Goal: Task Accomplishment & Management: Manage account settings

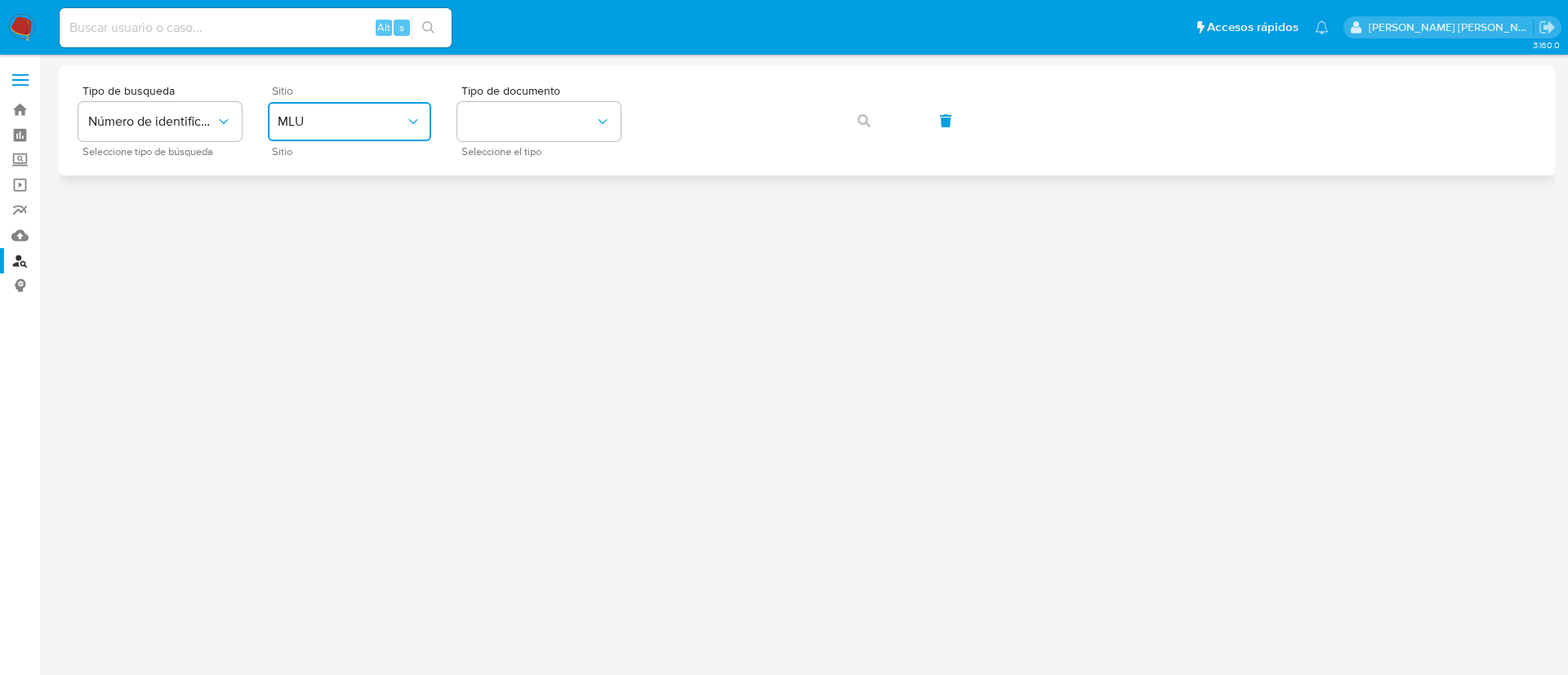
click at [393, 116] on span "MLU" at bounding box center [341, 122] width 128 height 16
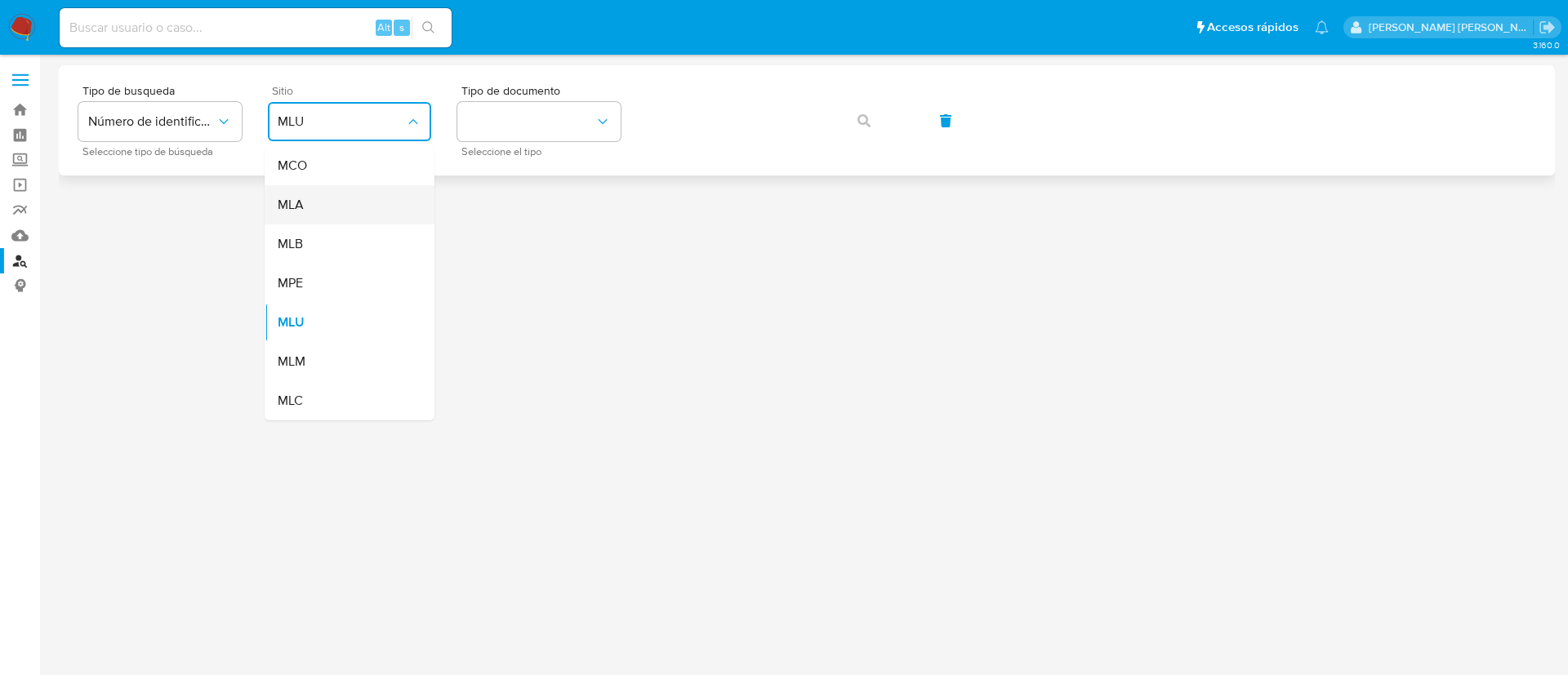
click at [329, 217] on div "MLA" at bounding box center [344, 204] width 134 height 39
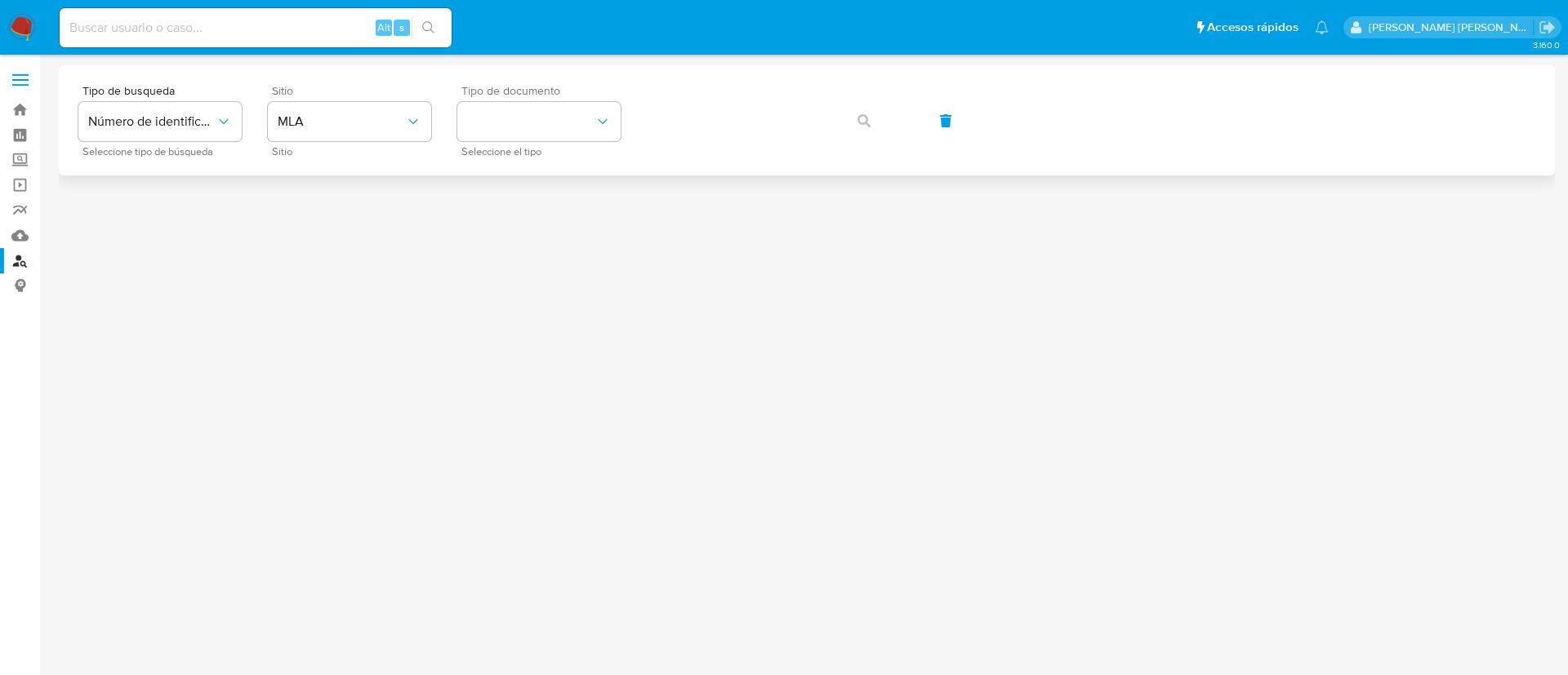
click at [538, 148] on span "Seleccione el tipo" at bounding box center [544, 152] width 164 height 8
click at [515, 133] on button "identificationType" at bounding box center [539, 121] width 164 height 39
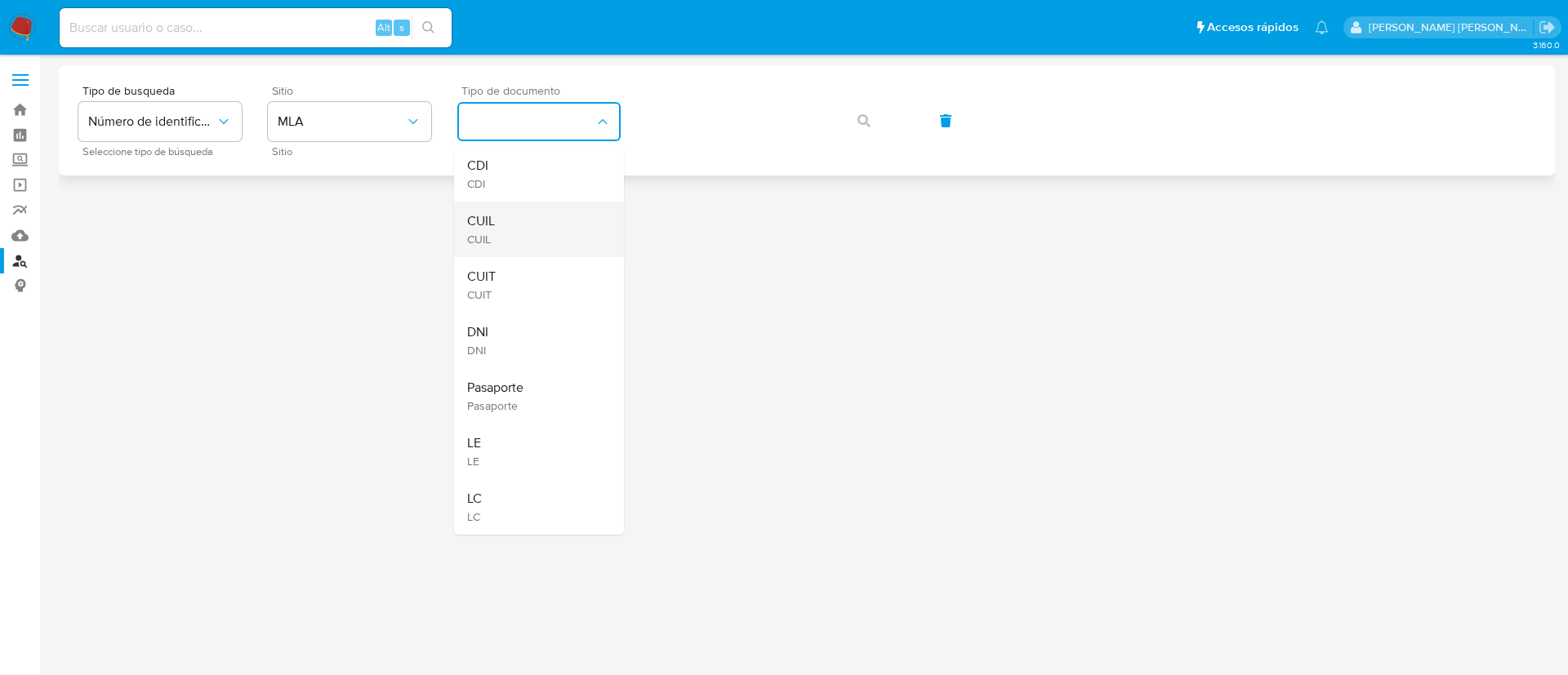
click at [513, 224] on div "CUIL CUIL" at bounding box center [534, 229] width 134 height 56
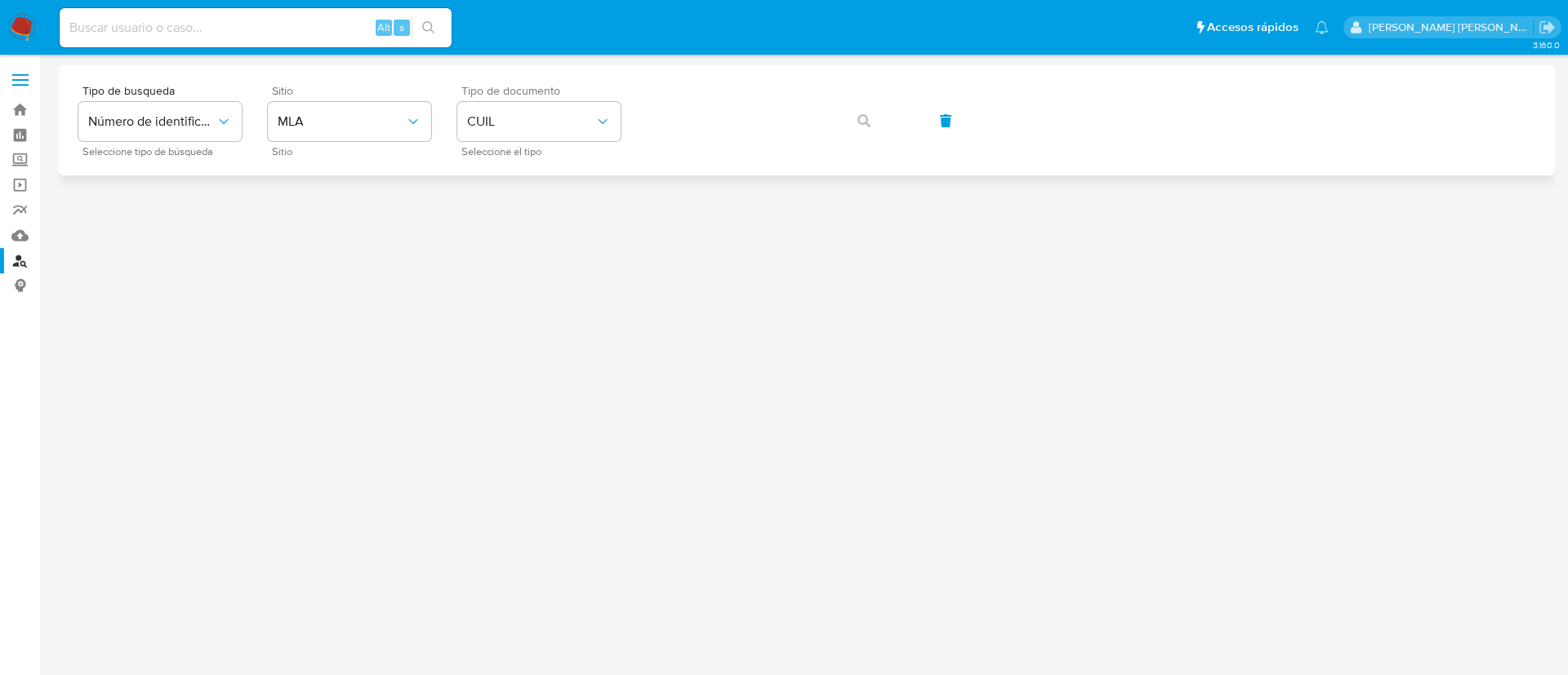
click at [723, 93] on div "Tipo de busqueda Número de identificación Seleccione tipo de búsqueda Sitio MLA…" at bounding box center [807, 120] width 1457 height 71
click at [871, 129] on button "button" at bounding box center [864, 121] width 56 height 39
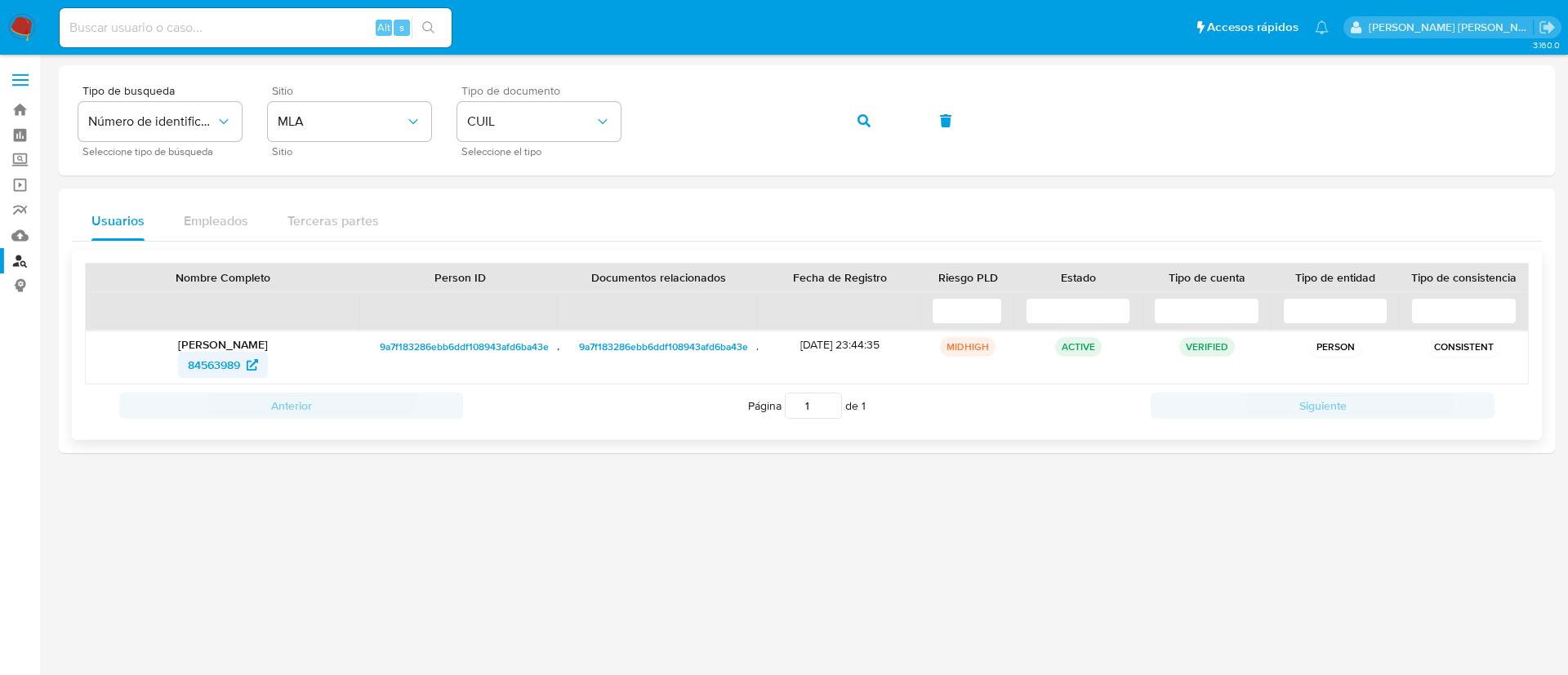
click at [191, 361] on span "84563989" at bounding box center [213, 365] width 52 height 26
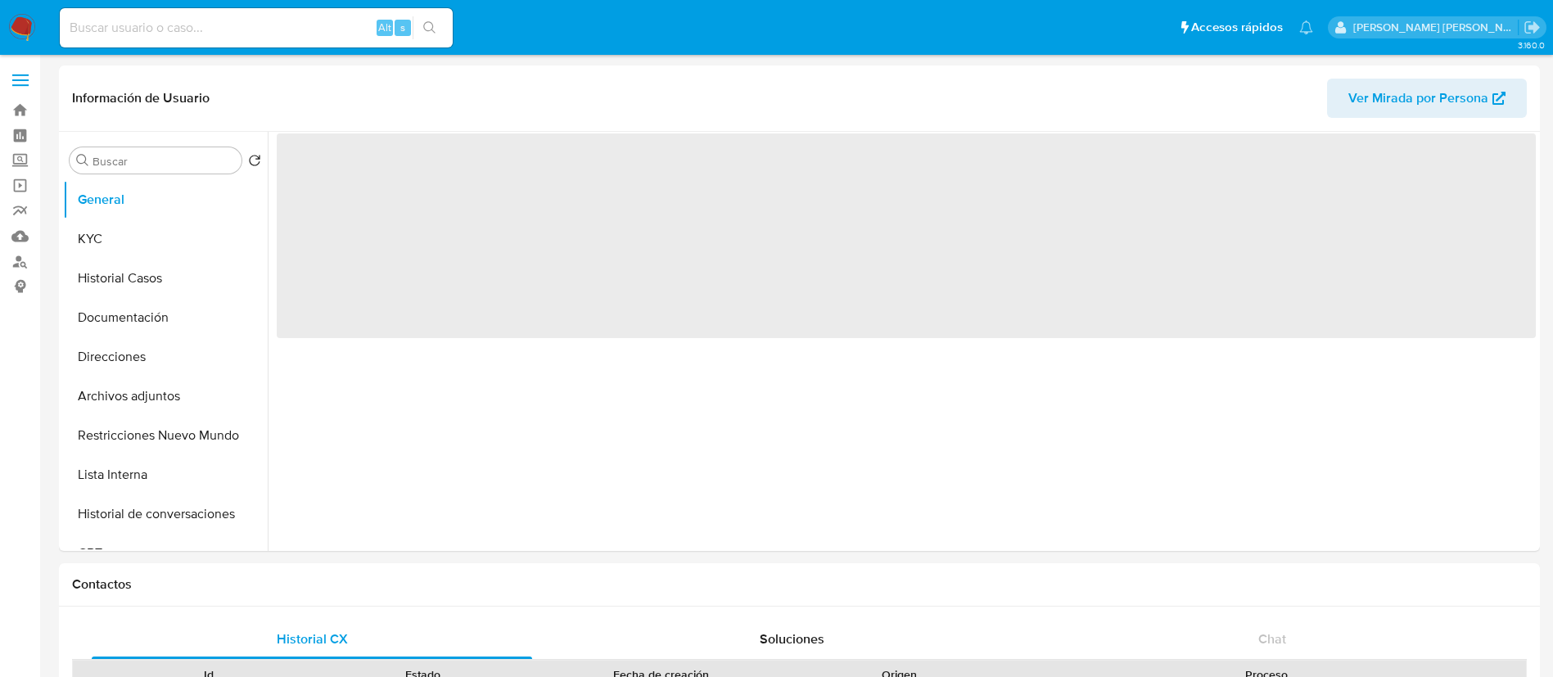
select select "10"
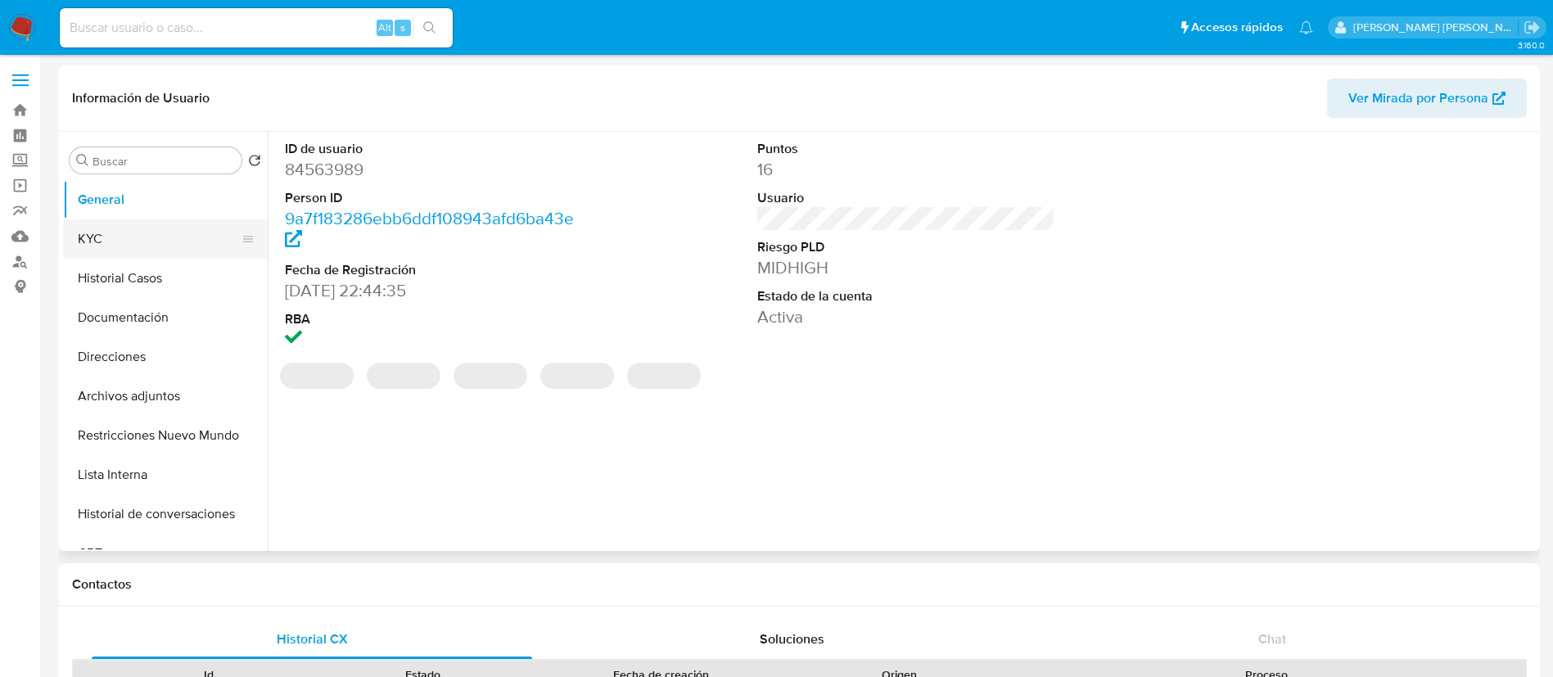
click at [156, 245] on button "KYC" at bounding box center [159, 238] width 192 height 39
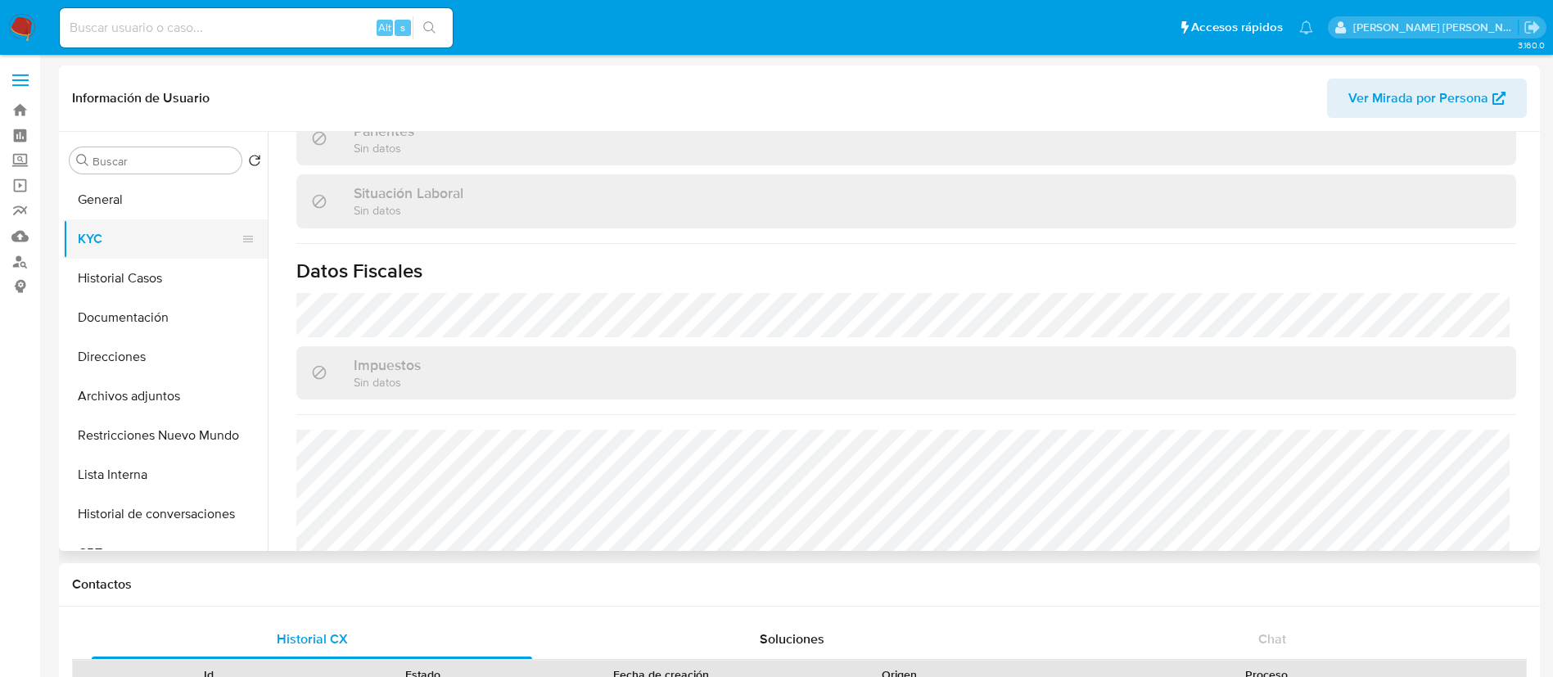
scroll to position [878, 0]
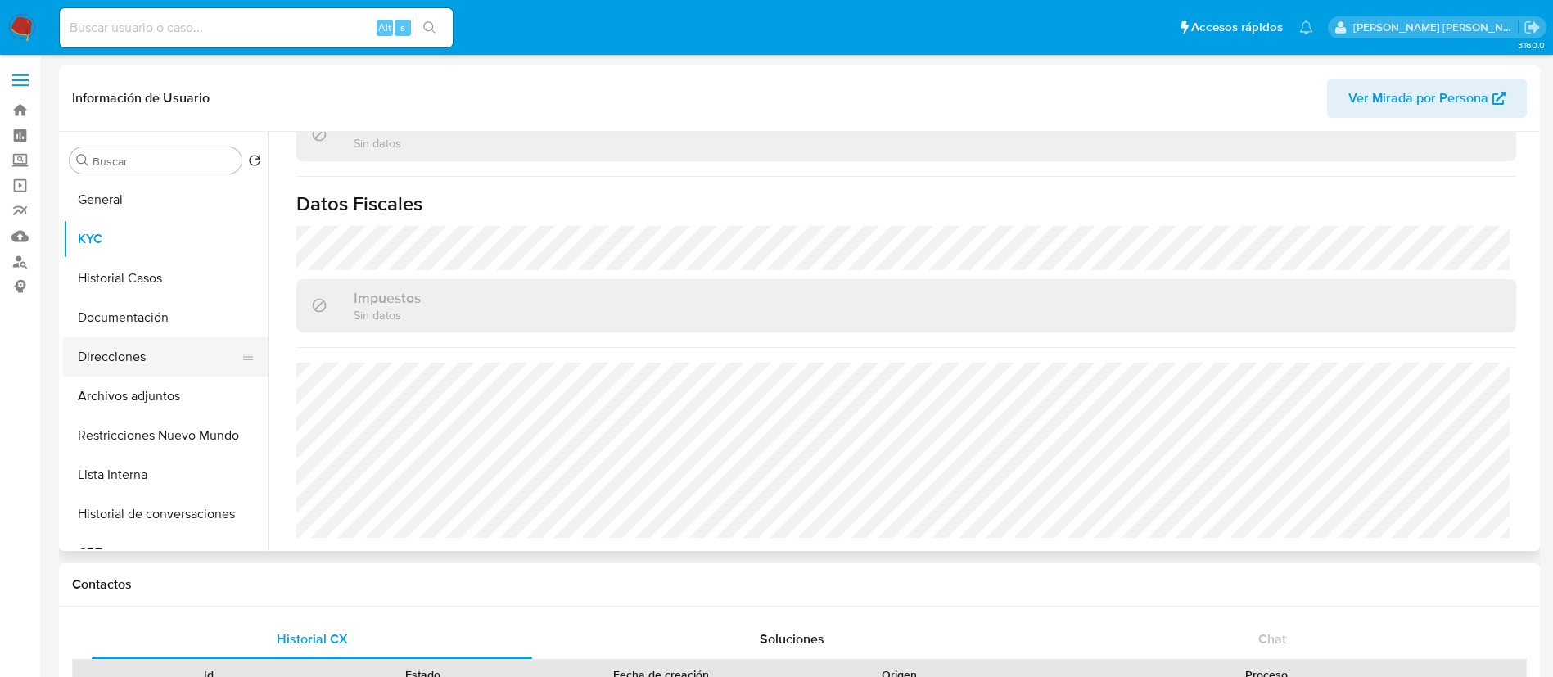
click at [124, 360] on button "Direcciones" at bounding box center [159, 356] width 192 height 39
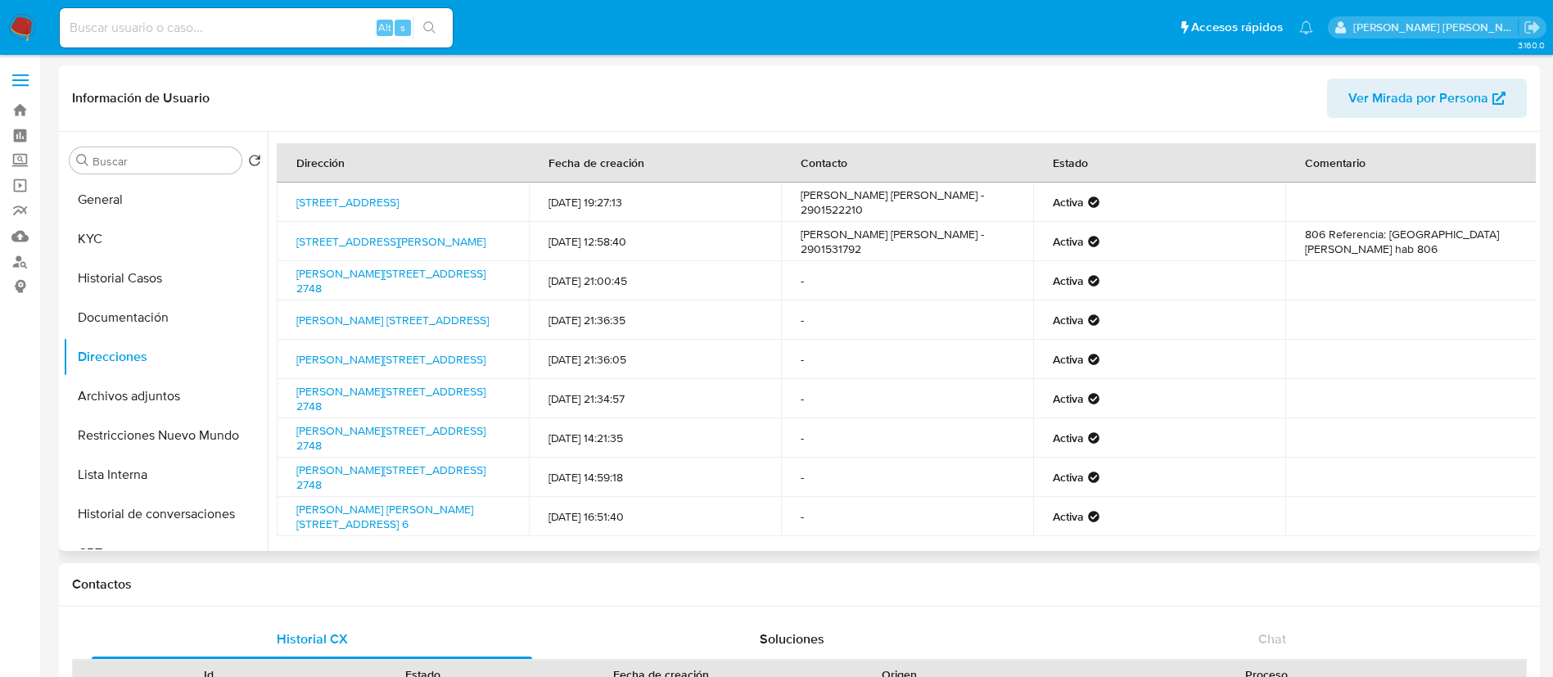
scroll to position [0, 0]
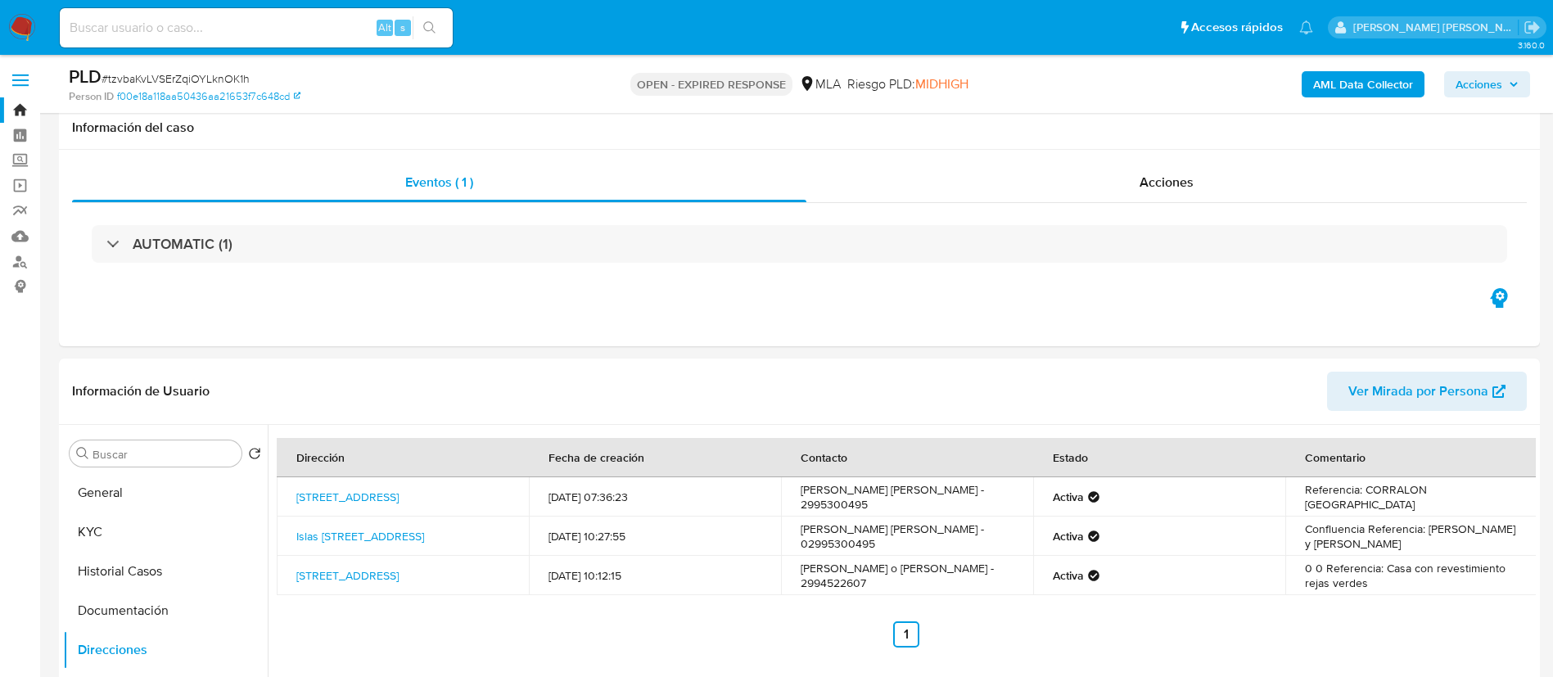
select select "10"
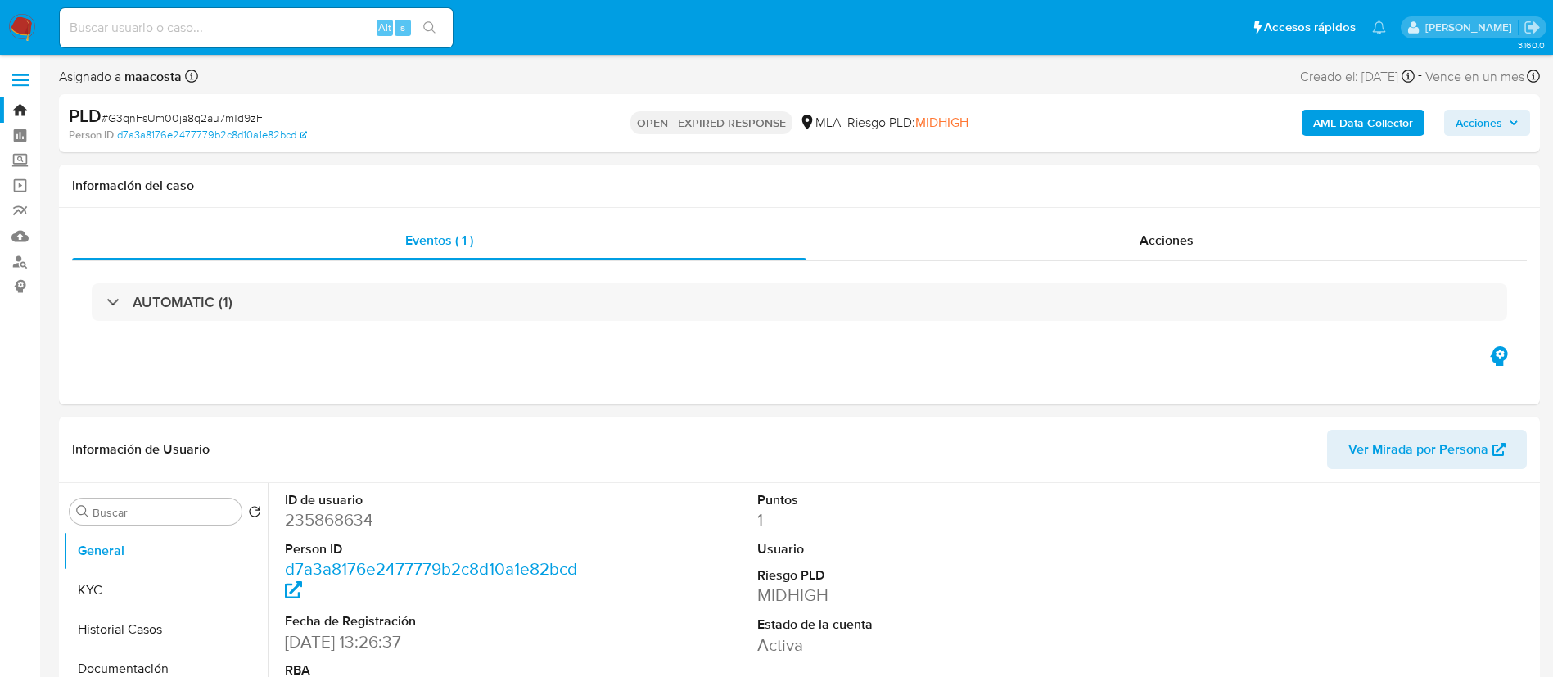
select select "10"
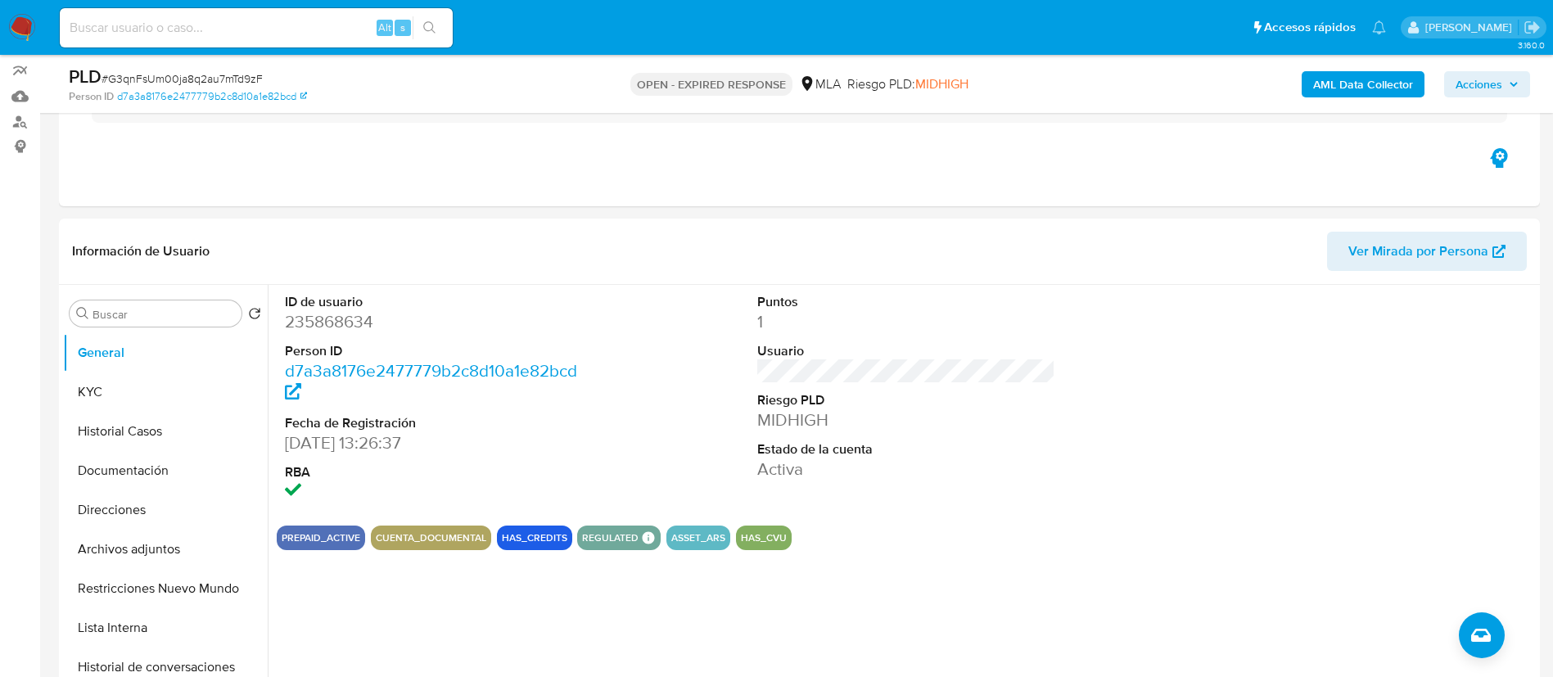
scroll to position [142, 0]
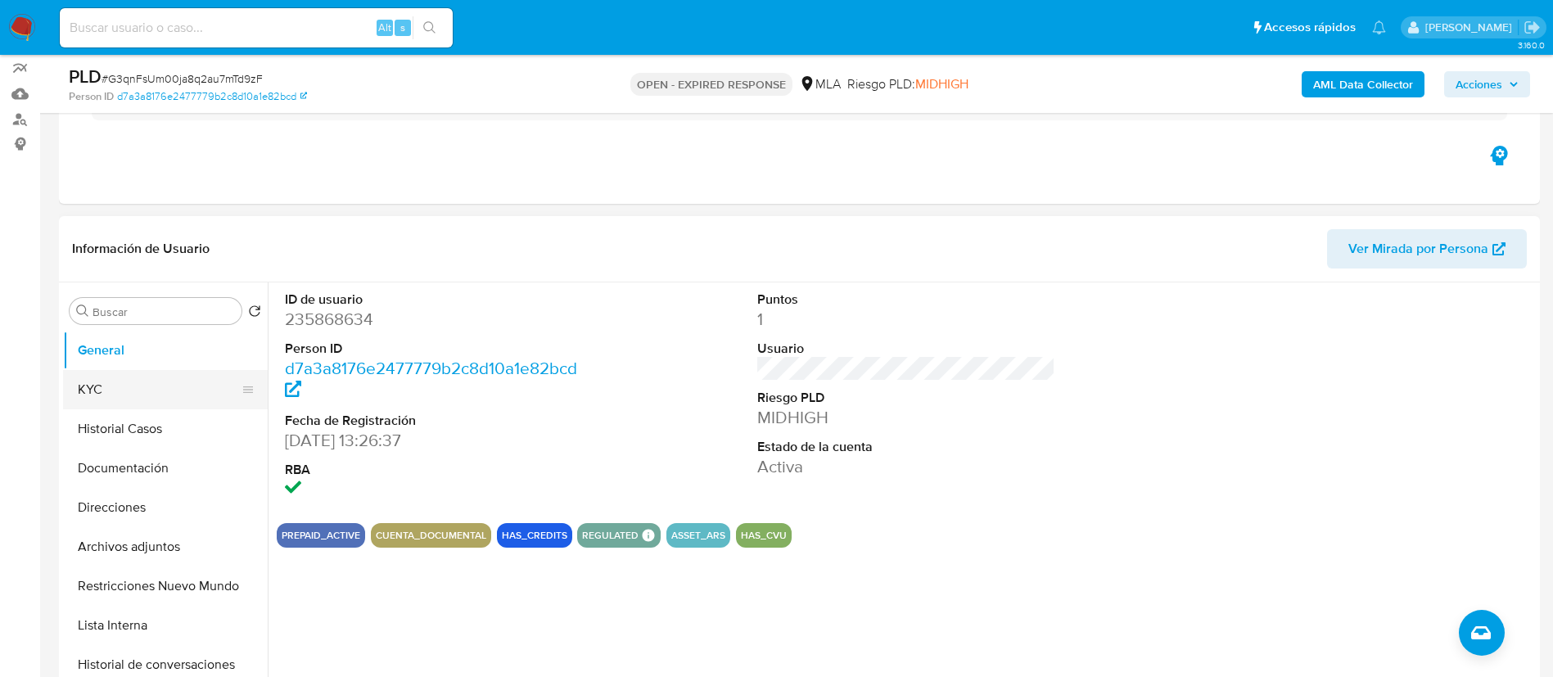
click at [129, 390] on button "KYC" at bounding box center [159, 389] width 192 height 39
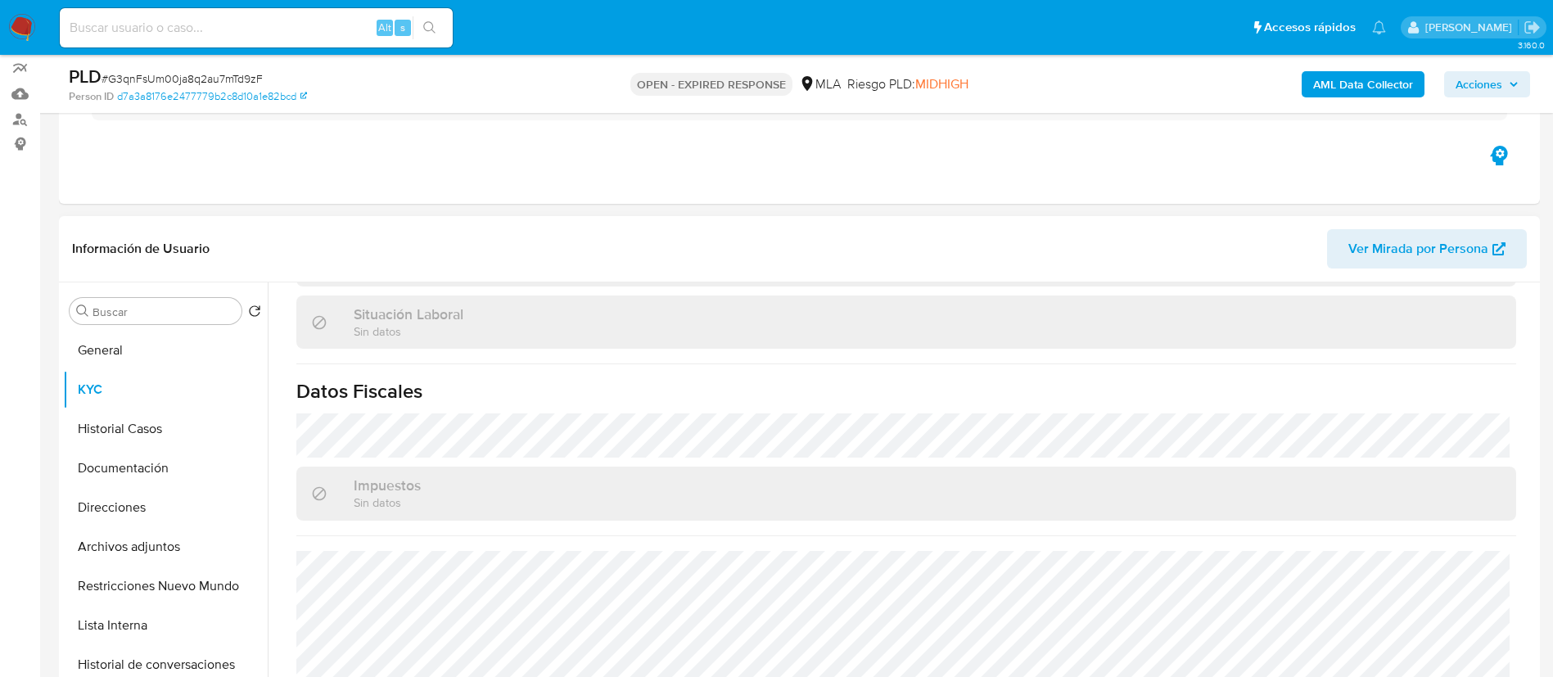
scroll to position [839, 0]
click at [121, 504] on button "Direcciones" at bounding box center [159, 507] width 192 height 39
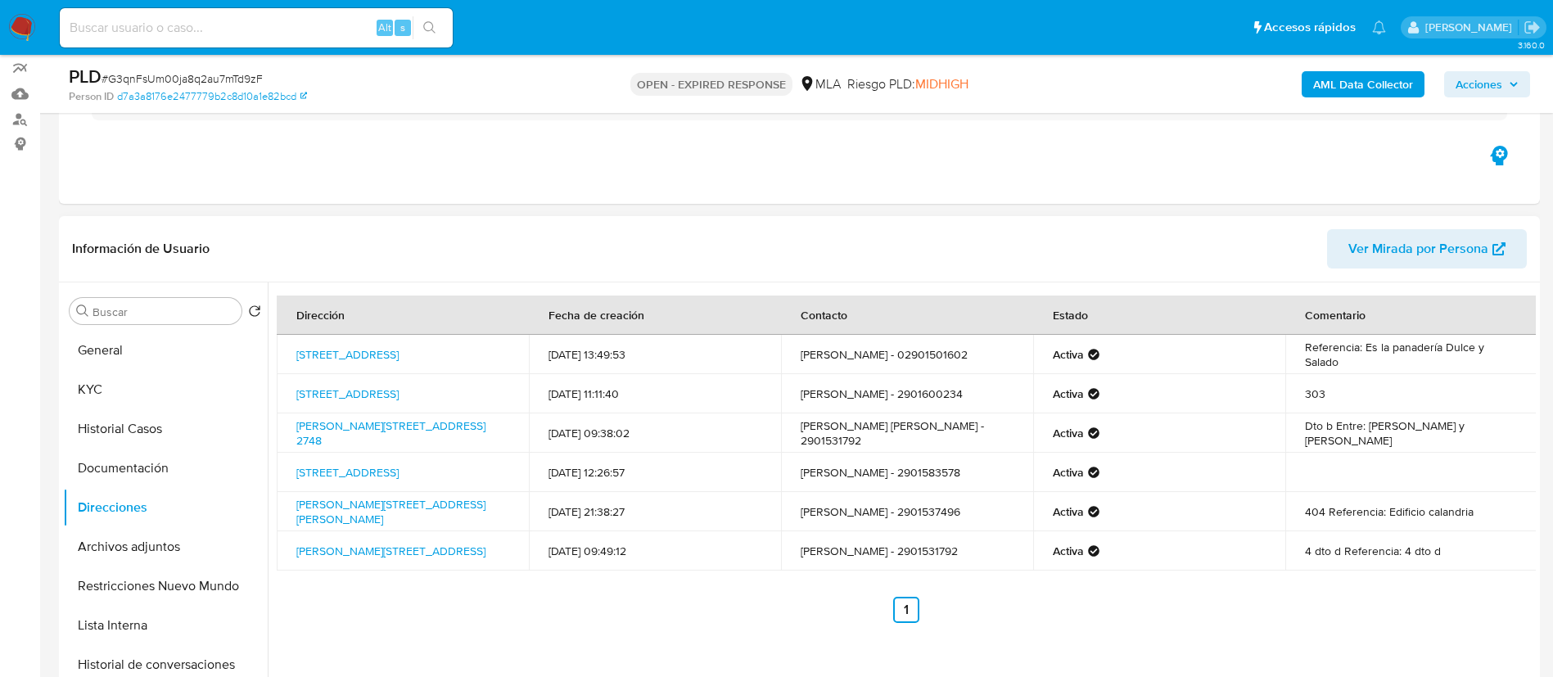
click at [282, 352] on td "Kuanip 761, Ushuaia, Tierra Del Fuego, 9410, Argentina 761" at bounding box center [403, 354] width 252 height 39
copy td "Kuanip 761, Ushuaia, Tierra Del Fuego, 9410, Argentina 761"
click at [282, 418] on td "Cipriano Reyes 2748, Ushuaia, Tierra Del Fuego, 9410, Argentina 2748" at bounding box center [403, 432] width 252 height 39
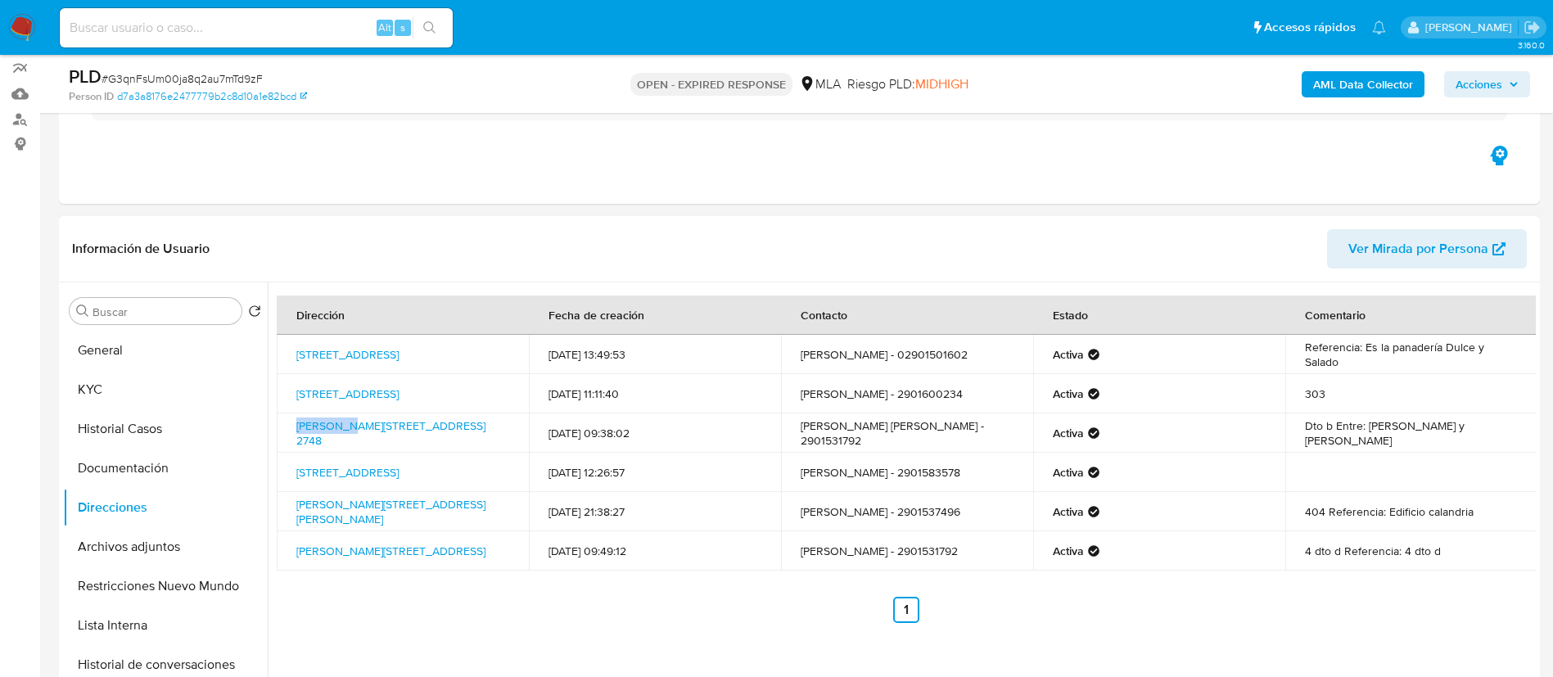
click at [282, 418] on td "Cipriano Reyes 2748, Ushuaia, Tierra Del Fuego, 9410, Argentina 2748" at bounding box center [403, 432] width 252 height 39
copy td "Cipriano Reyes 2748, Ushuaia, Tierra Del Fuego, 9410, Argentina 2748"
click at [113, 382] on button "KYC" at bounding box center [159, 389] width 192 height 39
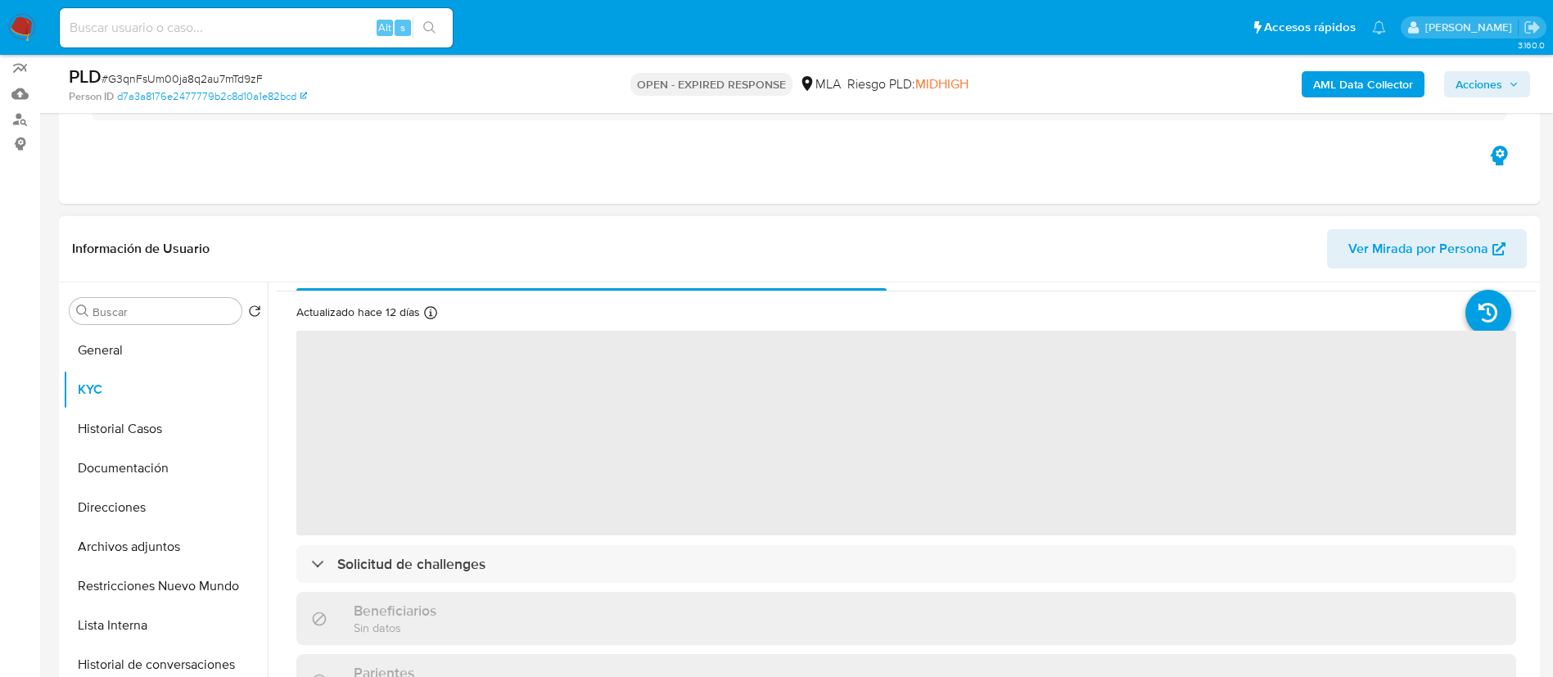
scroll to position [32, 0]
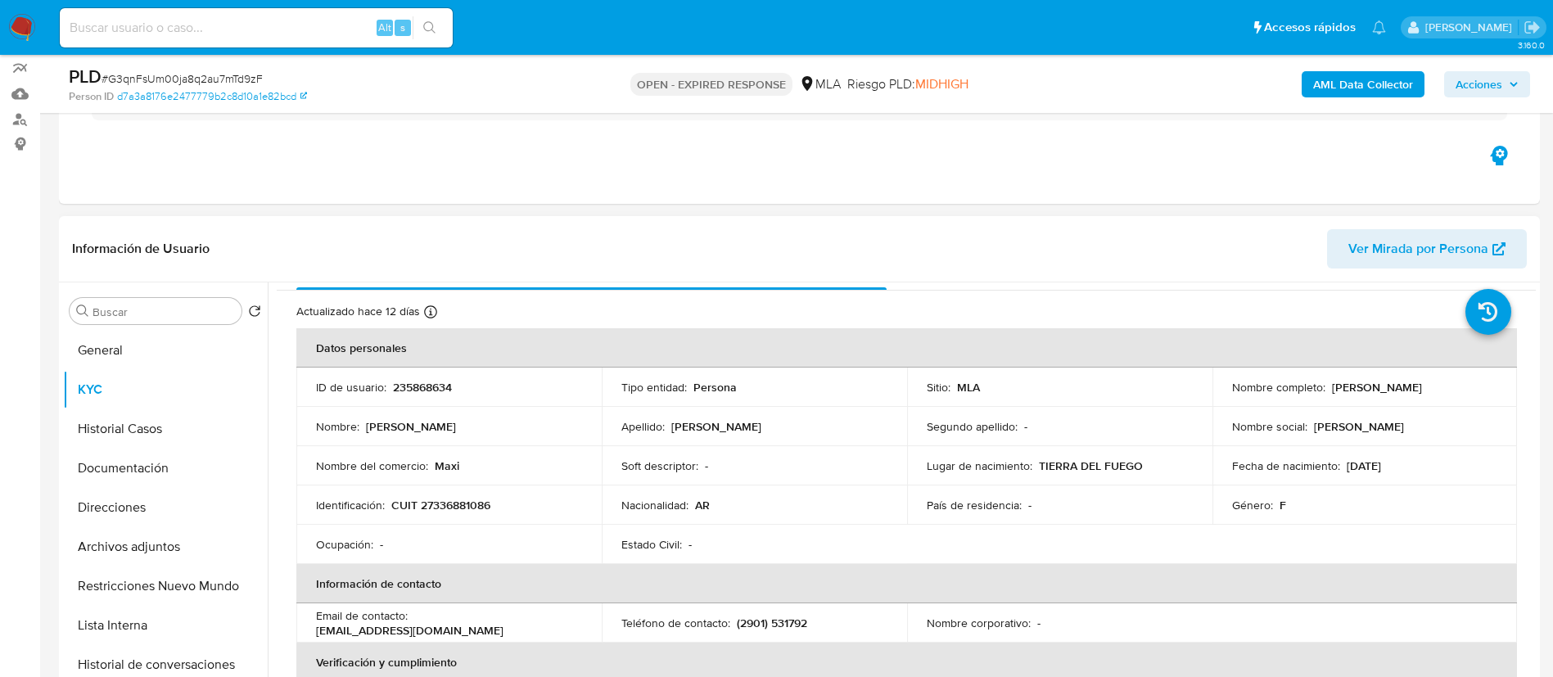
click at [449, 502] on p "CUIT 27336881086" at bounding box center [440, 505] width 99 height 15
copy p "27336881086"
drag, startPoint x: 1327, startPoint y: 387, endPoint x: 1496, endPoint y: 391, distance: 168.7
click at [1496, 391] on td "Nombre completo : Maria Elizabeth Velez Martinez" at bounding box center [1365, 387] width 305 height 39
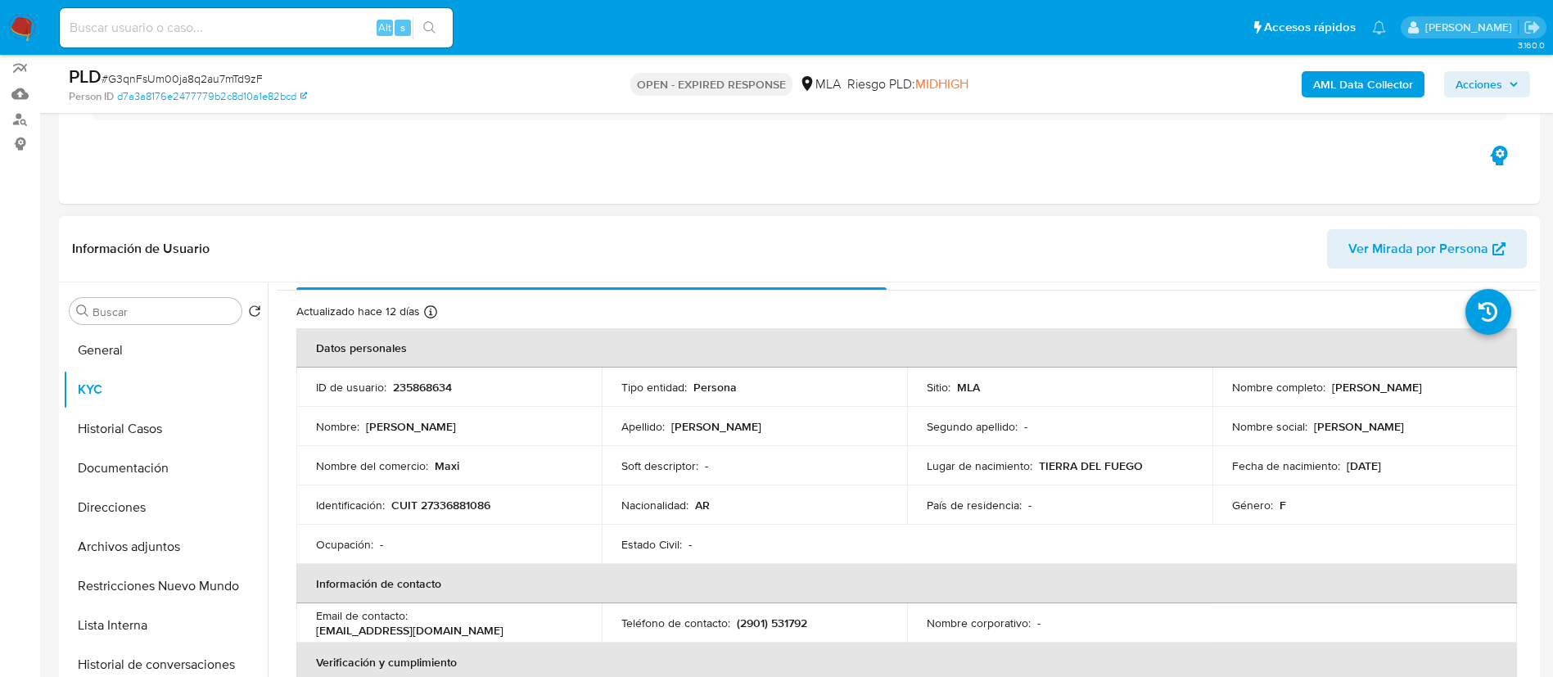
copy p "Maria Elizabeth Velez Martinez"
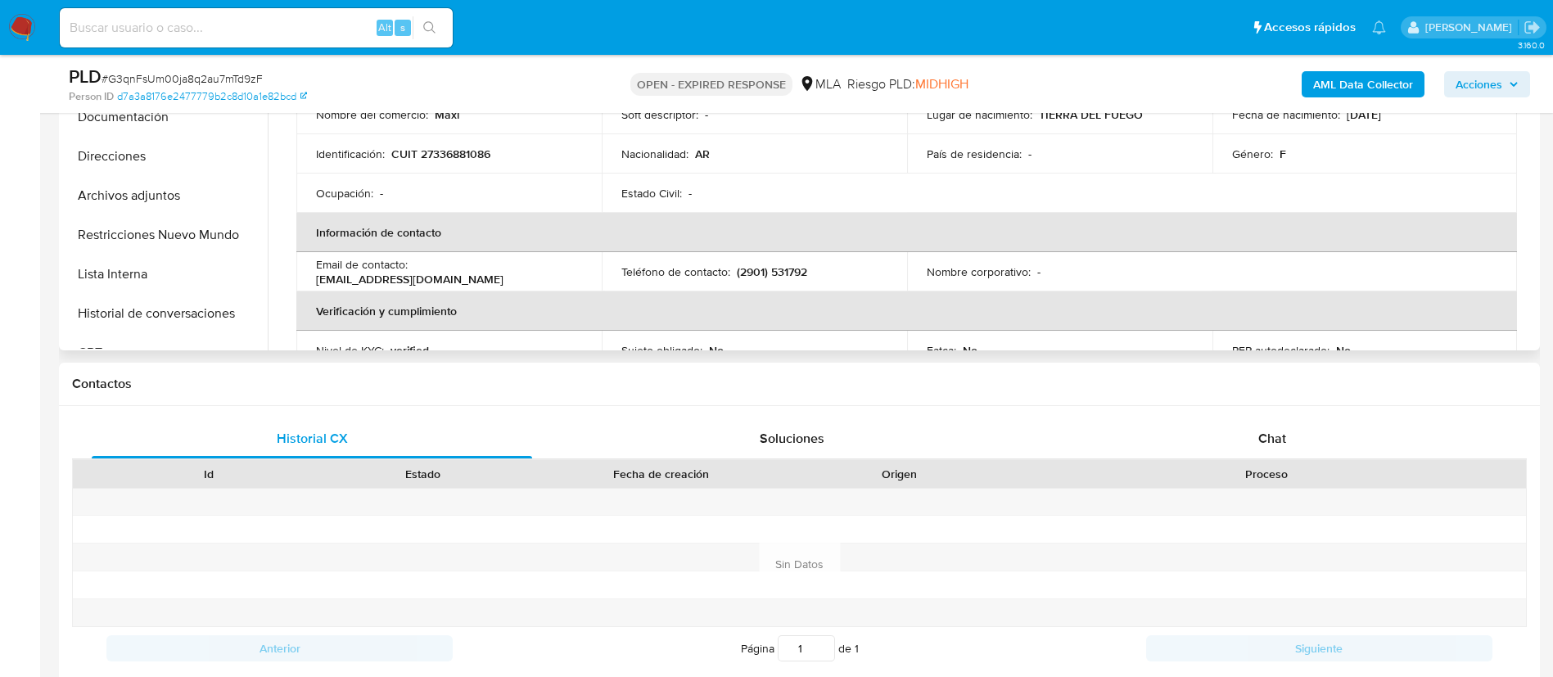
scroll to position [553, 0]
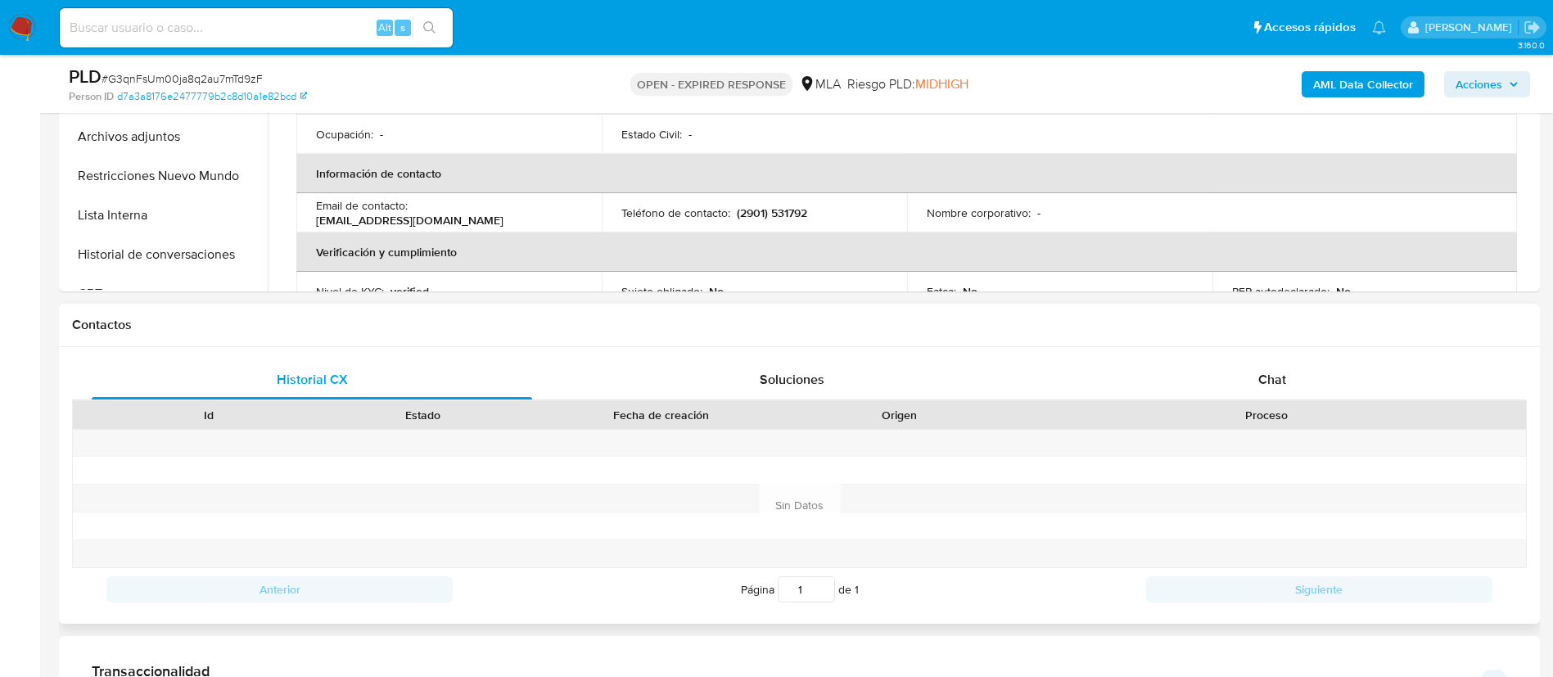
click at [1265, 359] on div "Historial CX Soluciones Chat Id Estado Fecha de creación Origen Proceso Anterio…" at bounding box center [799, 485] width 1481 height 277
click at [1267, 367] on div "Chat" at bounding box center [1272, 379] width 440 height 39
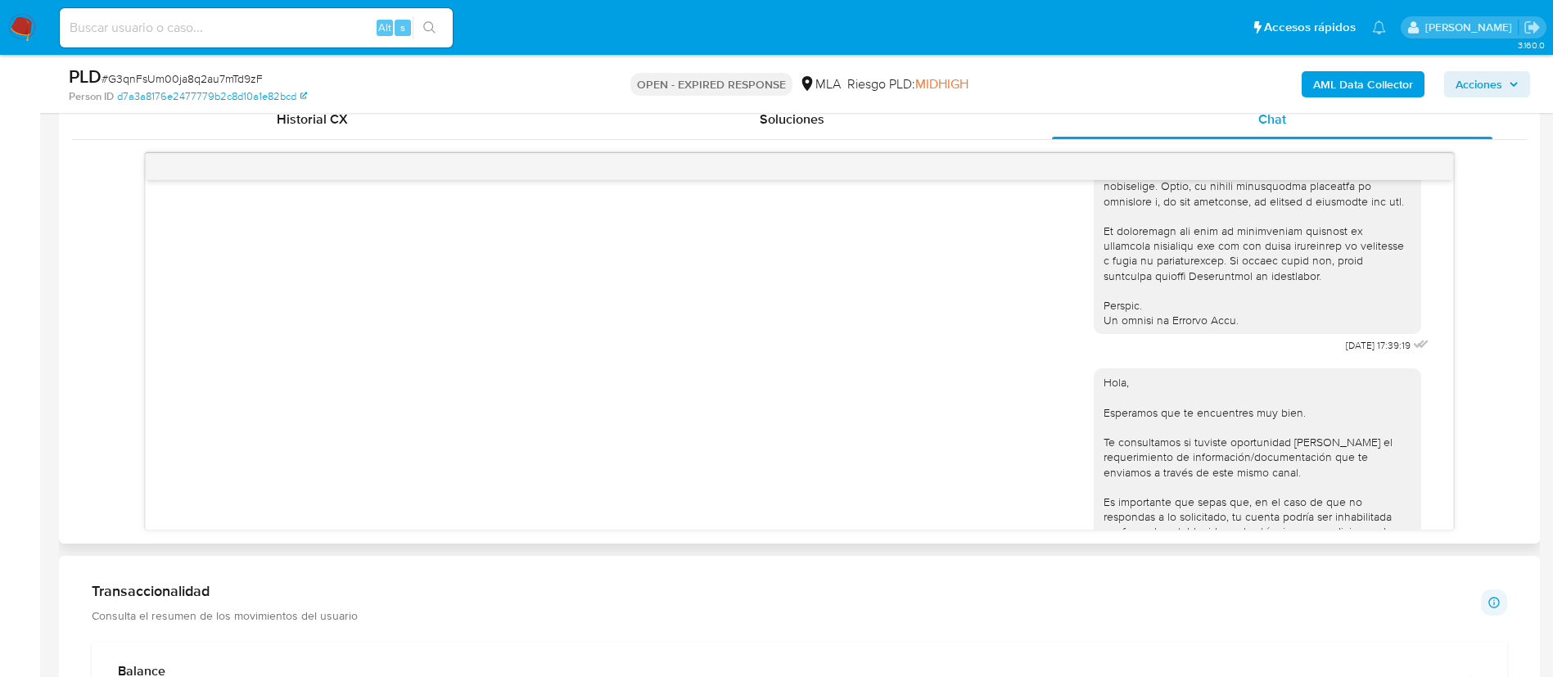
scroll to position [712, 0]
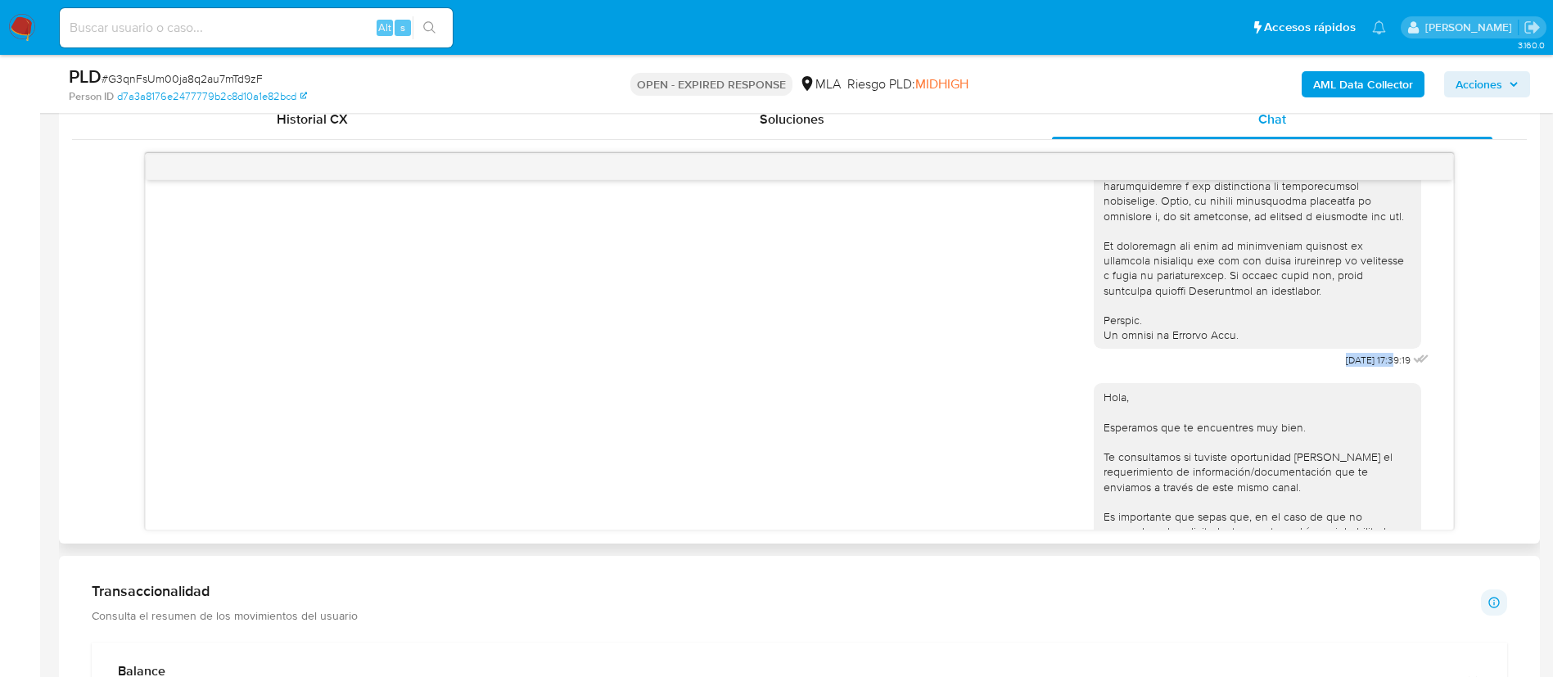
drag, startPoint x: 1303, startPoint y: 388, endPoint x: 1360, endPoint y: 389, distance: 57.3
copy span "18/08/2025"
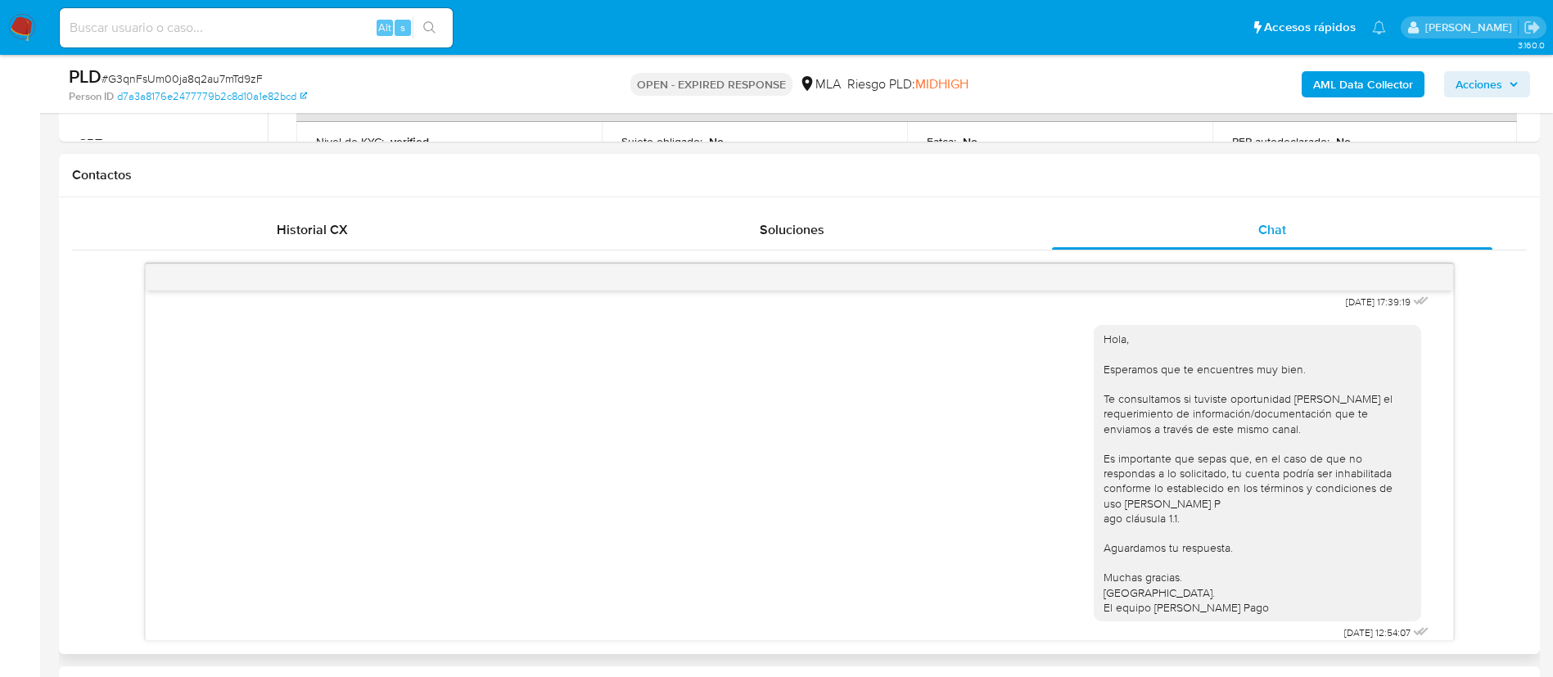
scroll to position [938, 0]
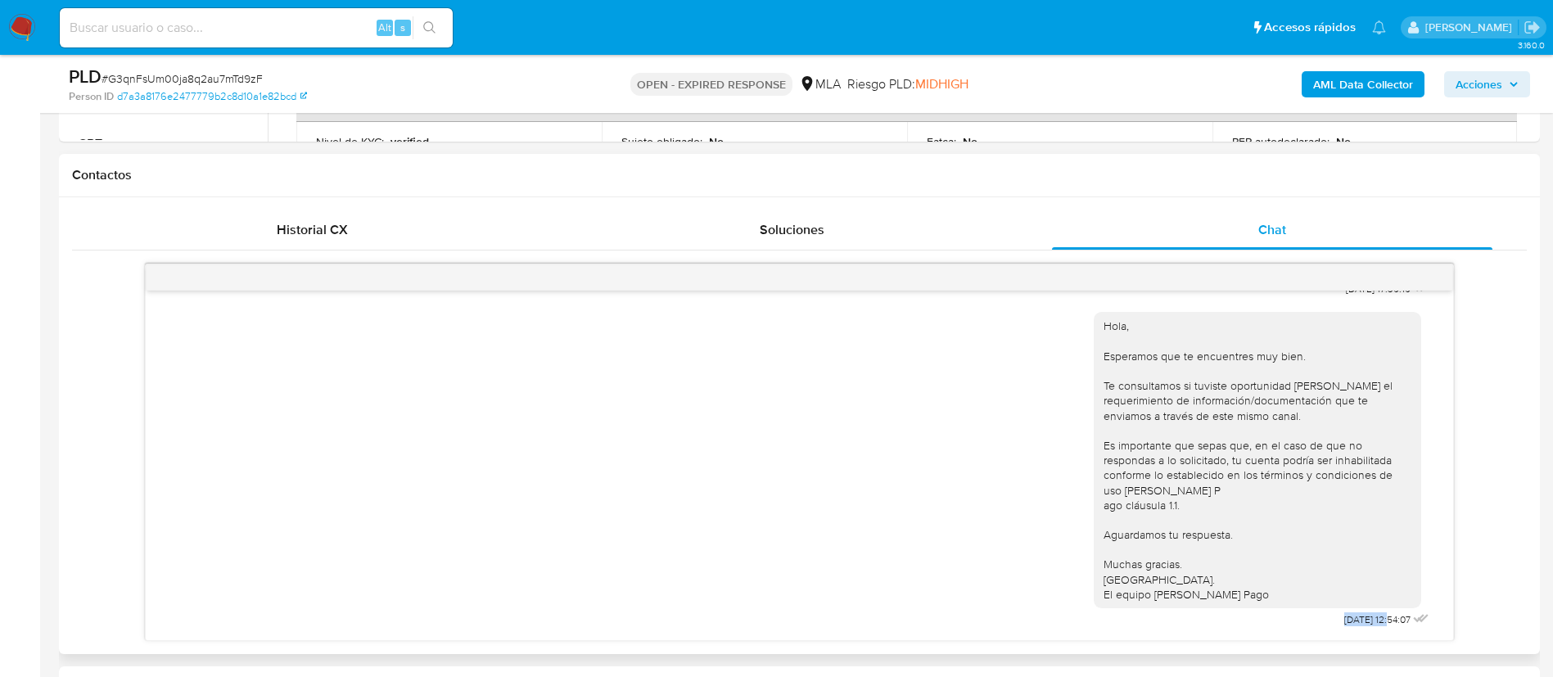
drag, startPoint x: 1298, startPoint y: 626, endPoint x: 1355, endPoint y: 626, distance: 56.5
click at [1355, 626] on div "Hola, Esperamos que te encuentres muy bien. Te consultamos si tuviste oportunid…" at bounding box center [1263, 465] width 339 height 331
copy span "22/08/2025"
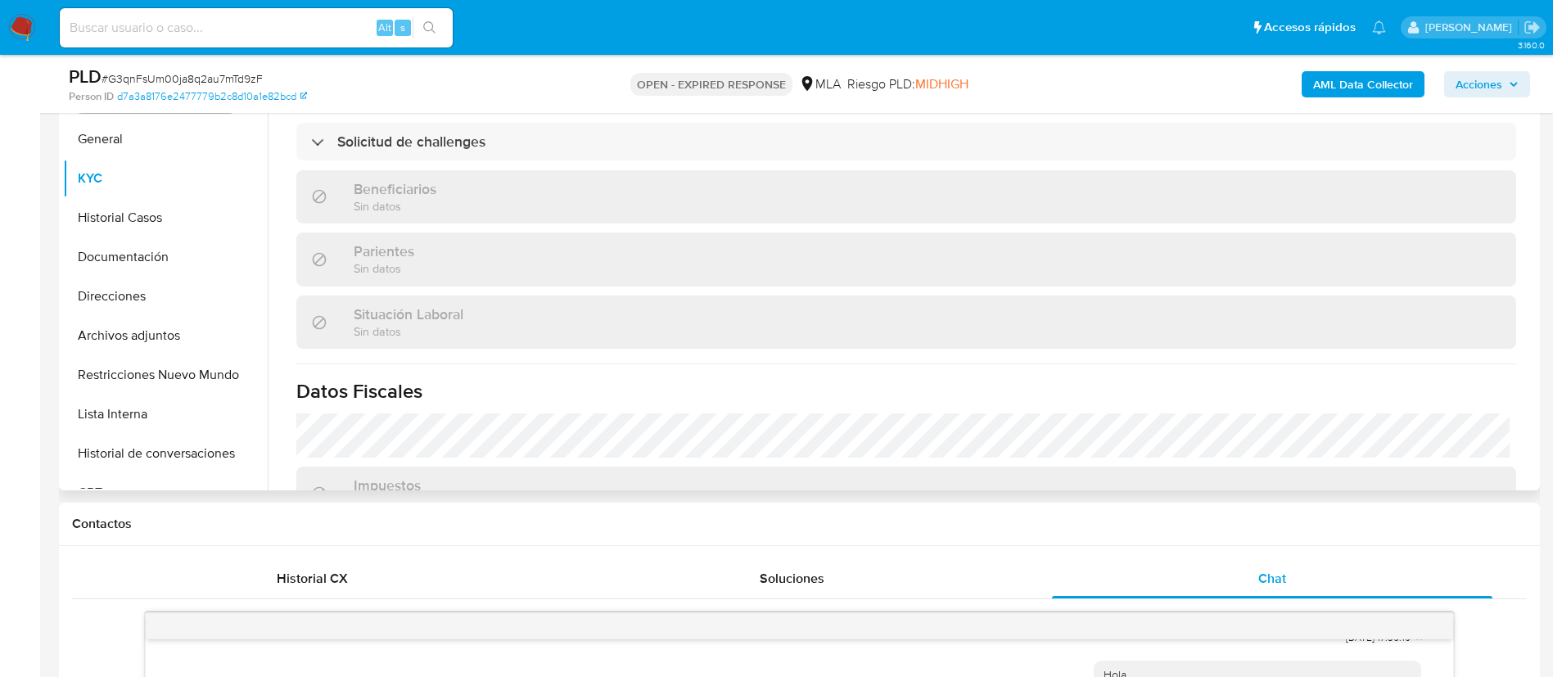
scroll to position [839, 0]
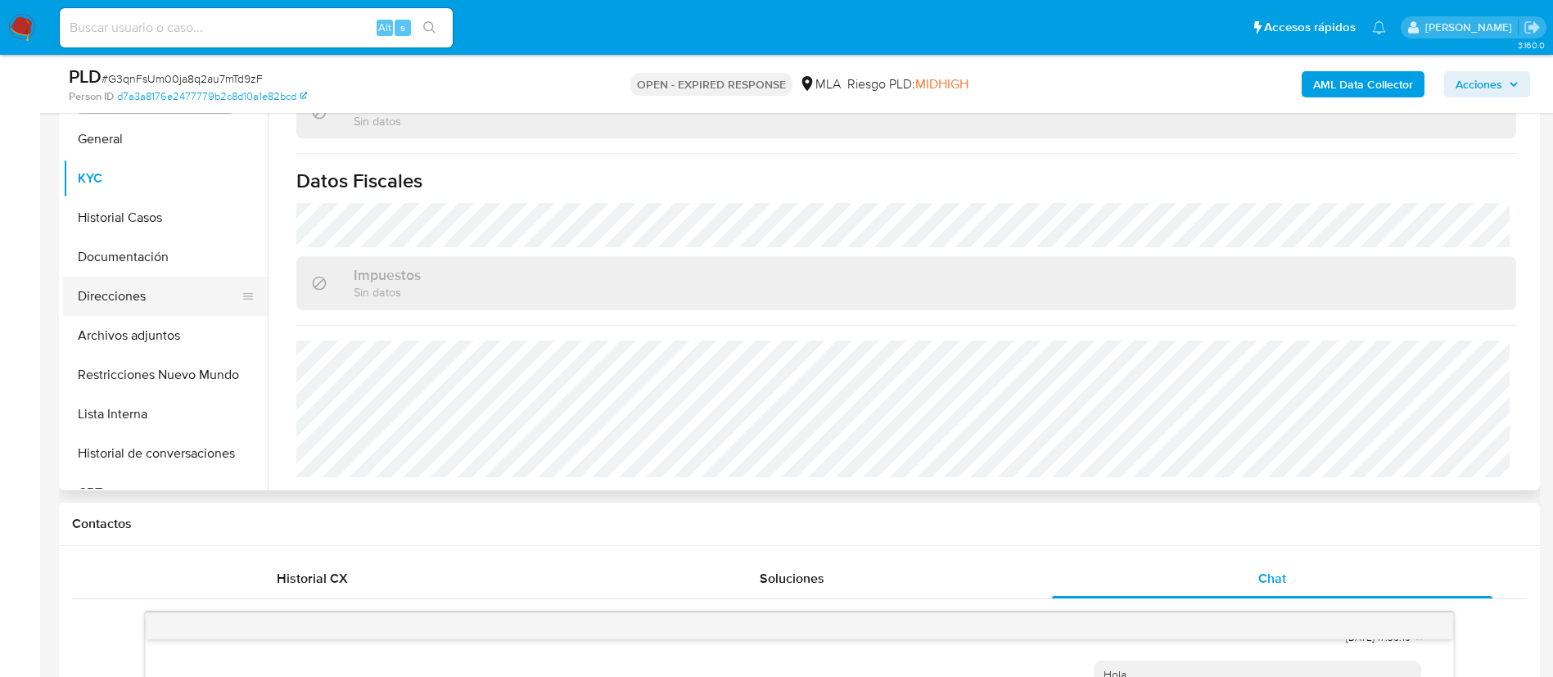
click at [120, 301] on button "Direcciones" at bounding box center [159, 296] width 192 height 39
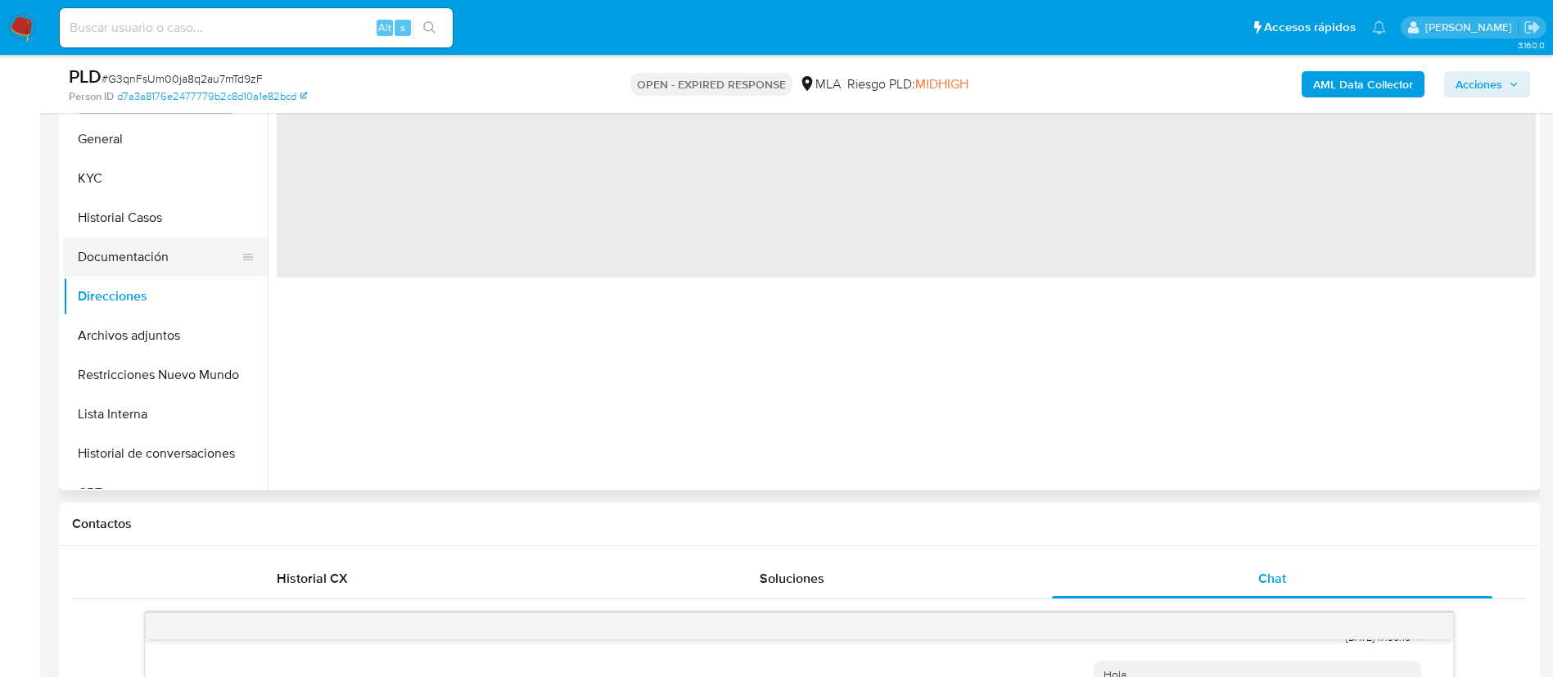
scroll to position [0, 0]
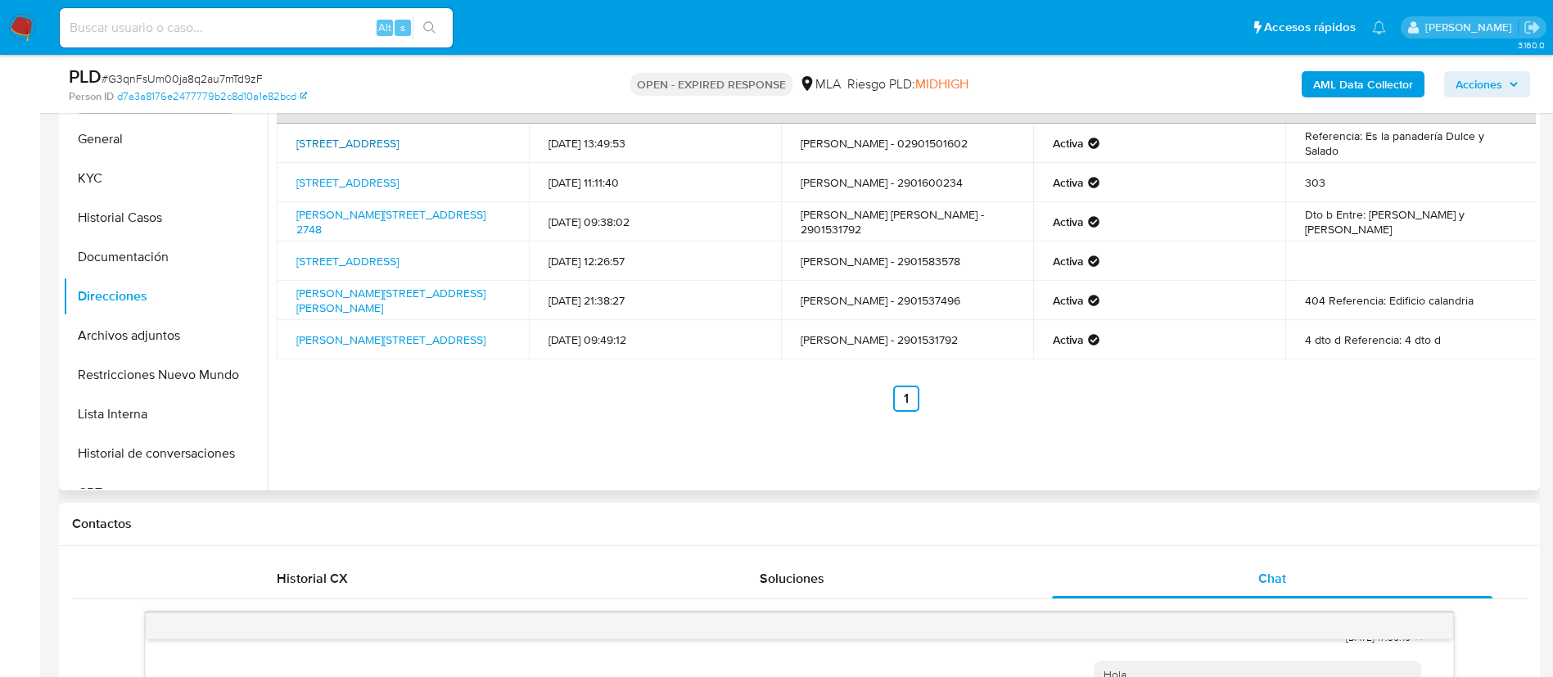
click at [376, 138] on link "Kuanip 761, Ushuaia, Tierra Del Fuego, 9410, Argentina 761" at bounding box center [347, 143] width 102 height 16
click at [280, 130] on td "Kuanip 761, Ushuaia, Tierra Del Fuego, 9410, Argentina 761" at bounding box center [403, 143] width 252 height 39
copy td "Kuanip 761, Ushuaia, Tierra Del Fuego, 9410, Argentina 761"
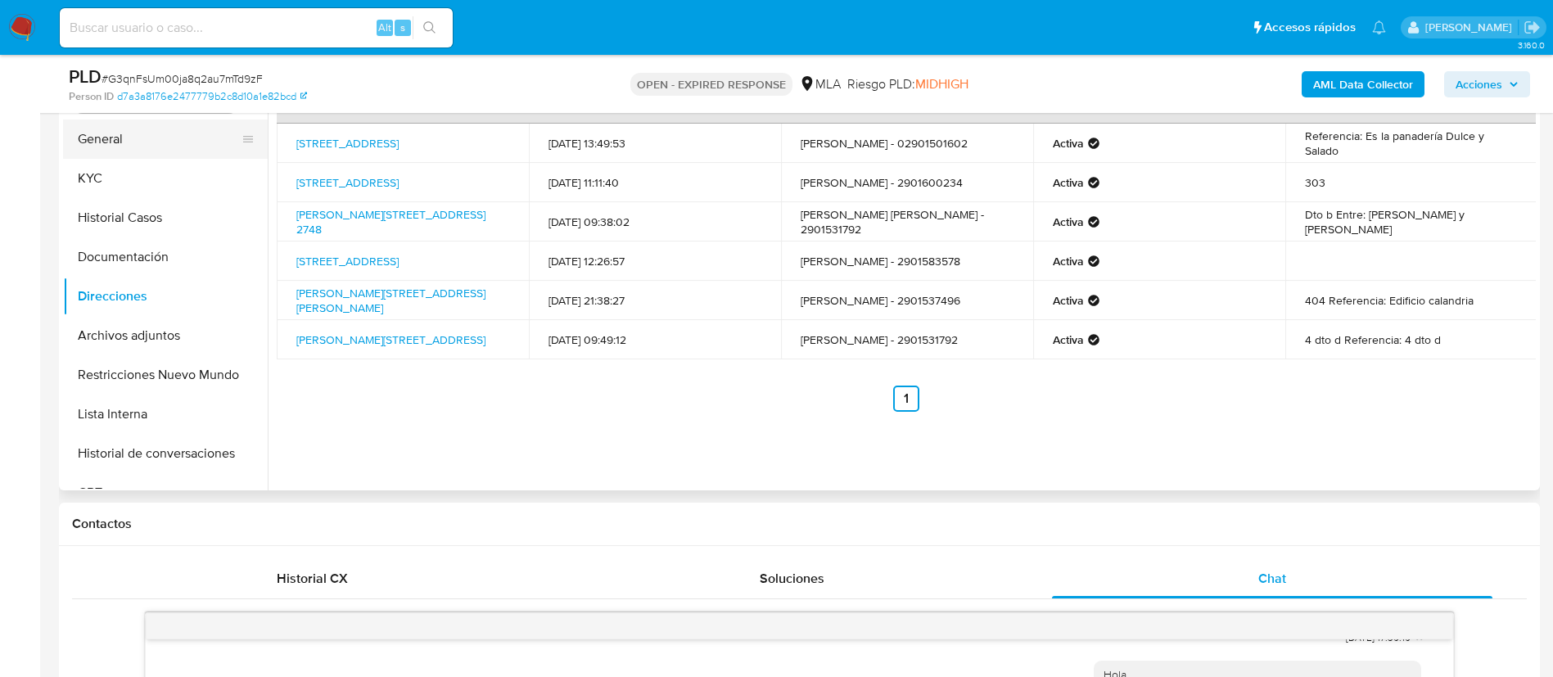
click at [137, 146] on button "General" at bounding box center [159, 139] width 192 height 39
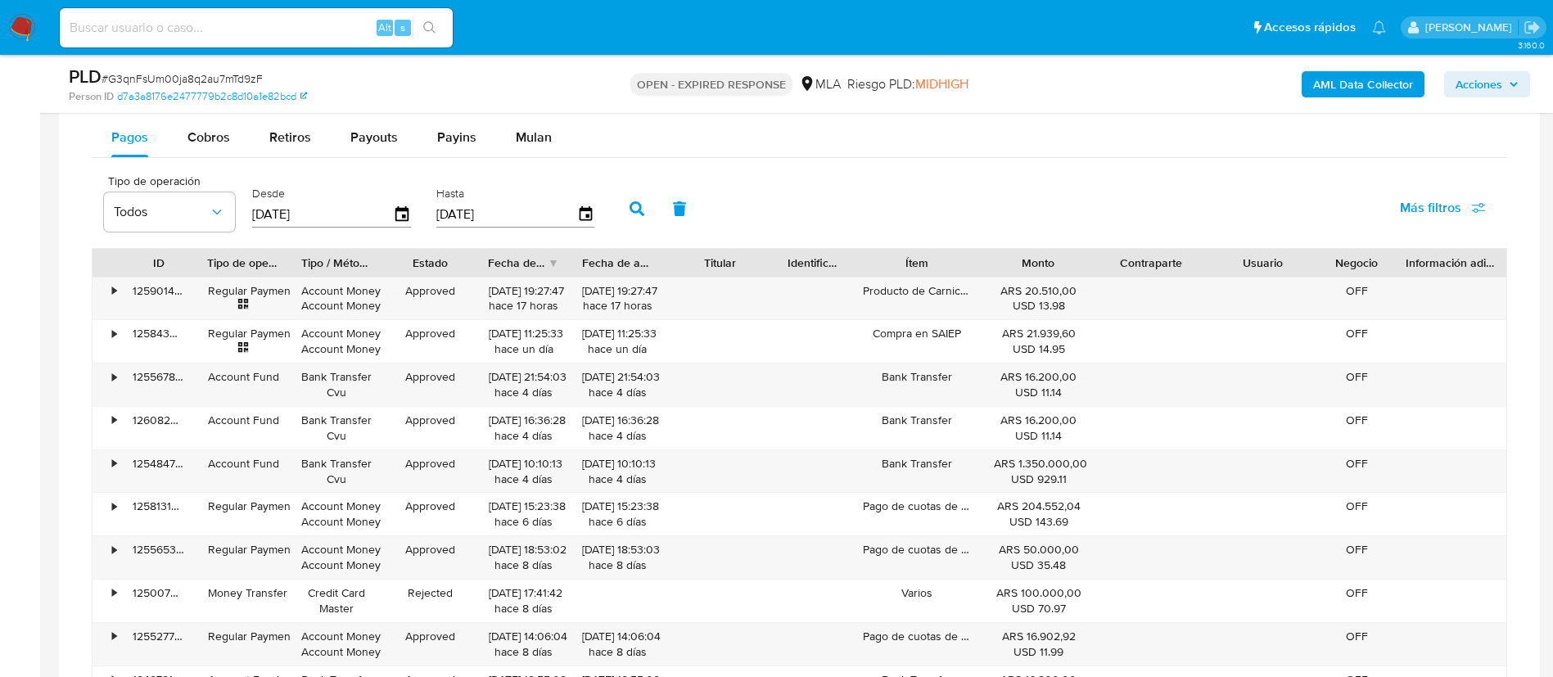
scroll to position [1517, 0]
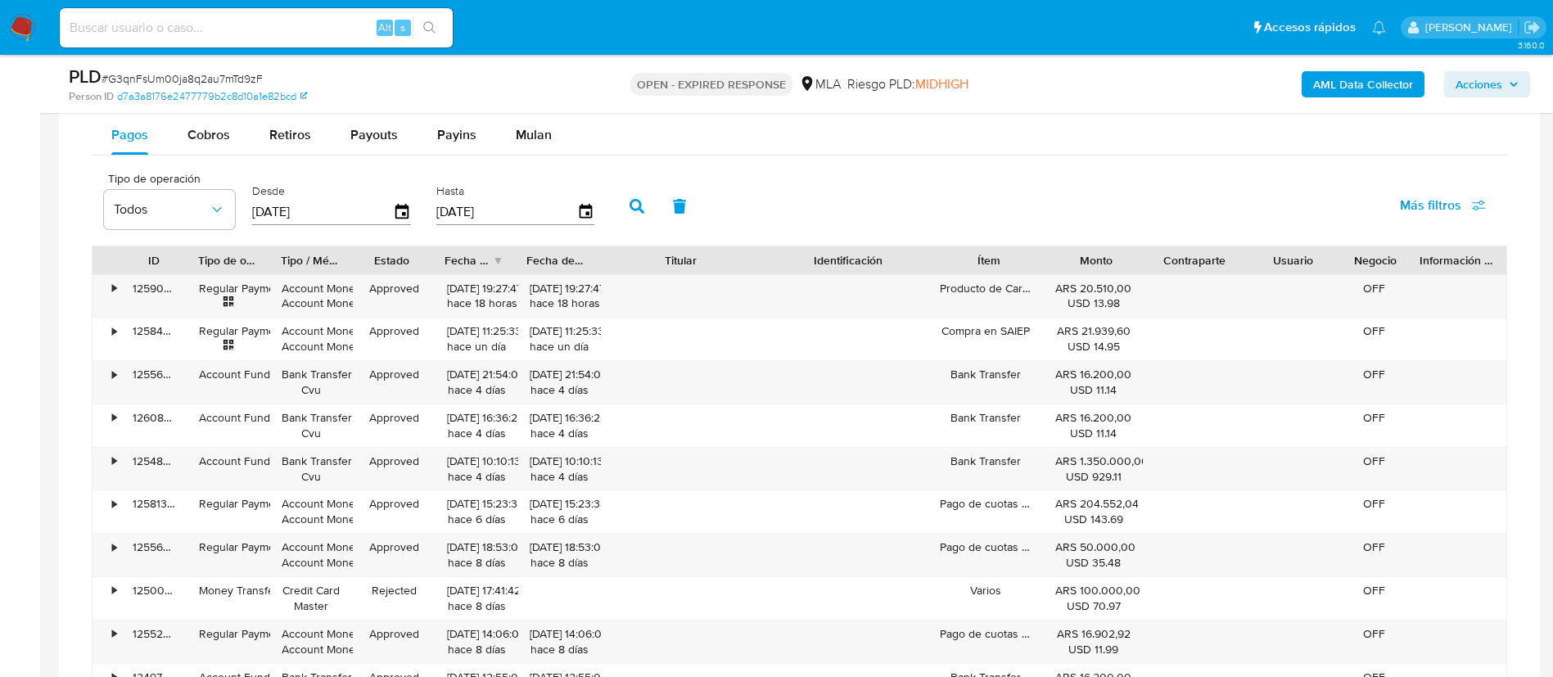
drag, startPoint x: 774, startPoint y: 255, endPoint x: 829, endPoint y: 257, distance: 54.9
click at [829, 257] on div "ID Tipo de operación Tipo / Método Estado Fecha de creación Fecha de aprobación…" at bounding box center [800, 260] width 1414 height 28
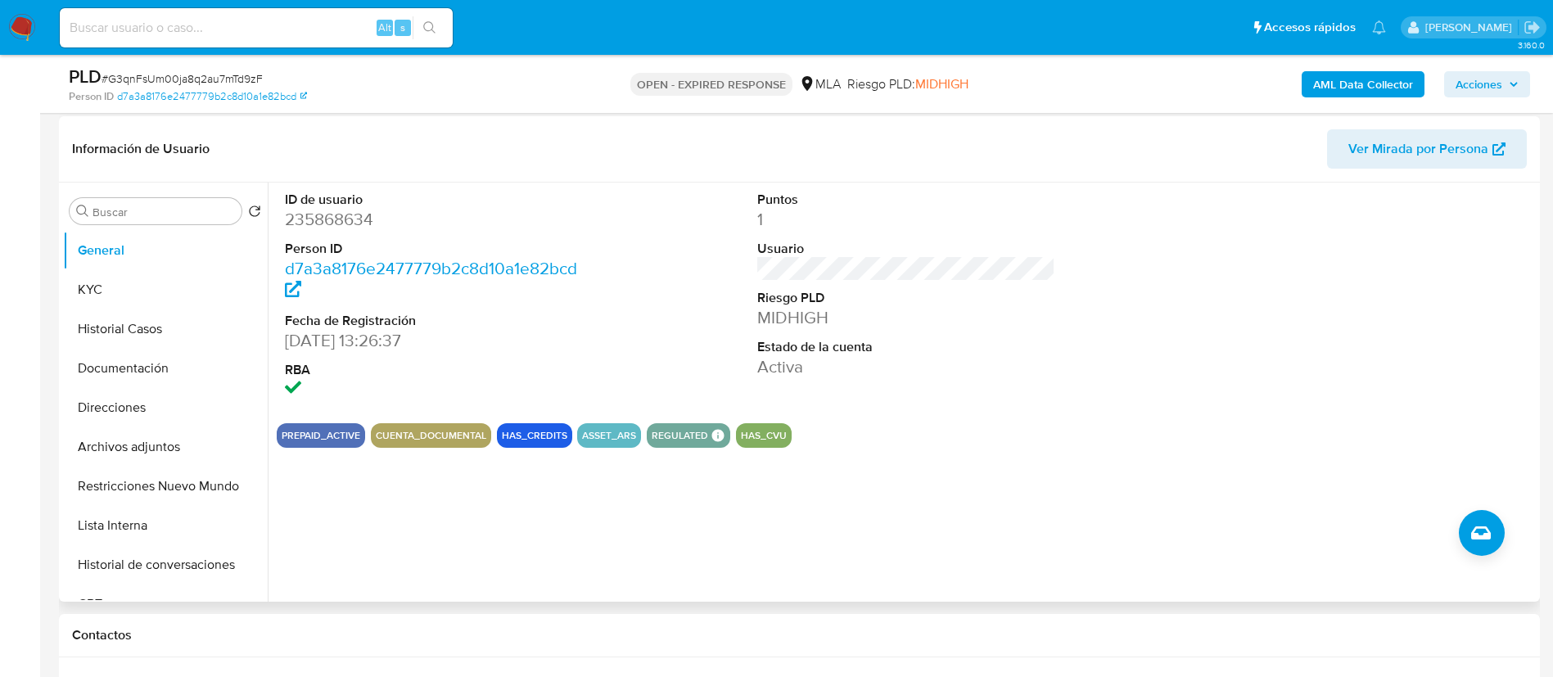
scroll to position [223, 0]
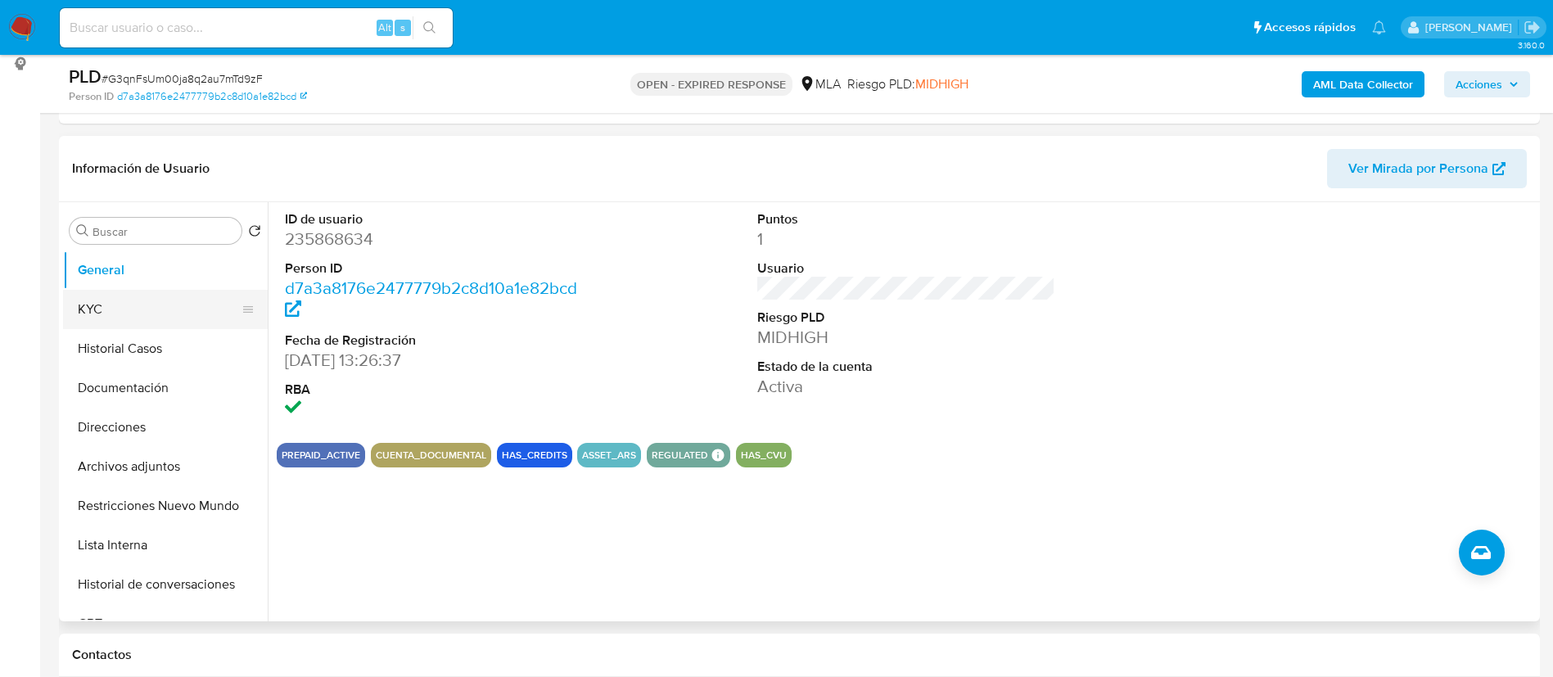
click at [99, 304] on button "KYC" at bounding box center [159, 309] width 192 height 39
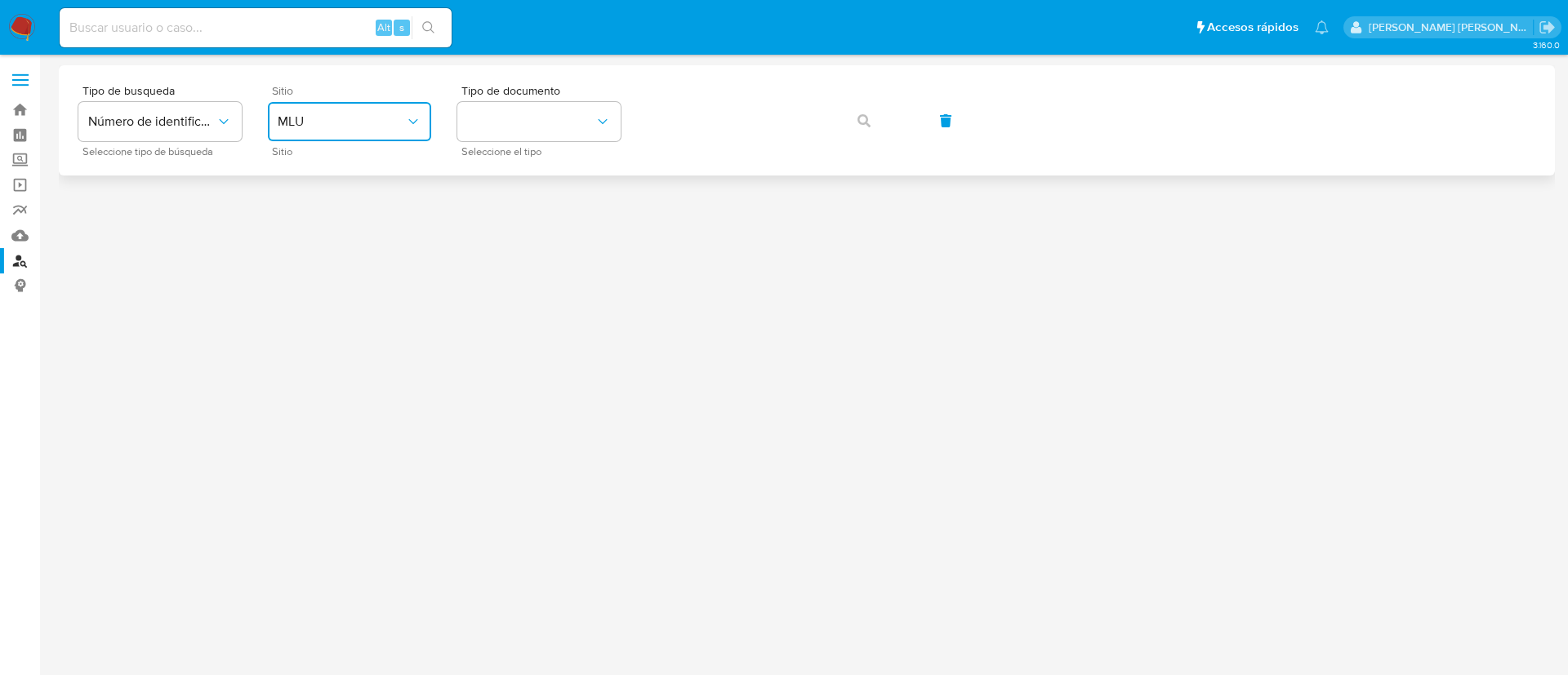
click at [366, 135] on button "MLU" at bounding box center [350, 121] width 164 height 39
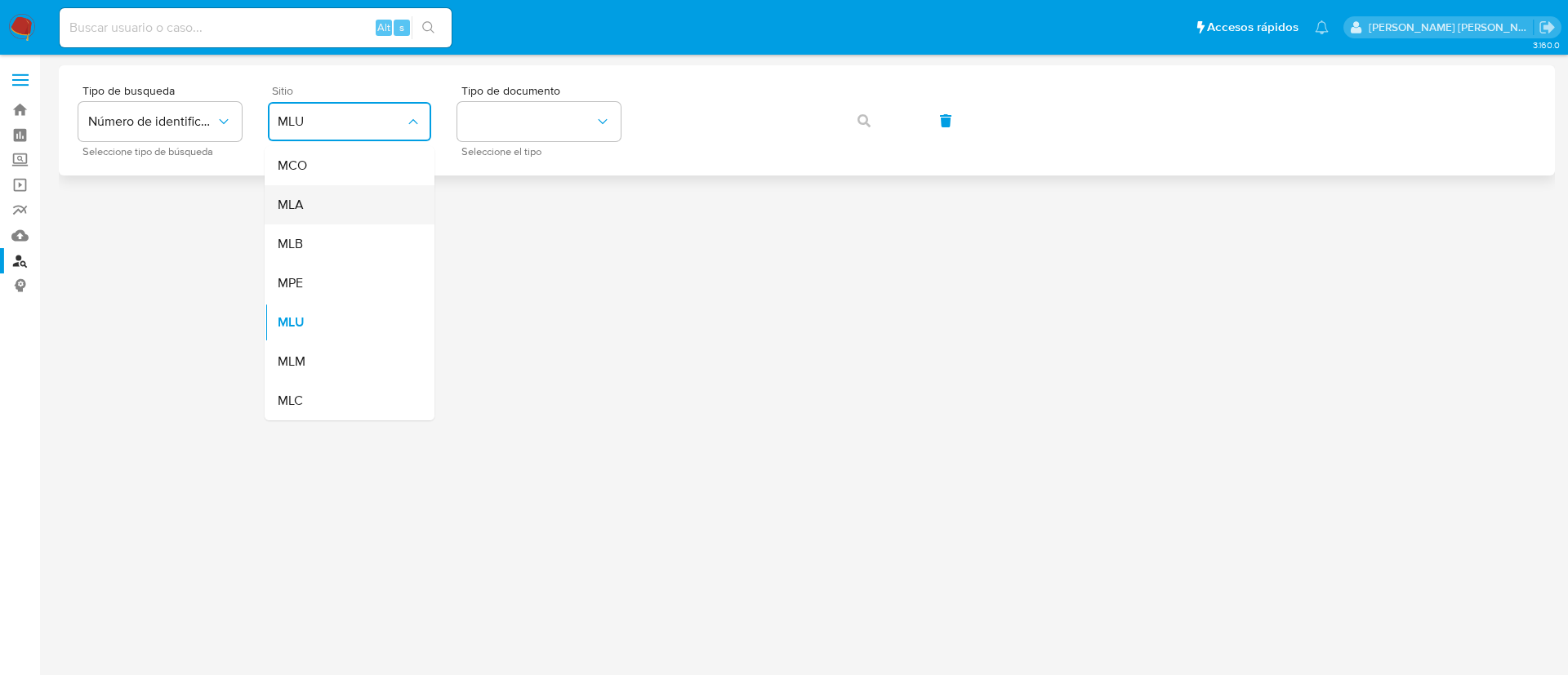
click at [323, 200] on div "MLA" at bounding box center [344, 204] width 134 height 39
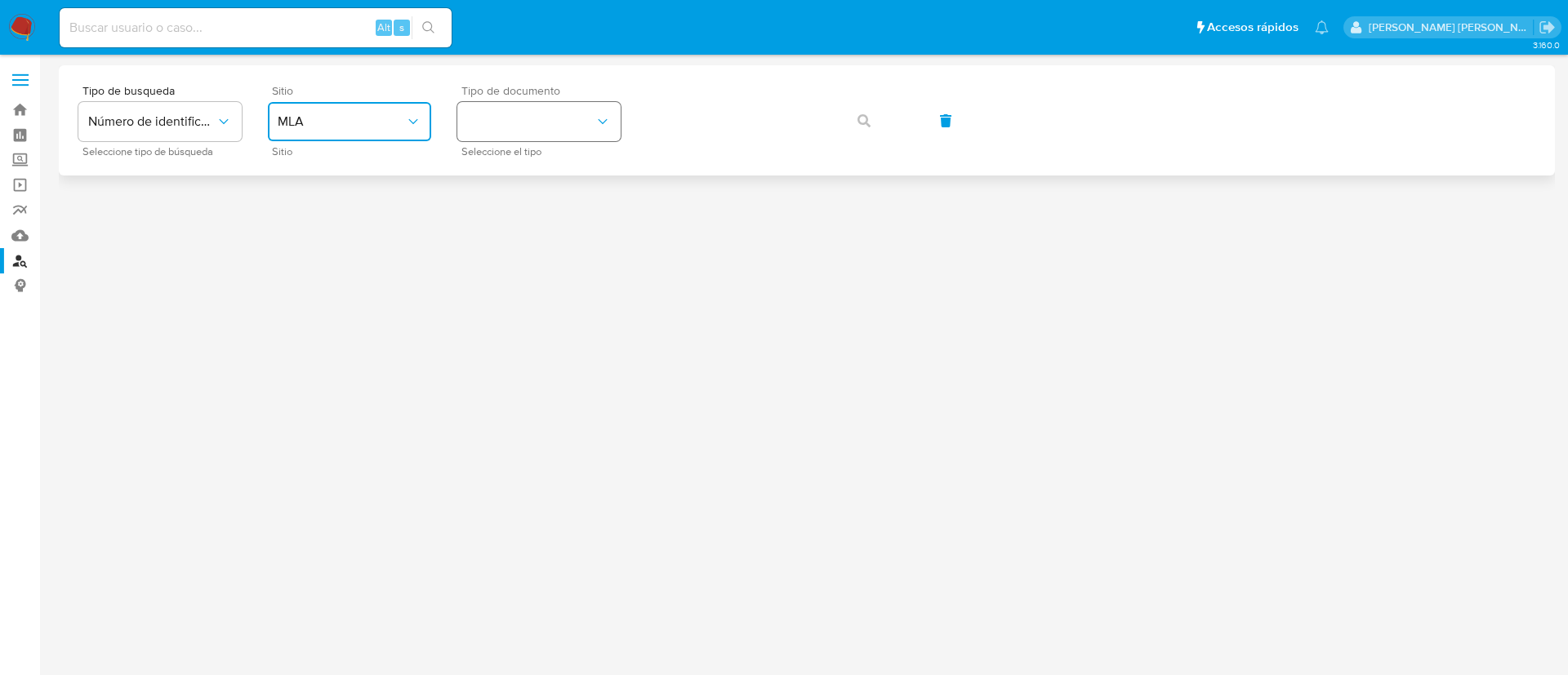
click at [566, 105] on button "identificationType" at bounding box center [539, 121] width 164 height 39
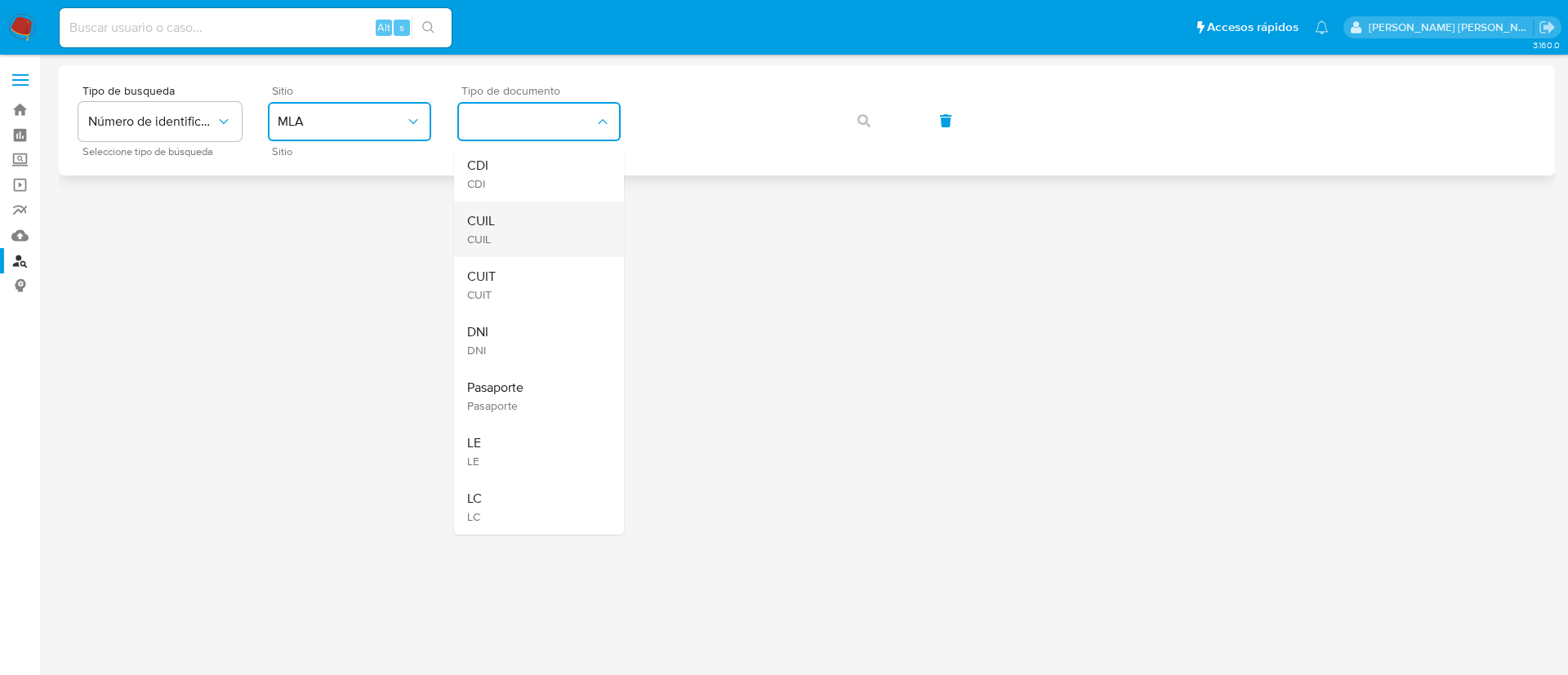
click at [515, 226] on div "CUIL CUIL" at bounding box center [534, 229] width 134 height 56
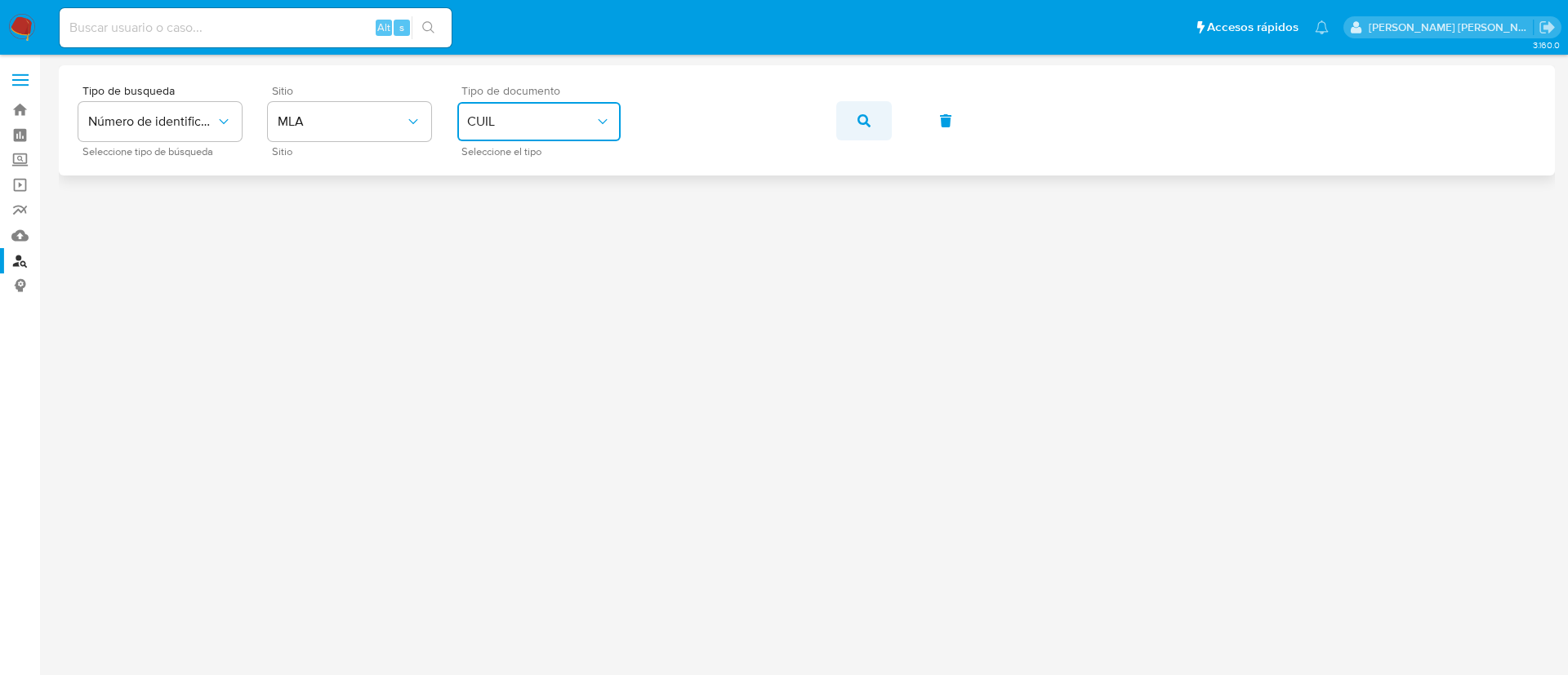
click at [852, 117] on button "button" at bounding box center [864, 121] width 56 height 39
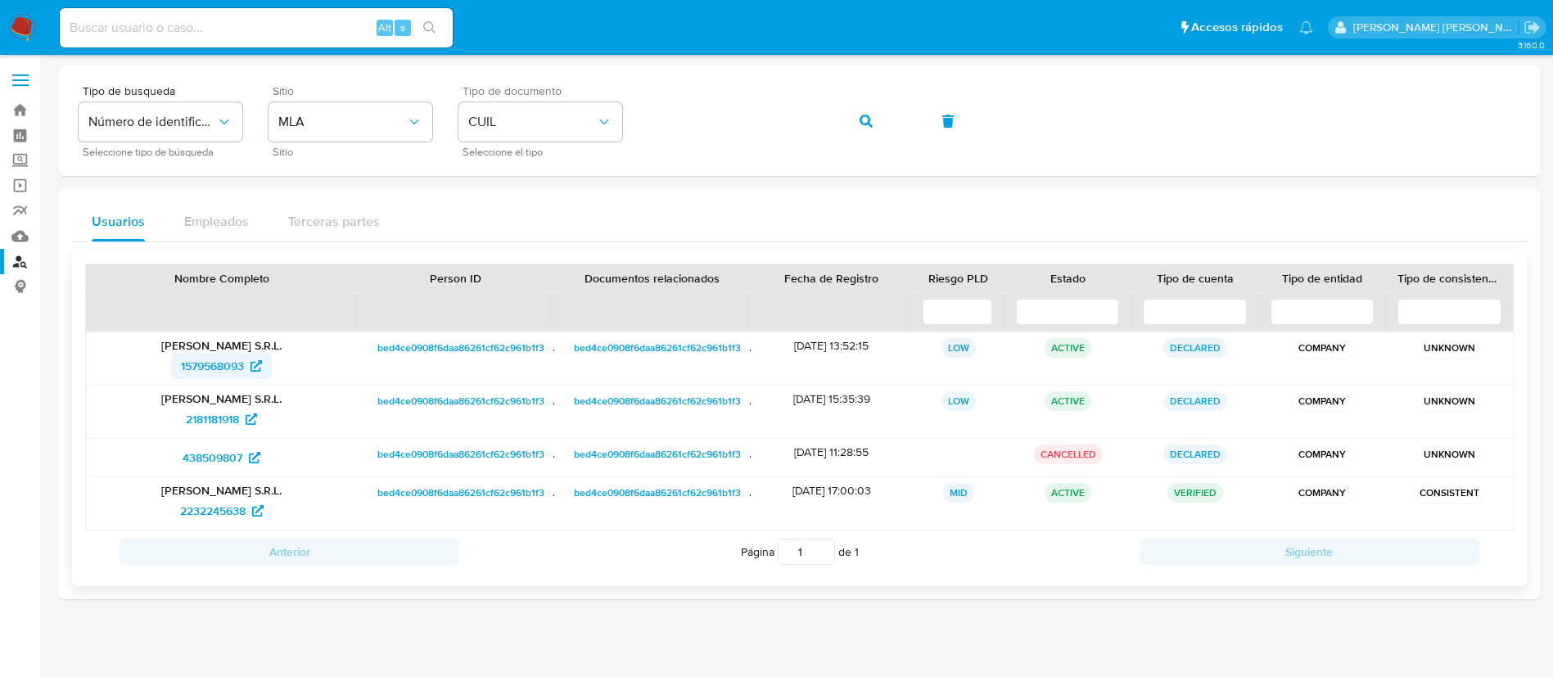
click at [219, 359] on span "1579568093" at bounding box center [212, 366] width 63 height 26
click at [206, 414] on span "2181181918" at bounding box center [212, 419] width 53 height 26
click at [218, 509] on span "2232245638" at bounding box center [212, 511] width 65 height 26
click at [211, 516] on span "2232245638" at bounding box center [212, 511] width 65 height 26
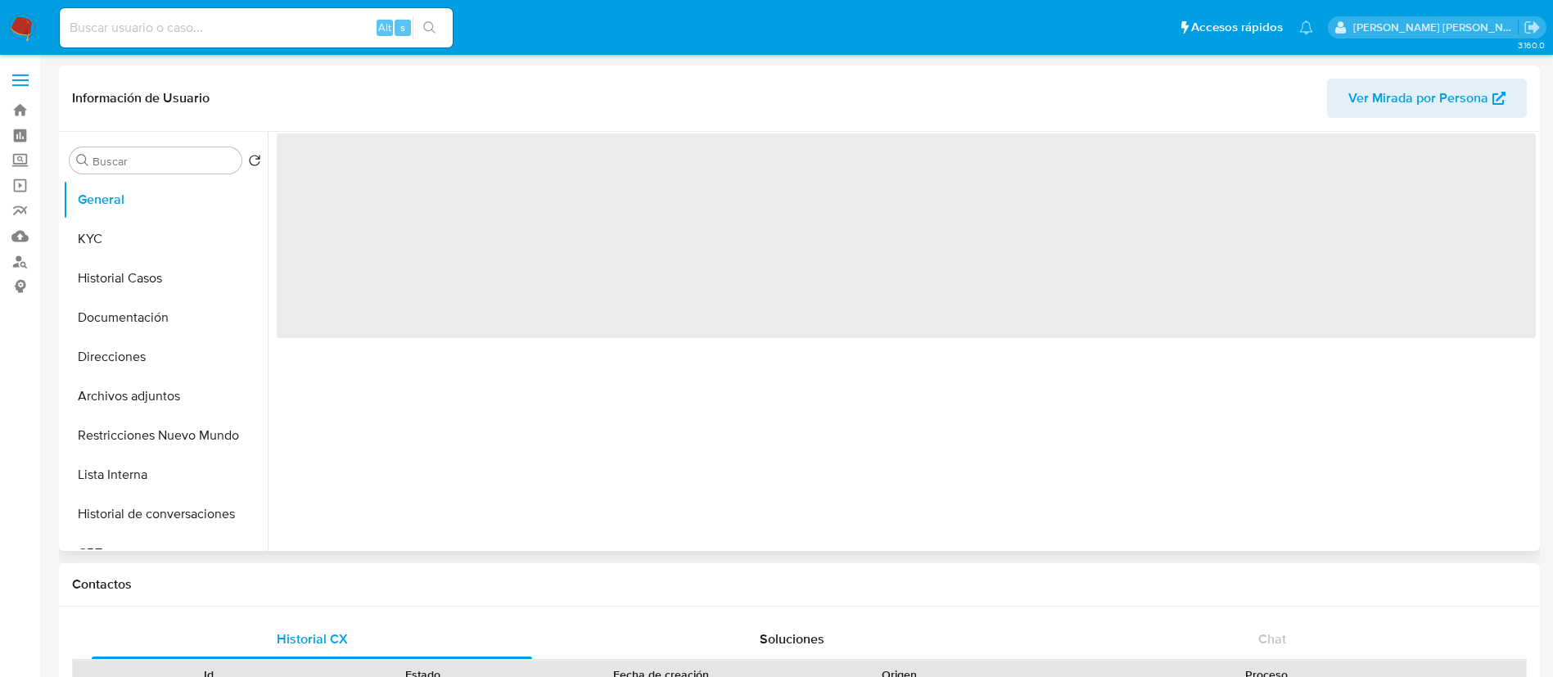
select select "10"
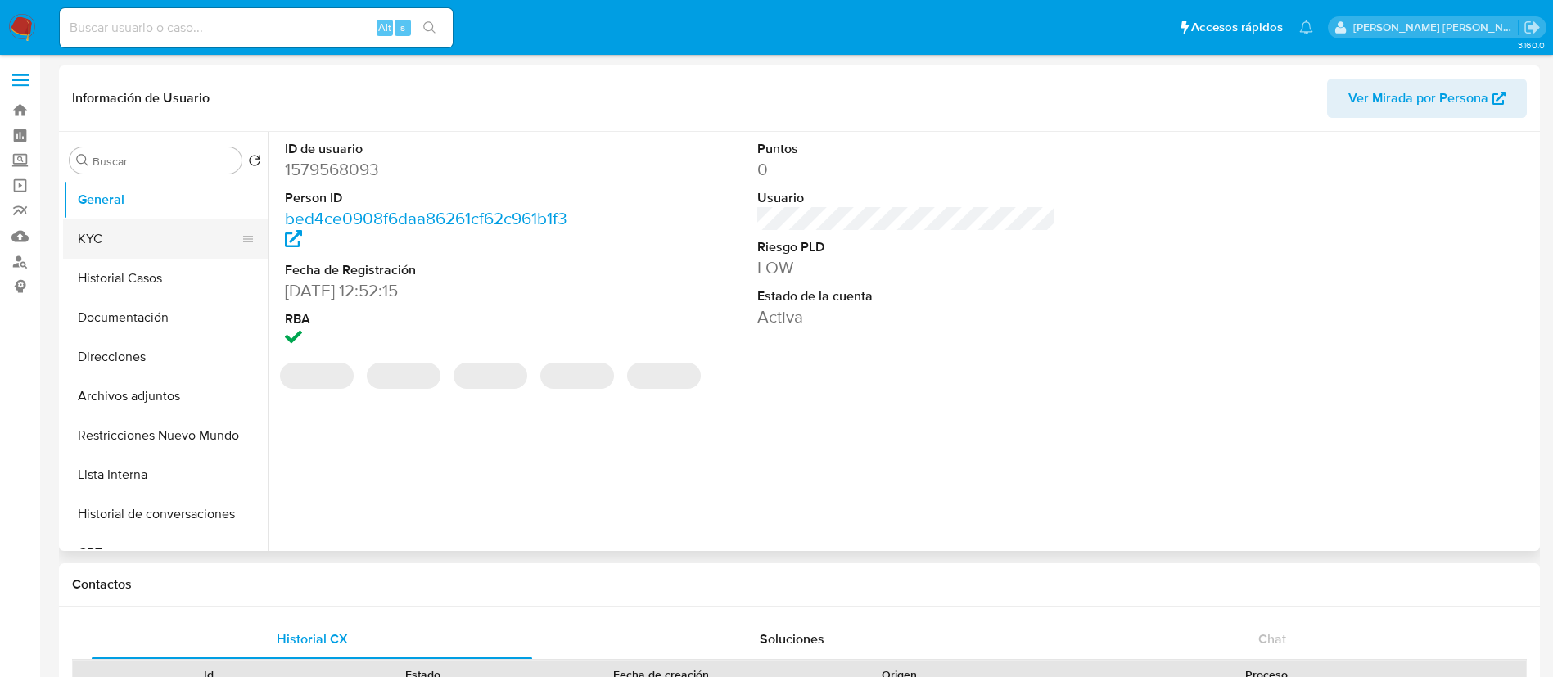
click at [153, 251] on button "KYC" at bounding box center [159, 238] width 192 height 39
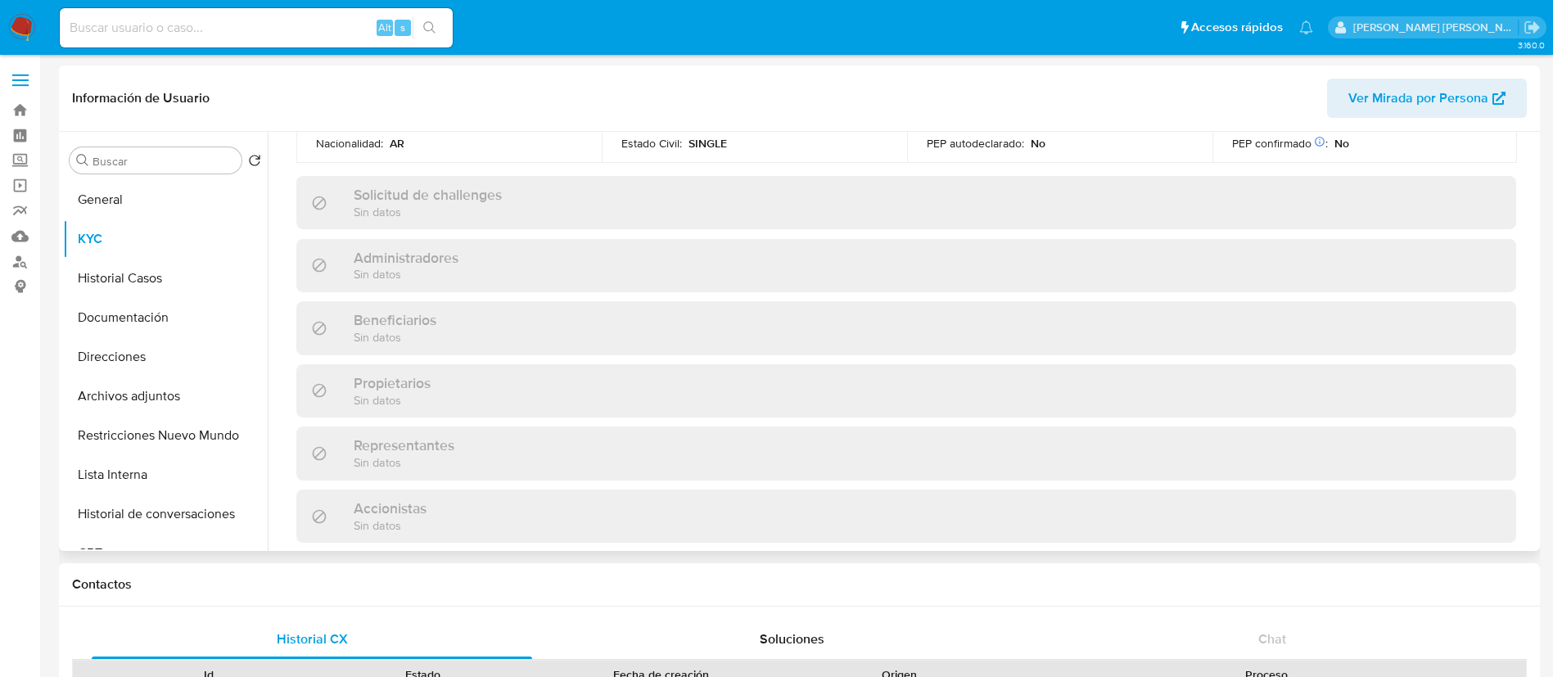
scroll to position [752, 0]
click at [155, 323] on button "Documentación" at bounding box center [159, 317] width 192 height 39
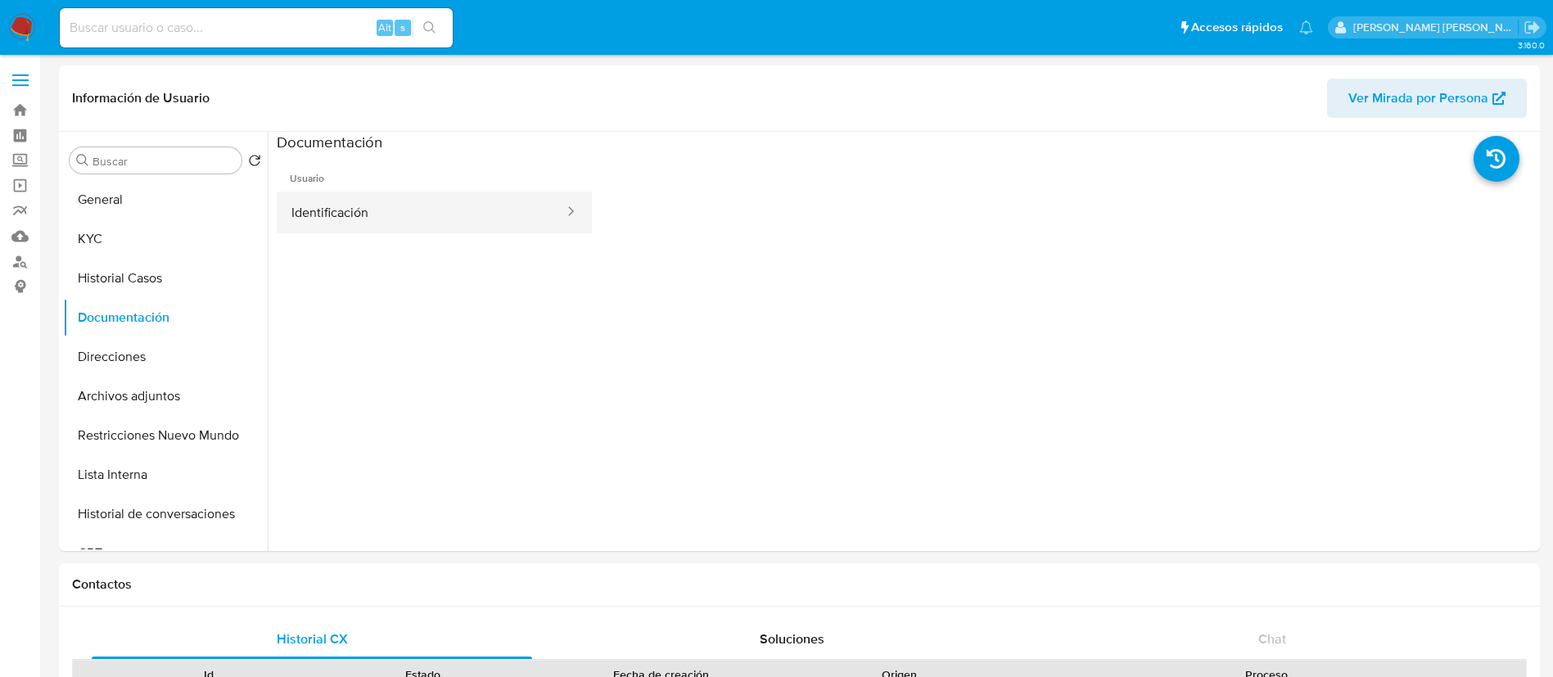
click at [373, 217] on button "Identificación" at bounding box center [421, 213] width 289 height 42
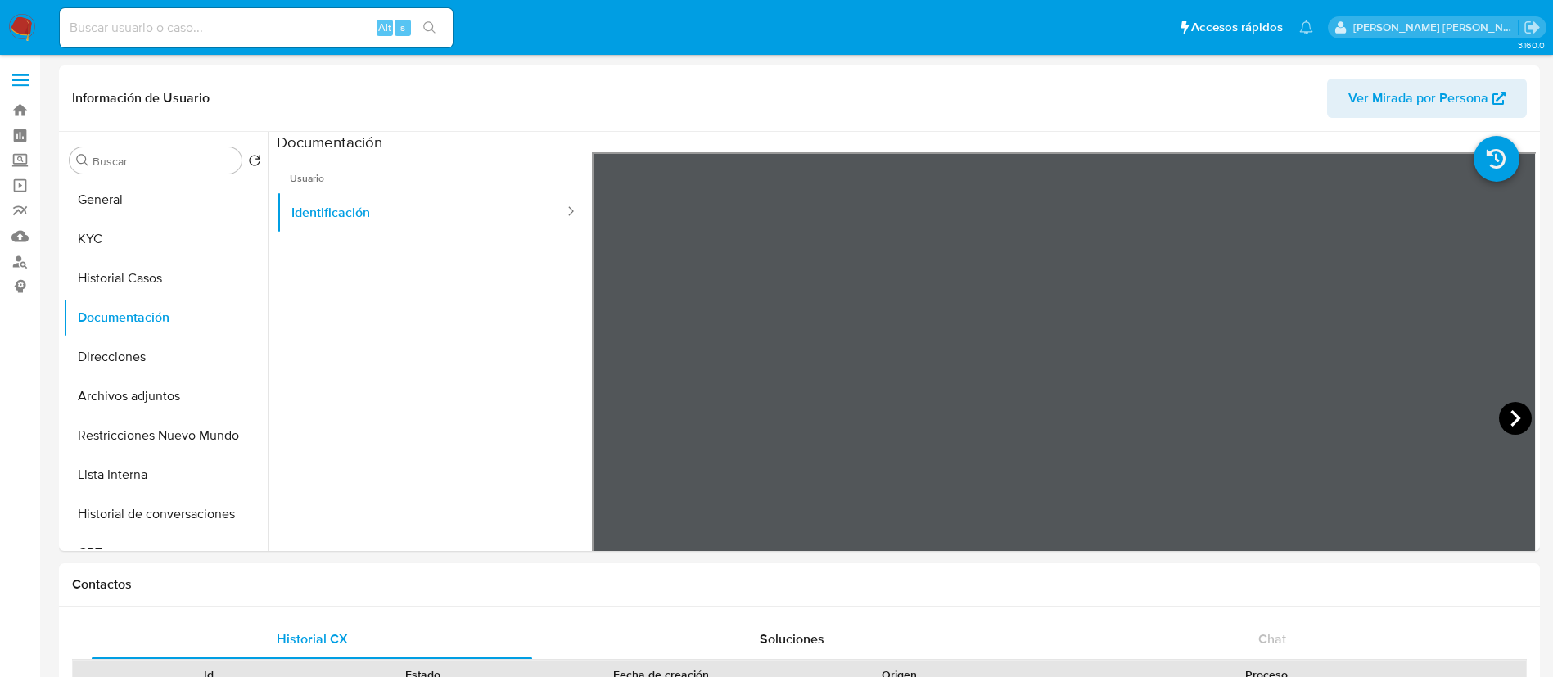
click at [1512, 413] on icon at bounding box center [1515, 418] width 33 height 33
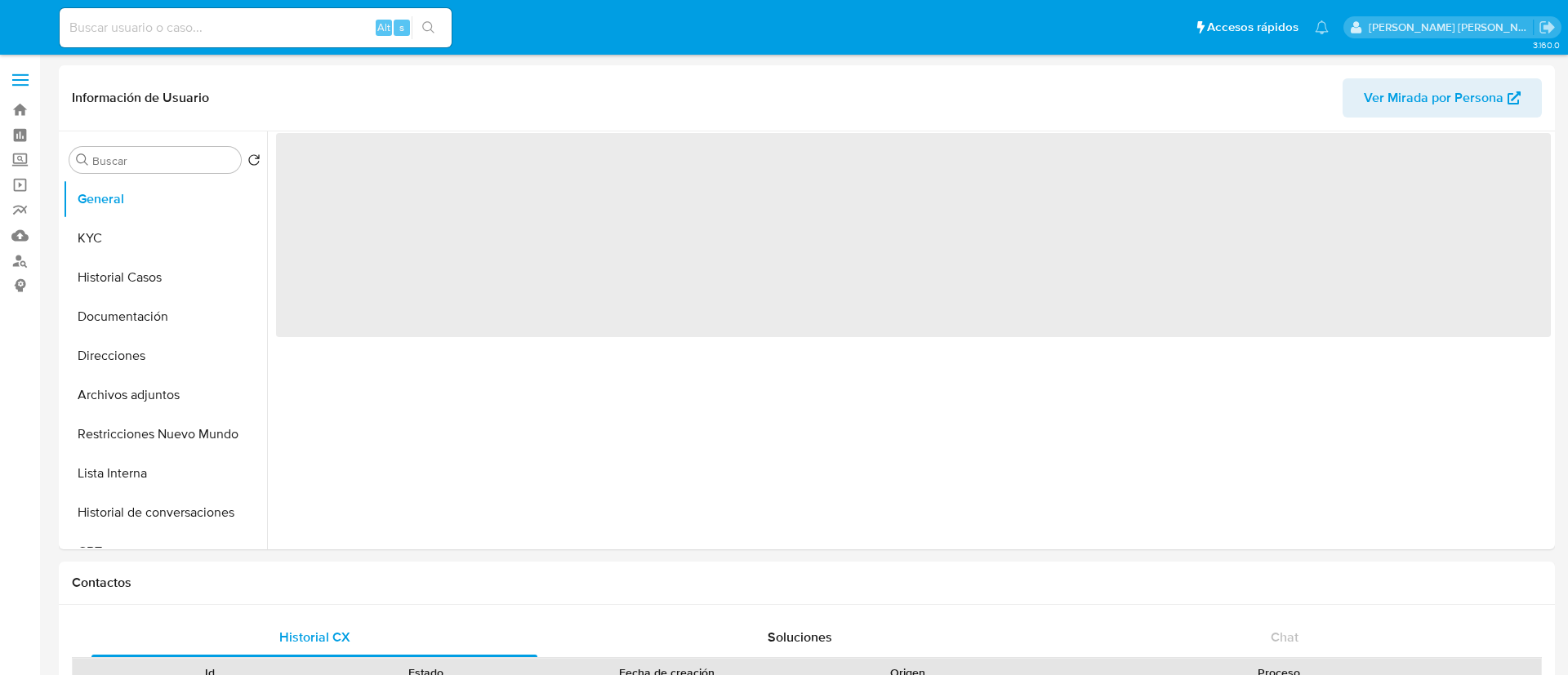
select select "10"
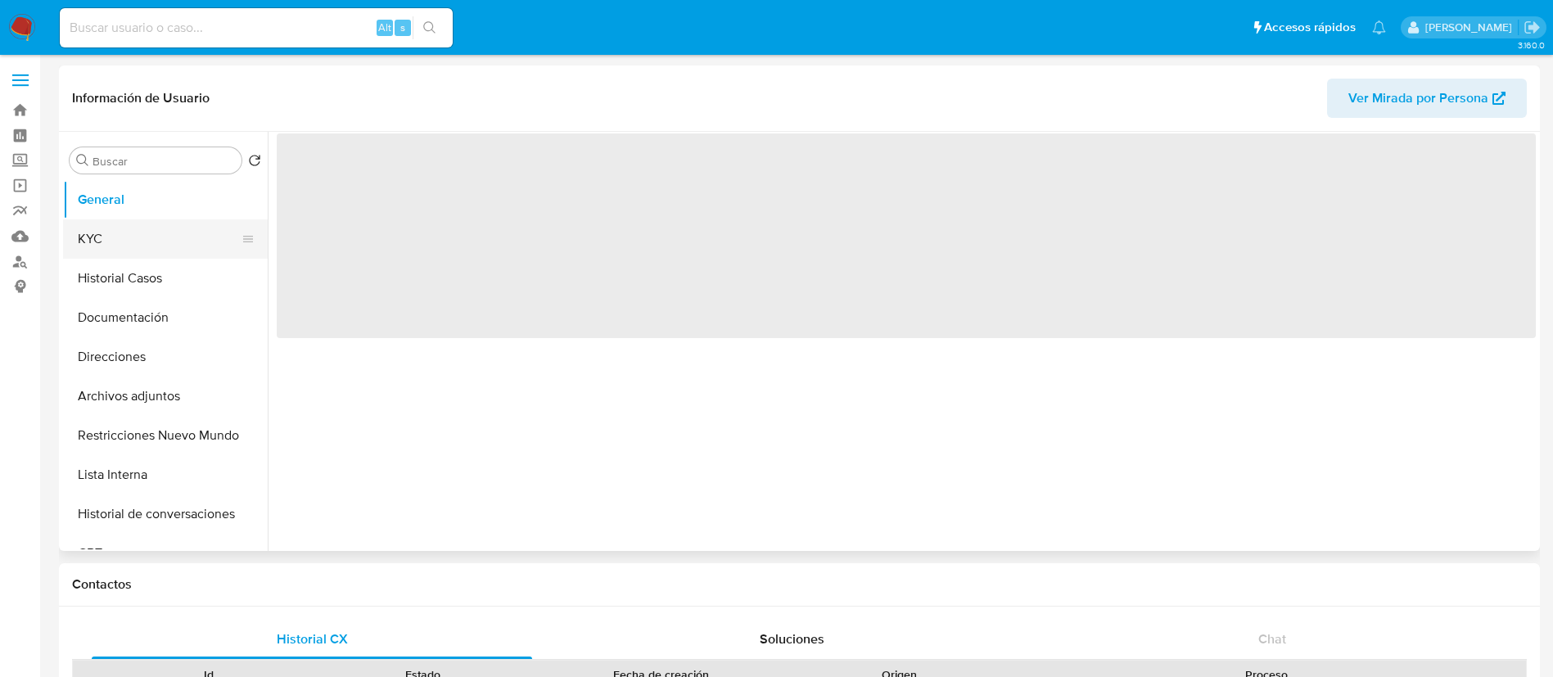
select select "10"
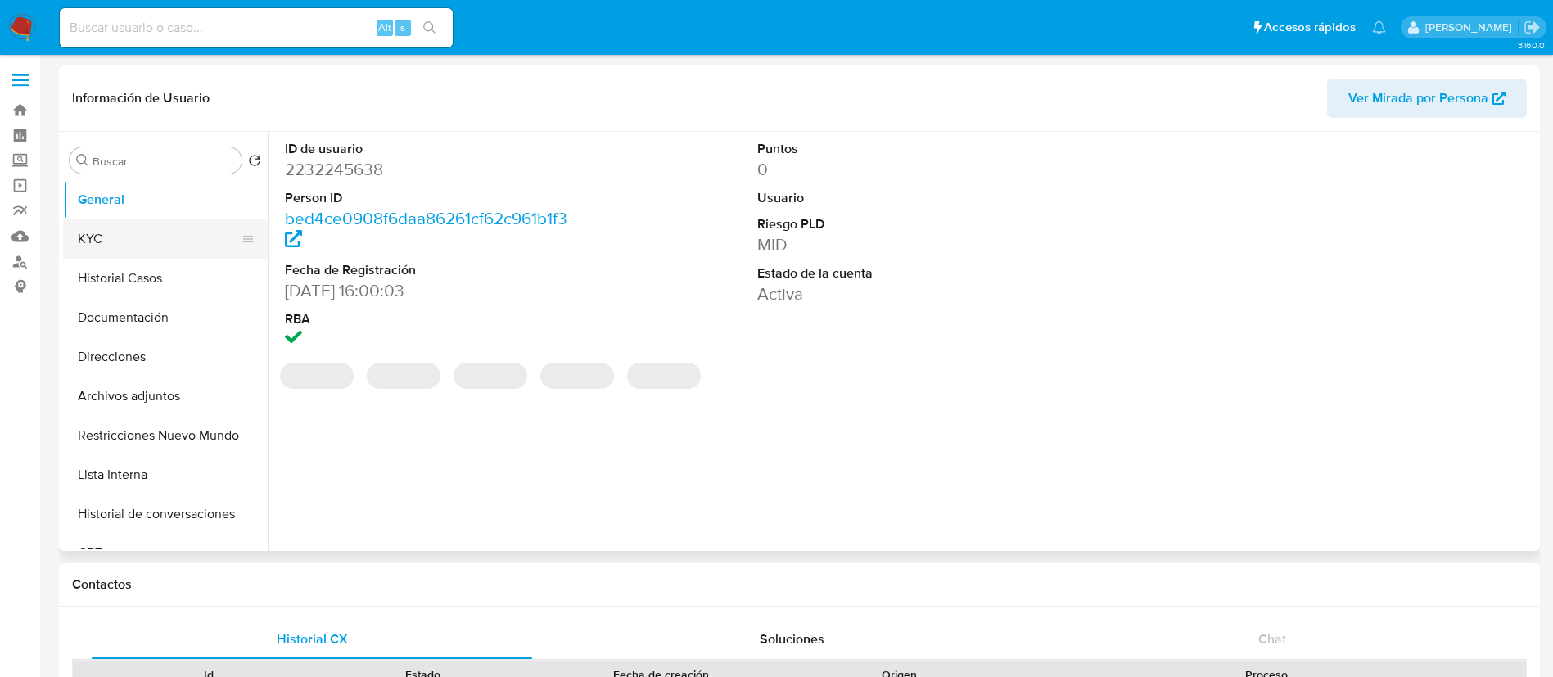
click at [140, 251] on button "KYC" at bounding box center [159, 238] width 192 height 39
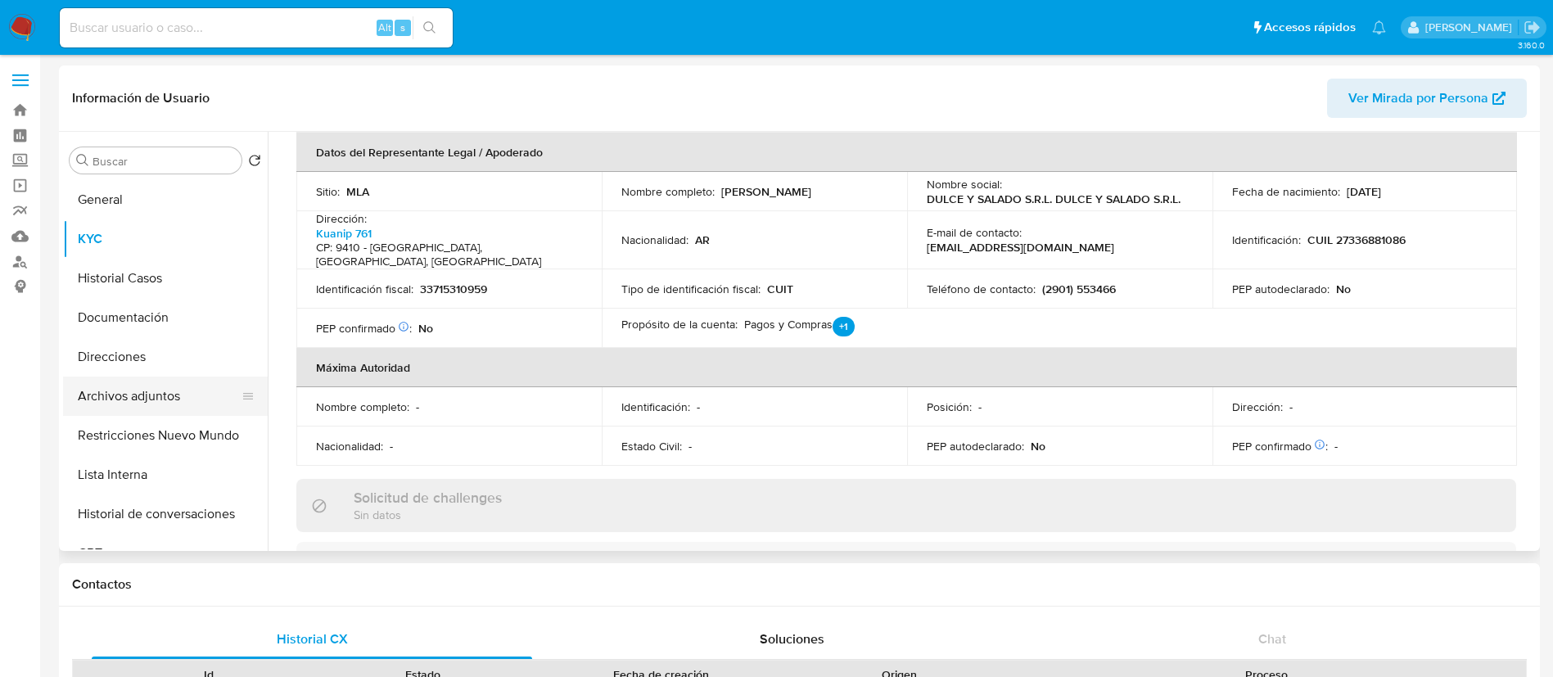
scroll to position [486, 0]
click at [128, 318] on button "Documentación" at bounding box center [159, 317] width 192 height 39
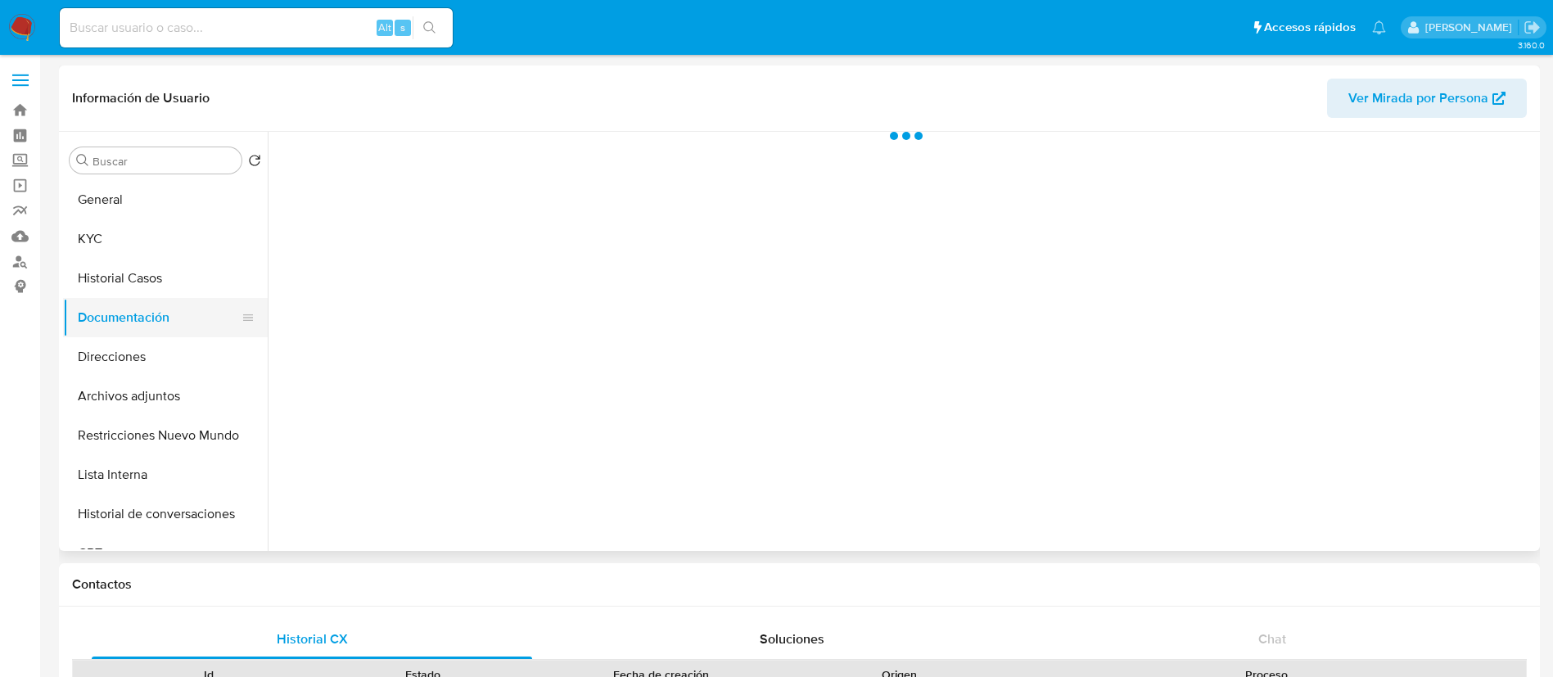
scroll to position [0, 0]
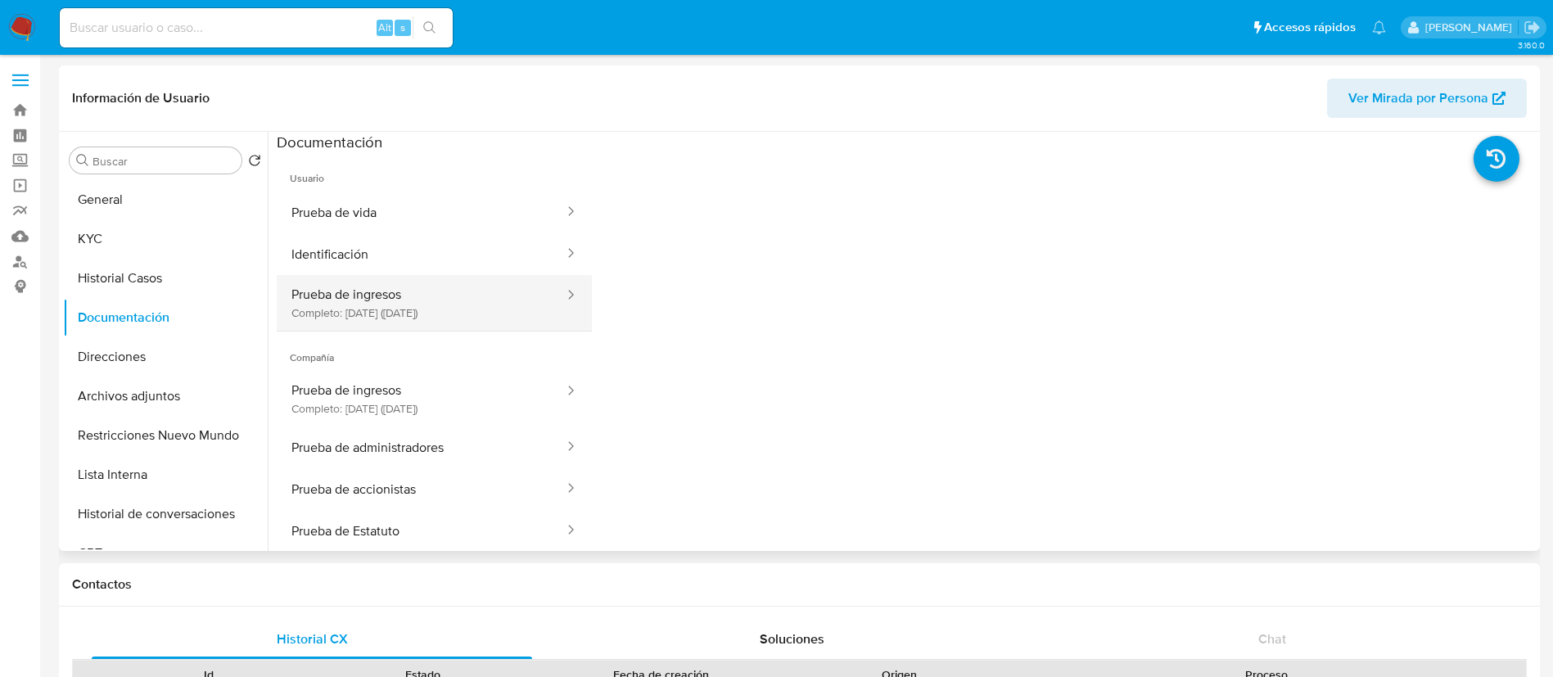
click at [364, 301] on button "Prueba de ingresos Completo: 27/01/2025 (hace 8 meses)" at bounding box center [421, 303] width 289 height 56
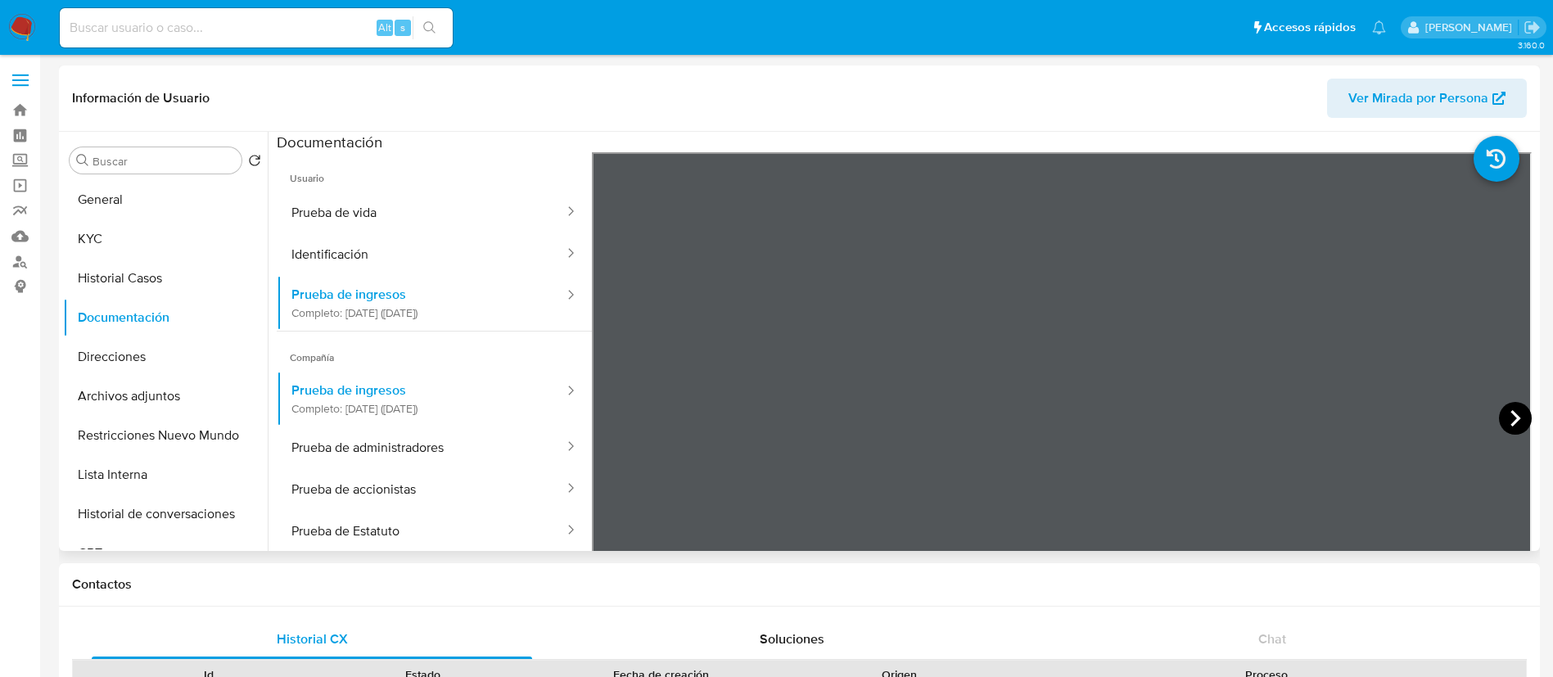
click at [1511, 423] on icon at bounding box center [1515, 418] width 33 height 33
click at [339, 257] on button "Identificación" at bounding box center [421, 254] width 289 height 42
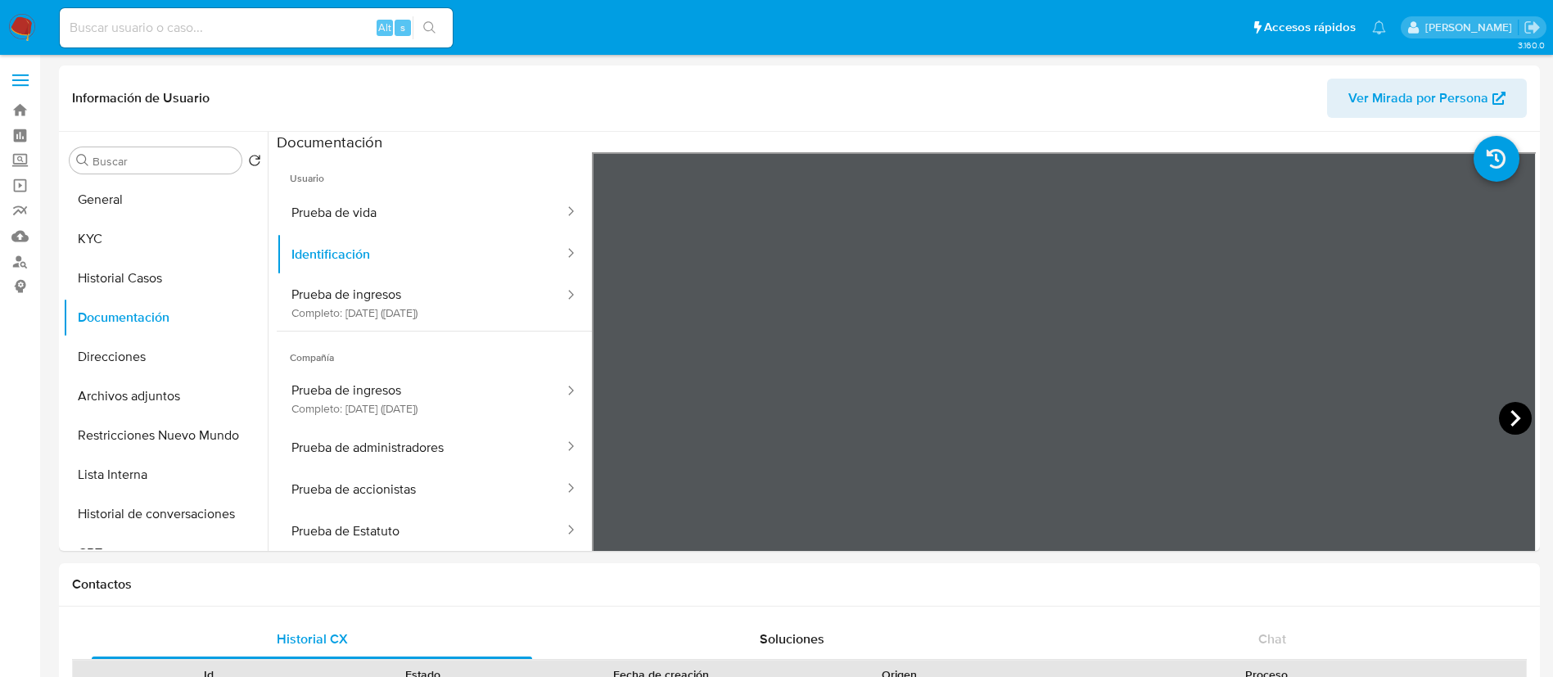
click at [1519, 410] on icon at bounding box center [1515, 418] width 33 height 33
click at [118, 224] on button "KYC" at bounding box center [159, 238] width 192 height 39
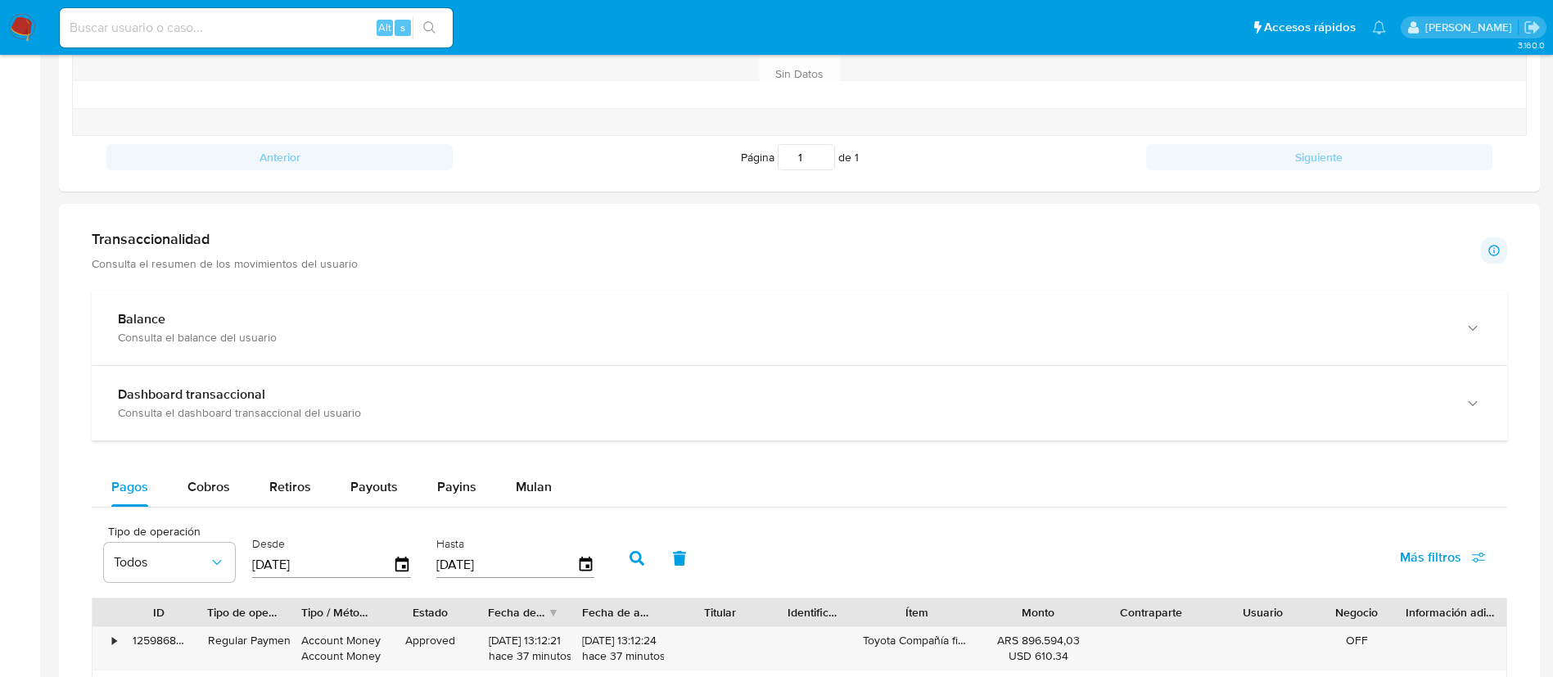
scroll to position [788, 0]
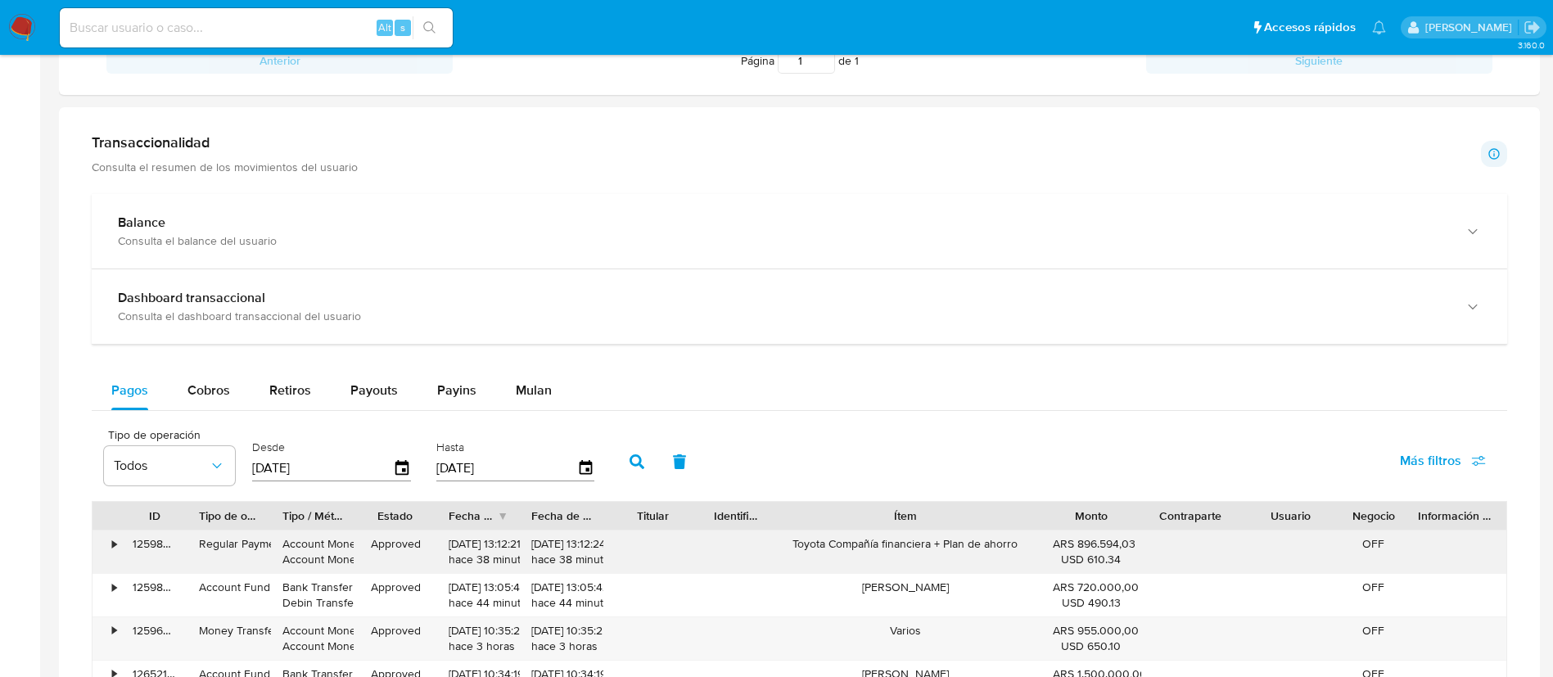
drag, startPoint x: 972, startPoint y: 514, endPoint x: 1113, endPoint y: 571, distance: 152.0
click at [1113, 571] on div "ARS 896.594,03 USD 610.34" at bounding box center [1091, 552] width 100 height 43
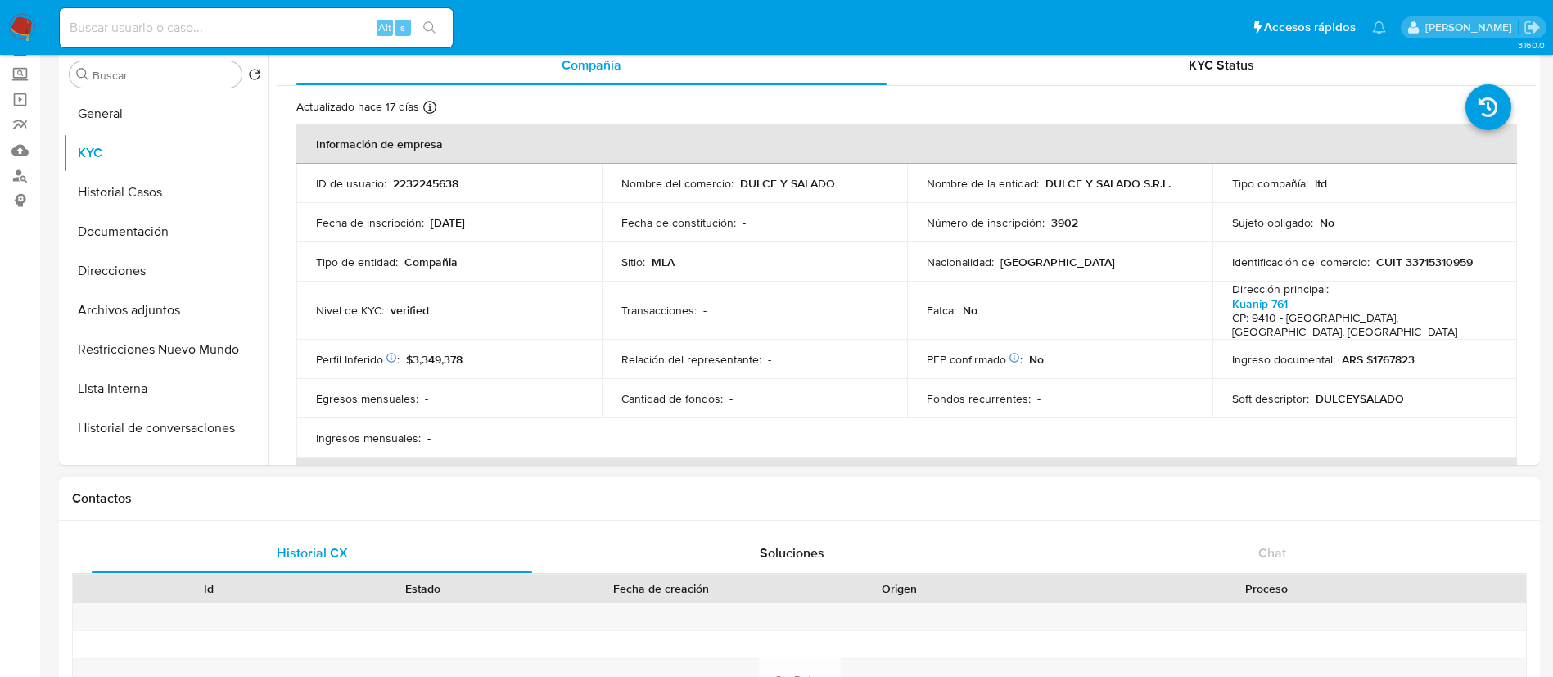
scroll to position [76, 0]
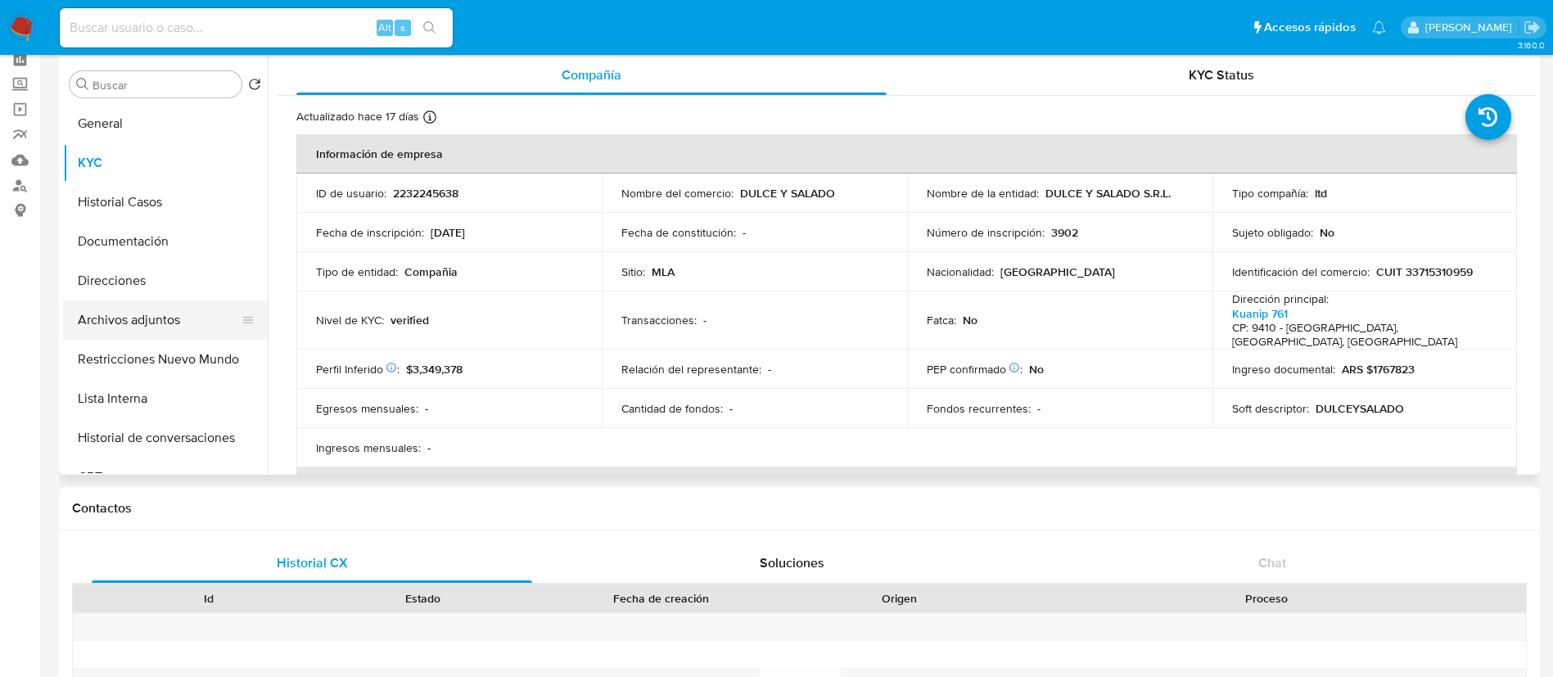
click at [141, 318] on button "Archivos adjuntos" at bounding box center [159, 319] width 192 height 39
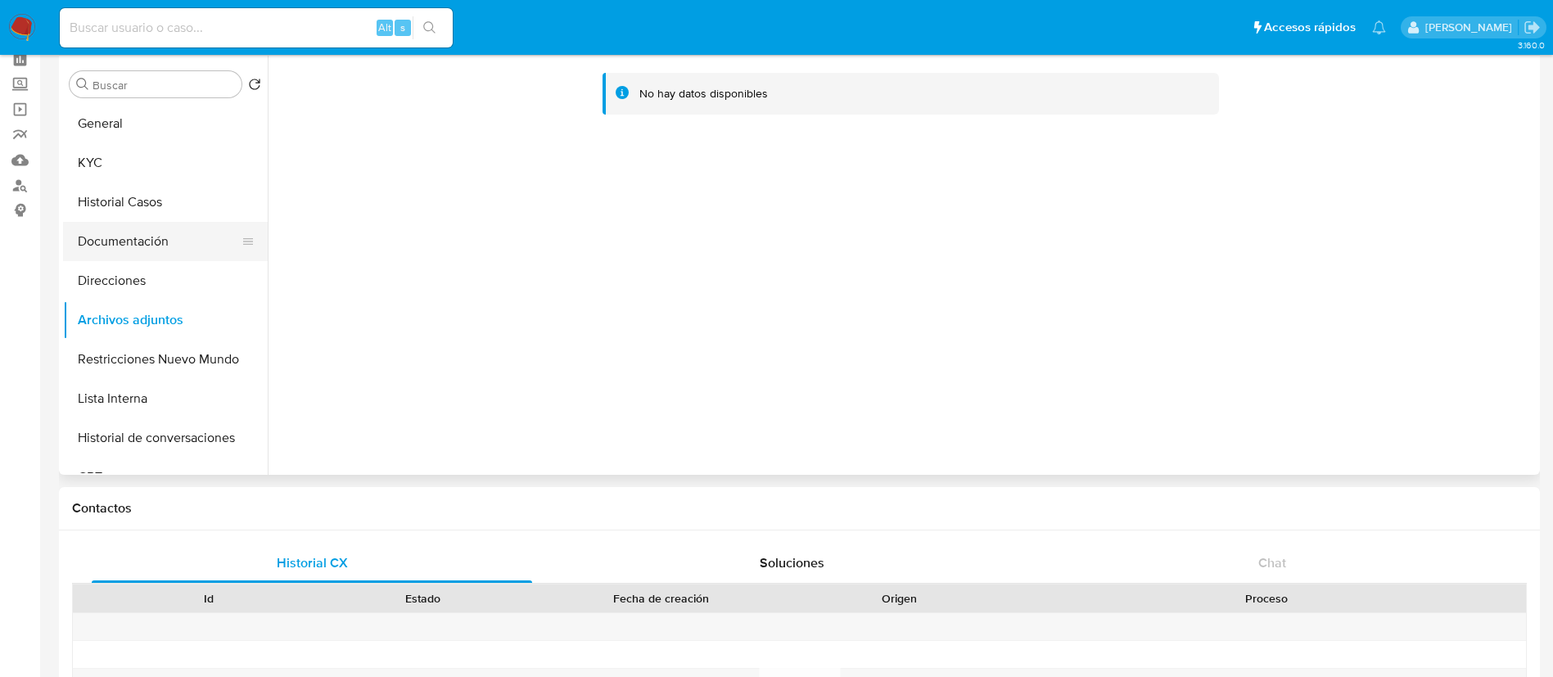
click at [183, 230] on button "Documentación" at bounding box center [159, 241] width 192 height 39
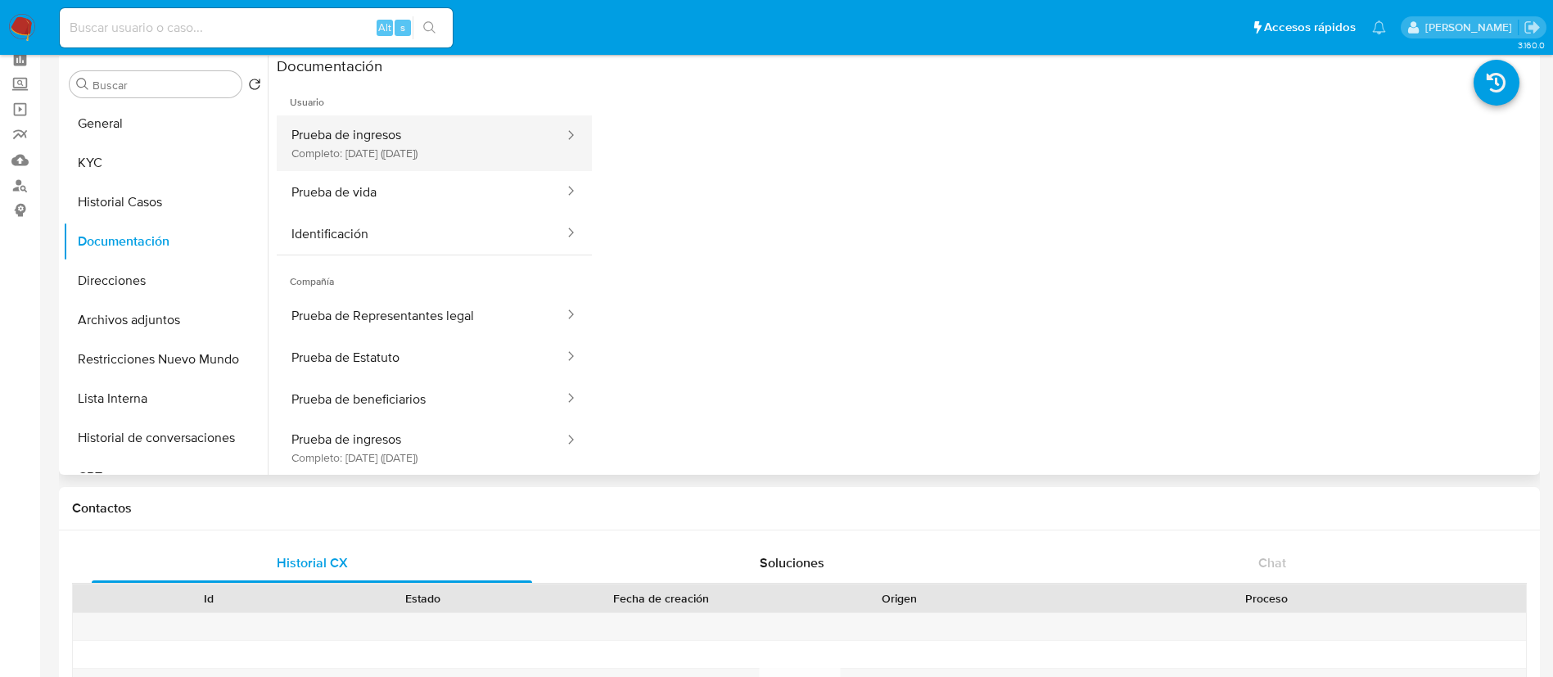
click at [427, 145] on button "Prueba de ingresos Completo: 27/01/2025 (hace 8 meses)" at bounding box center [421, 143] width 289 height 56
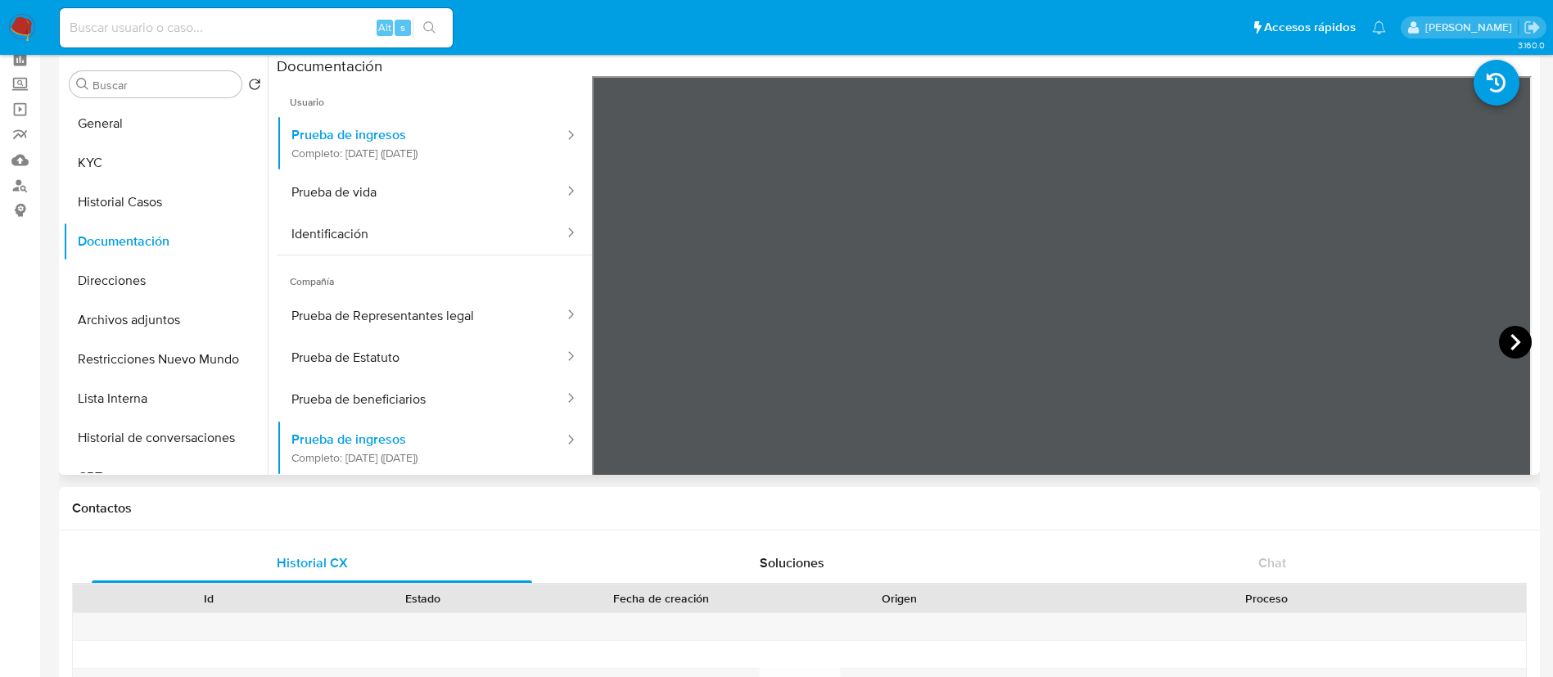
click at [1509, 341] on icon at bounding box center [1515, 342] width 33 height 33
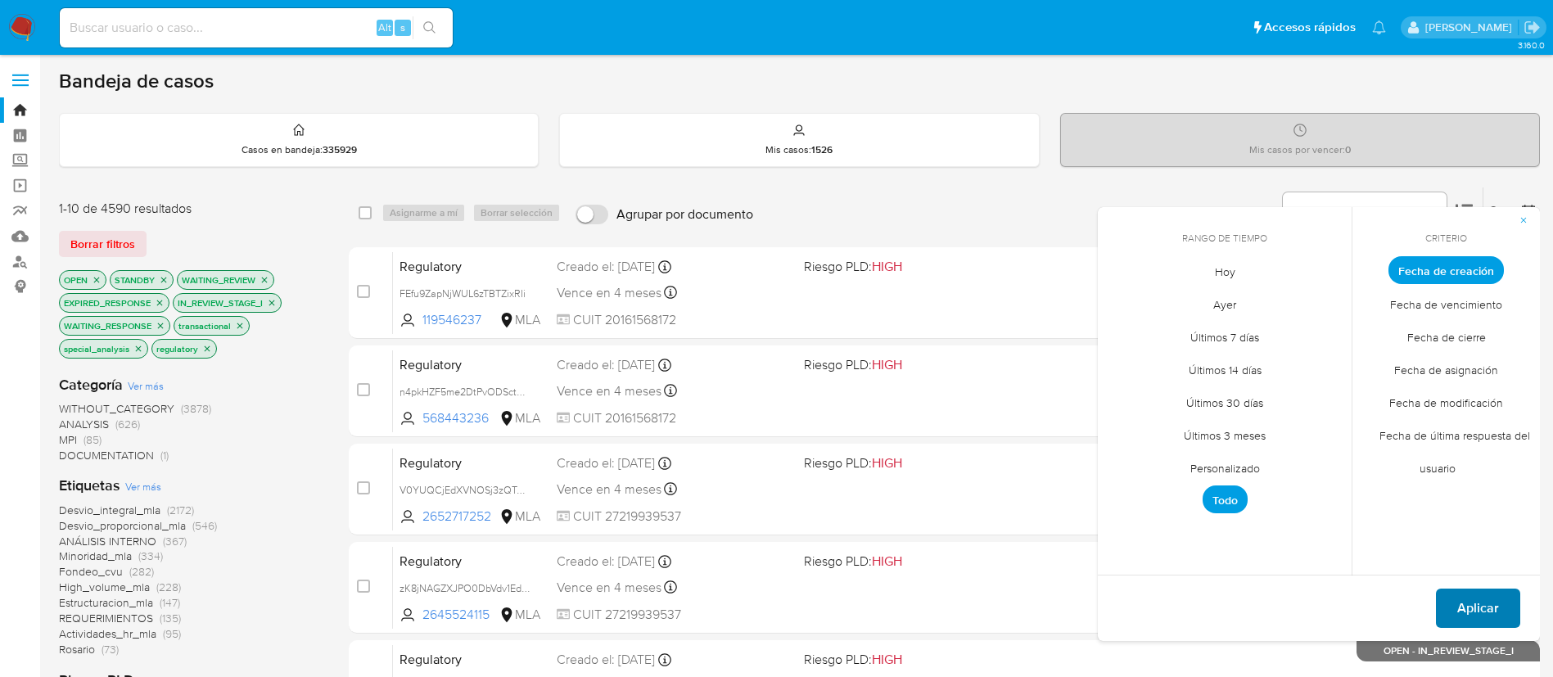
scroll to position [305, 0]
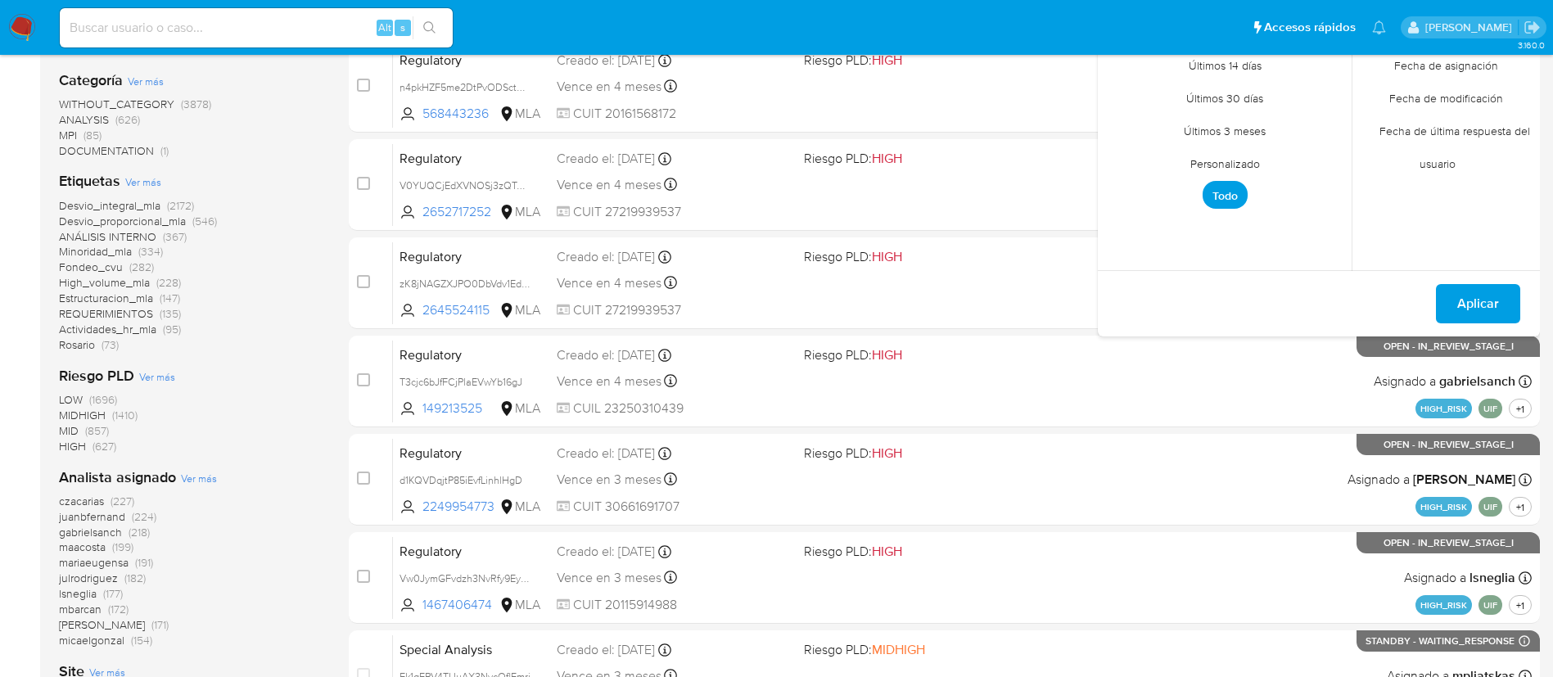
click at [1474, 294] on span "Aplicar" at bounding box center [1478, 304] width 42 height 36
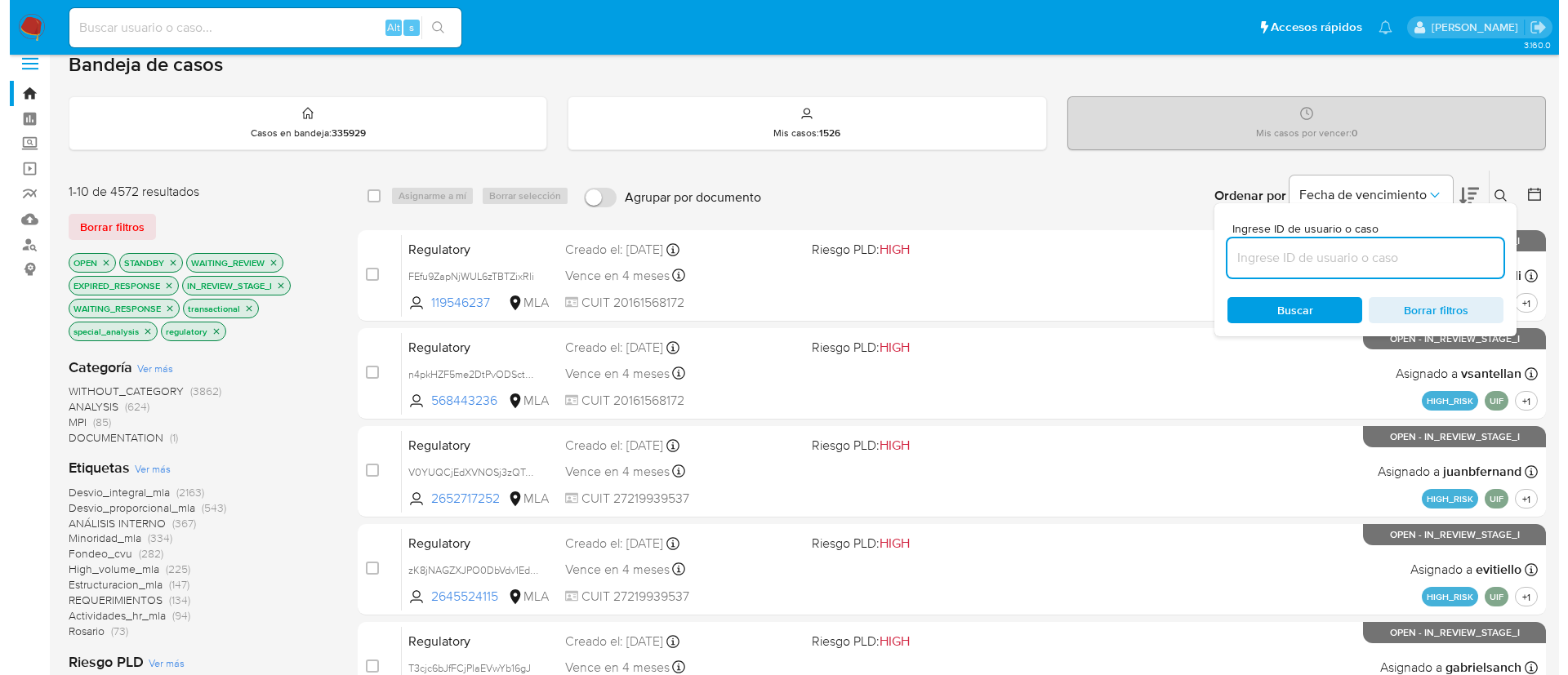
scroll to position [2, 0]
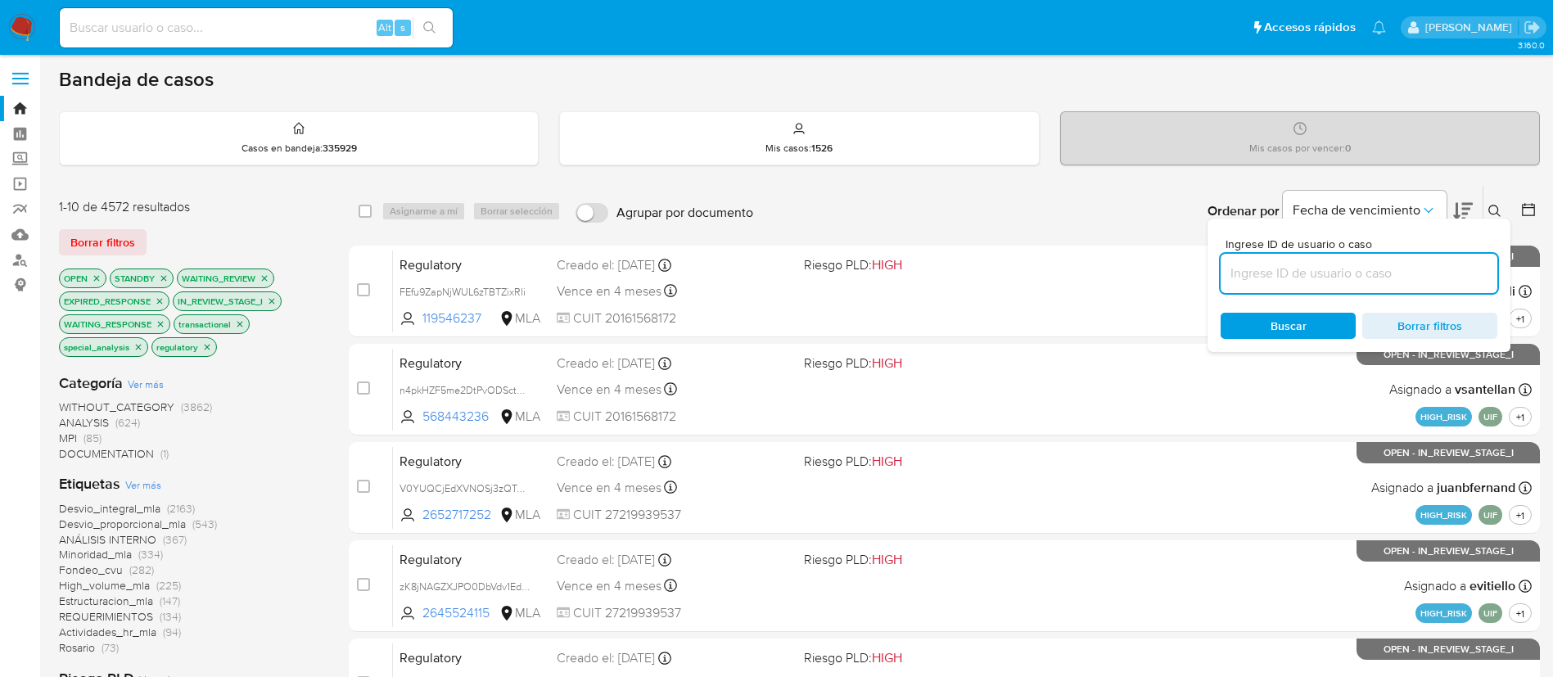
click at [1421, 269] on input at bounding box center [1359, 273] width 277 height 21
paste input "tzvbaKvLVSErZqiOYLknOK1h"
type input "tzvbaKvLVSErZqiOYLknOK1h"
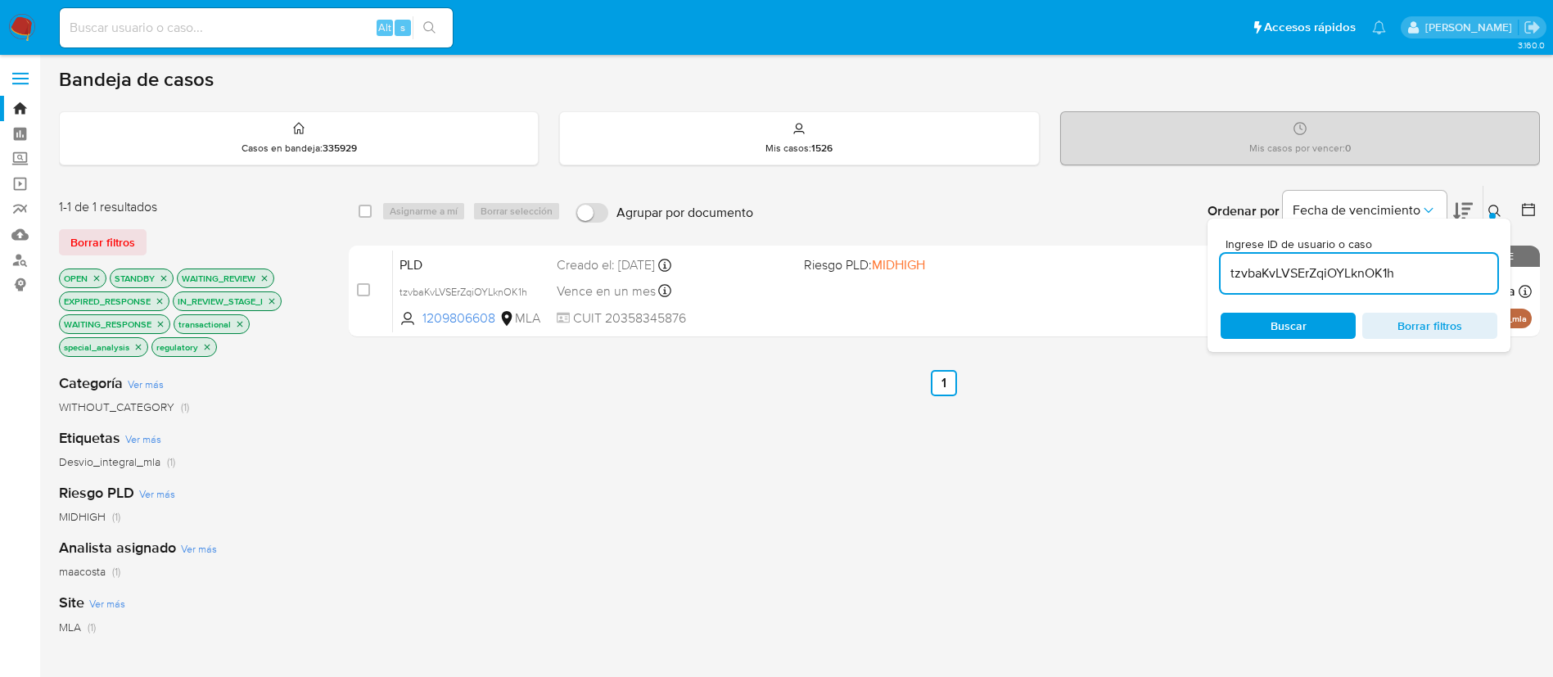
click at [356, 208] on div "select-all-cases-checkbox Asignarme a mí Borrar selección Agrupar por documento…" at bounding box center [944, 211] width 1191 height 51
click at [364, 215] on input "checkbox" at bounding box center [365, 211] width 13 height 13
checkbox input "true"
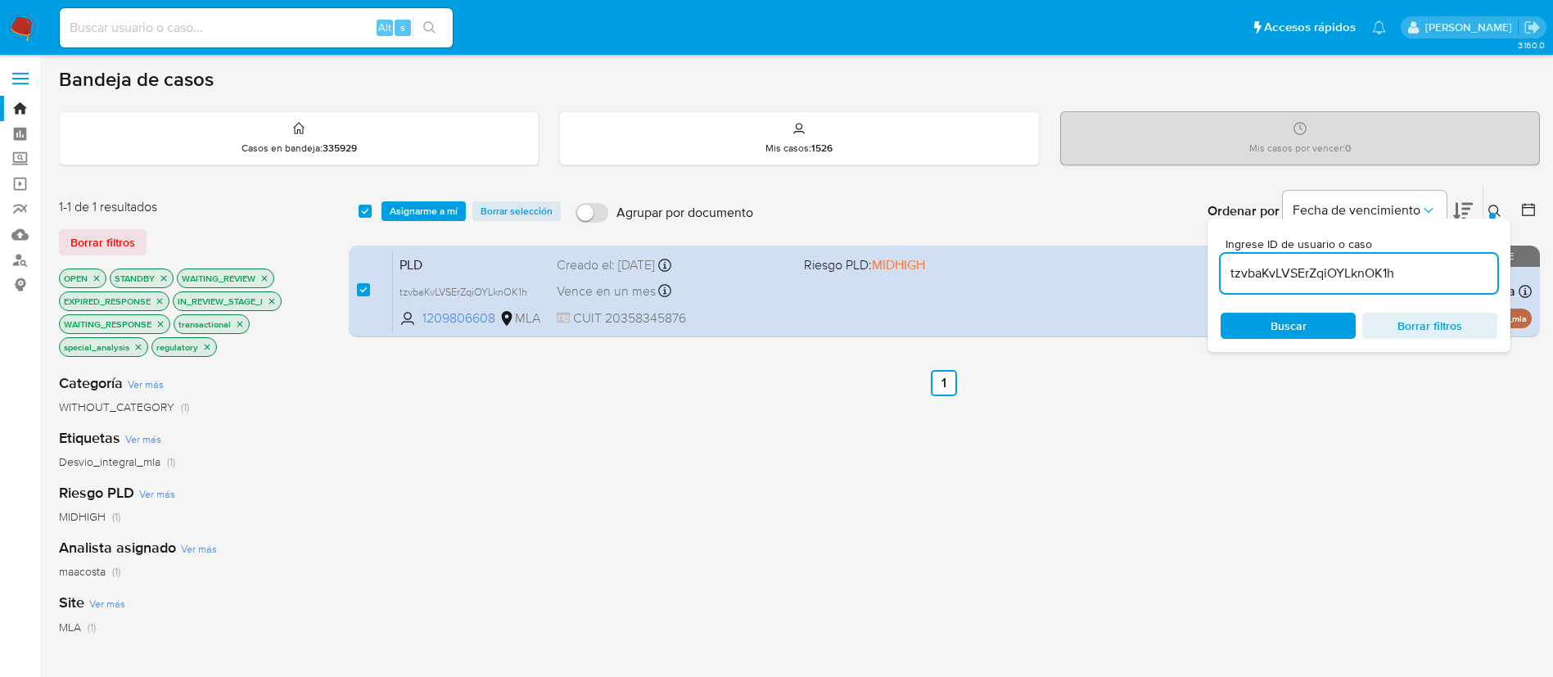
click at [1253, 289] on div "tzvbaKvLVSErZqiOYLknOK1h" at bounding box center [1359, 273] width 277 height 39
paste input "G3qnFsUm00ja8q2au7mTd9zF"
click at [1245, 278] on input "G3qnFsUm00ja8q2au7mTd9zF" at bounding box center [1359, 273] width 277 height 21
type input "G3qnFsUm00ja8q2au7mTd9zF"
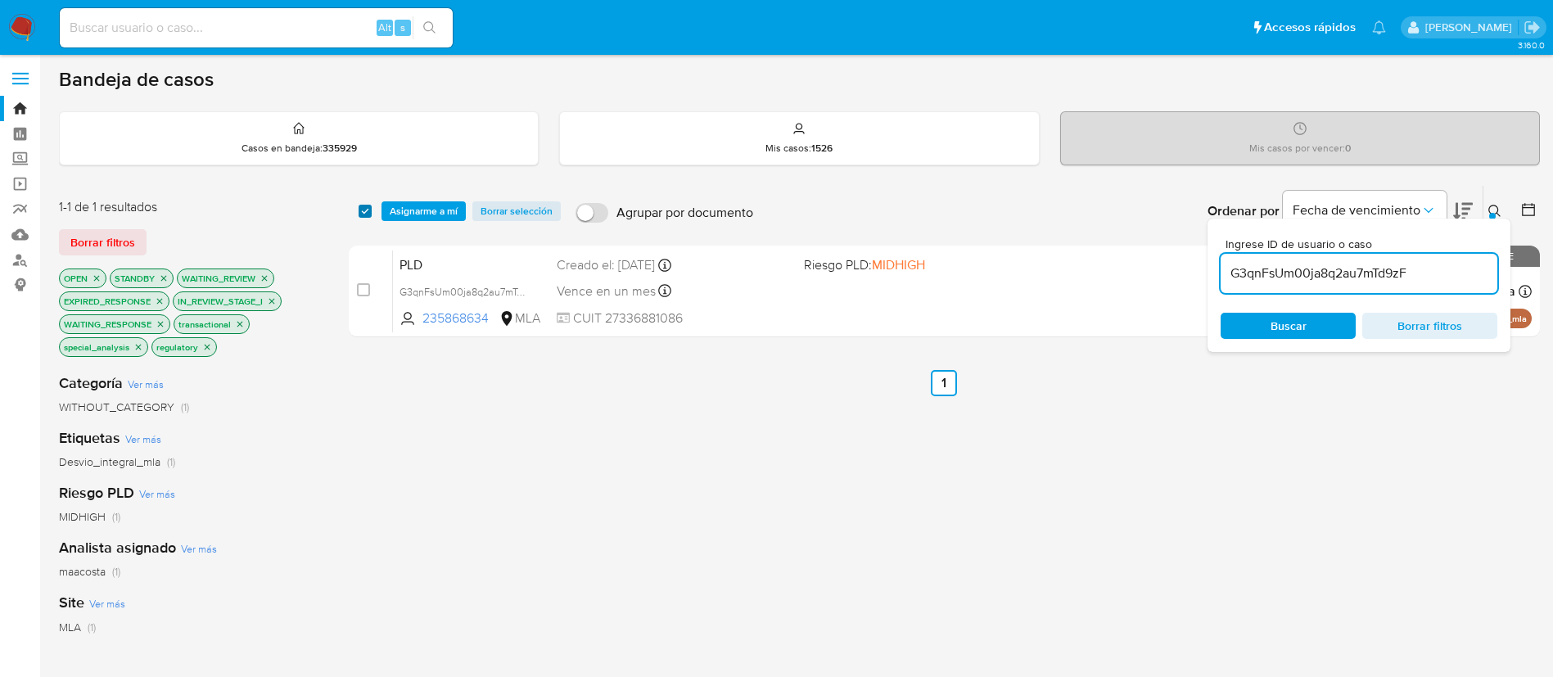
click at [362, 207] on input "checkbox" at bounding box center [365, 211] width 13 height 13
checkbox input "true"
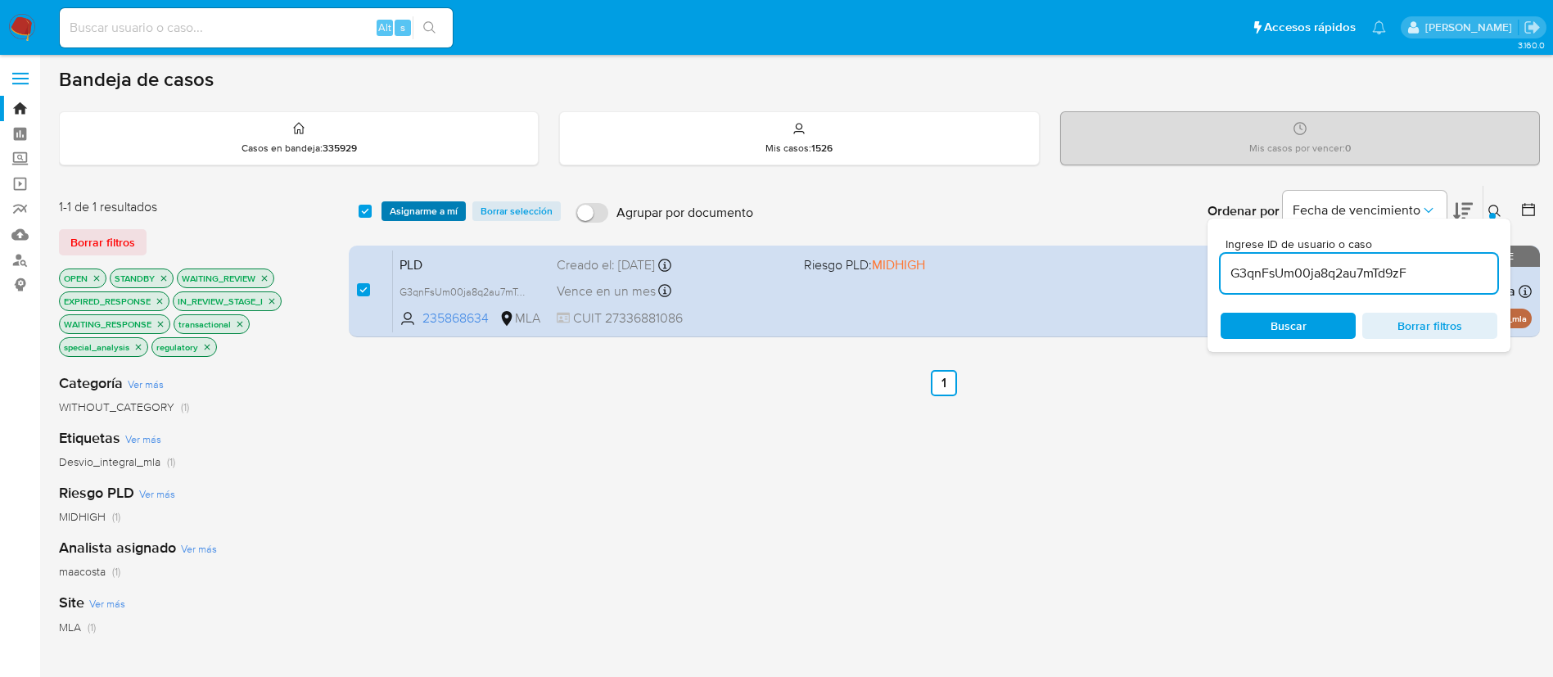
click at [445, 203] on span "Asignarme a mí" at bounding box center [424, 211] width 68 height 16
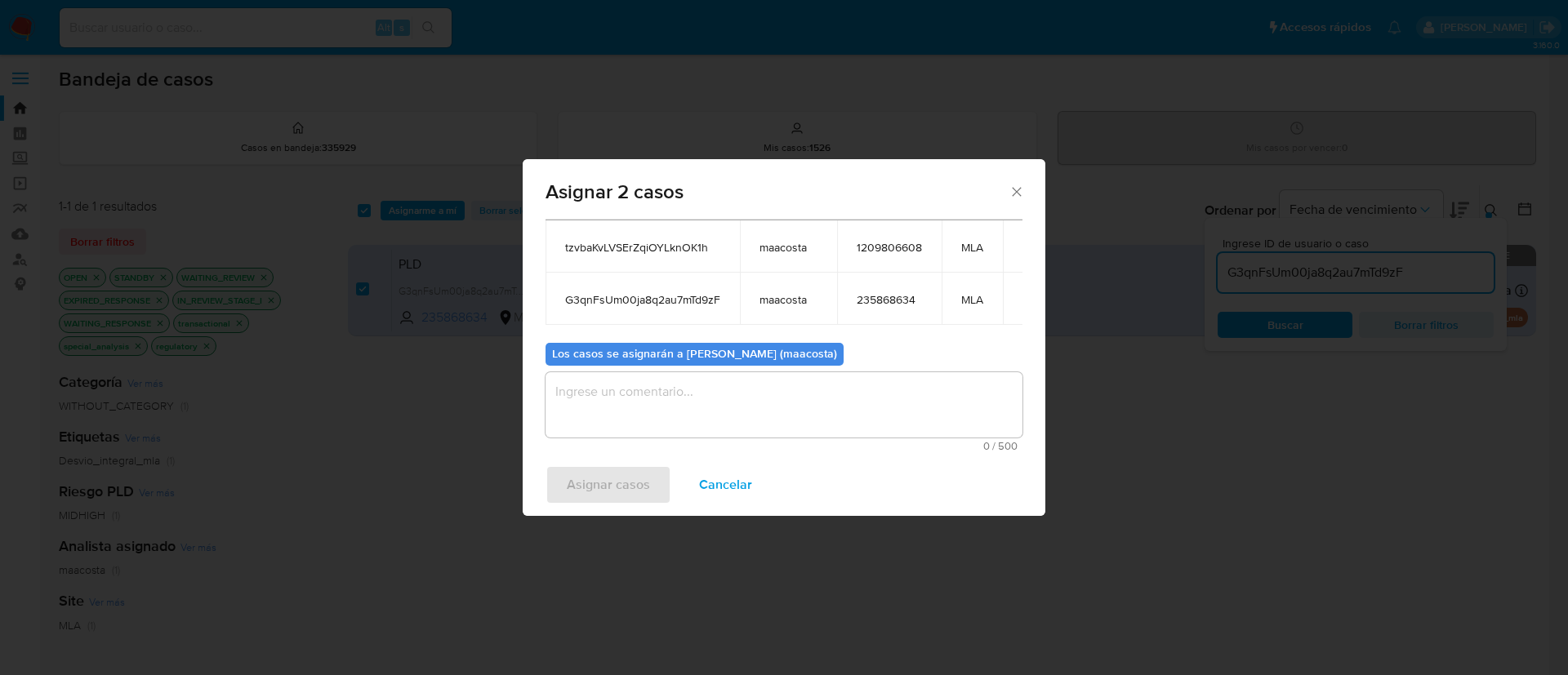
scroll to position [99, 0]
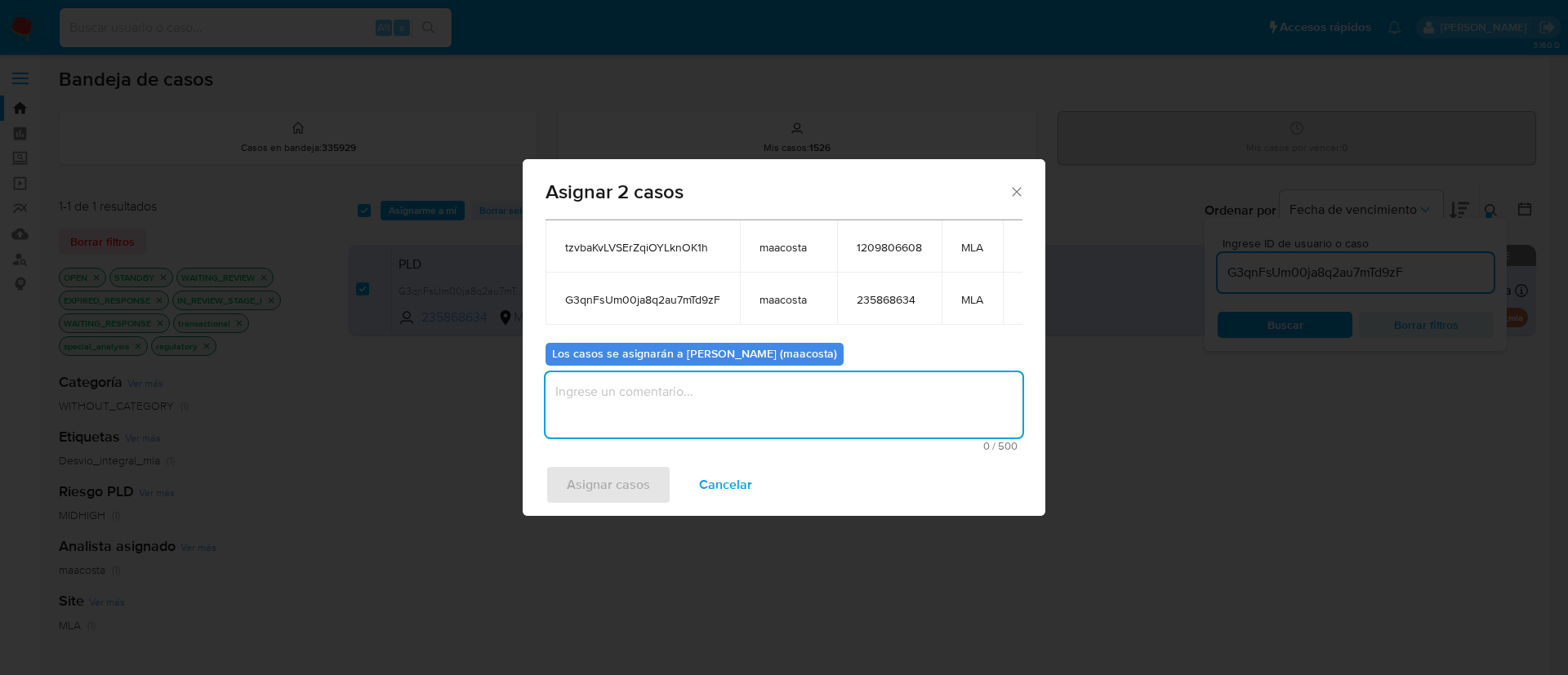
click at [664, 401] on textarea "assign-modal" at bounding box center [784, 404] width 477 height 65
click at [625, 489] on span "Asignar casos" at bounding box center [608, 485] width 84 height 36
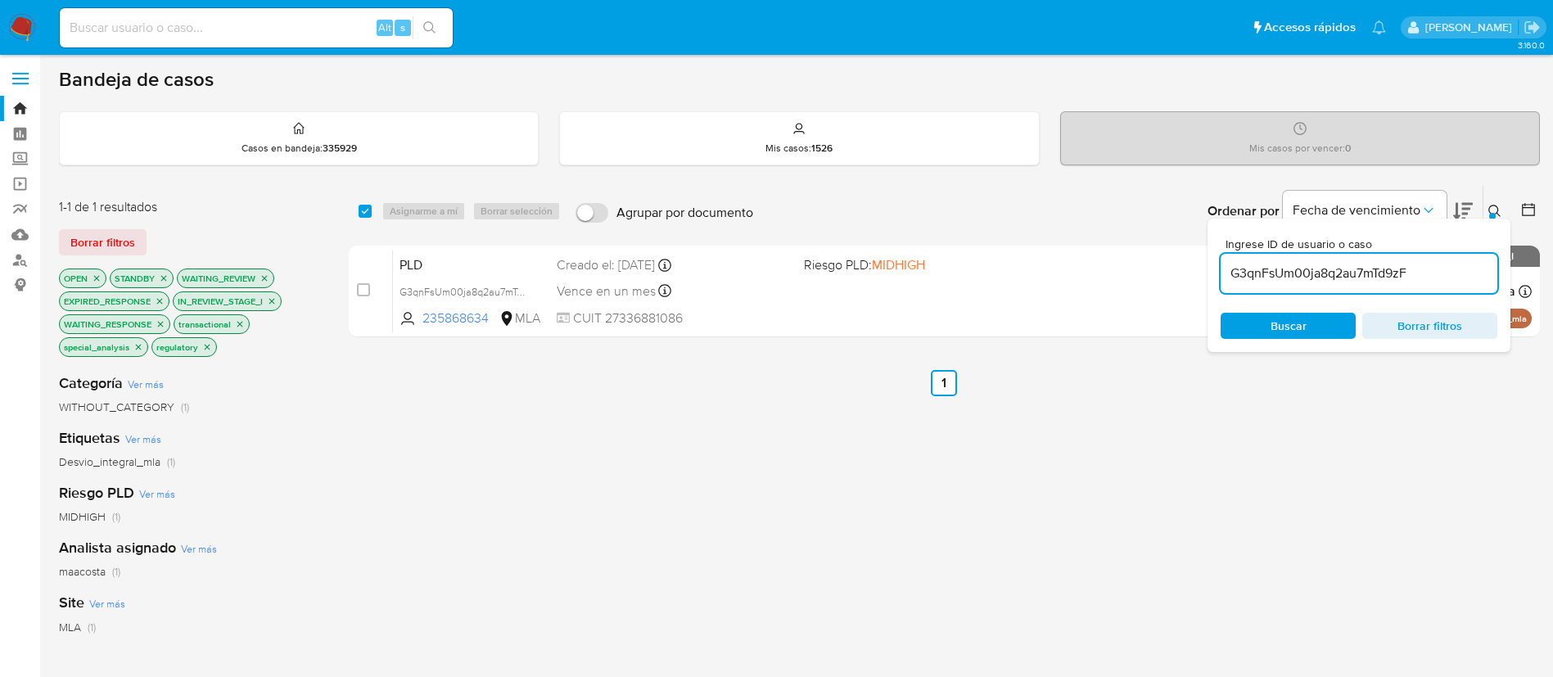
click at [1298, 278] on input "G3qnFsUm00ja8q2au7mTd9zF" at bounding box center [1359, 273] width 277 height 21
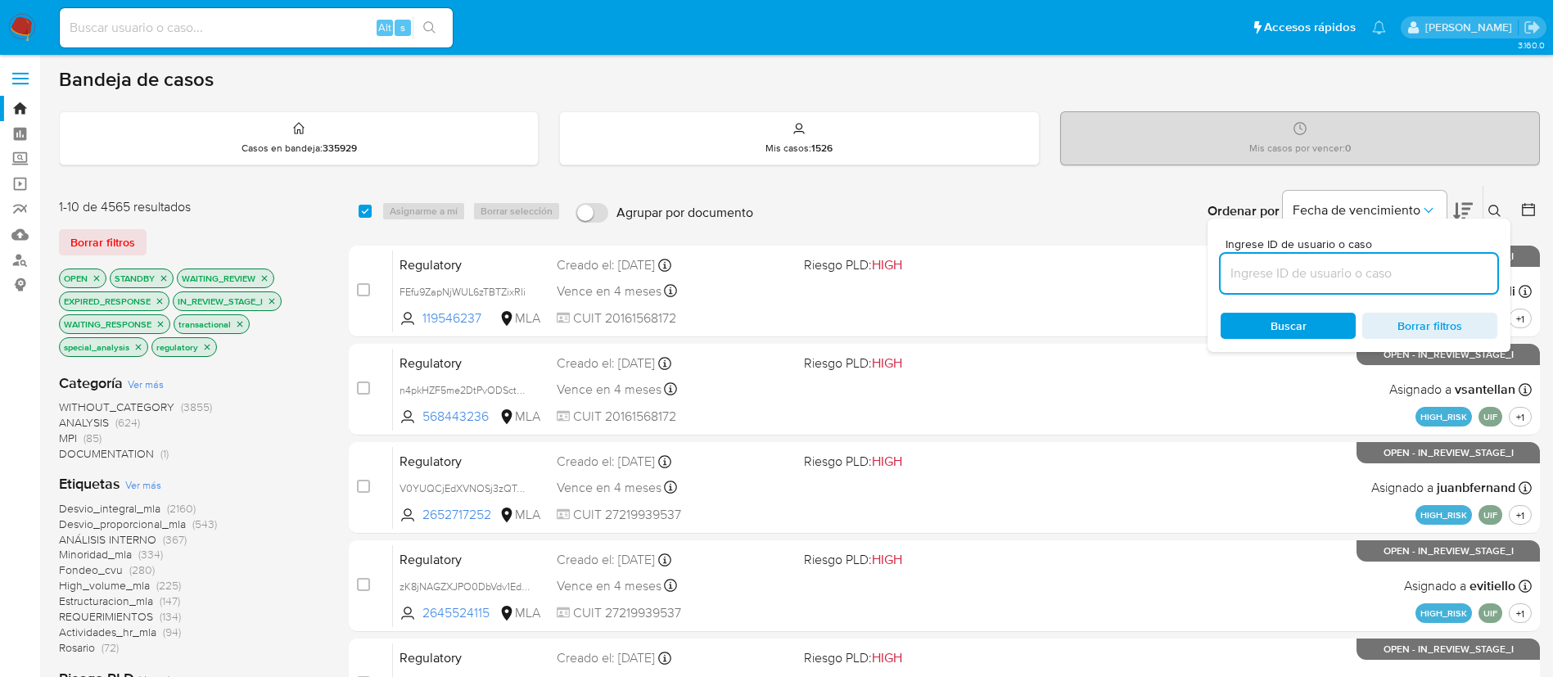
click at [1407, 278] on input at bounding box center [1359, 273] width 277 height 21
paste input "5sG891svCbOxBvGqnKReQsXl"
type input "5sG891svCbOxBvGqnKReQsXl"
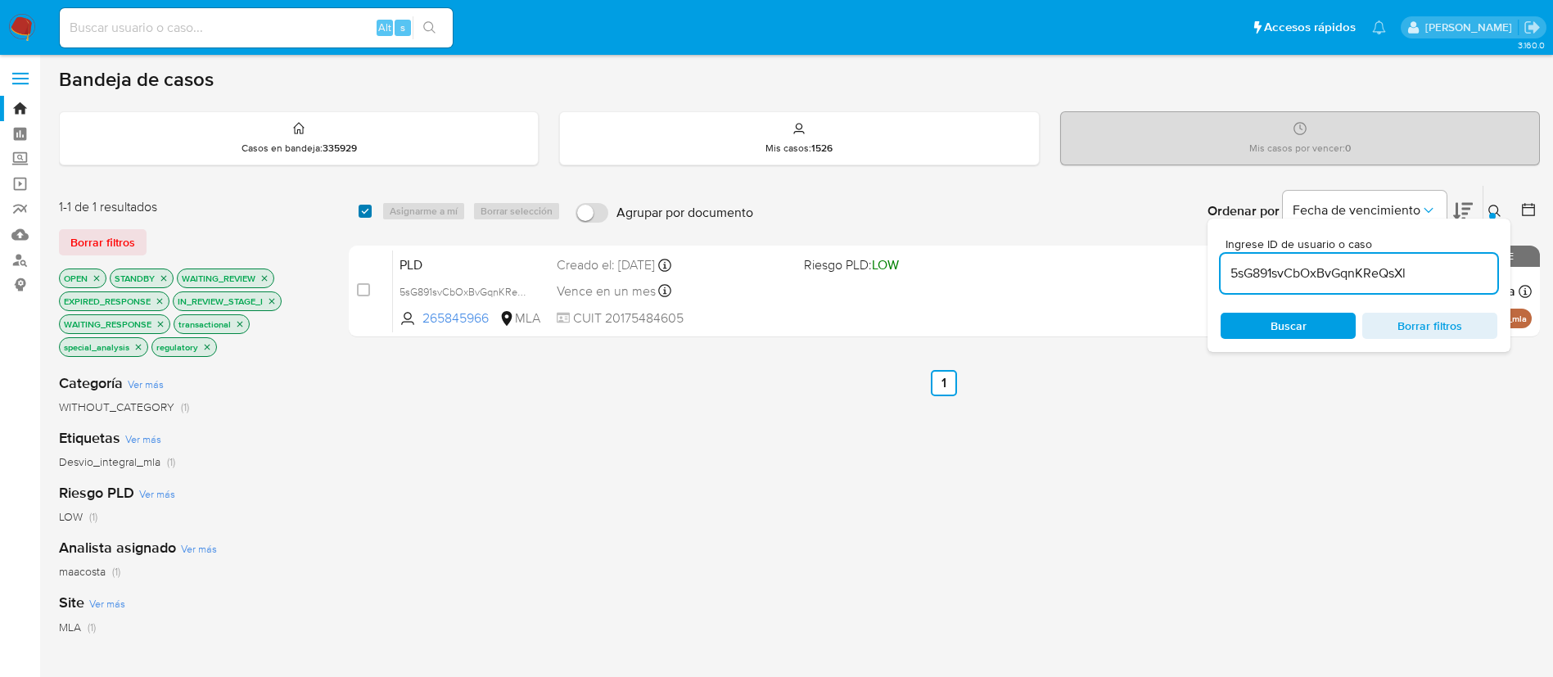
click at [361, 210] on input "checkbox" at bounding box center [365, 211] width 13 height 13
checkbox input "true"
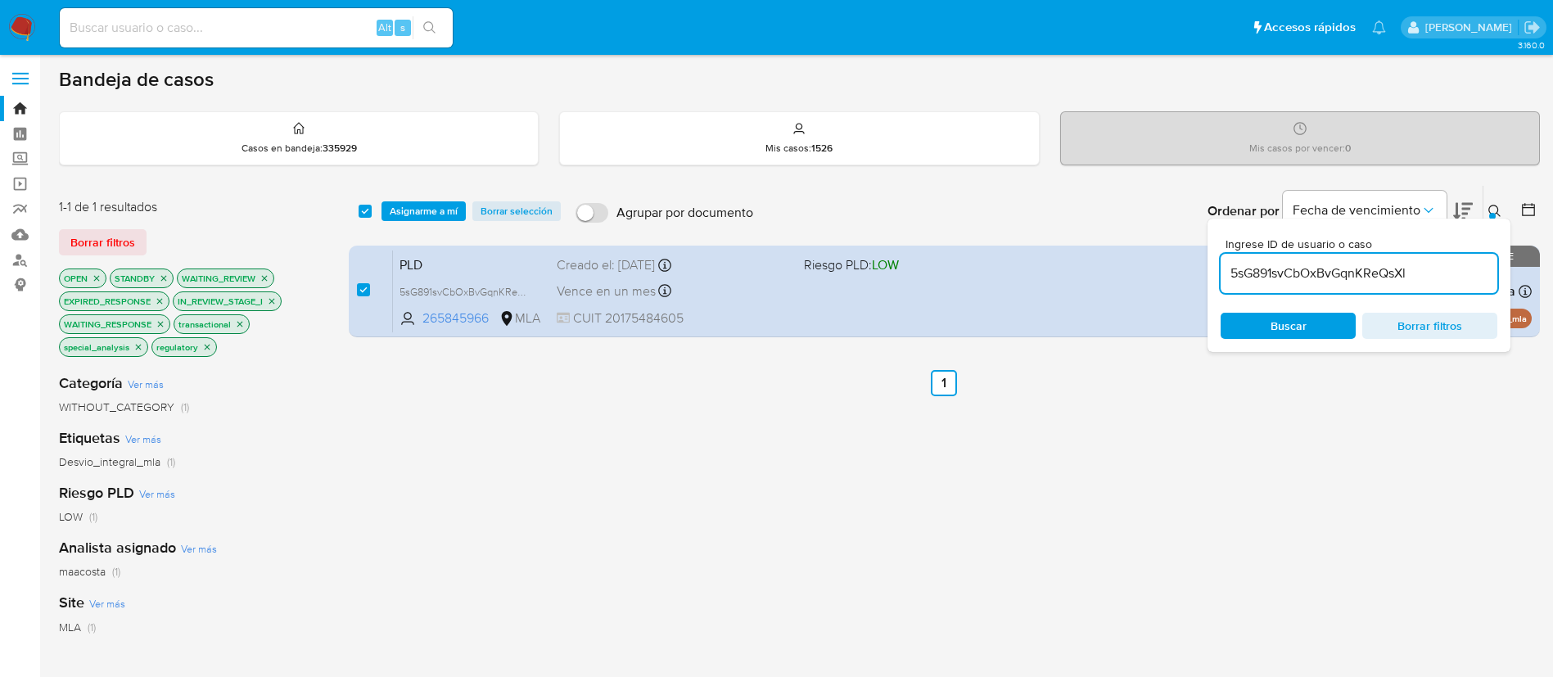
click at [1312, 269] on input "5sG891svCbOxBvGqnKReQsXl" at bounding box center [1359, 273] width 277 height 21
type input "7Dg1vjRj1X11igt5ET0omrsN"
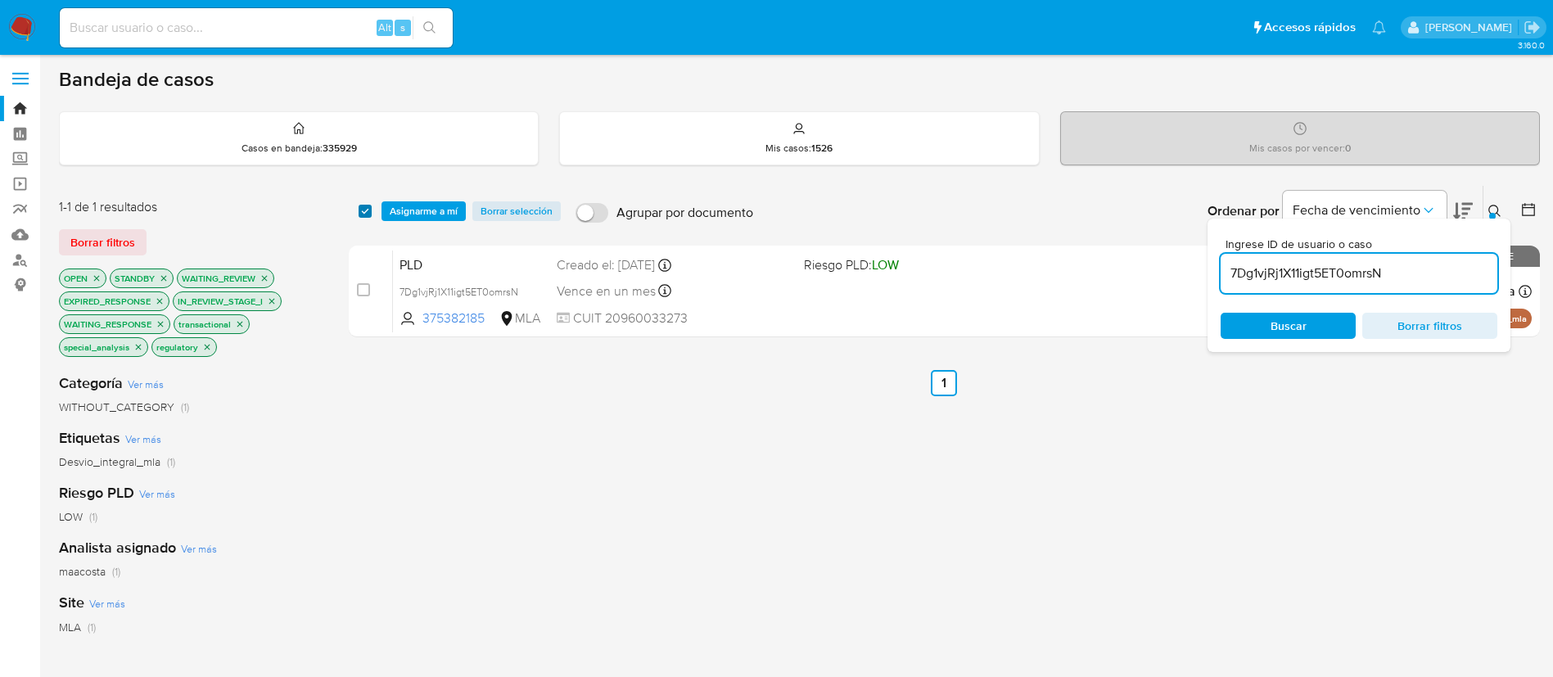
click at [365, 210] on input "checkbox" at bounding box center [365, 211] width 13 height 13
checkbox input "true"
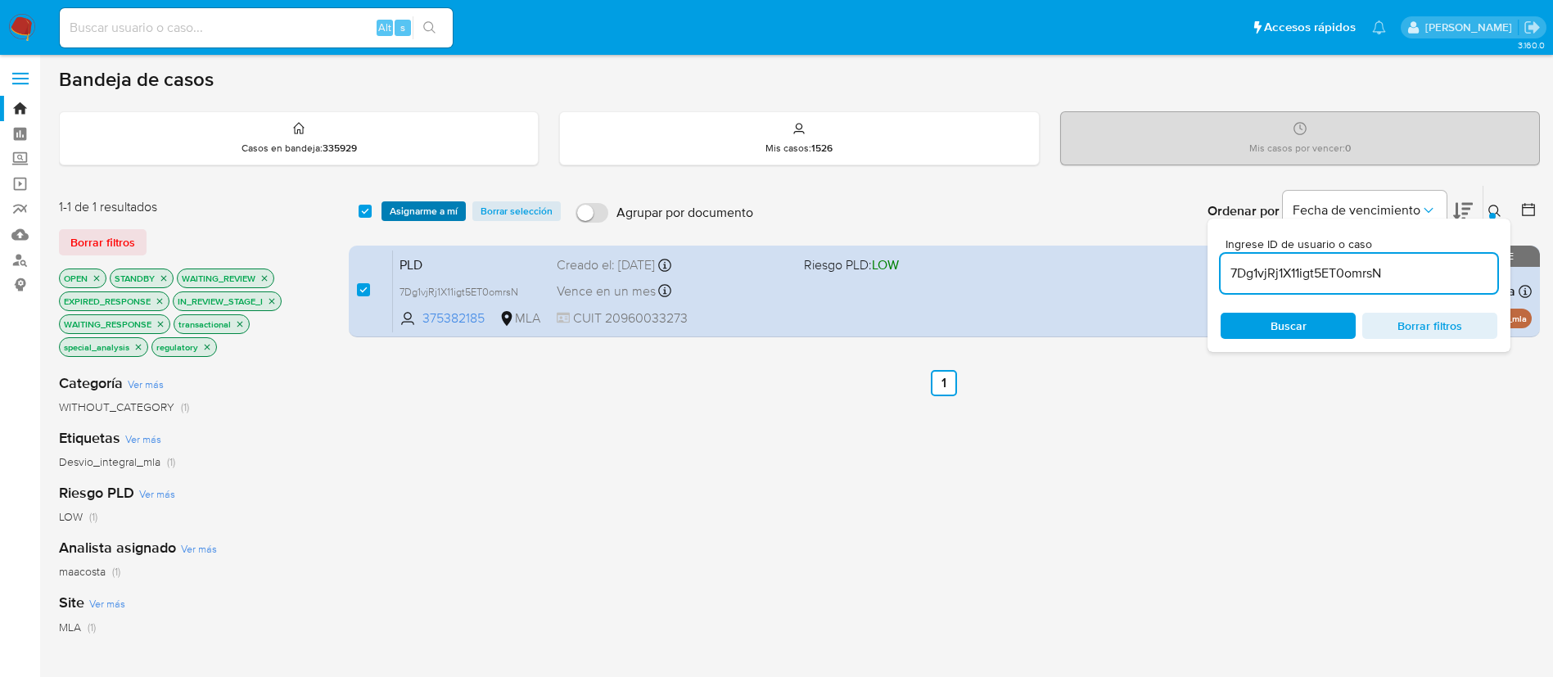
click at [415, 210] on span "Asignarme a mí" at bounding box center [424, 211] width 68 height 16
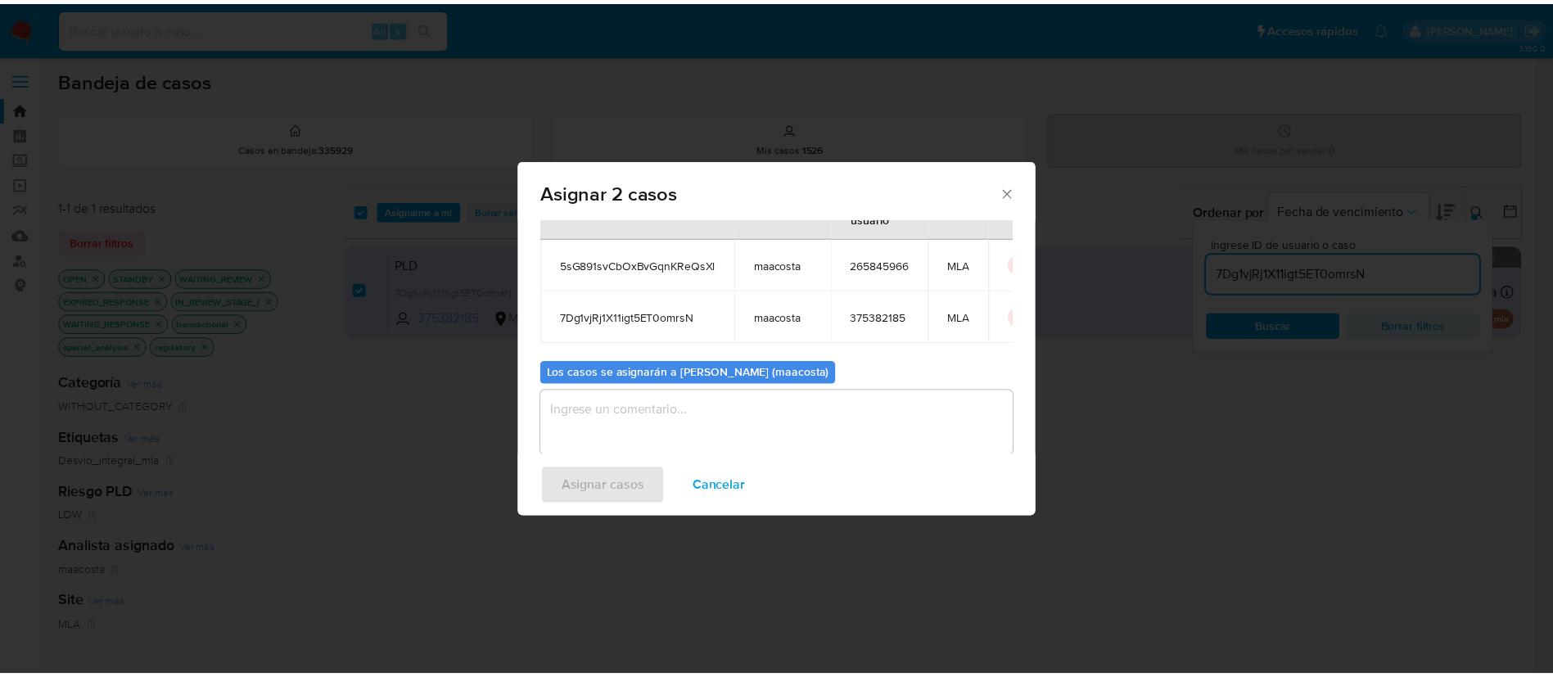
scroll to position [70, 0]
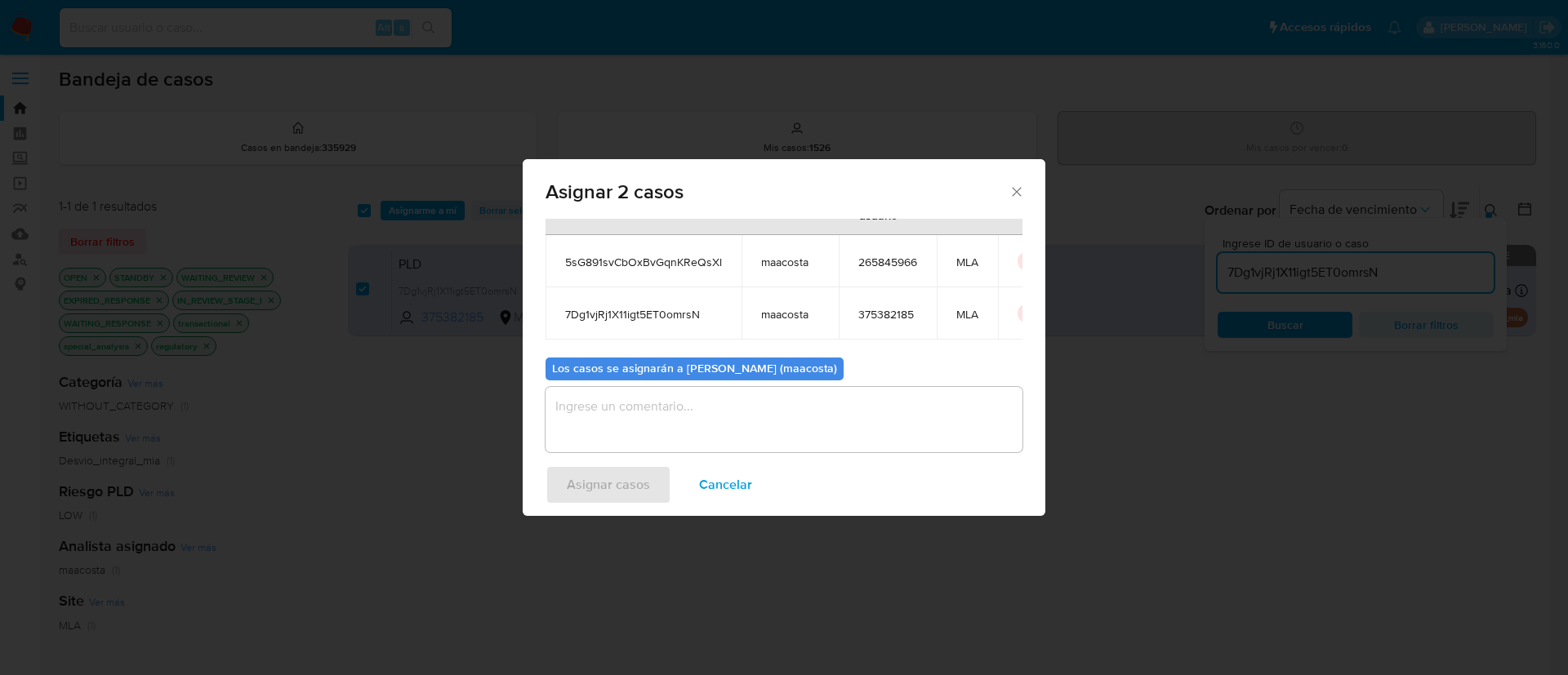
click at [740, 426] on textarea "assign-modal" at bounding box center [784, 419] width 477 height 65
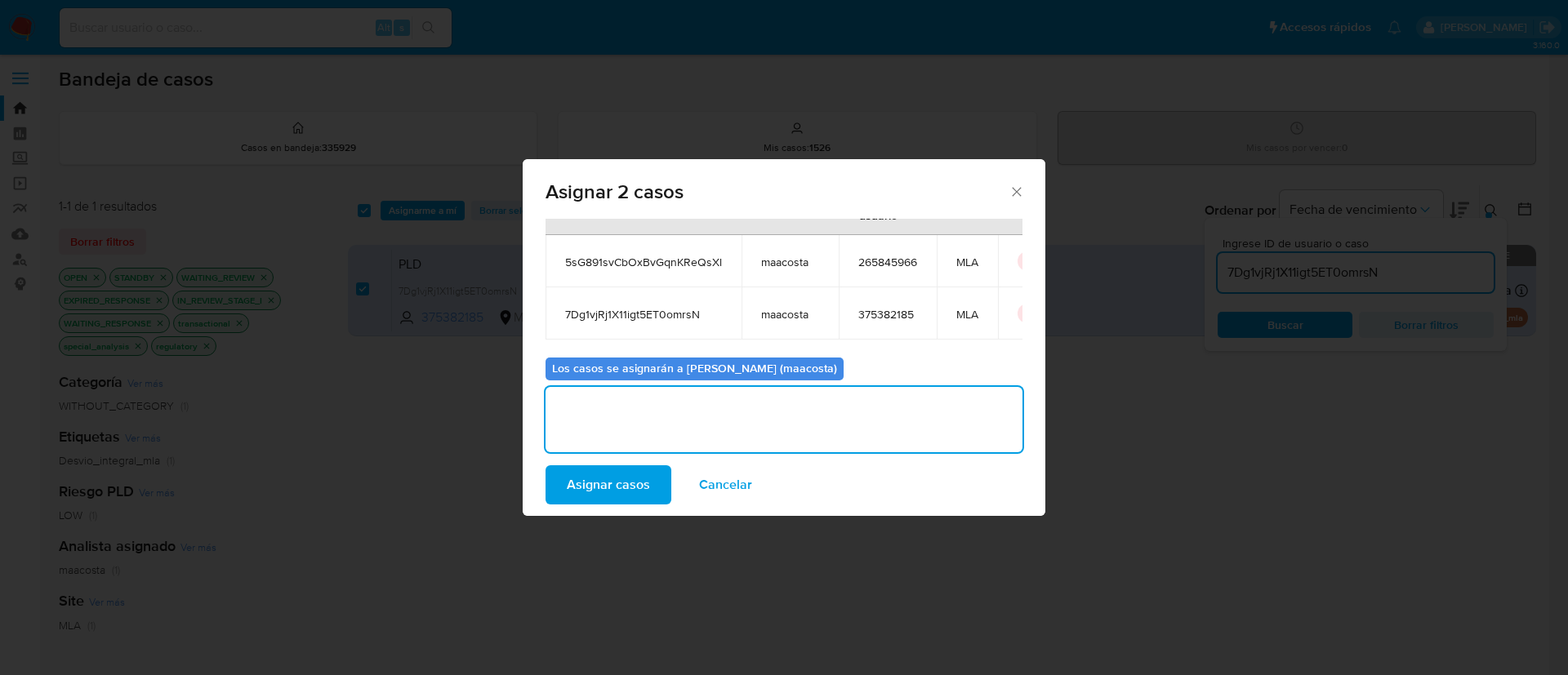
click at [601, 492] on span "Asignar casos" at bounding box center [608, 485] width 84 height 36
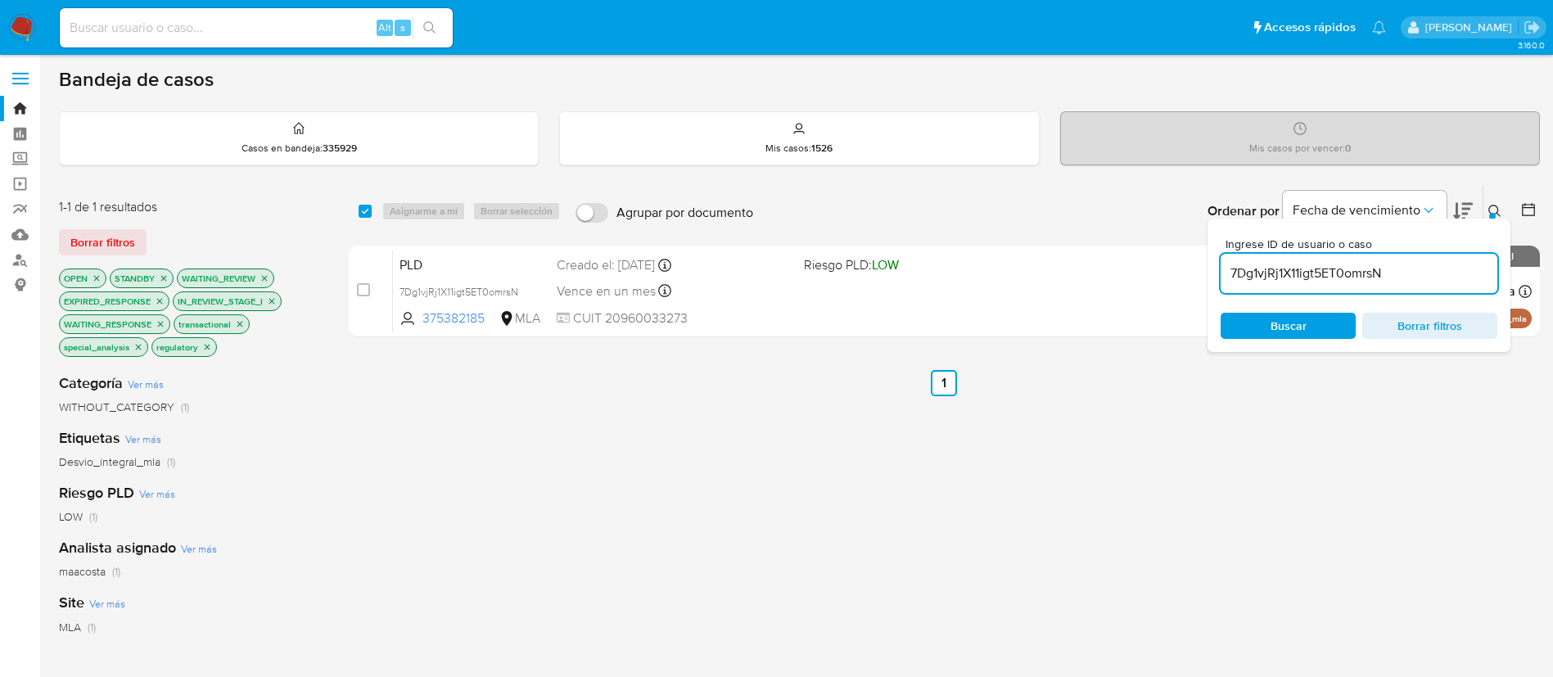
click at [1419, 271] on input "7Dg1vjRj1X11igt5ET0omrsN" at bounding box center [1359, 273] width 277 height 21
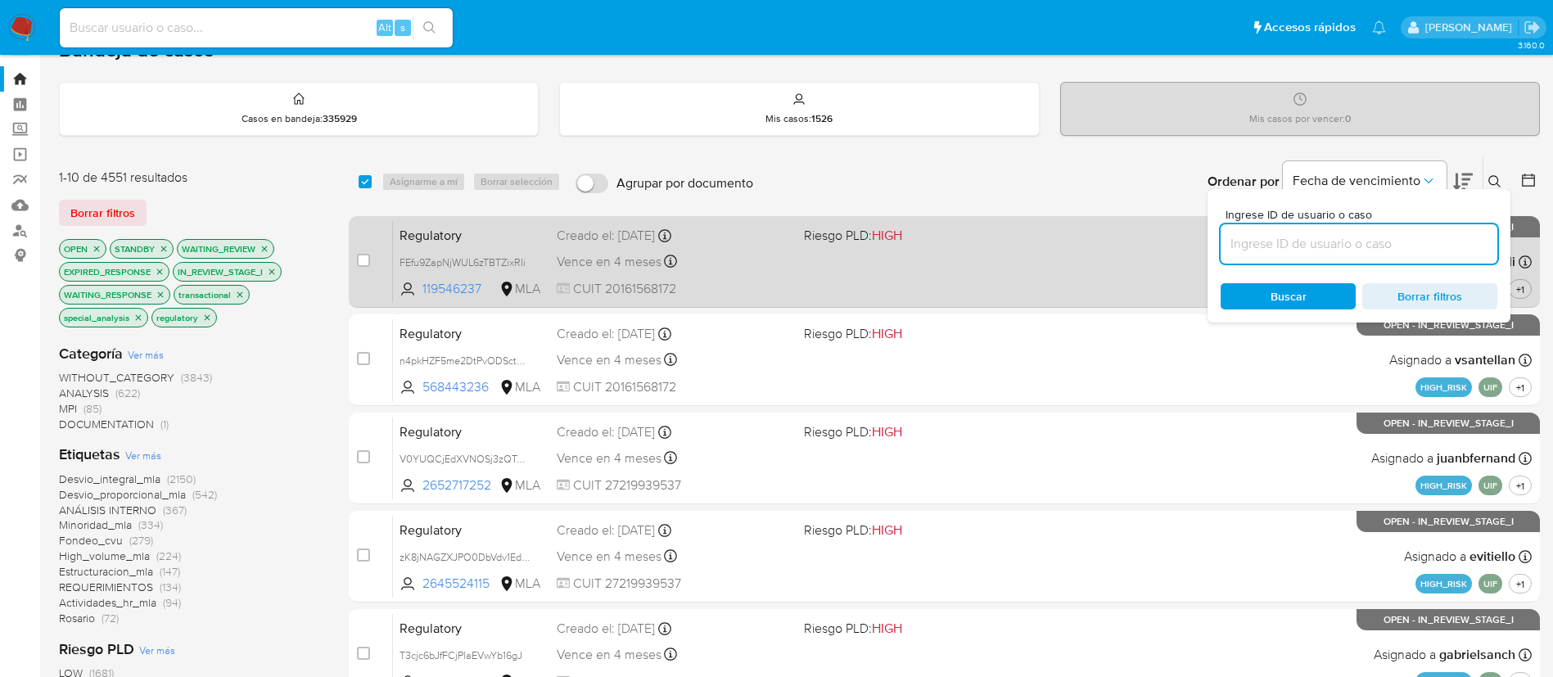
scroll to position [20, 0]
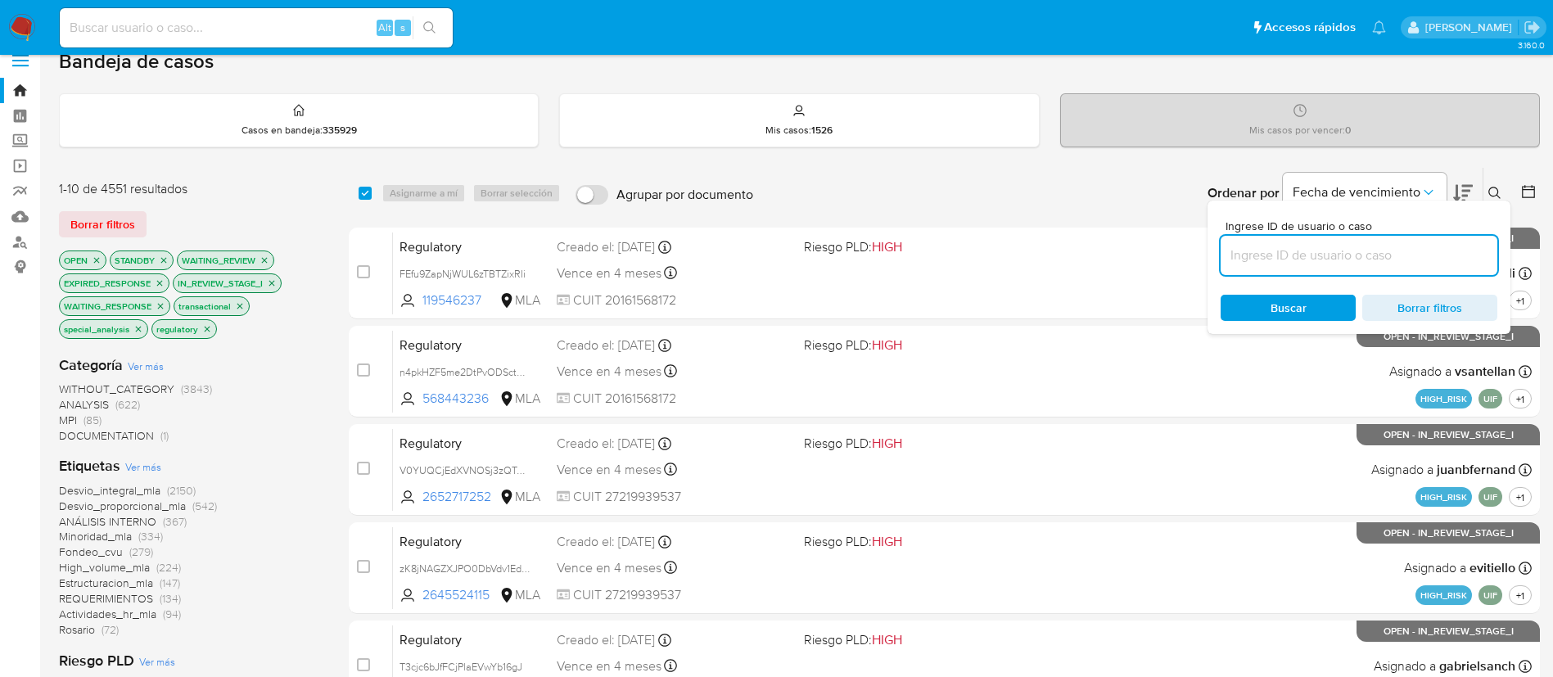
click at [1533, 179] on div at bounding box center [1525, 193] width 29 height 51
click at [1532, 183] on icon at bounding box center [1528, 191] width 16 height 16
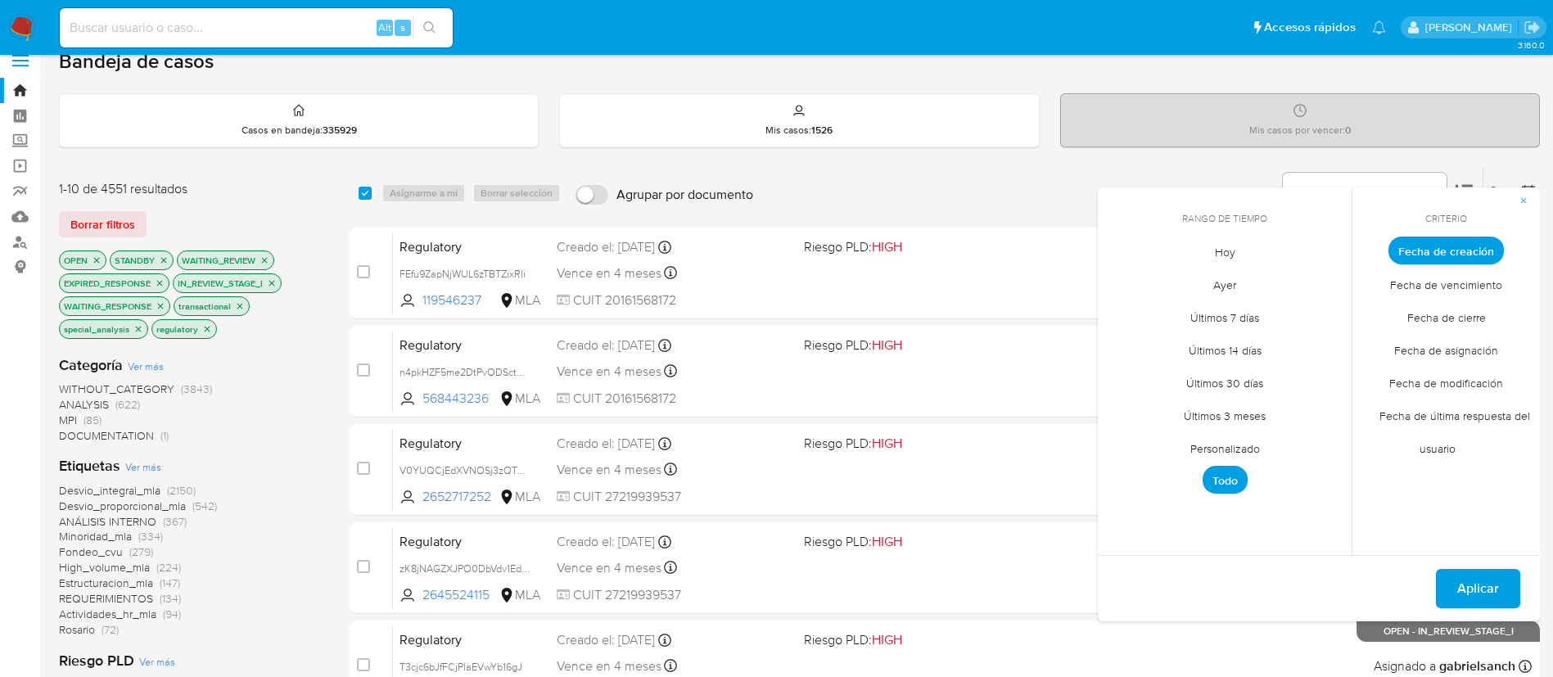
click at [1234, 447] on span "Personalizado" at bounding box center [1225, 448] width 104 height 34
click at [1126, 335] on button "1" at bounding box center [1126, 341] width 26 height 26
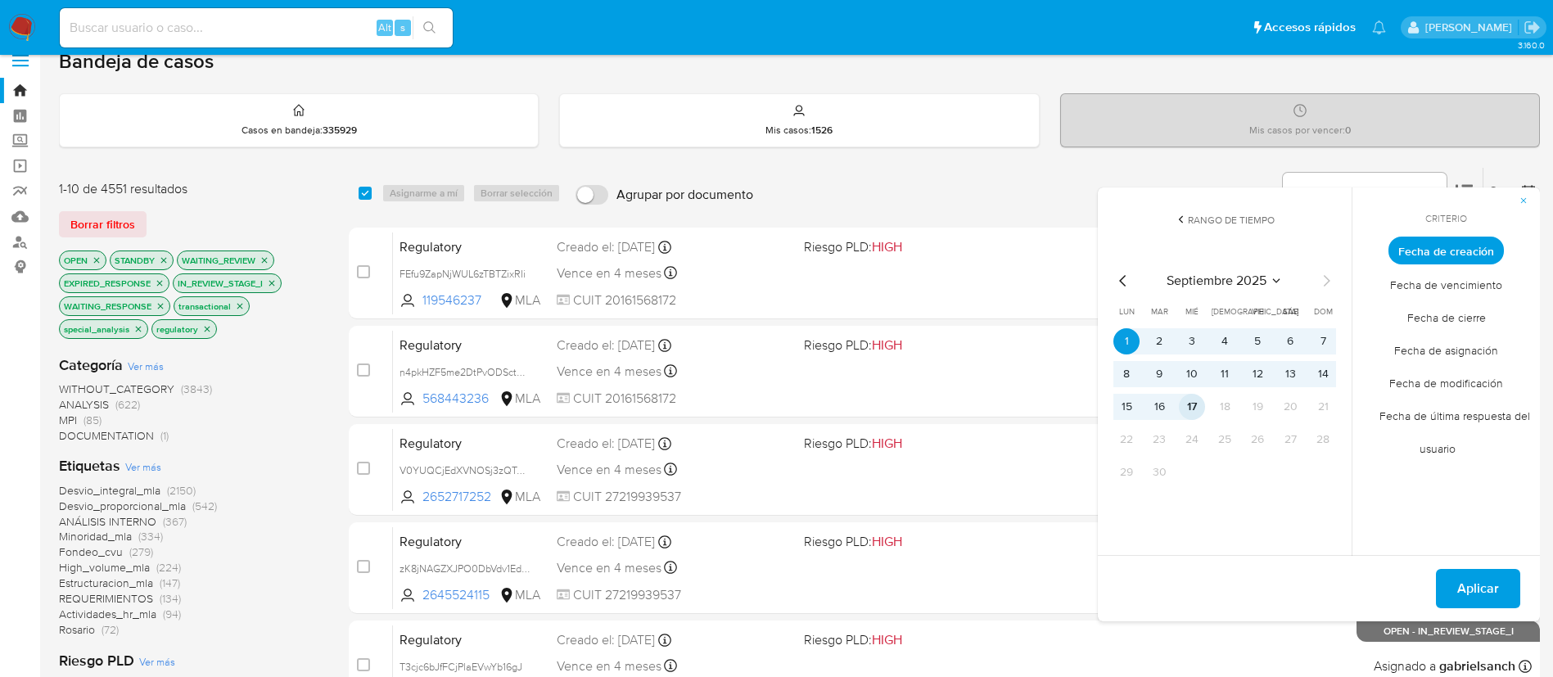
click at [1195, 403] on button "17" at bounding box center [1192, 407] width 26 height 26
click at [1478, 580] on span "Aplicar" at bounding box center [1478, 589] width 42 height 36
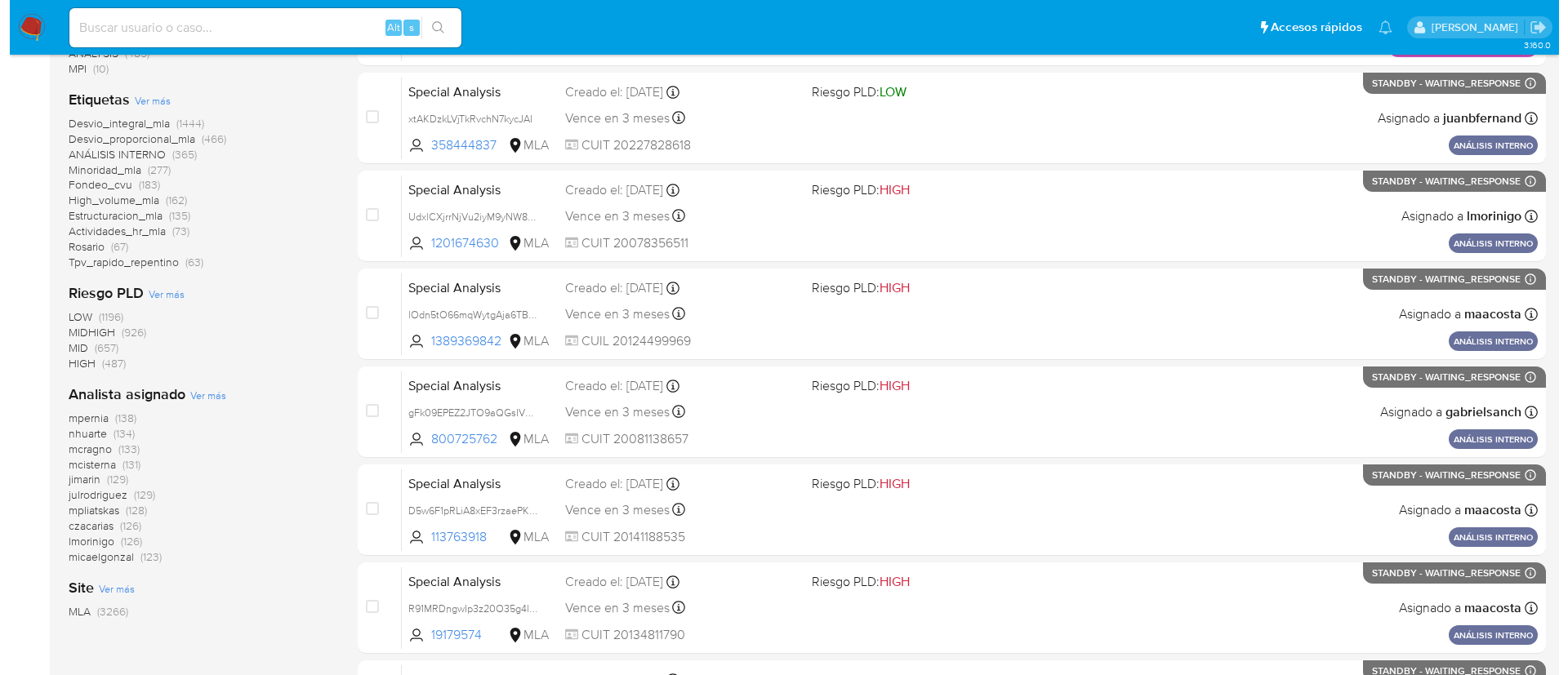
scroll to position [376, 0]
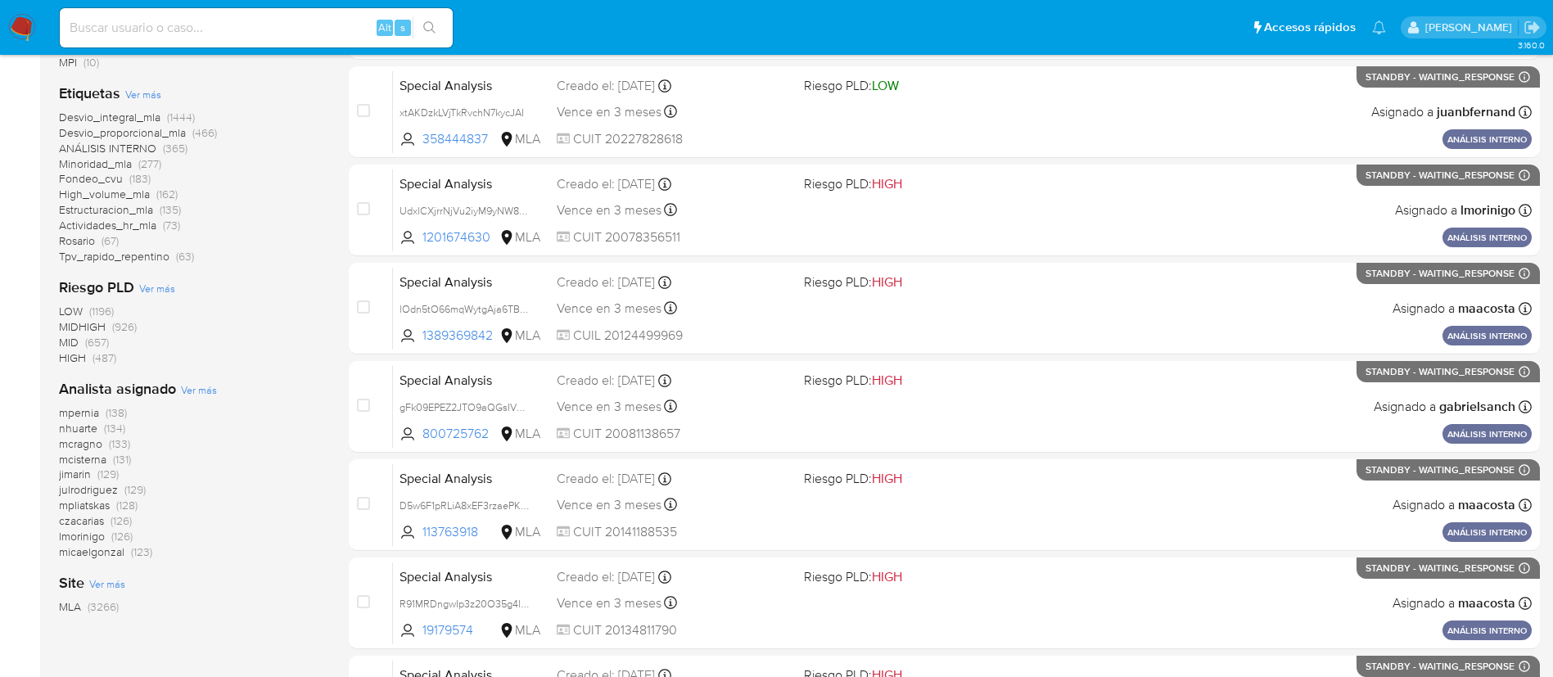
click at [199, 392] on span "Ver más" at bounding box center [199, 389] width 36 height 15
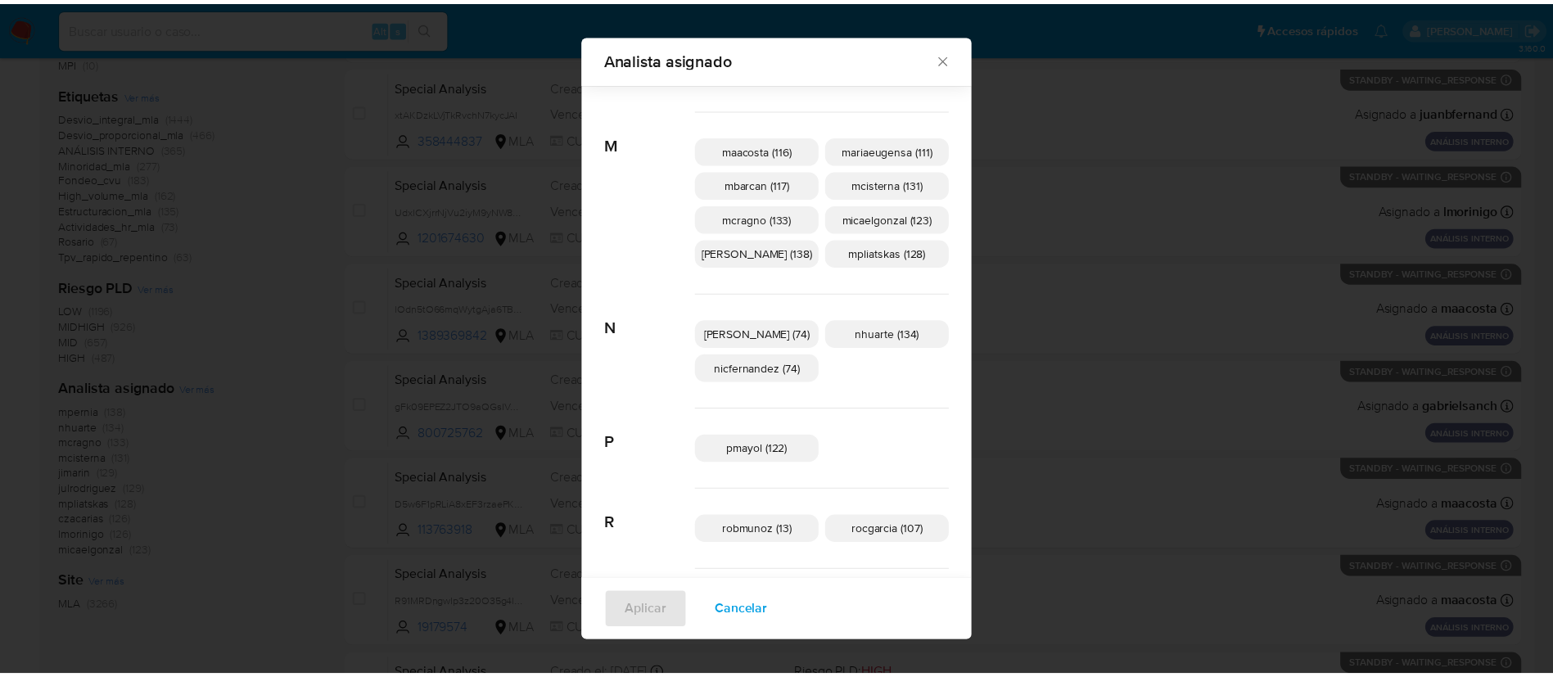
scroll to position [647, 0]
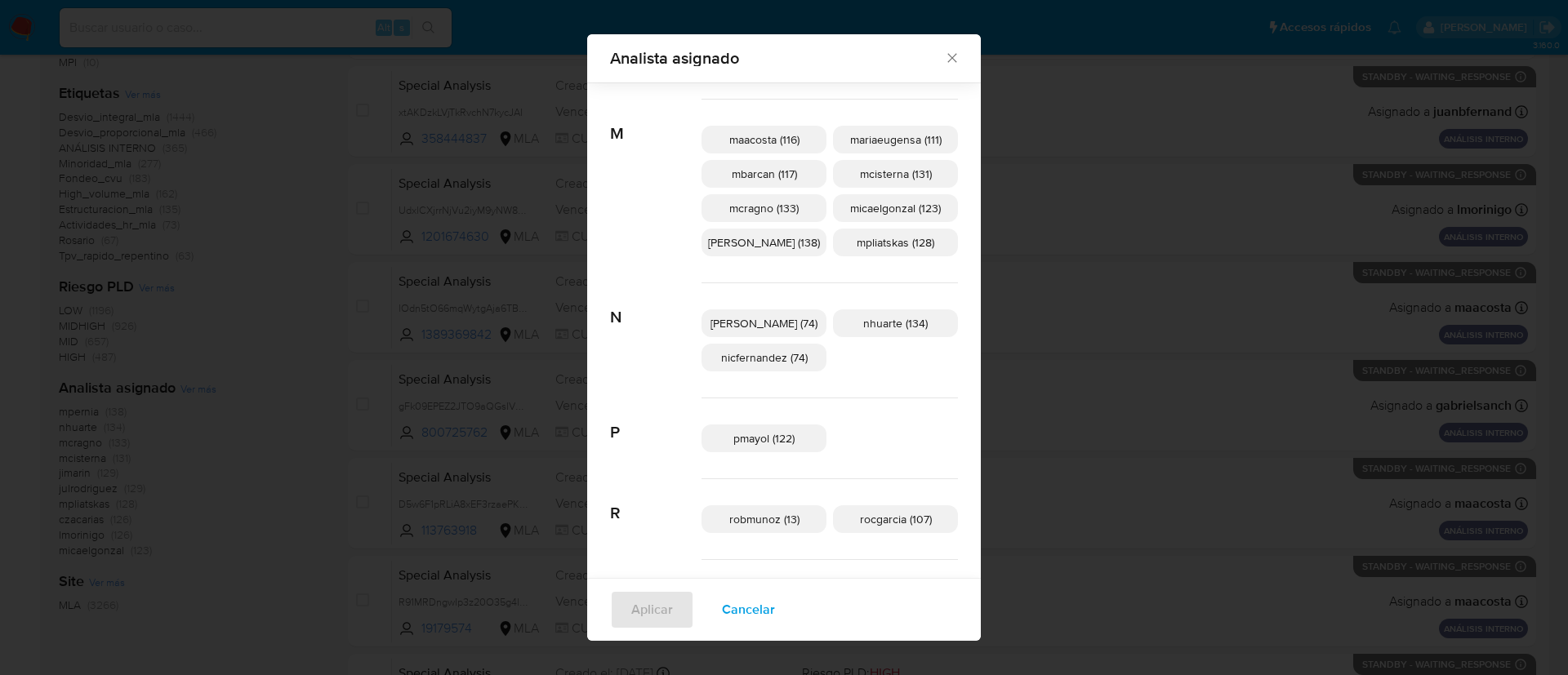
click at [295, 363] on div "Analista asignado Buscar A afaruolo (2) amedzovich (97) aviggiano (87) avilosio…" at bounding box center [784, 337] width 1568 height 675
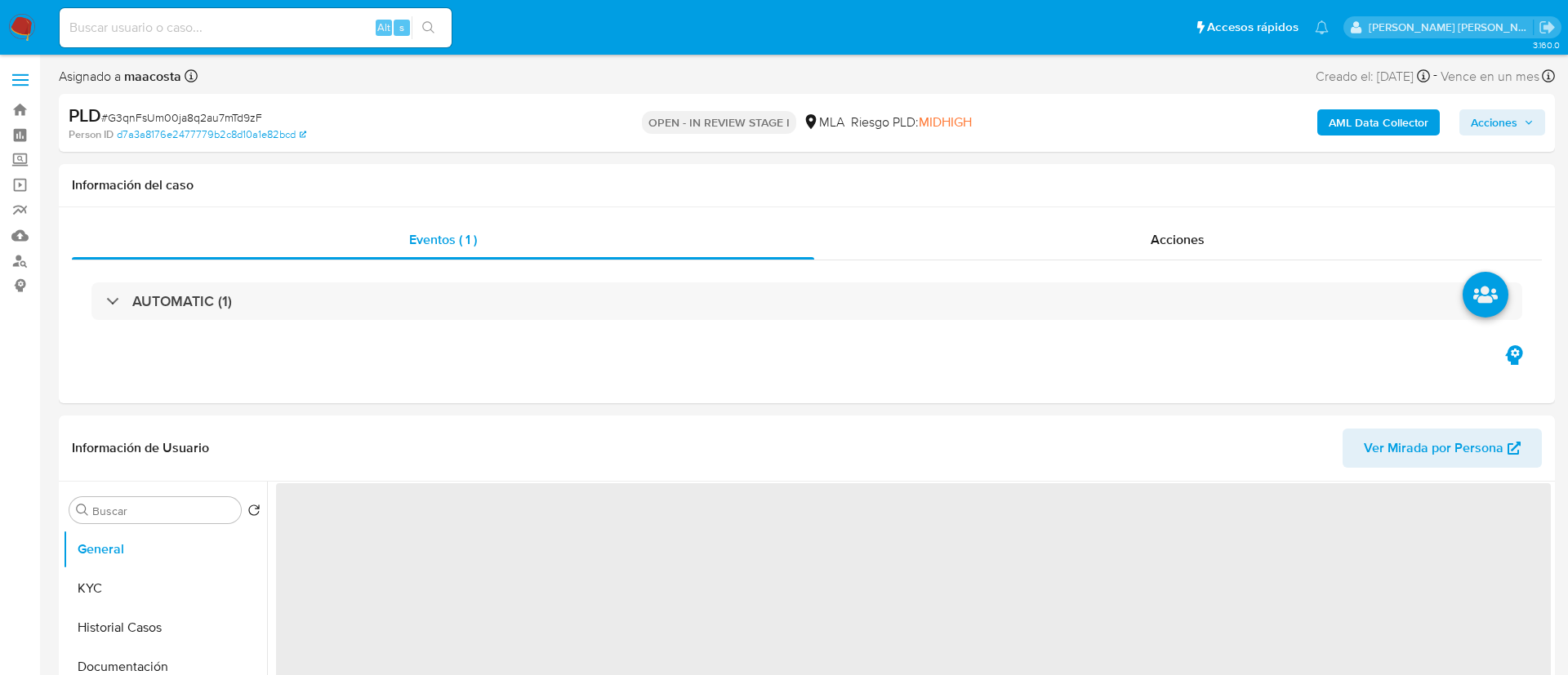
select select "10"
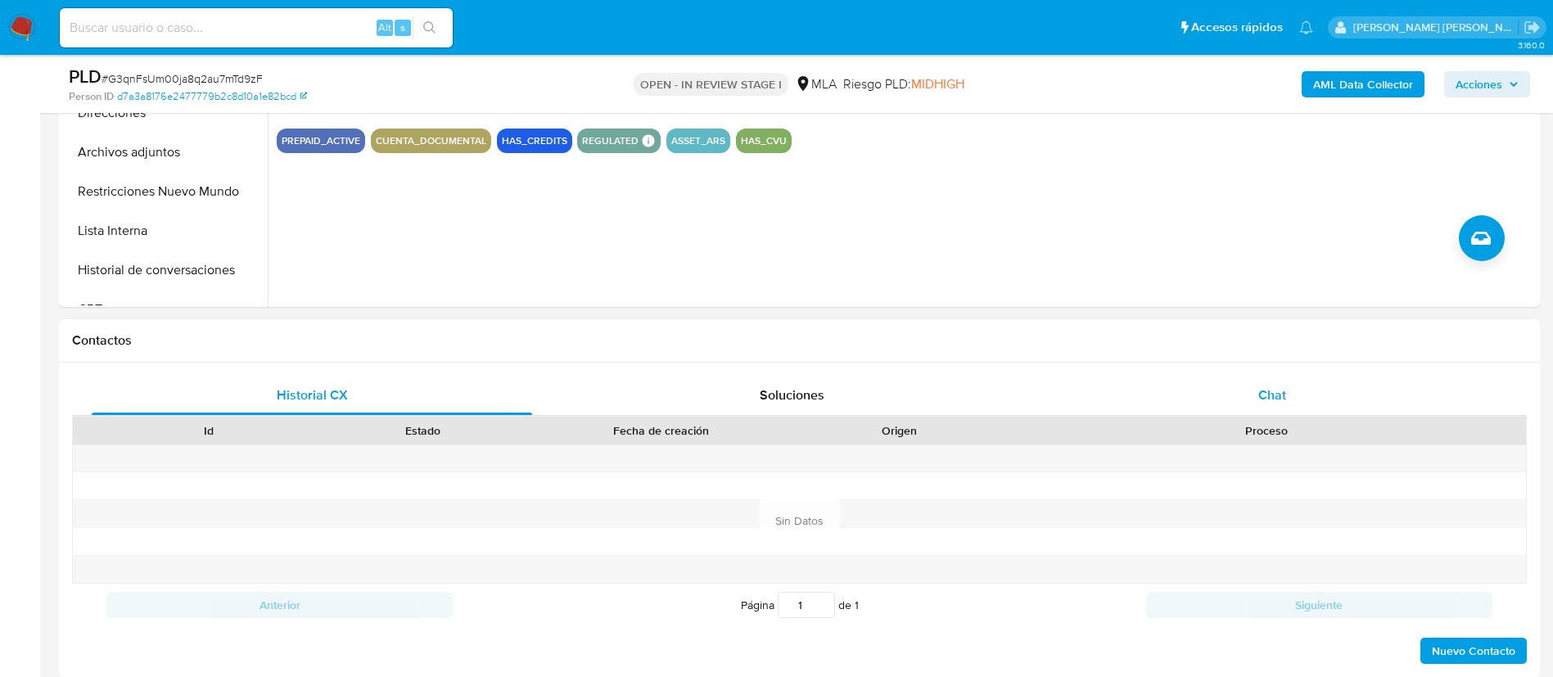
click at [1269, 395] on span "Chat" at bounding box center [1272, 395] width 28 height 19
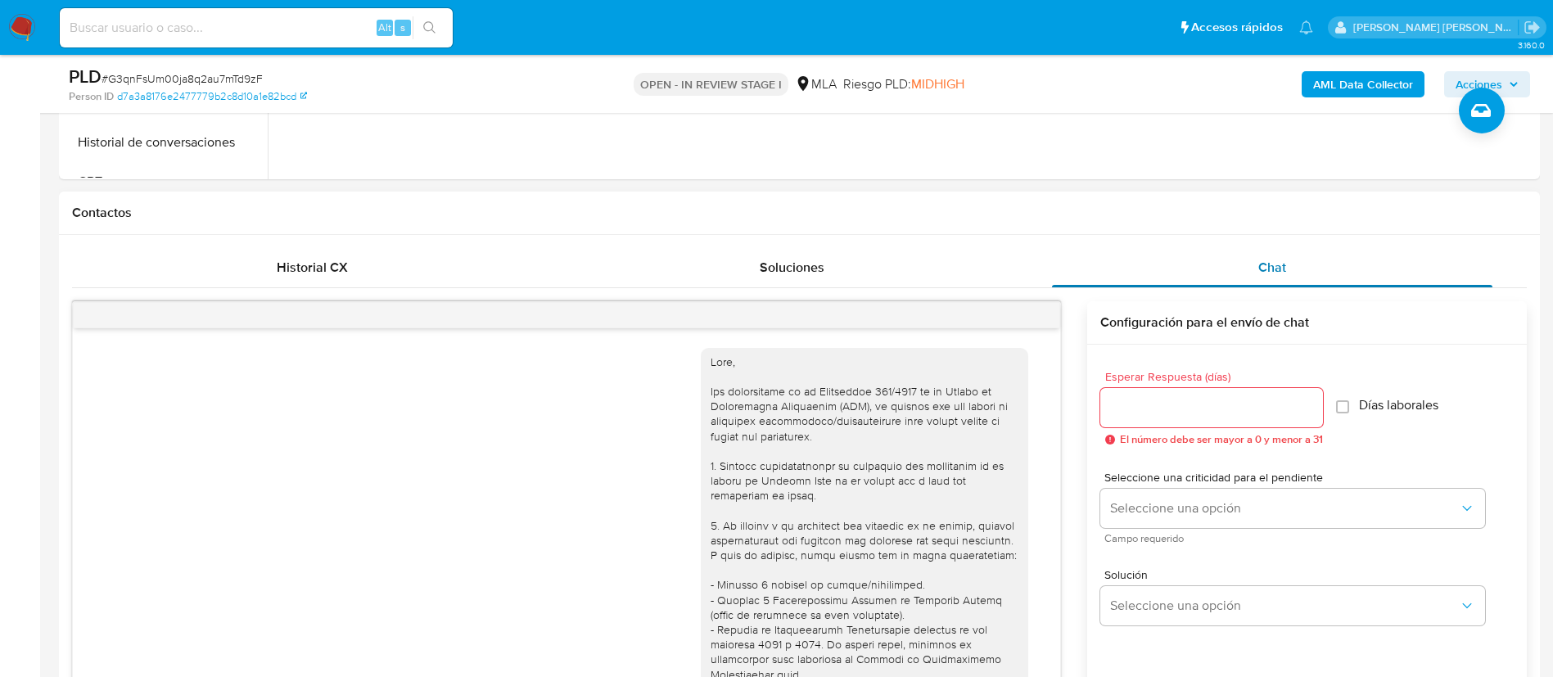
scroll to position [938, 0]
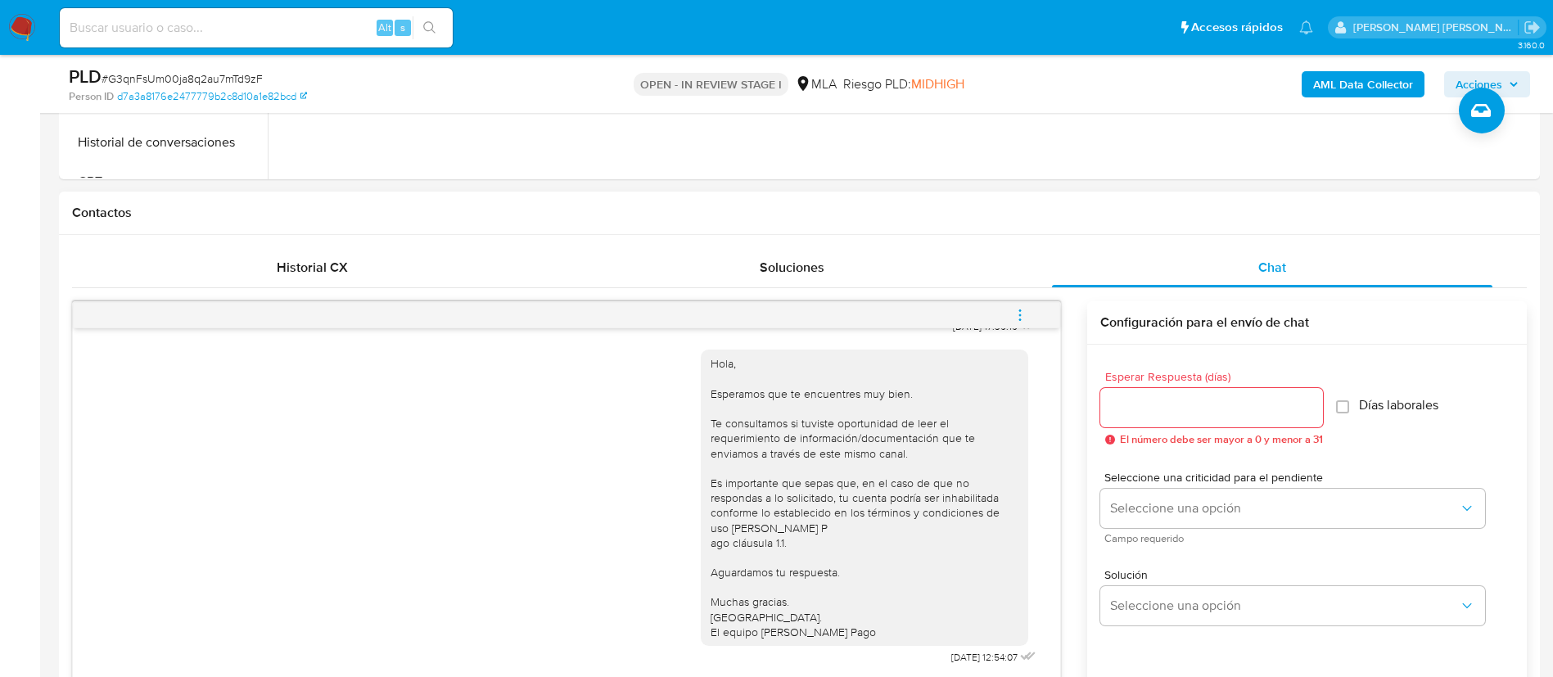
click at [1023, 312] on icon "menu-action" at bounding box center [1020, 315] width 15 height 15
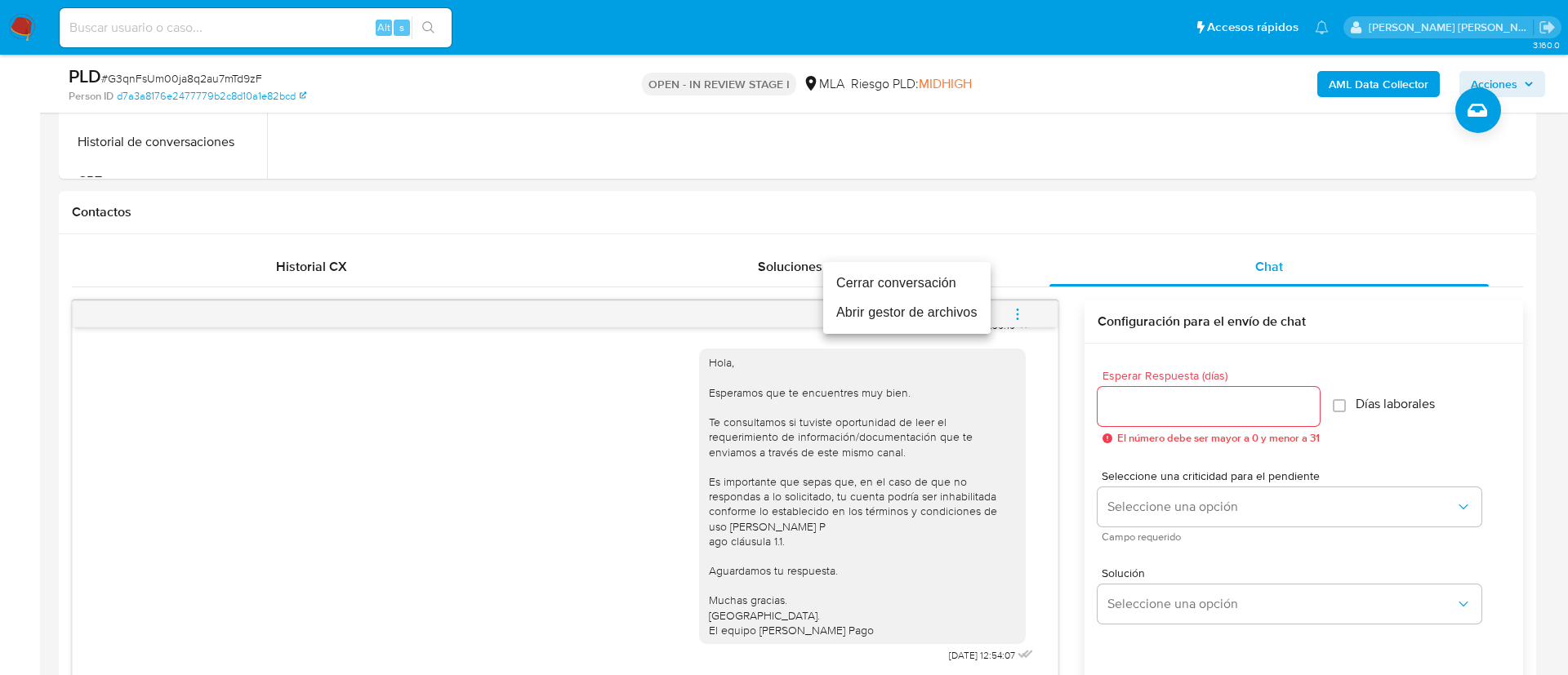
click at [840, 277] on li "Cerrar conversación" at bounding box center [907, 282] width 168 height 29
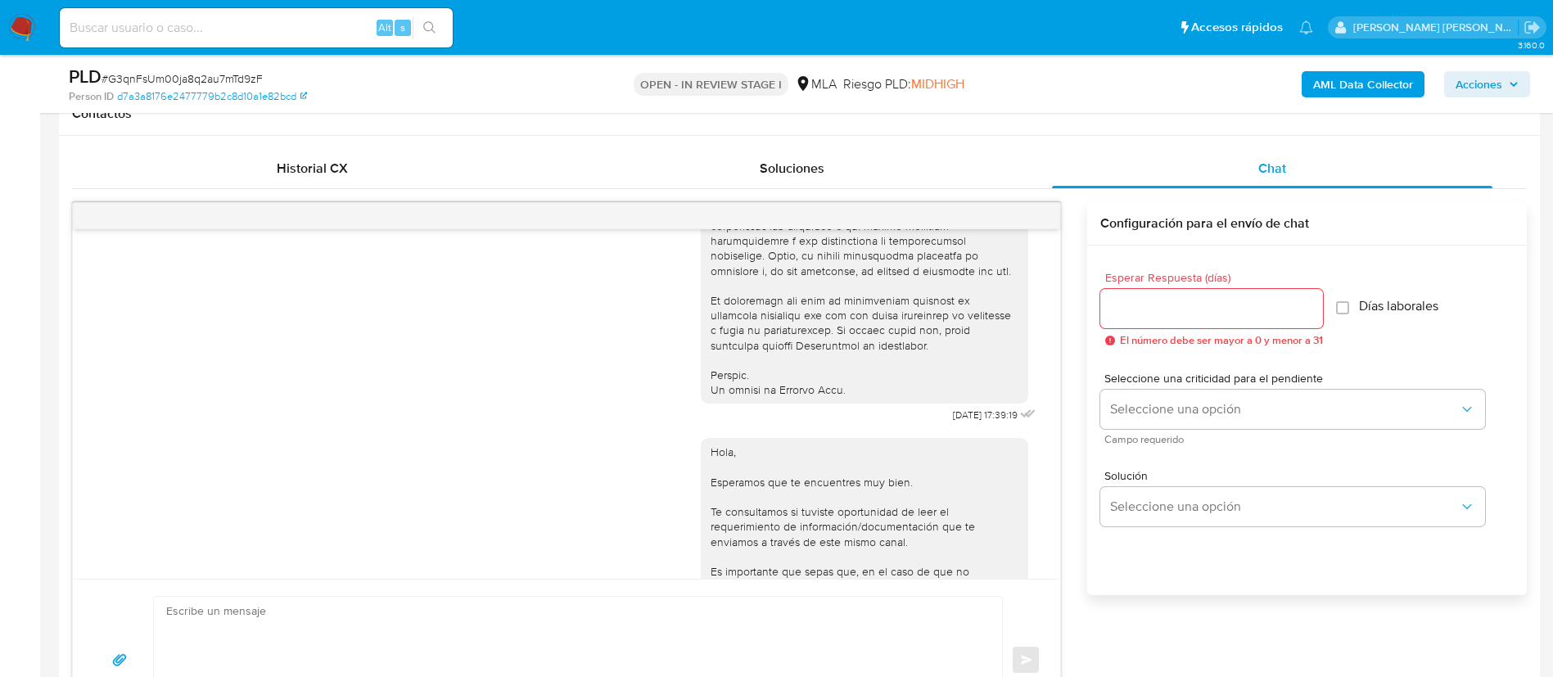
scroll to position [704, 0]
paste input "7Dg1vjRj1X11igt5ET0omrsN"
click at [288, 33] on input "7Dg1vjRj1X11igt5ET0omrsN" at bounding box center [256, 27] width 393 height 21
type input "7Dg1vjRj1X11igt5ET0omrsN"
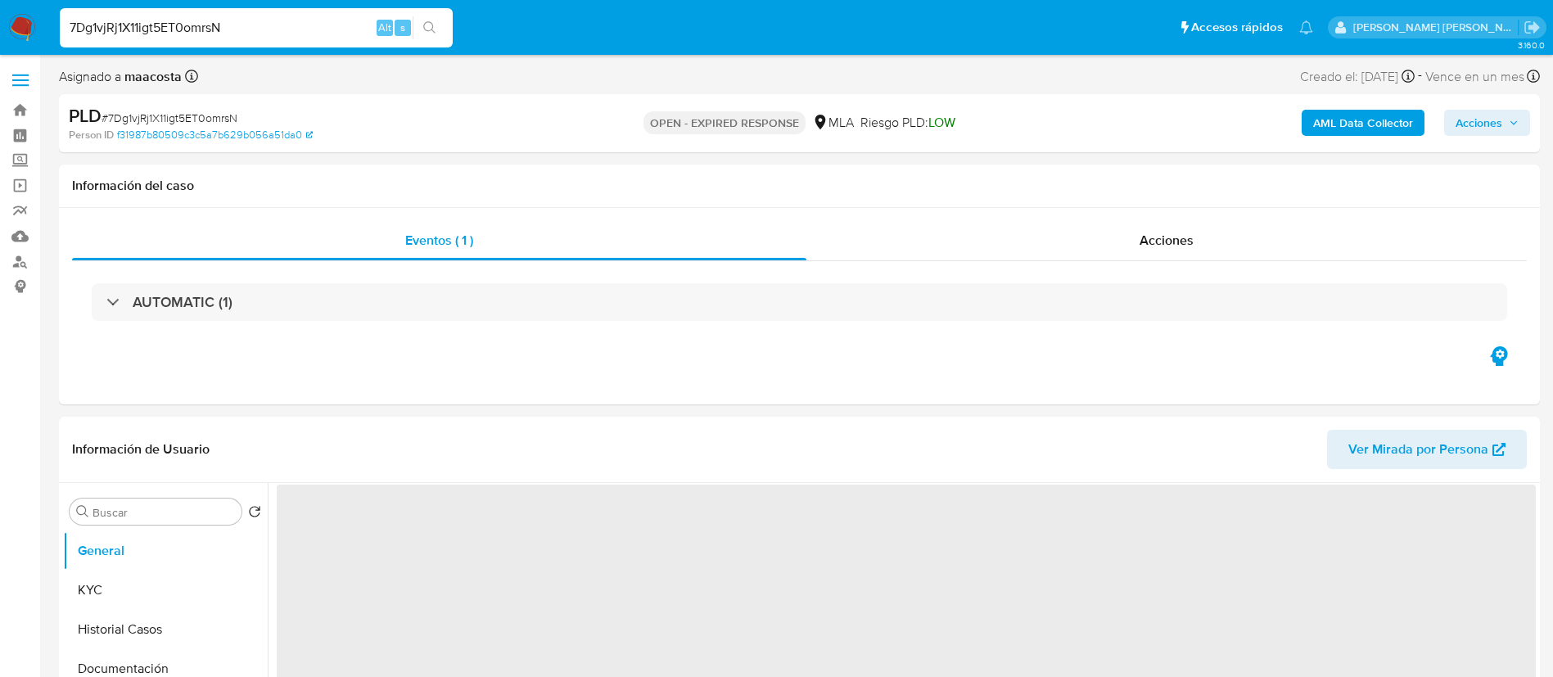
select select "10"
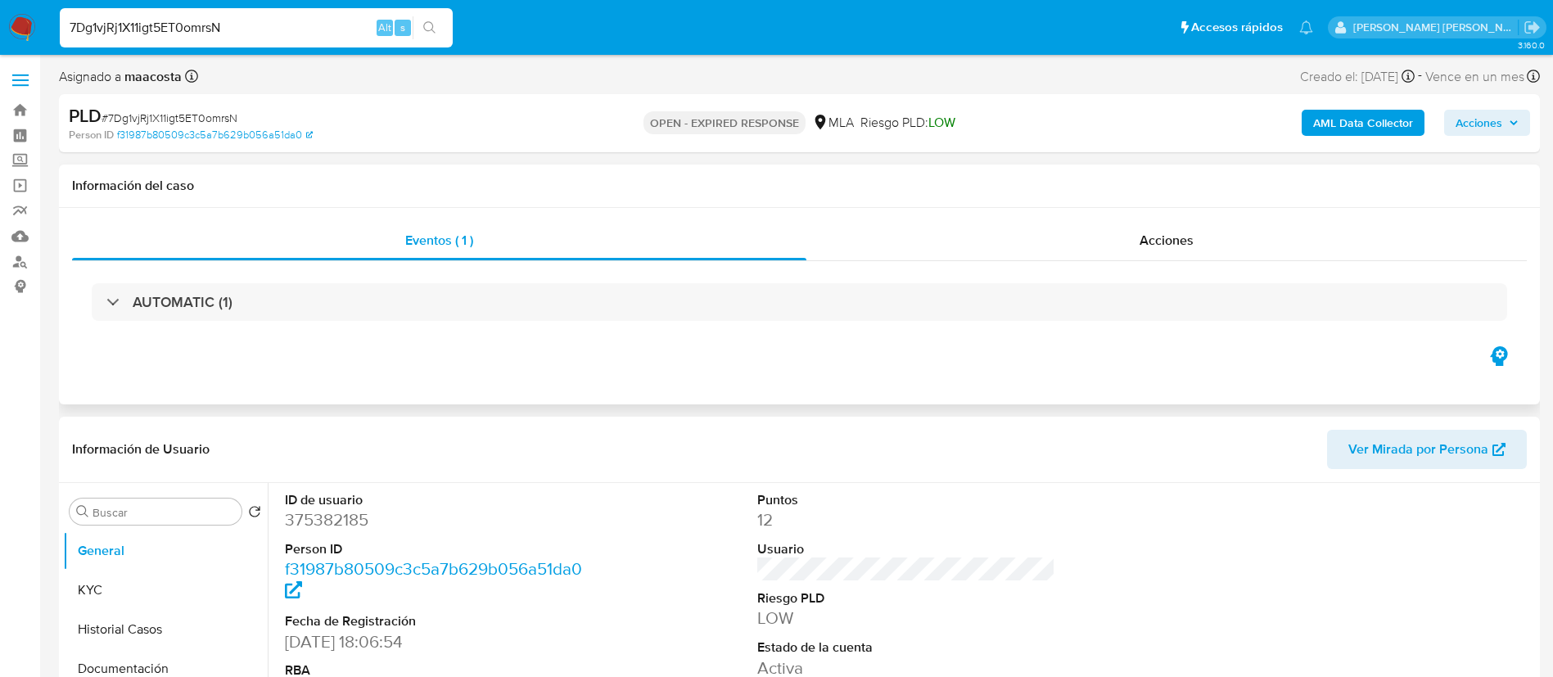
click at [246, 373] on div "Eventos ( 1 ) Acciones AUTOMATIC (1)" at bounding box center [799, 306] width 1481 height 196
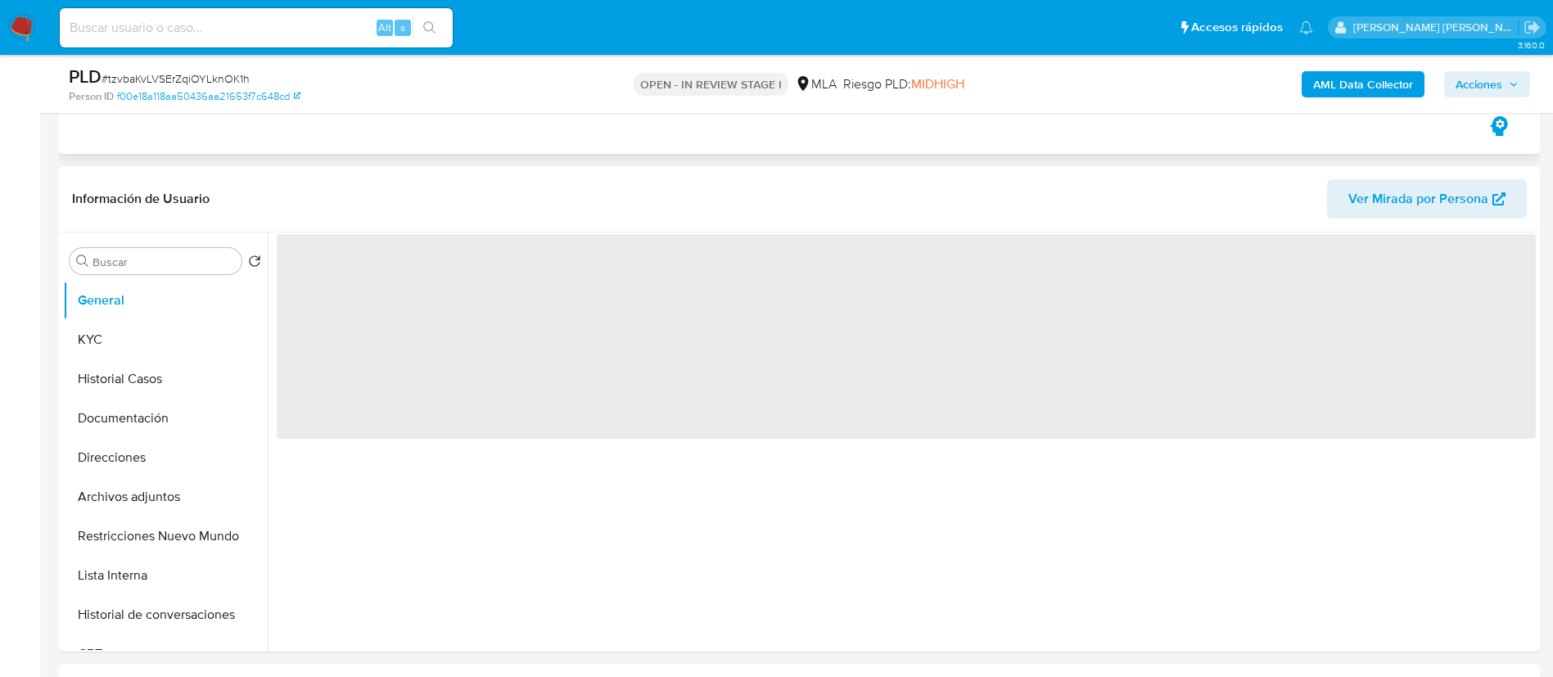
scroll to position [378, 0]
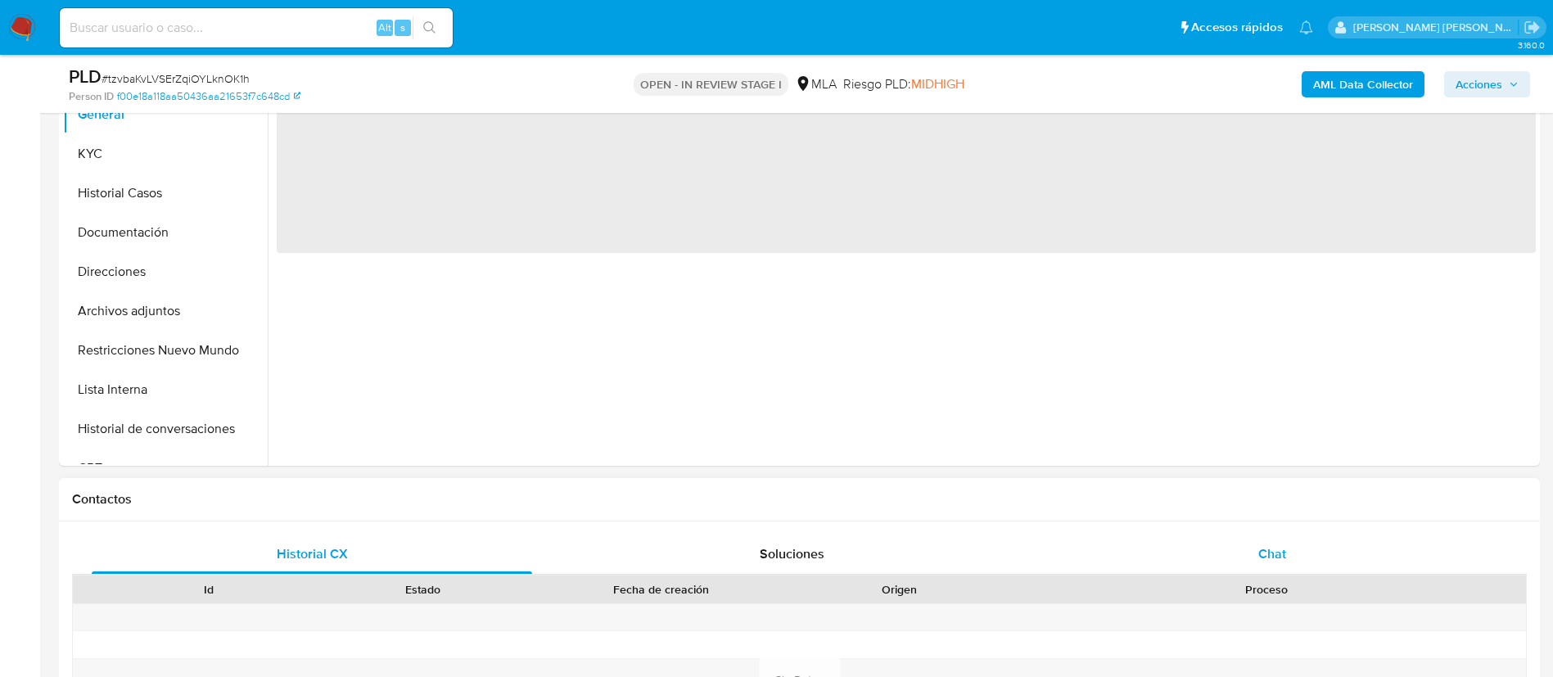
select select "10"
click at [1280, 541] on div "Chat" at bounding box center [1272, 554] width 440 height 39
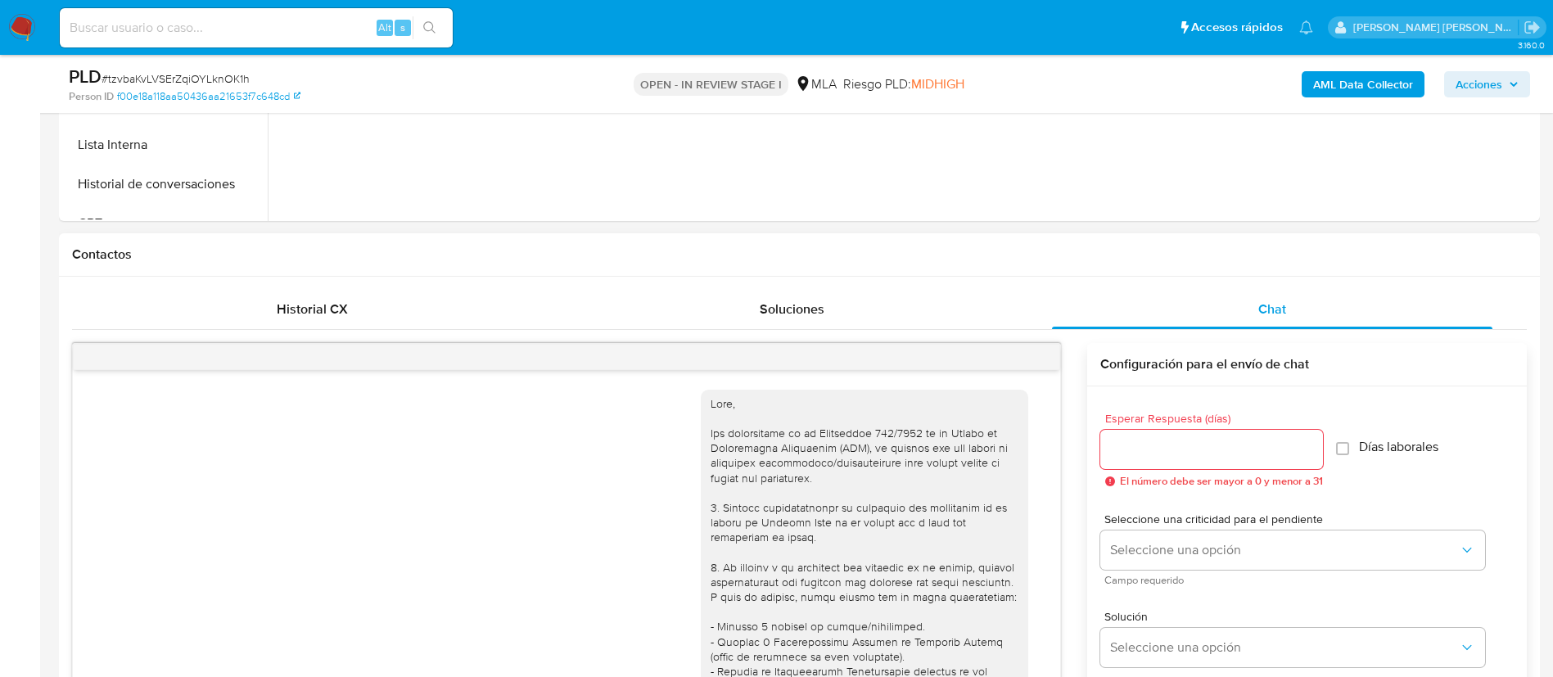
scroll to position [938, 0]
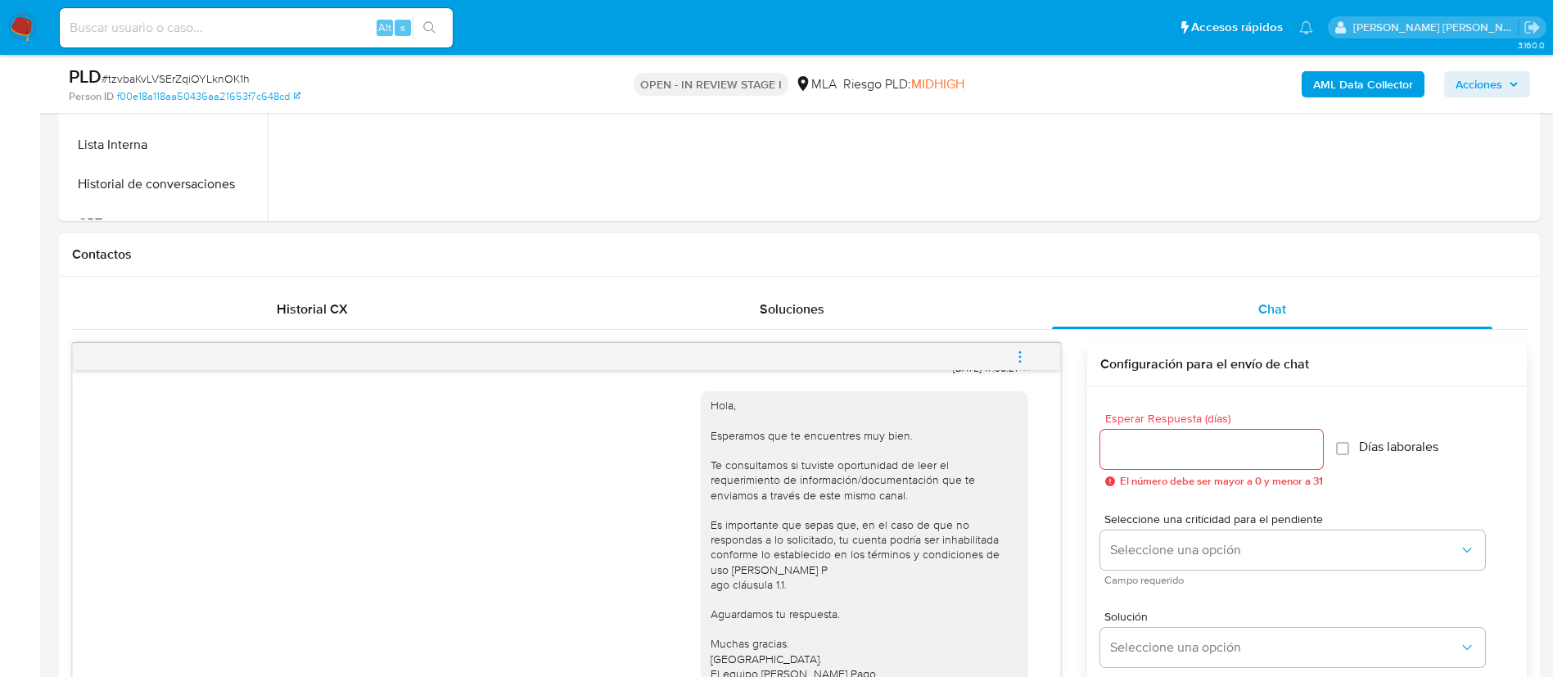
click at [1022, 355] on icon "menu-action" at bounding box center [1020, 357] width 15 height 15
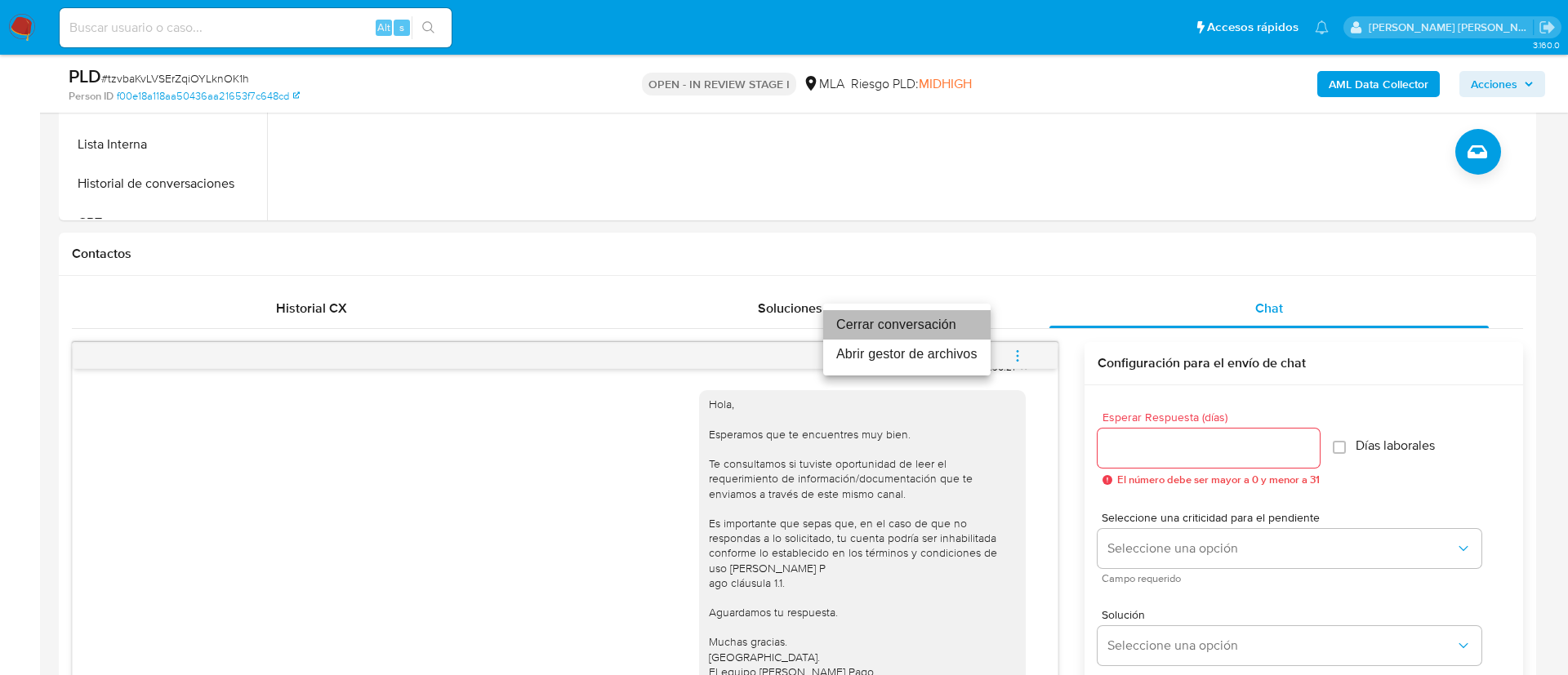
click at [940, 326] on li "Cerrar conversación" at bounding box center [907, 324] width 168 height 29
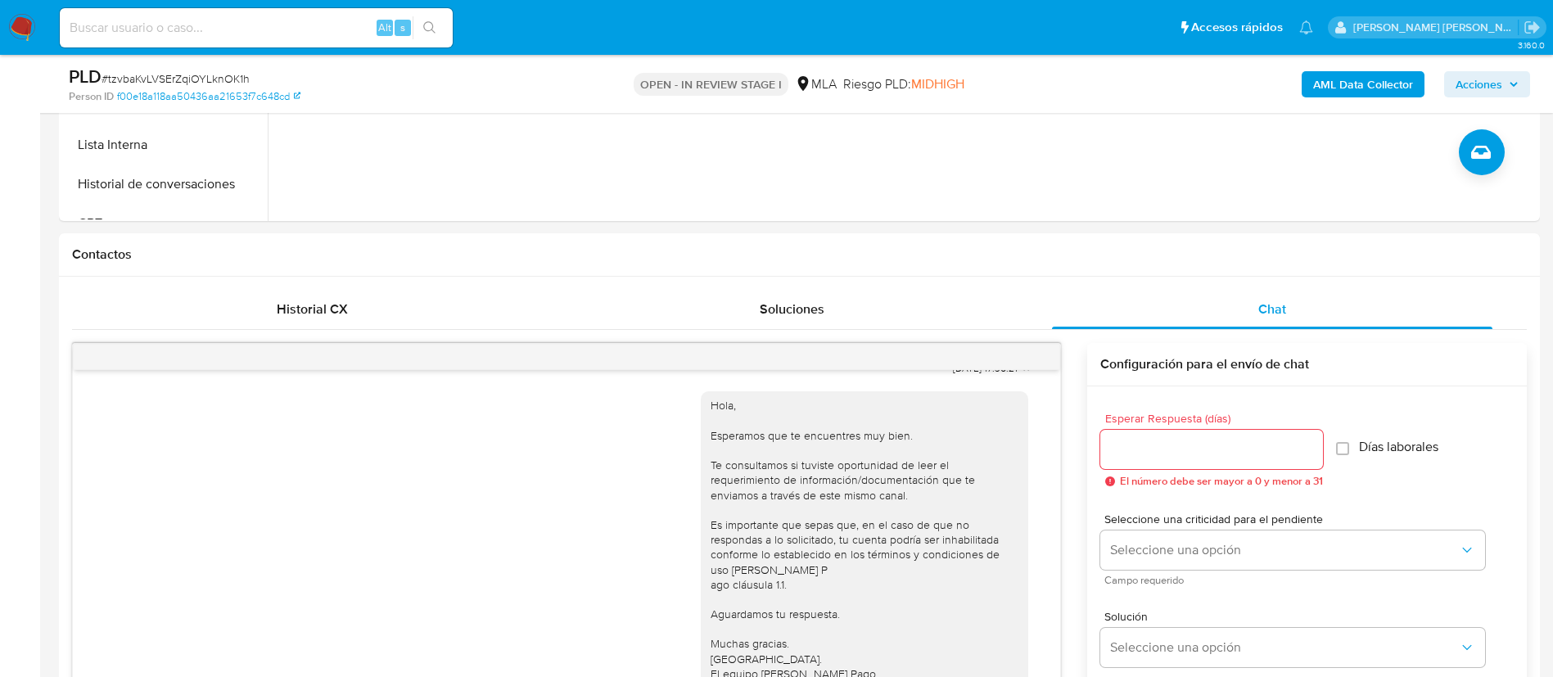
paste input "5sG891svCbOxBvGqnKReQsXl"
click at [327, 33] on input "5sG891svCbOxBvGqnKReQsXl" at bounding box center [256, 27] width 393 height 21
type input "5sG891svCbOxBvGqnKReQsXl"
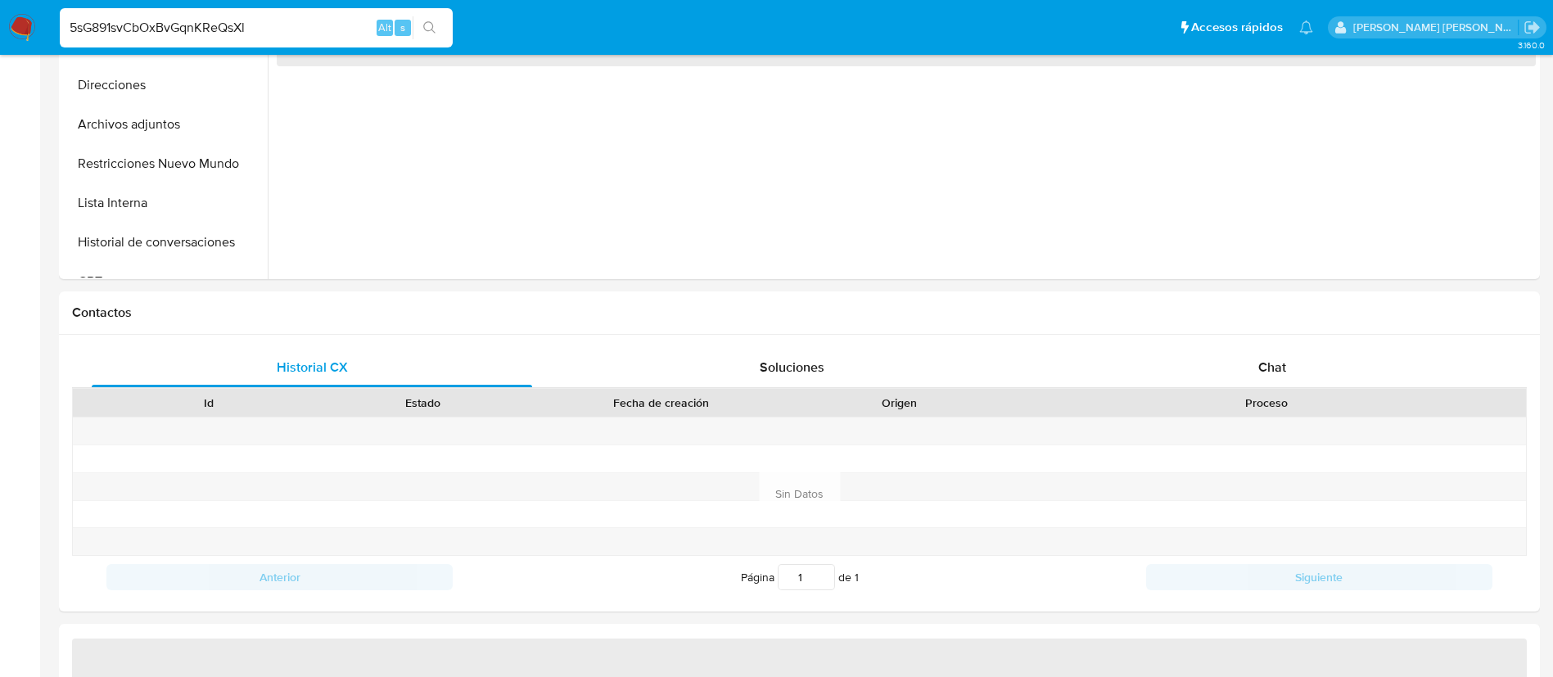
select select "10"
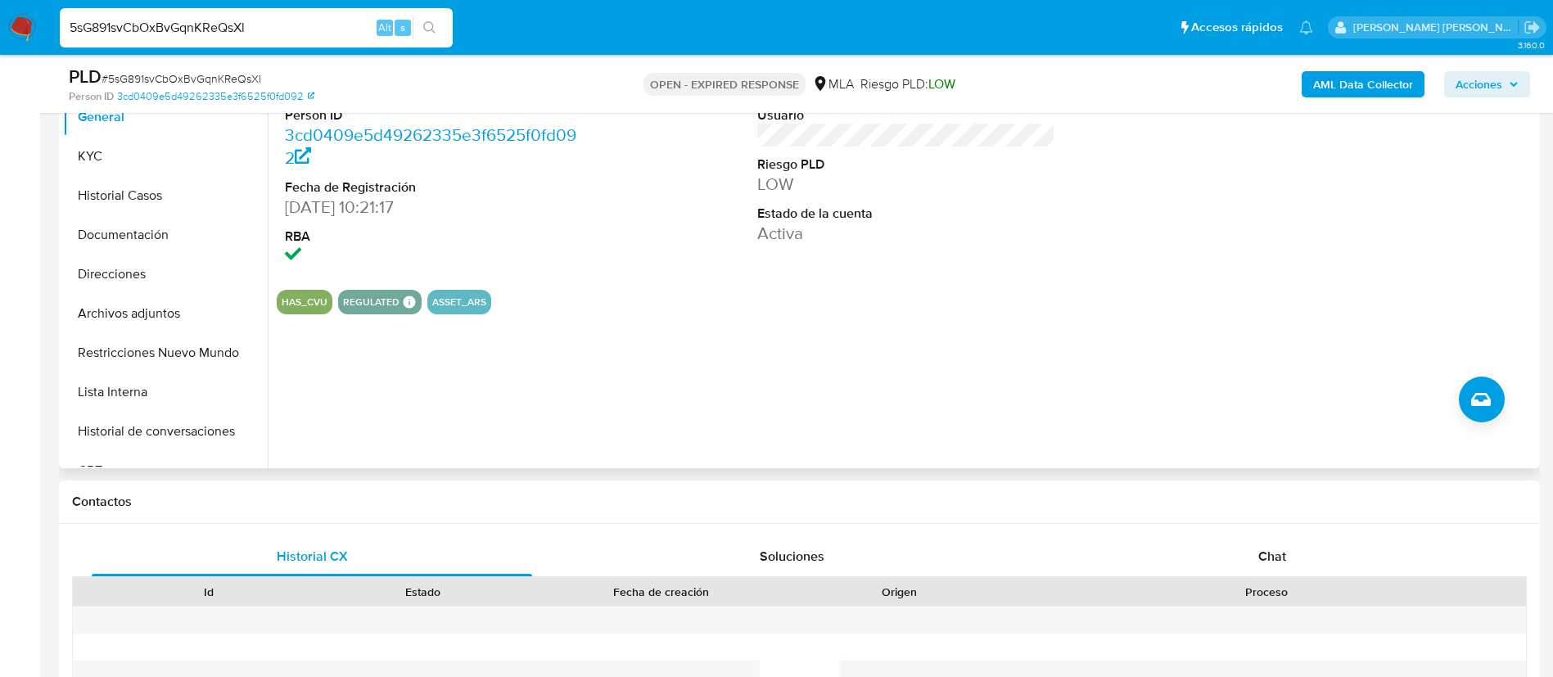
scroll to position [375, 0]
click at [102, 145] on button "KYC" at bounding box center [159, 157] width 192 height 39
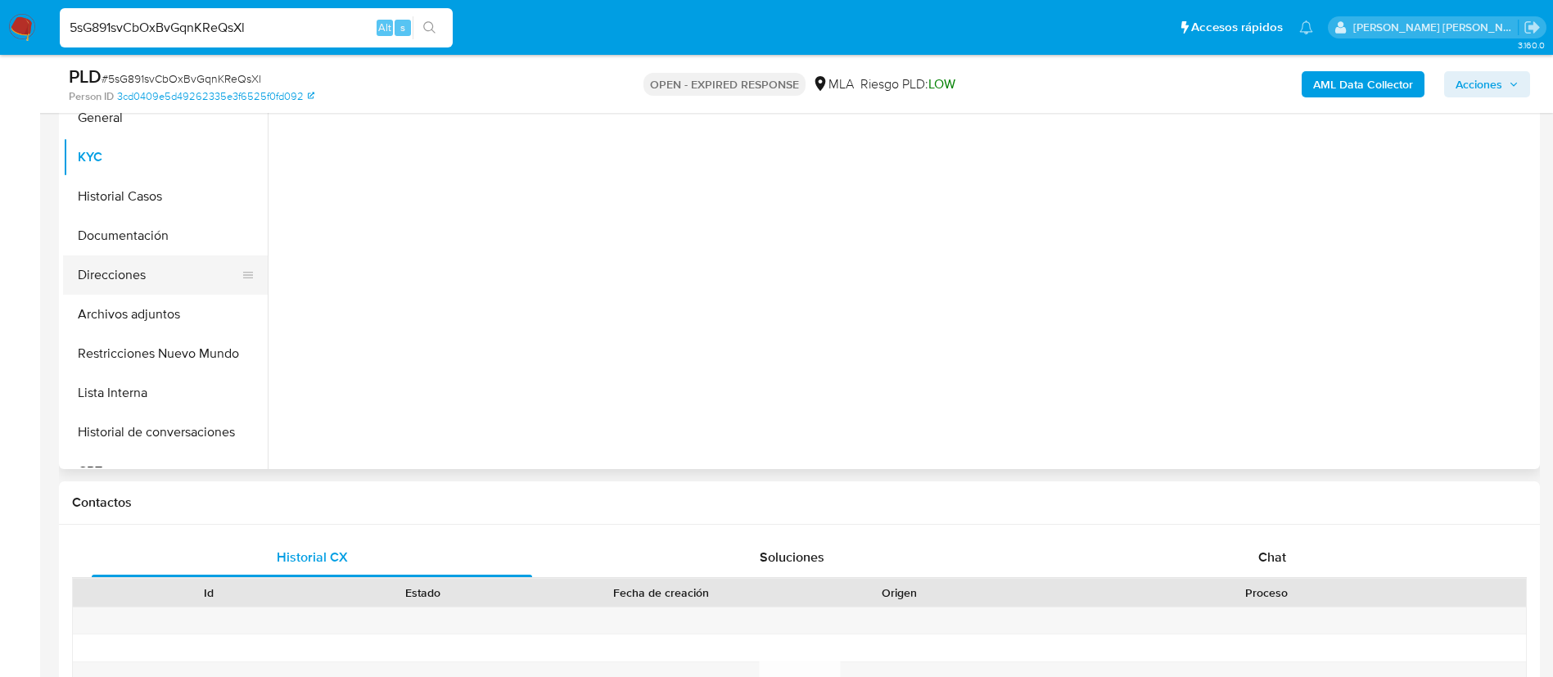
click at [135, 271] on button "Direcciones" at bounding box center [159, 274] width 192 height 39
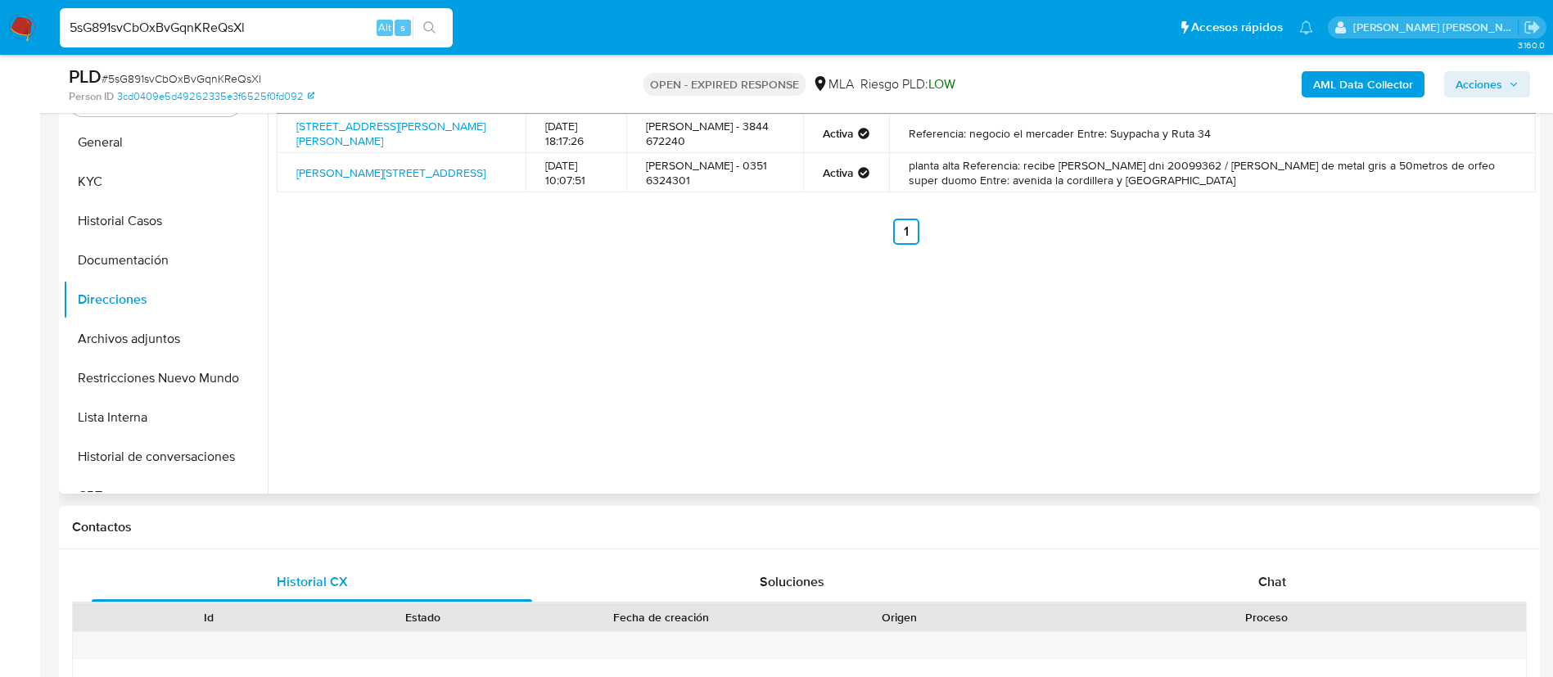
scroll to position [324, 0]
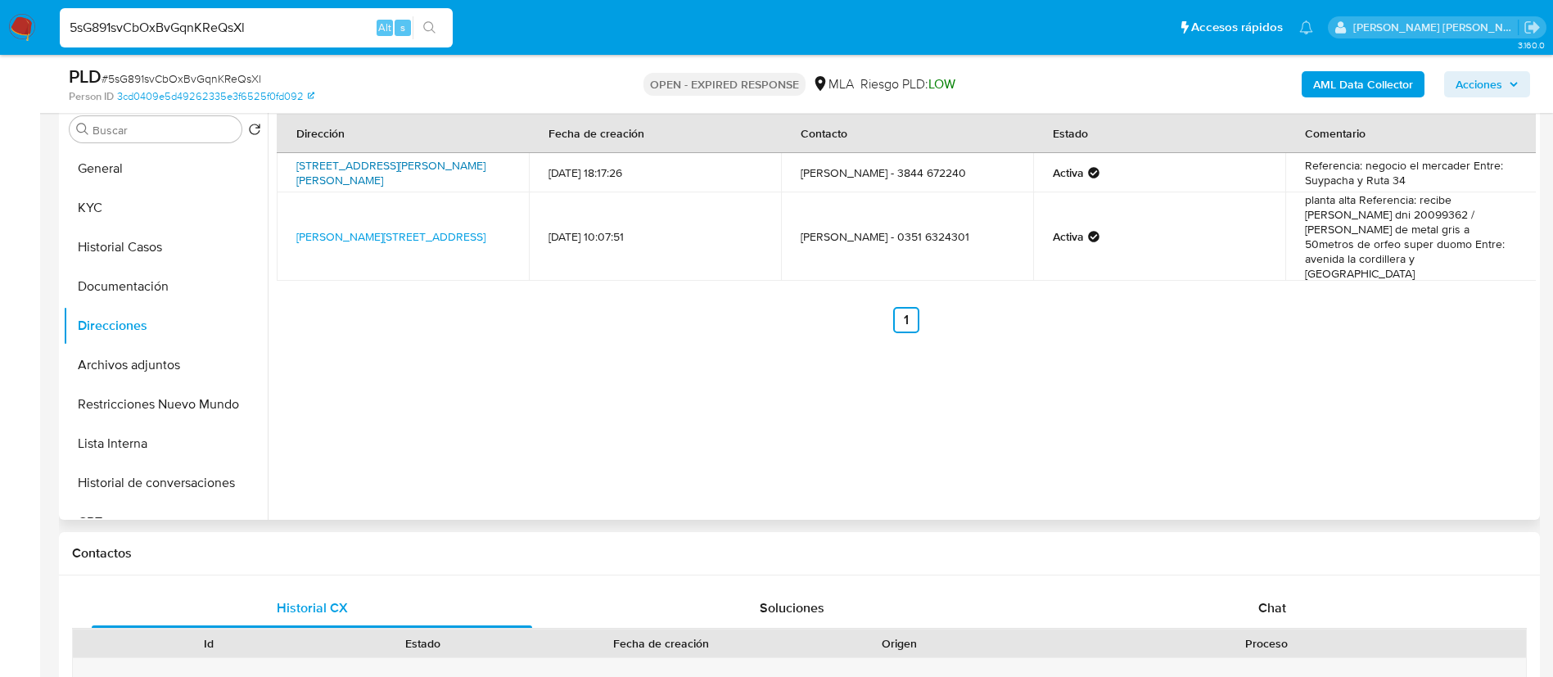
click at [415, 184] on link "Calle Corrientes Sn, Colonia Dora, Santiago Del Estero, 4332, Argentina SN" at bounding box center [390, 172] width 189 height 31
click at [288, 174] on td "Calle Corrientes Sn, Colonia Dora, Santiago Del Estero, 4332, Argentina SN" at bounding box center [403, 172] width 252 height 39
copy td "Calle Corrientes Sn, Colonia Dora, Santiago Del Estero, 4332, Argentina SN"
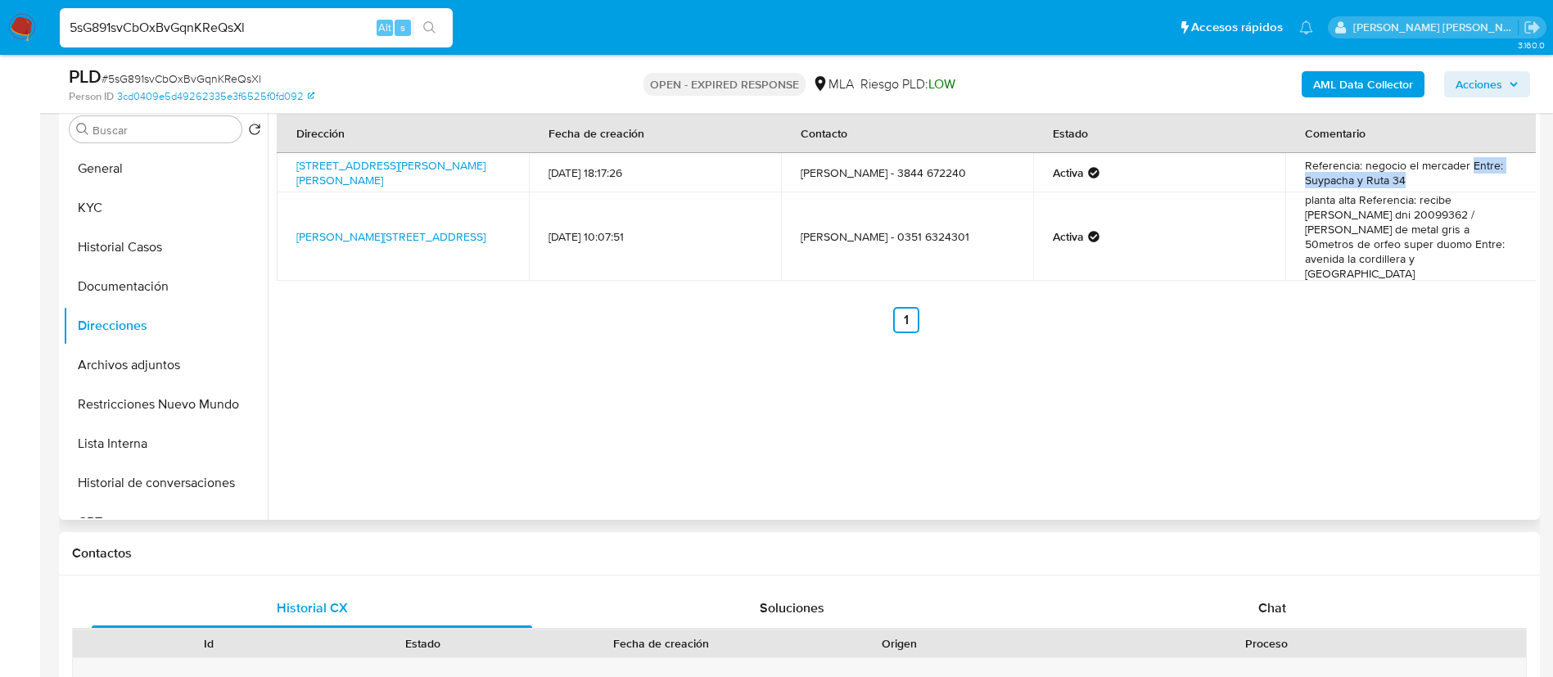
drag, startPoint x: 1465, startPoint y: 165, endPoint x: 1473, endPoint y: 182, distance: 18.0
click at [1473, 182] on td "Referencia: negocio el mercader Entre: Suypacha y Ruta 34" at bounding box center [1411, 172] width 252 height 39
copy td "Entre: Suypacha y Ruta 34"
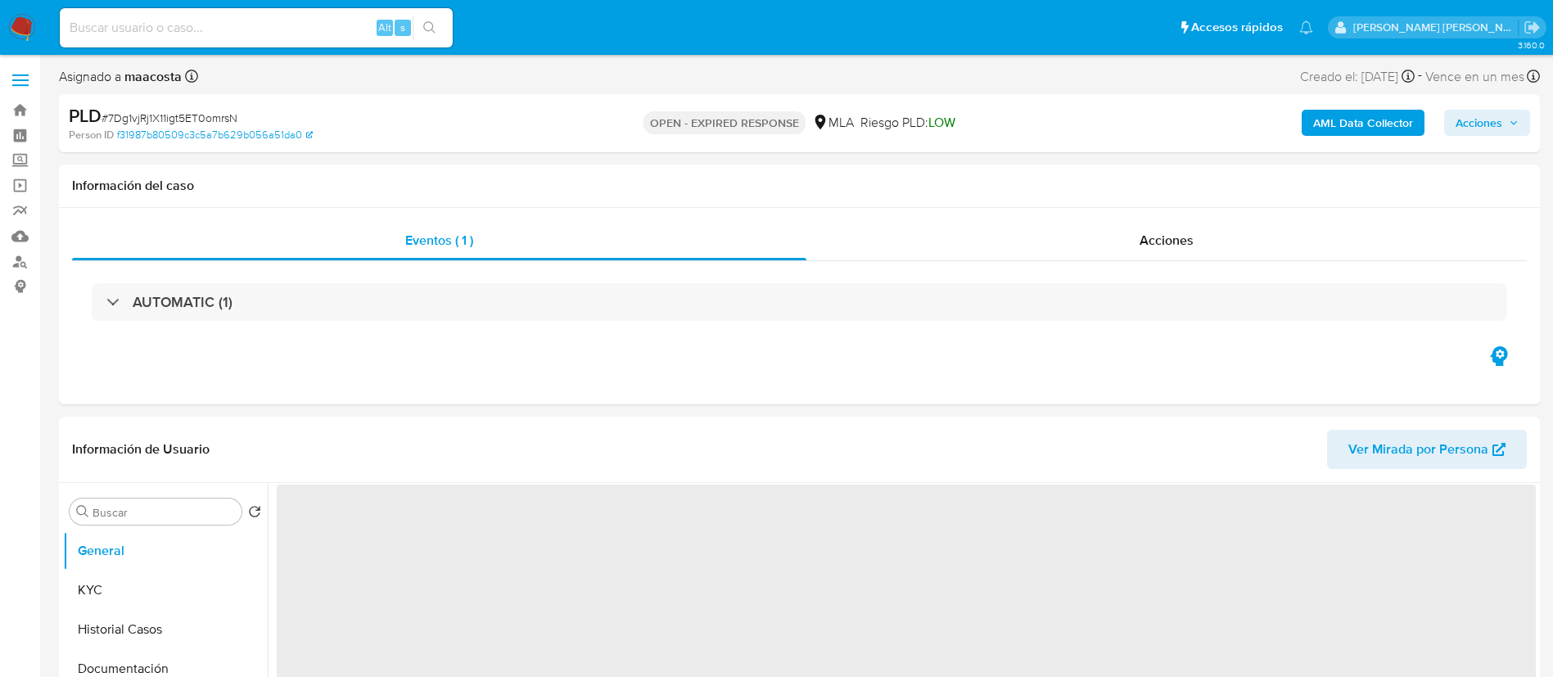
select select "10"
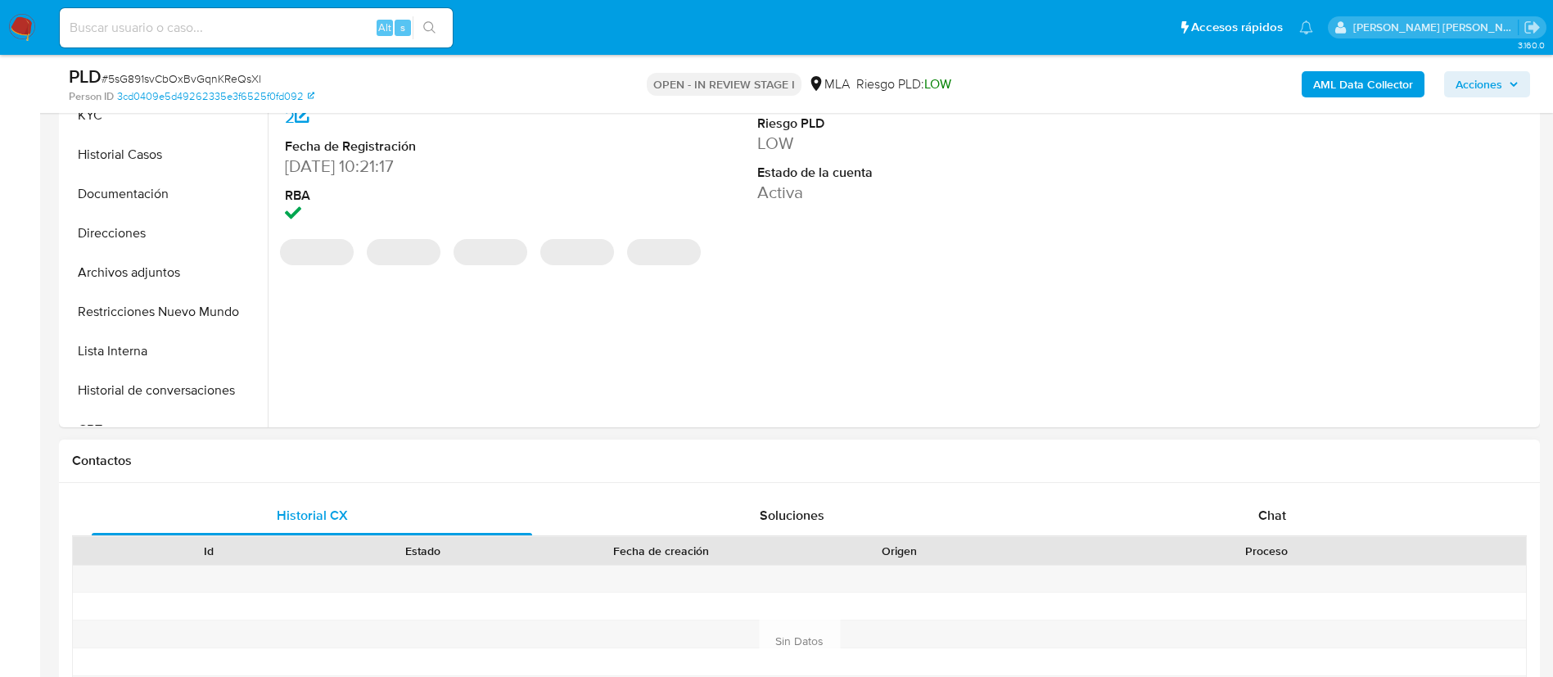
scroll to position [427, 0]
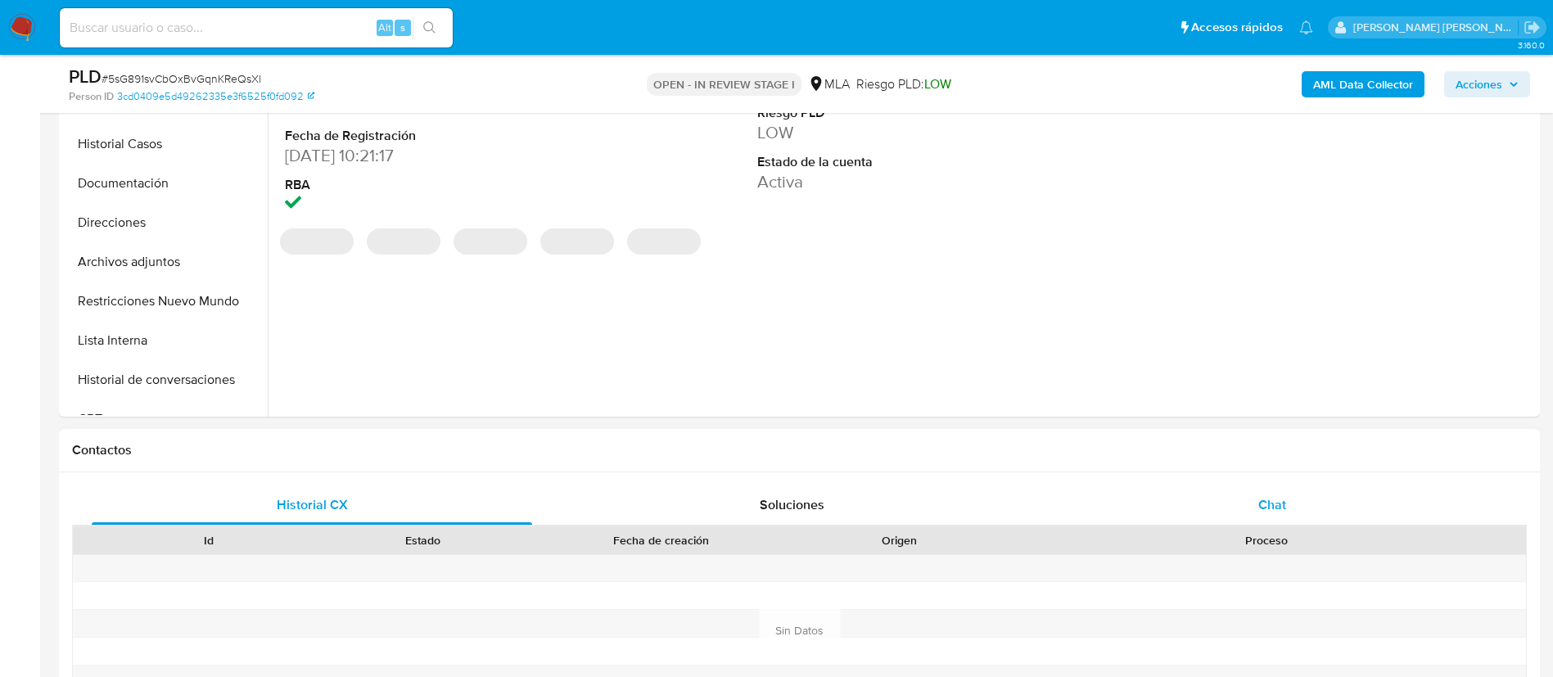
click at [1271, 505] on span "Chat" at bounding box center [1272, 504] width 28 height 19
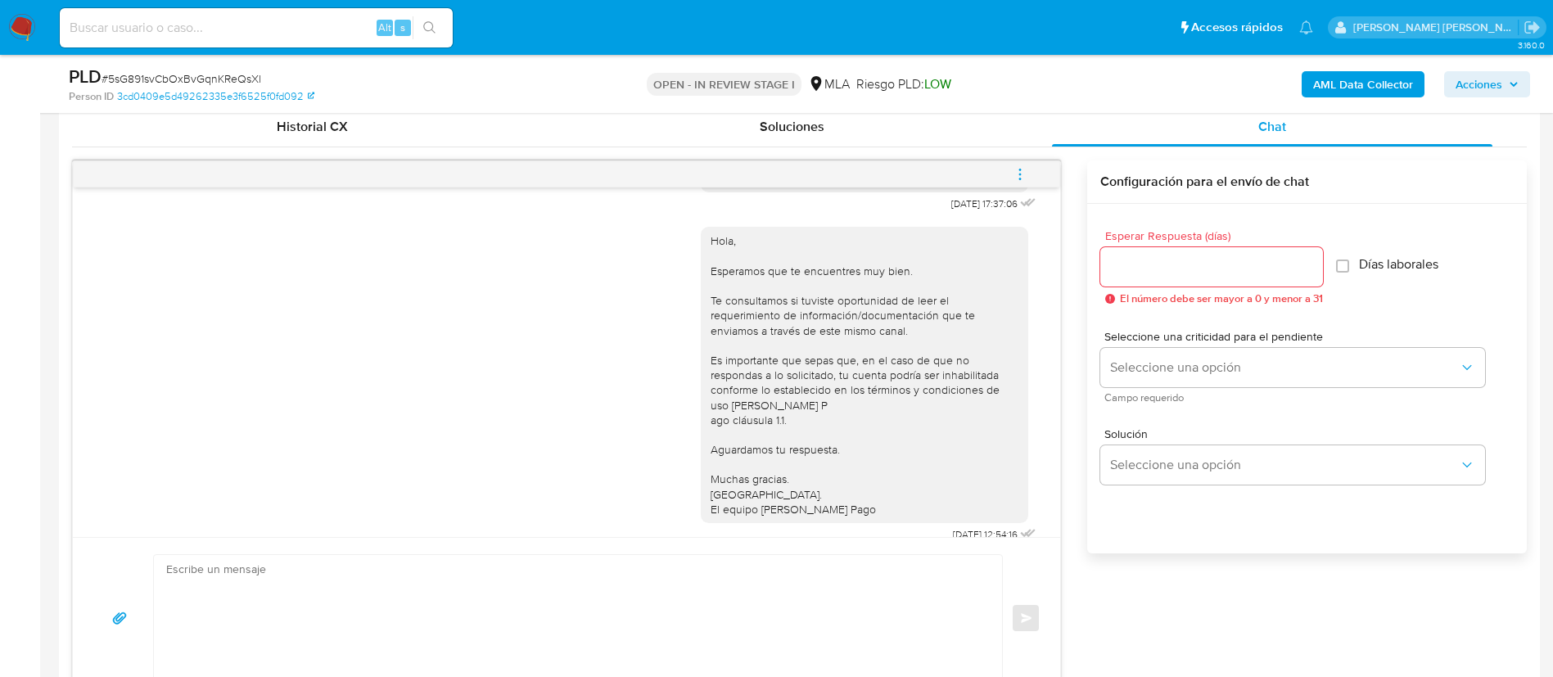
scroll to position [874, 0]
click at [1027, 174] on icon "menu-action" at bounding box center [1020, 174] width 15 height 15
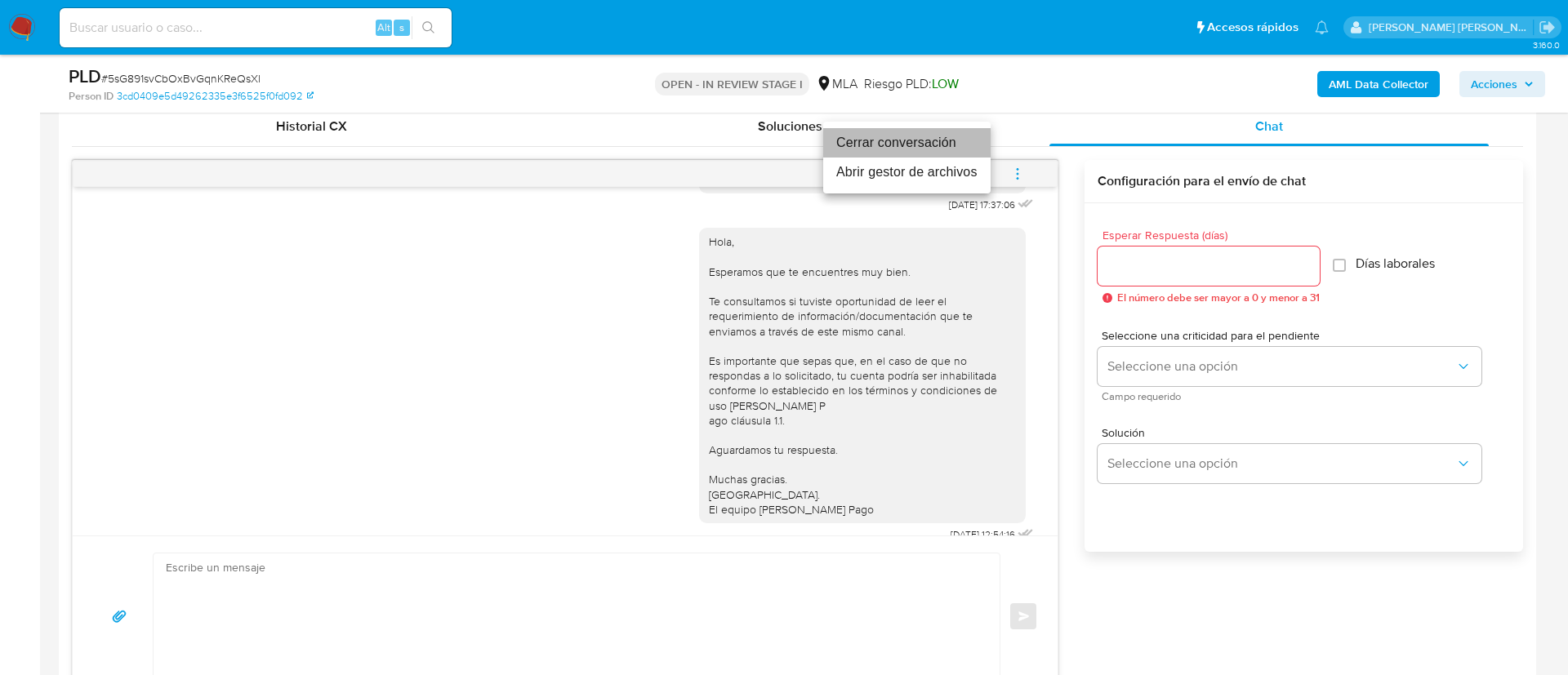
click at [900, 142] on li "Cerrar conversación" at bounding box center [907, 143] width 168 height 29
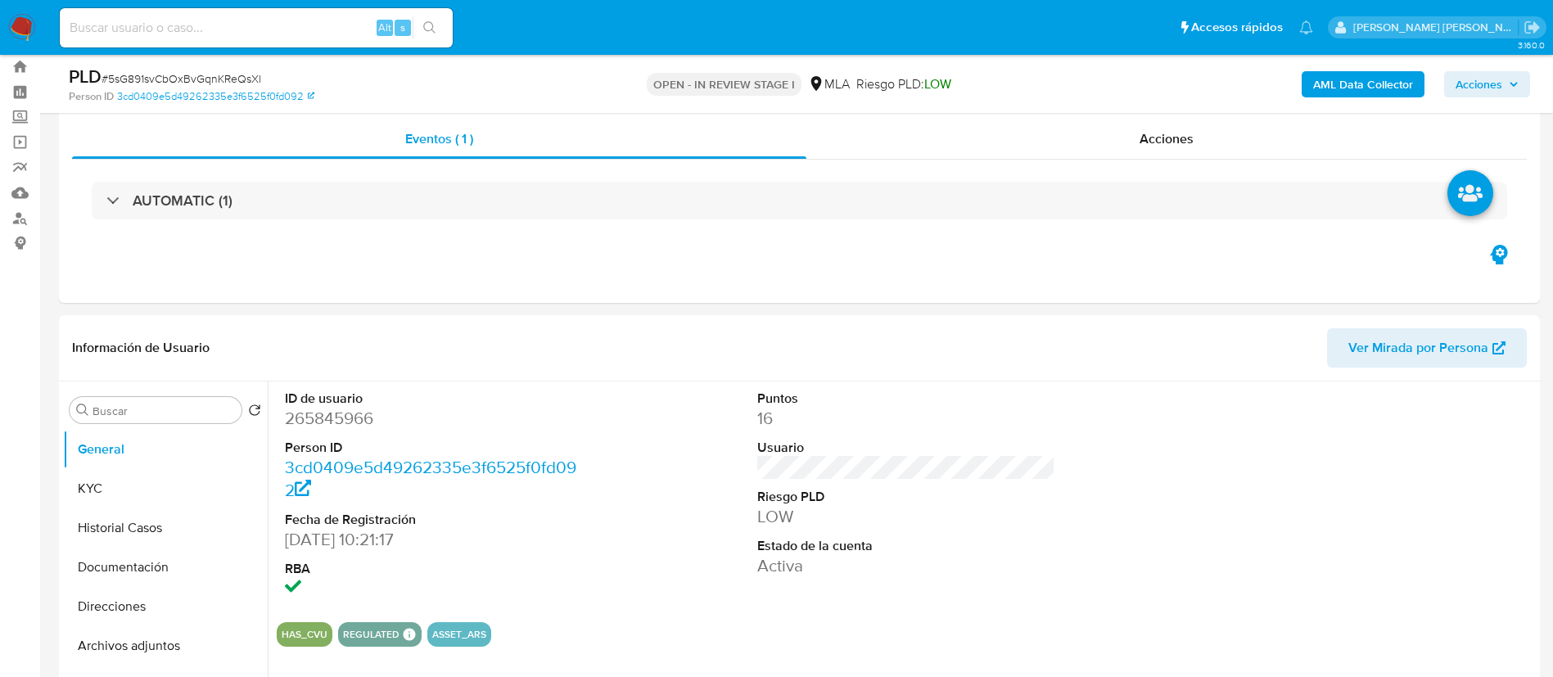
scroll to position [7, 0]
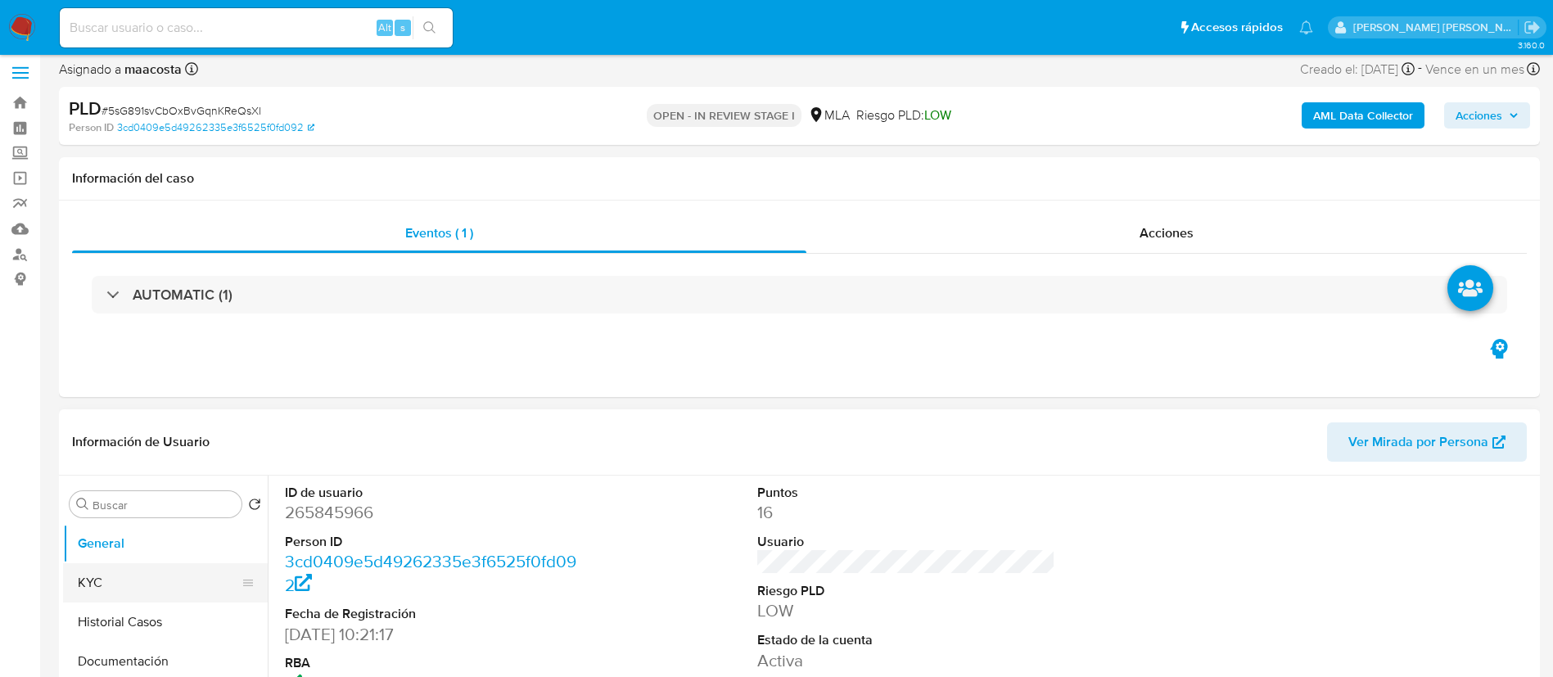
click at [120, 576] on button "KYC" at bounding box center [159, 582] width 192 height 39
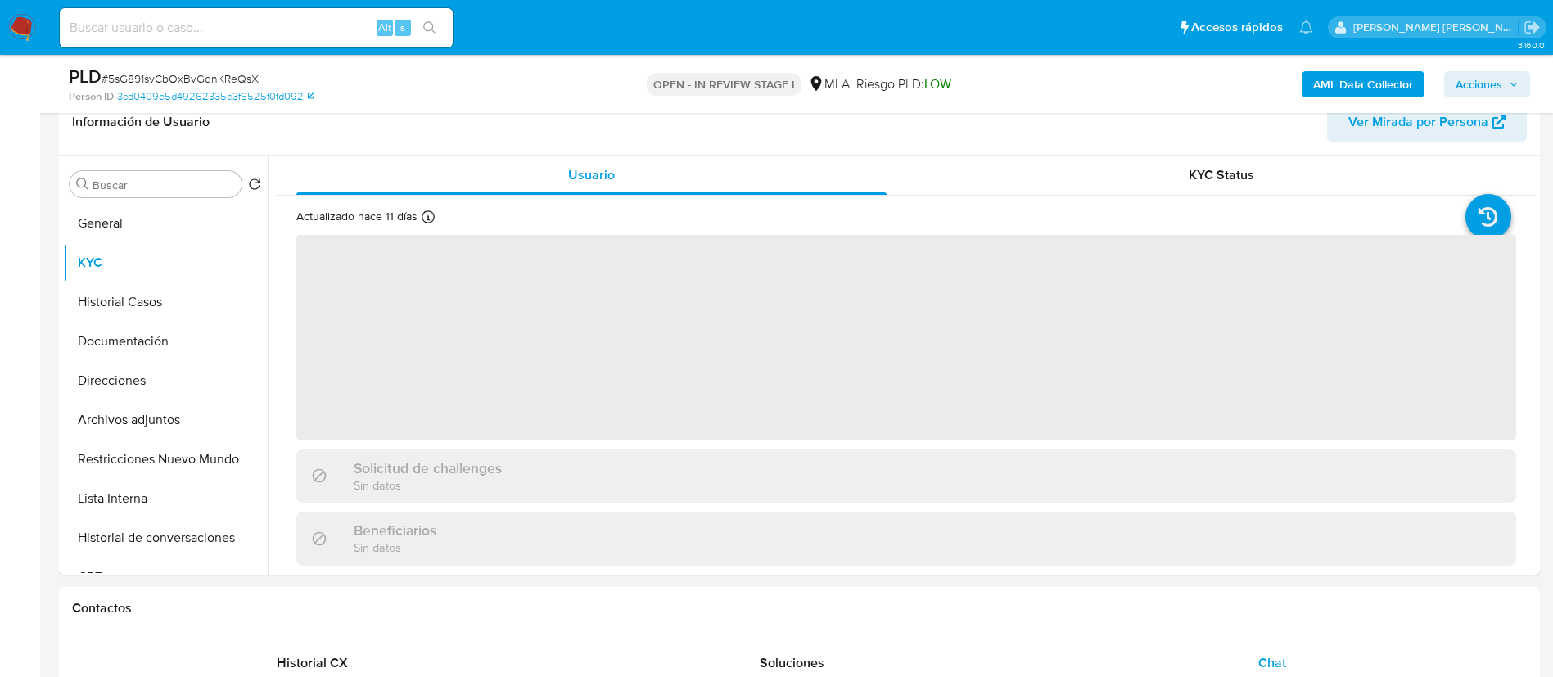
scroll to position [270, 0]
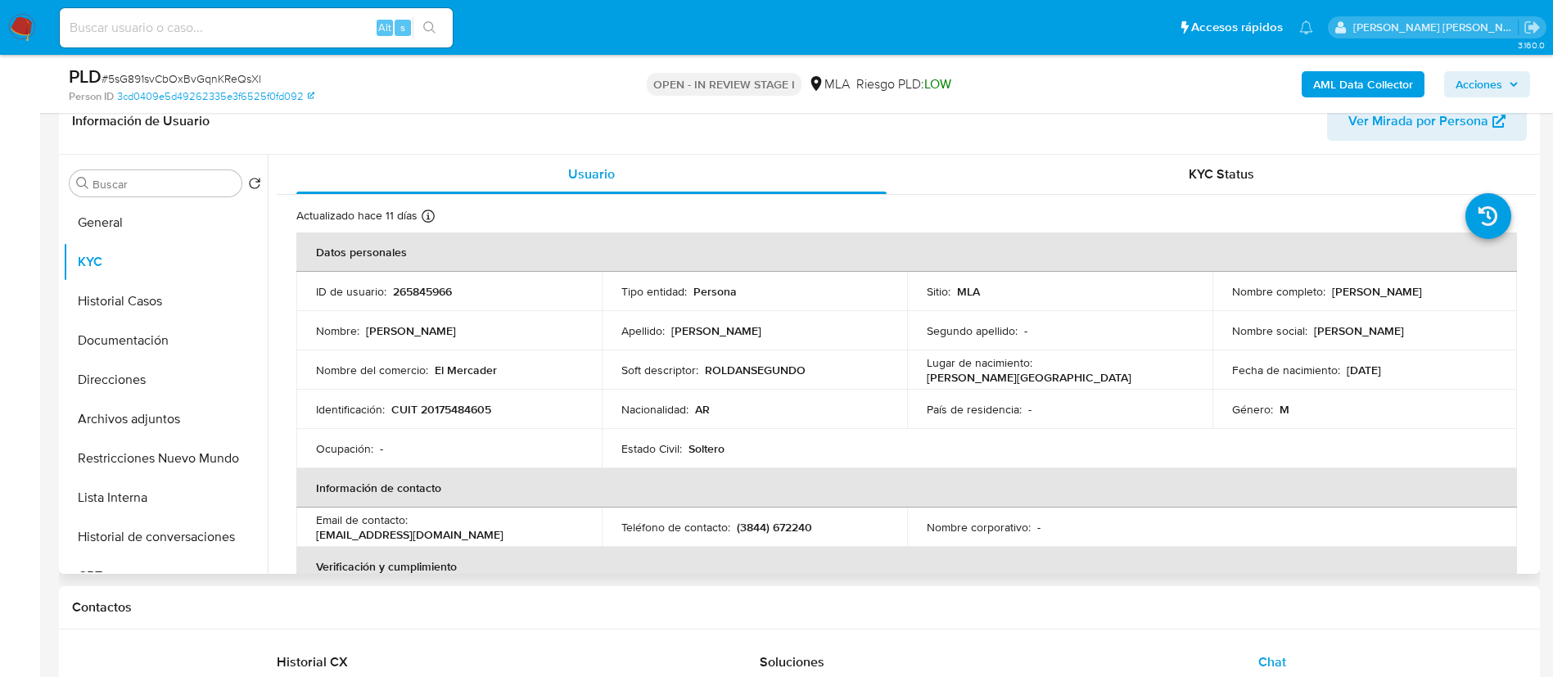
click at [558, 343] on td "Nombre : [PERSON_NAME]" at bounding box center [448, 330] width 305 height 39
paste input "tzvbaKvLVSErZqiOYLknOK1h"
click at [319, 29] on input "tzvbaKvLVSErZqiOYLknOK1h" at bounding box center [256, 27] width 393 height 21
type input "tzvbaKvLVSErZqiOYLknOK1h"
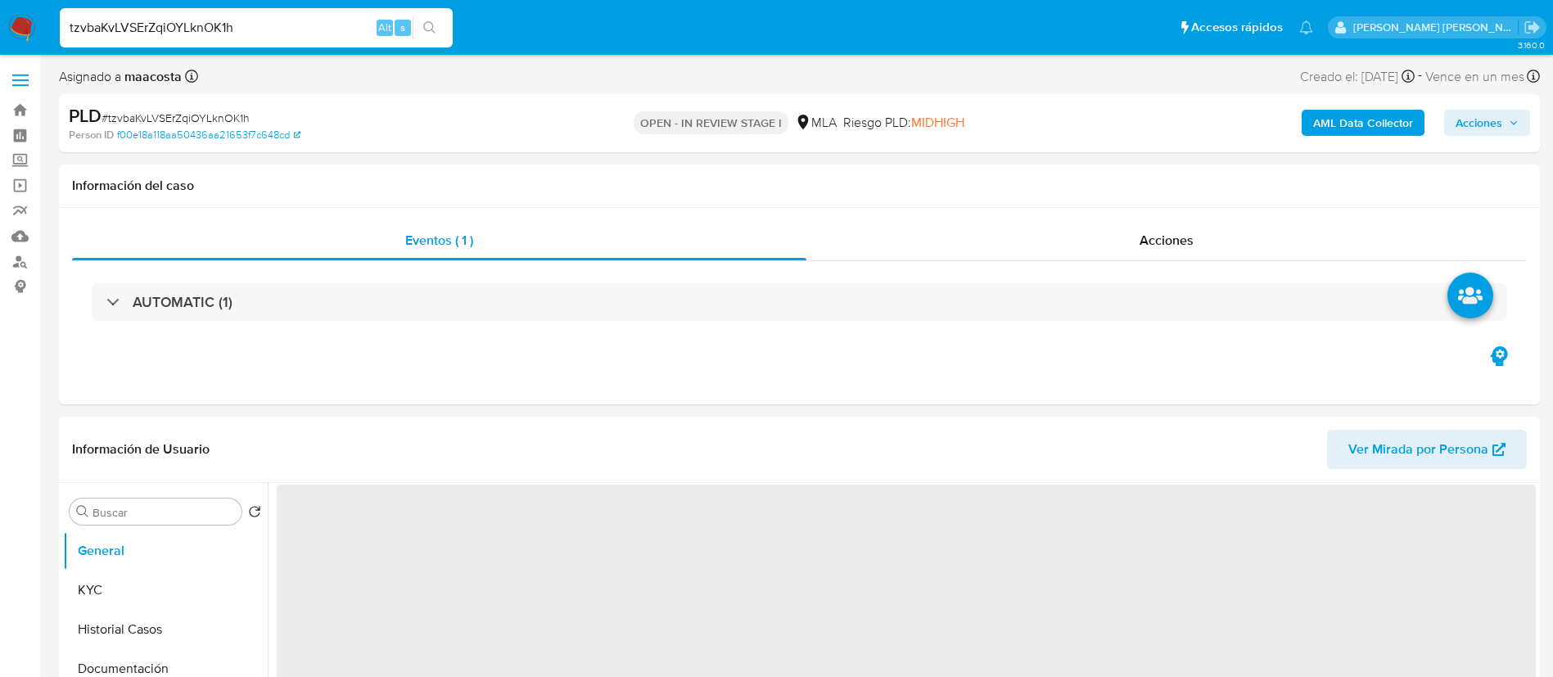
select select "10"
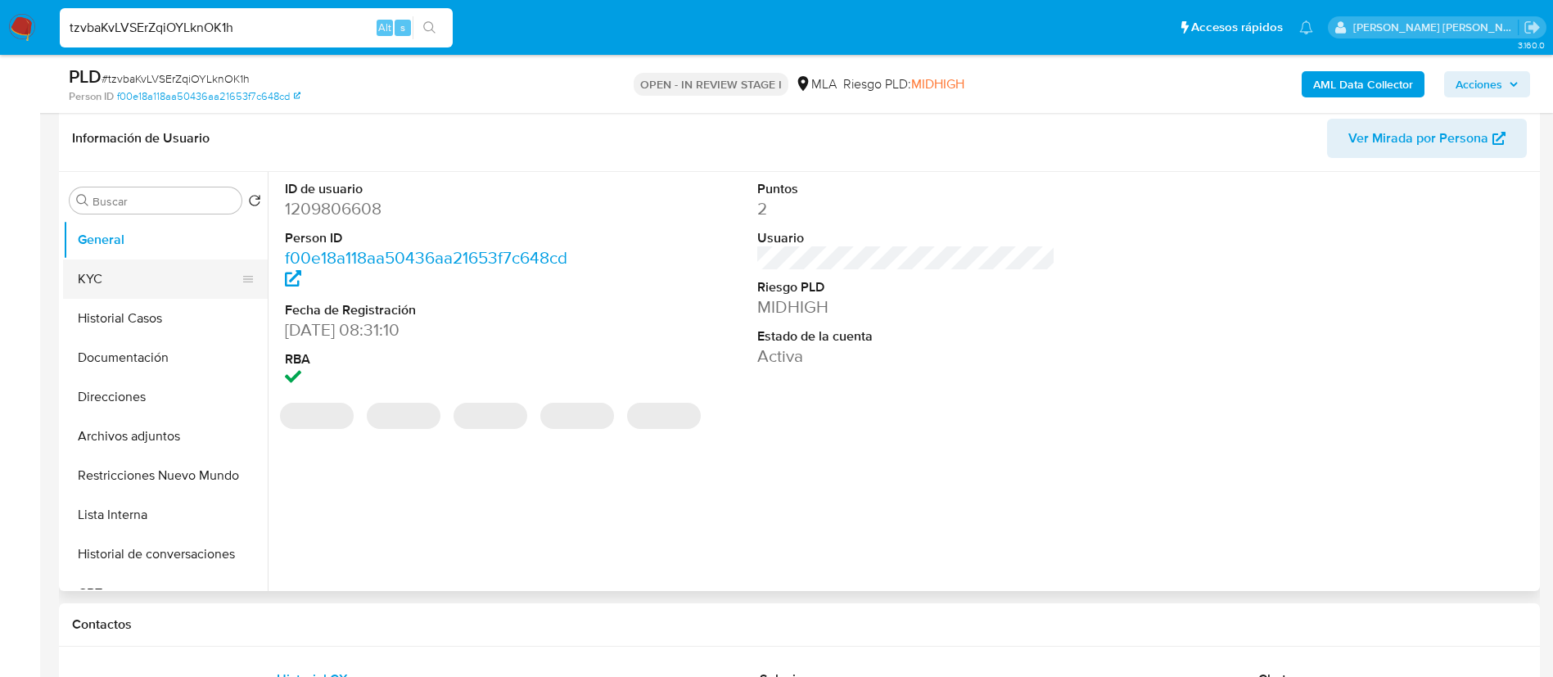
scroll to position [255, 0]
click at [106, 320] on button "Historial Casos" at bounding box center [159, 315] width 192 height 39
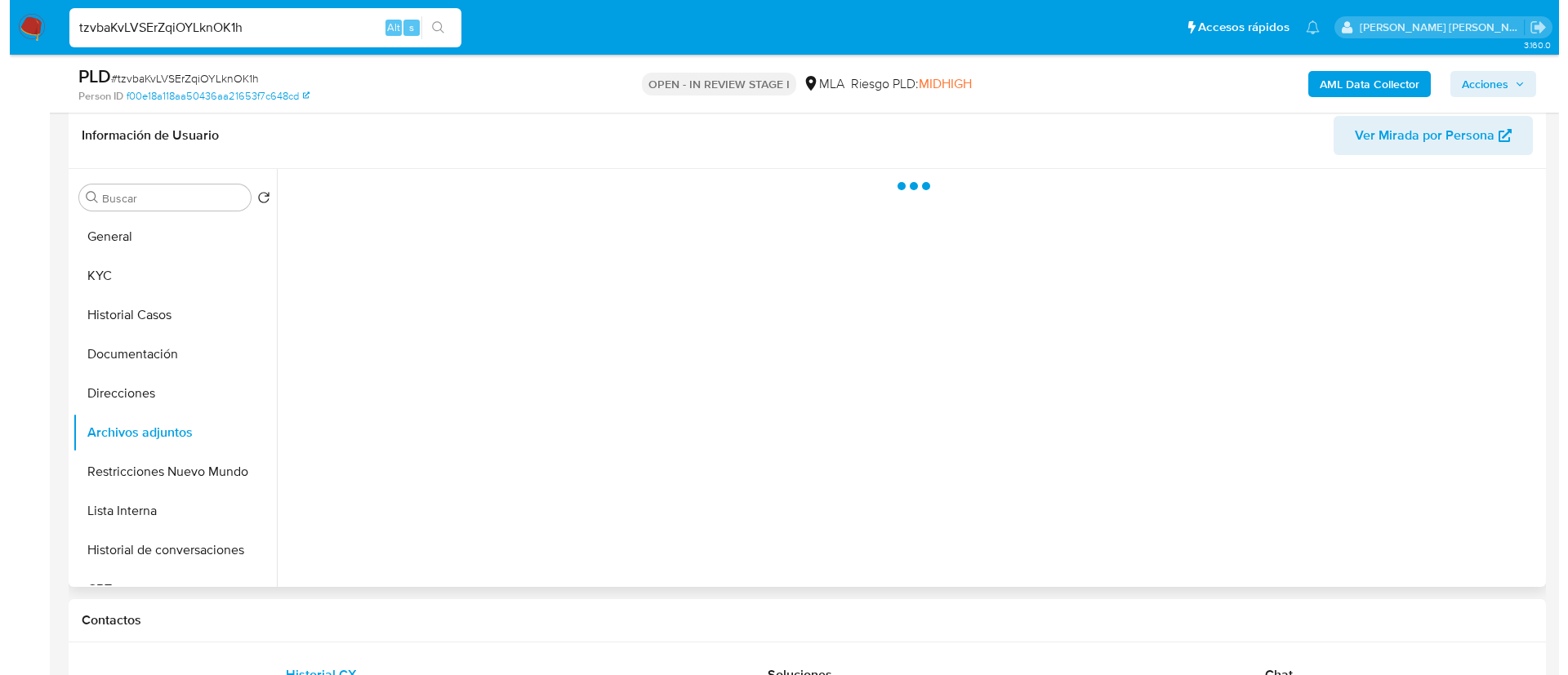
scroll to position [262, 0]
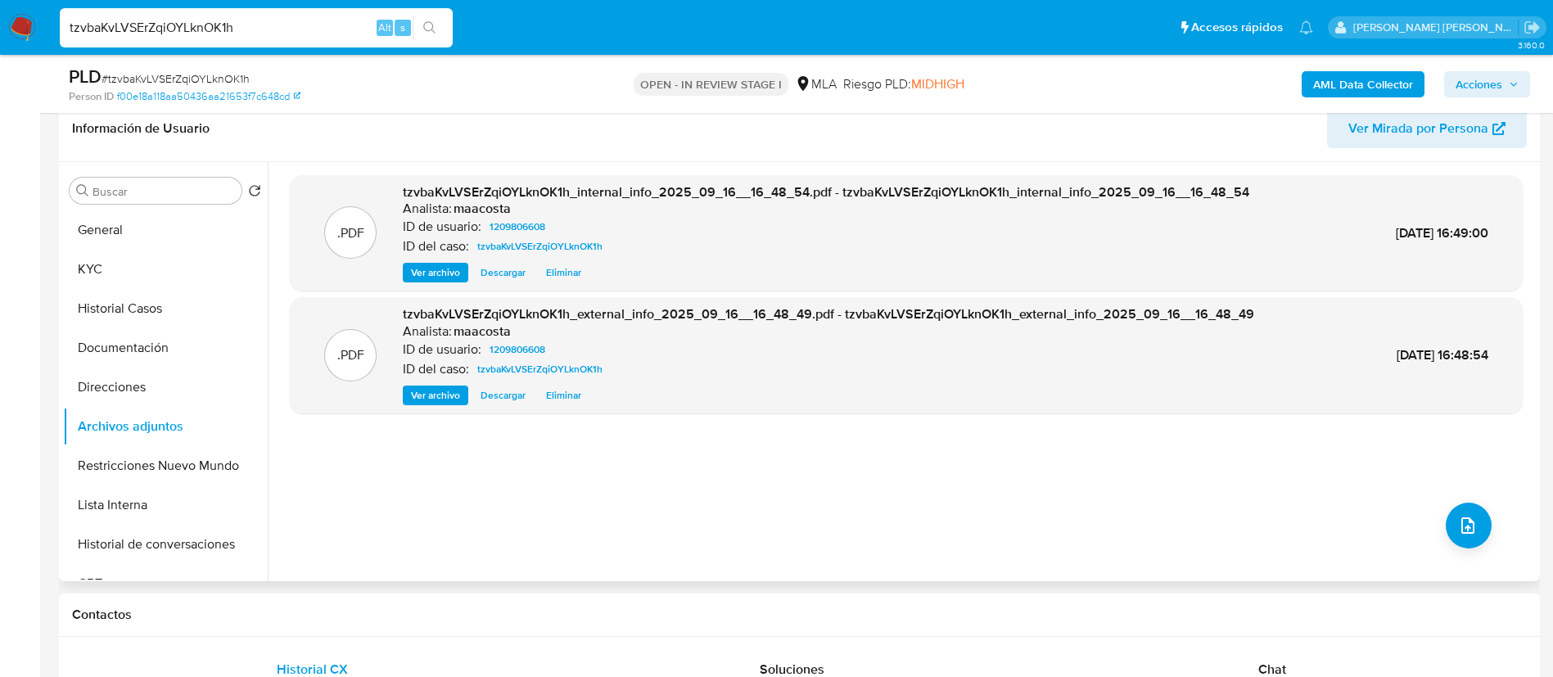
click at [688, 509] on div ".PDF tzvbaKvLVSErZqiOYLknOK1h_internal_info_2025_09_16__16_48_54.pdf - tzvbaKvL…" at bounding box center [906, 371] width 1233 height 393
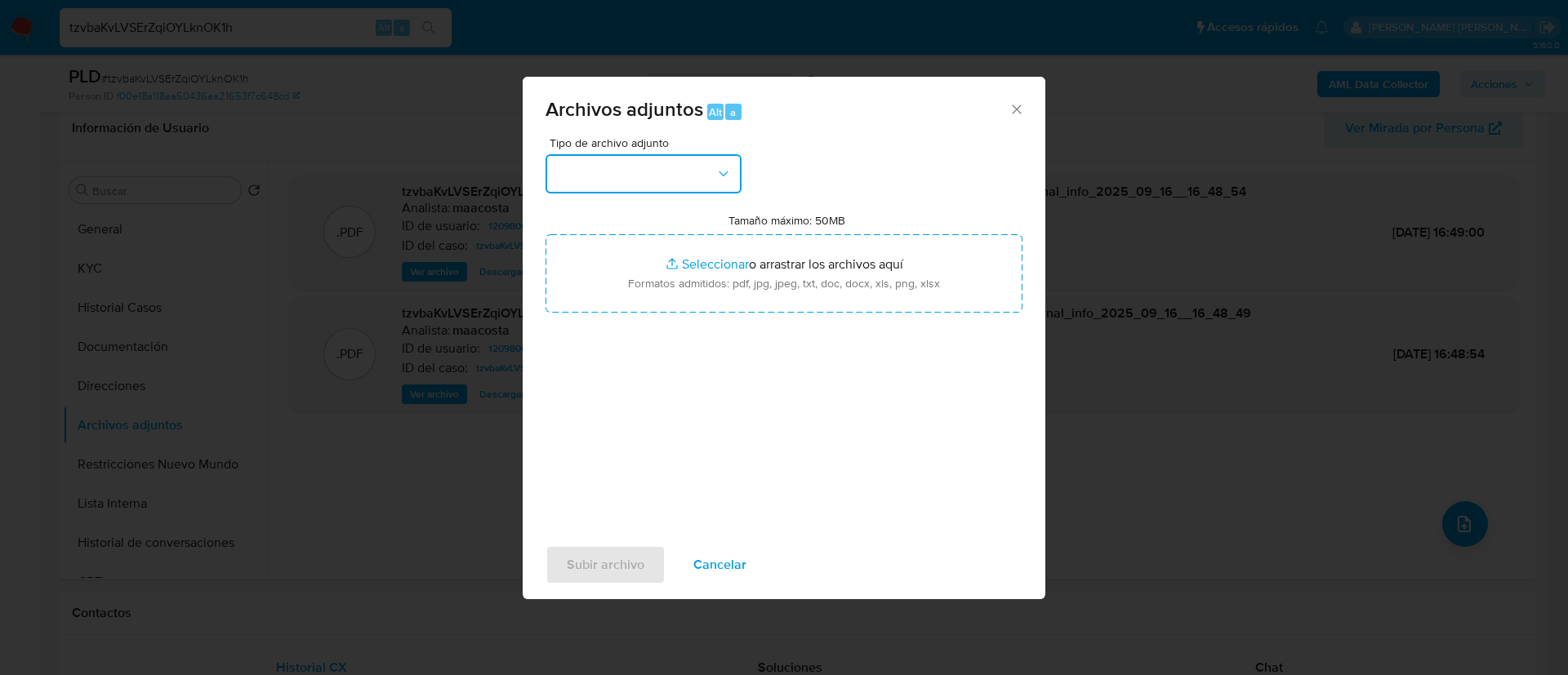
click at [612, 181] on button "button" at bounding box center [643, 173] width 196 height 39
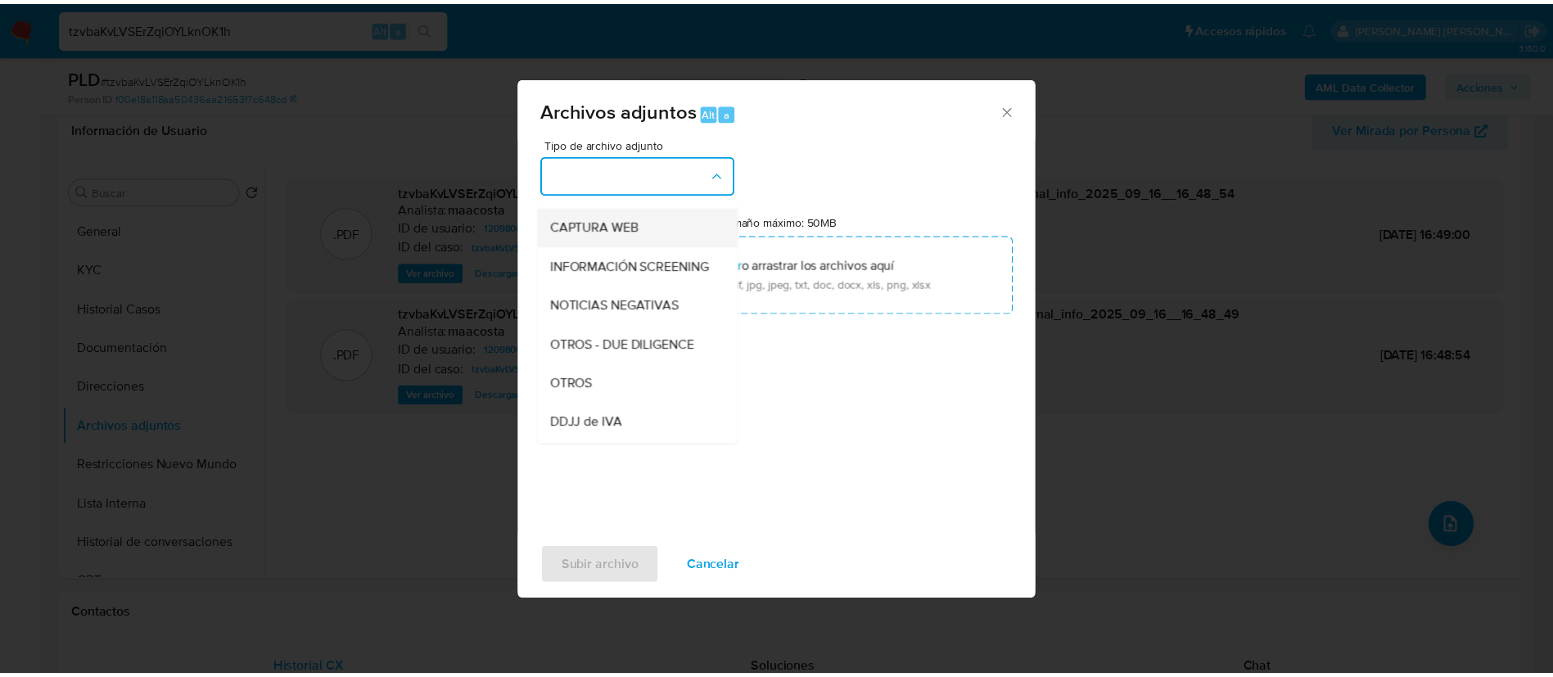
scroll to position [152, 0]
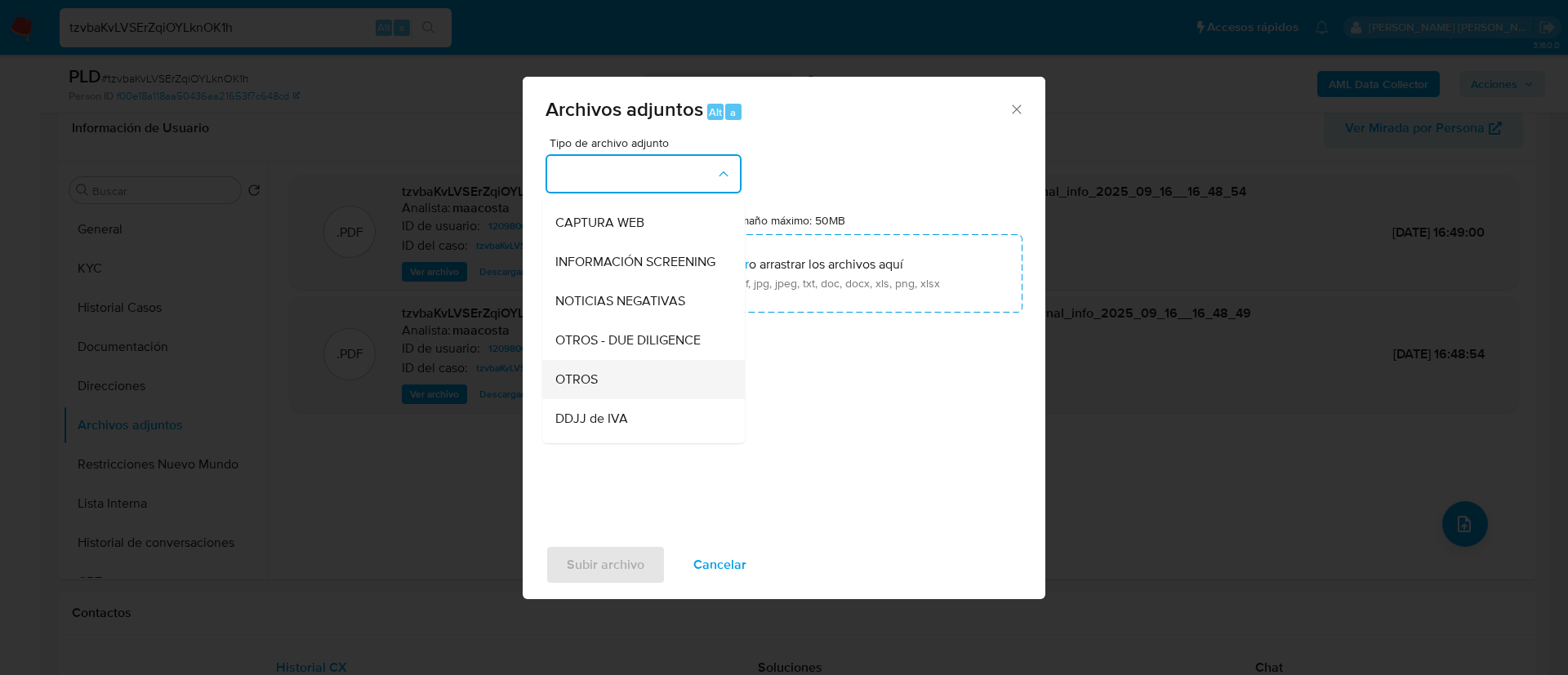
click at [605, 396] on div "OTROS" at bounding box center [638, 379] width 167 height 39
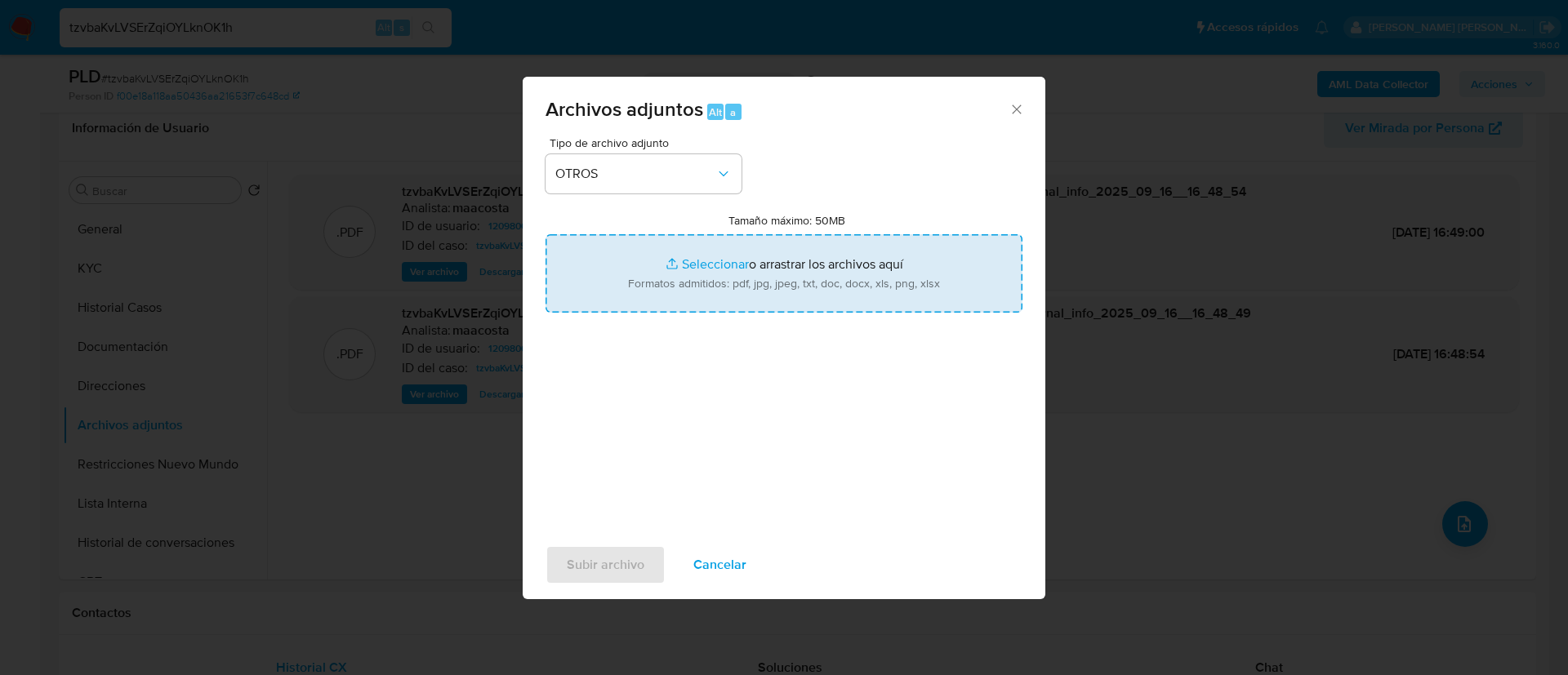
type input "C:\fakepath\Caselog tzvbaKvLVSErZqiOYLknOK1h_2025_08_19_11_27_50.docx"
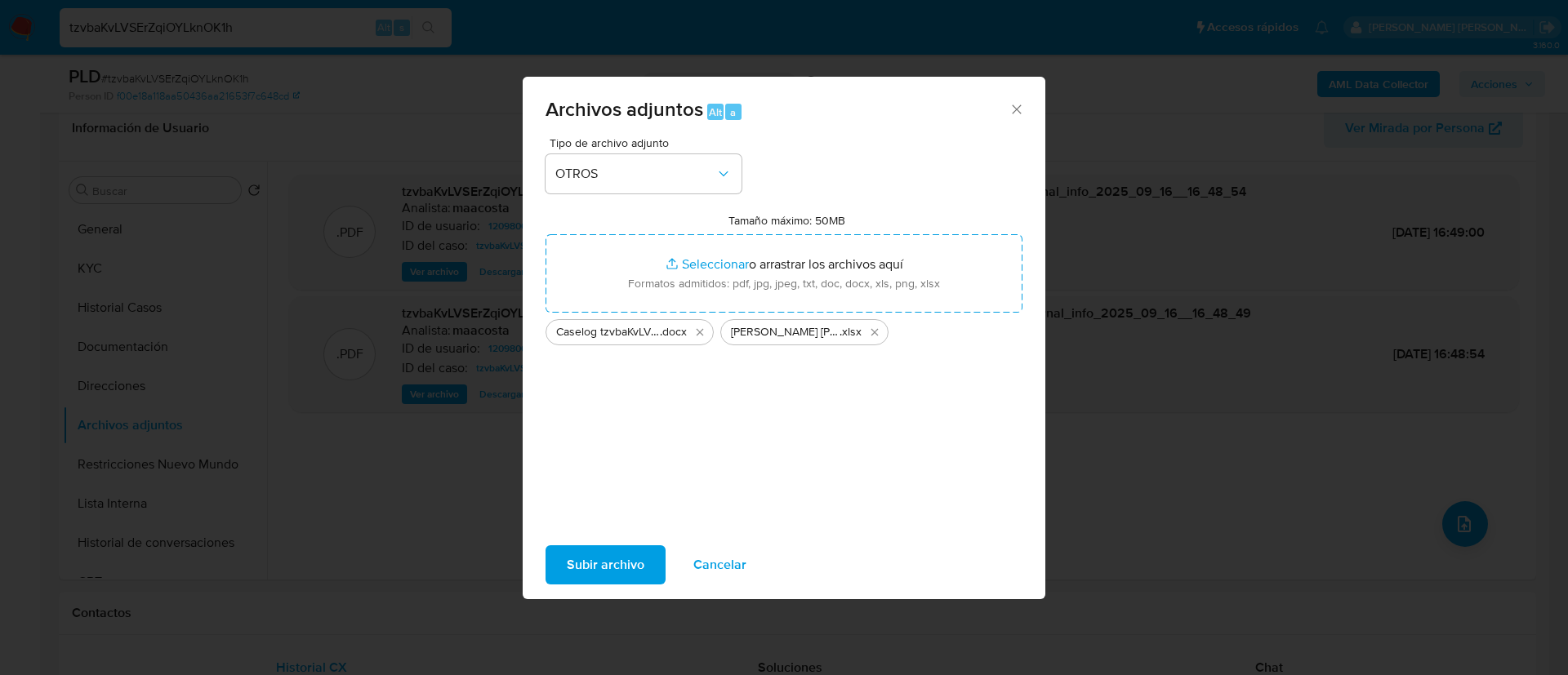
click at [604, 571] on span "Subir archivo" at bounding box center [605, 565] width 78 height 36
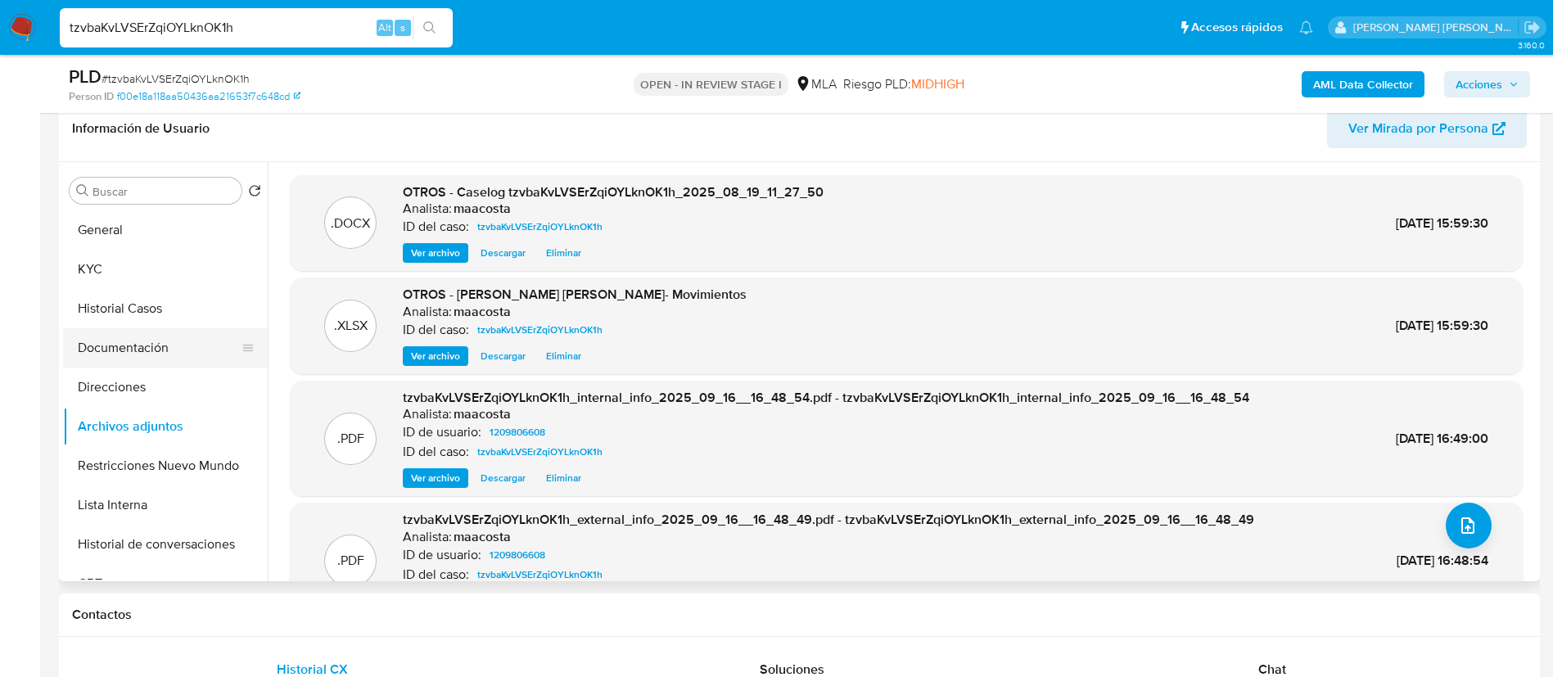
click at [168, 329] on button "Documentación" at bounding box center [159, 347] width 192 height 39
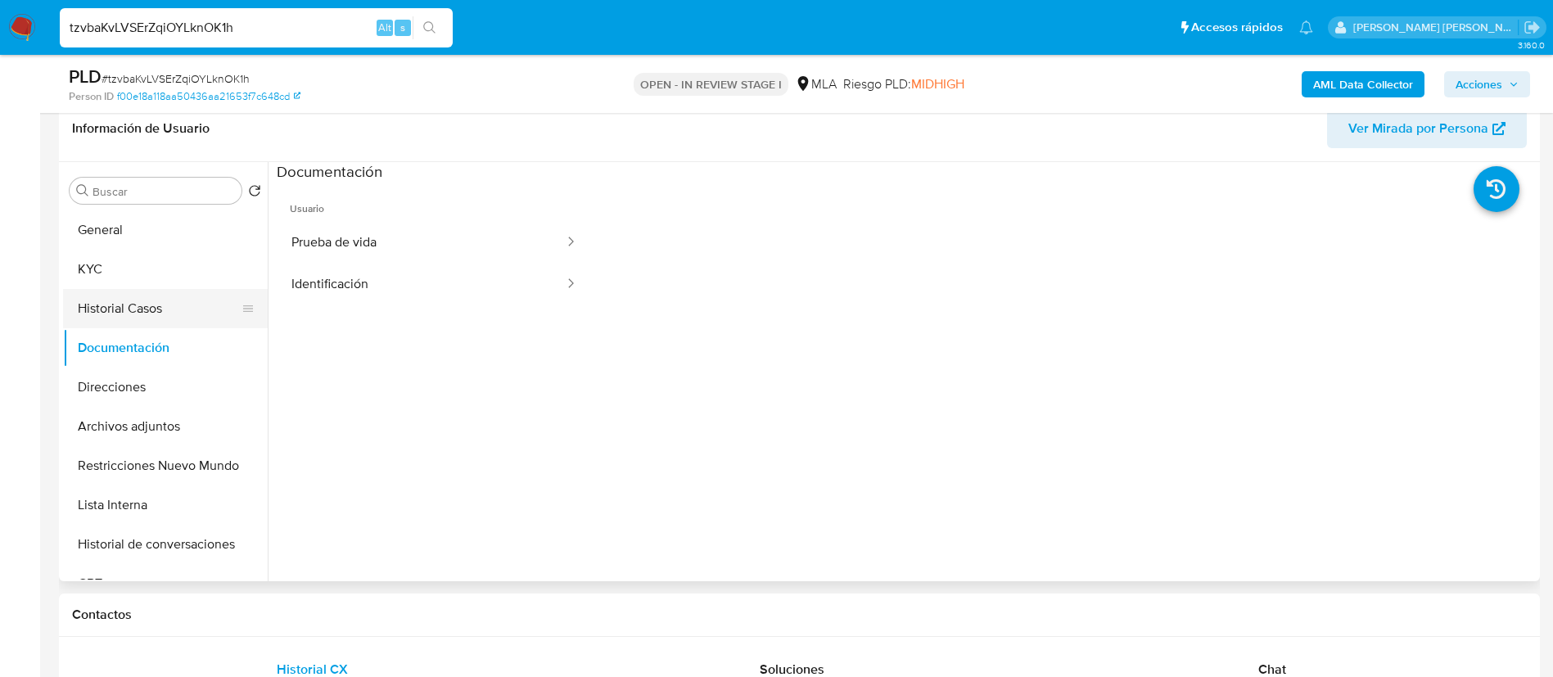
click at [158, 307] on button "Historial Casos" at bounding box center [159, 308] width 192 height 39
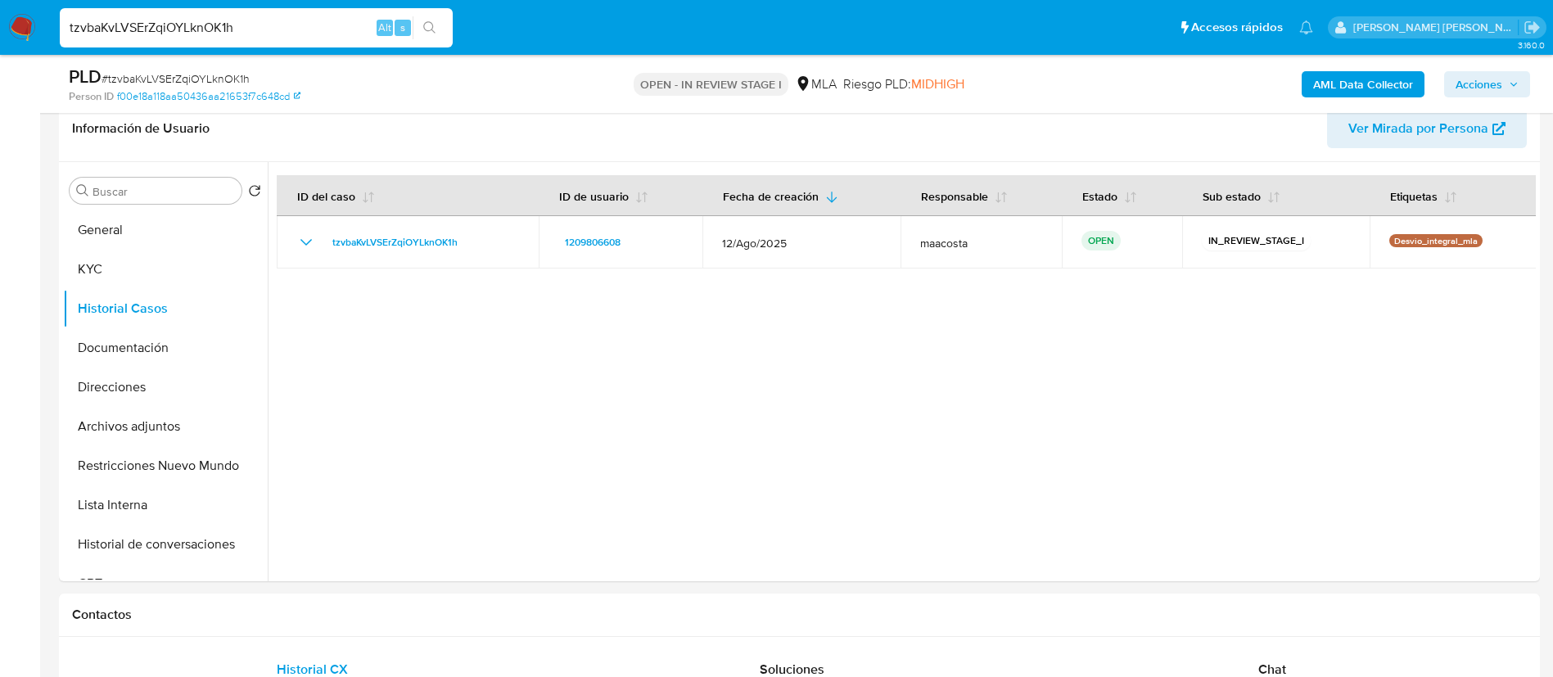
click at [1513, 92] on span "Acciones" at bounding box center [1487, 84] width 63 height 23
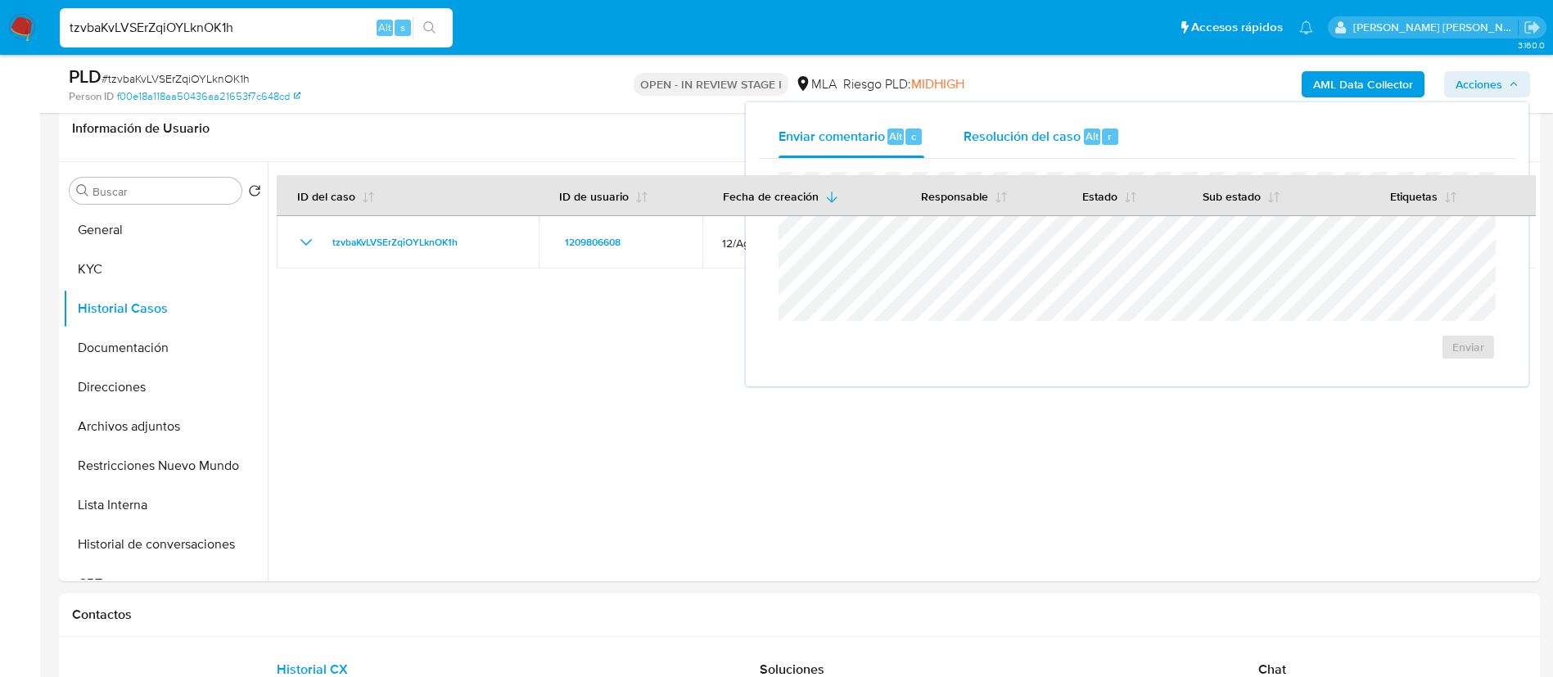
click at [1078, 137] on span "Resolución del caso" at bounding box center [1022, 135] width 117 height 19
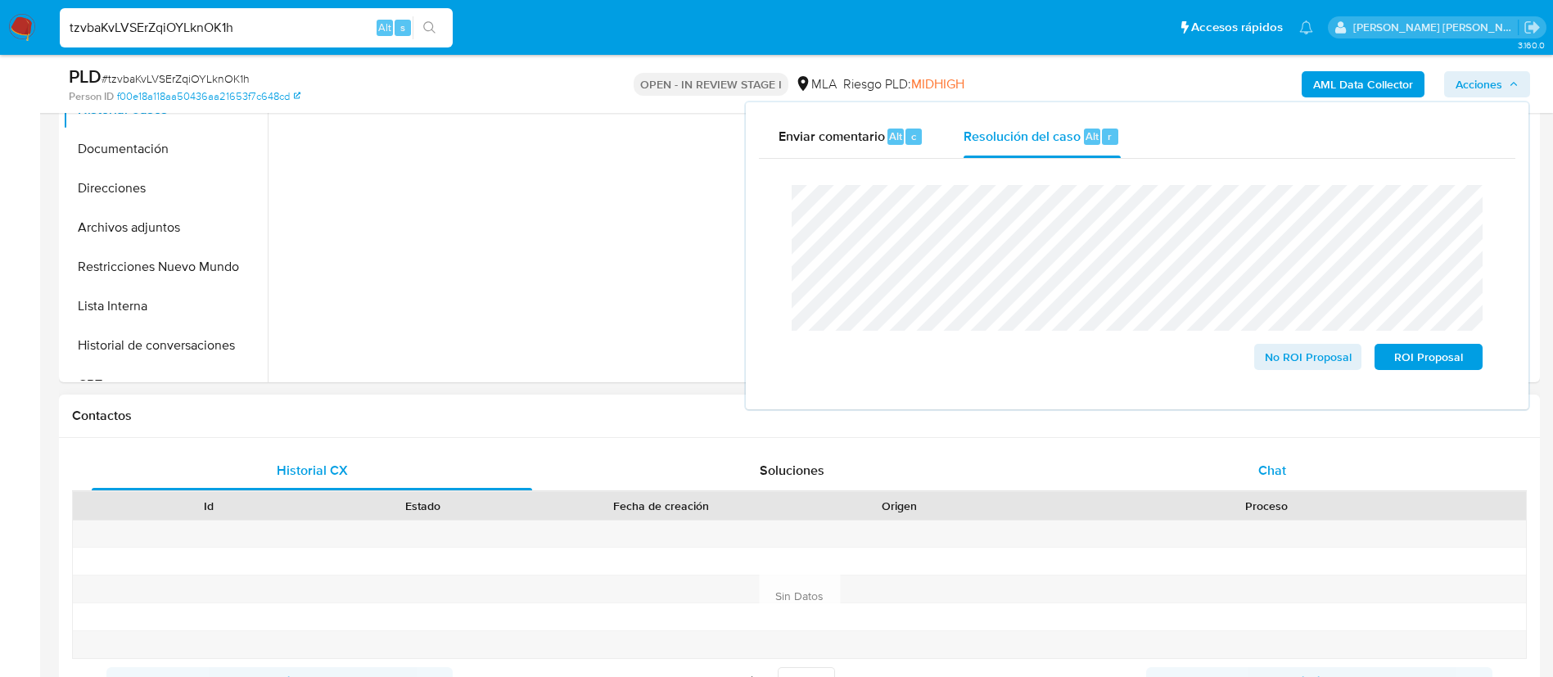
click at [1274, 461] on span "Chat" at bounding box center [1272, 470] width 28 height 19
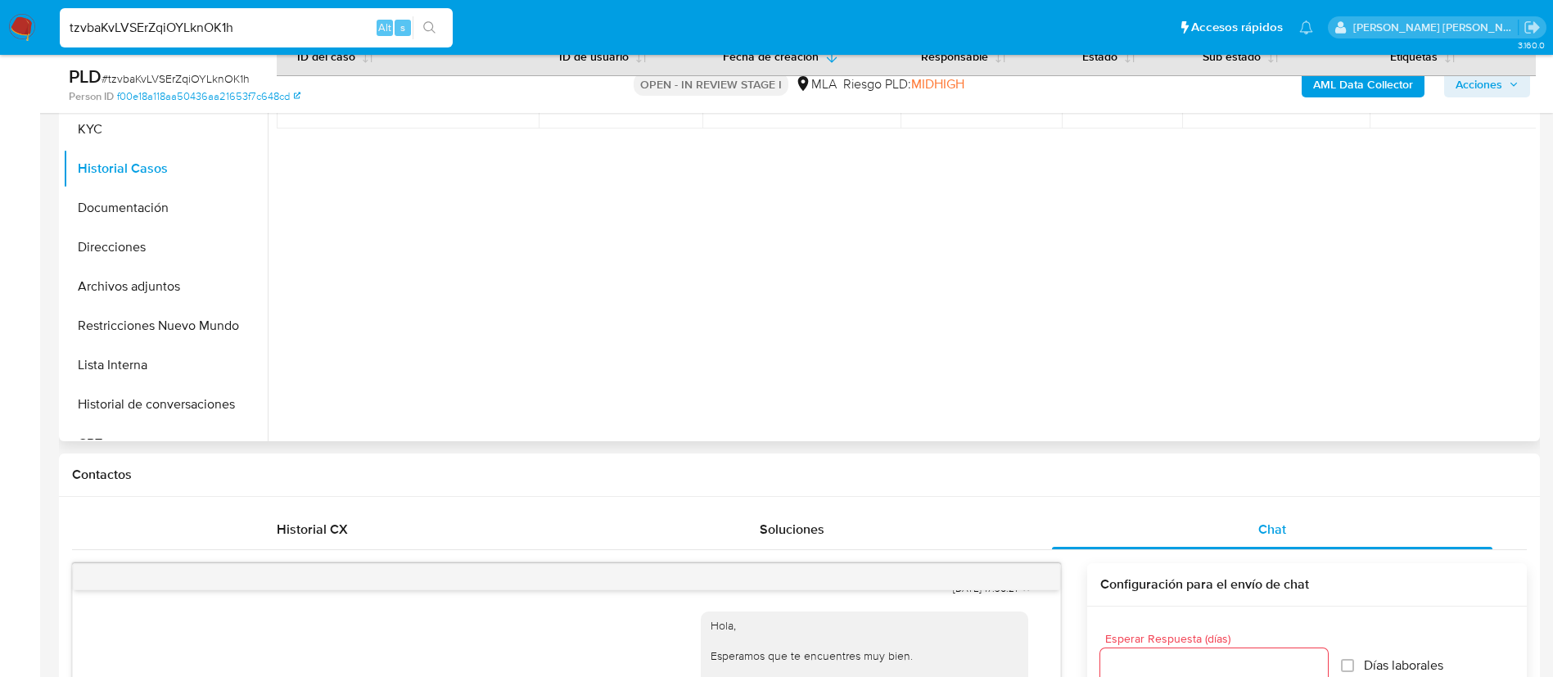
scroll to position [398, 0]
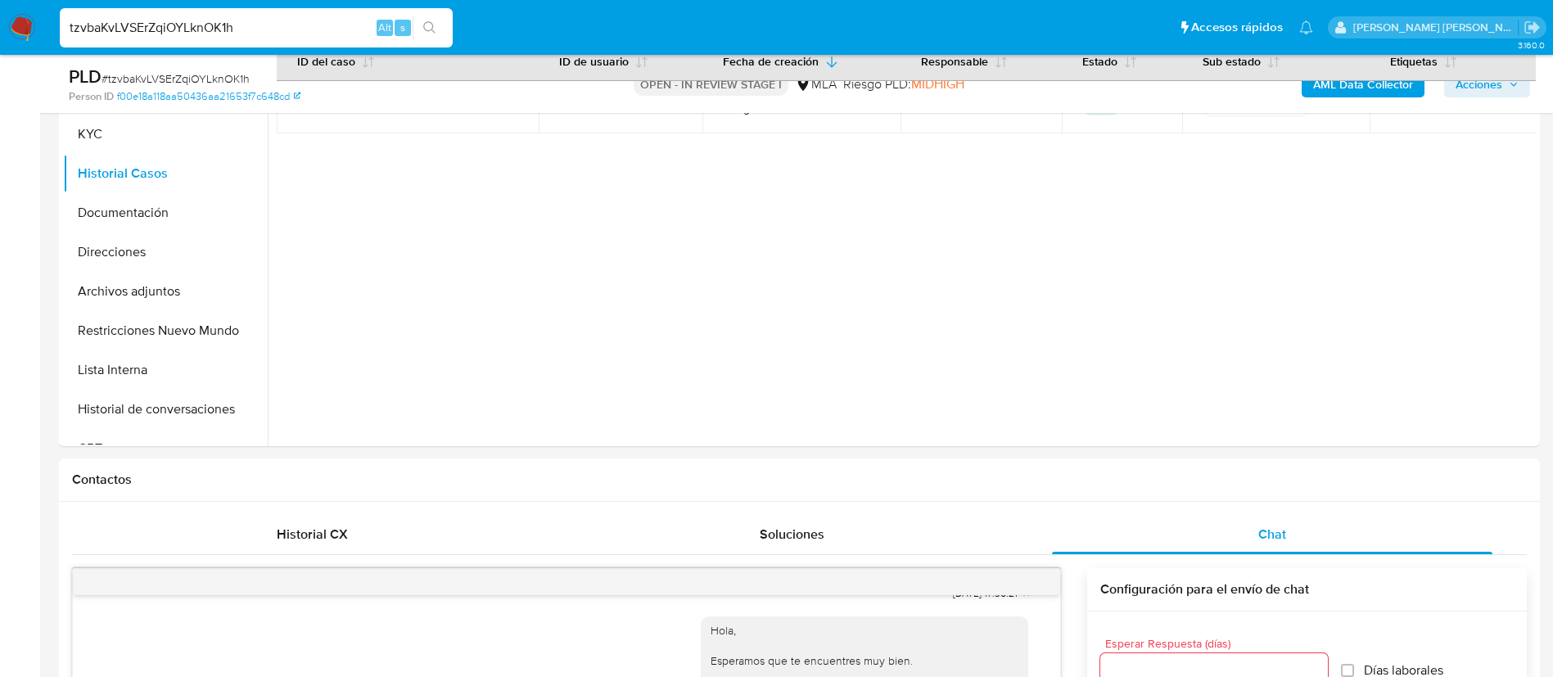
click at [1505, 88] on span "Acciones" at bounding box center [1487, 84] width 63 height 23
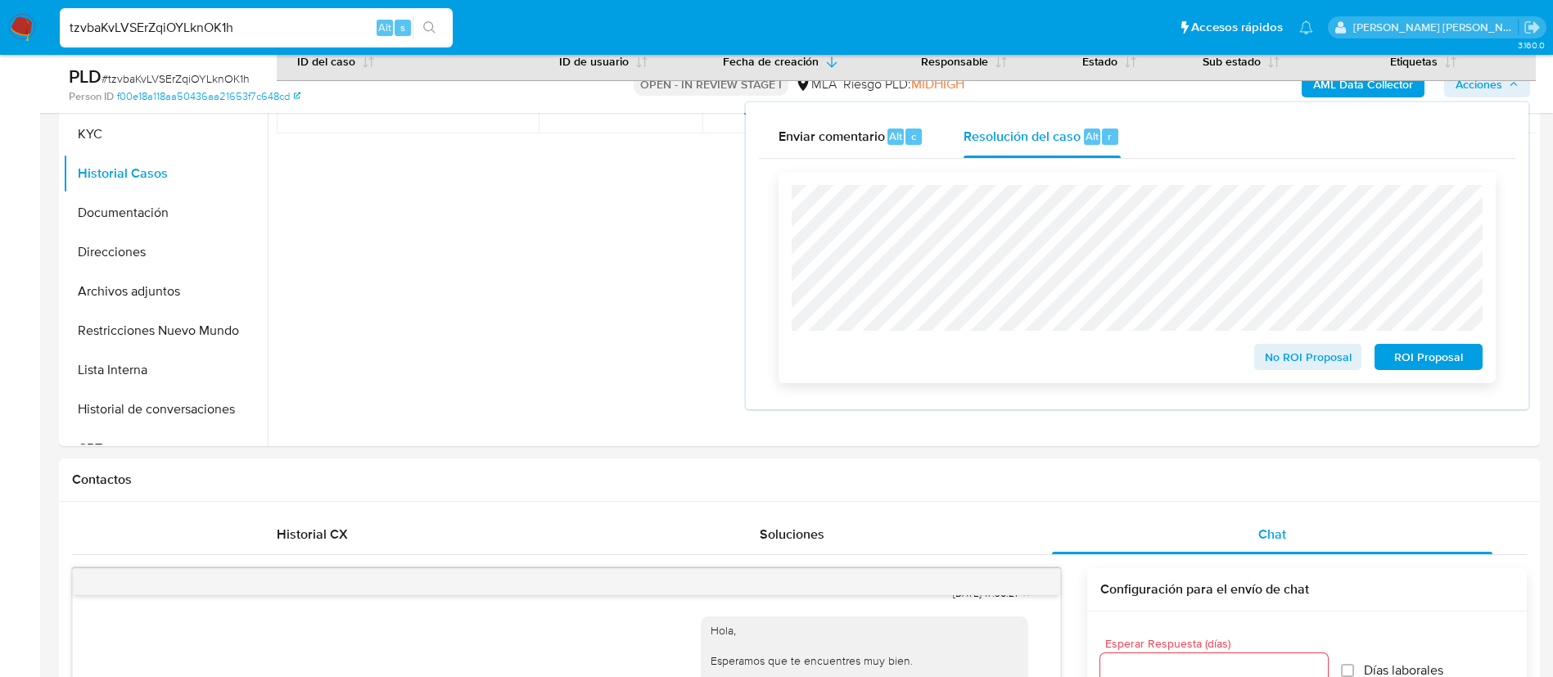
click at [1296, 365] on span "No ROI Proposal" at bounding box center [1308, 356] width 85 height 23
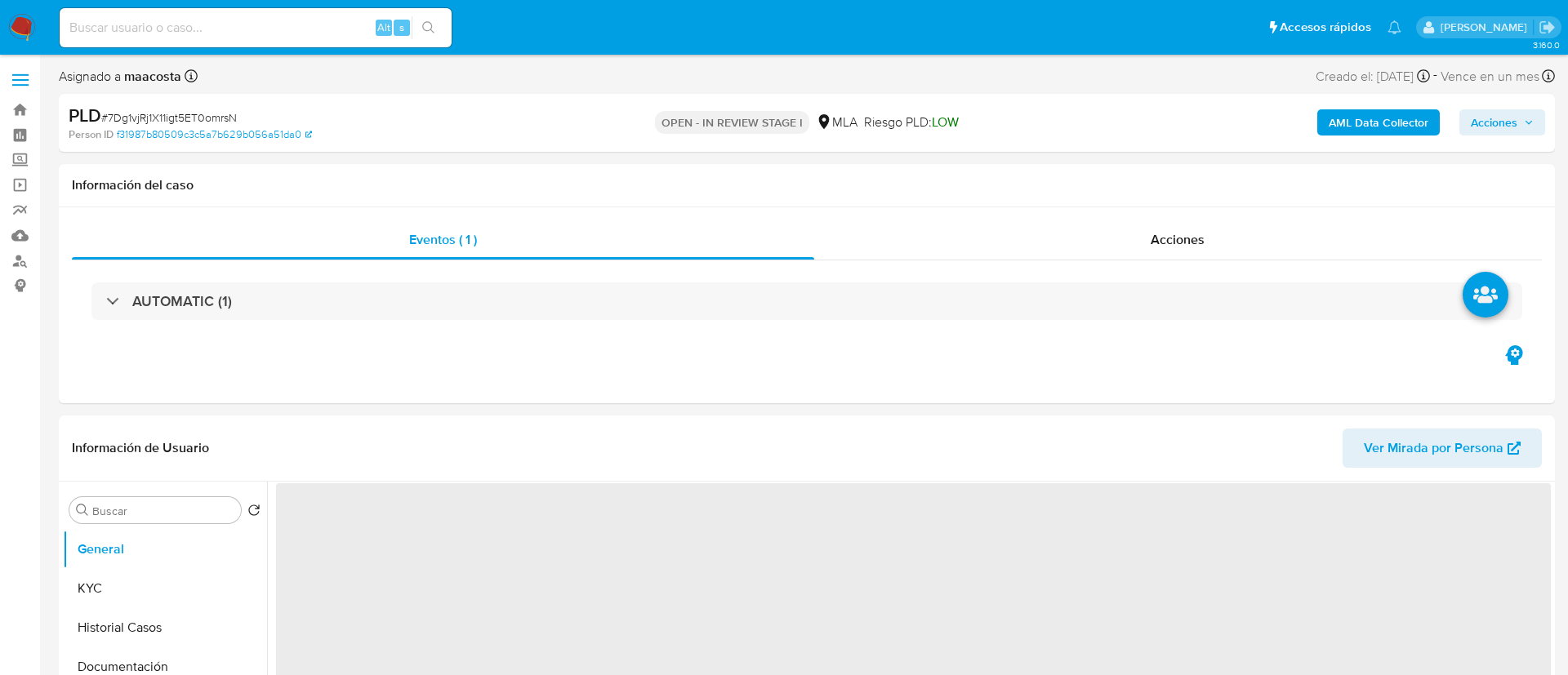
select select "10"
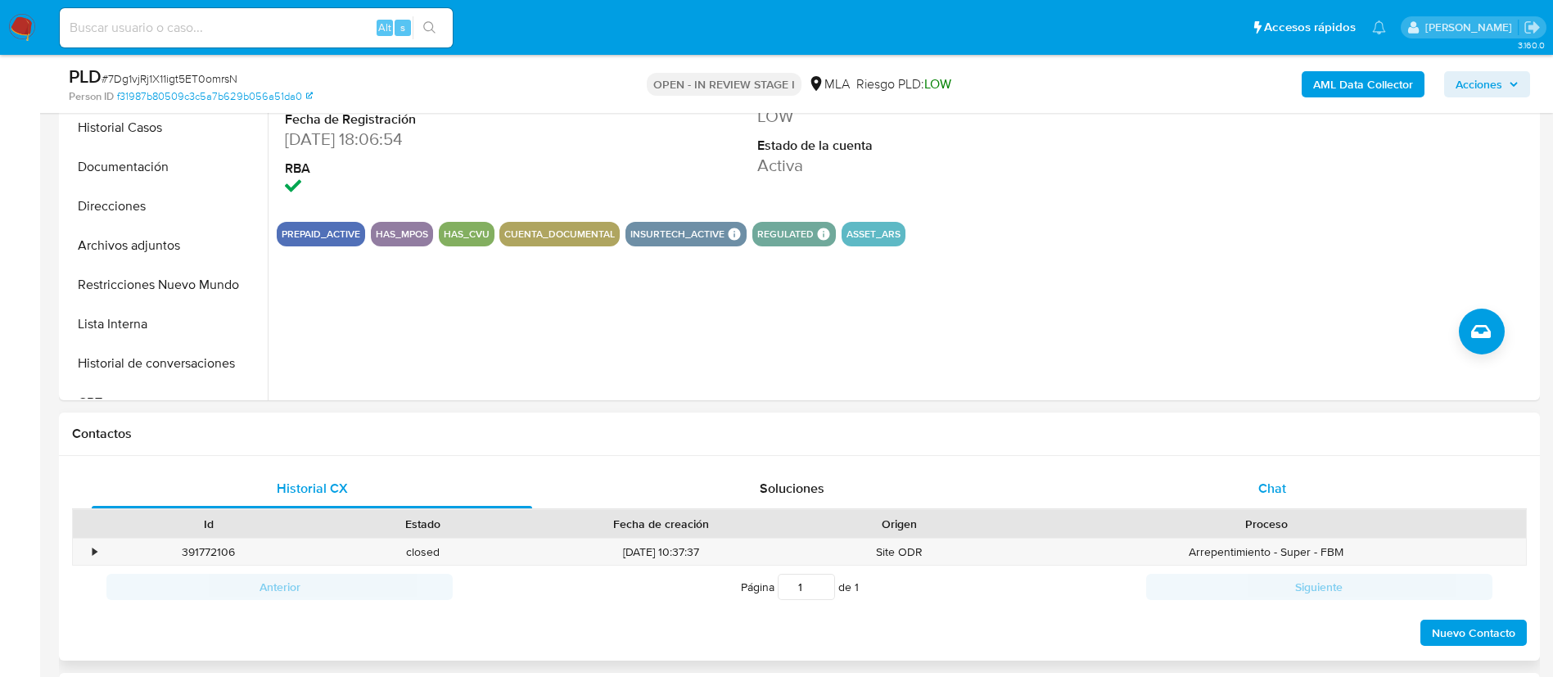
click at [1240, 489] on div "Chat" at bounding box center [1272, 488] width 440 height 39
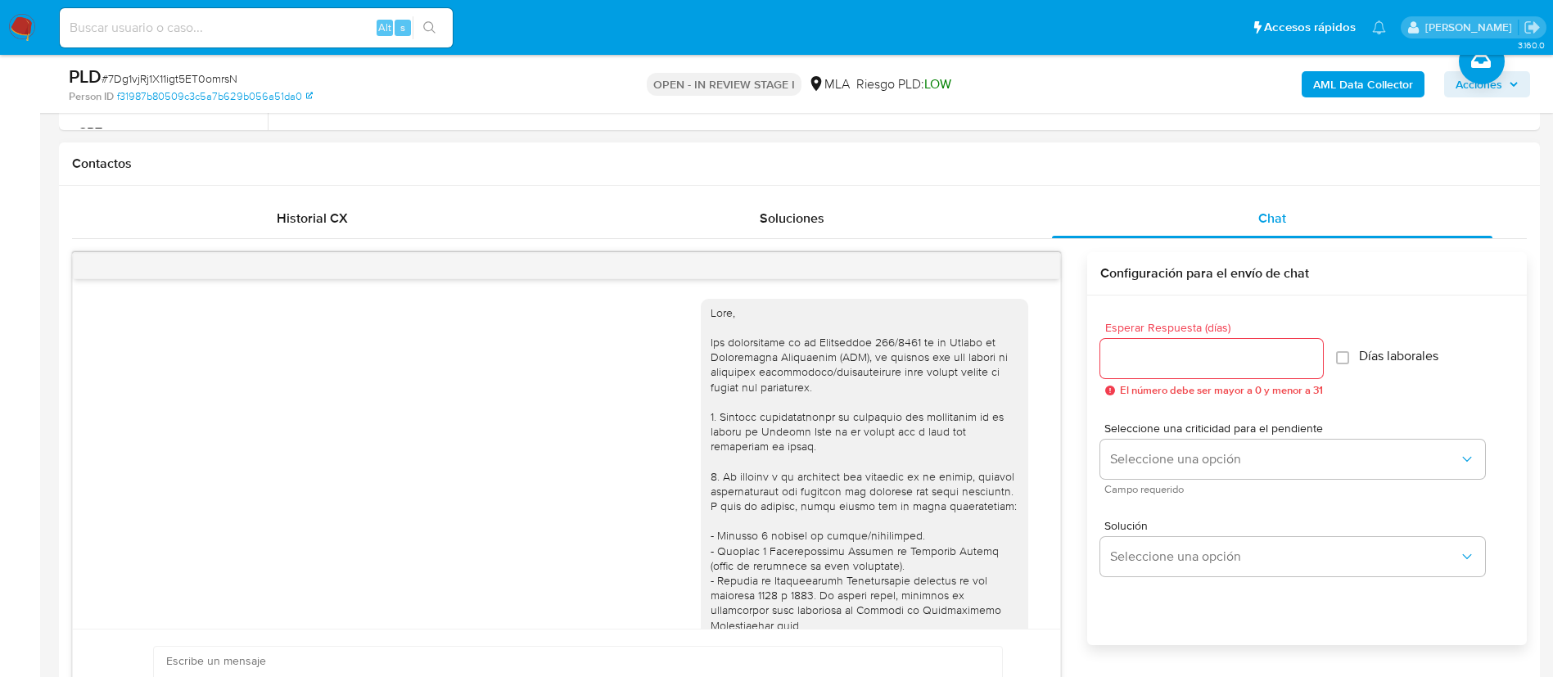
scroll to position [938, 0]
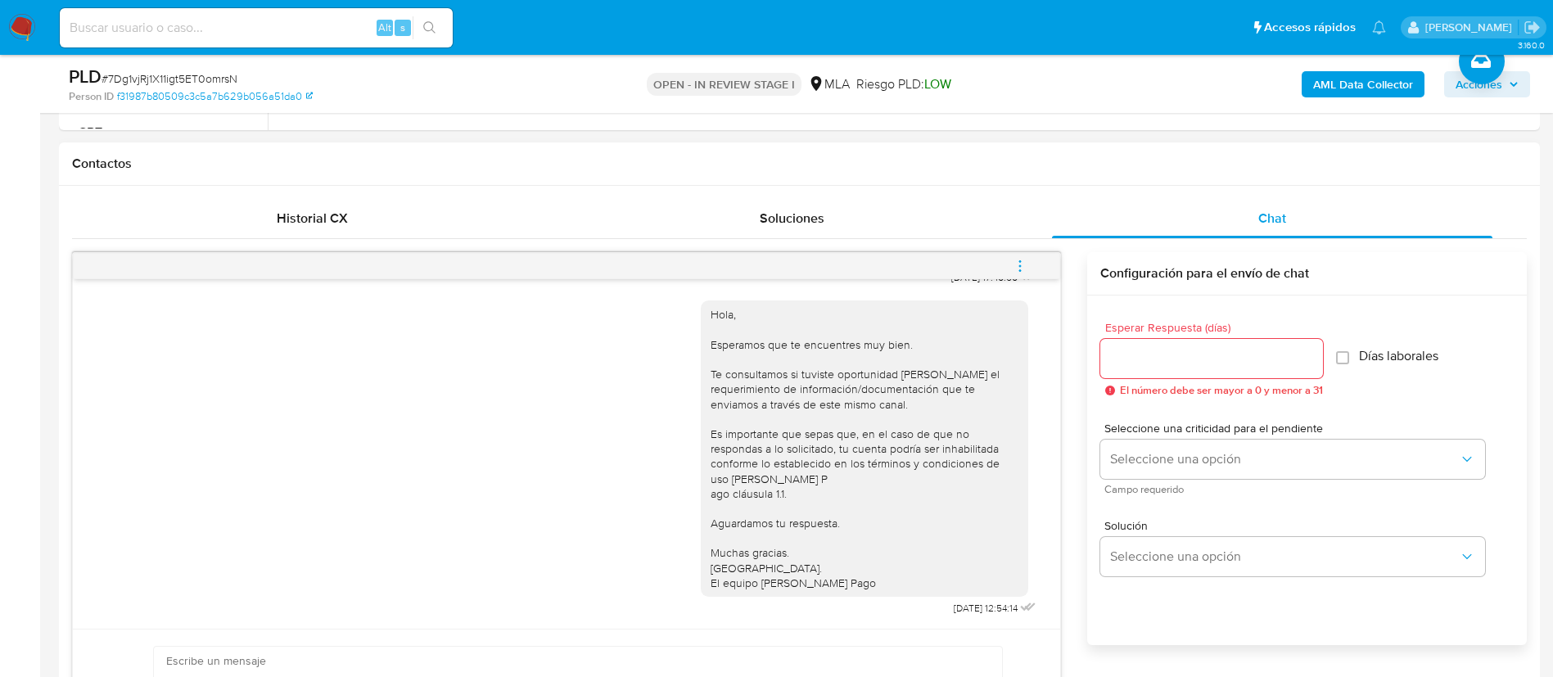
click at [1007, 268] on button "menu-action" at bounding box center [1020, 265] width 54 height 39
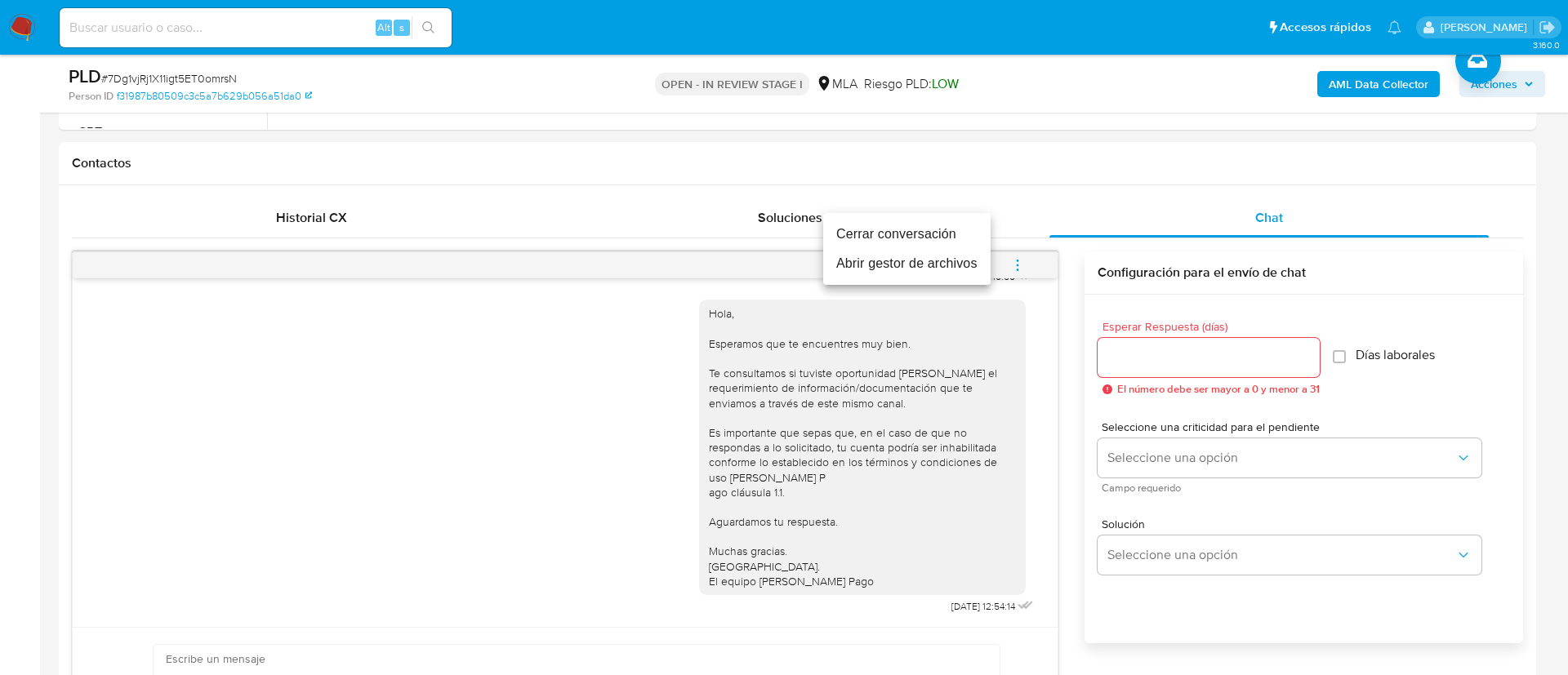
click at [908, 226] on li "Cerrar conversación" at bounding box center [907, 233] width 168 height 29
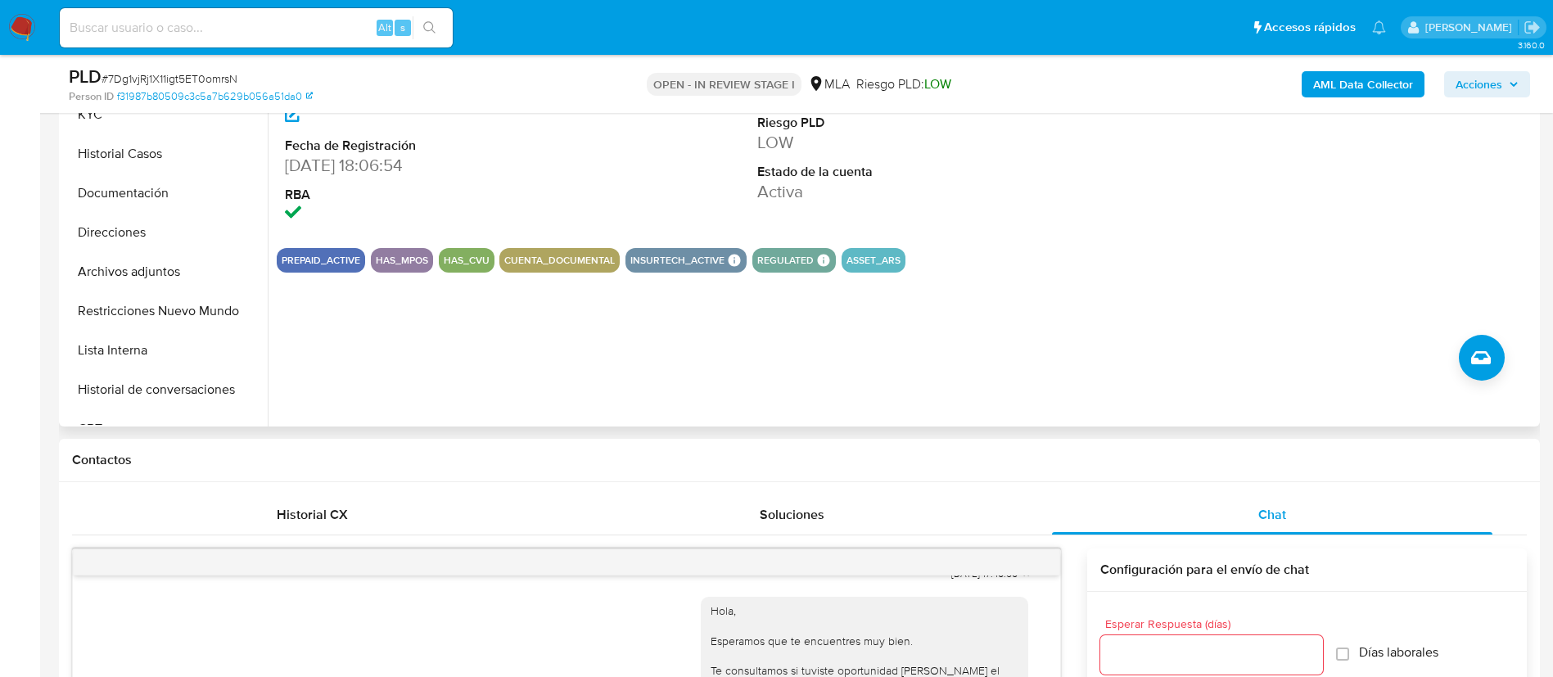
scroll to position [412, 0]
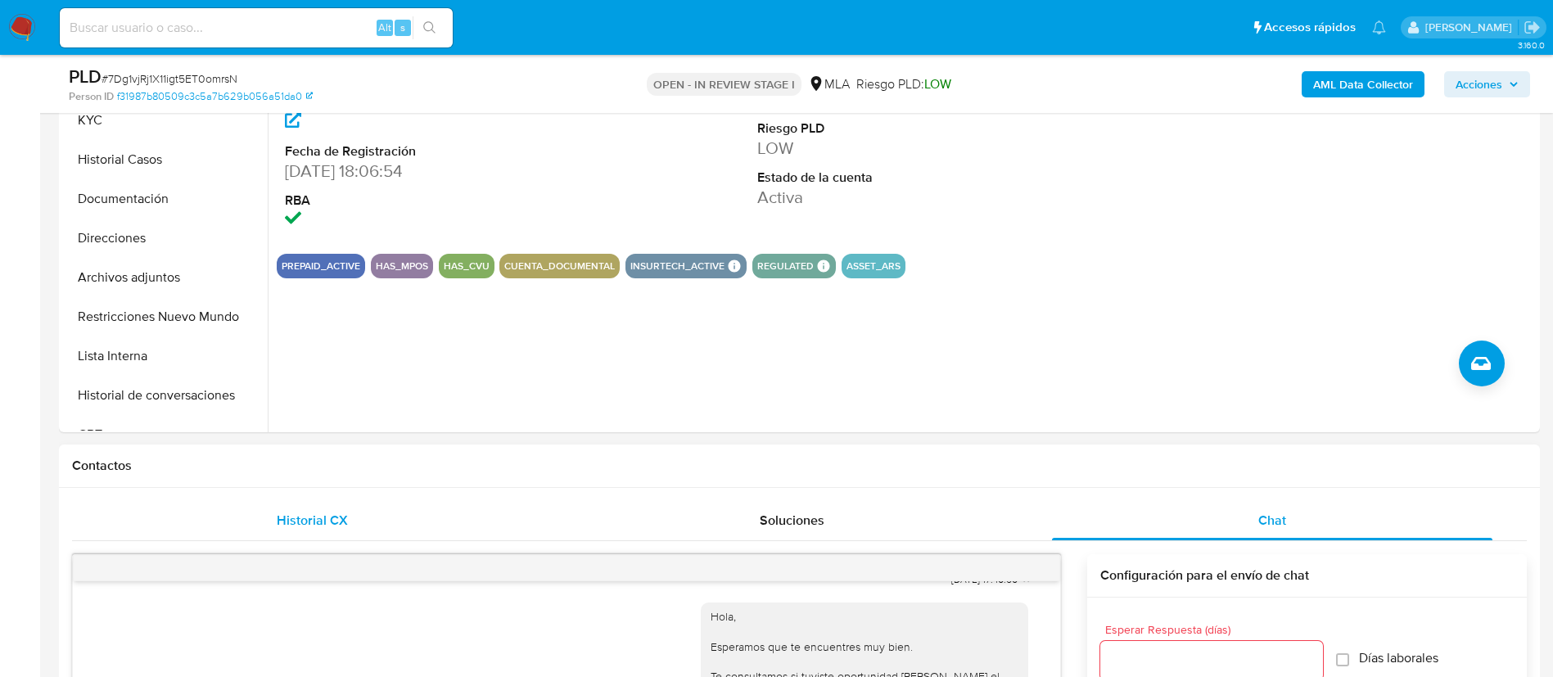
click at [287, 519] on span "Historial CX" at bounding box center [312, 520] width 71 height 19
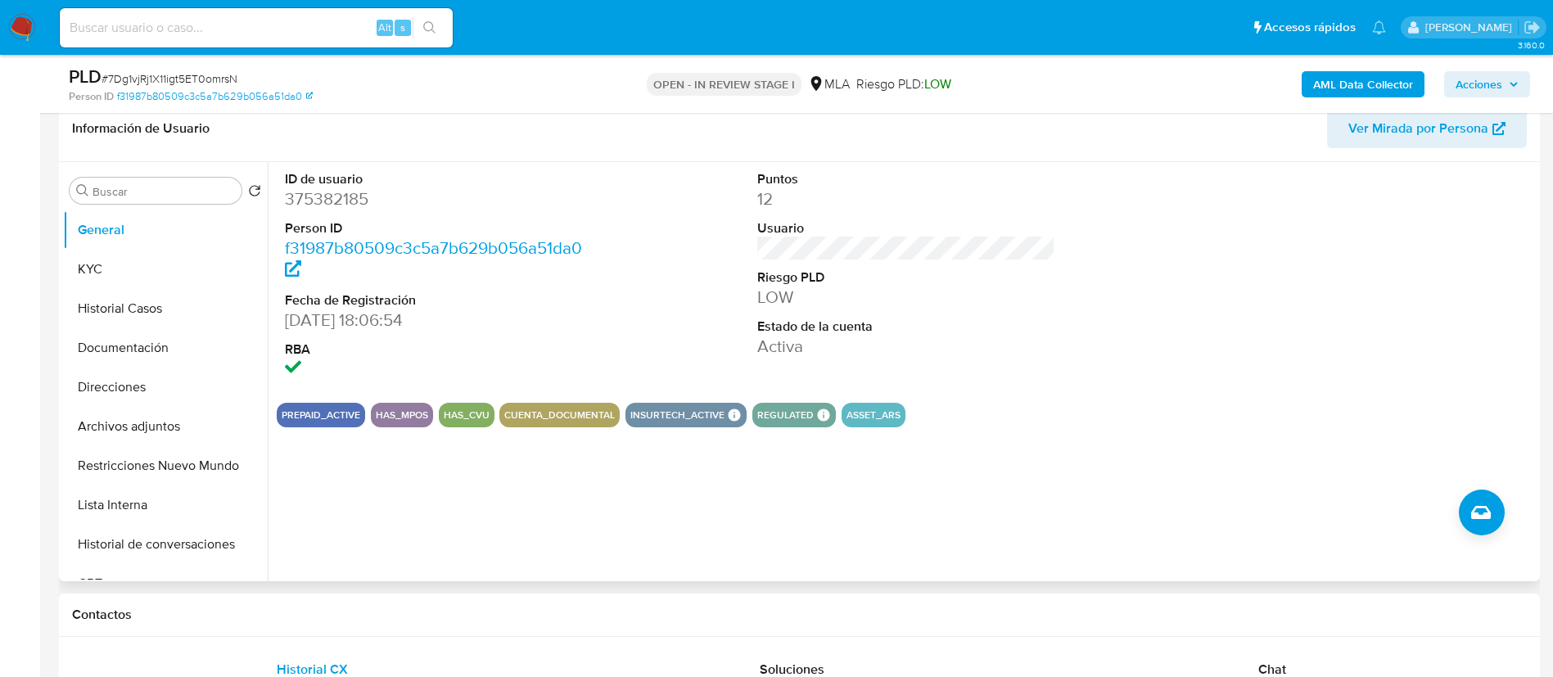
scroll to position [262, 0]
click at [125, 262] on button "KYC" at bounding box center [159, 270] width 192 height 39
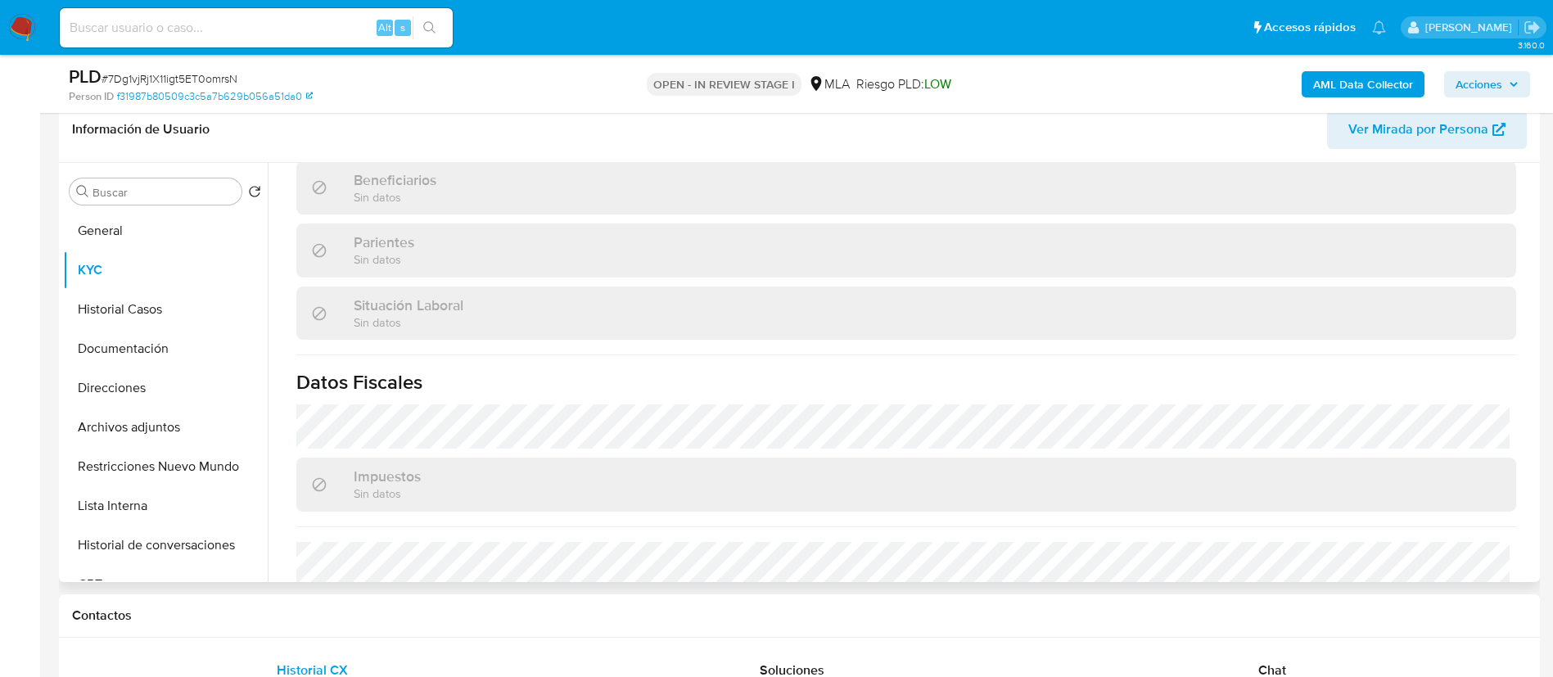
scroll to position [815, 0]
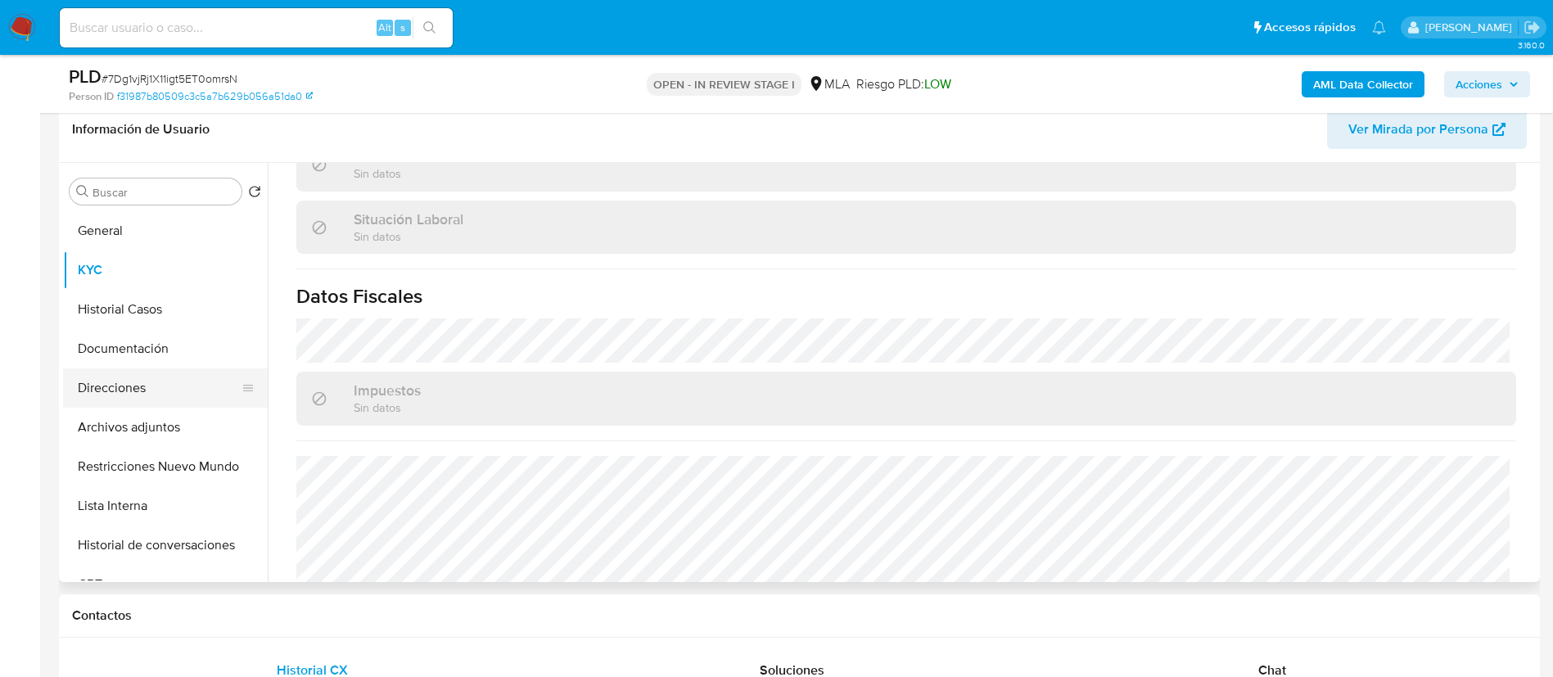
click at [103, 388] on button "Direcciones" at bounding box center [159, 387] width 192 height 39
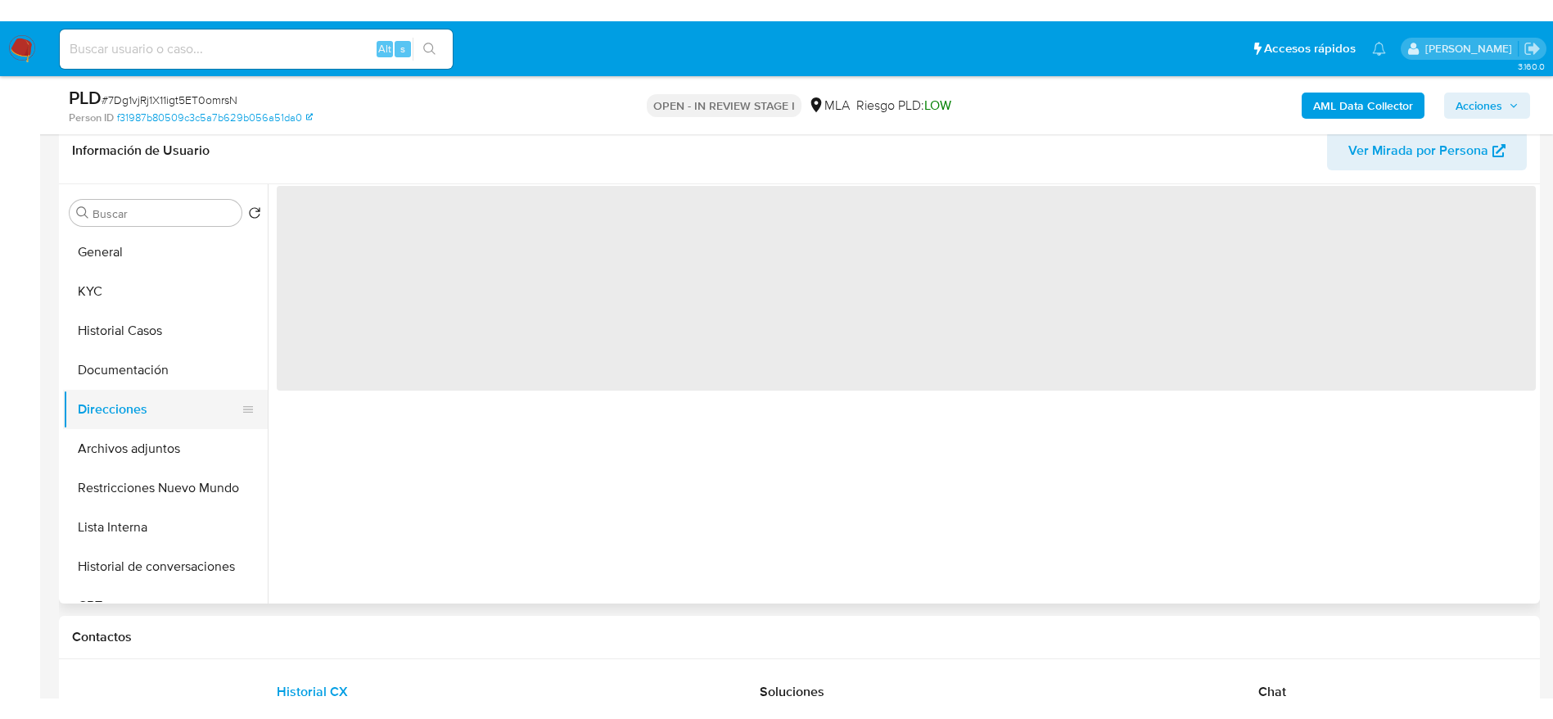
scroll to position [0, 0]
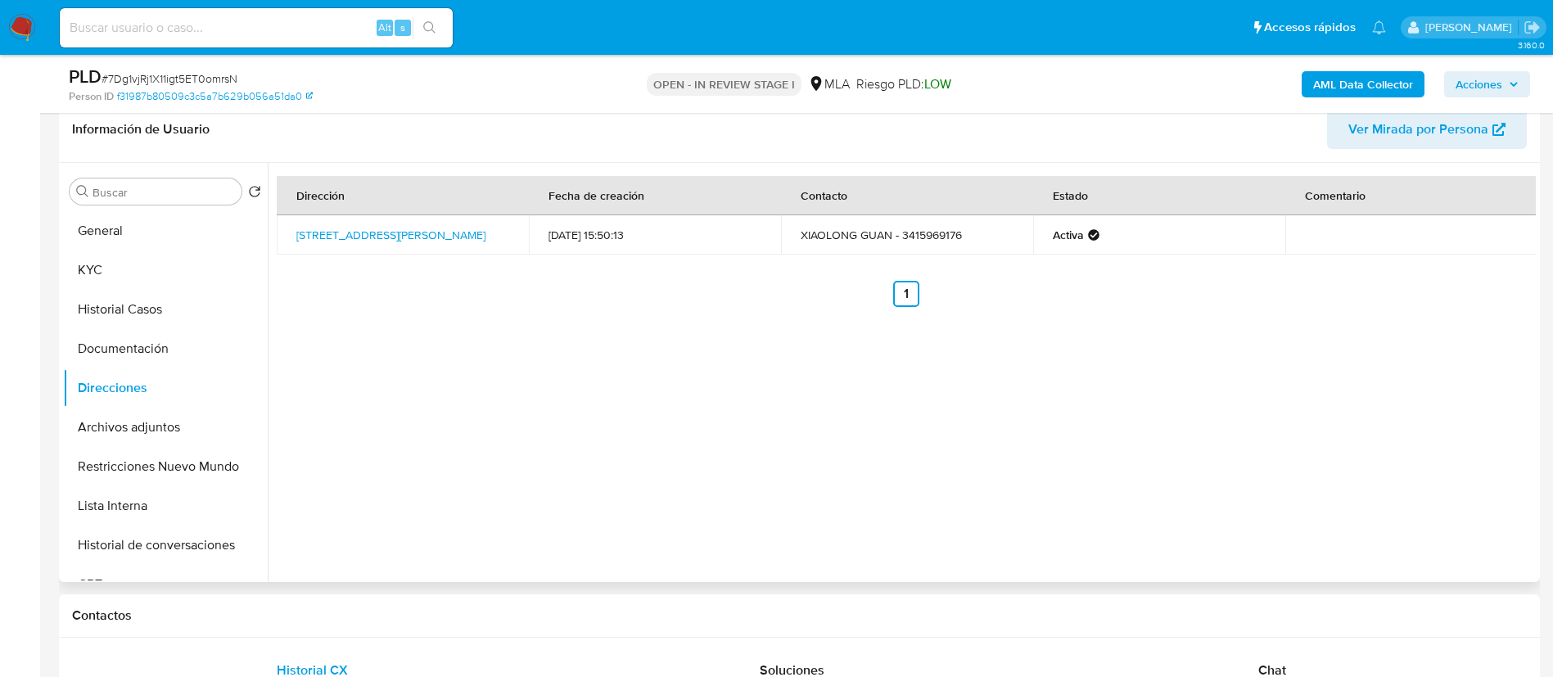
click at [341, 251] on td "[STREET_ADDRESS][PERSON_NAME]" at bounding box center [403, 234] width 252 height 39
click at [329, 240] on link "[STREET_ADDRESS][PERSON_NAME]" at bounding box center [390, 235] width 189 height 16
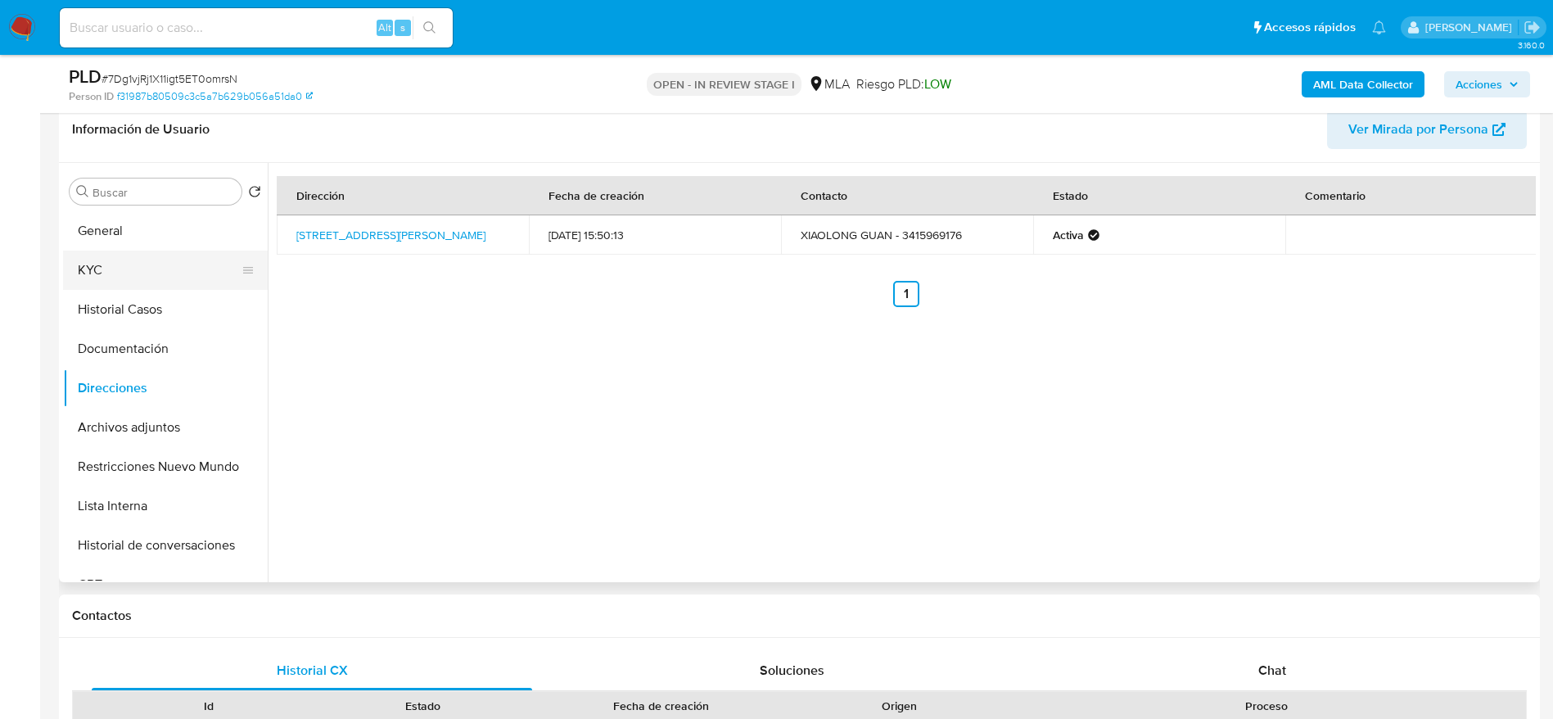
click at [129, 262] on button "KYC" at bounding box center [159, 270] width 192 height 39
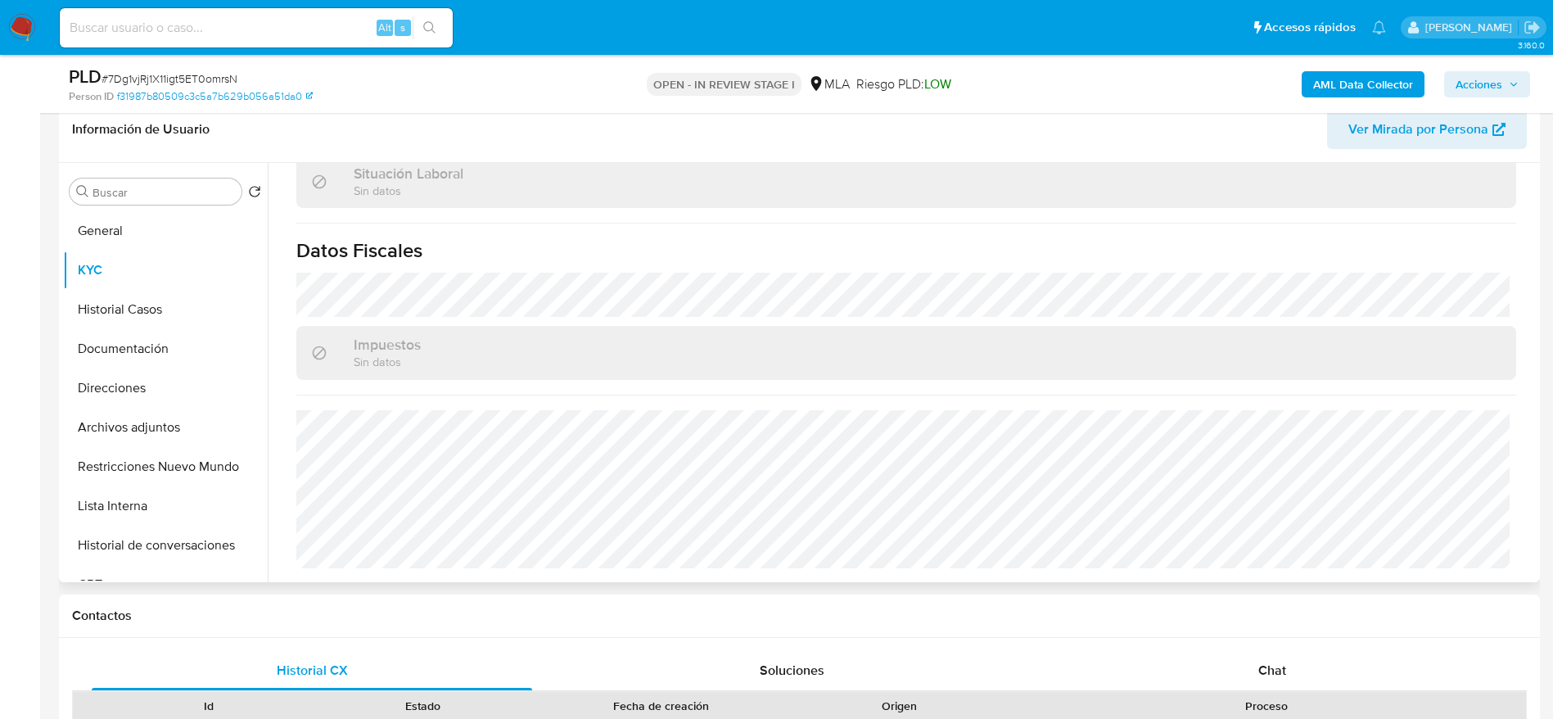
scroll to position [861, 0]
click at [138, 394] on button "Direcciones" at bounding box center [159, 387] width 192 height 39
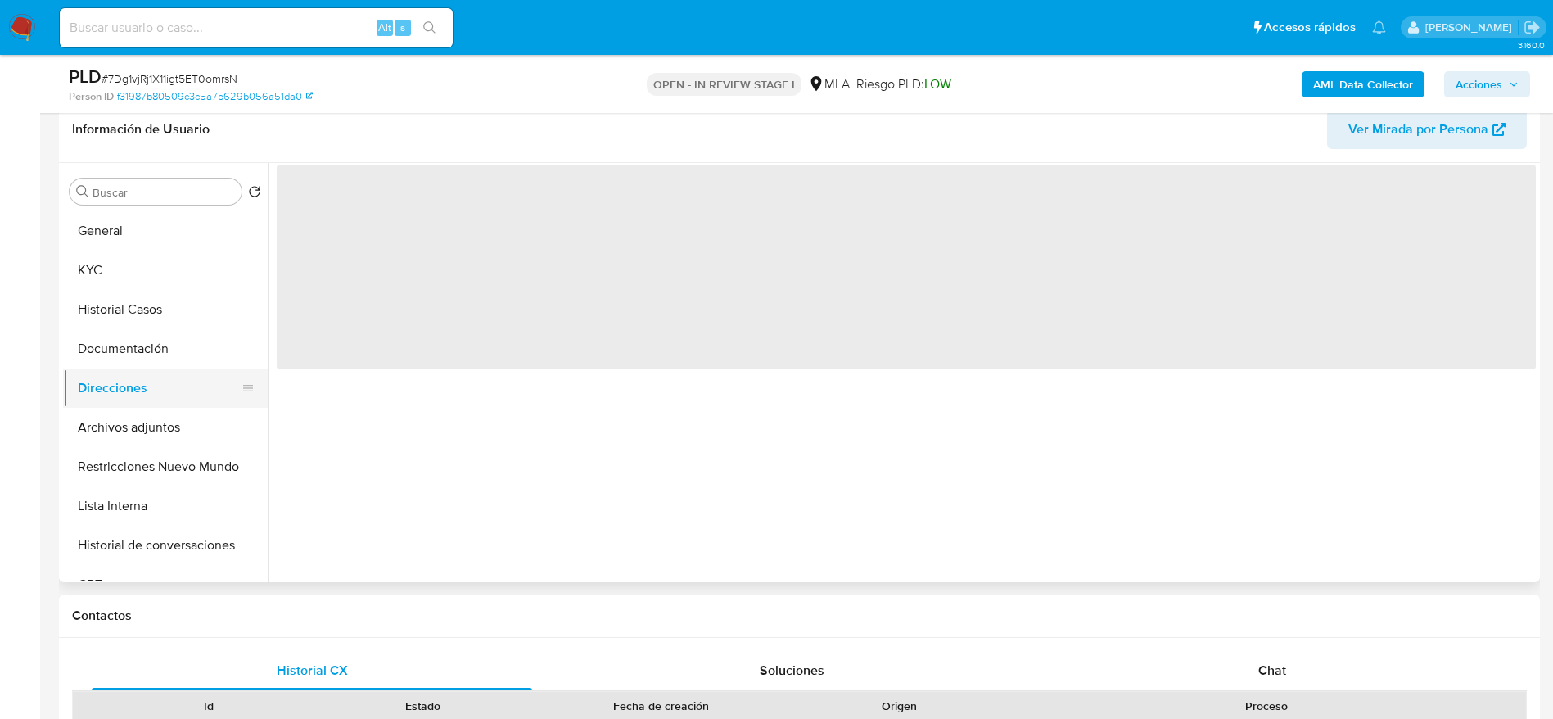
scroll to position [0, 0]
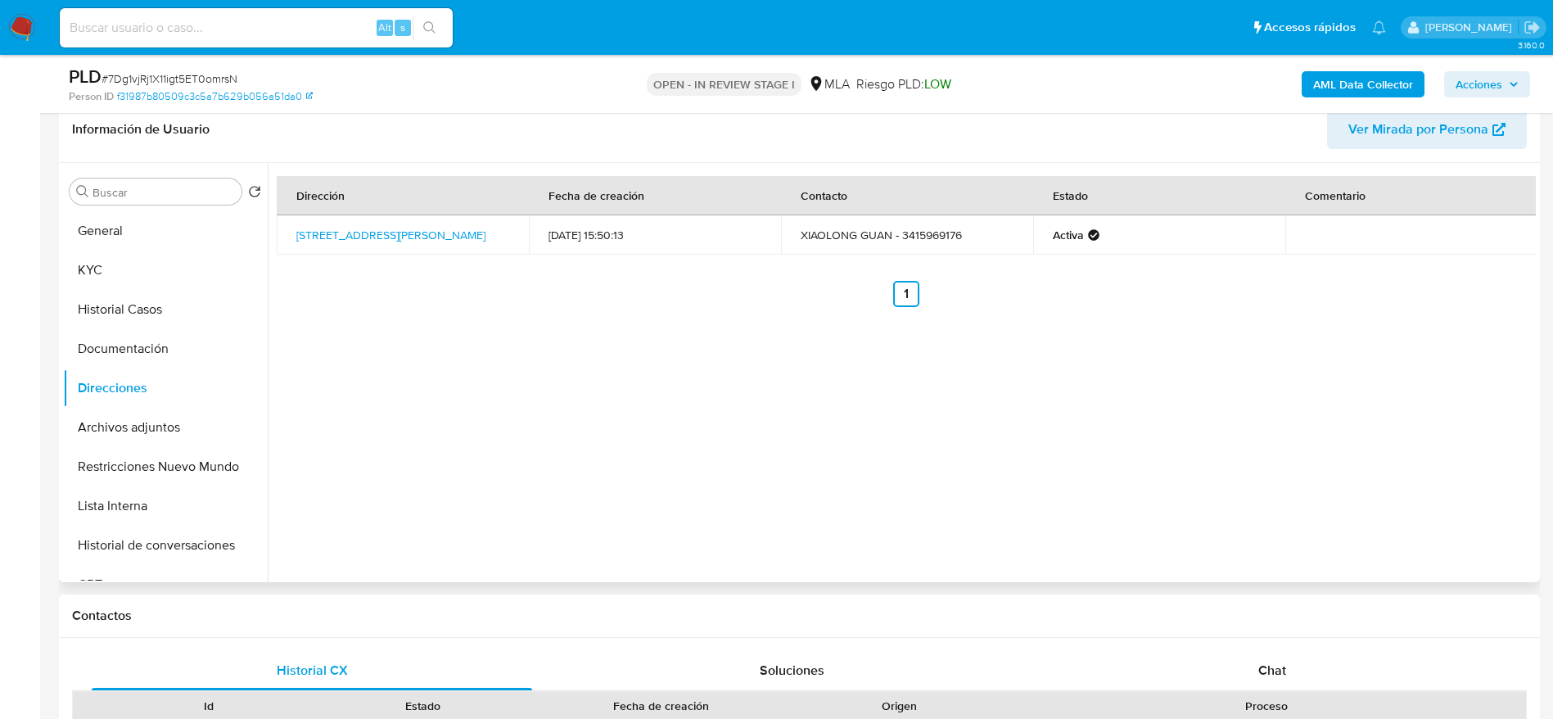
click at [273, 228] on div "Dirección Fecha de creación Contacto Estado Comentario Roca Y Saavedra 419, Las…" at bounding box center [902, 372] width 1268 height 419
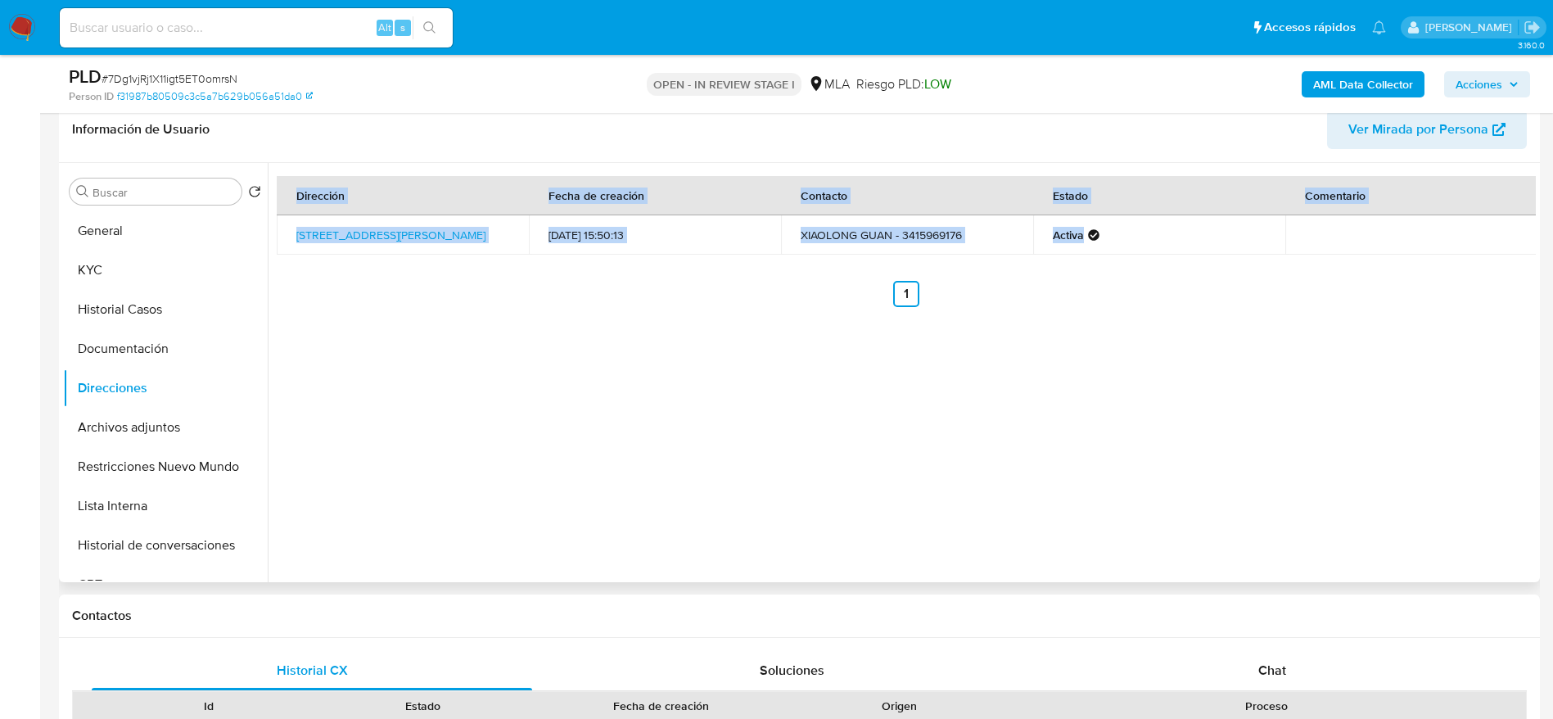
click at [273, 228] on div "Dirección Fecha de creación Contacto Estado Comentario Roca Y Saavedra 419, Las…" at bounding box center [902, 372] width 1268 height 419
copy div "Dirección Fecha de creación Contacto Estado Comentario Roca Y Saavedra 419, Las…"
click at [275, 229] on div "Dirección Fecha de creación Contacto Estado Comentario Roca Y Saavedra 419, Las…" at bounding box center [902, 372] width 1268 height 419
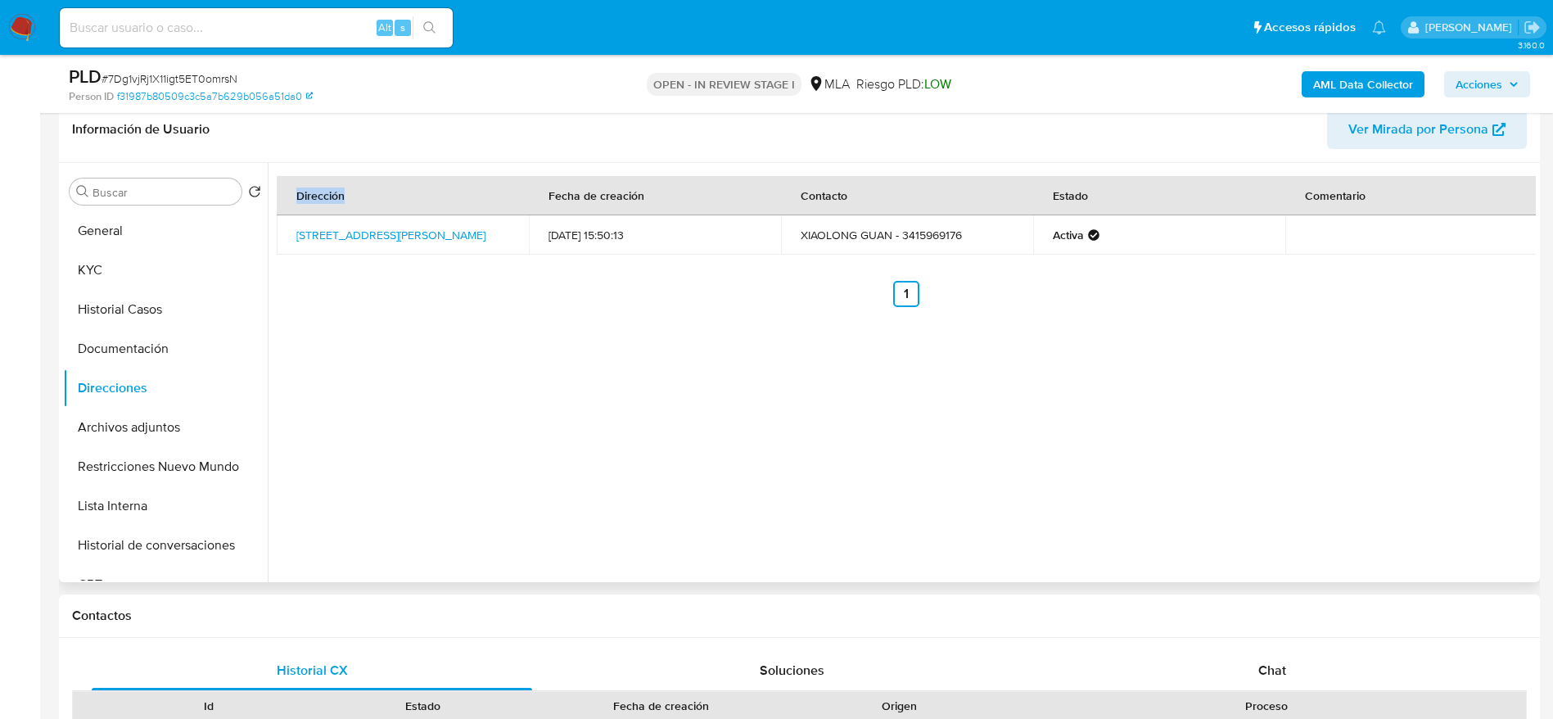
click at [275, 229] on div "Dirección Fecha de creación Contacto Estado Comentario Roca Y Saavedra 419, Las…" at bounding box center [902, 372] width 1268 height 419
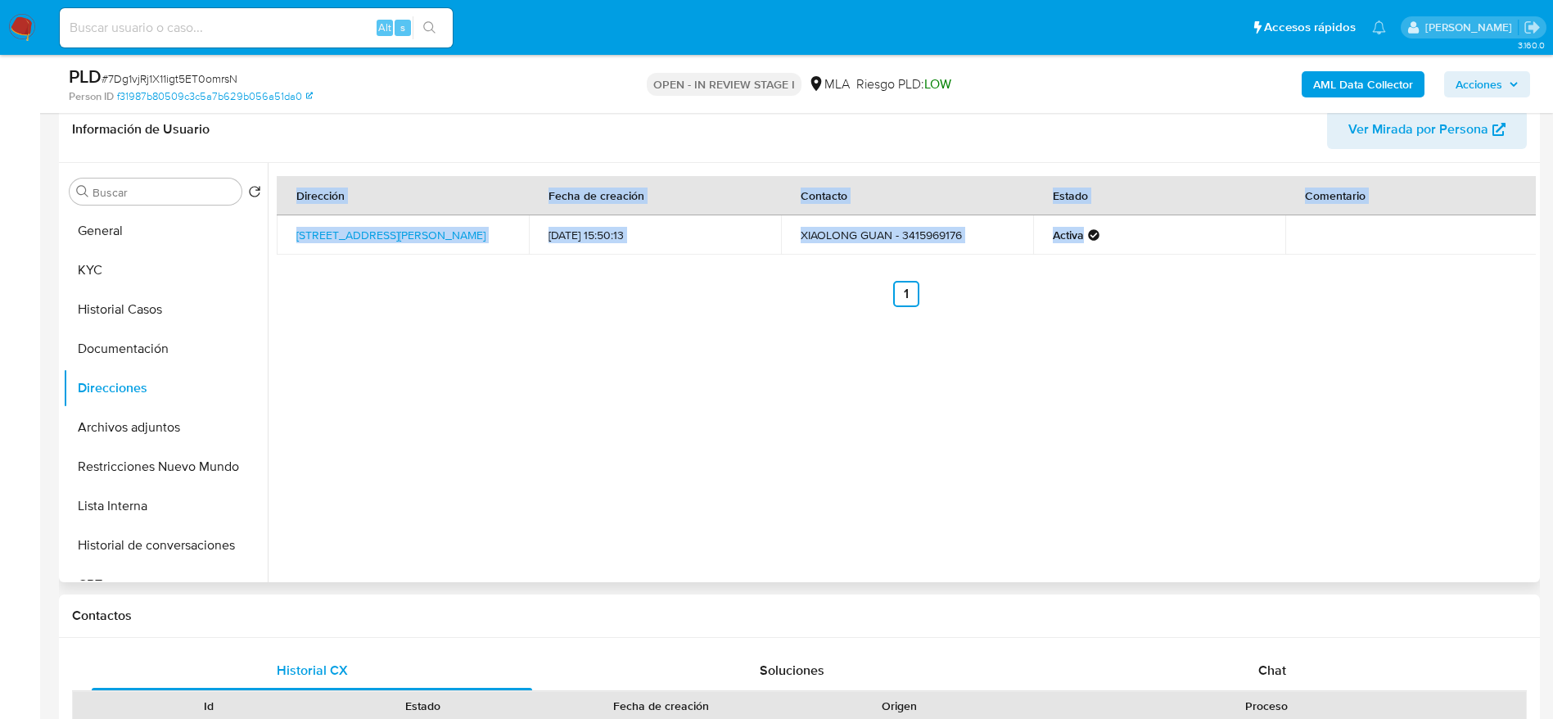
click at [275, 229] on div "Dirección Fecha de creación Contacto Estado Comentario Roca Y Saavedra 419, Las…" at bounding box center [902, 372] width 1268 height 419
click at [404, 248] on td "Roca Y Saavedra 419, Las Lajas, Neuquén, 8347, Argentina 419" at bounding box center [403, 234] width 252 height 39
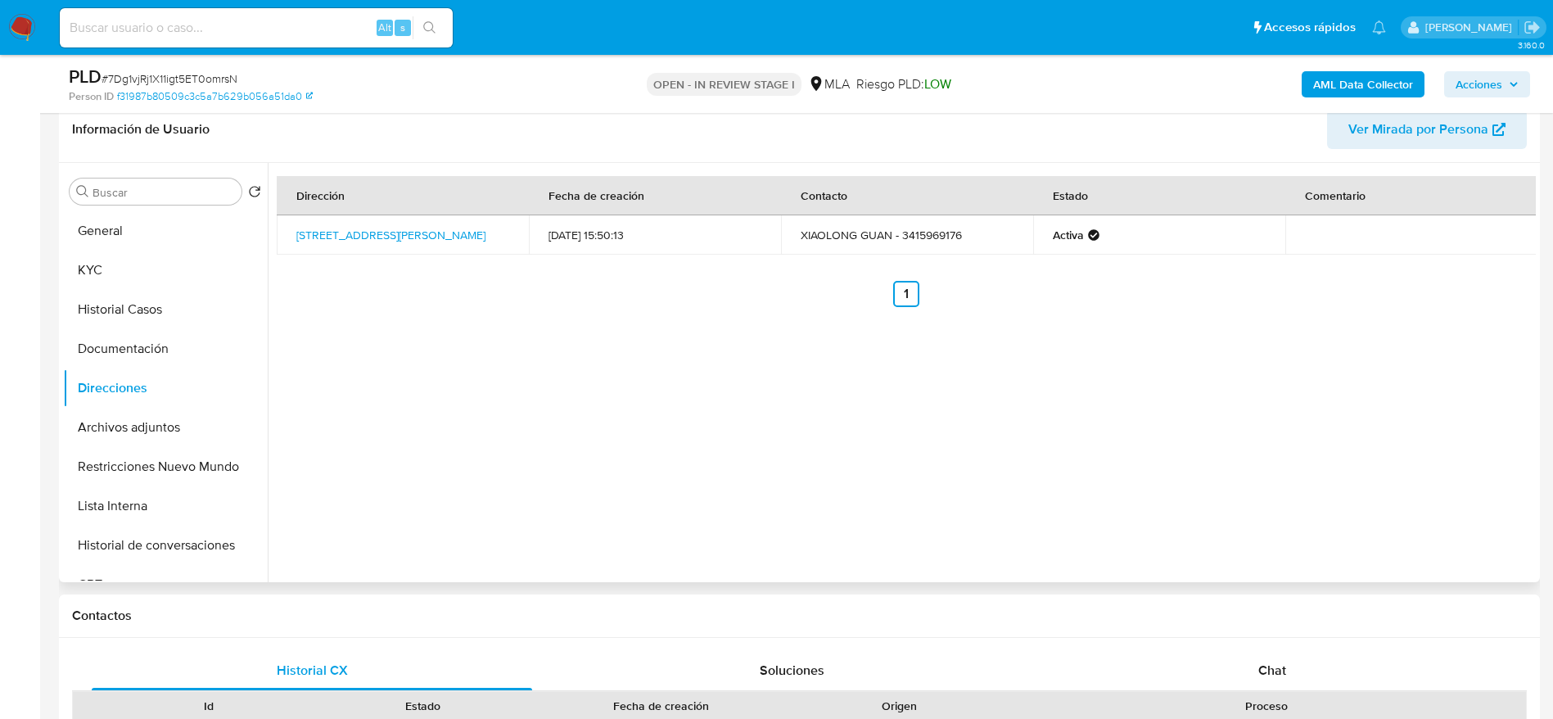
drag, startPoint x: 403, startPoint y: 248, endPoint x: 291, endPoint y: 231, distance: 113.5
click at [291, 231] on td "Roca Y Saavedra 419, Las Lajas, Neuquén, 8347, Argentina 419" at bounding box center [403, 234] width 252 height 39
copy link "Roca Y Saavedra 419, Las Lajas, Neuquén, 8347, Argentina 419"
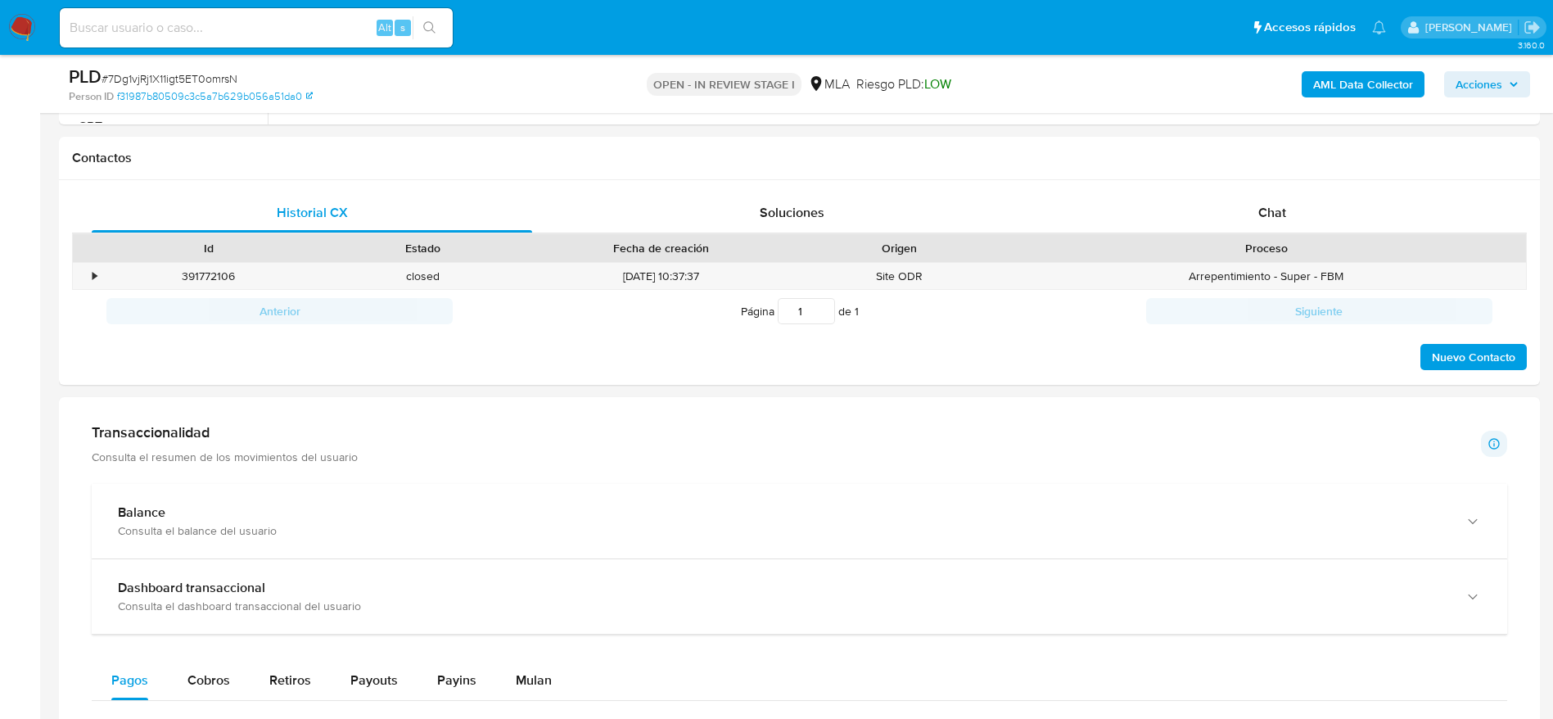
scroll to position [741, 0]
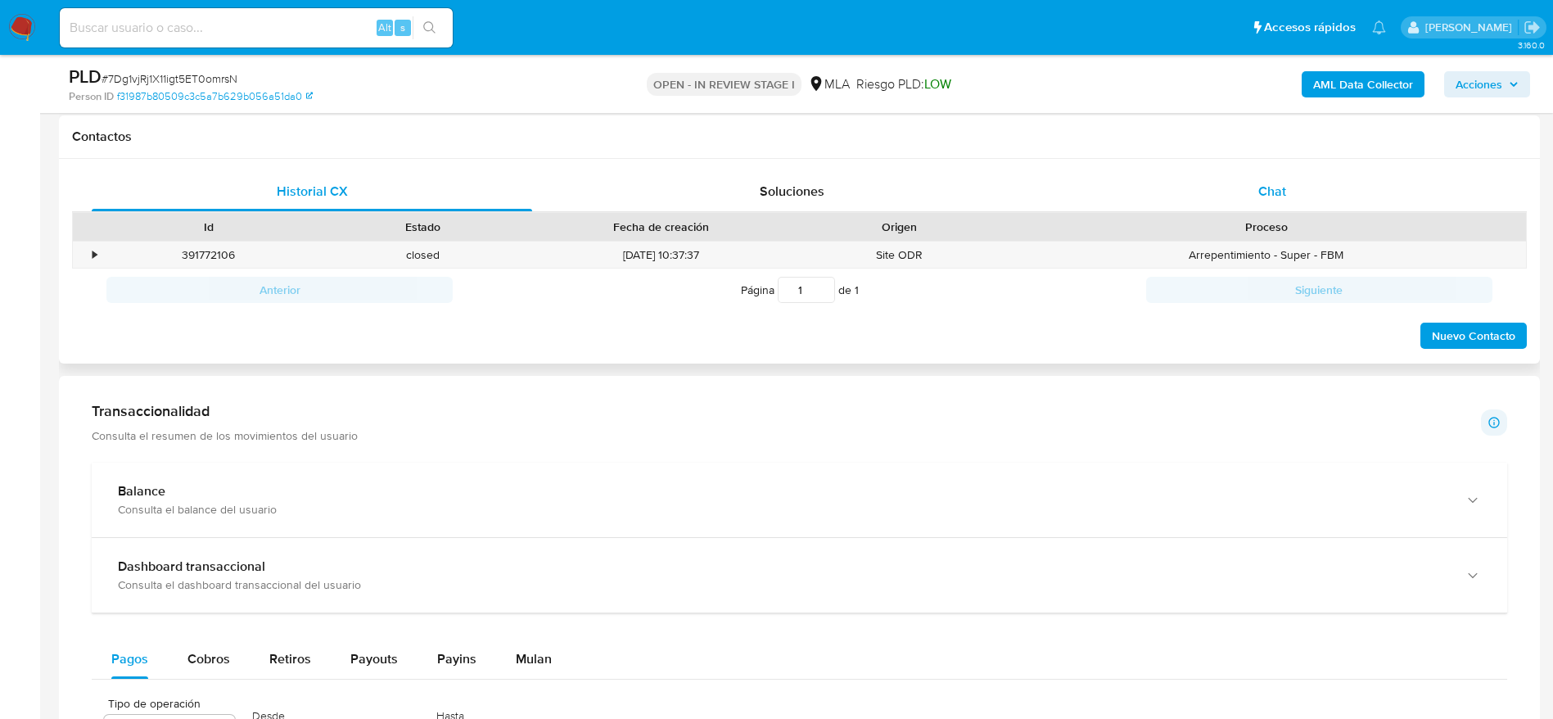
click at [1269, 191] on span "Chat" at bounding box center [1272, 191] width 28 height 19
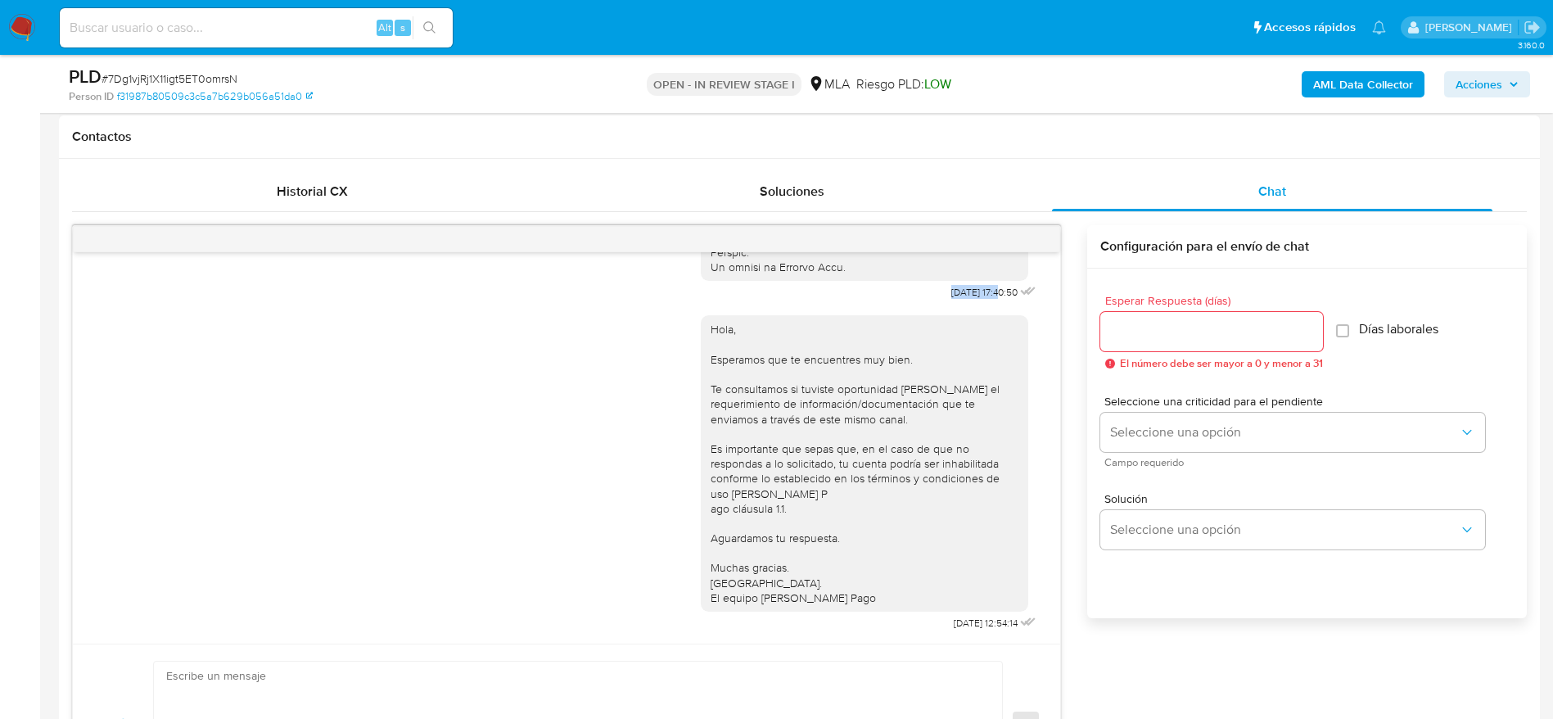
drag, startPoint x: 905, startPoint y: 283, endPoint x: 964, endPoint y: 279, distance: 58.3
copy span "18/08/2025"
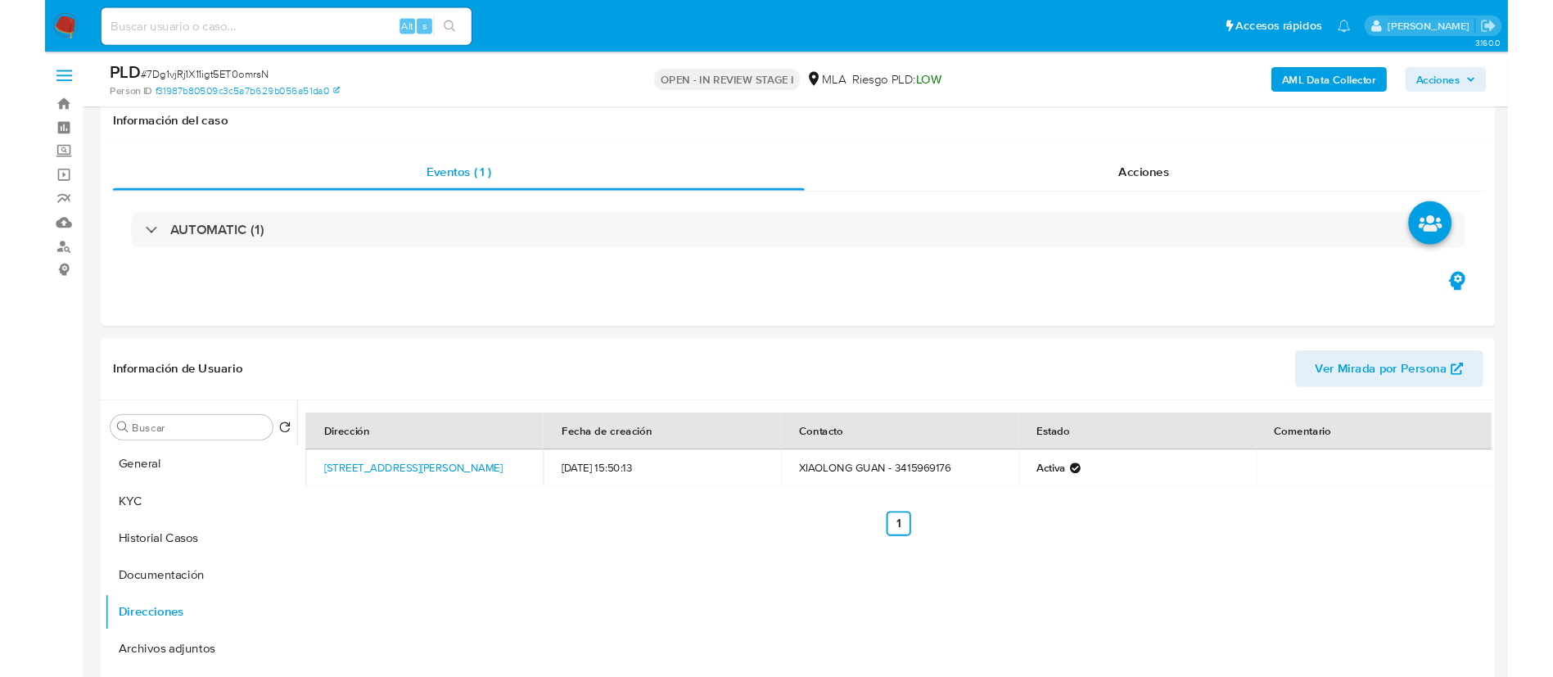
scroll to position [717, 0]
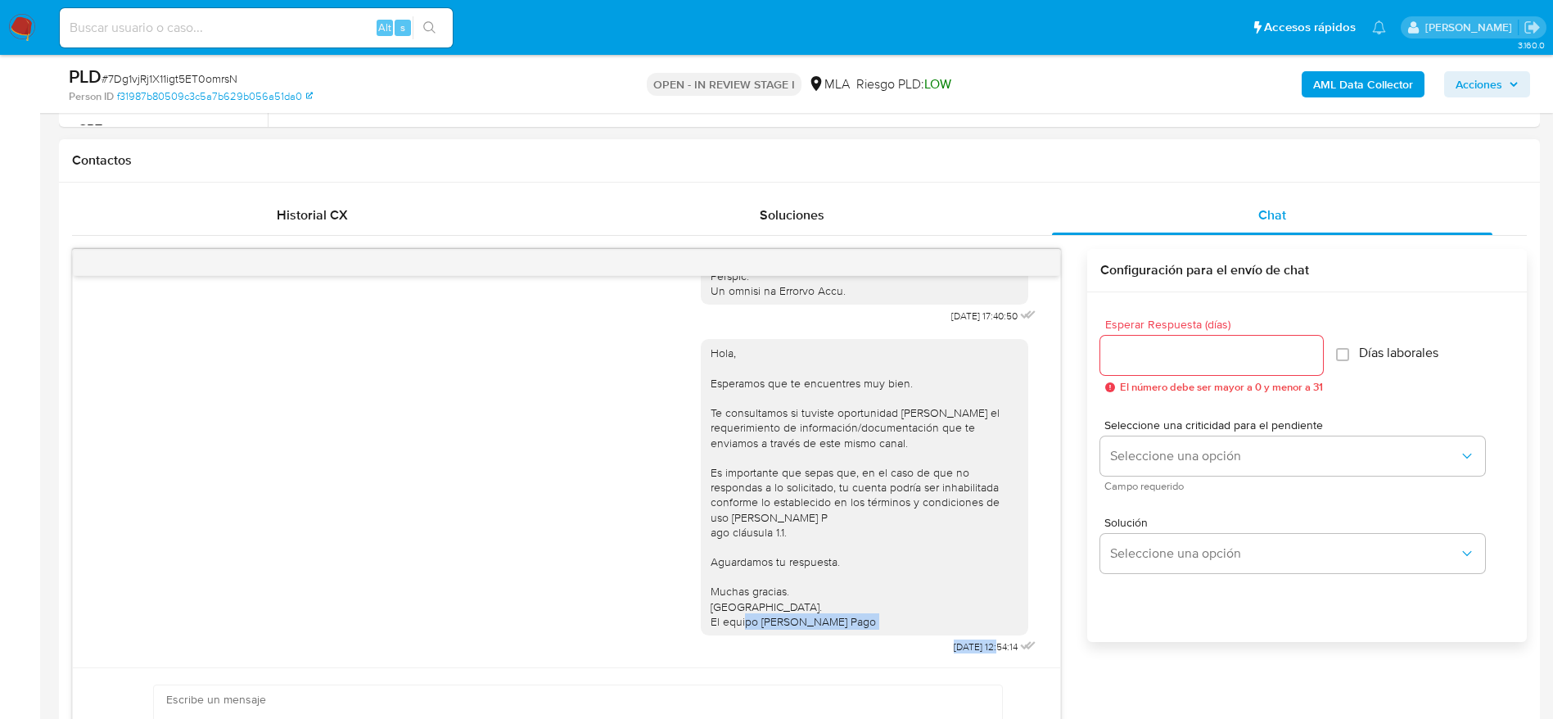
drag, startPoint x: 898, startPoint y: 641, endPoint x: 963, endPoint y: 649, distance: 65.2
click at [963, 649] on div "Hola, Esperamos que te encuentres muy bien. Te consultamos si tuviste oportunid…" at bounding box center [870, 492] width 339 height 331
copy div "22/08/2025"
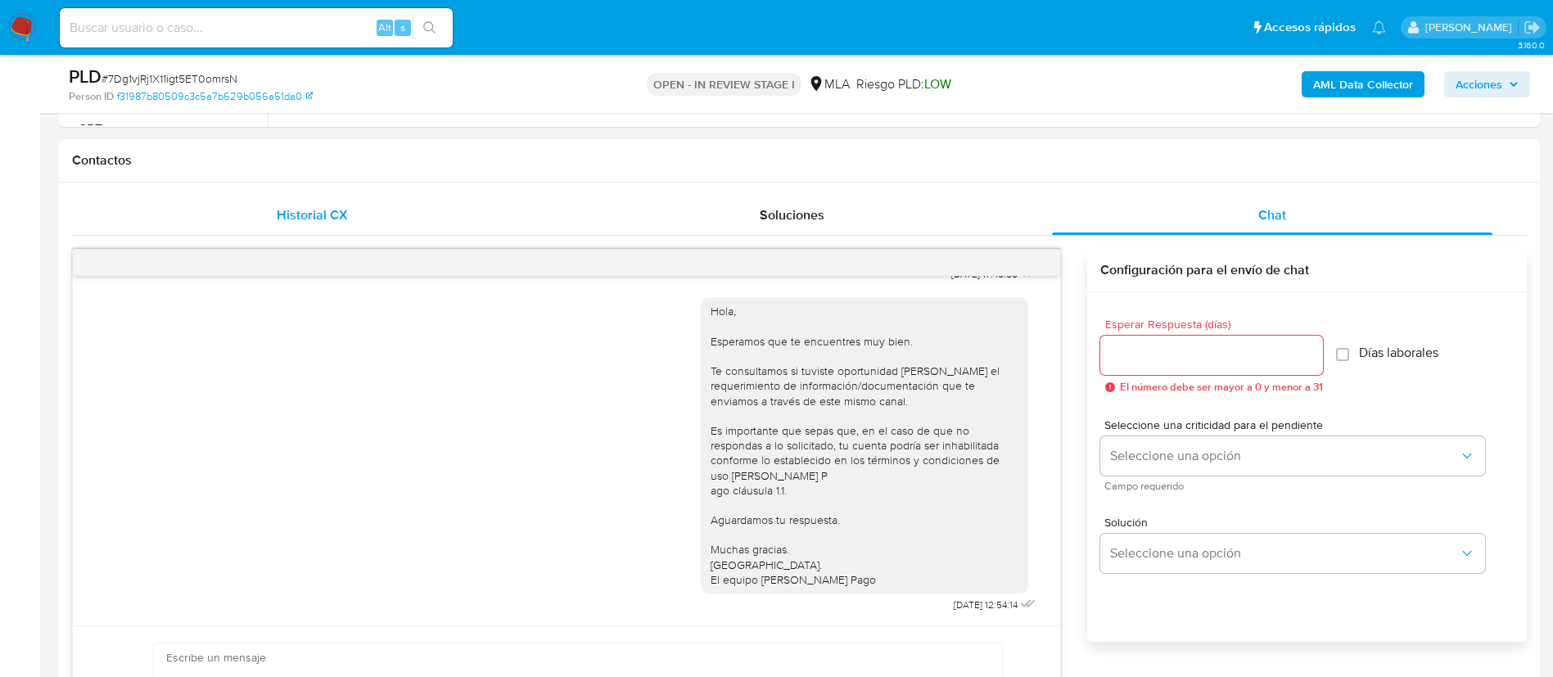
click at [464, 196] on div "Historial CX" at bounding box center [312, 215] width 440 height 39
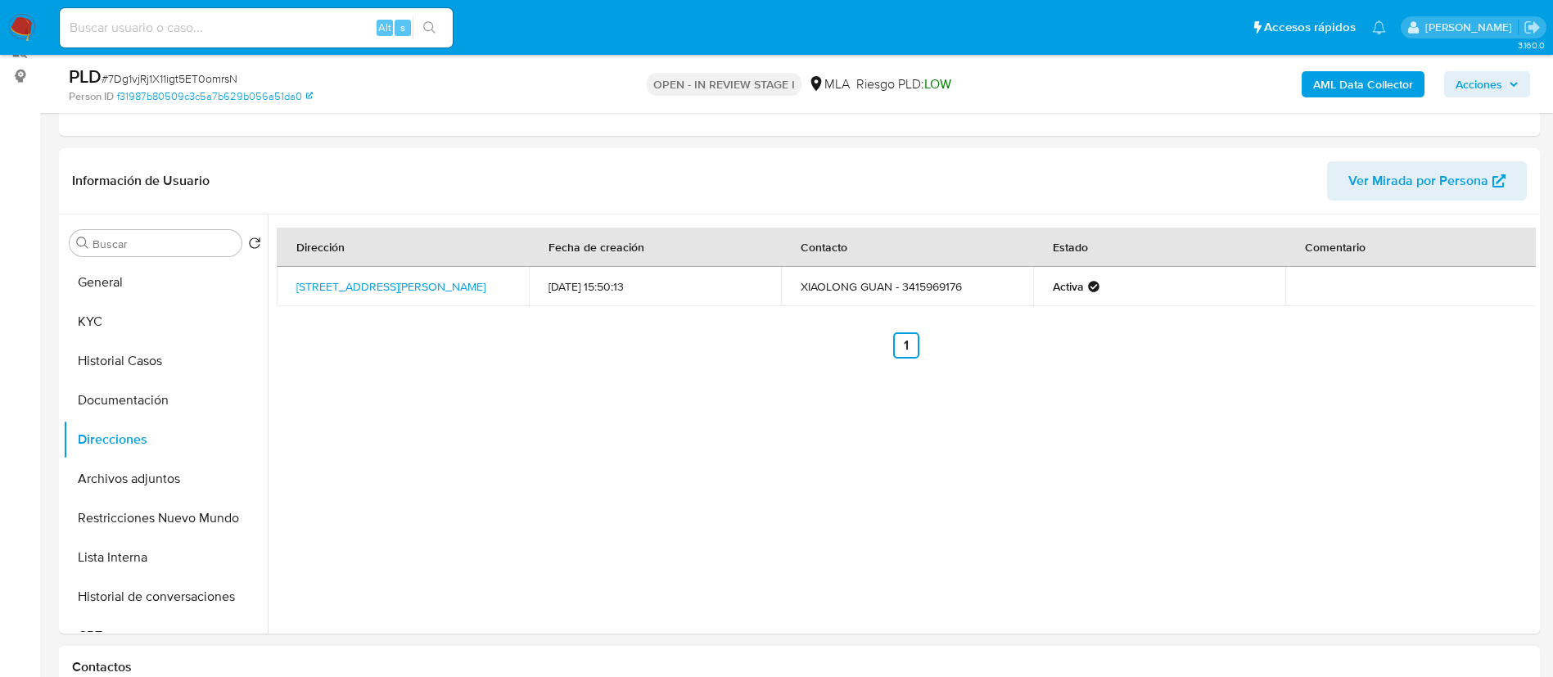
scroll to position [209, 0]
click at [117, 323] on button "KYC" at bounding box center [159, 323] width 192 height 39
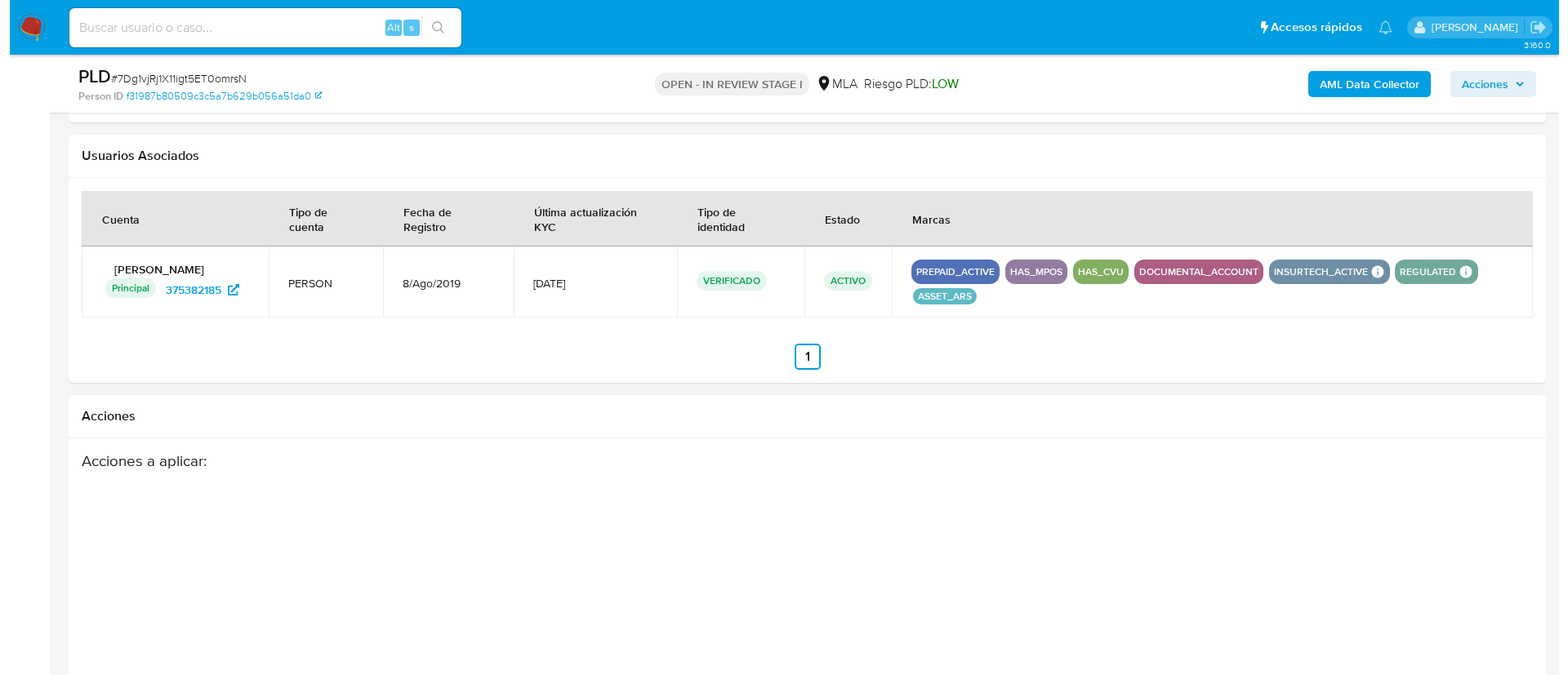
scroll to position [2120, 0]
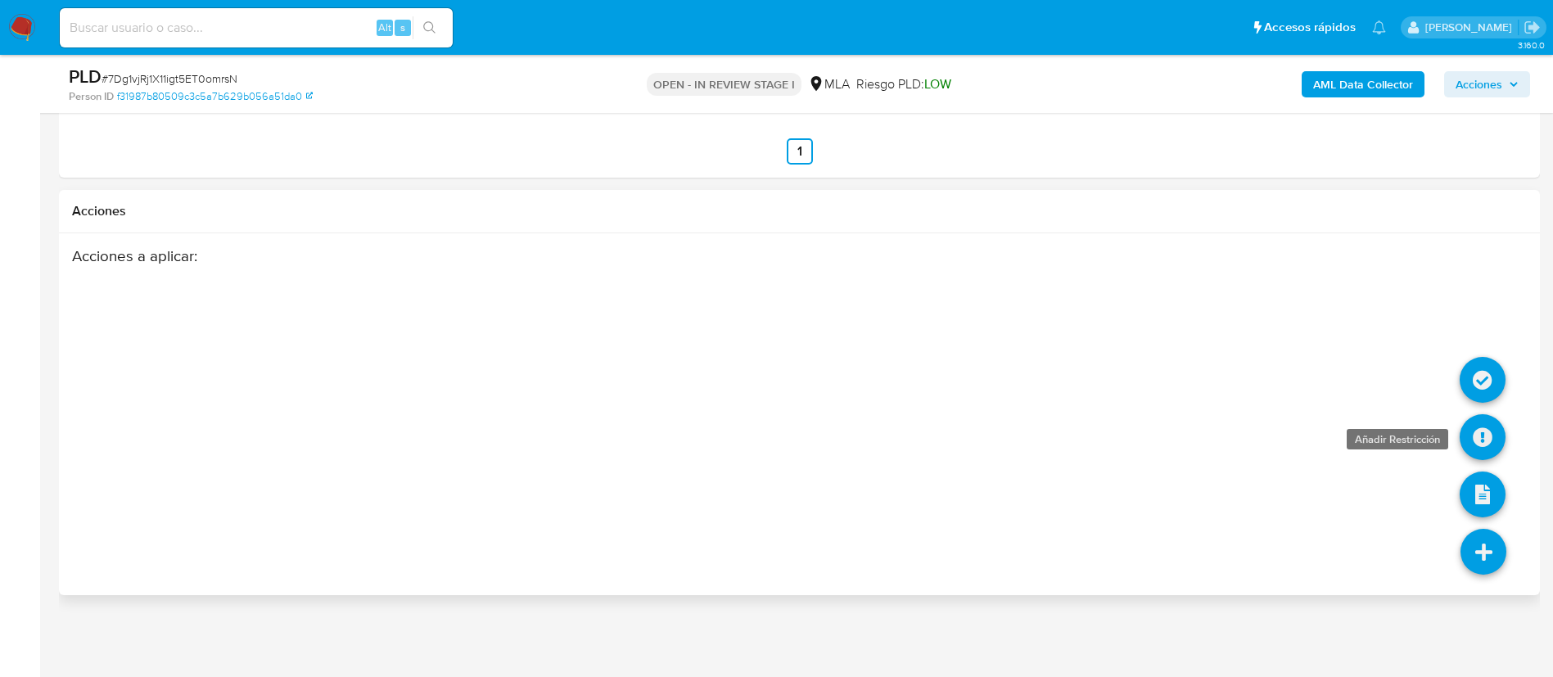
click at [1478, 440] on icon at bounding box center [1483, 437] width 46 height 46
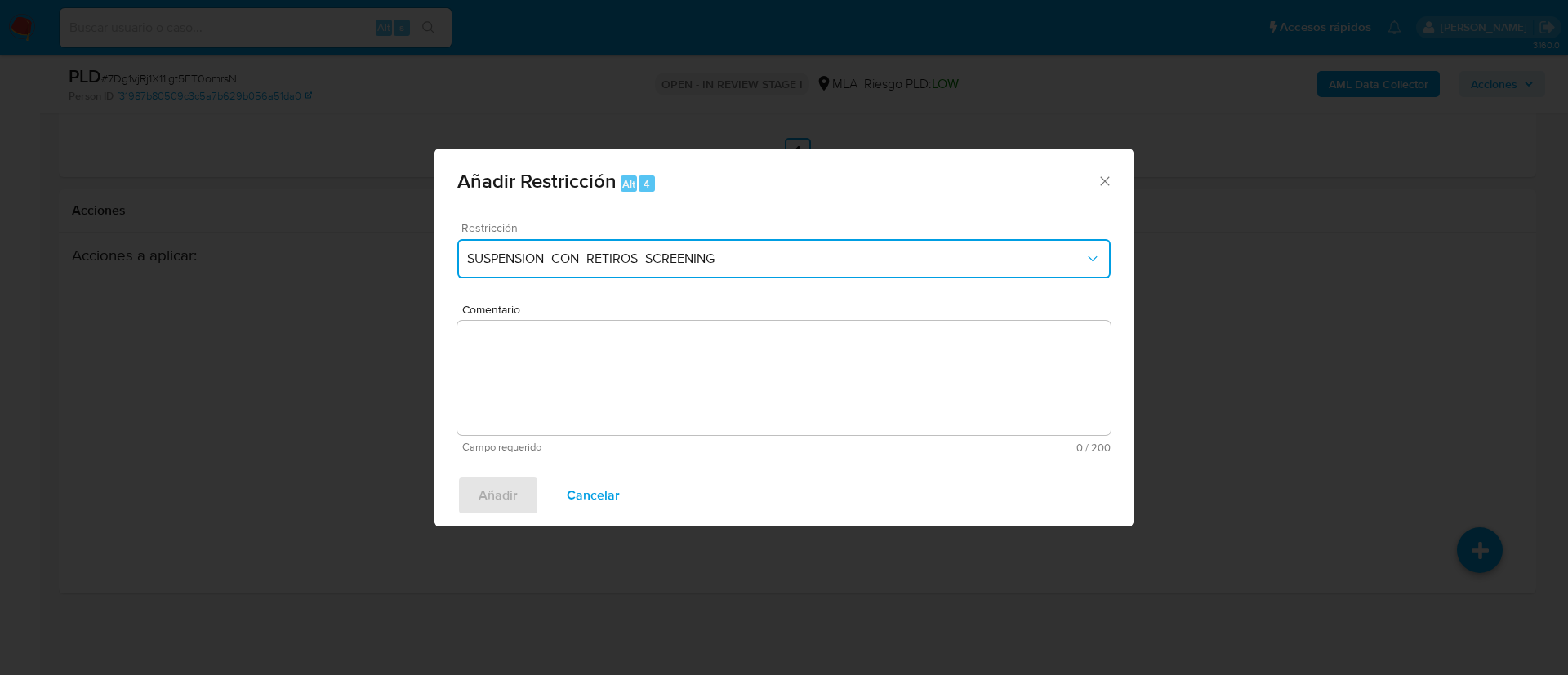
click at [873, 257] on span "SUSPENSION_CON_RETIROS_SCREENING" at bounding box center [775, 258] width 617 height 16
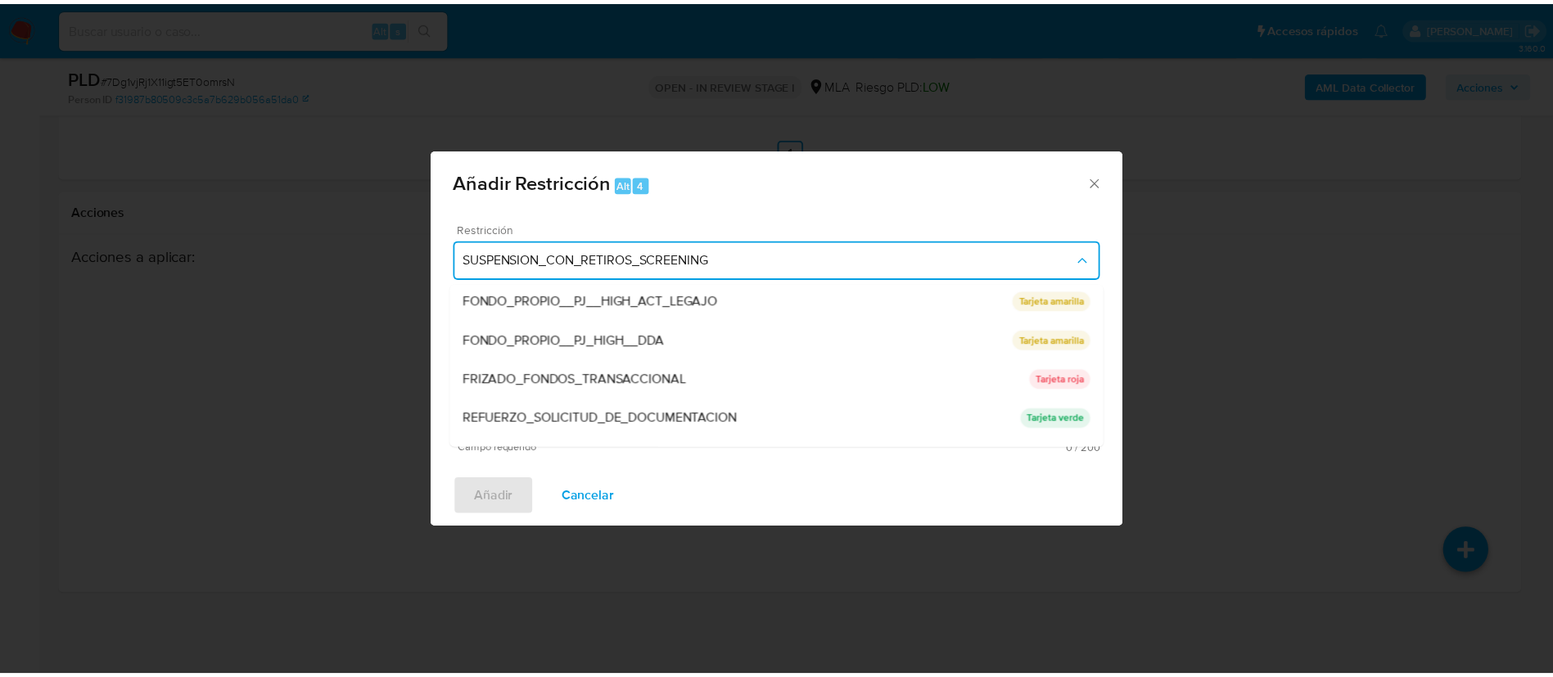
scroll to position [347, 0]
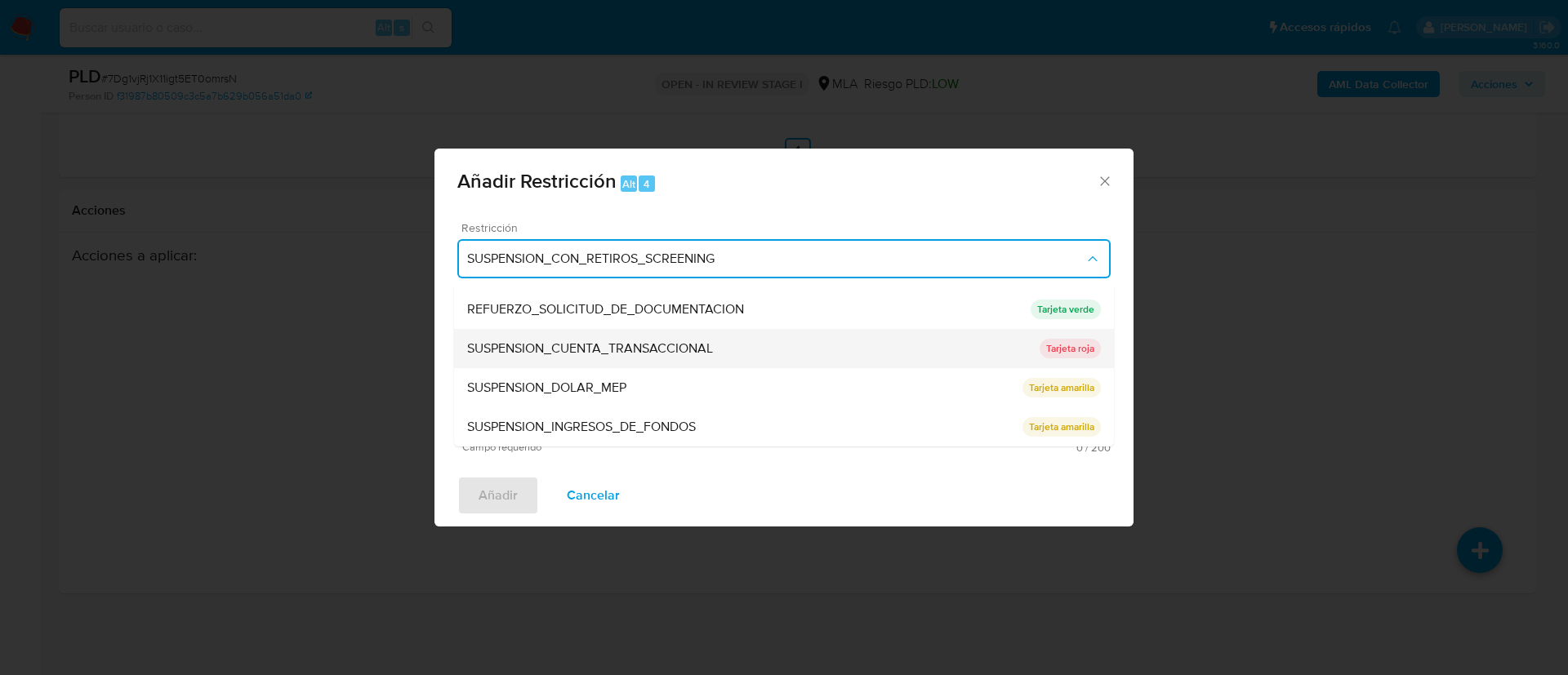
click at [596, 351] on span "SUSPENSION_CUENTA_TRANSACCIONAL" at bounding box center [589, 348] width 245 height 16
click at [596, 351] on textarea "Comentario" at bounding box center [783, 378] width 653 height 115
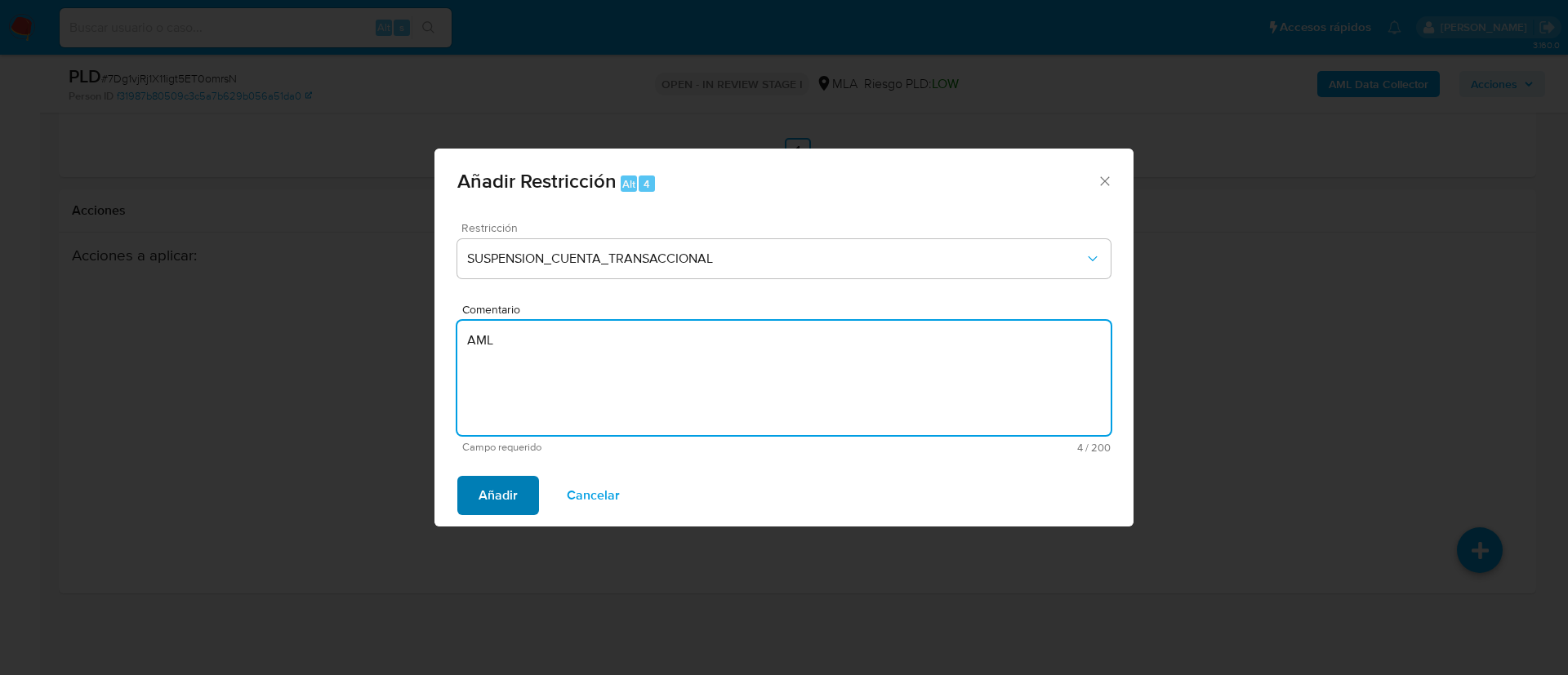
type textarea "AML"
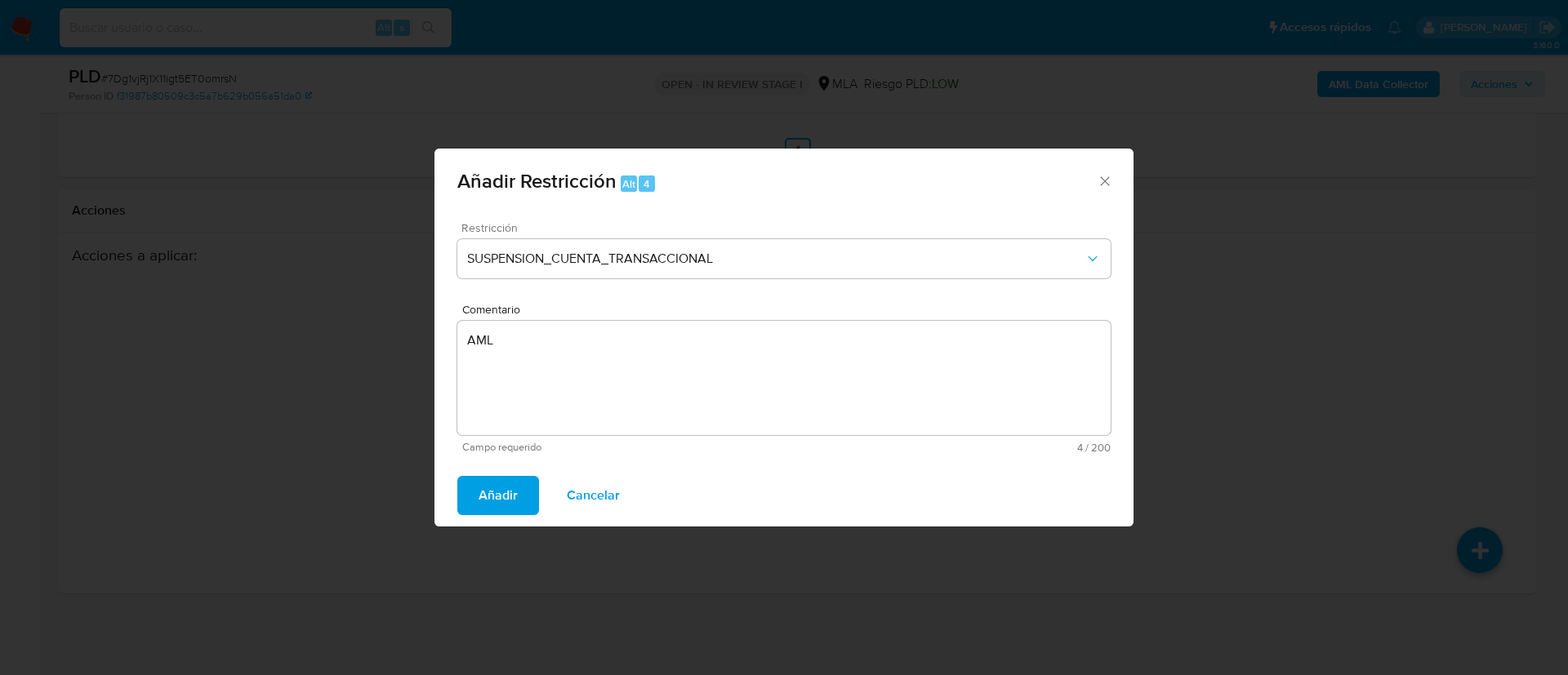
click at [507, 497] on span "Añadir" at bounding box center [498, 496] width 39 height 36
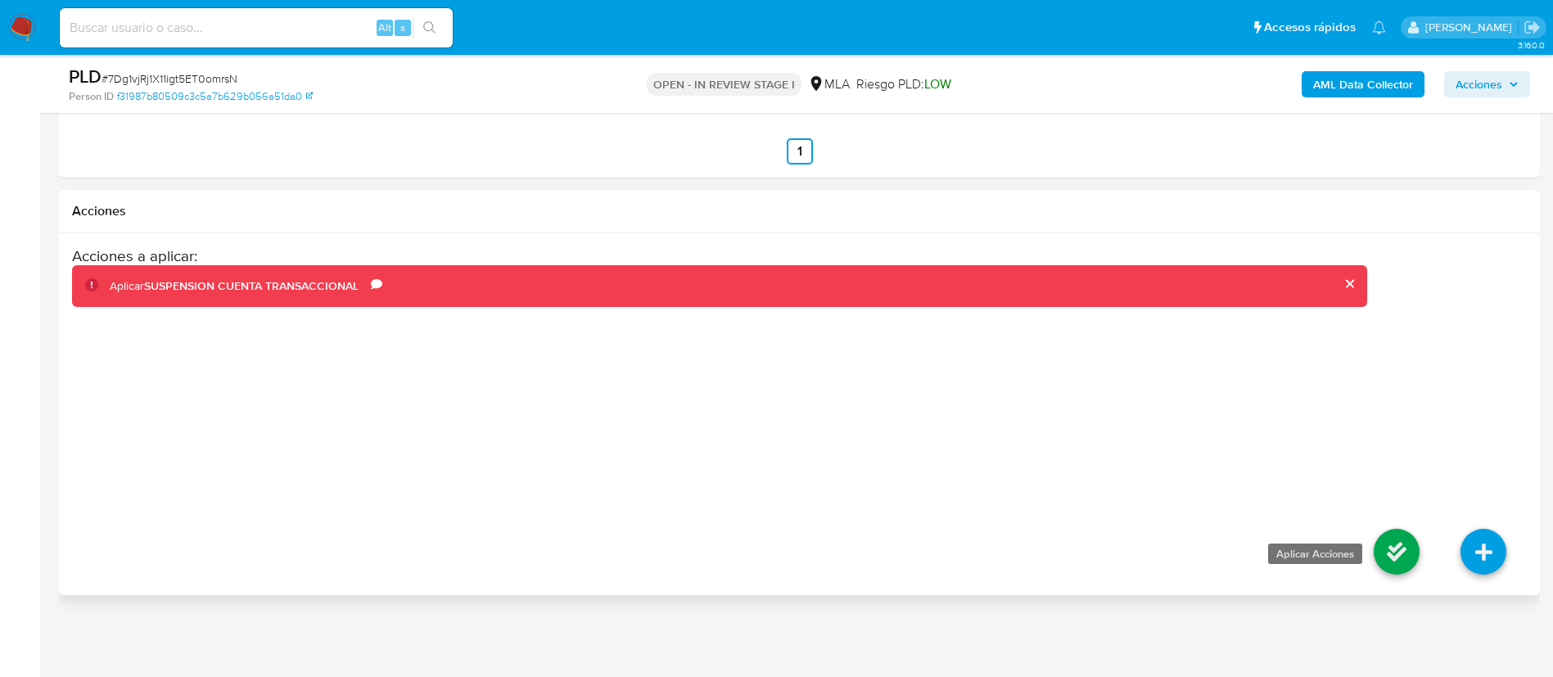
click at [1395, 543] on icon at bounding box center [1397, 552] width 46 height 46
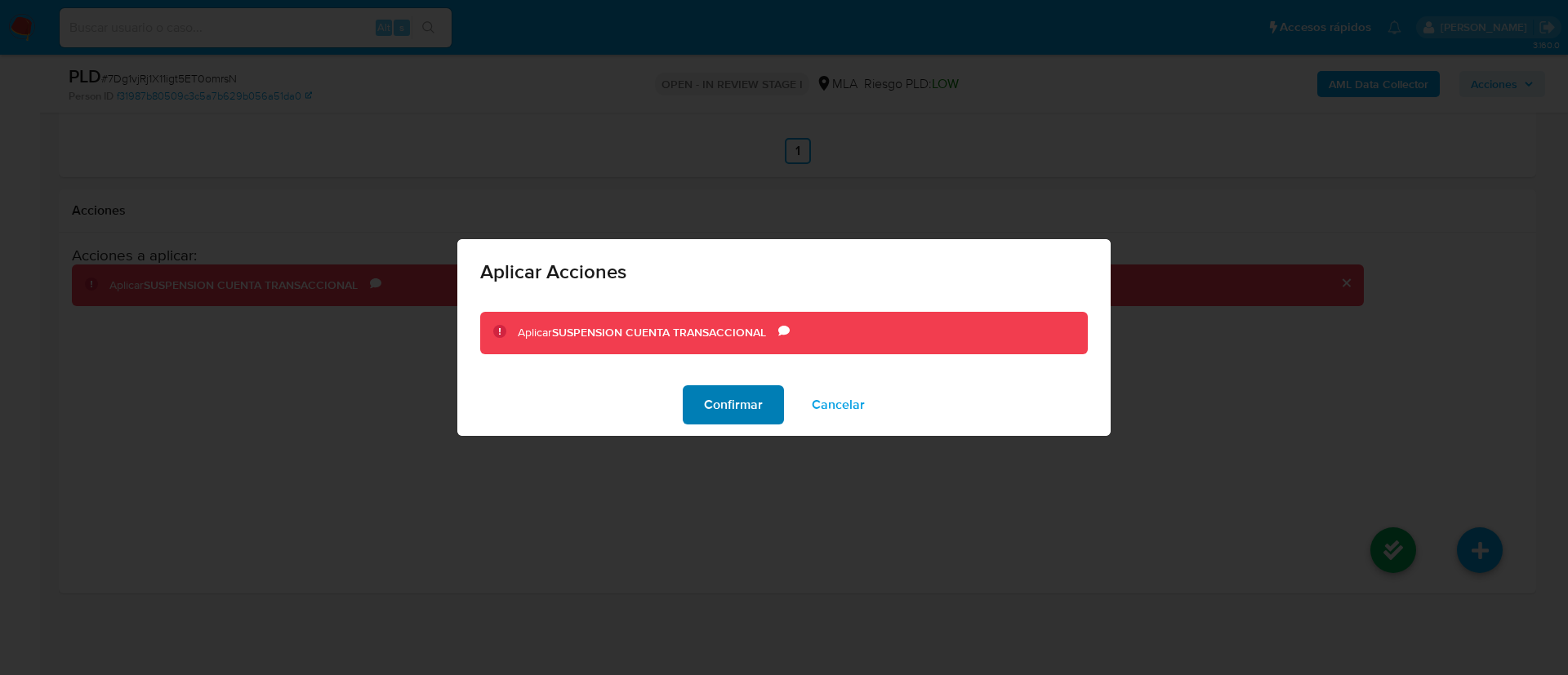
click at [744, 399] on span "Confirmar" at bounding box center [733, 405] width 59 height 36
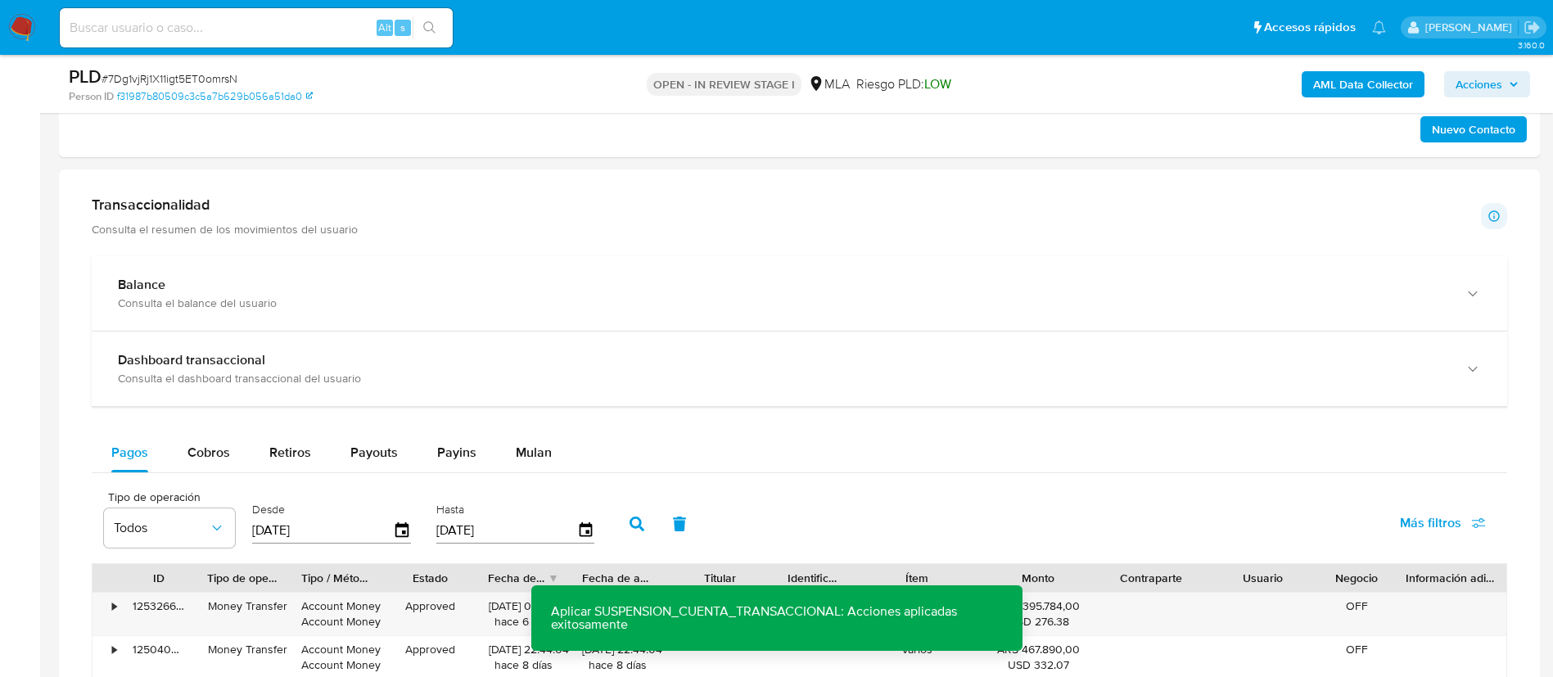
scroll to position [915, 0]
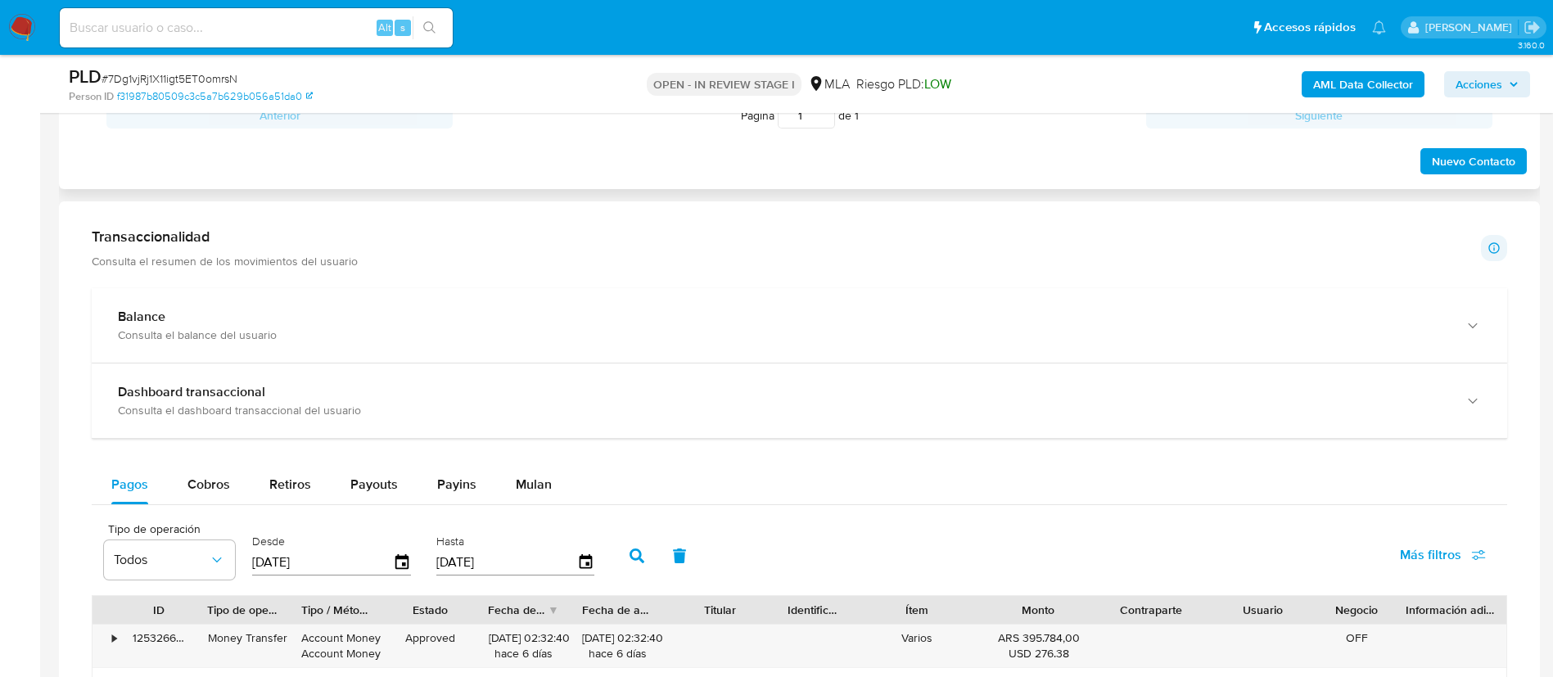
click at [232, 166] on div "Nuevo Contacto" at bounding box center [799, 156] width 1455 height 39
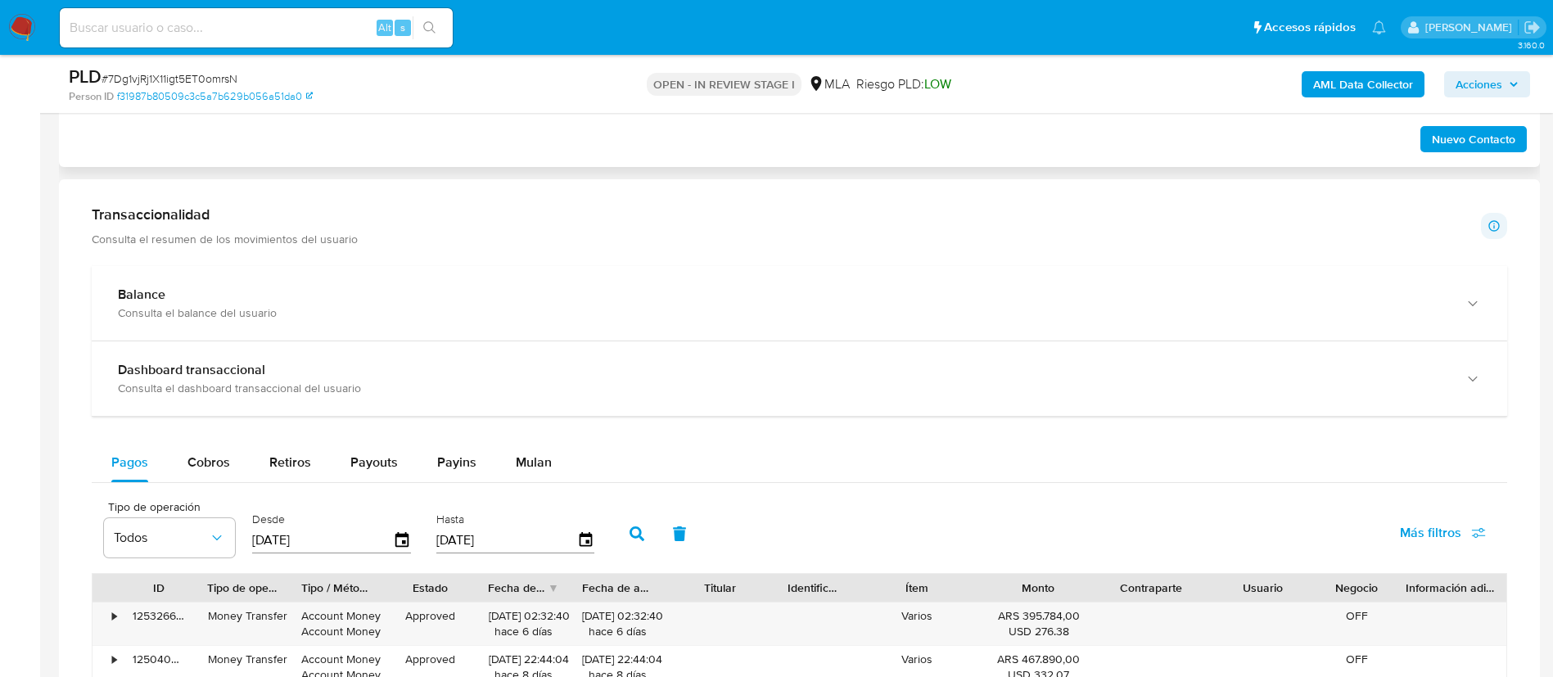
click at [245, 158] on div "Historial CX Soluciones Chat Id Estado Fecha de creación Origen Proceso • 39177…" at bounding box center [799, 64] width 1481 height 205
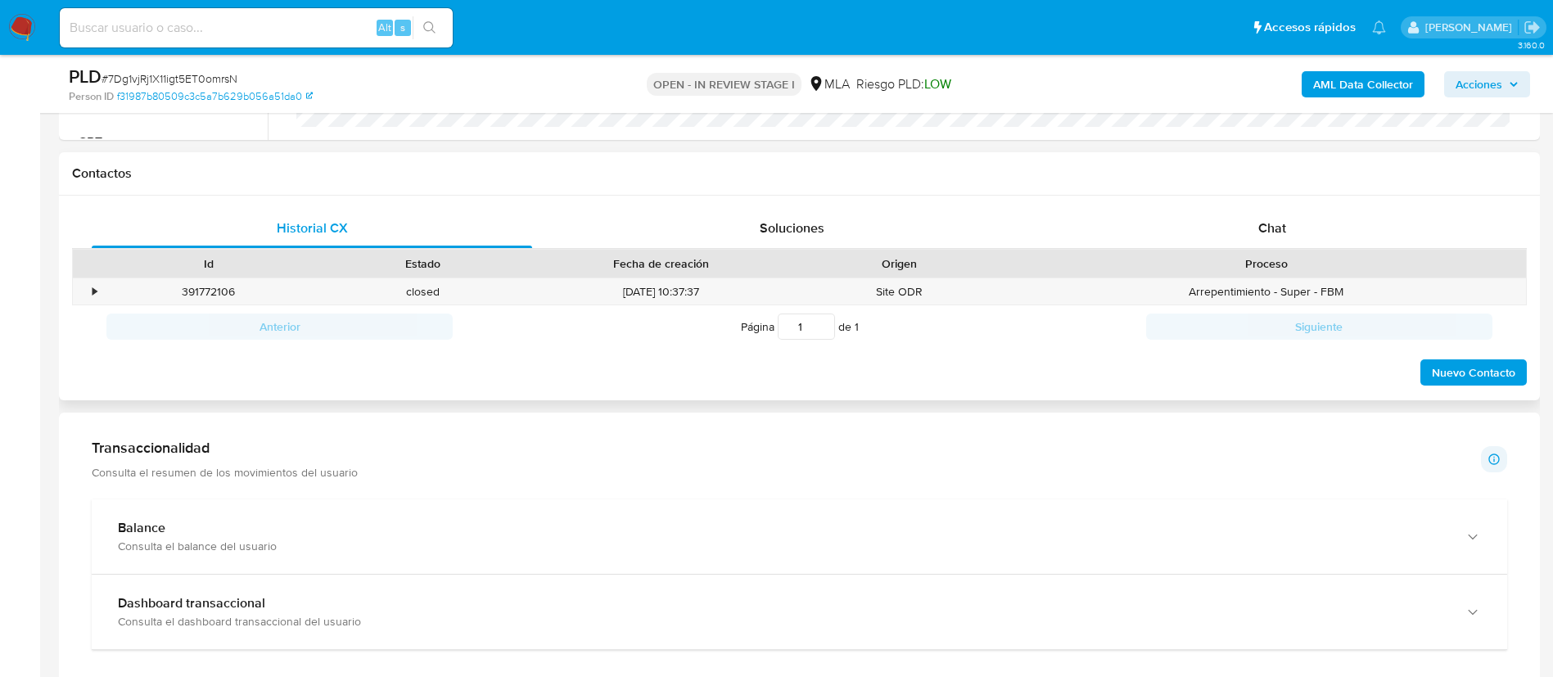
scroll to position [596, 0]
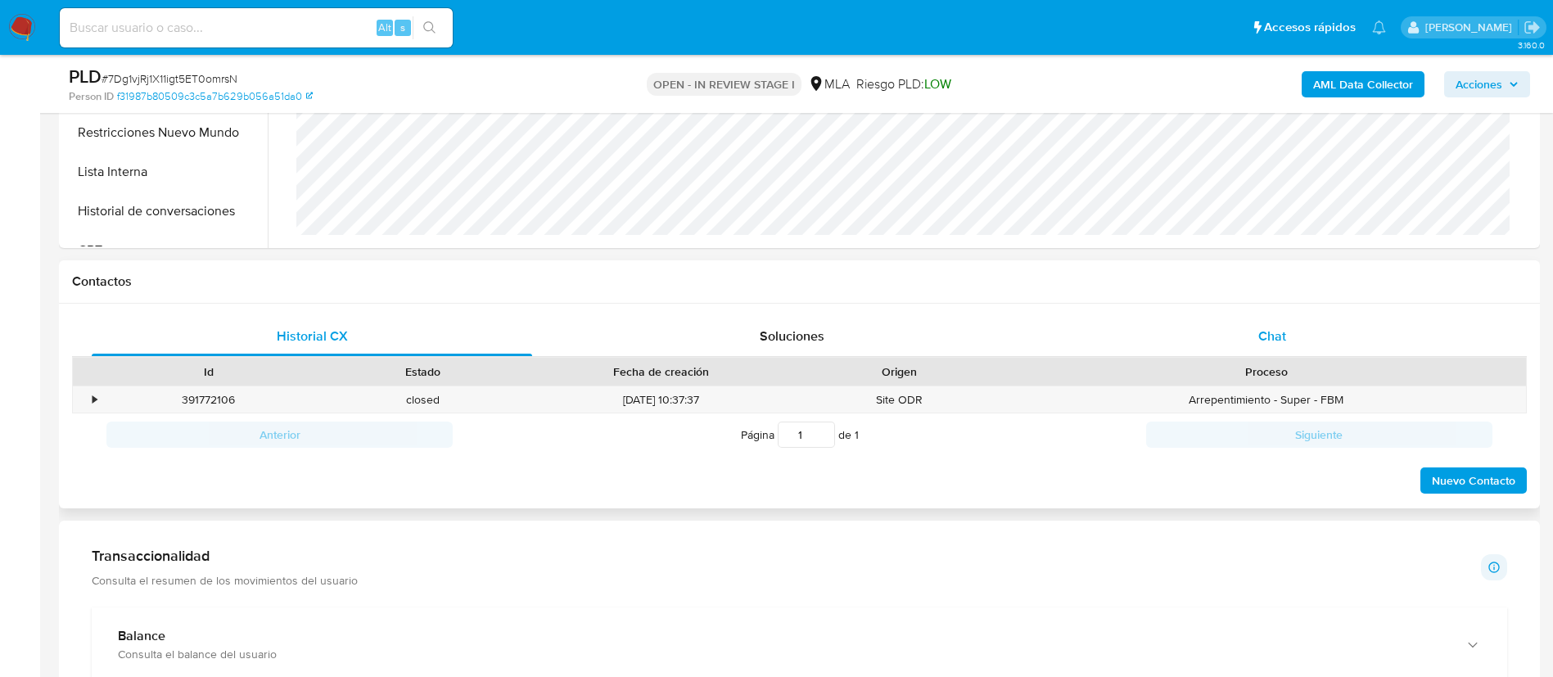
click at [1256, 343] on div "Chat" at bounding box center [1272, 336] width 440 height 39
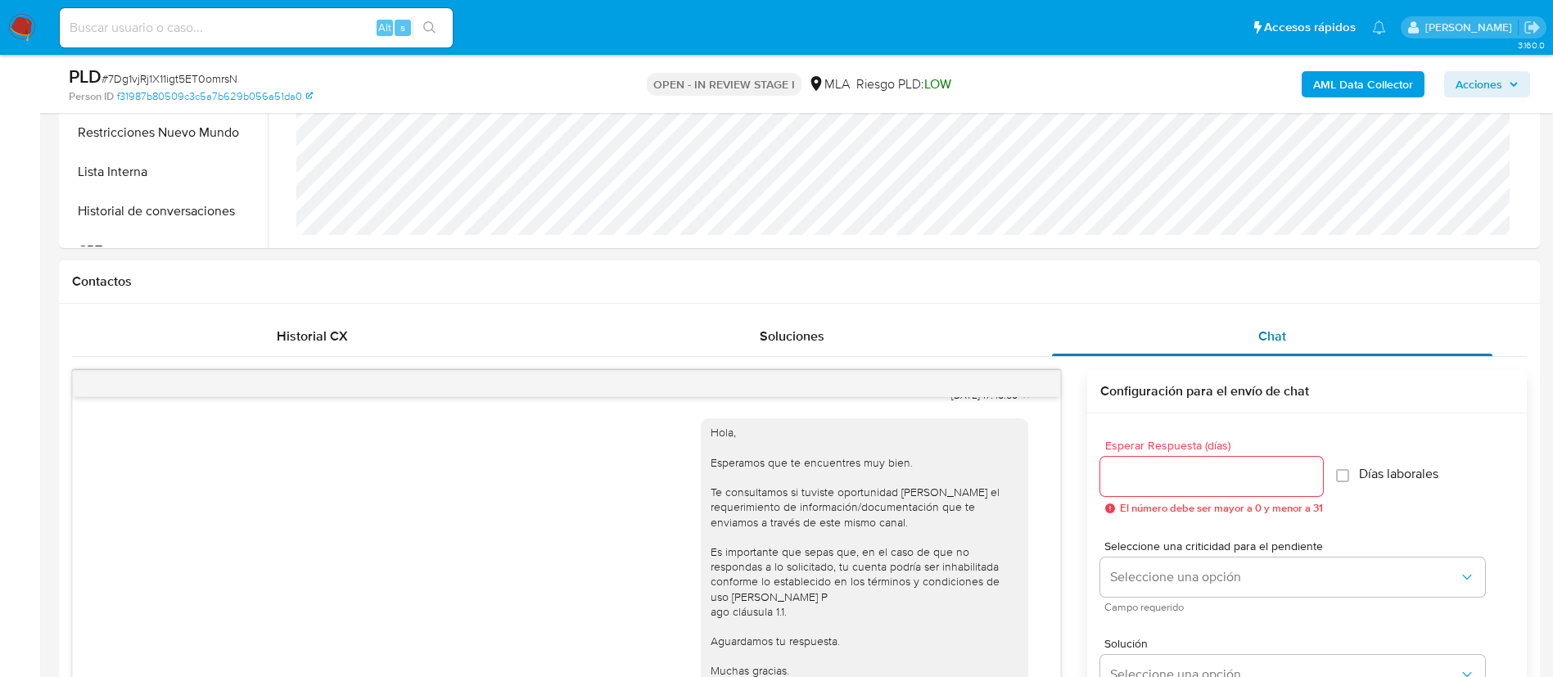
scroll to position [748, 0]
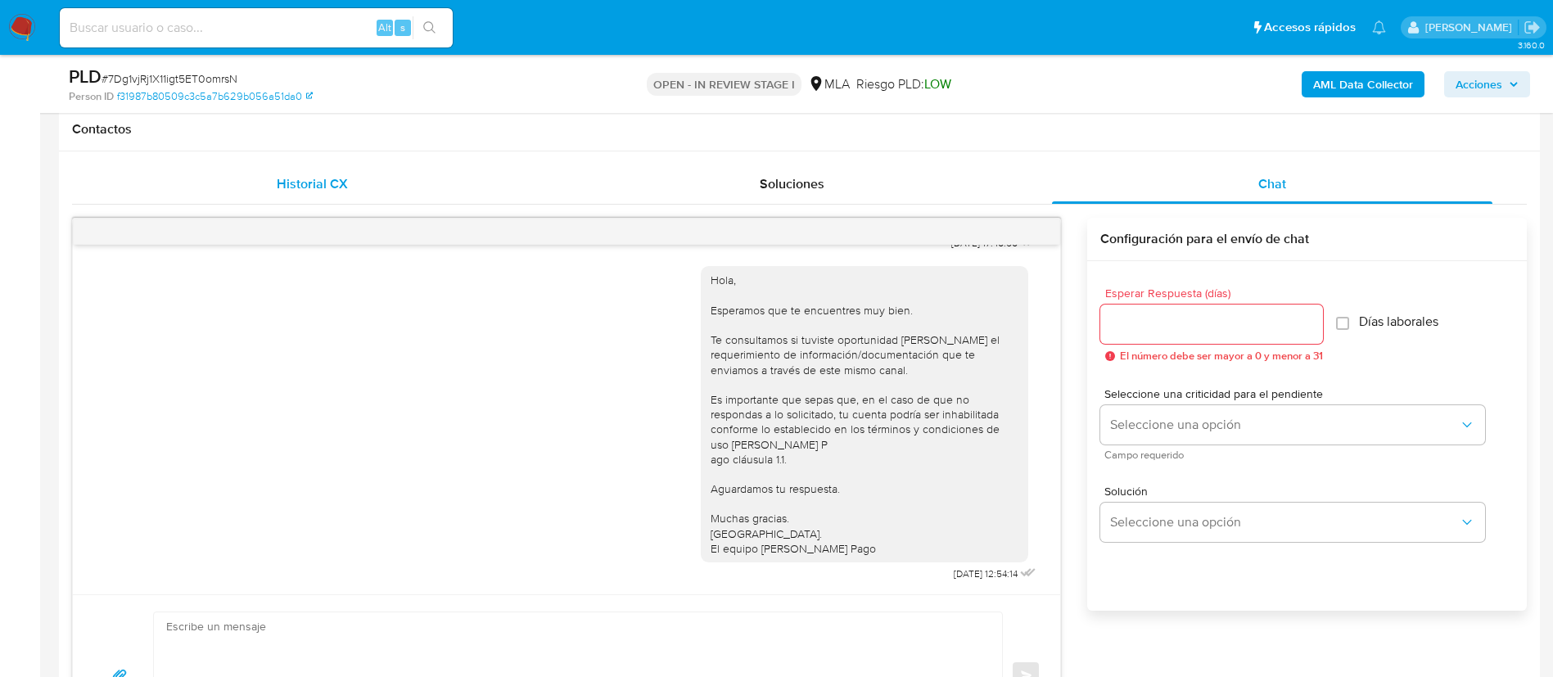
click at [342, 181] on span "Historial CX" at bounding box center [312, 183] width 71 height 19
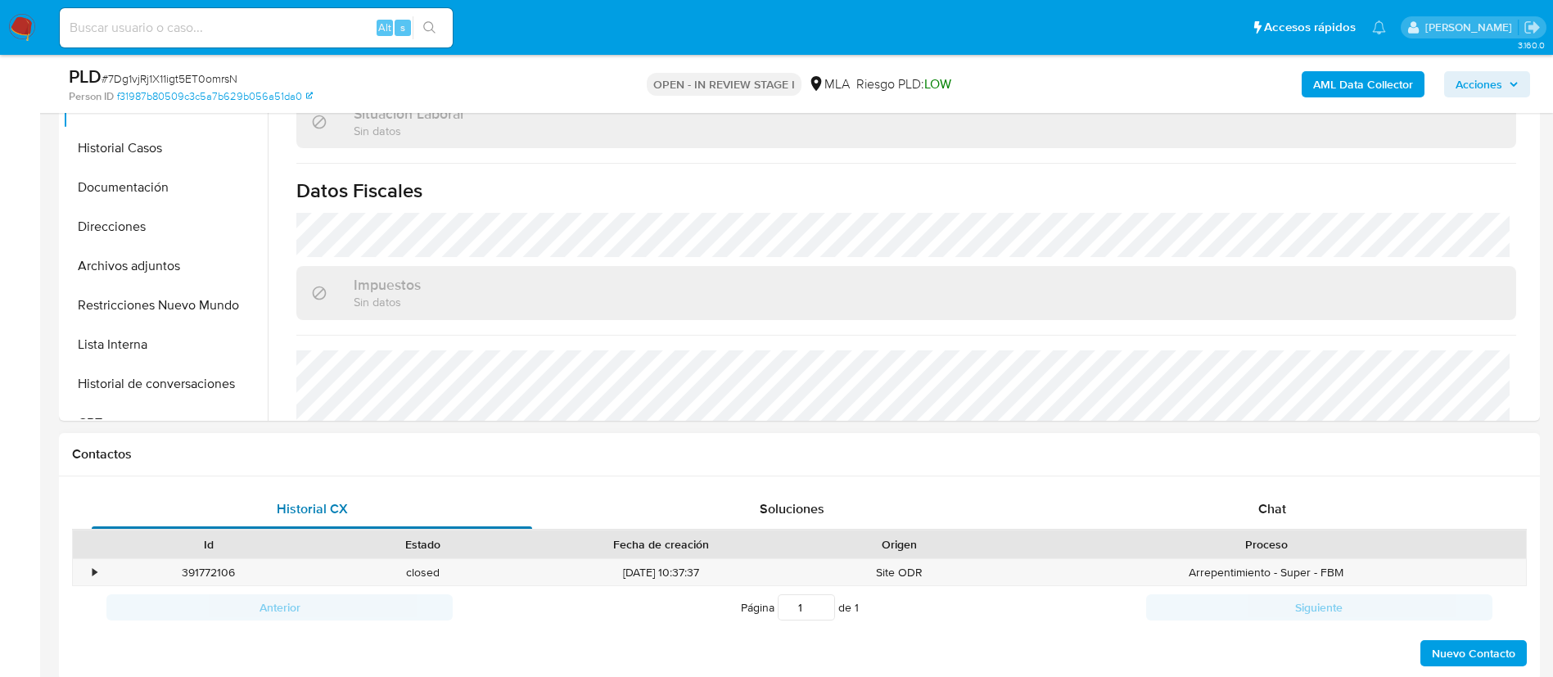
scroll to position [749, 0]
click at [180, 292] on button "Restricciones Nuevo Mundo" at bounding box center [159, 305] width 192 height 39
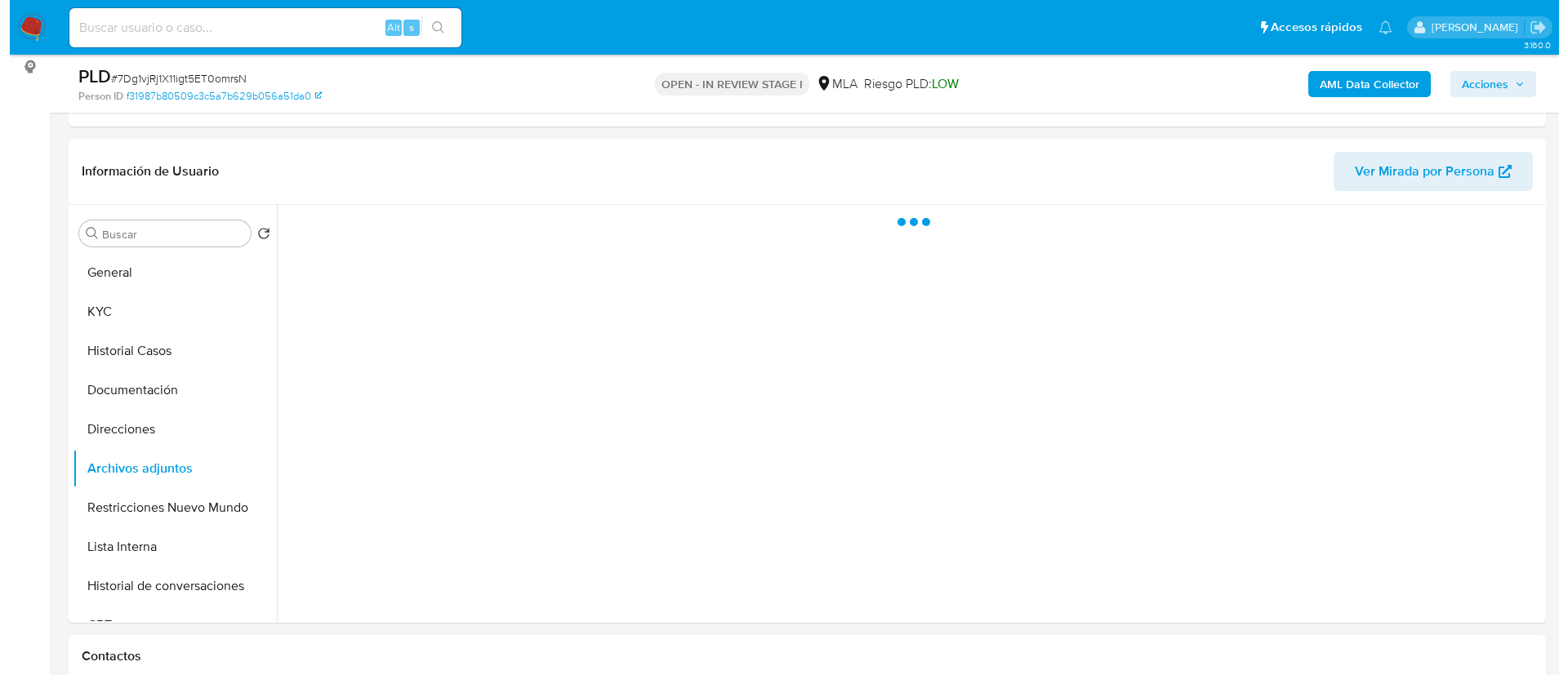
scroll to position [262, 0]
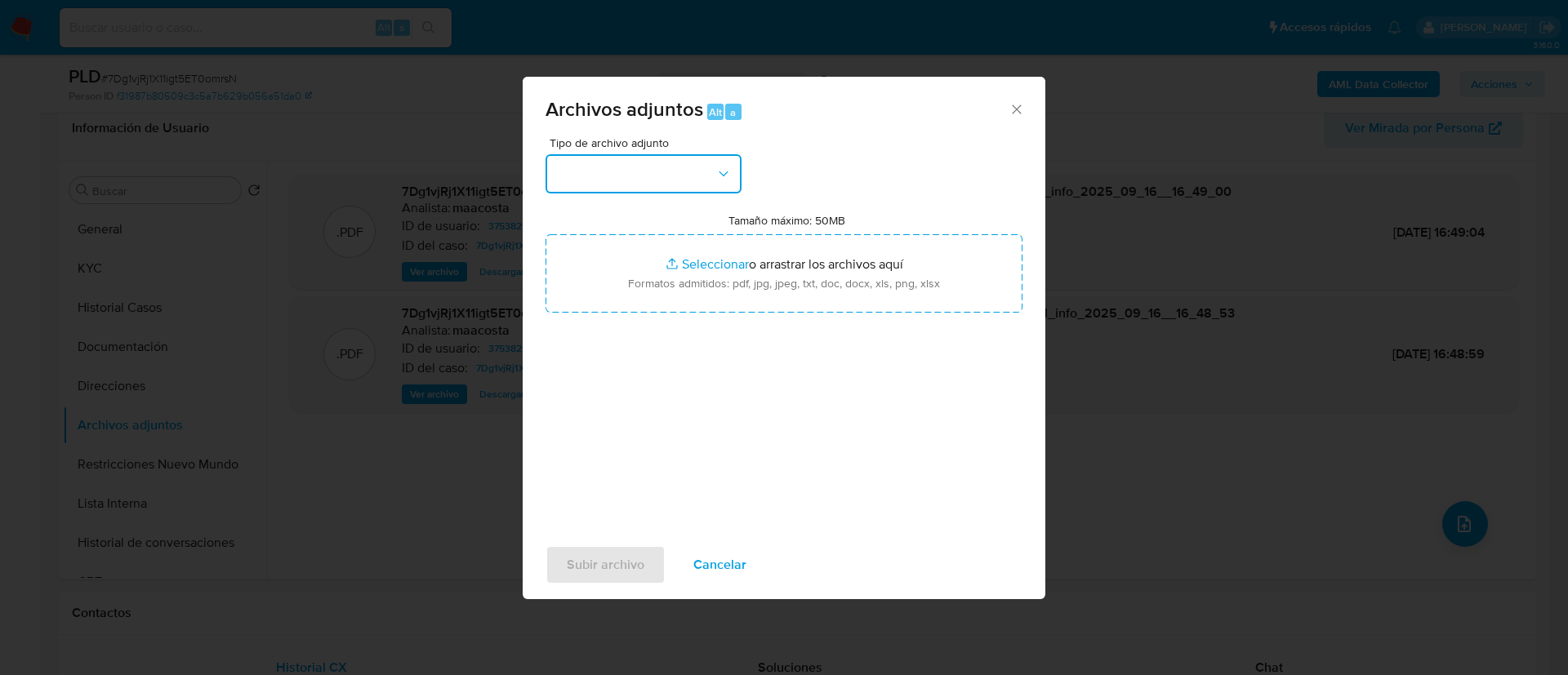
click at [700, 165] on button "button" at bounding box center [643, 173] width 196 height 39
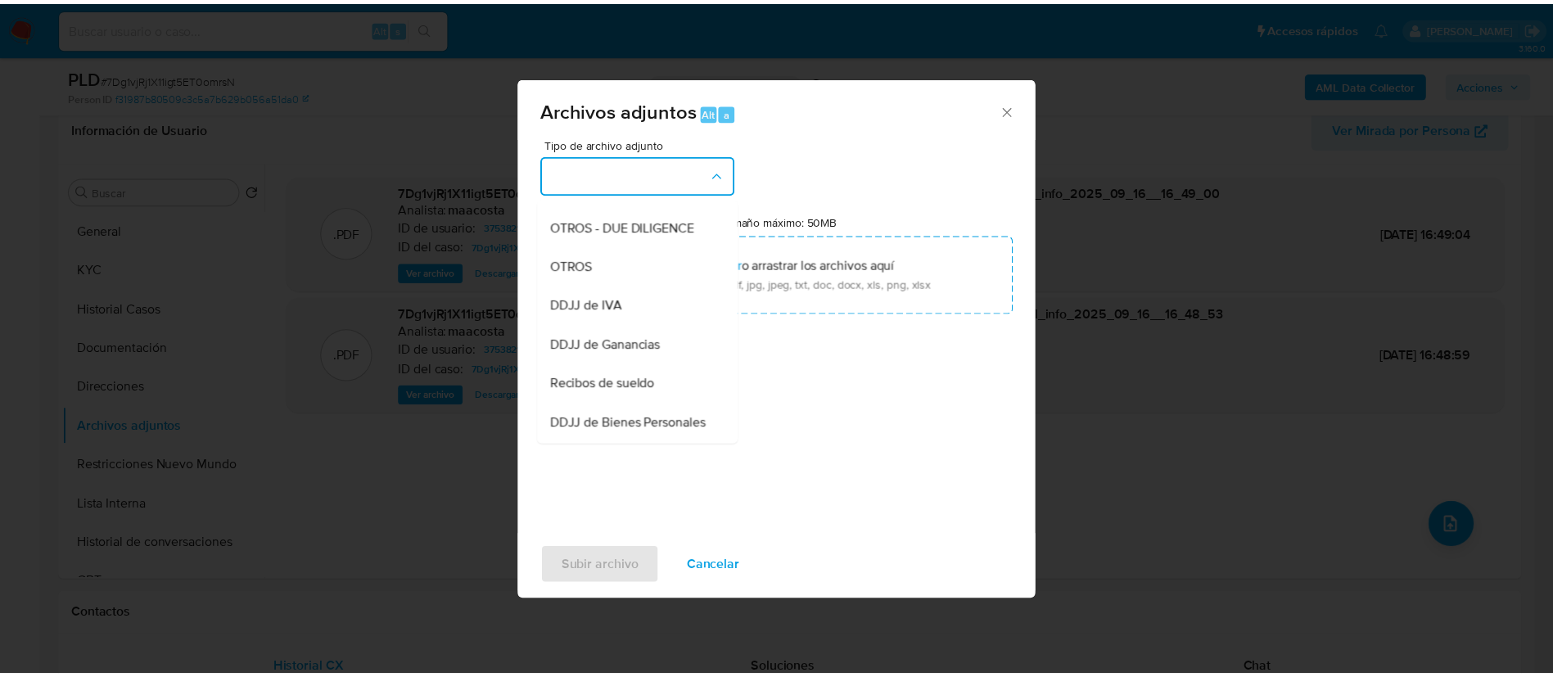
scroll to position [268, 0]
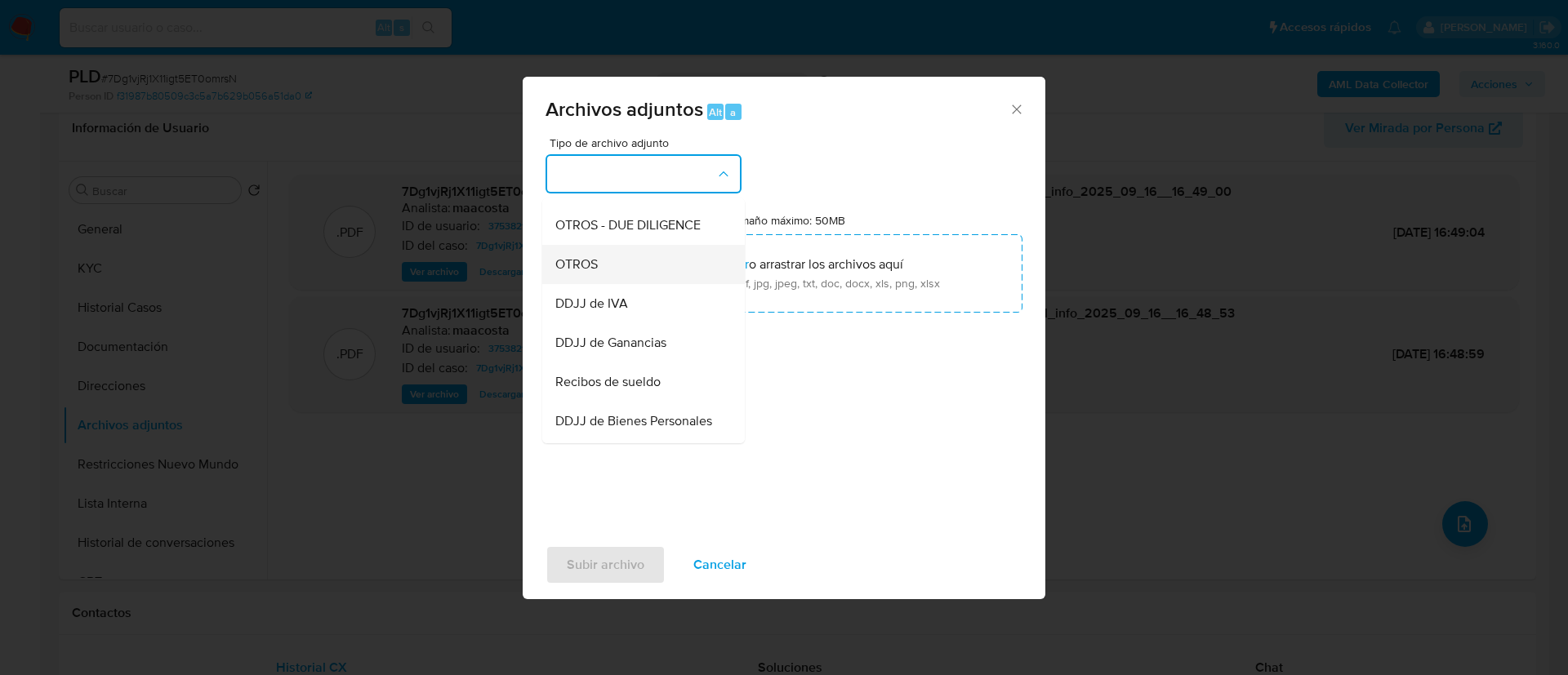
click at [571, 272] on span "OTROS" at bounding box center [577, 264] width 43 height 16
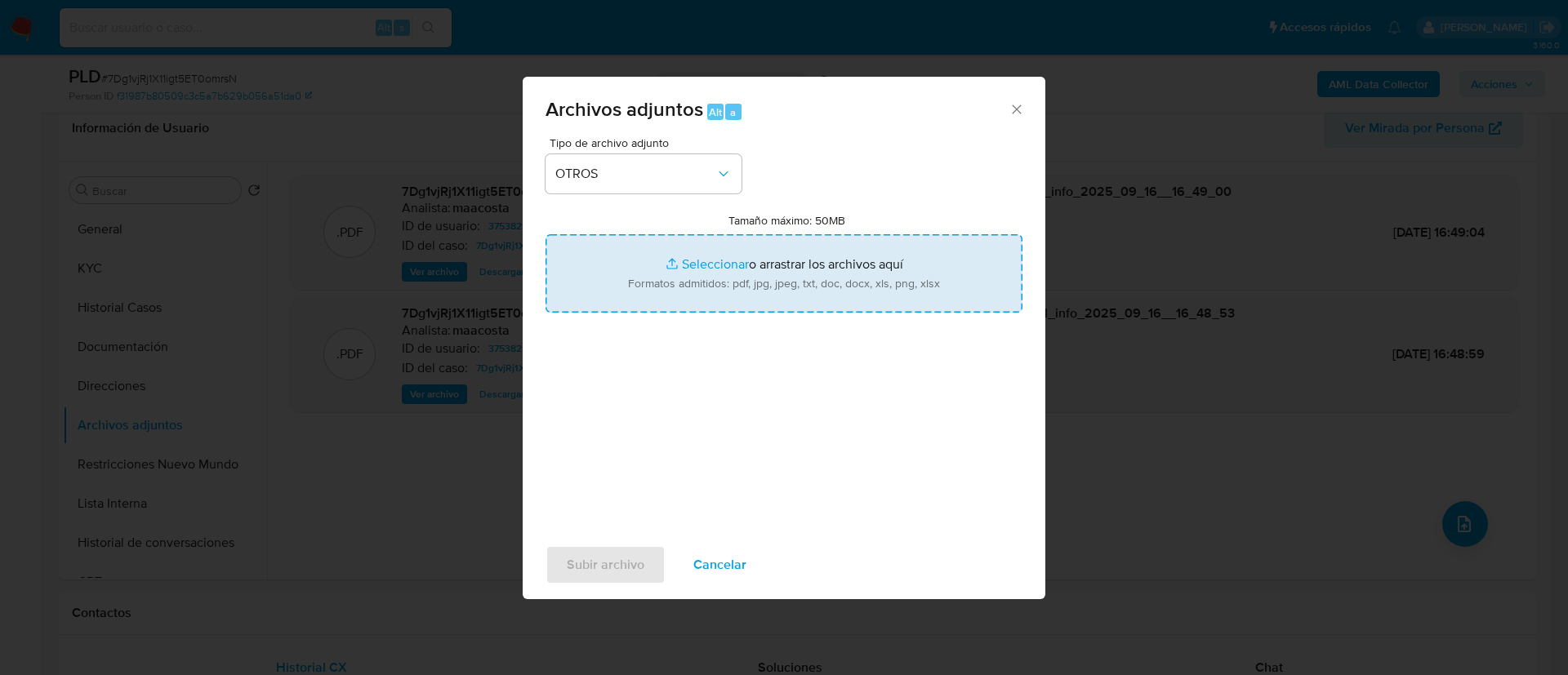
type input "C:\fakepath\Caselog 7Dg1vjRj1X11igt5ET0omrsN_2025_08_19_10_21_12.docx"
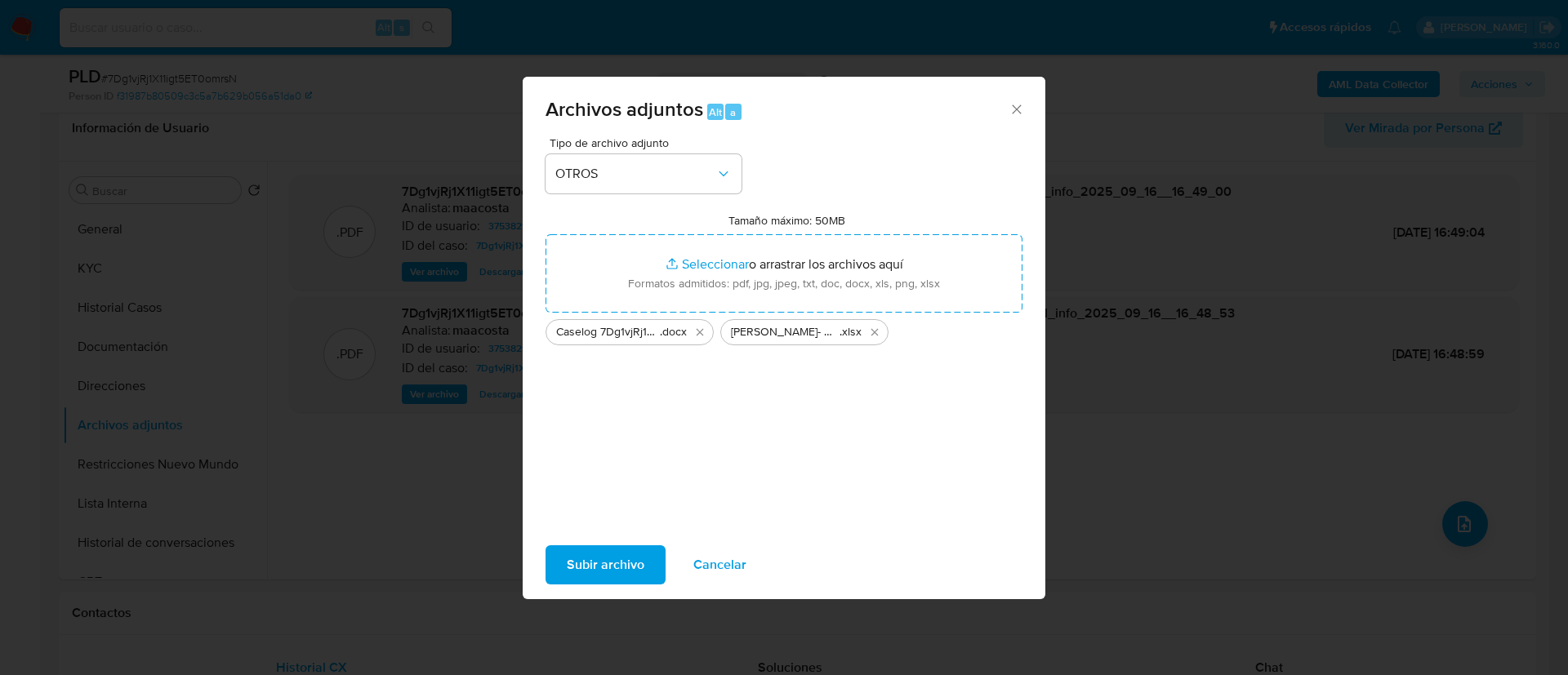
click at [596, 566] on span "Subir archivo" at bounding box center [605, 565] width 78 height 36
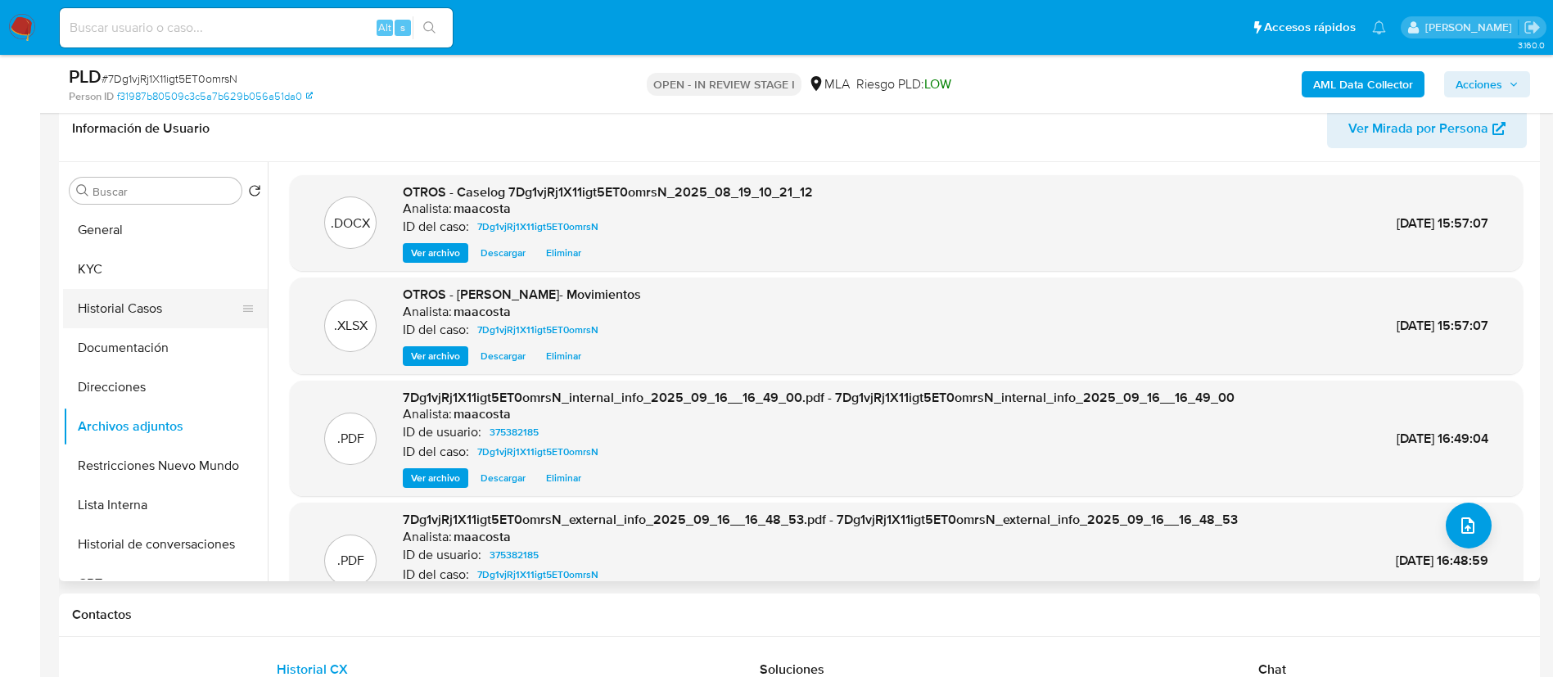
click at [140, 302] on button "Historial Casos" at bounding box center [159, 308] width 192 height 39
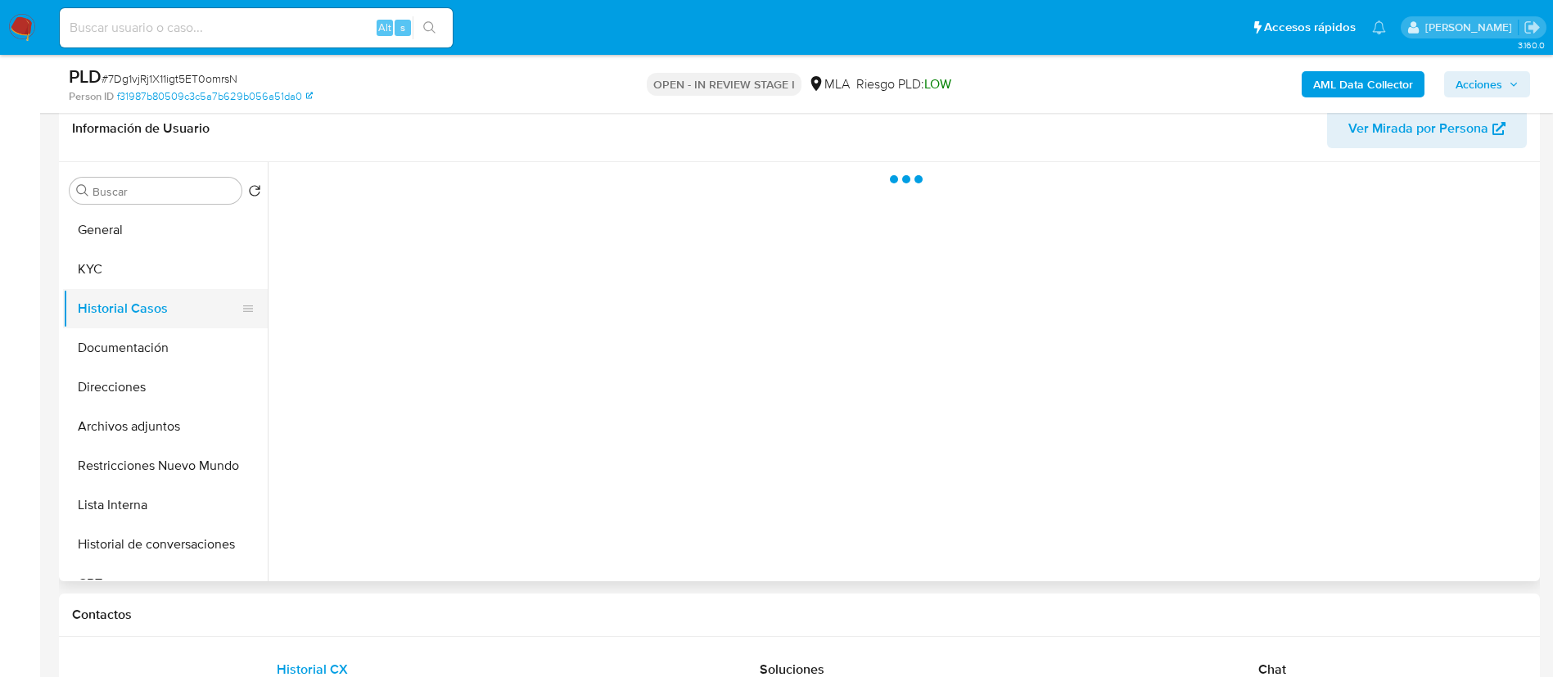
click at [140, 302] on button "Historial Casos" at bounding box center [159, 308] width 192 height 39
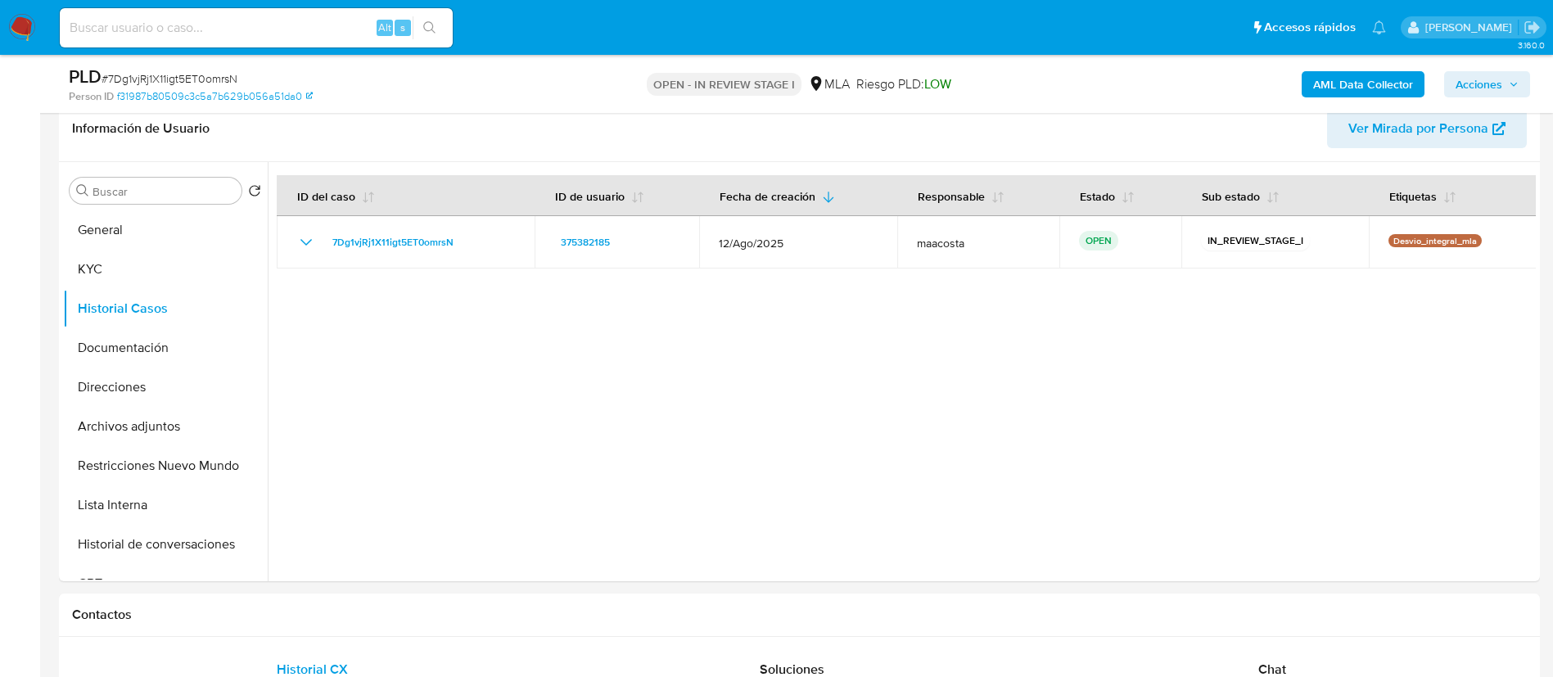
click at [1506, 84] on span "Acciones" at bounding box center [1487, 84] width 63 height 23
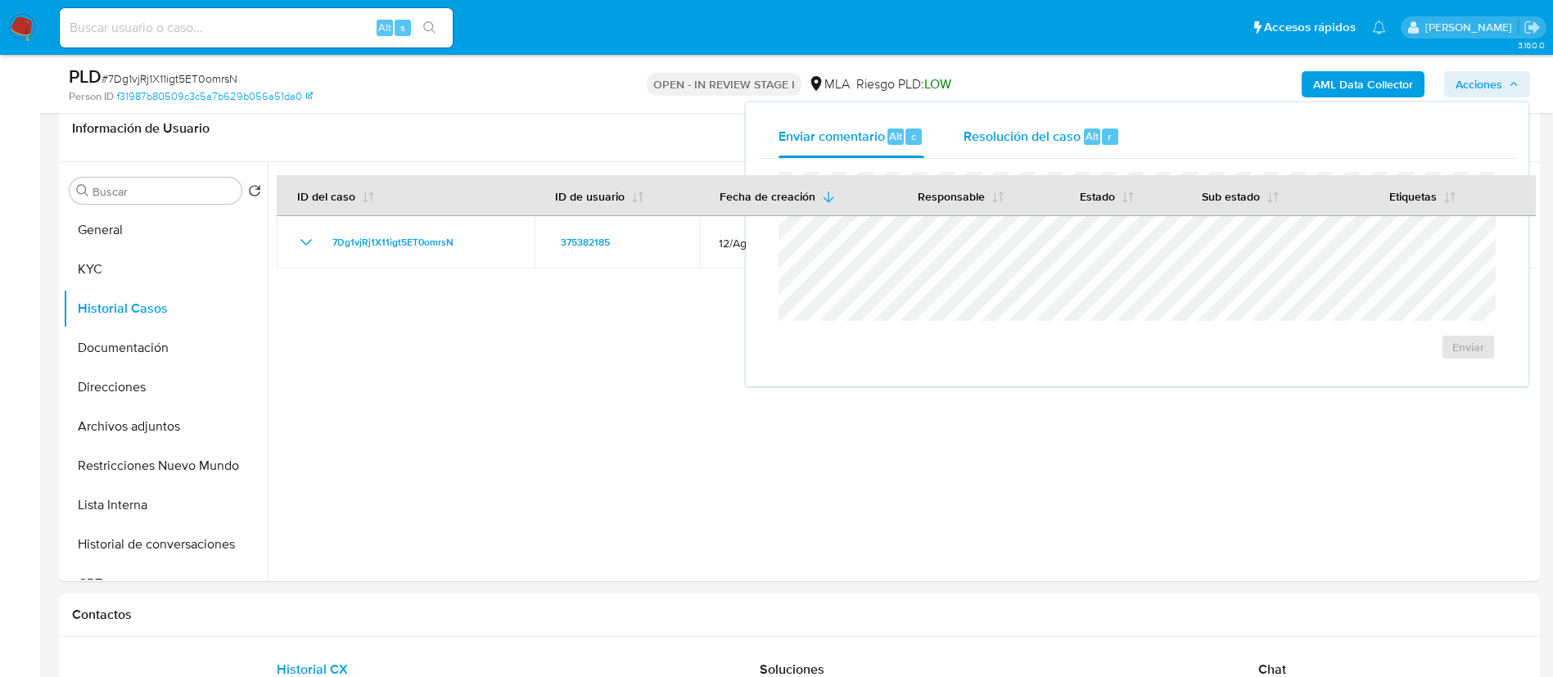
click at [1051, 133] on span "Resolución del caso" at bounding box center [1022, 135] width 117 height 19
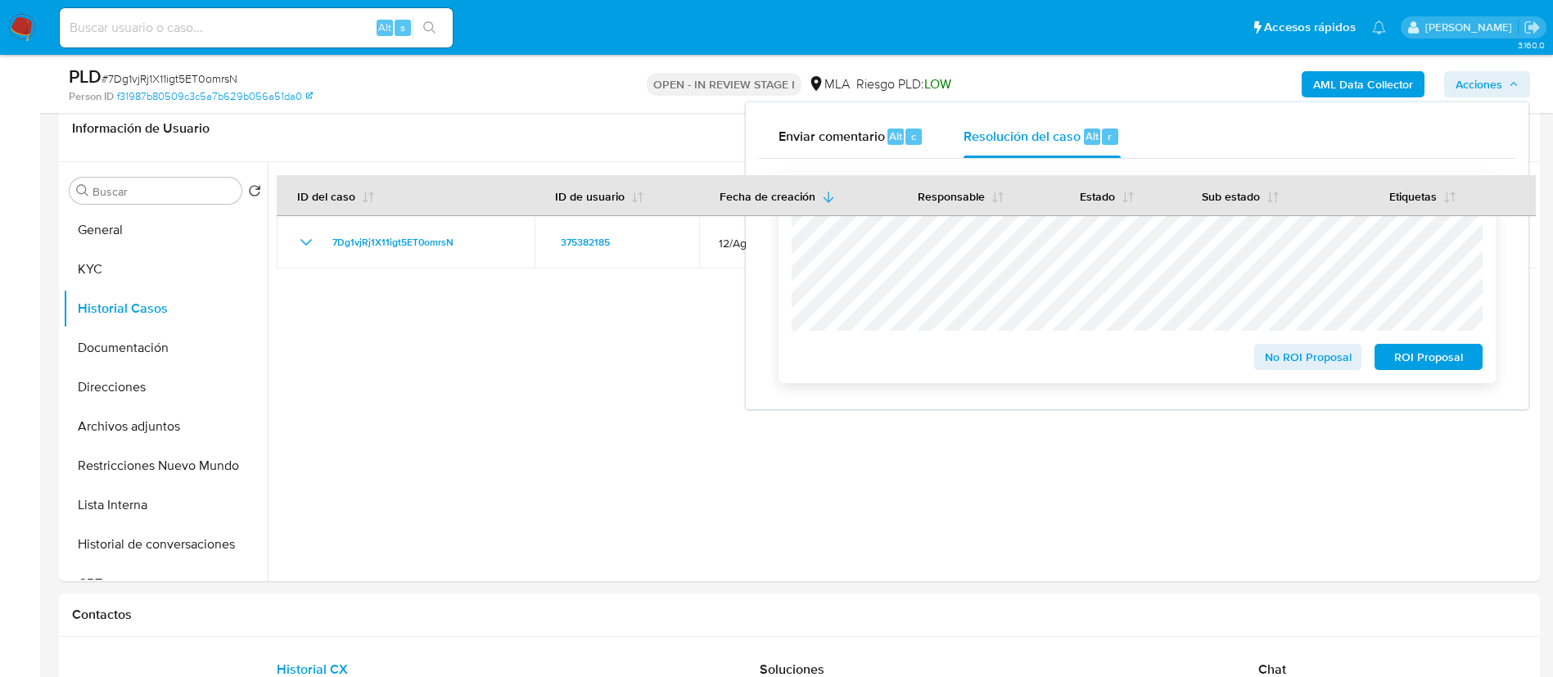
click at [1403, 355] on span "ROI Proposal" at bounding box center [1428, 356] width 85 height 23
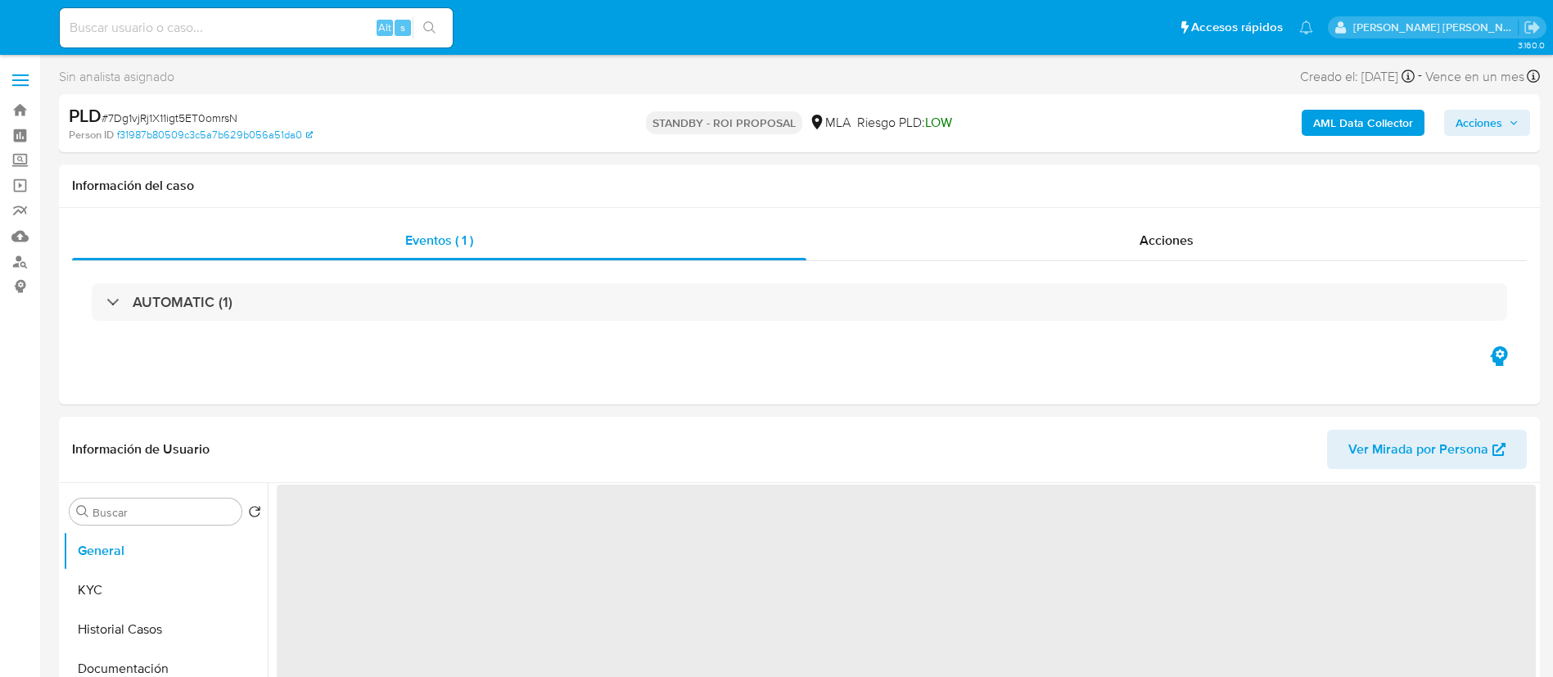
select select "10"
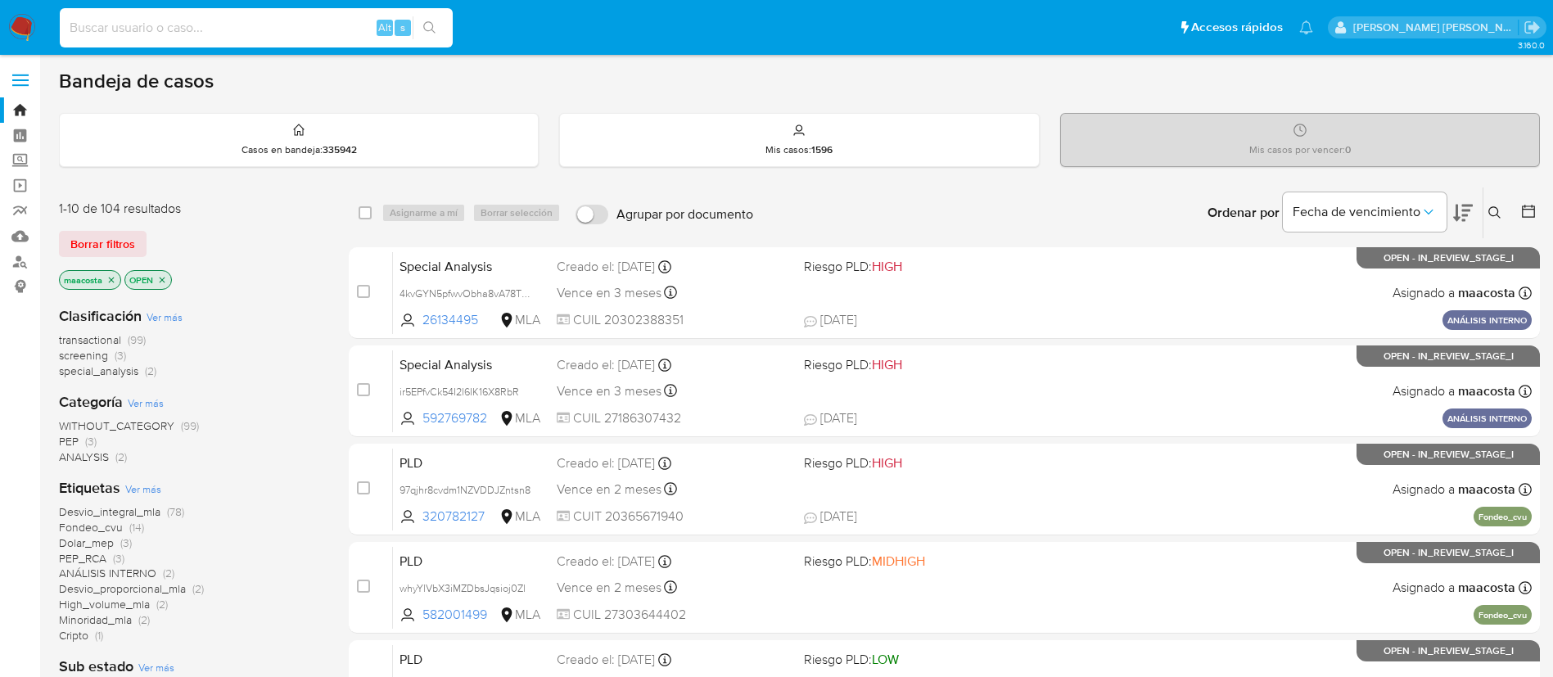
paste input "G3qnFsUm00ja8q2au7mTd9zF"
click at [252, 21] on input at bounding box center [256, 27] width 393 height 21
type input "G3qnFsUm00ja8q2au7mTd9zF"
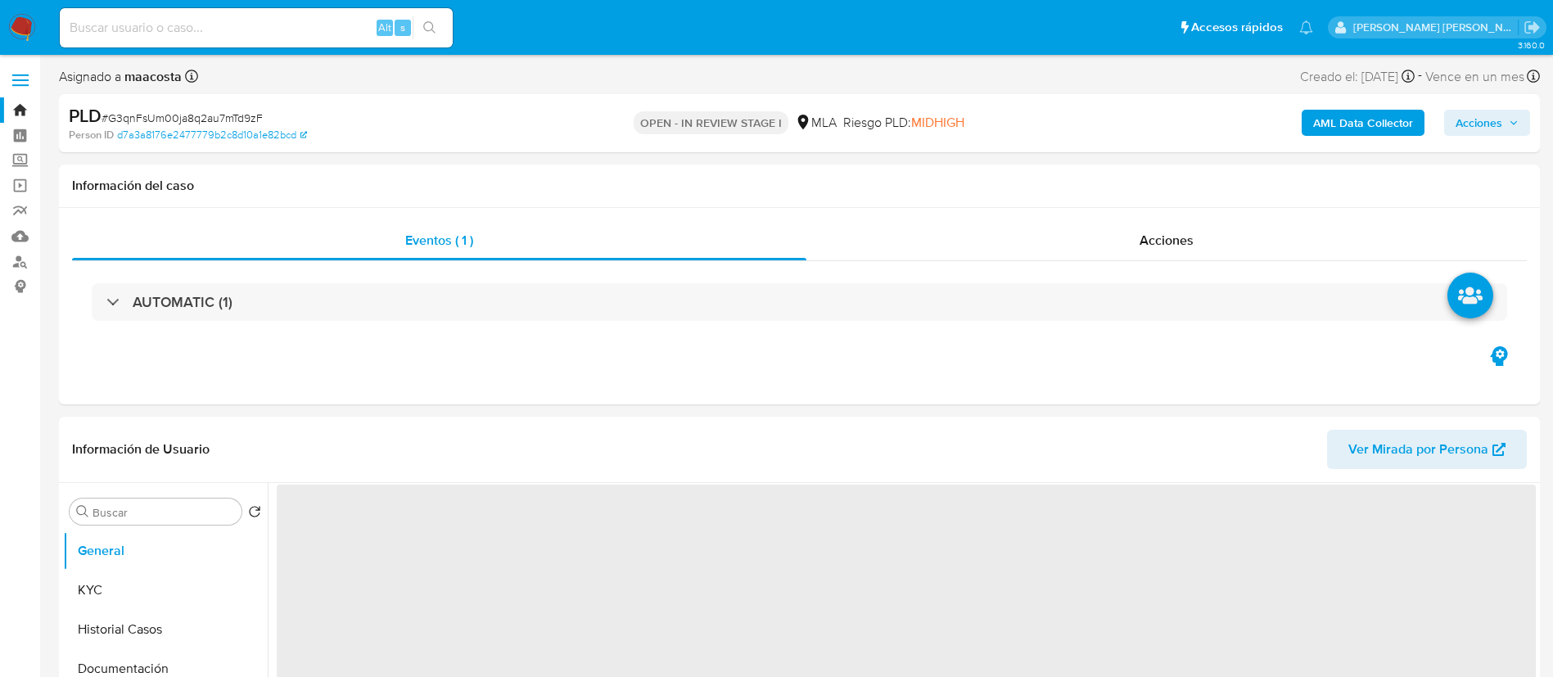
select select "10"
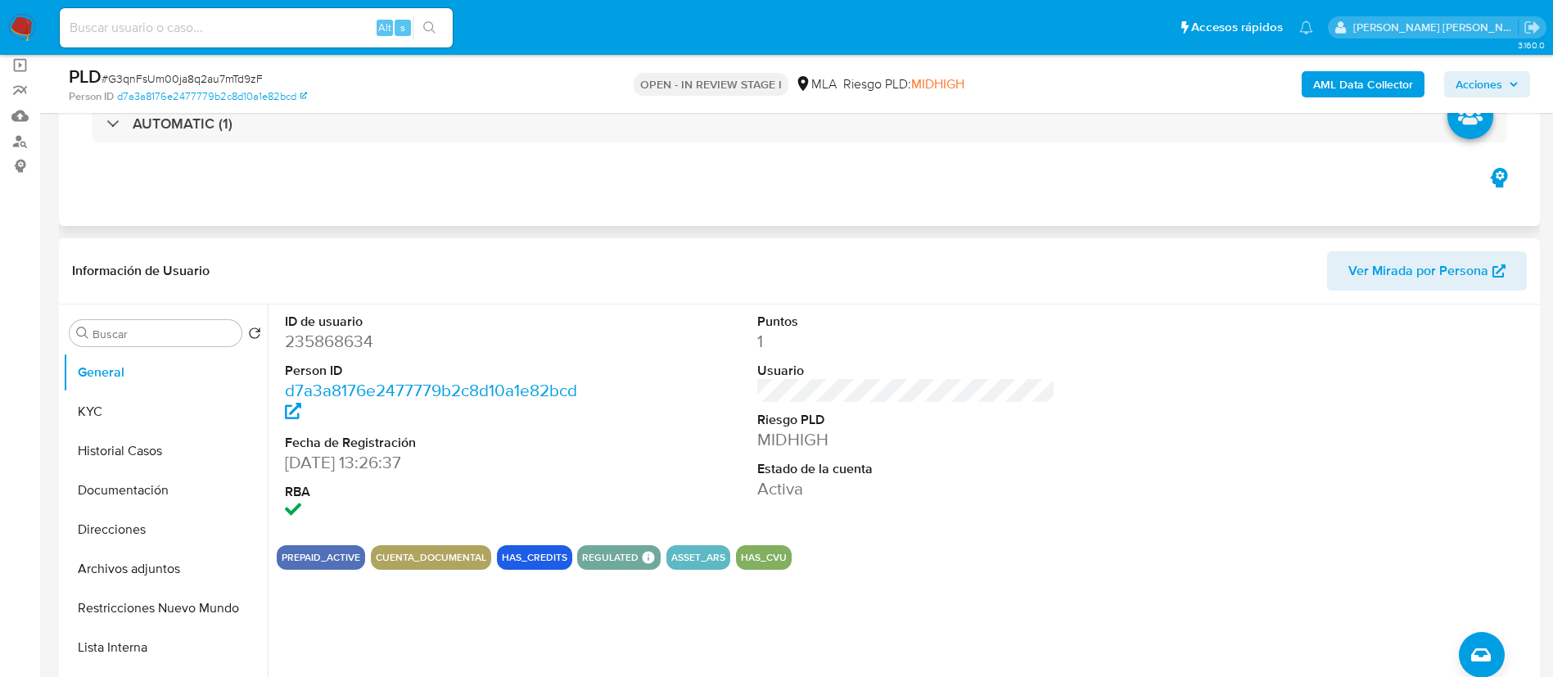
scroll to position [134, 0]
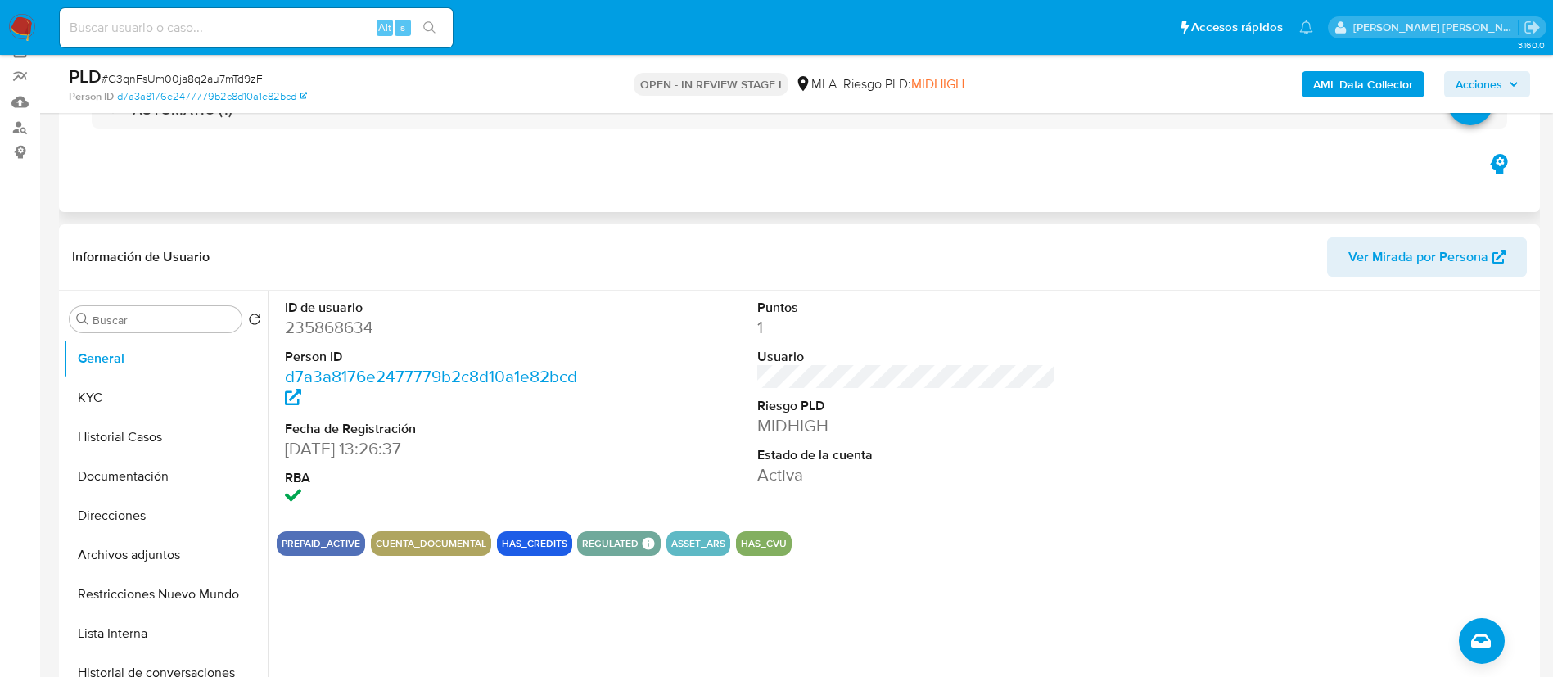
click at [275, 180] on div "Eventos ( 1 ) Acciones AUTOMATIC (1)" at bounding box center [799, 114] width 1481 height 196
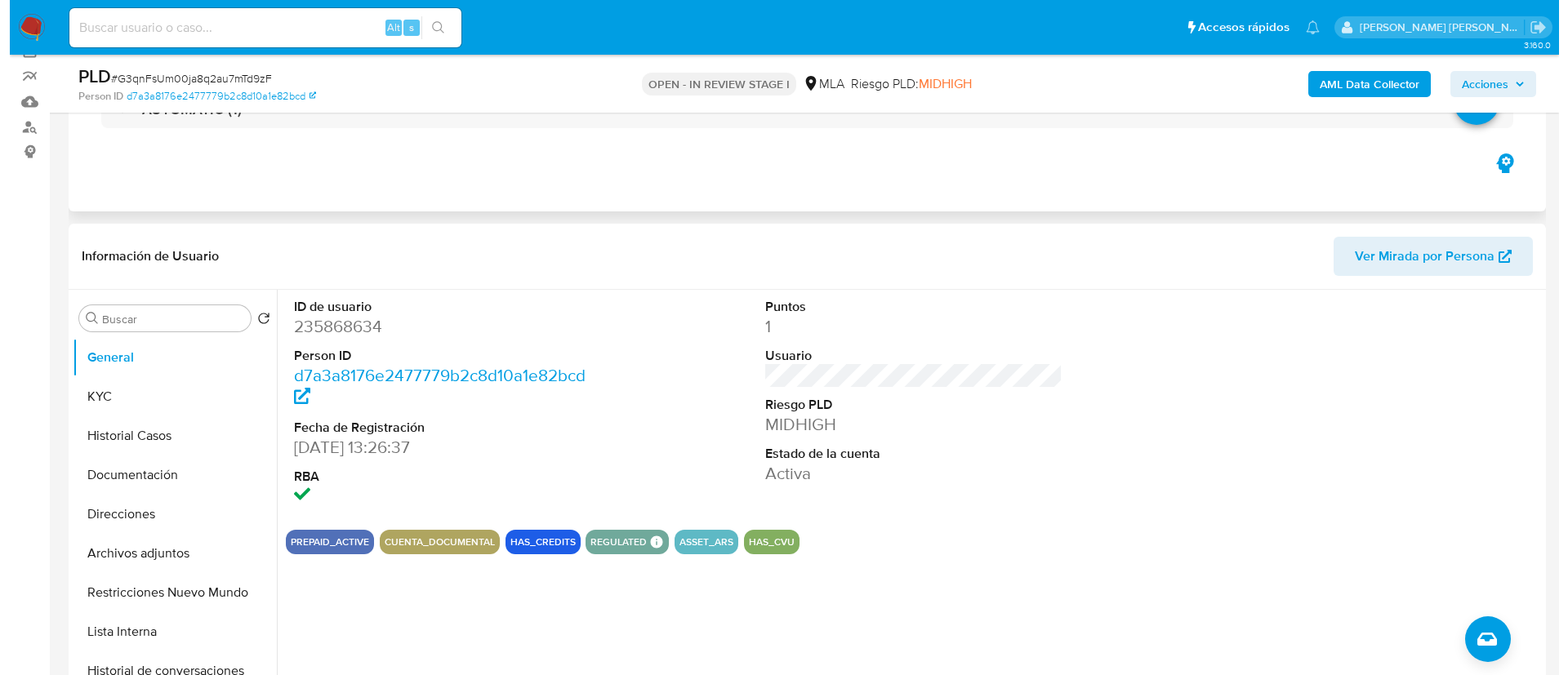
scroll to position [262, 0]
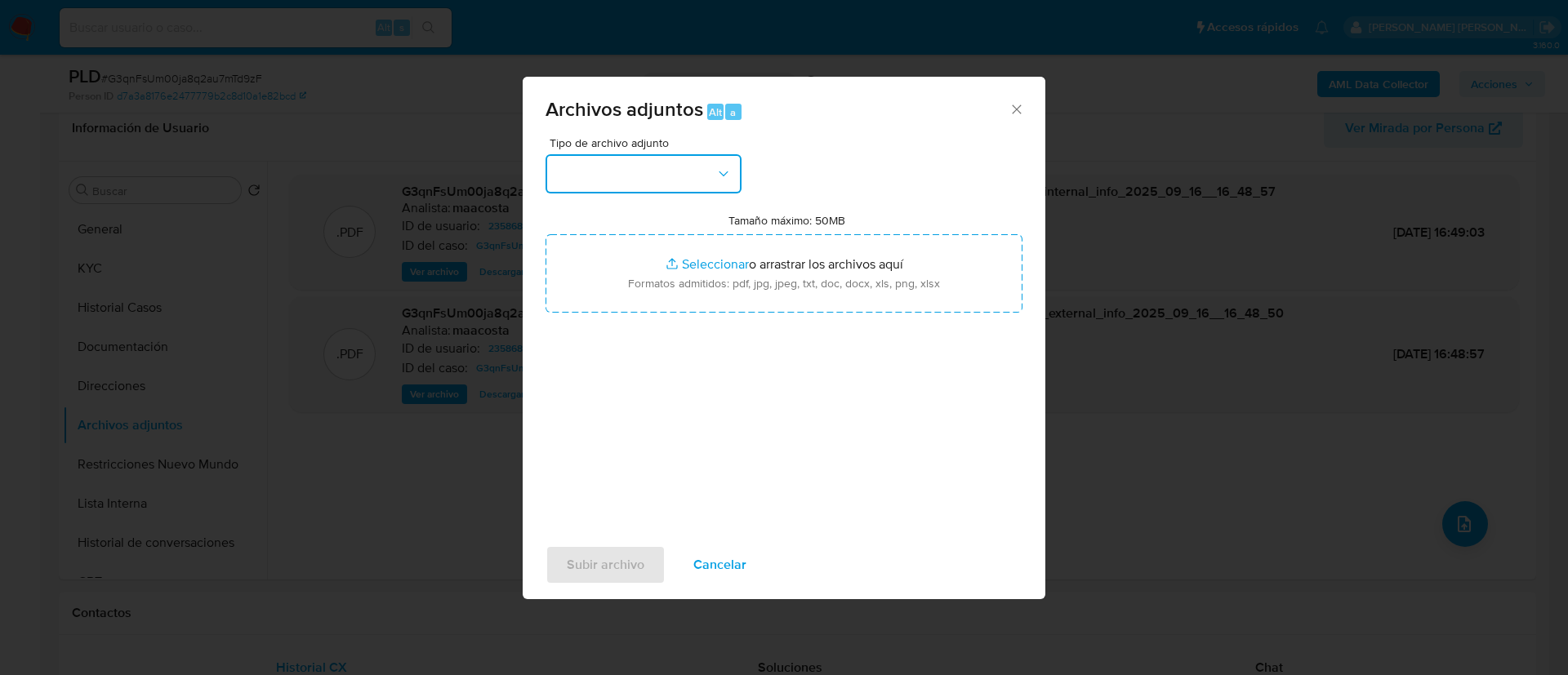
click at [598, 191] on button "button" at bounding box center [643, 173] width 196 height 39
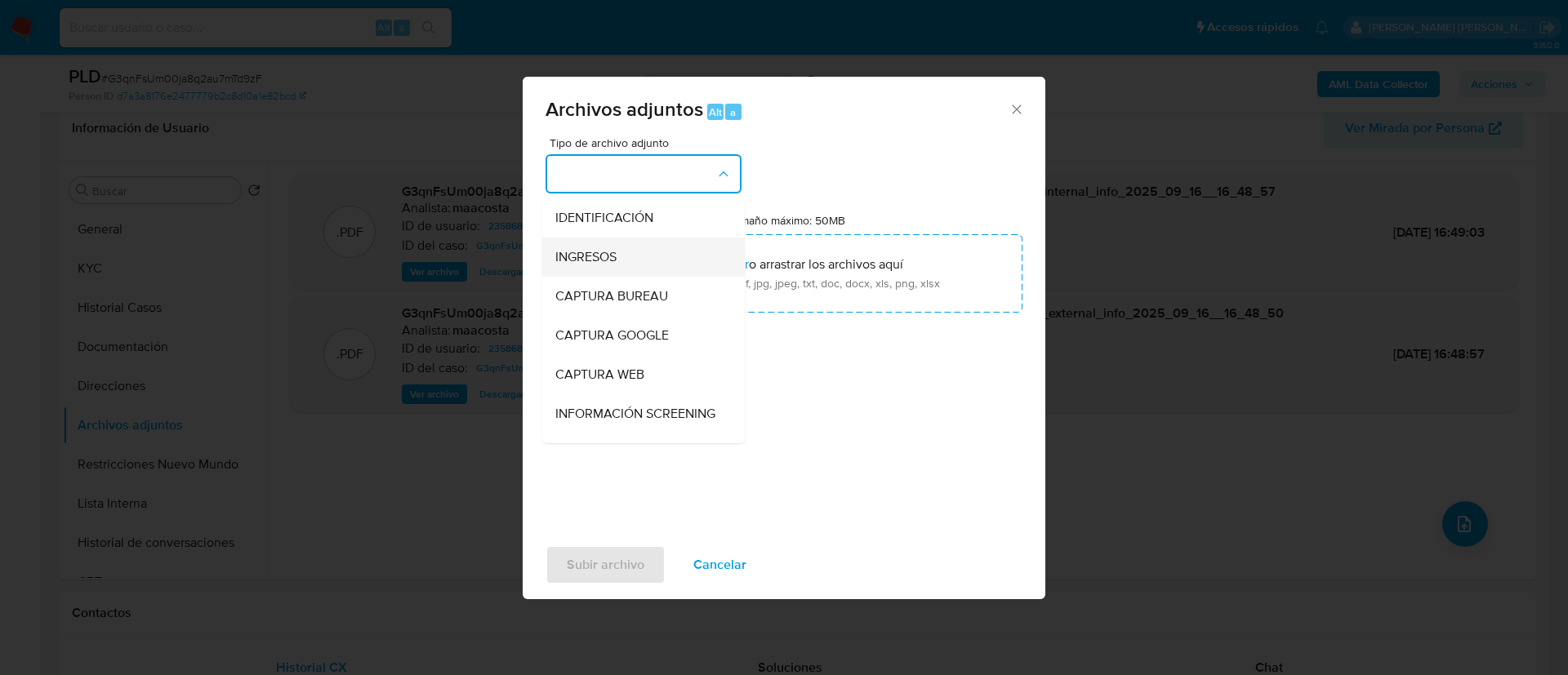
click at [605, 245] on div "INGRESOS" at bounding box center [638, 256] width 167 height 39
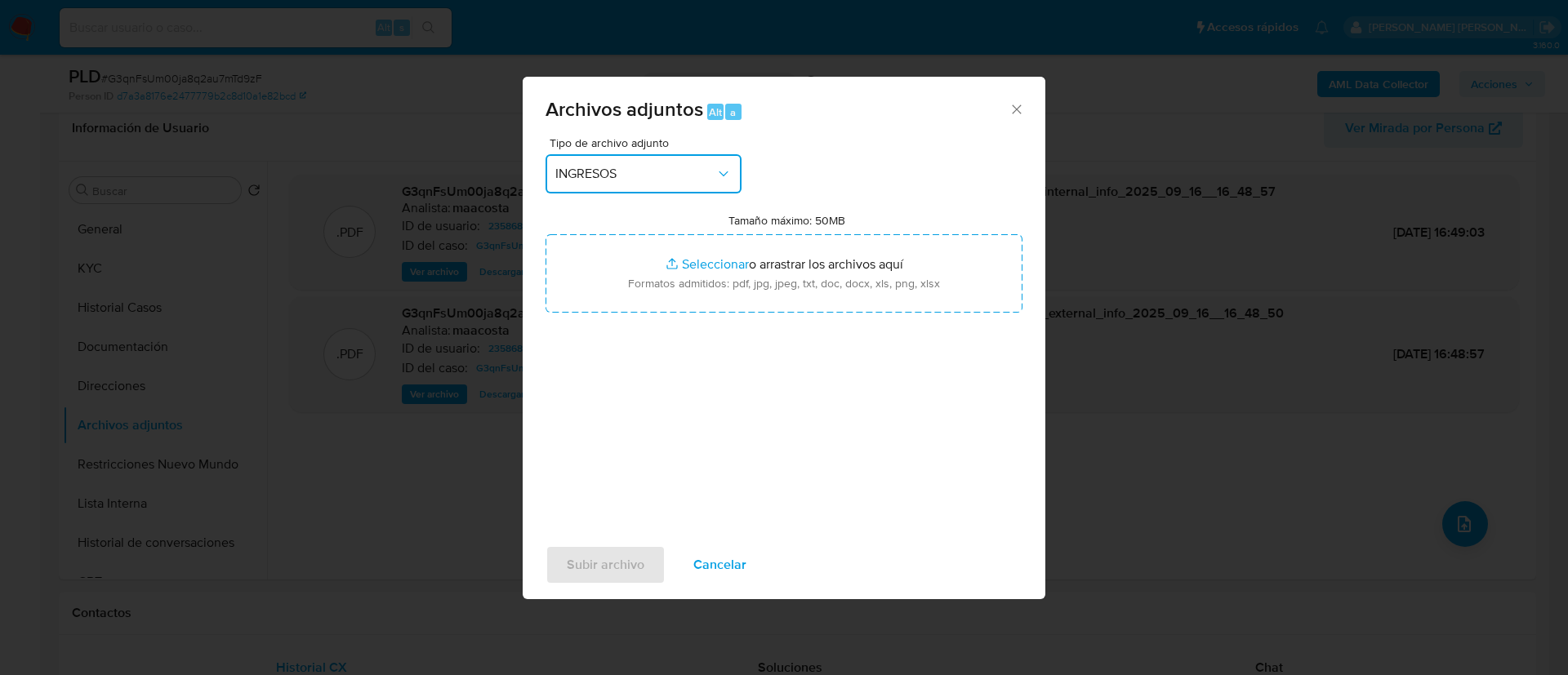
click at [599, 165] on button "INGRESOS" at bounding box center [643, 173] width 196 height 39
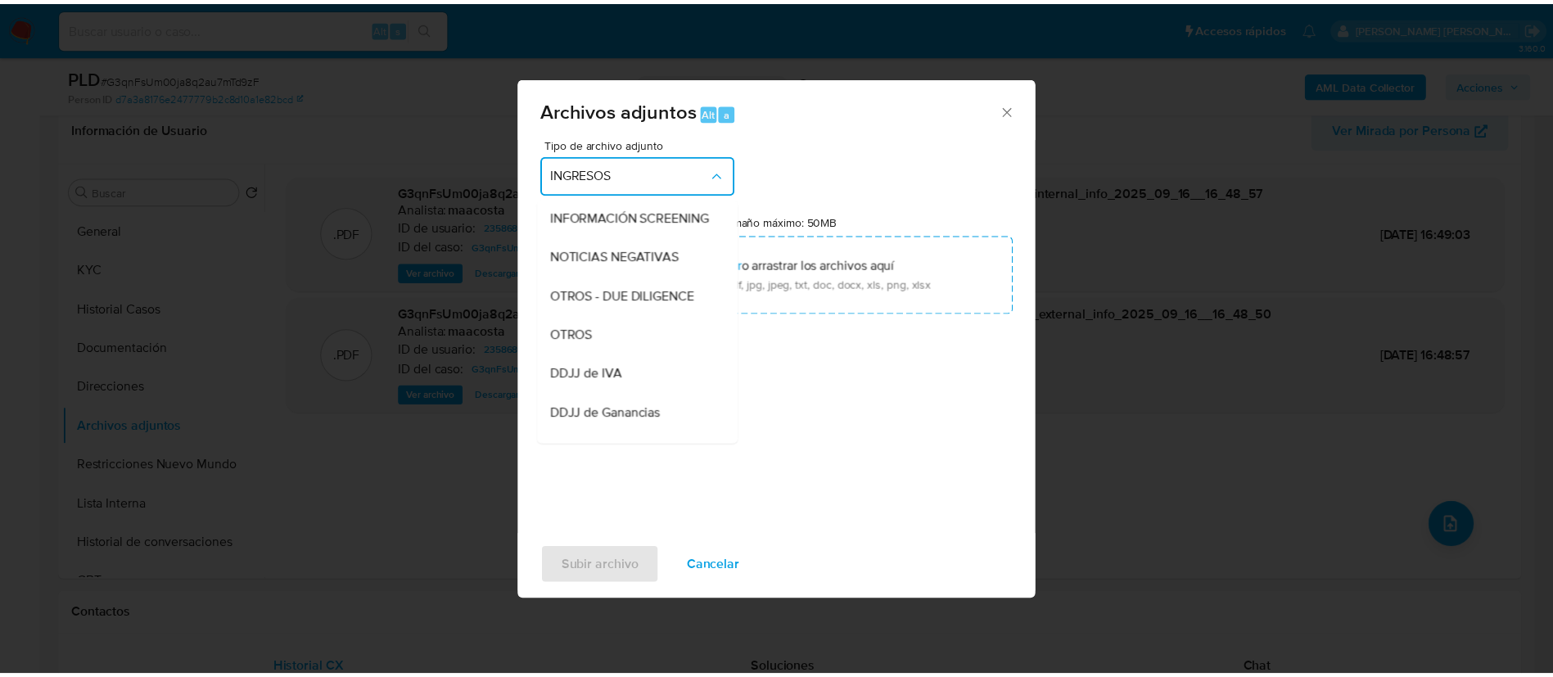
scroll to position [199, 0]
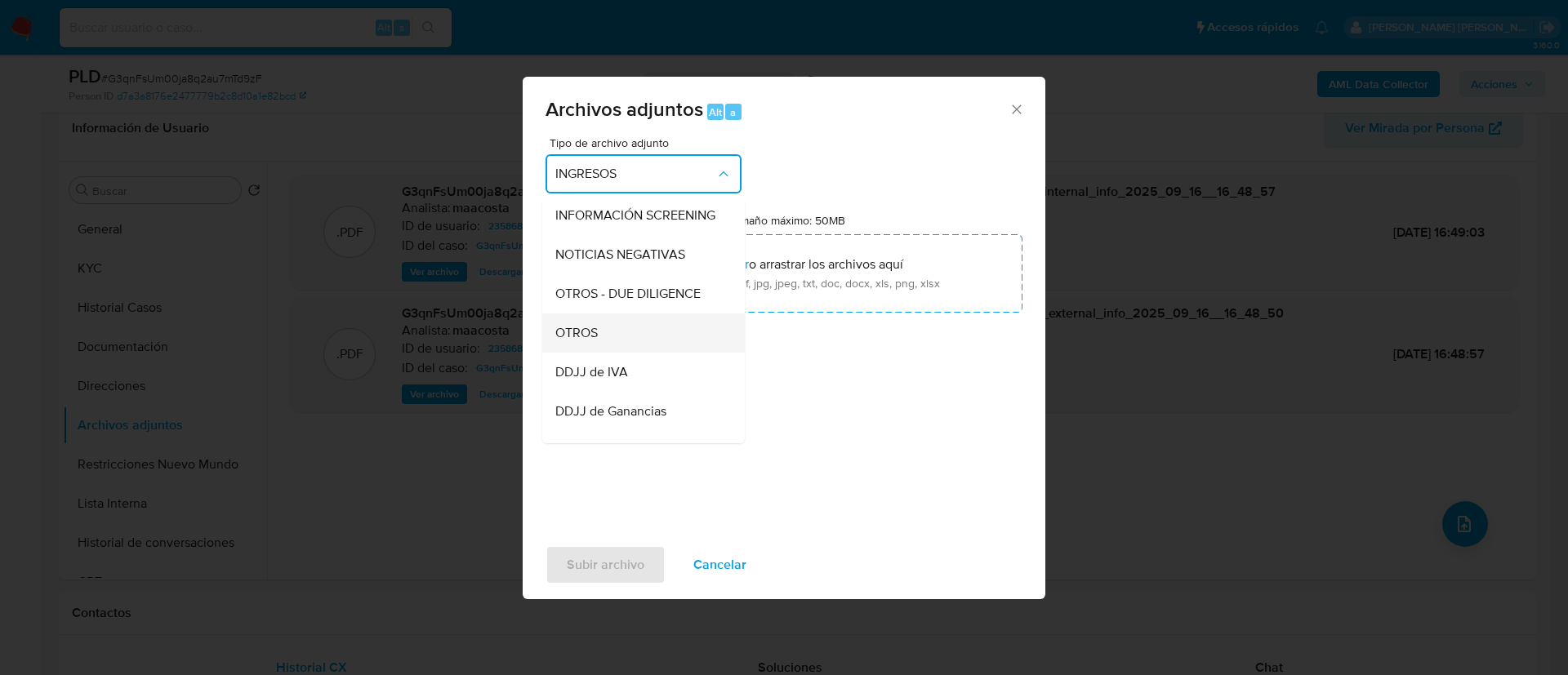
click at [590, 340] on span "OTROS" at bounding box center [577, 333] width 43 height 16
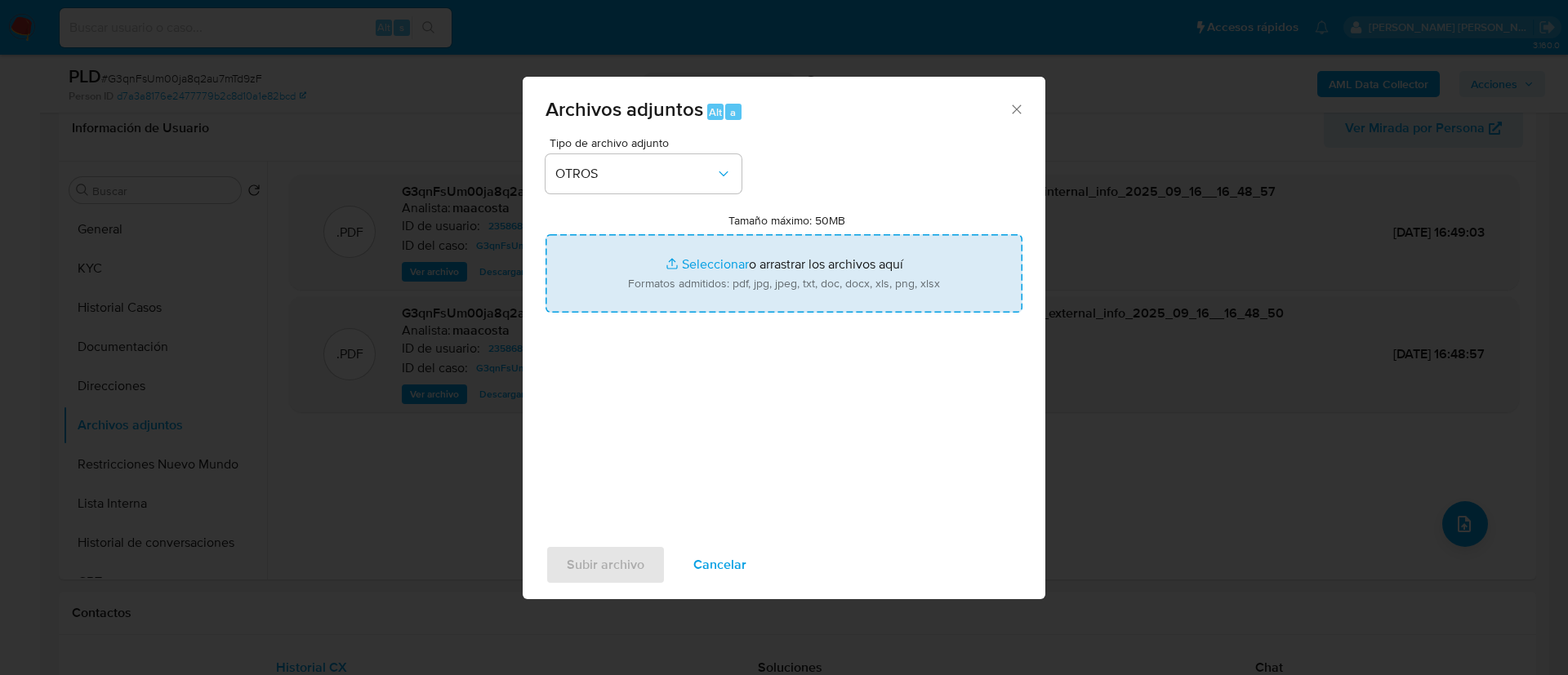
type input "C:\fakepath\Maria Elizabeth Velez Martinez - Movimientos.xlsx"
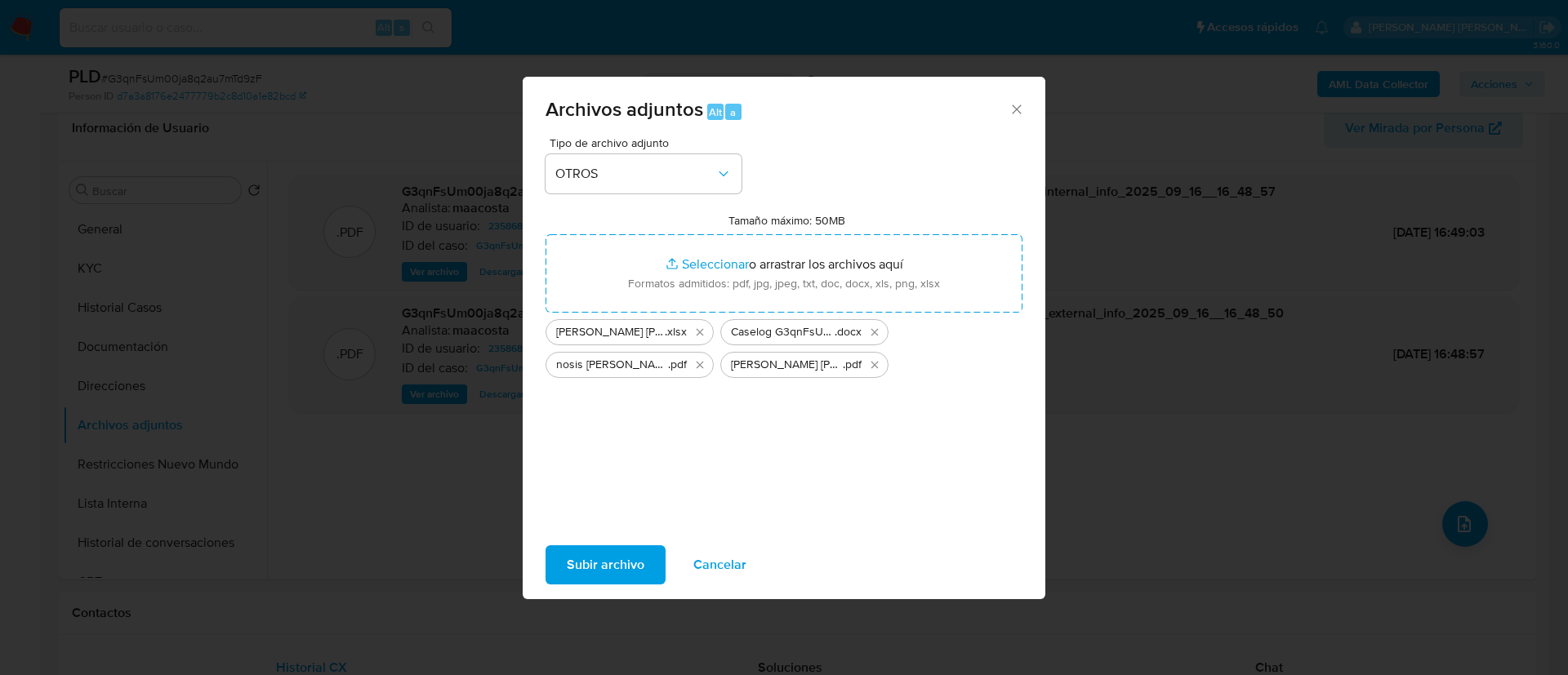
click at [606, 566] on span "Subir archivo" at bounding box center [605, 565] width 78 height 36
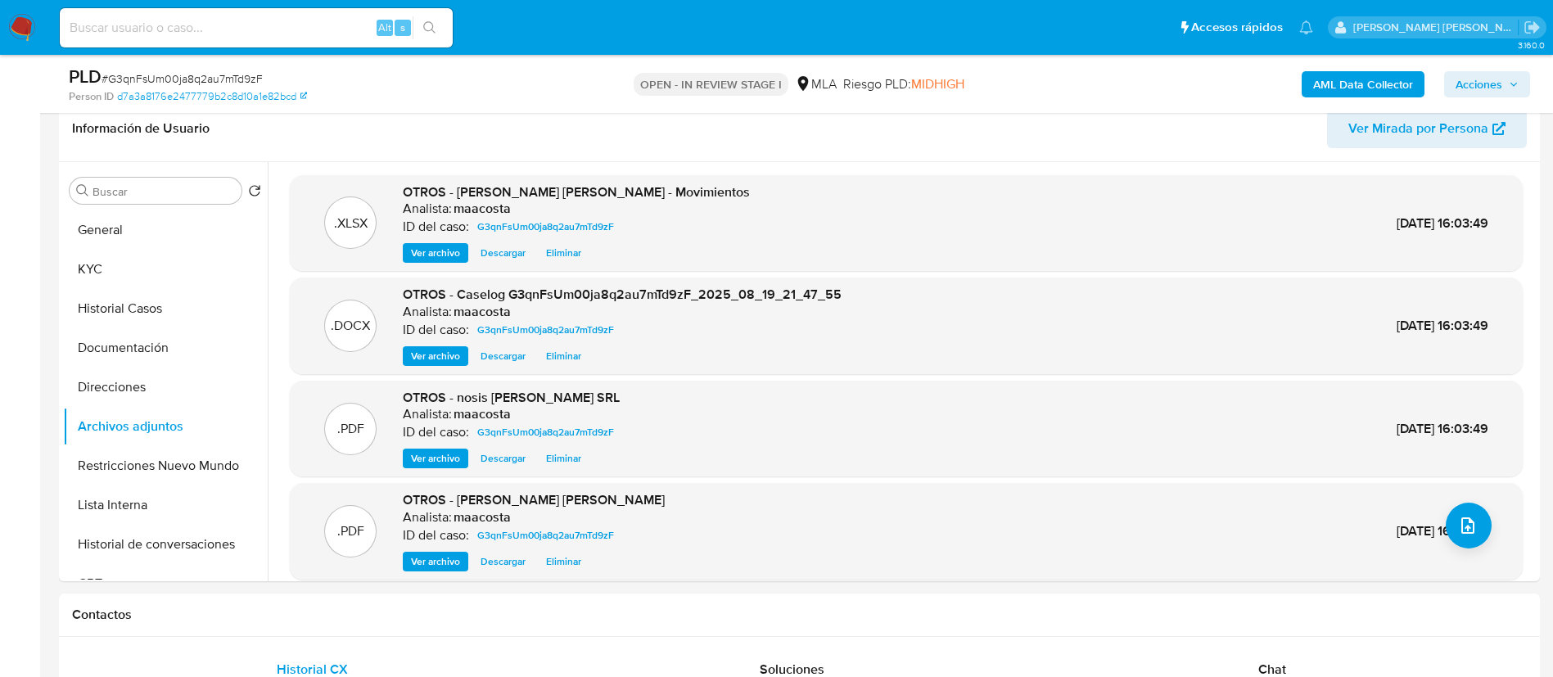
click at [1520, 80] on button "Acciones" at bounding box center [1487, 84] width 86 height 26
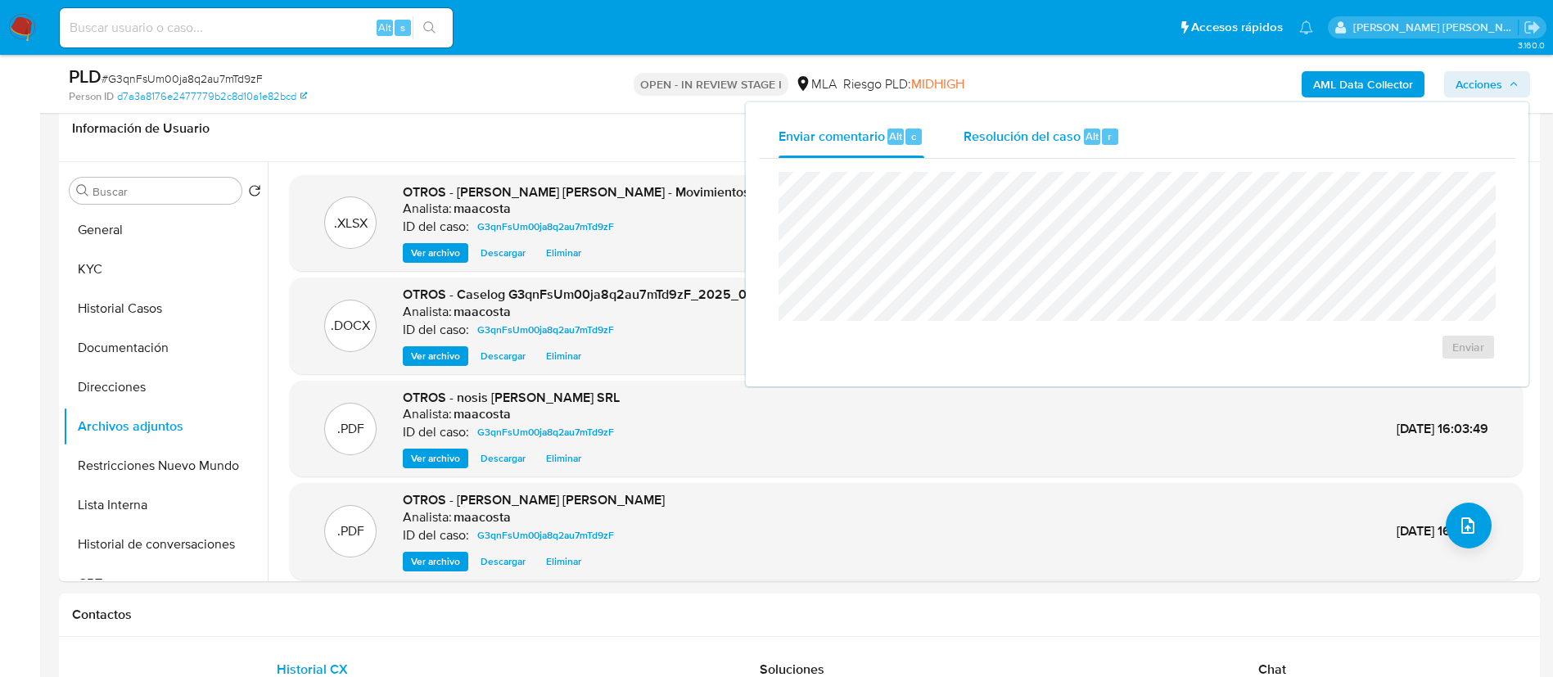
click at [1060, 130] on span "Resolución del caso" at bounding box center [1022, 135] width 117 height 19
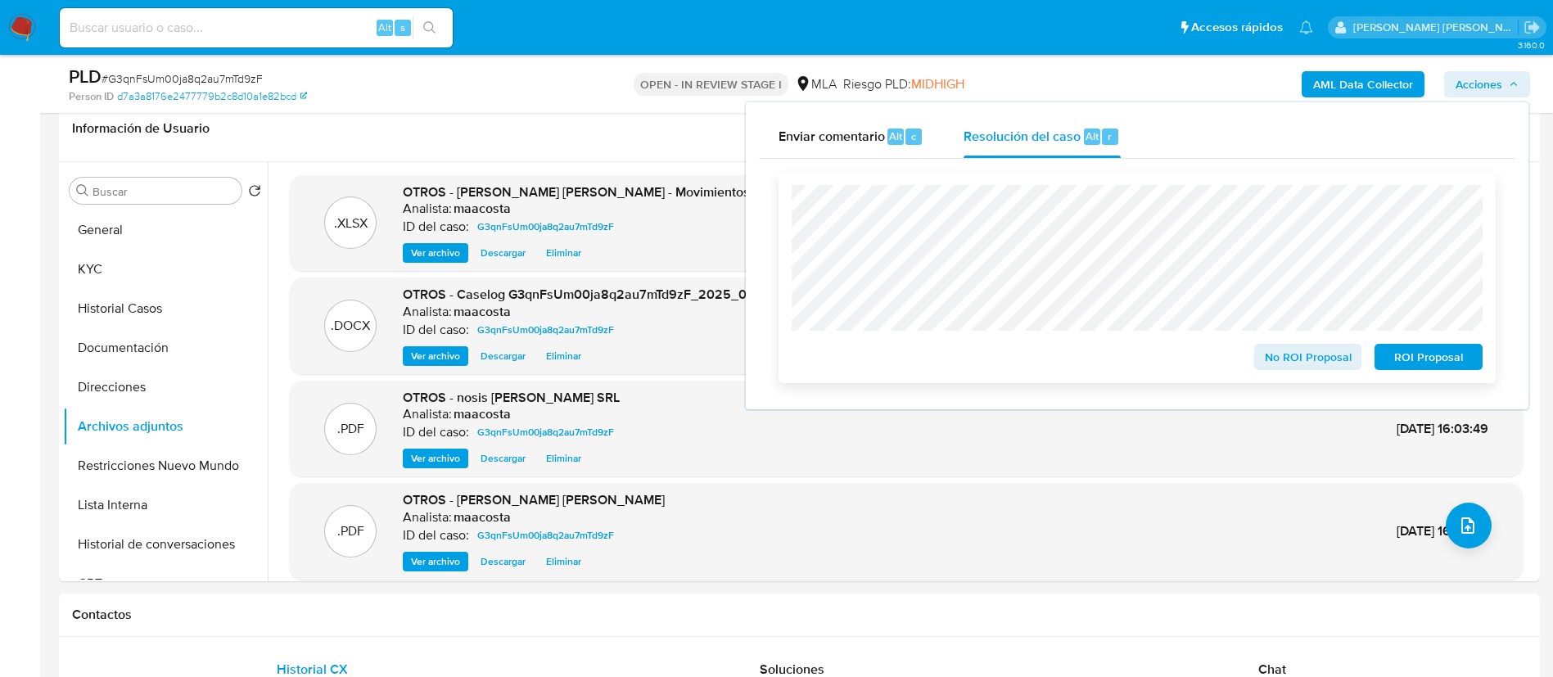
click at [1279, 353] on span "No ROI Proposal" at bounding box center [1308, 356] width 85 height 23
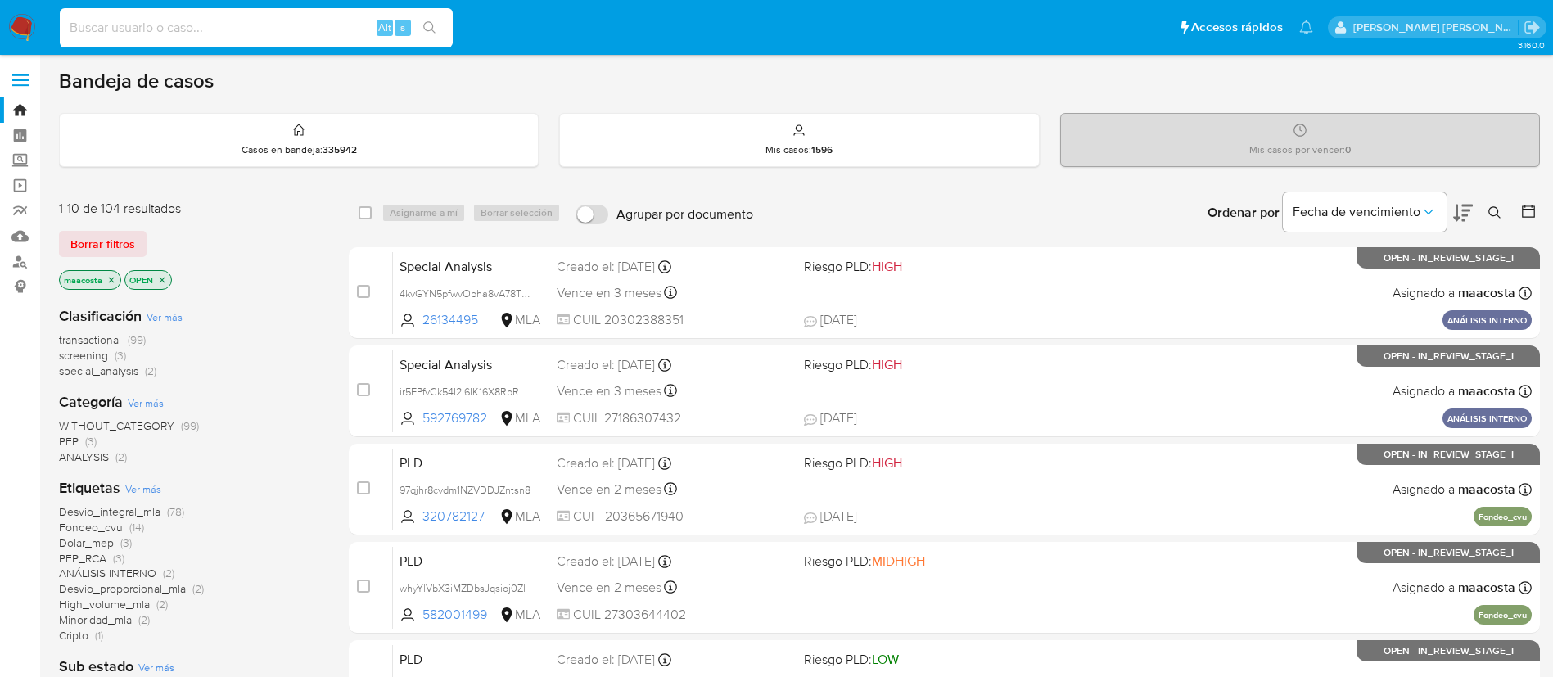
click at [252, 21] on input at bounding box center [256, 27] width 393 height 21
paste input "5sG891svCbOxBvGqnKReQsXl"
type input "5sG891svCbOxBvGqnKReQsXl"
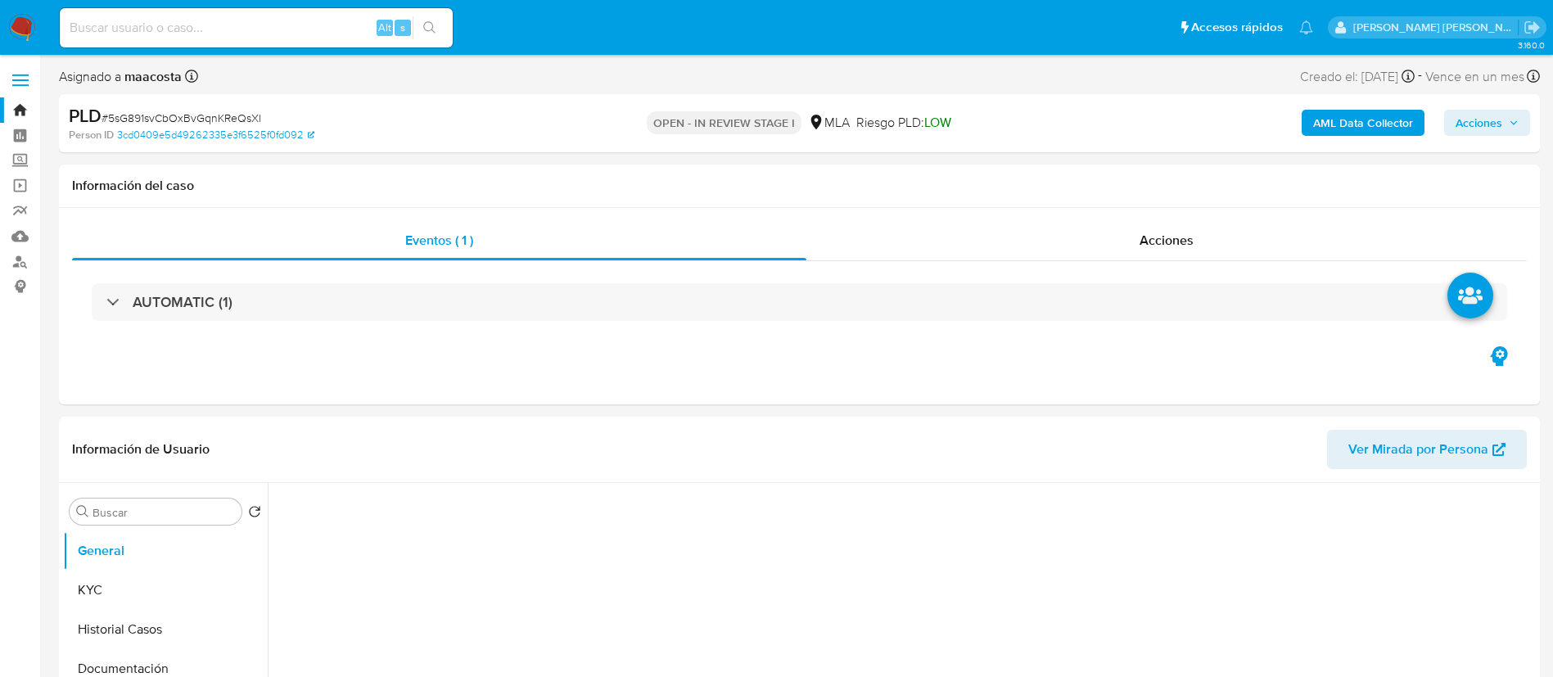
select select "10"
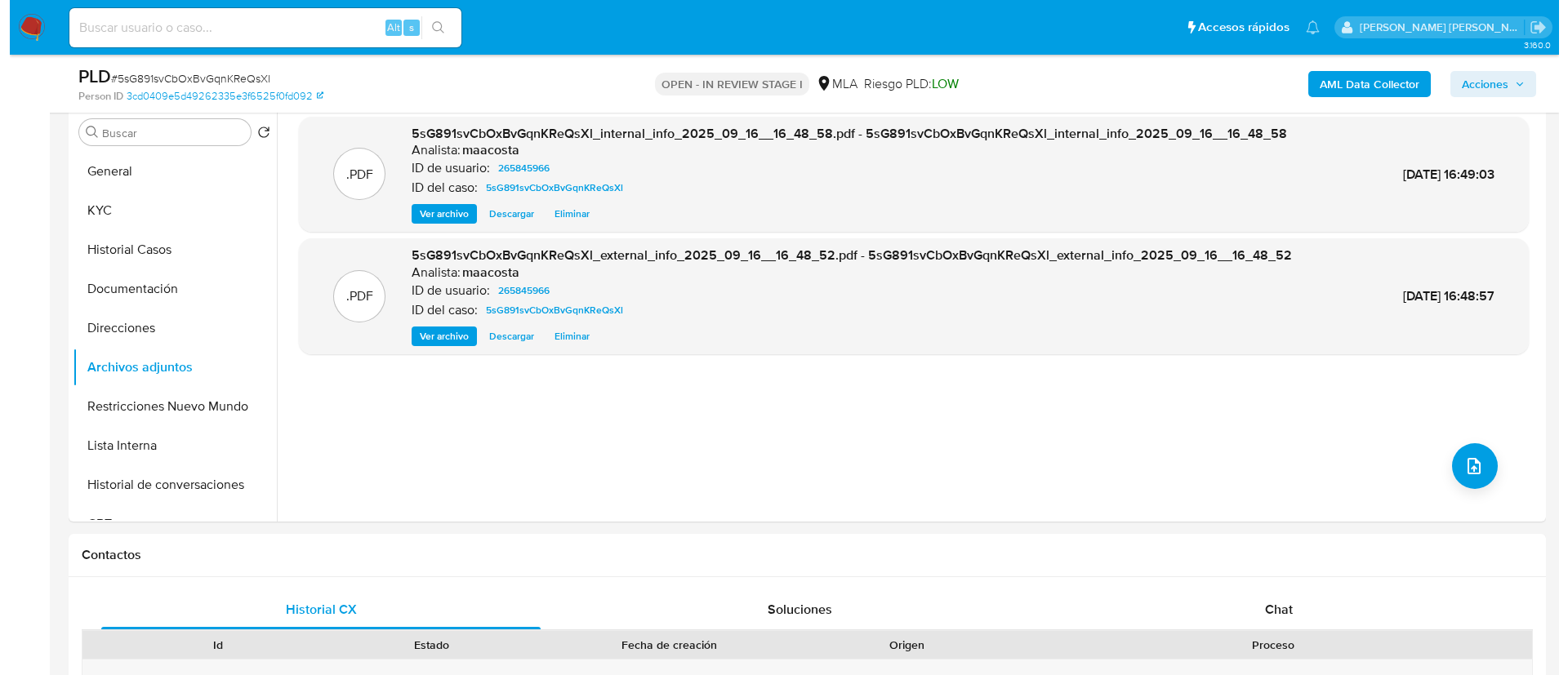
scroll to position [262, 0]
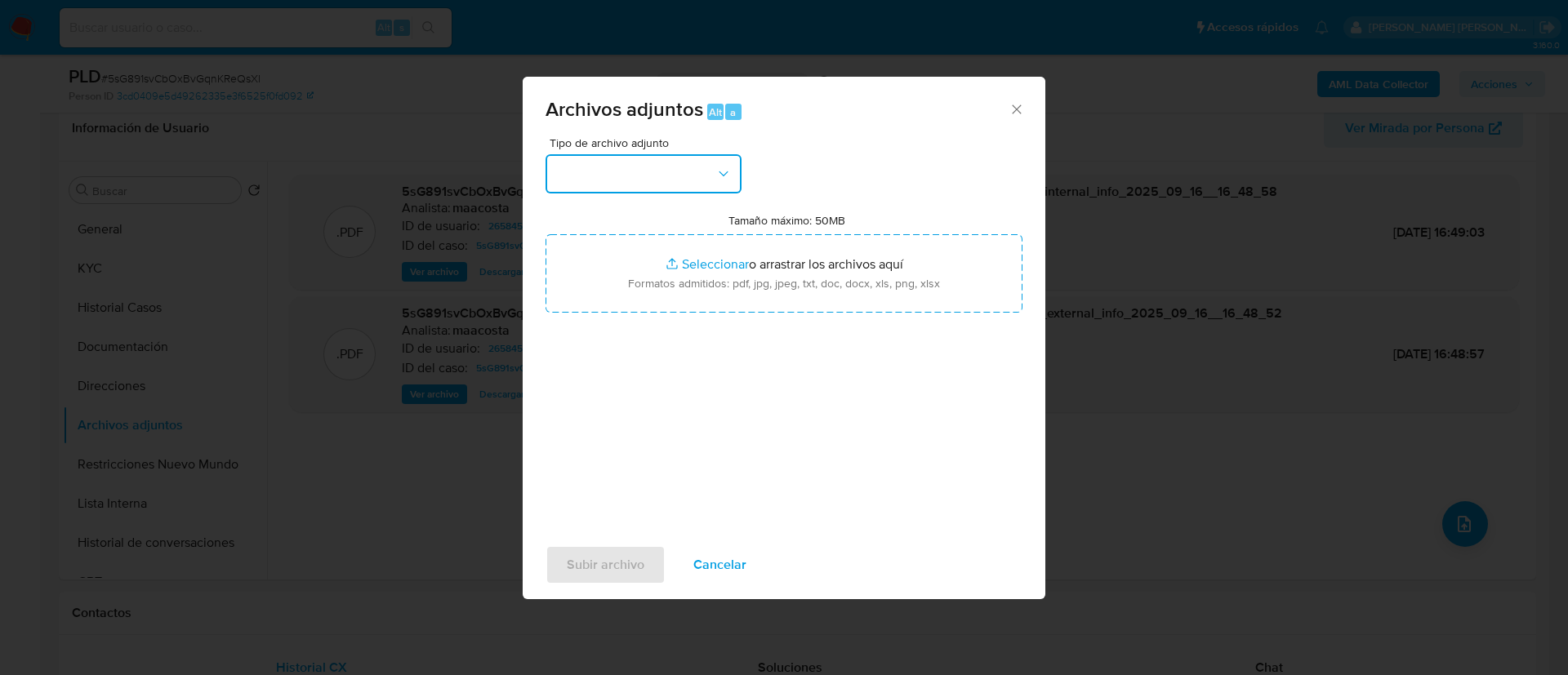
click at [627, 181] on button "button" at bounding box center [643, 173] width 196 height 39
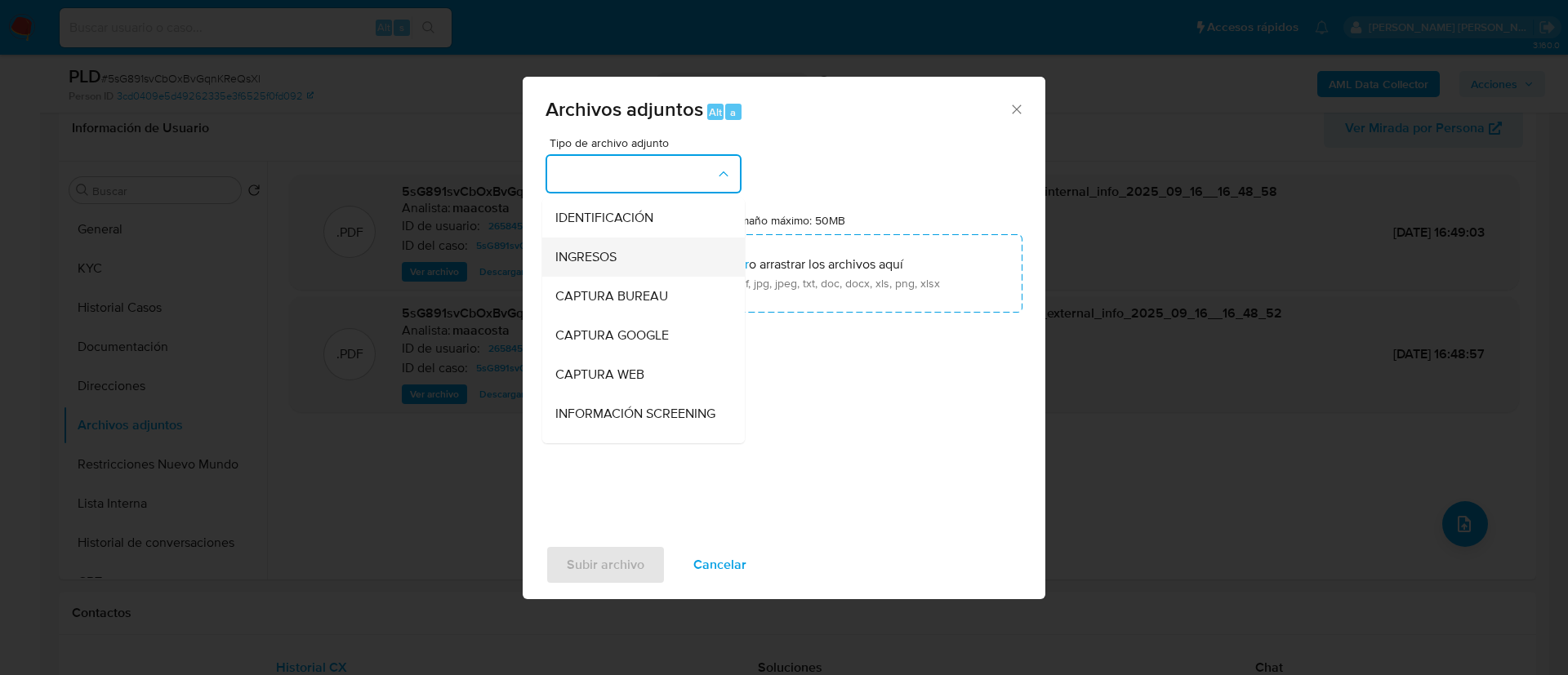
click at [629, 259] on div "INGRESOS" at bounding box center [638, 256] width 167 height 39
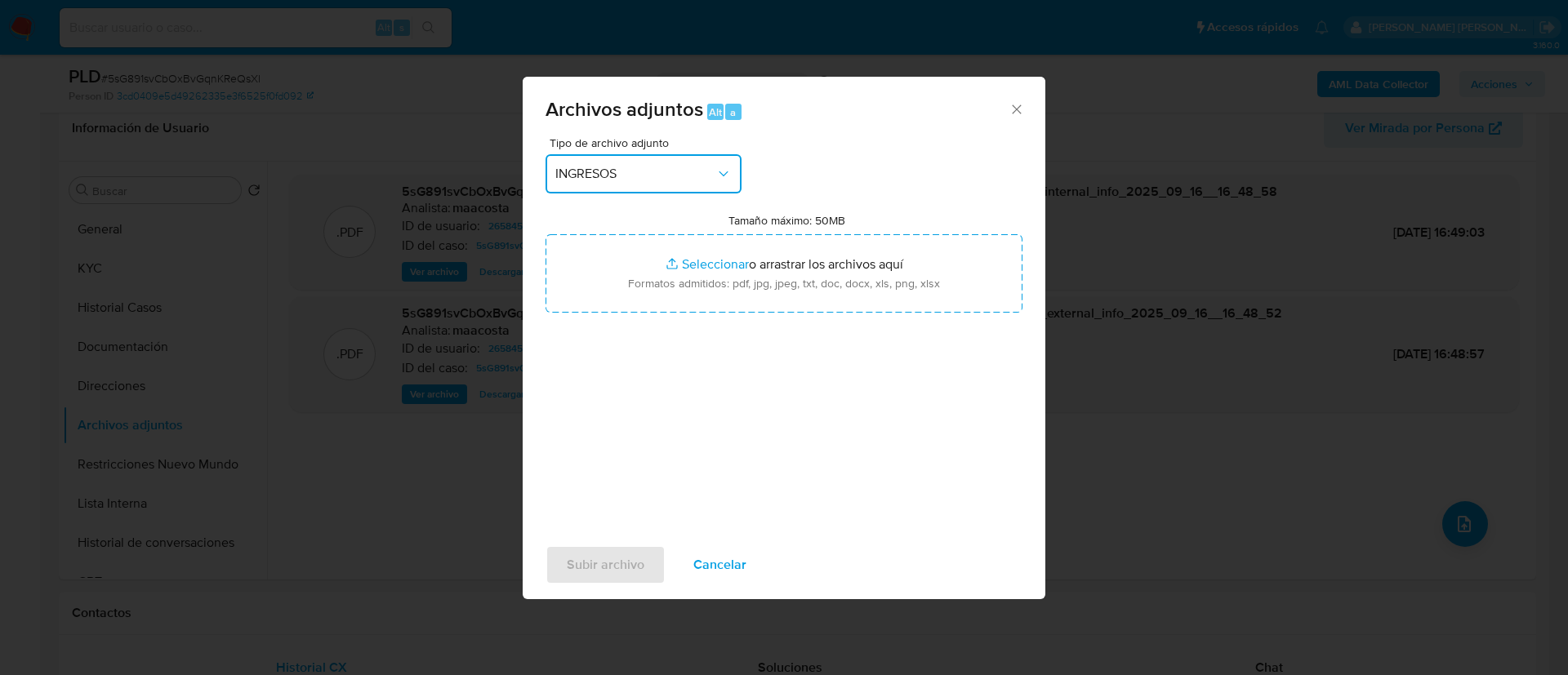
click at [626, 169] on span "INGRESOS" at bounding box center [635, 173] width 160 height 16
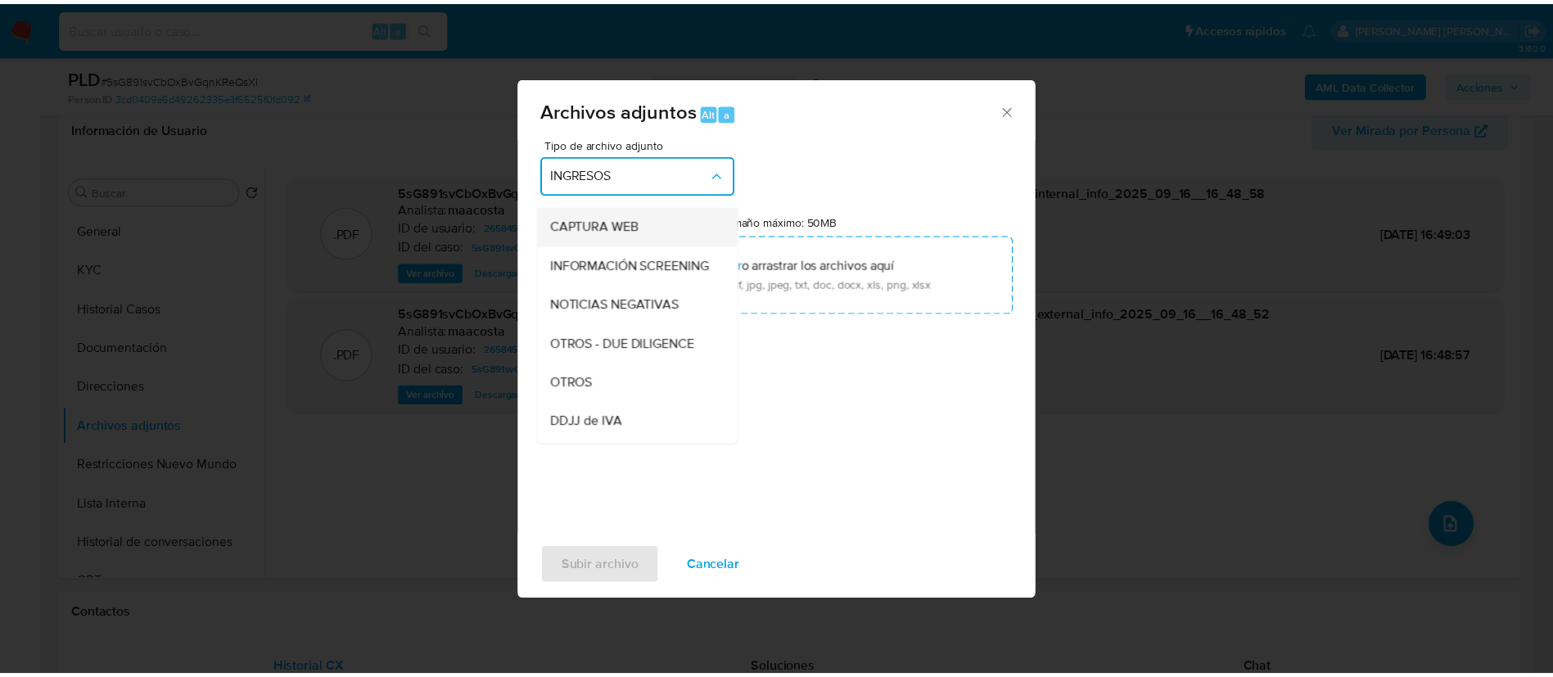
scroll to position [171, 0]
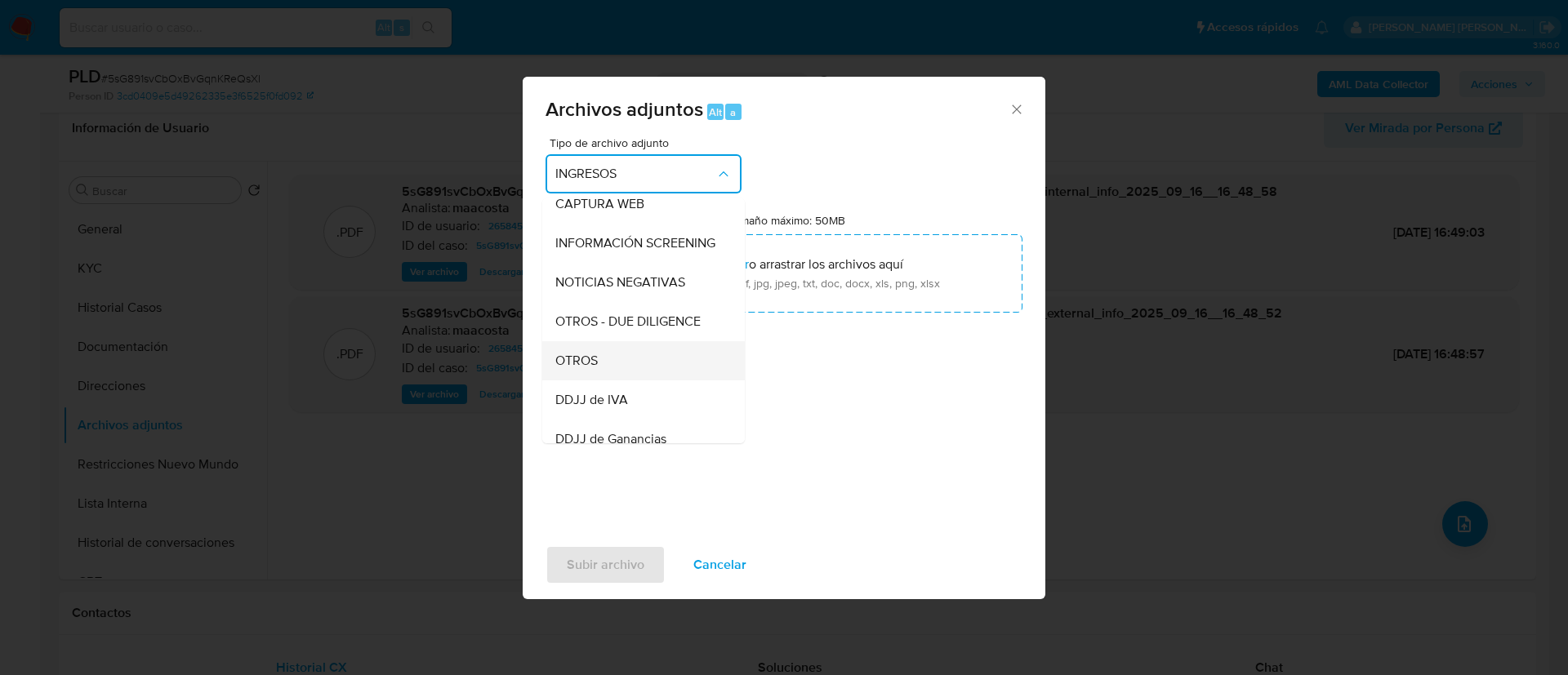
click at [587, 369] on span "OTROS" at bounding box center [577, 361] width 43 height 16
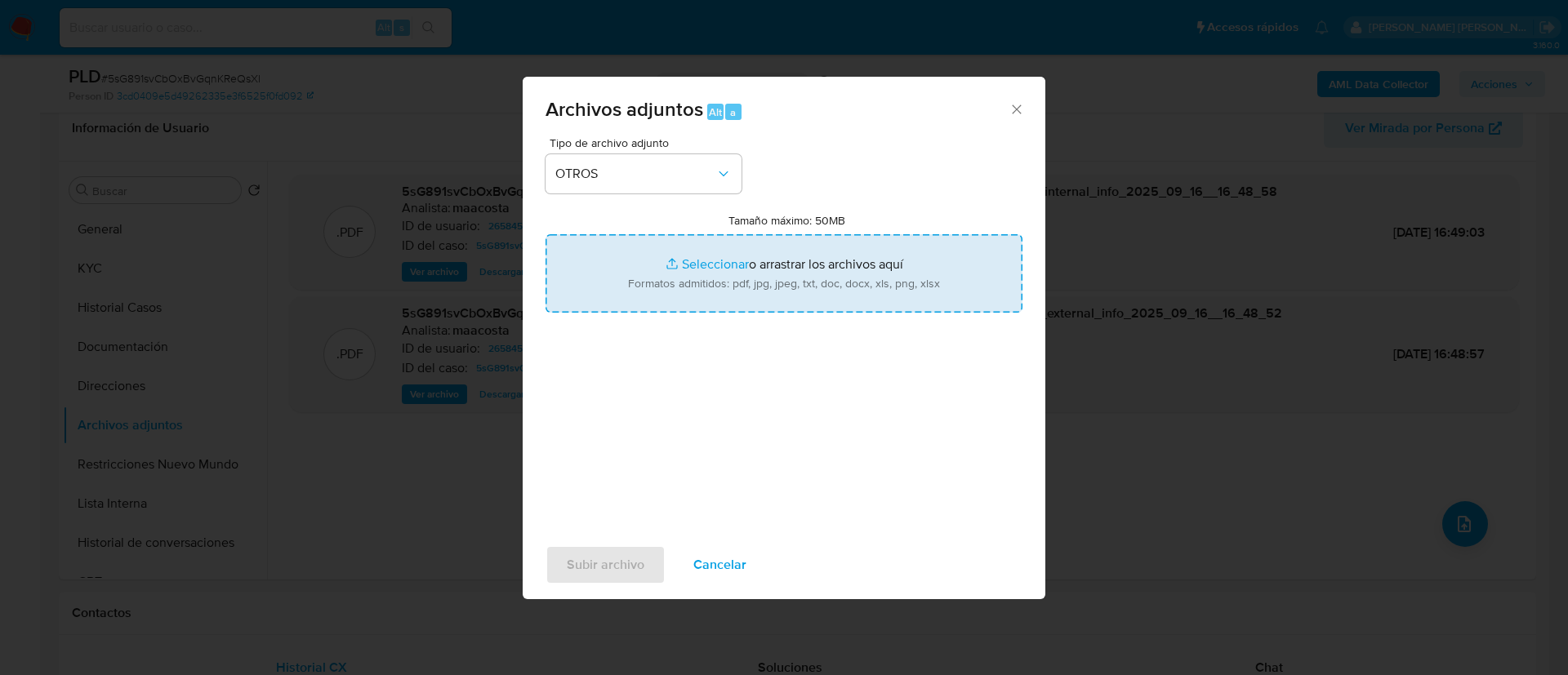
type input "C:\fakepath\Caselog 5sG891svCbOxBvGqnKReQsXl_2025_08_19_08_16_58.docx"
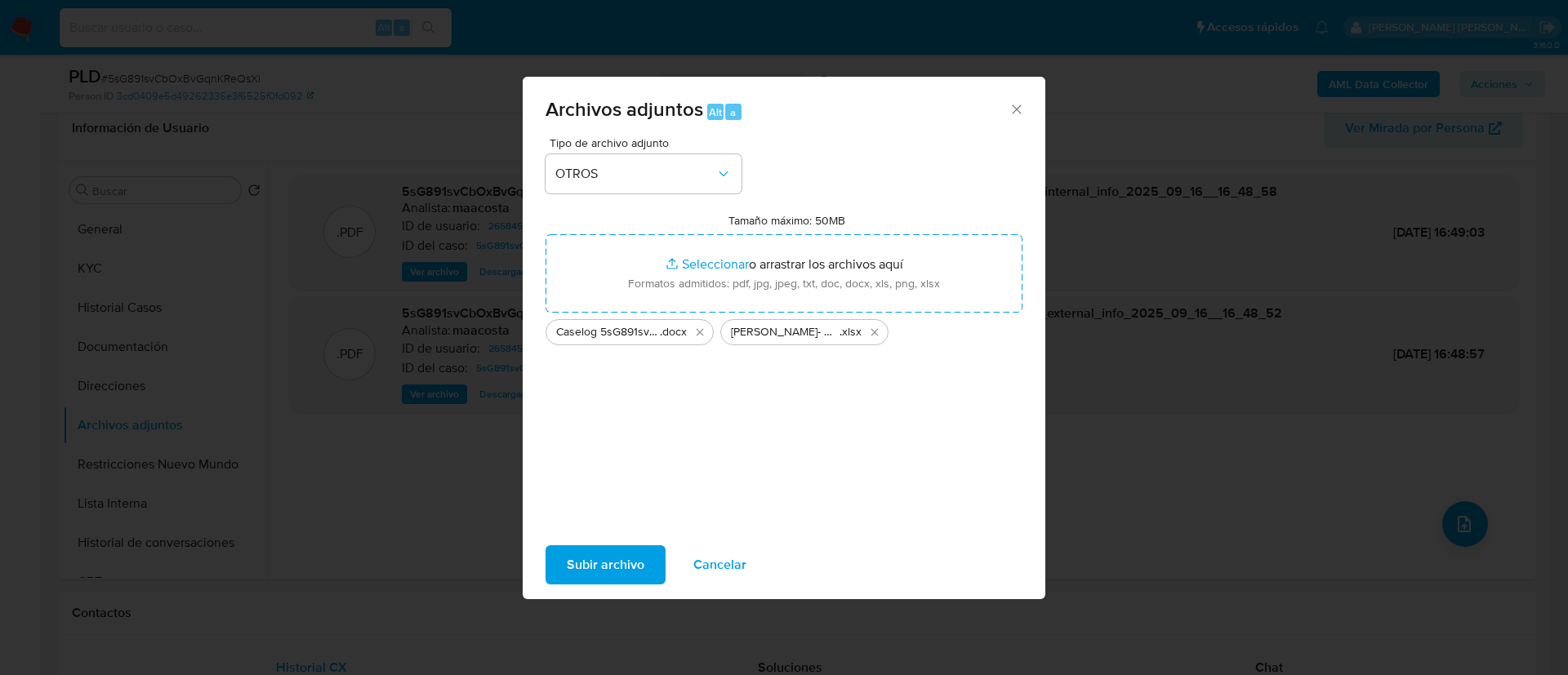
click at [598, 565] on span "Subir archivo" at bounding box center [605, 565] width 78 height 36
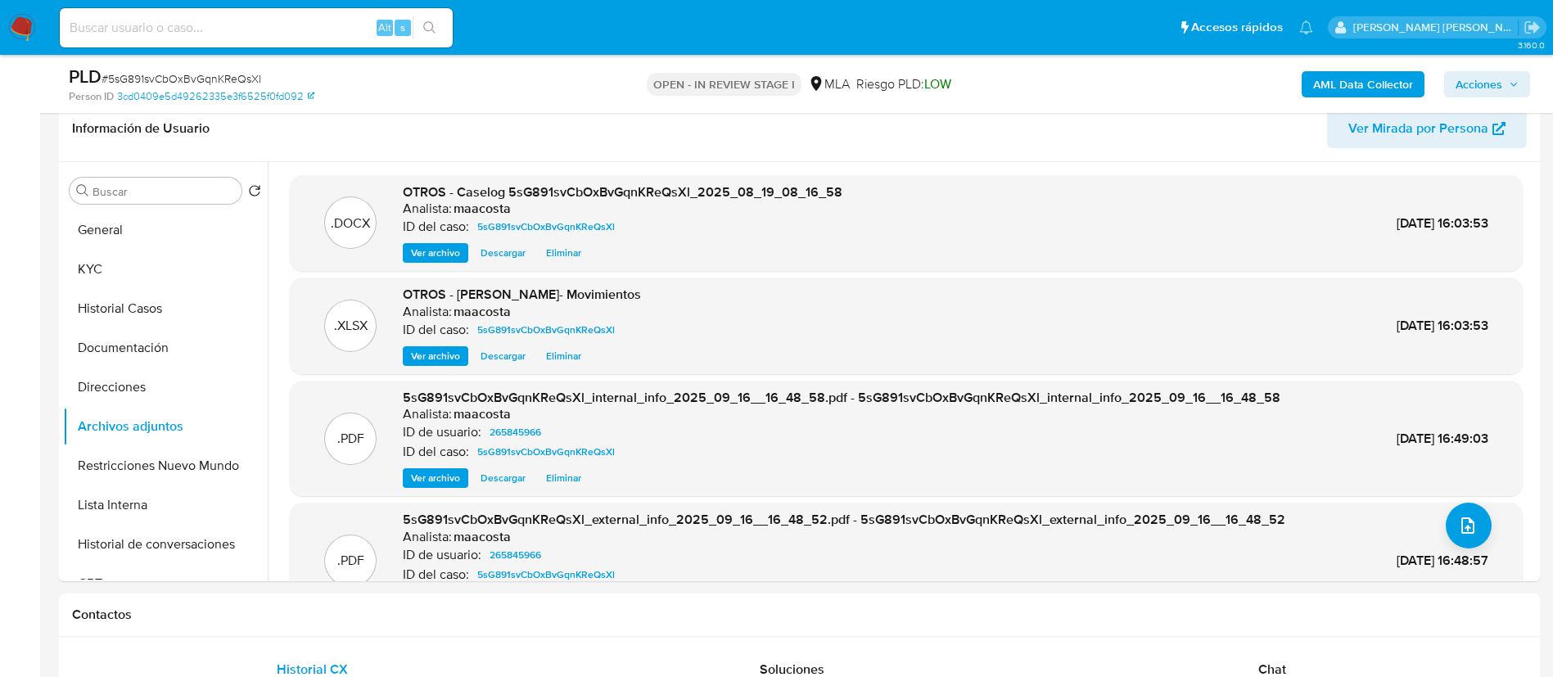
click at [1478, 86] on span "Acciones" at bounding box center [1479, 84] width 47 height 26
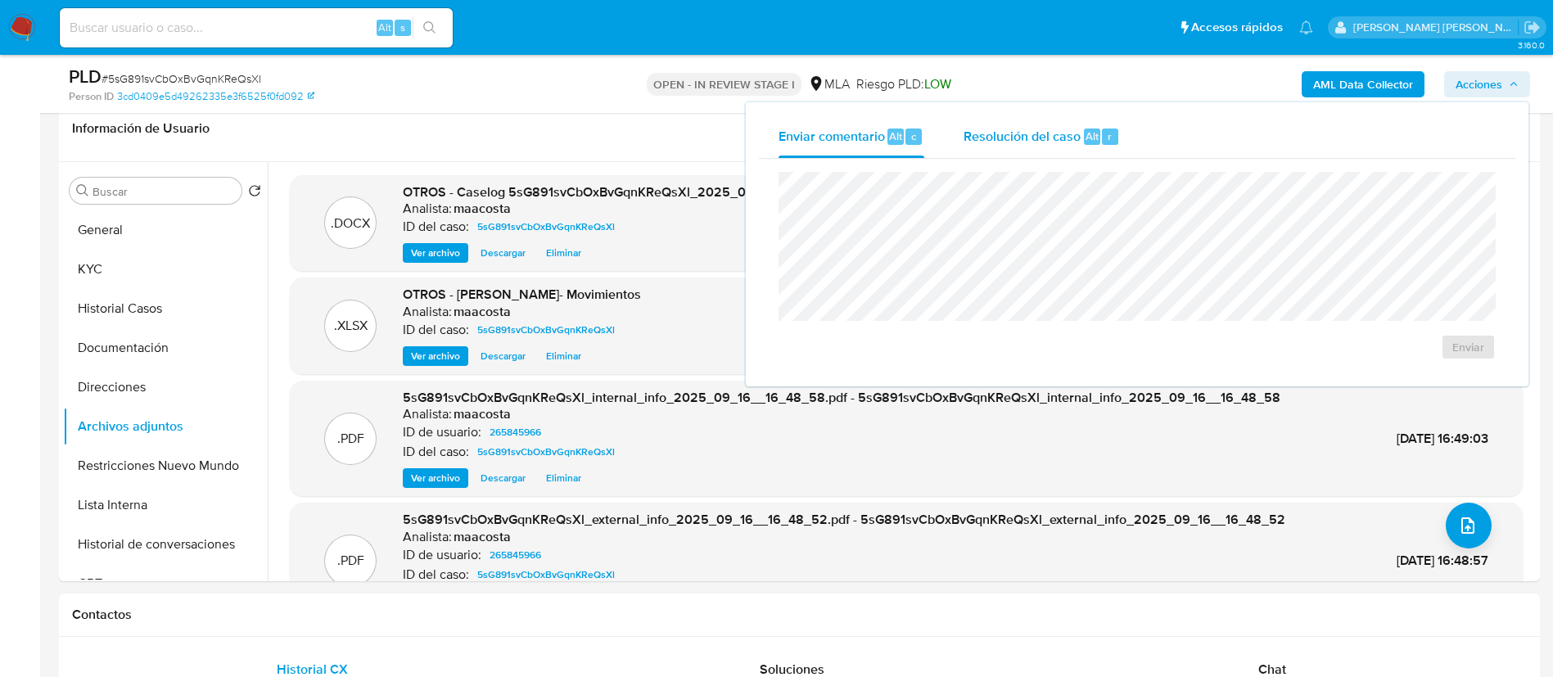
click at [1060, 146] on div "Resolución del caso Alt r" at bounding box center [1042, 136] width 156 height 43
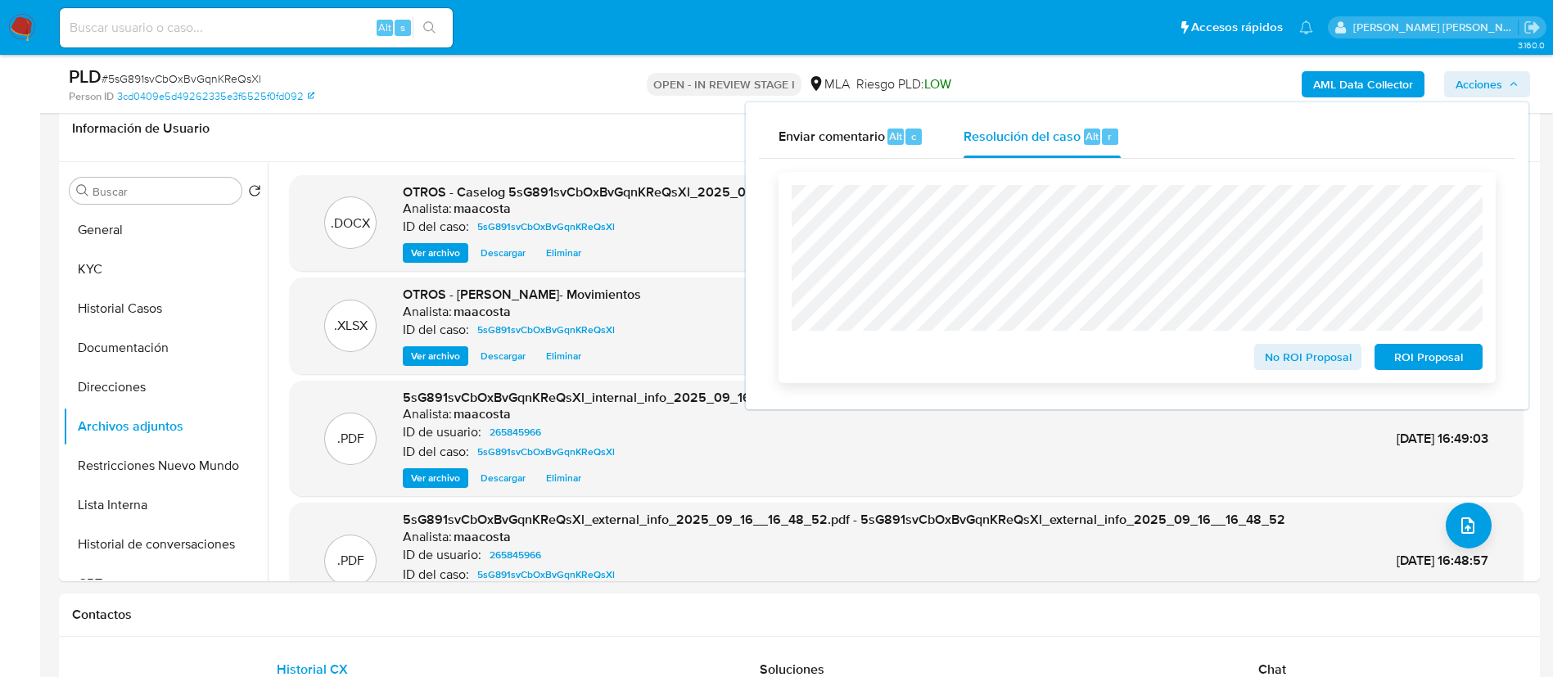
click at [1272, 348] on span "No ROI Proposal" at bounding box center [1308, 356] width 85 height 23
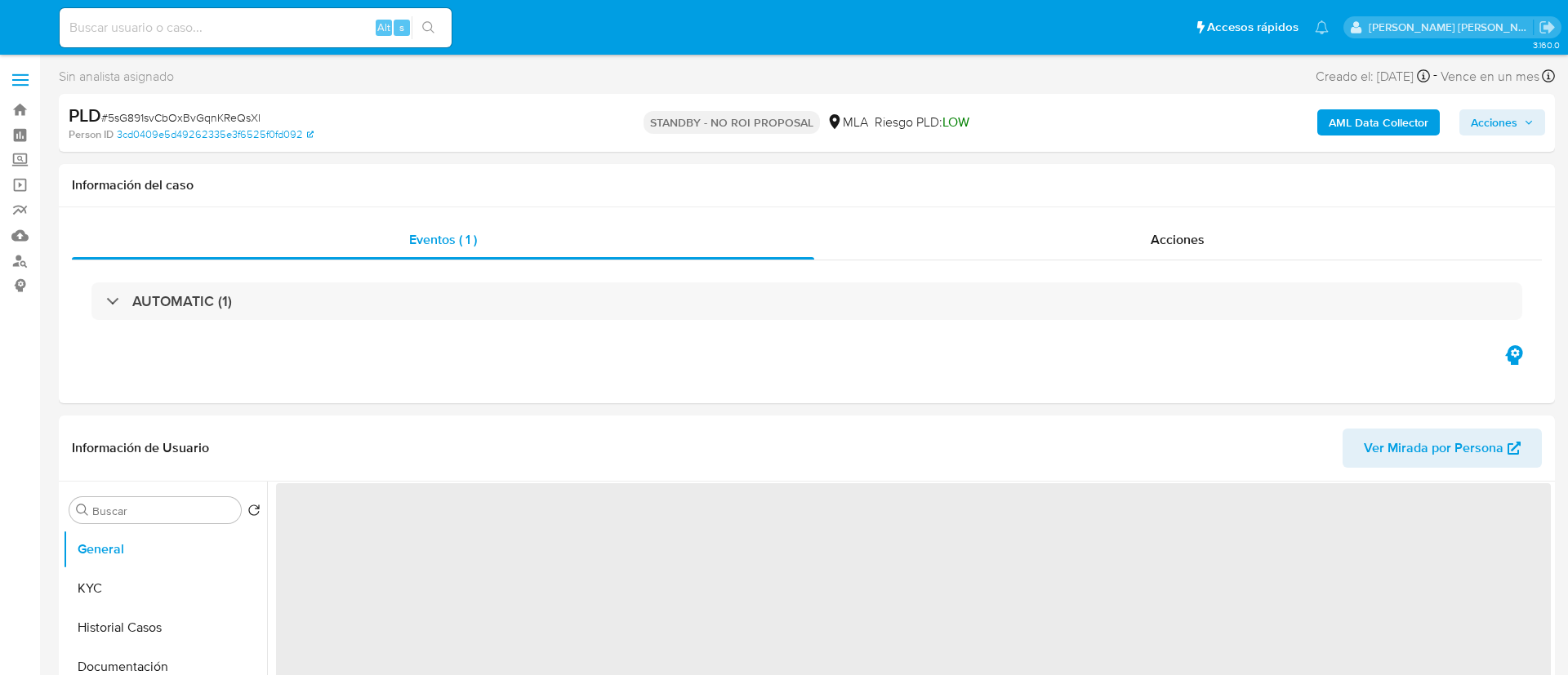
select select "10"
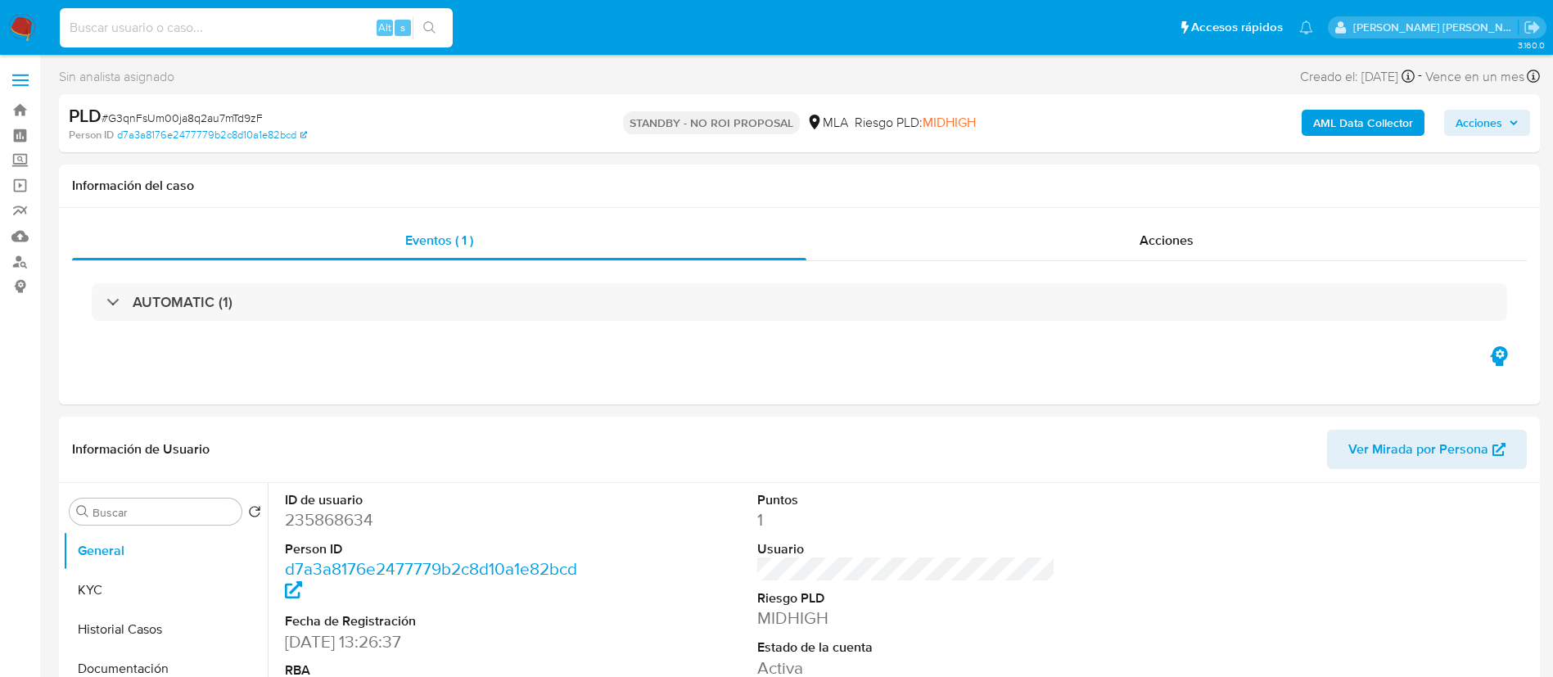
paste input "JK5FCUD2iI7UIW04hHYWMq9D"
click at [300, 38] on input "JK5FCUD2iI7UIW04hHYWMq9D" at bounding box center [256, 27] width 393 height 21
type input "JK5FCUD2iI7UIW04hHYWMq9D"
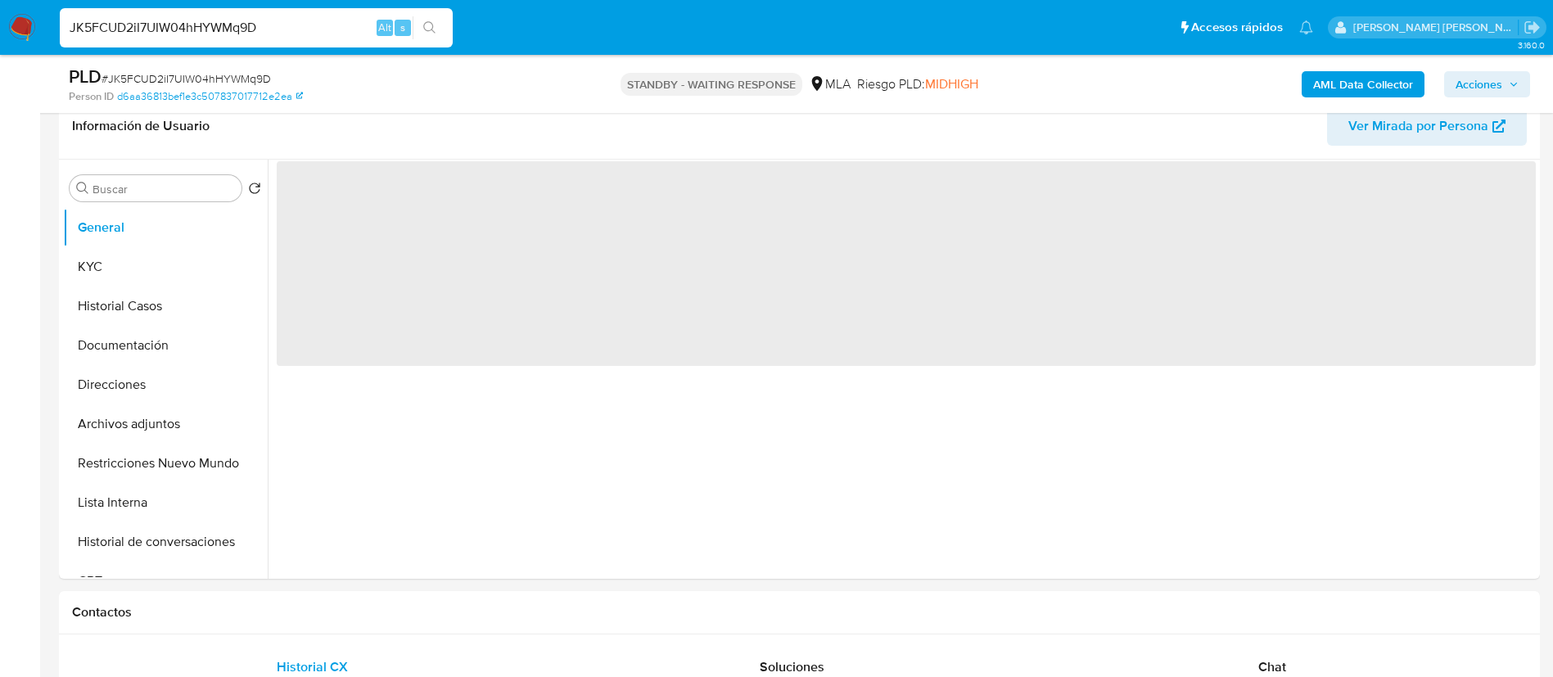
scroll to position [368, 0]
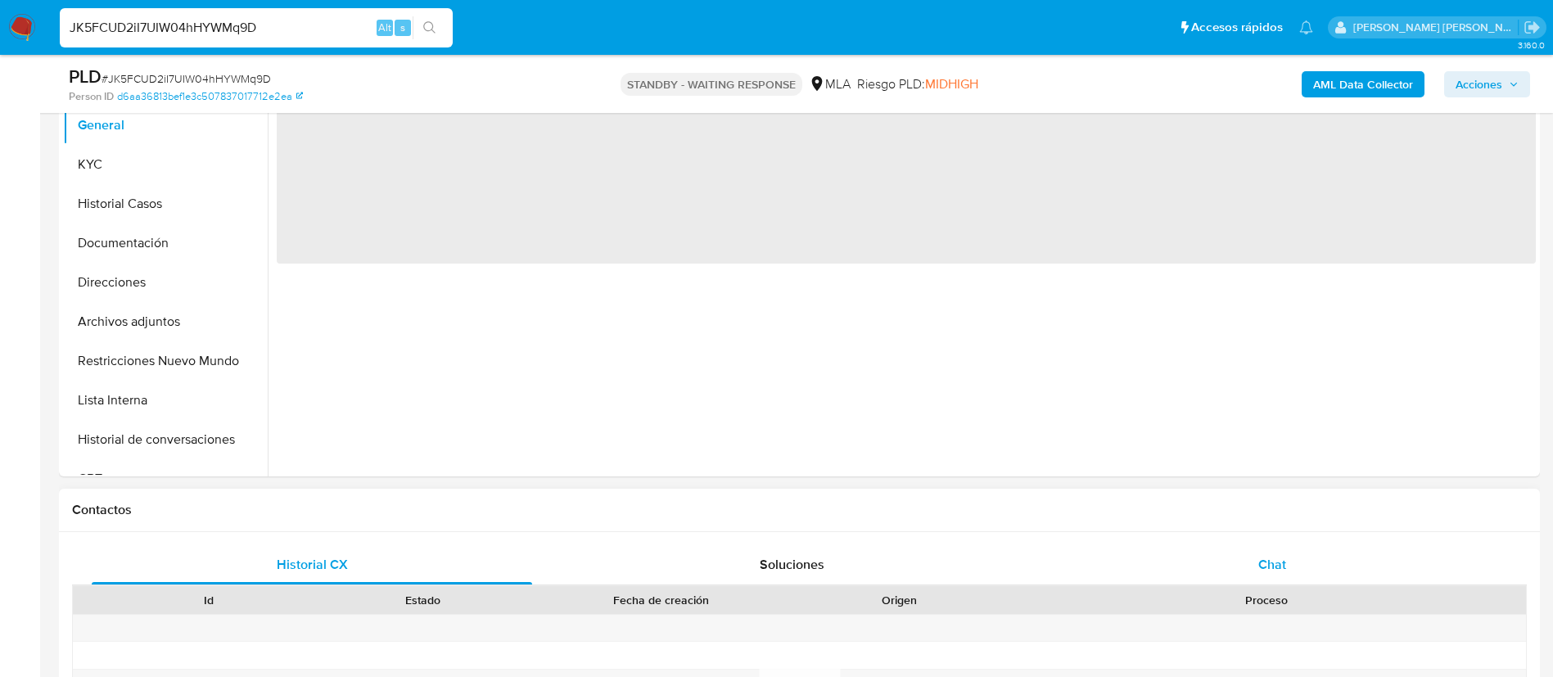
select select "10"
click at [1259, 562] on span "Chat" at bounding box center [1272, 564] width 28 height 19
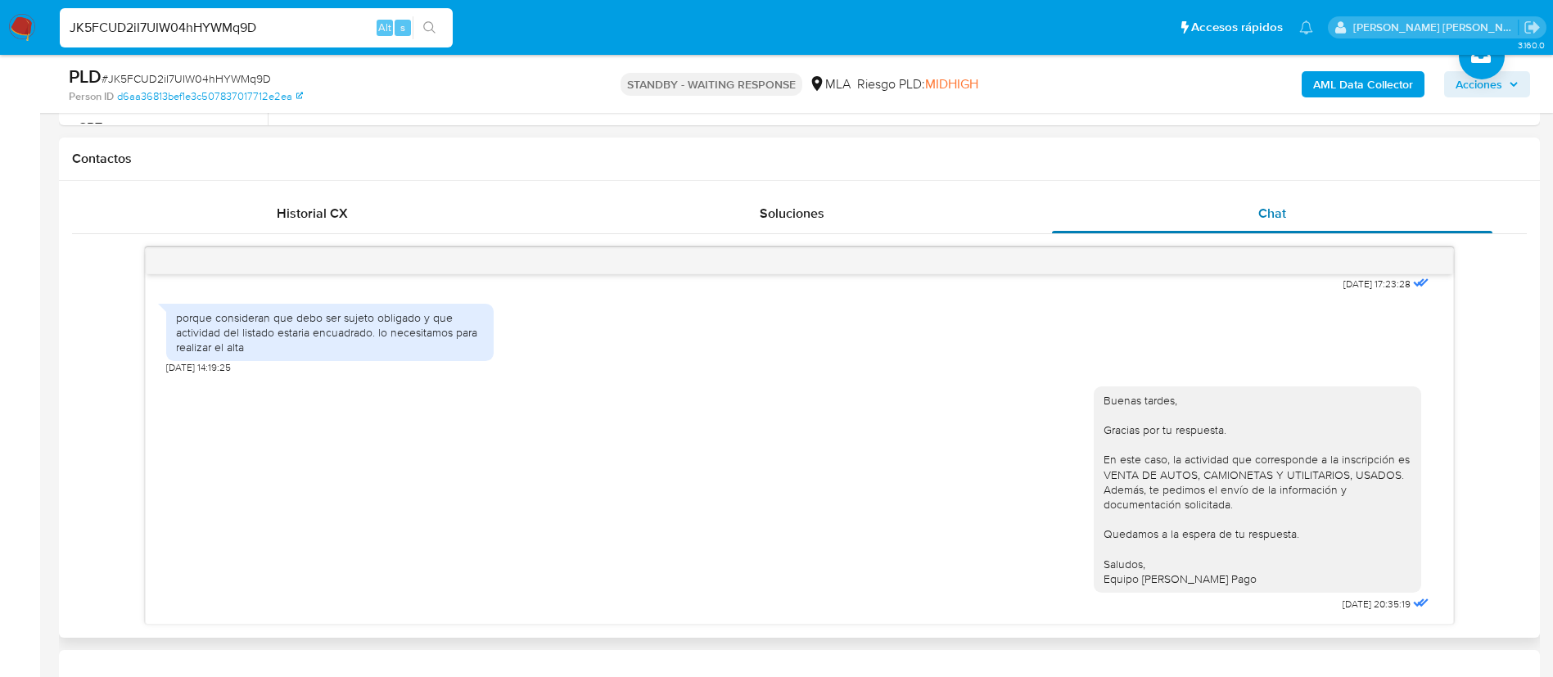
scroll to position [1678, 0]
click at [230, 28] on input "JK5FCUD2iI7UIW04hHYWMq9D" at bounding box center [256, 27] width 393 height 21
paste input "UHfx0PVxIZ2GhsVQGV5d0spI"
type input "UHfx0PVxIZ2GhsVQGV5d0spI"
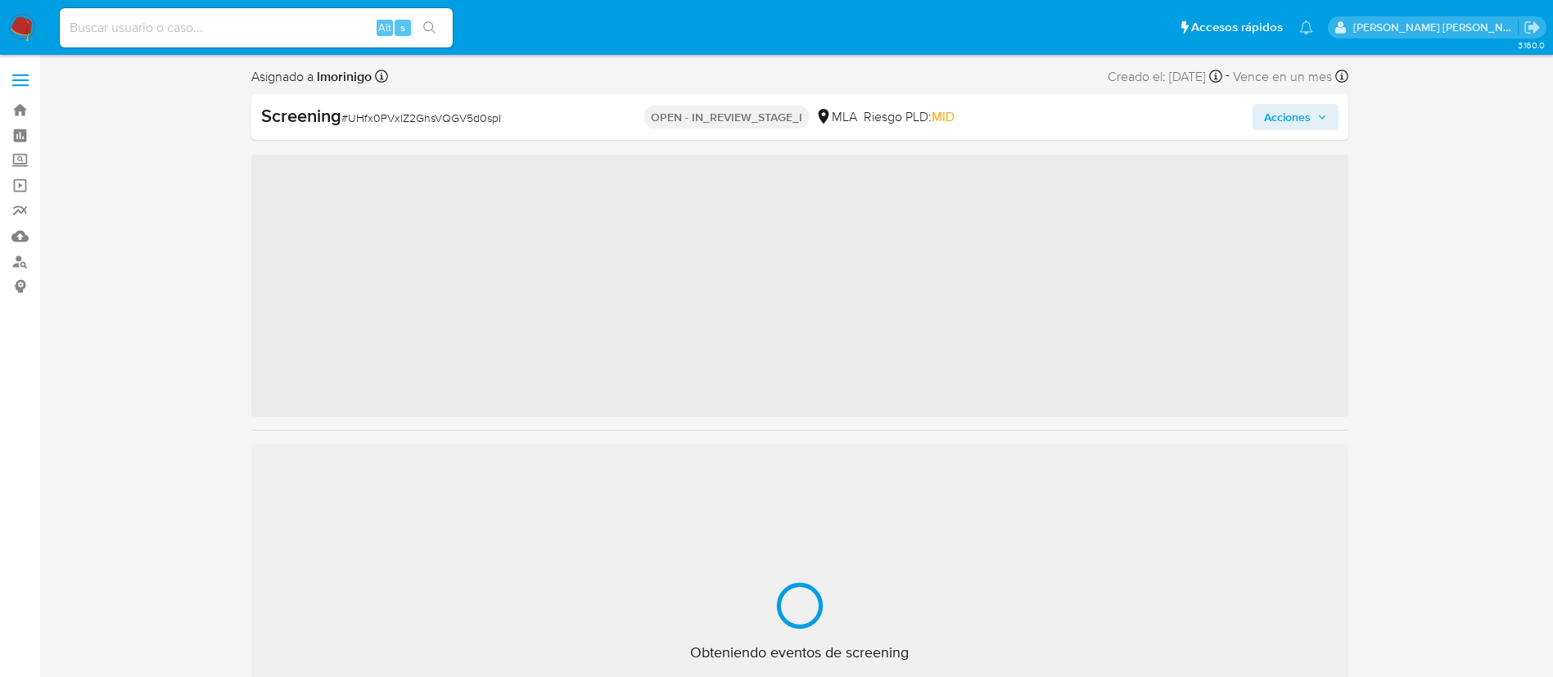
select select "10"
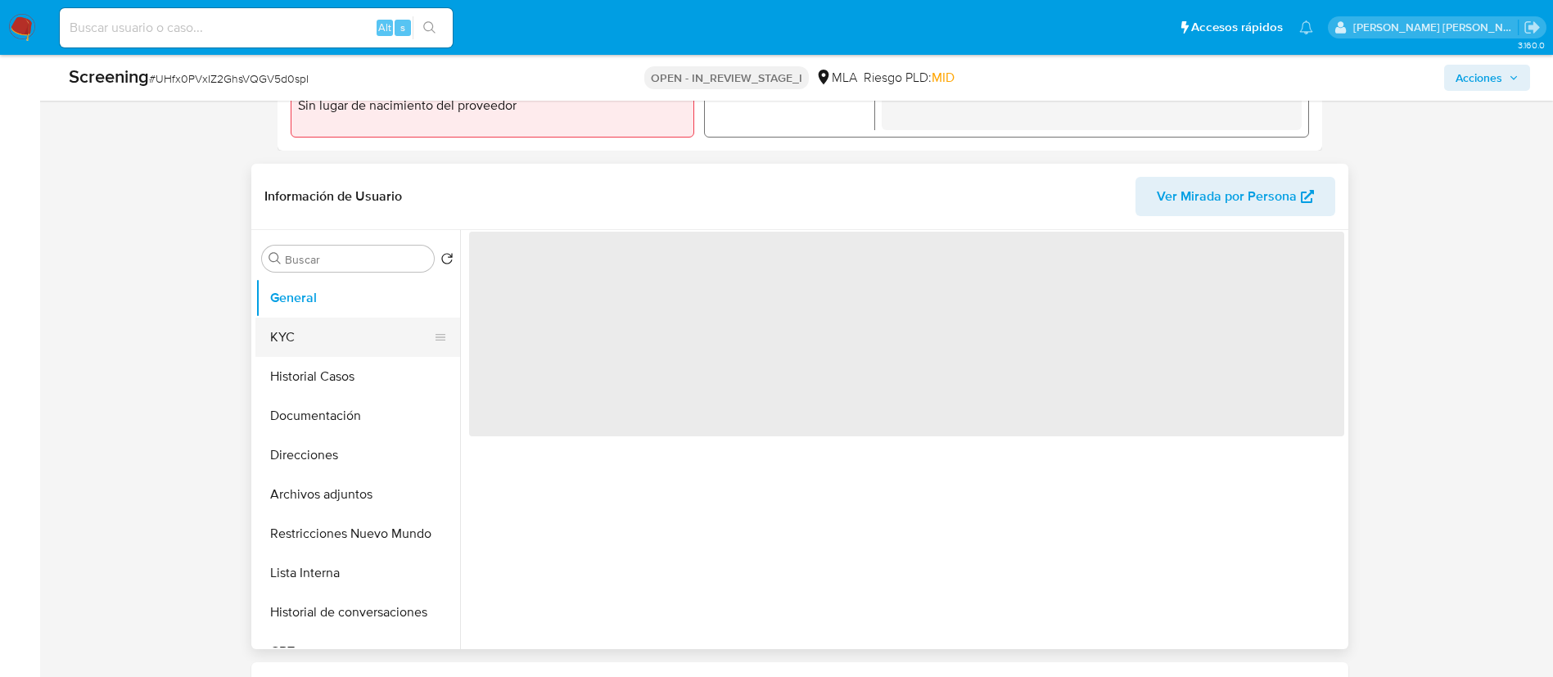
scroll to position [408, 0]
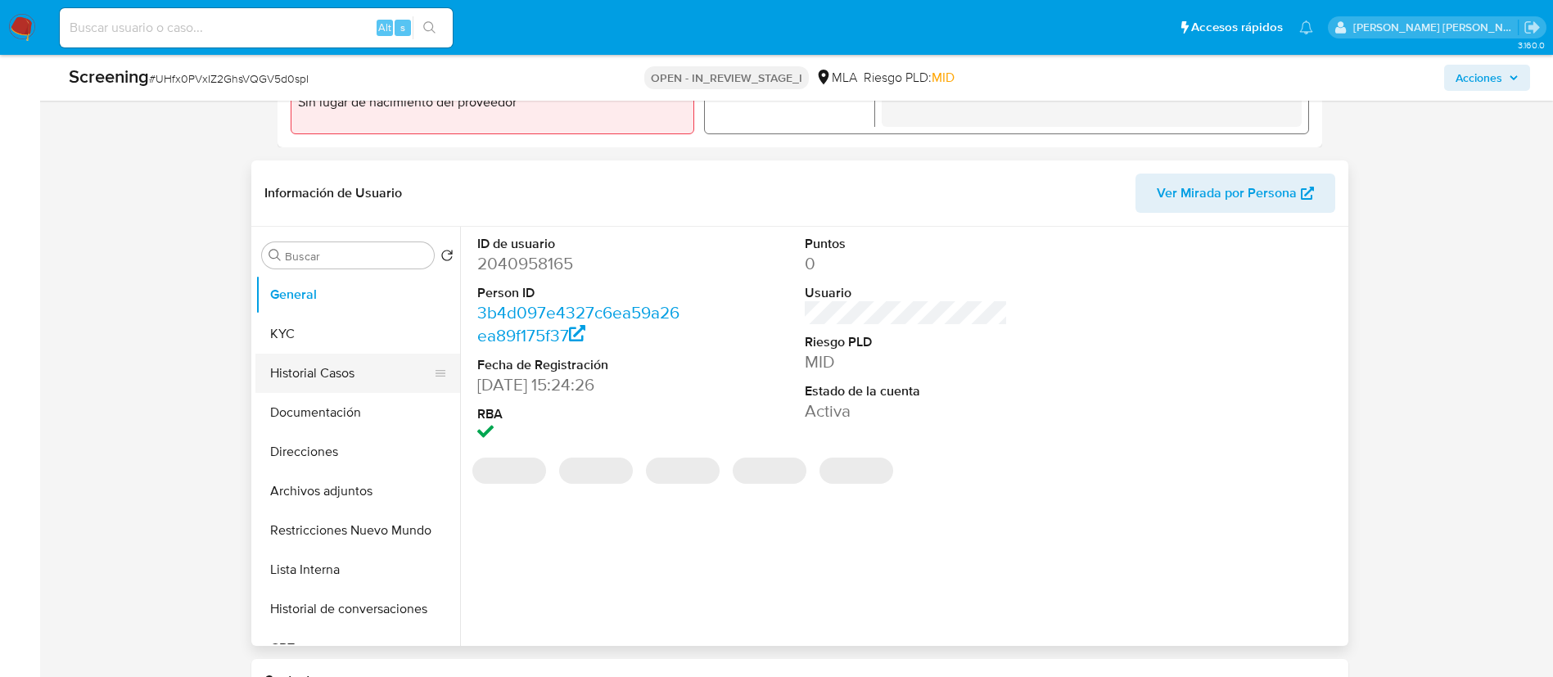
click at [313, 368] on button "Historial Casos" at bounding box center [351, 373] width 192 height 39
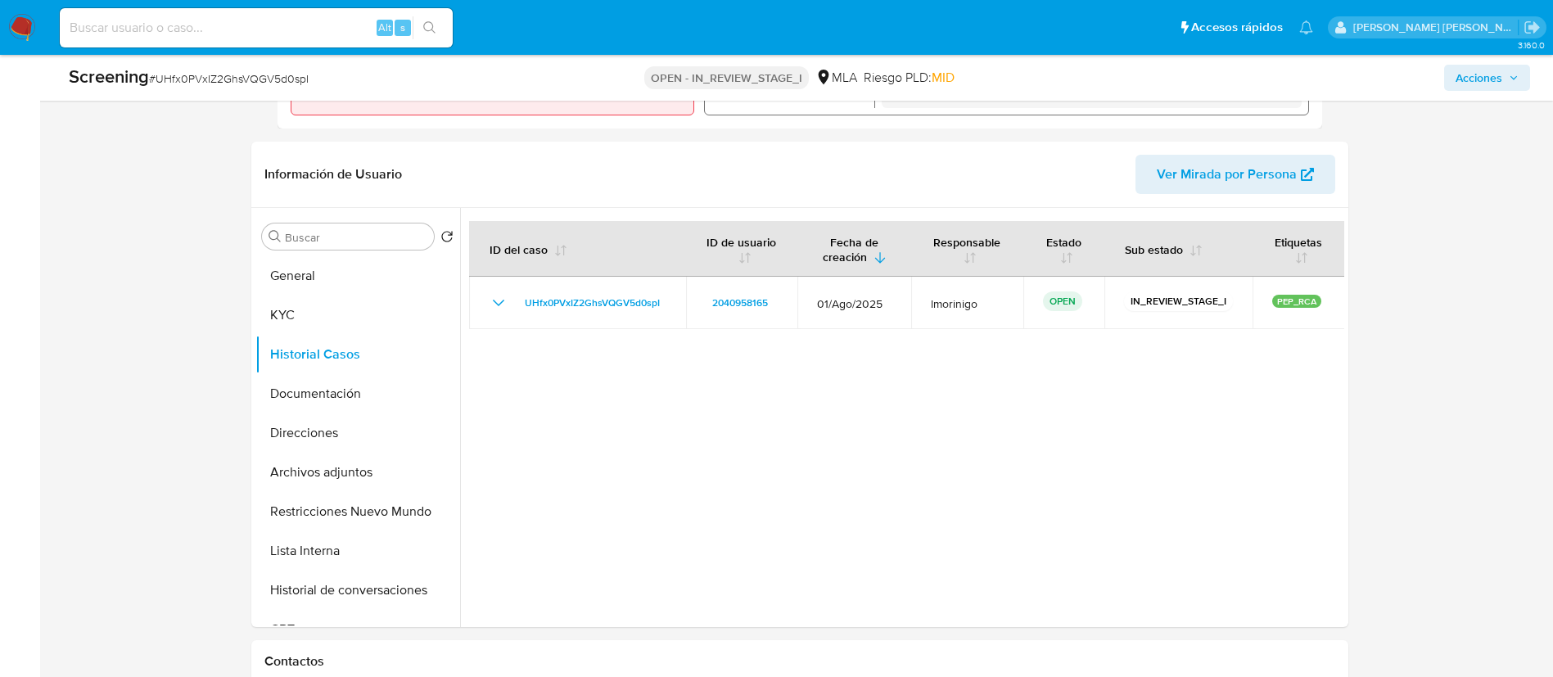
scroll to position [368, 0]
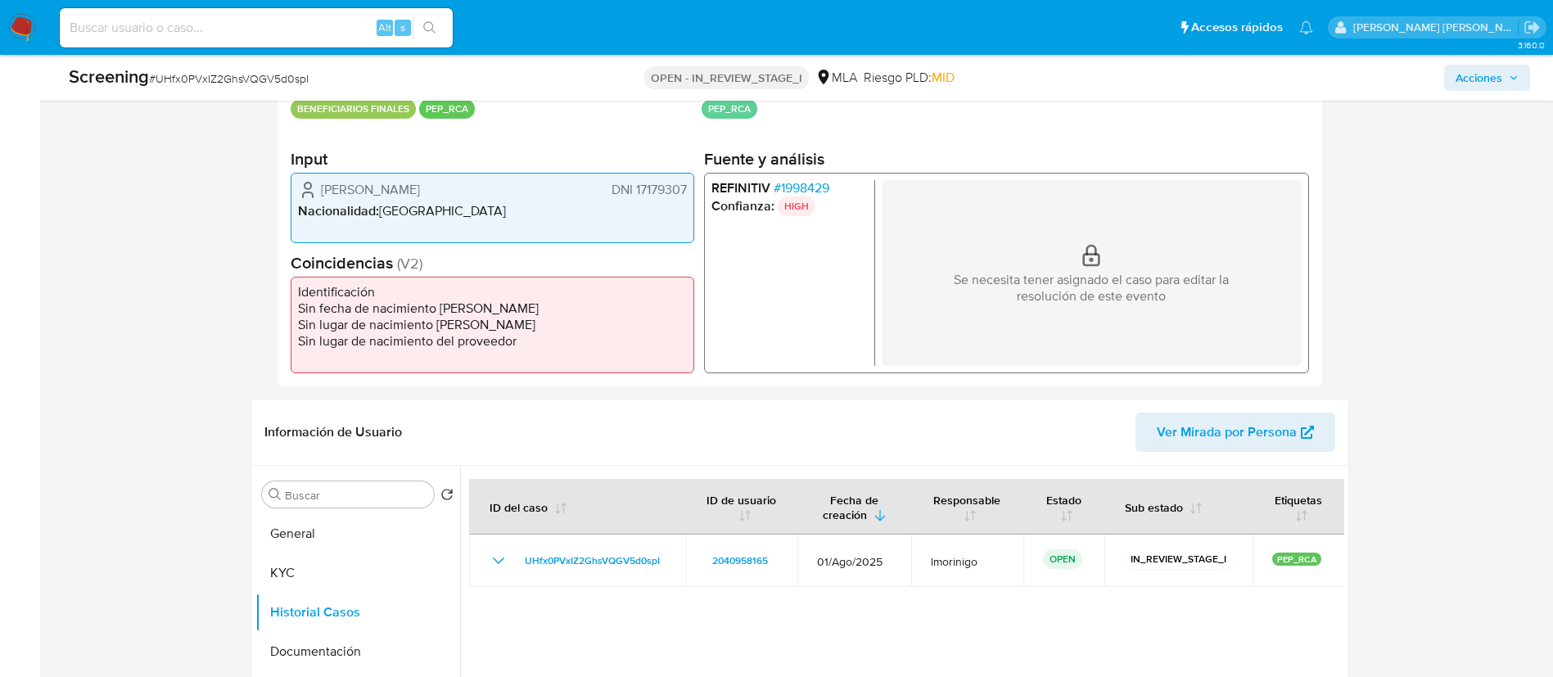
paste input "n3T1gvj63OGIod6EW7cz2NGd"
click at [327, 24] on input "n3T1gvj63OGIod6EW7cz2NGd" at bounding box center [256, 27] width 393 height 21
type input "n3T1gvj63OGIod6EW7cz2NGd"
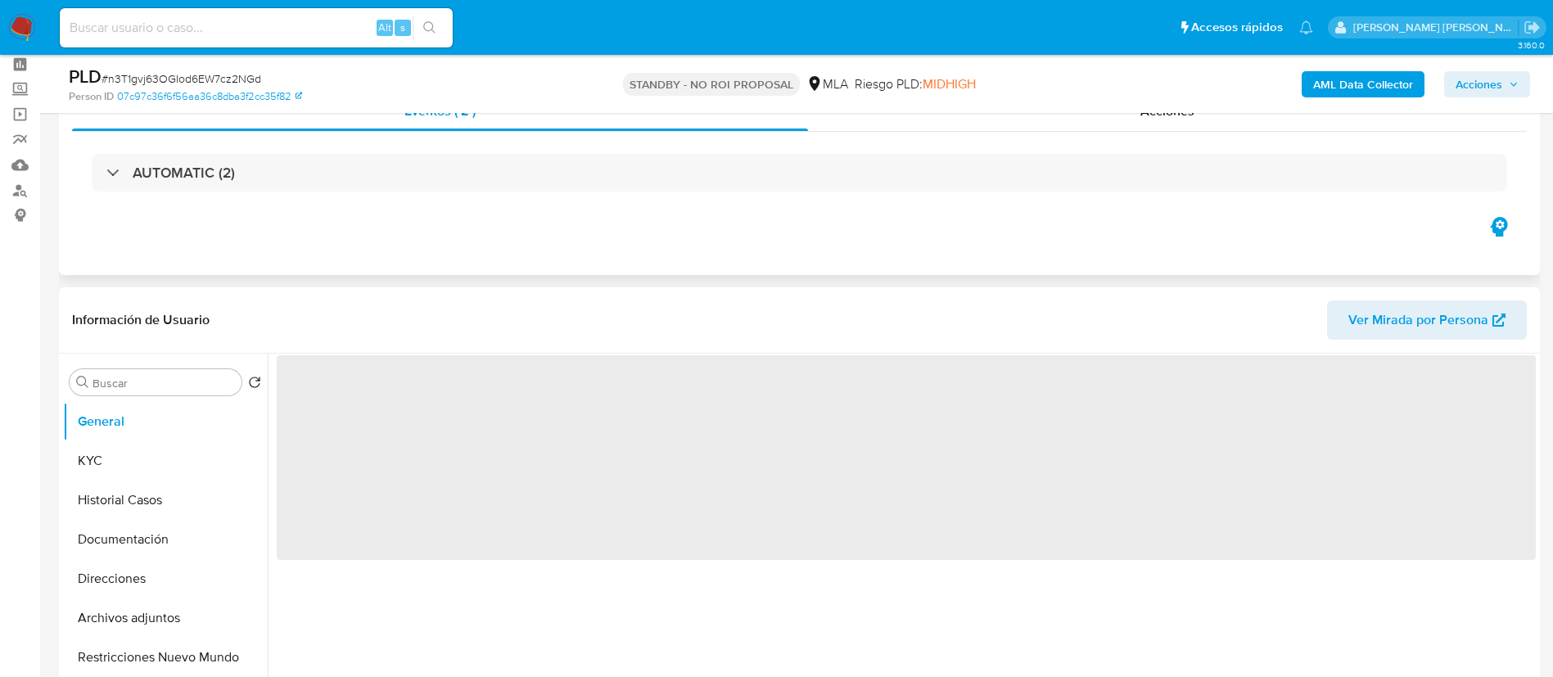
scroll to position [85, 0]
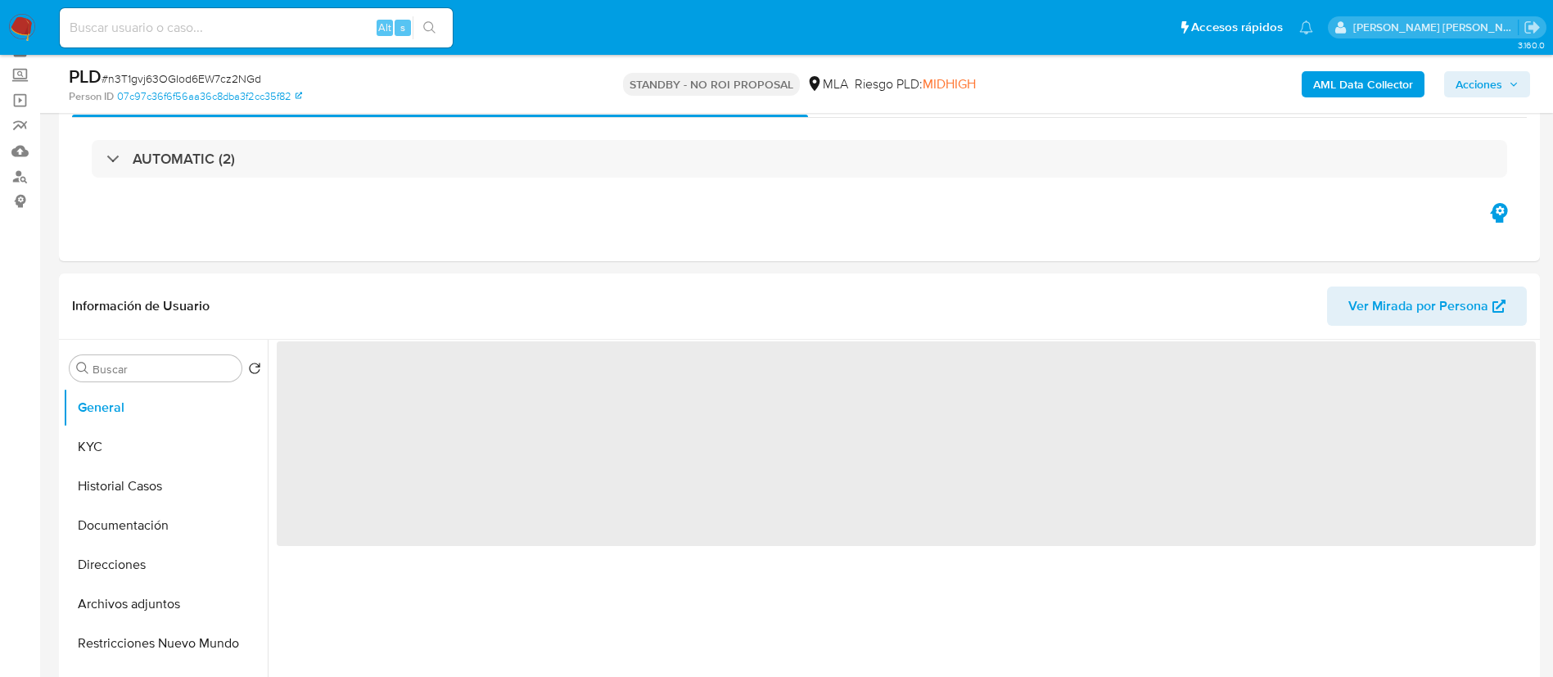
select select "10"
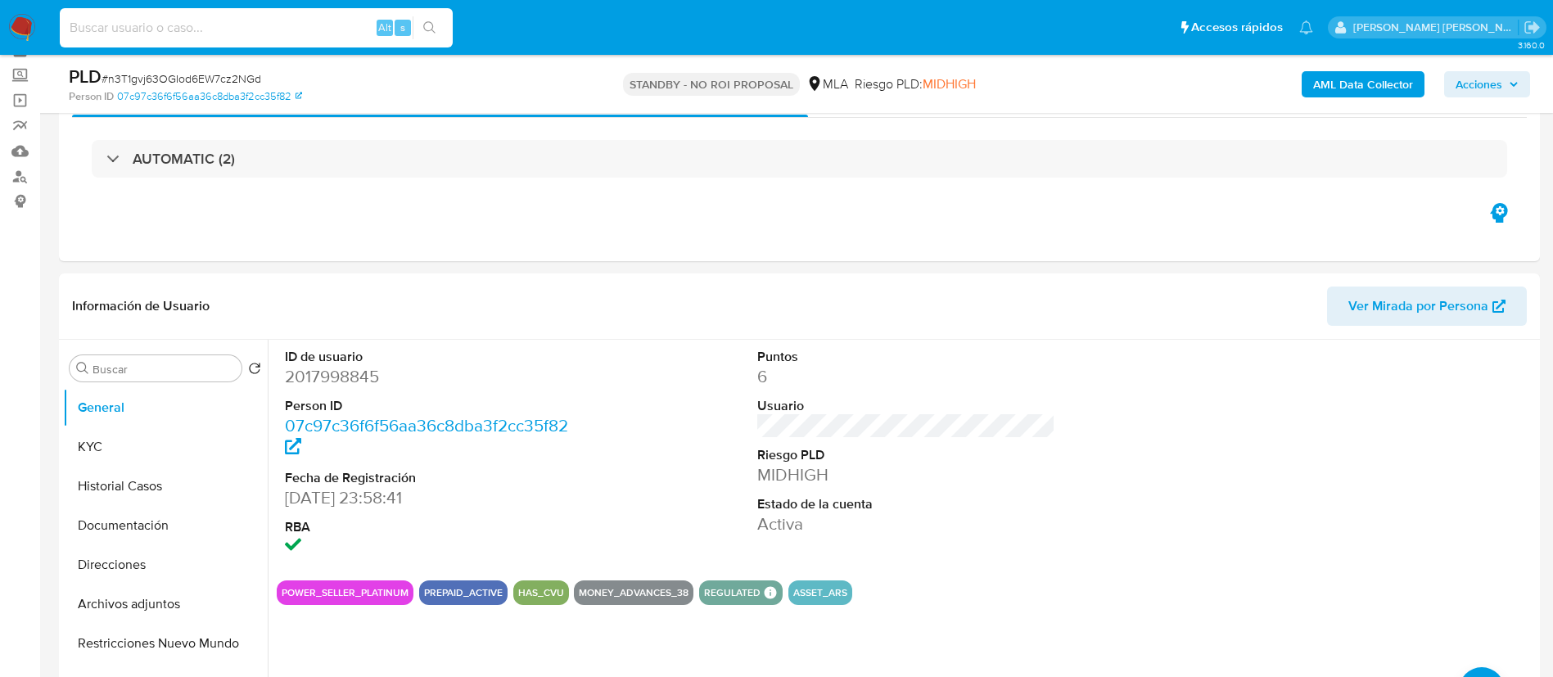
paste input "Oa89SUbya3SKtJ1hMaNBEv09"
click at [297, 25] on input "Oa89SUbya3SKtJ1hMaNBEv09" at bounding box center [256, 27] width 393 height 21
type input "Oa89SUbya3SKtJ1hMaNBEv09"
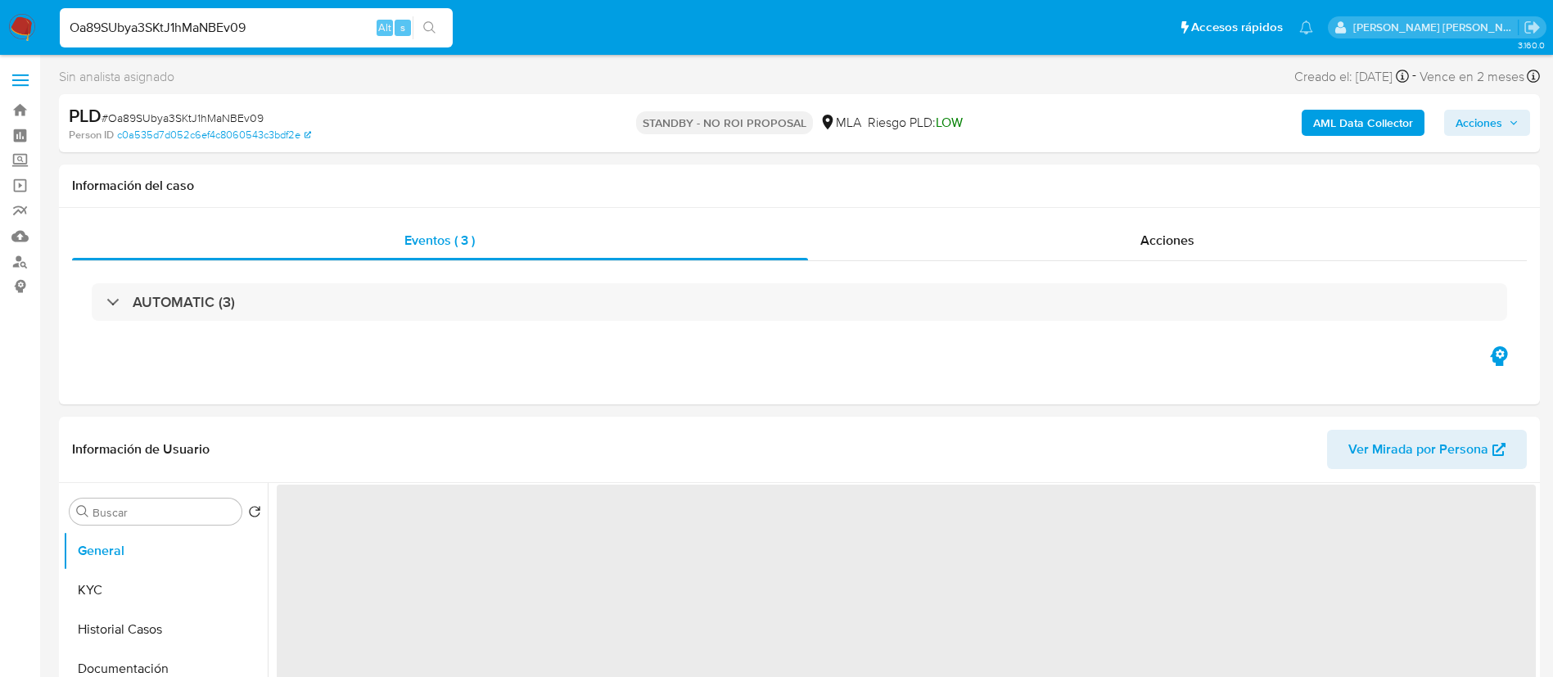
select select "10"
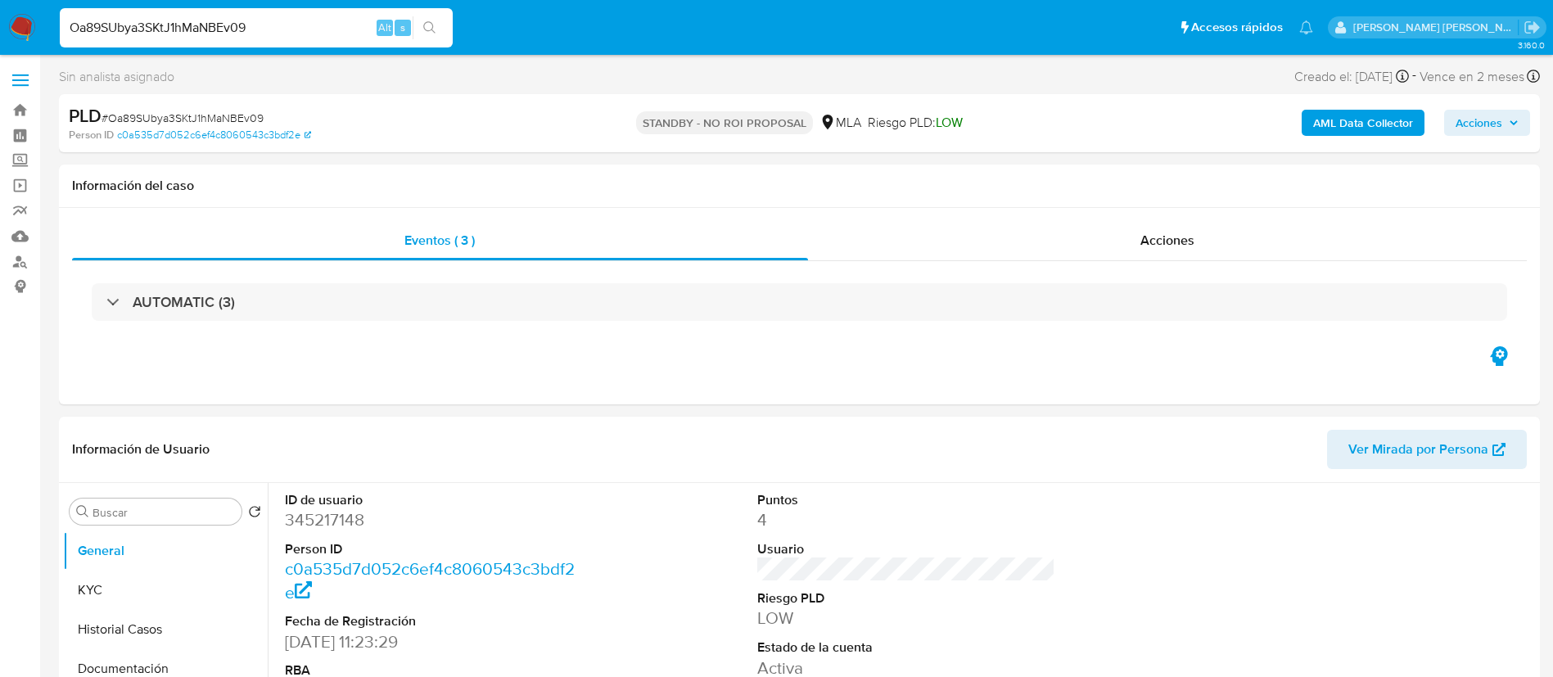
click at [297, 25] on input "Oa89SUbya3SKtJ1hMaNBEv09" at bounding box center [256, 27] width 393 height 21
paste input "n3T1gvj63OGIod6EW7cz2NGd"
type input "n3T1gvj63OGIod6EW7cz2NGd"
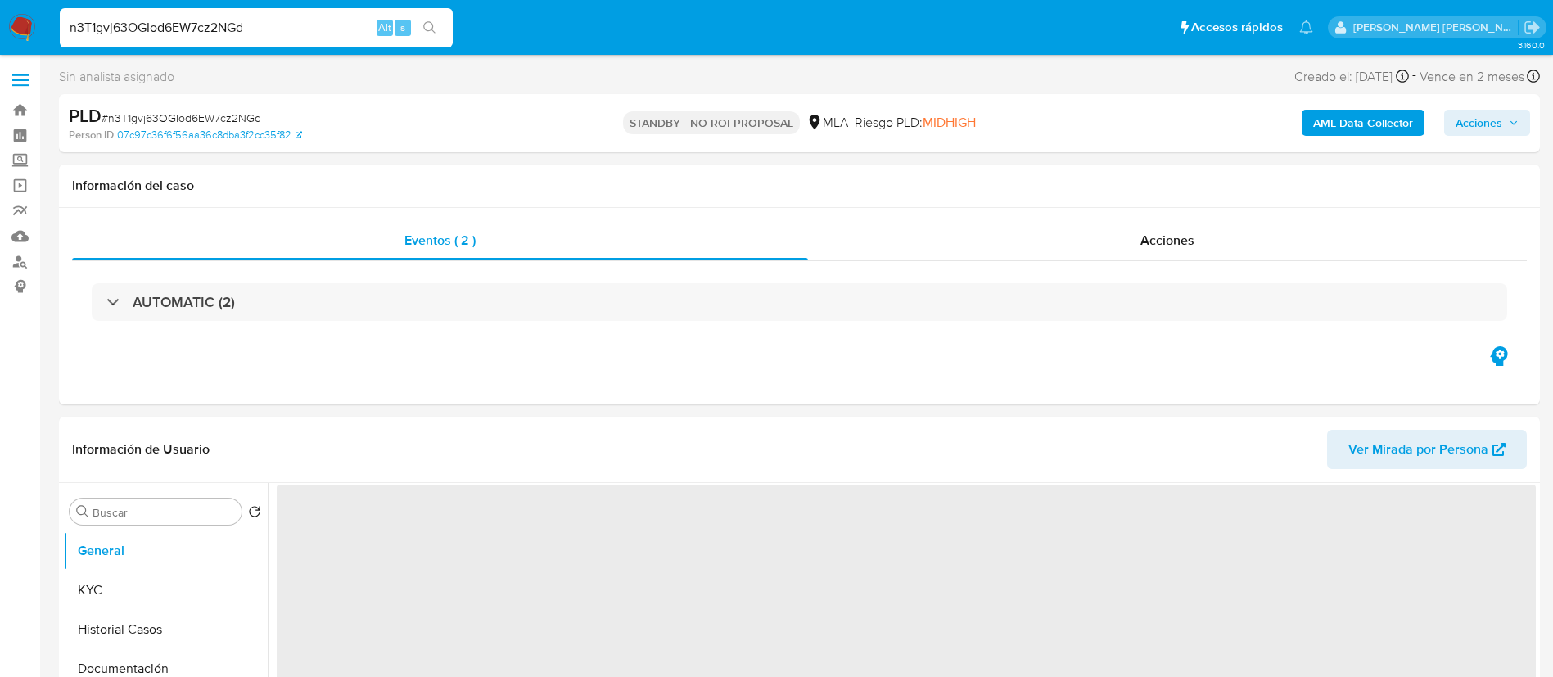
select select "10"
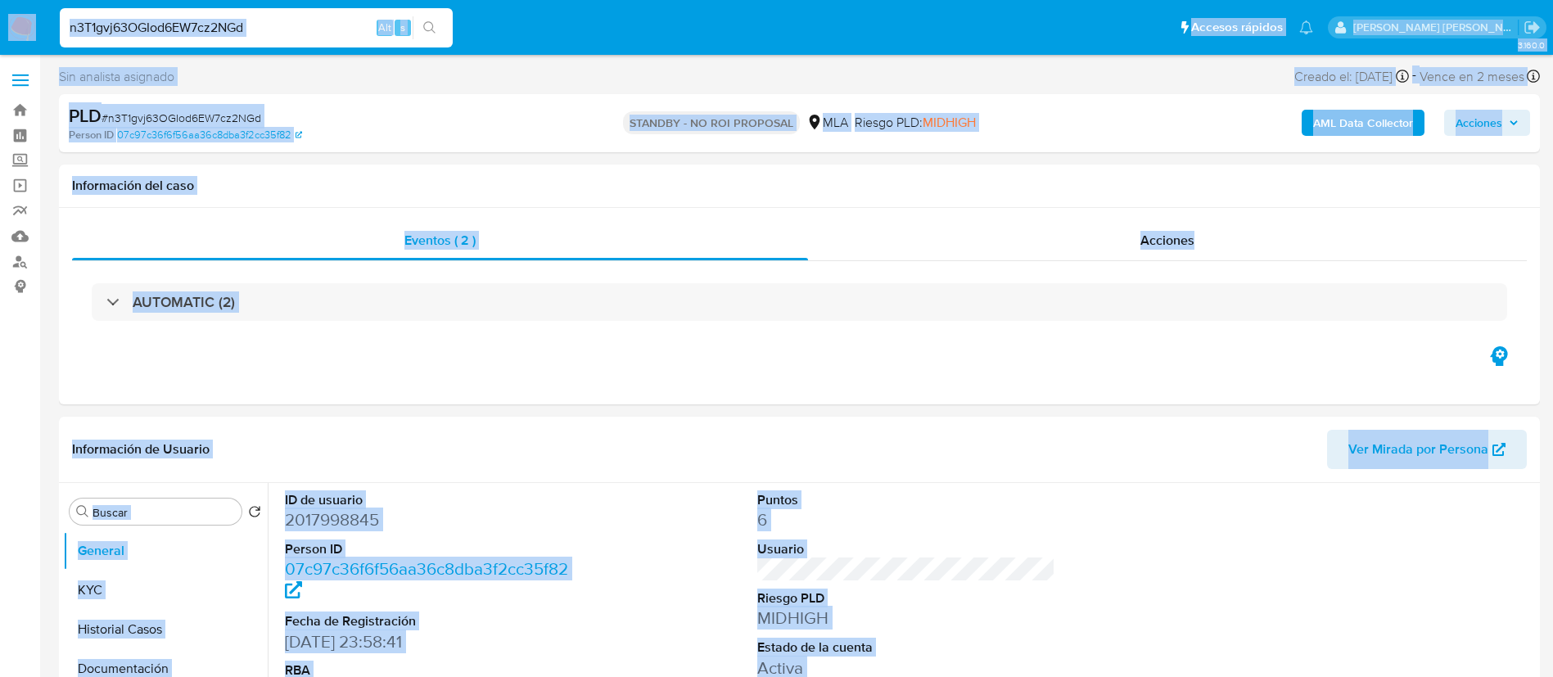
click at [297, 25] on input "n3T1gvj63OGIod6EW7cz2NGd" at bounding box center [256, 27] width 393 height 21
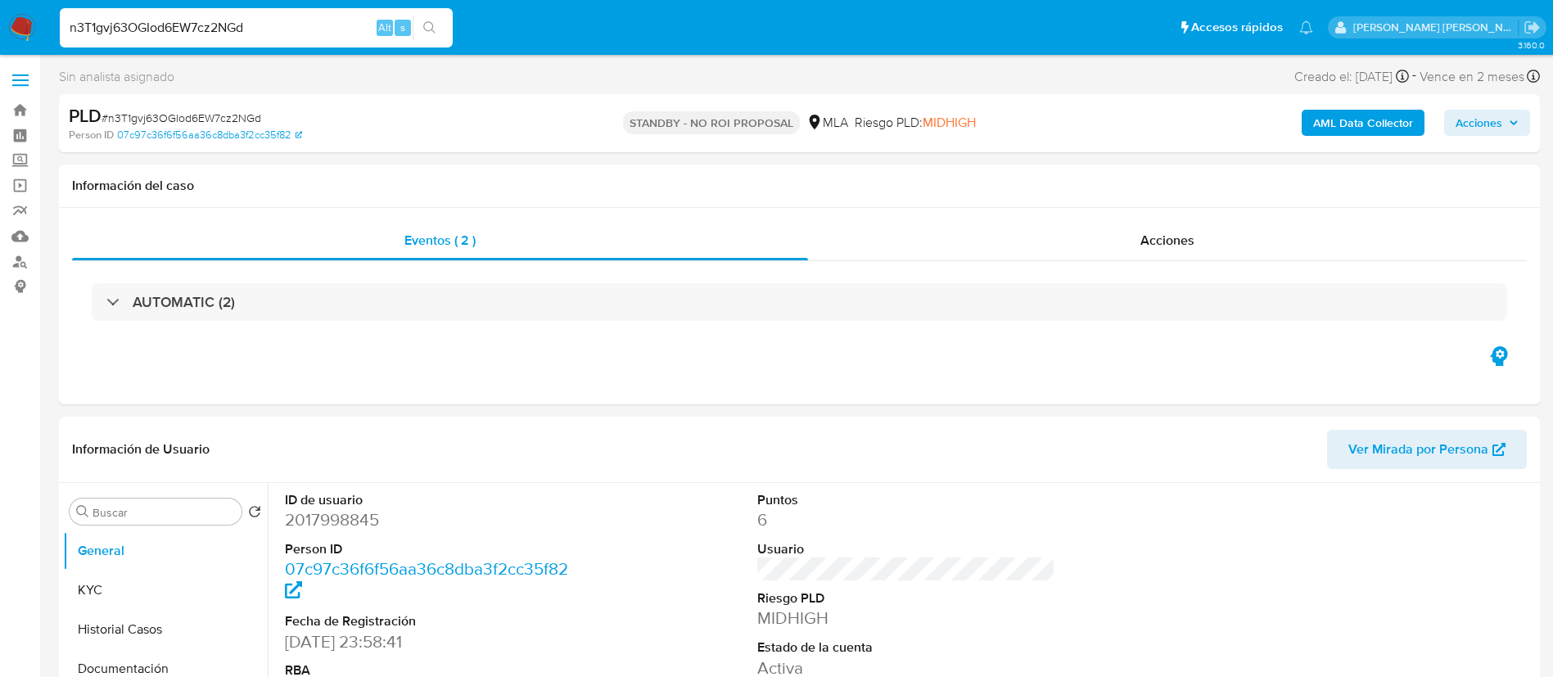
paste input "O0nZPJdxLYs91auo6gvDtaHK"
type input "O0nZPJdxLYs91auo6gvDtaHK"
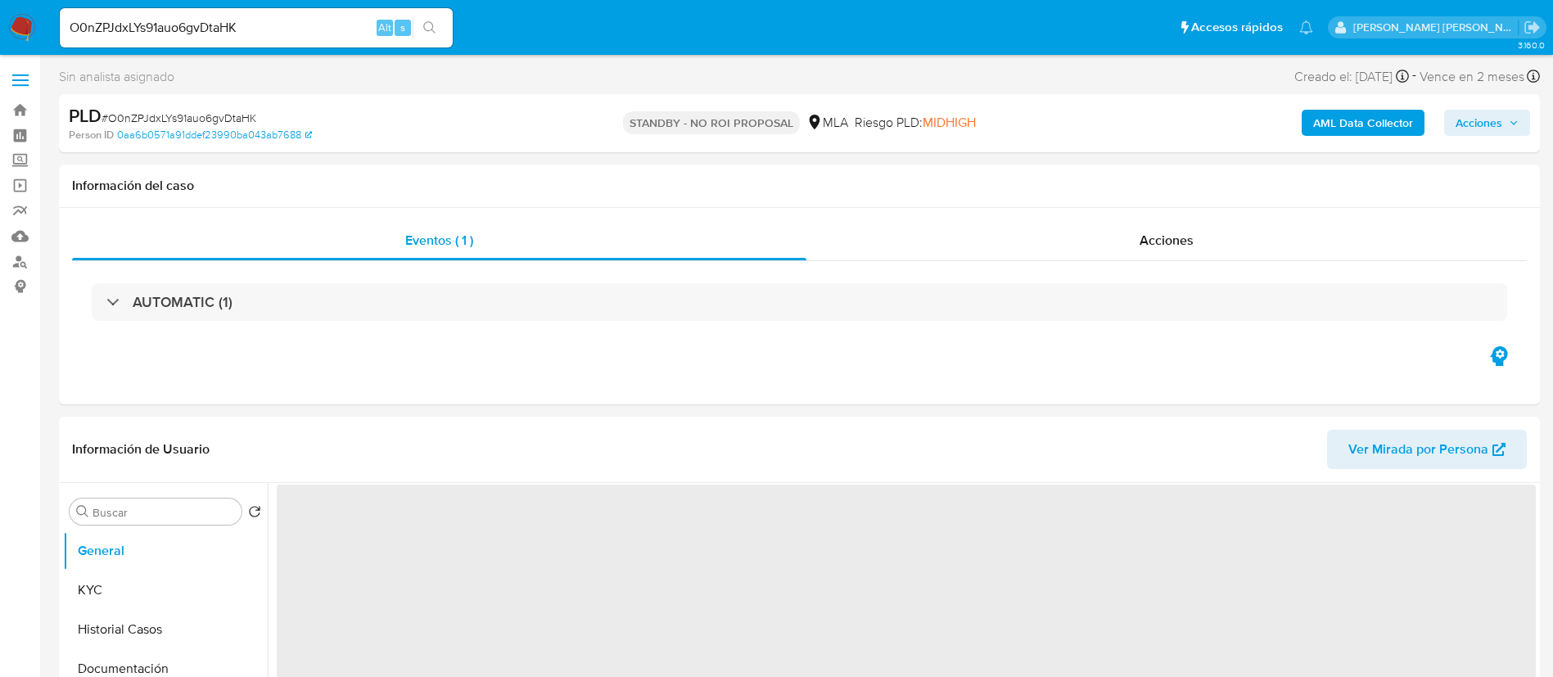
select select "10"
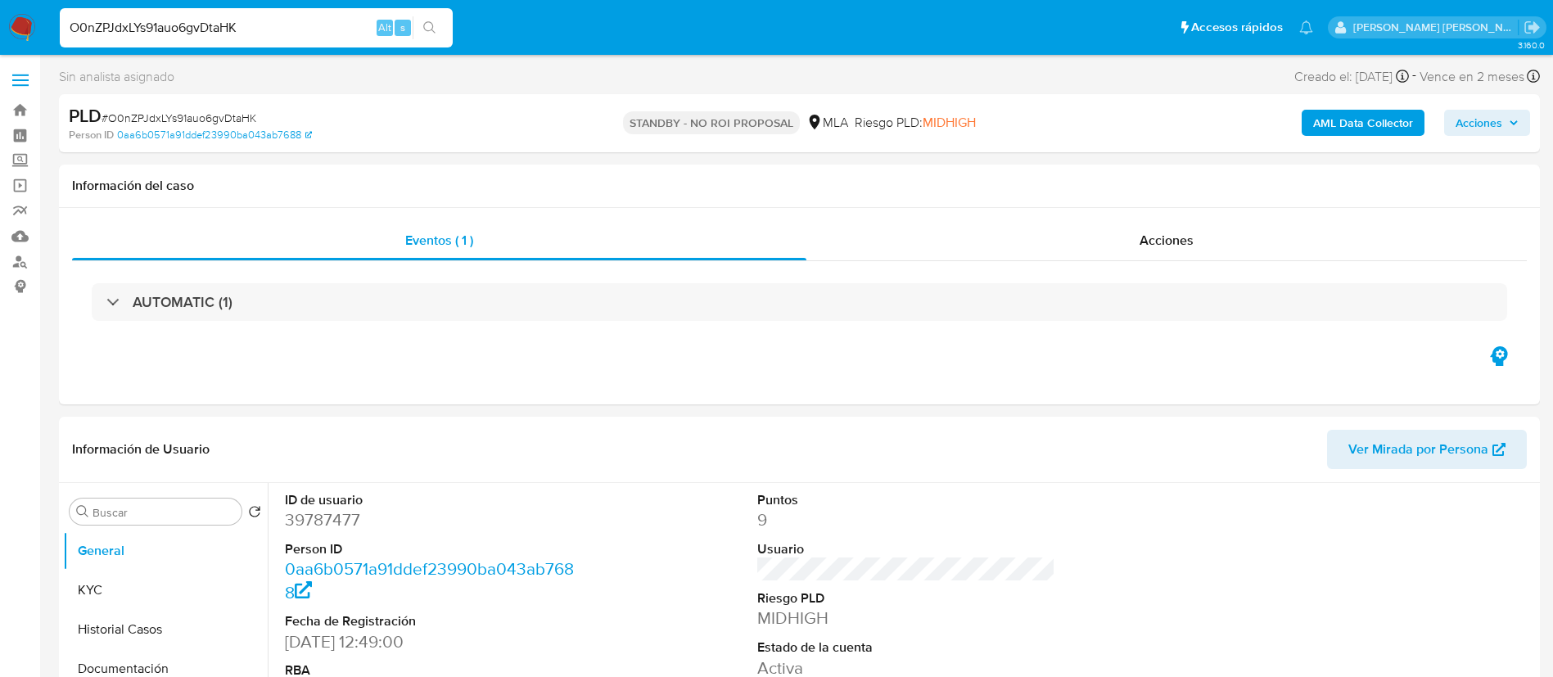
paste input "3LaPjZ7BZbLkdp9rzL1svmdT"
type input "3LaPjZ7BZbLkdp9rzL1svmdT"
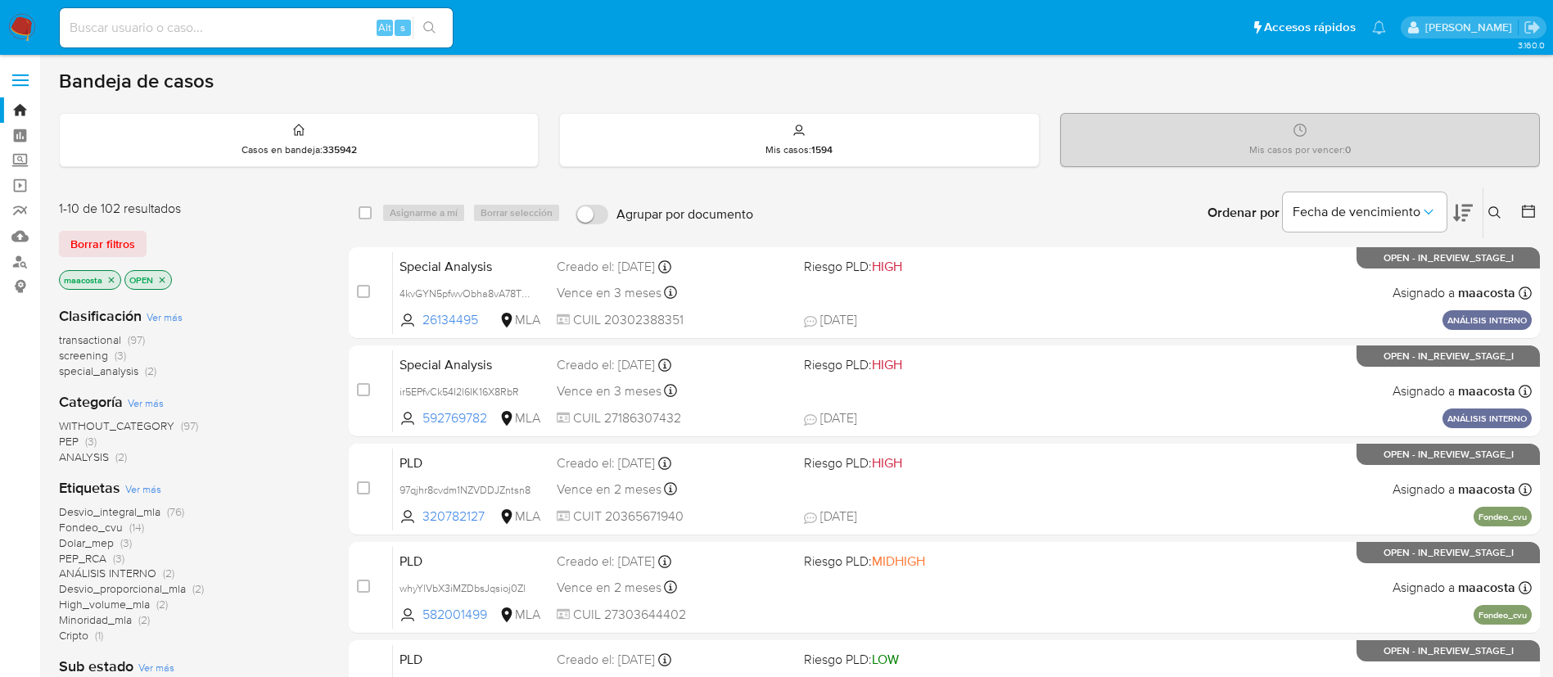
drag, startPoint x: 323, startPoint y: 13, endPoint x: 308, endPoint y: 28, distance: 20.8
click at [308, 28] on div "Alt s" at bounding box center [256, 27] width 393 height 39
click at [308, 28] on input at bounding box center [256, 27] width 393 height 21
paste input "OUGktybaYOoDOuzGwe66k3lI"
type input "OUGktybaYOoDOuzGwe66k3lI"
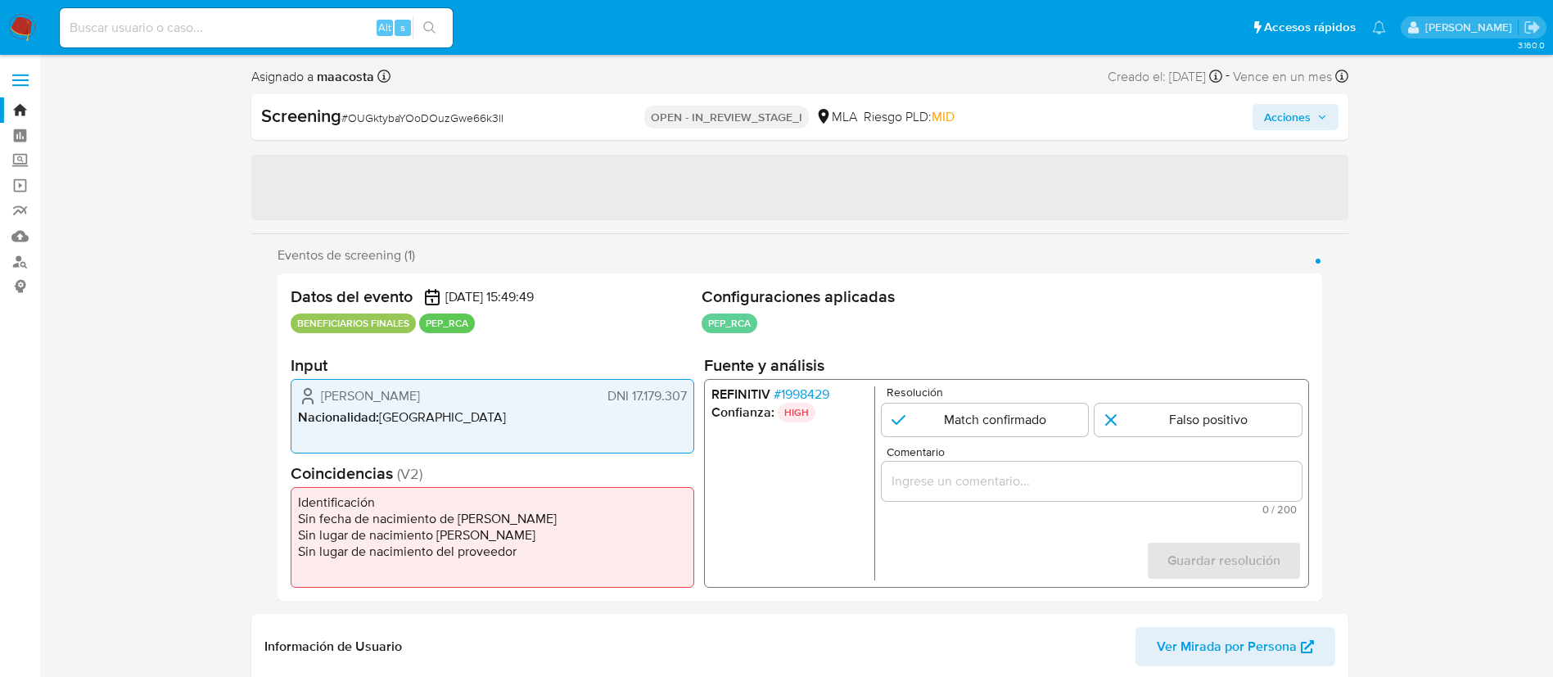
select select "10"
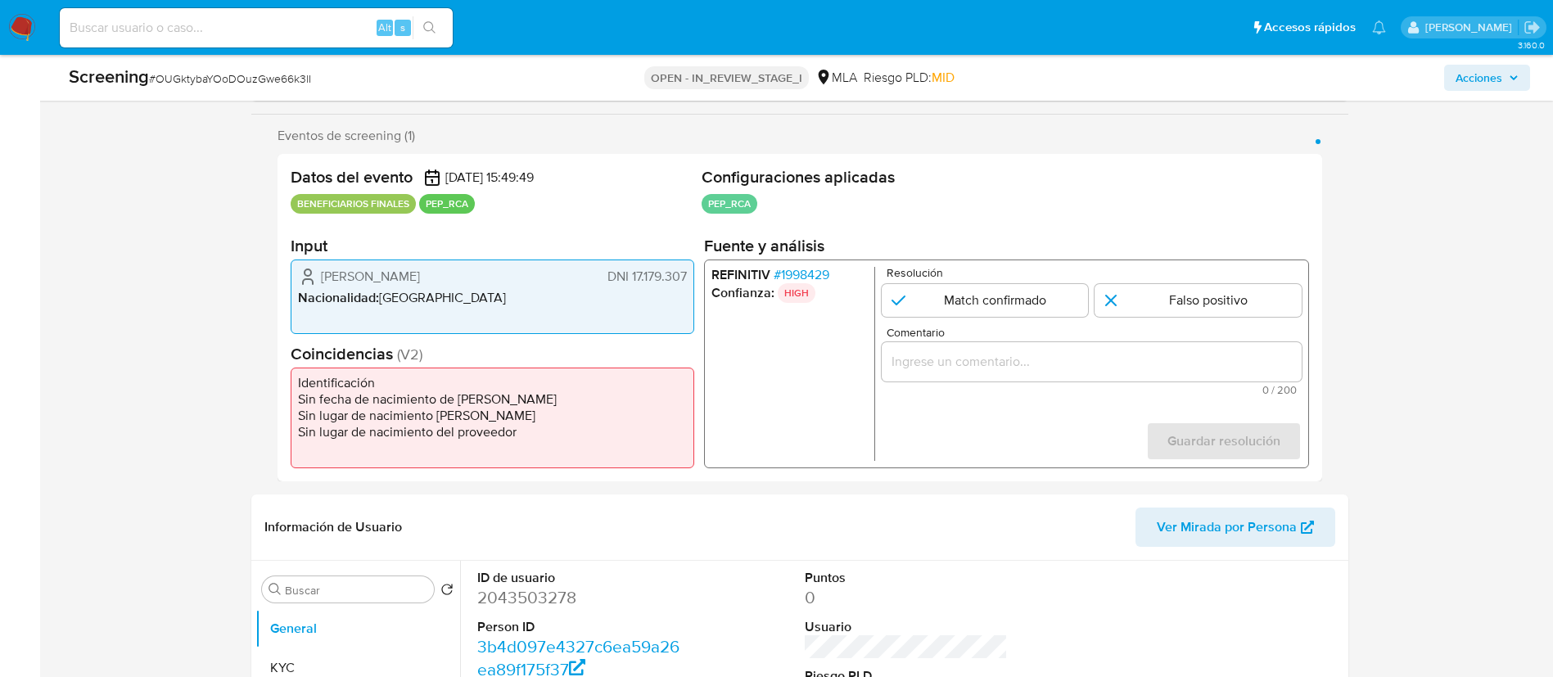
scroll to position [314, 0]
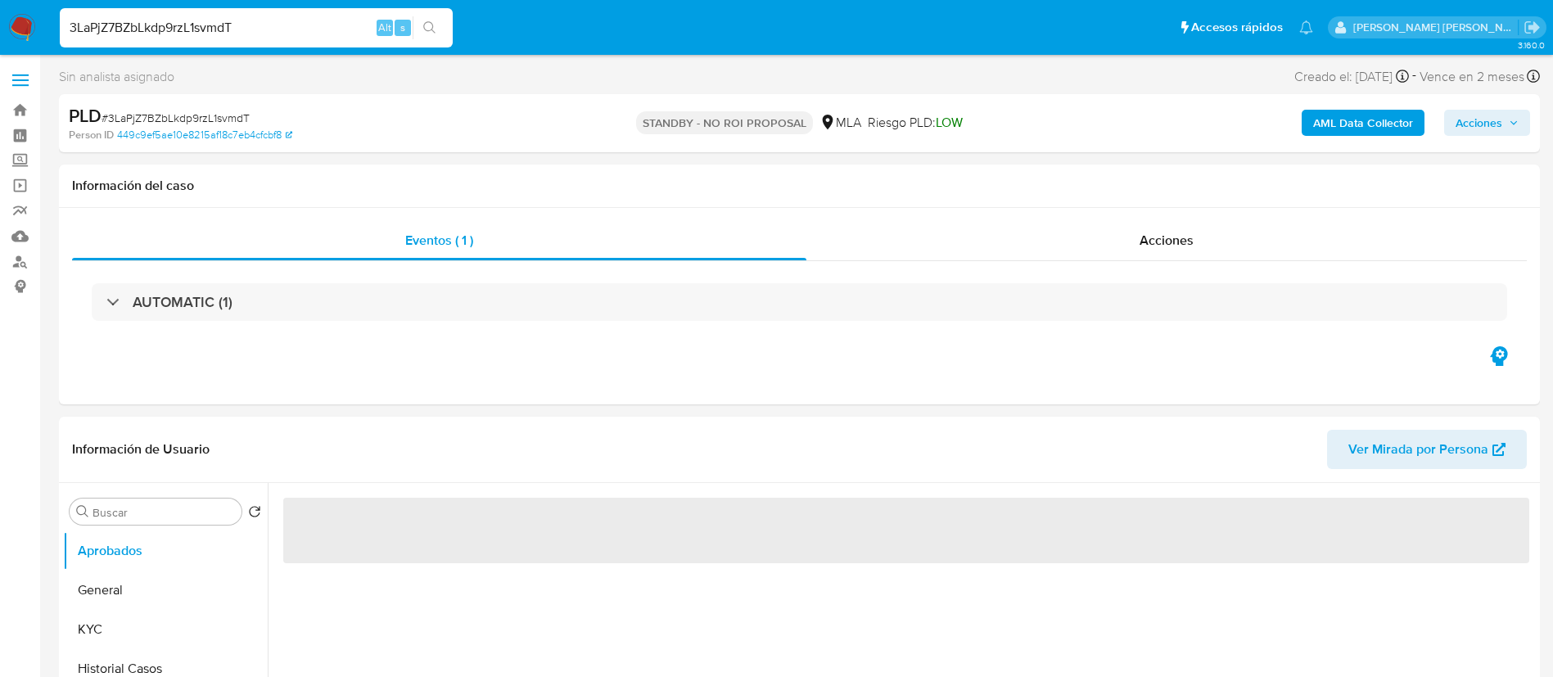
select select "10"
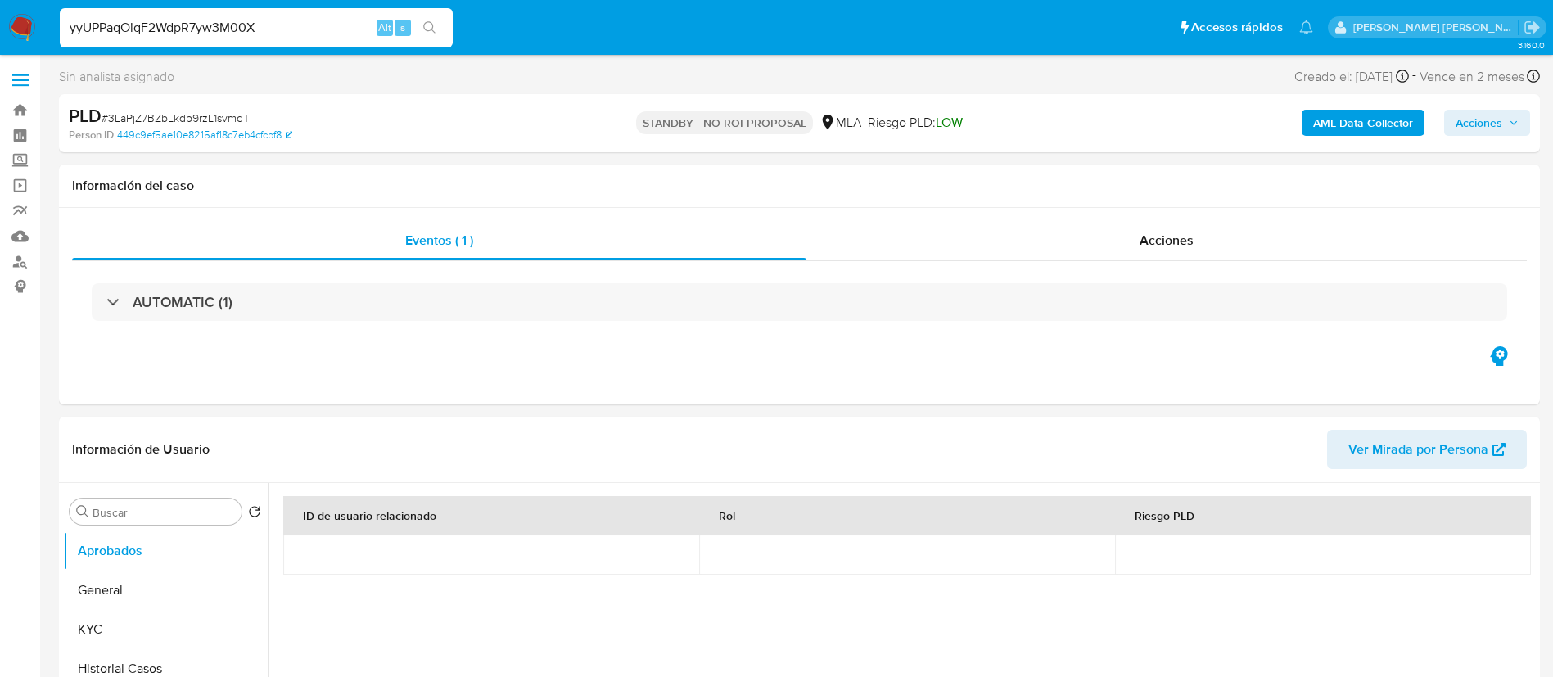
type input "yyUPPaqOiqF2WdpR7yw3M00X"
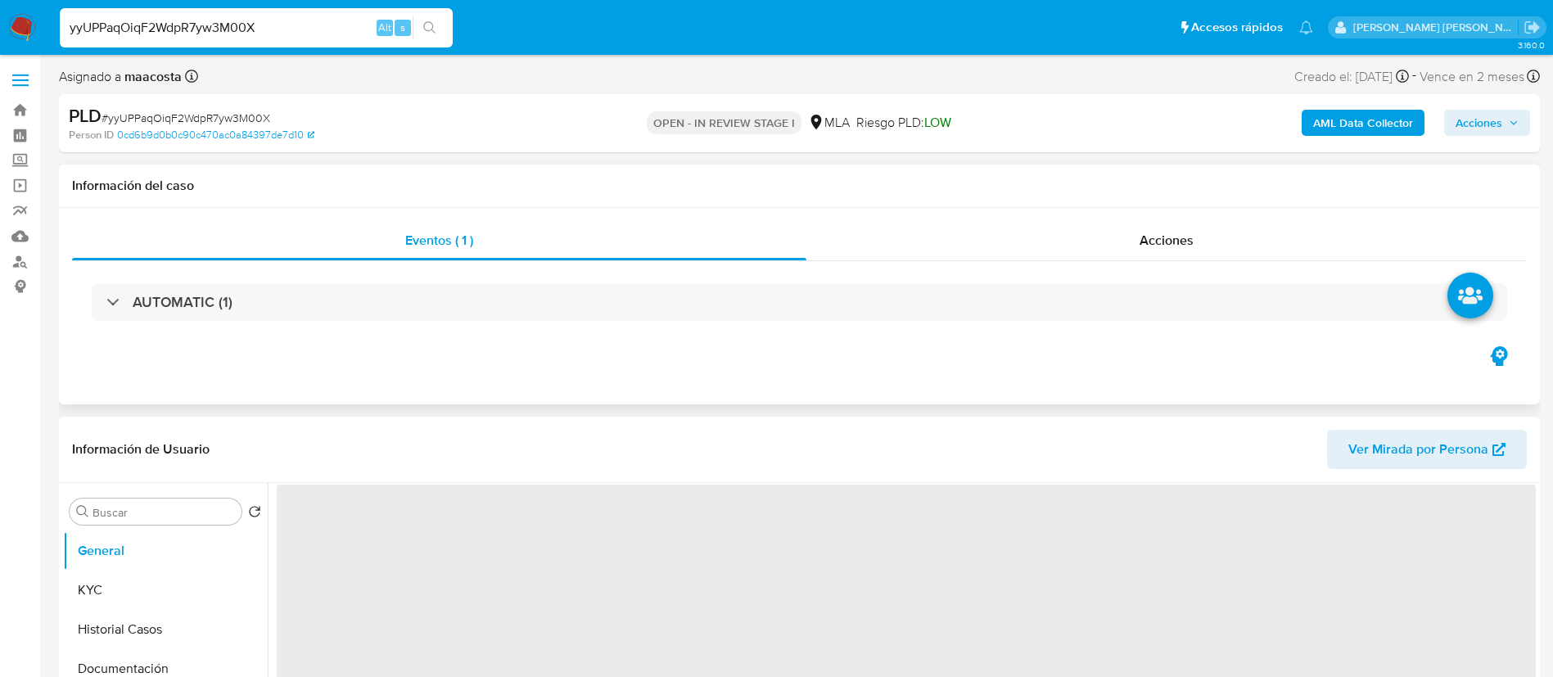
select select "10"
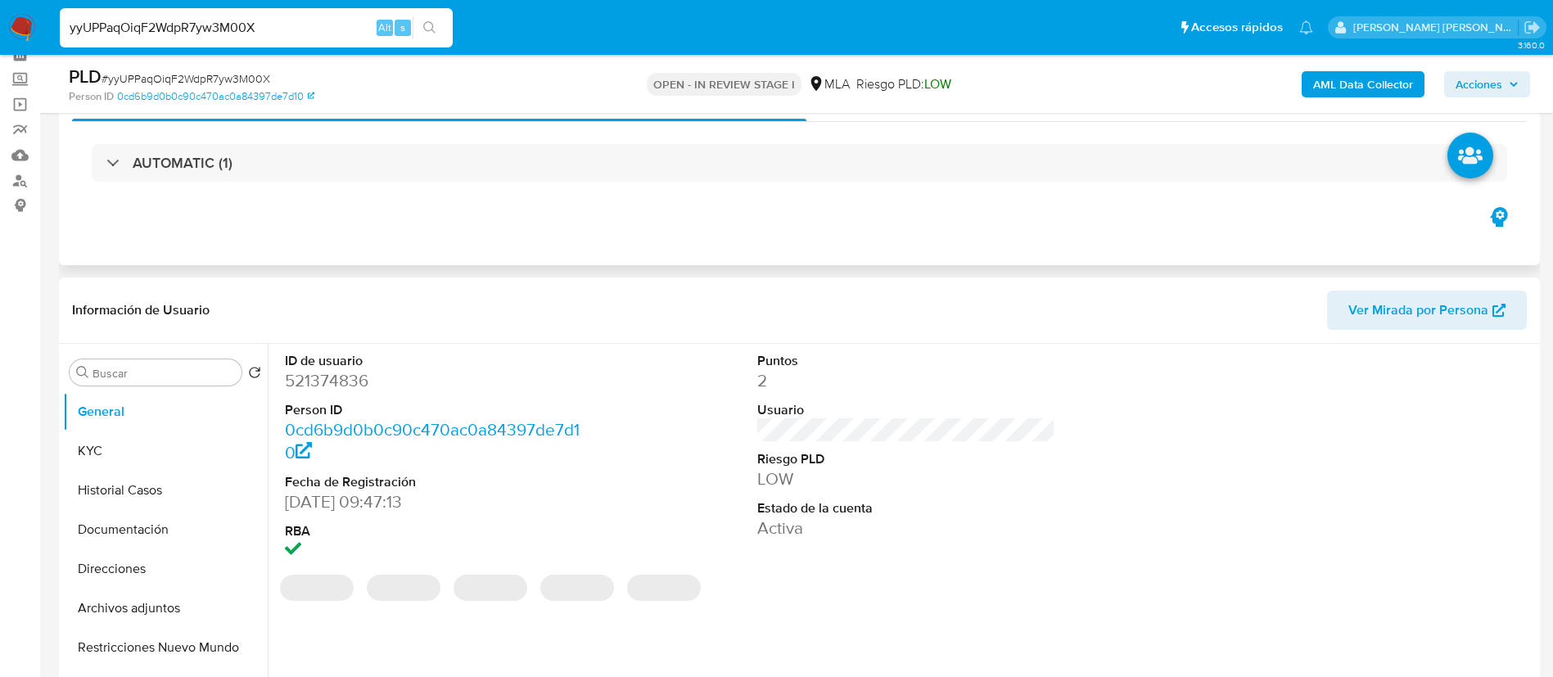
scroll to position [88, 0]
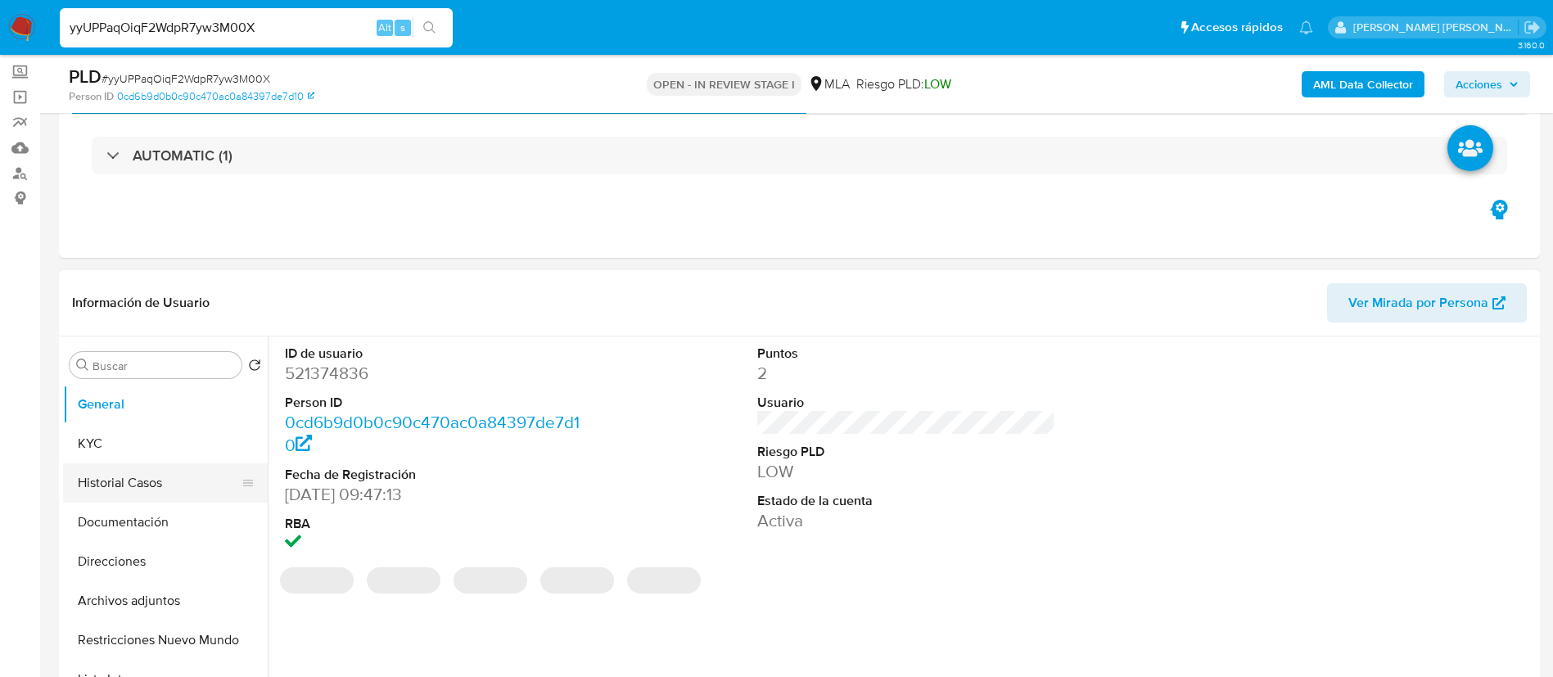
click at [110, 486] on button "Historial Casos" at bounding box center [159, 482] width 192 height 39
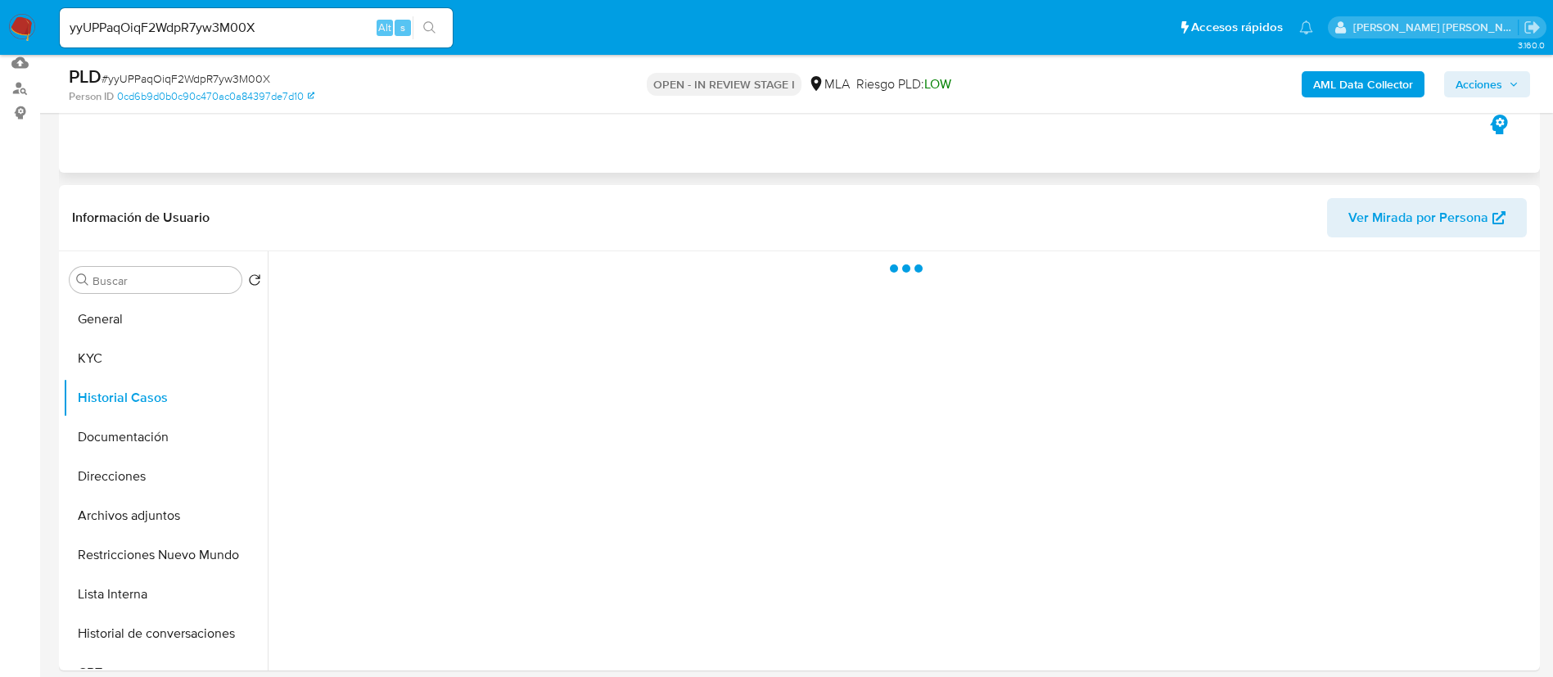
scroll to position [174, 0]
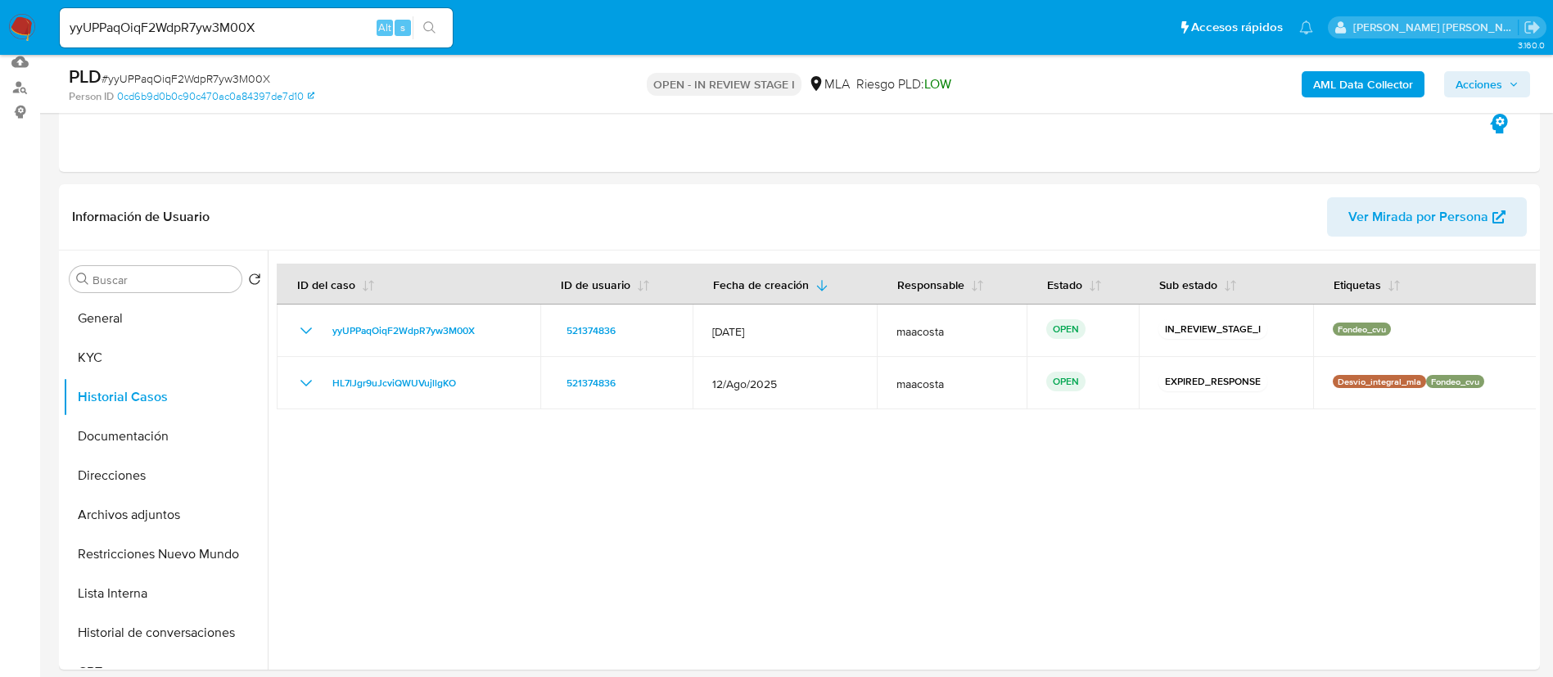
paste input "whyYlVbX3iMZDbsJqsioj0Zl"
click at [292, 23] on input "whyYlVbX3iMZDbsJqsioj0Zl" at bounding box center [256, 27] width 393 height 21
type input "whyYlVbX3iMZDbsJqsioj0Zl"
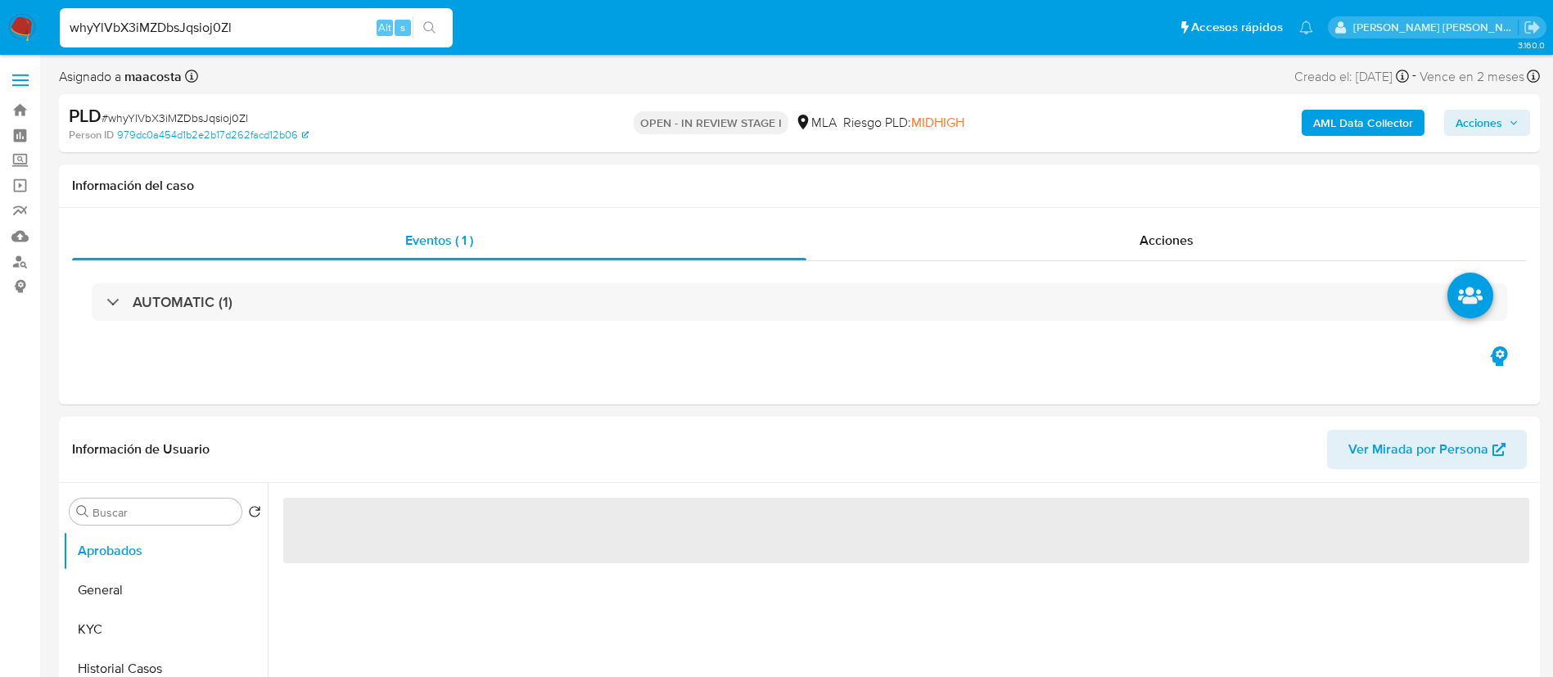
select select "10"
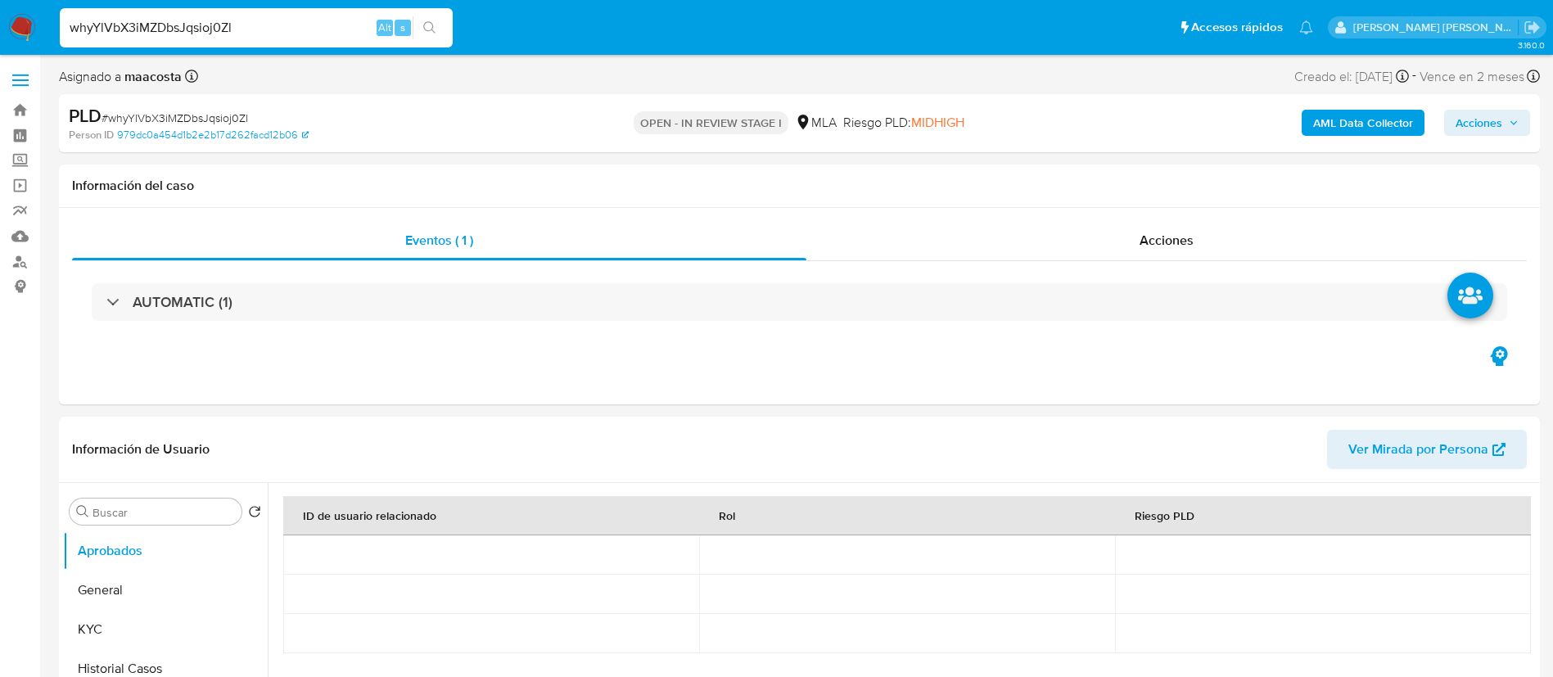
click at [292, 23] on input "whyYlVbX3iMZDbsJqsioj0Zl" at bounding box center [256, 27] width 393 height 21
click at [151, 674] on button "Historial Casos" at bounding box center [159, 668] width 192 height 39
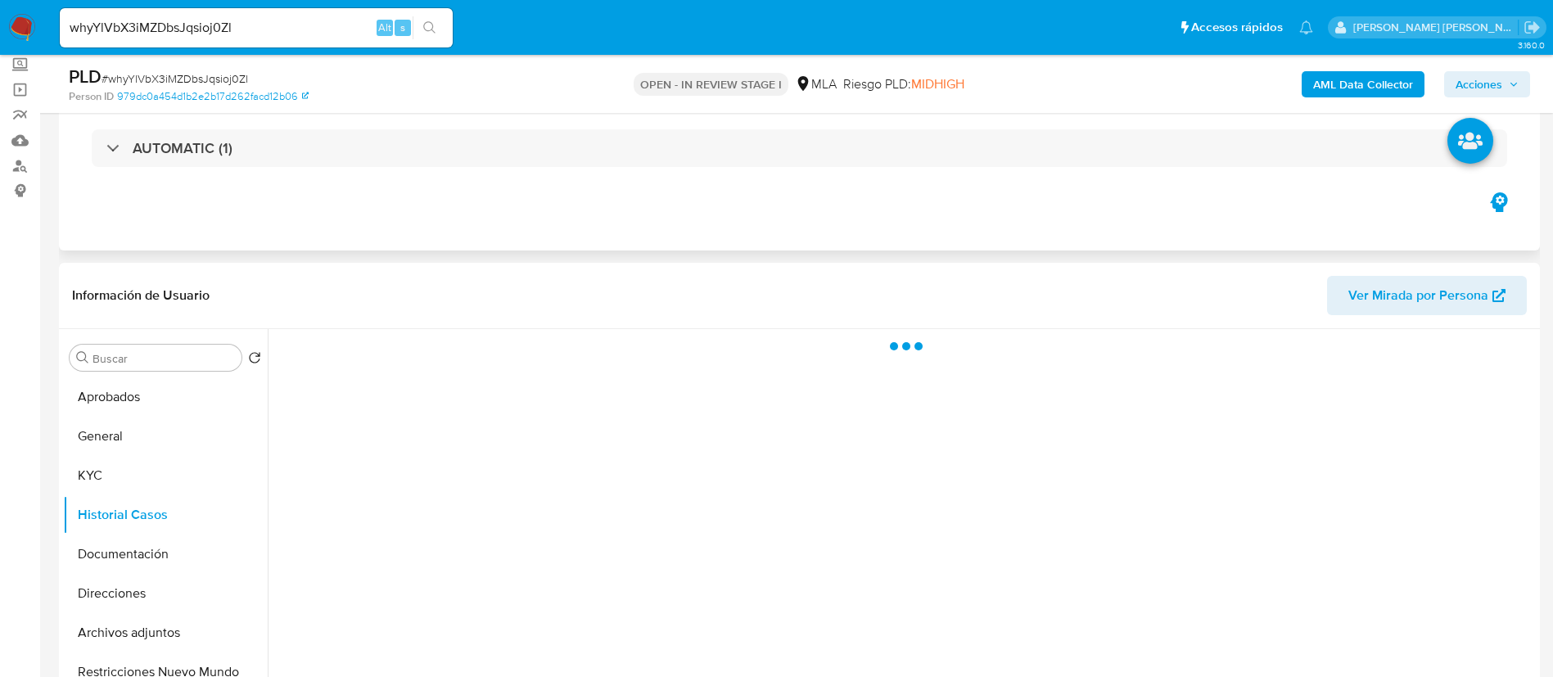
scroll to position [101, 0]
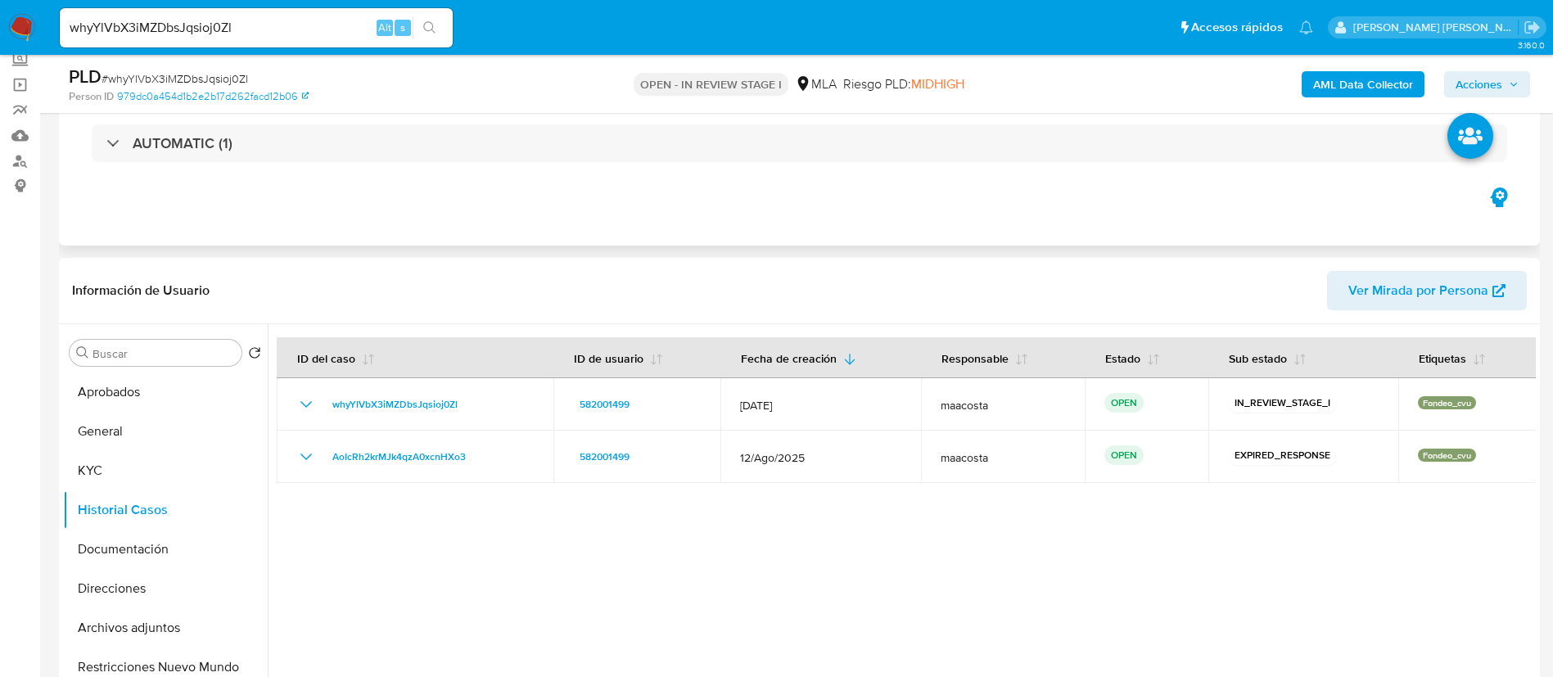
click at [522, 400] on div "whyYlVbX3iMZDbsJqsioj0Zl" at bounding box center [414, 405] width 237 height 20
paste input "K6w8l8FXtQU819HBlIQ5Fs27"
click at [318, 28] on input "whyYlVbX3iMZDbsJqsioj0Zl" at bounding box center [256, 27] width 393 height 21
type input "K6w8l8FXtQU819HBlIQ5Fs27"
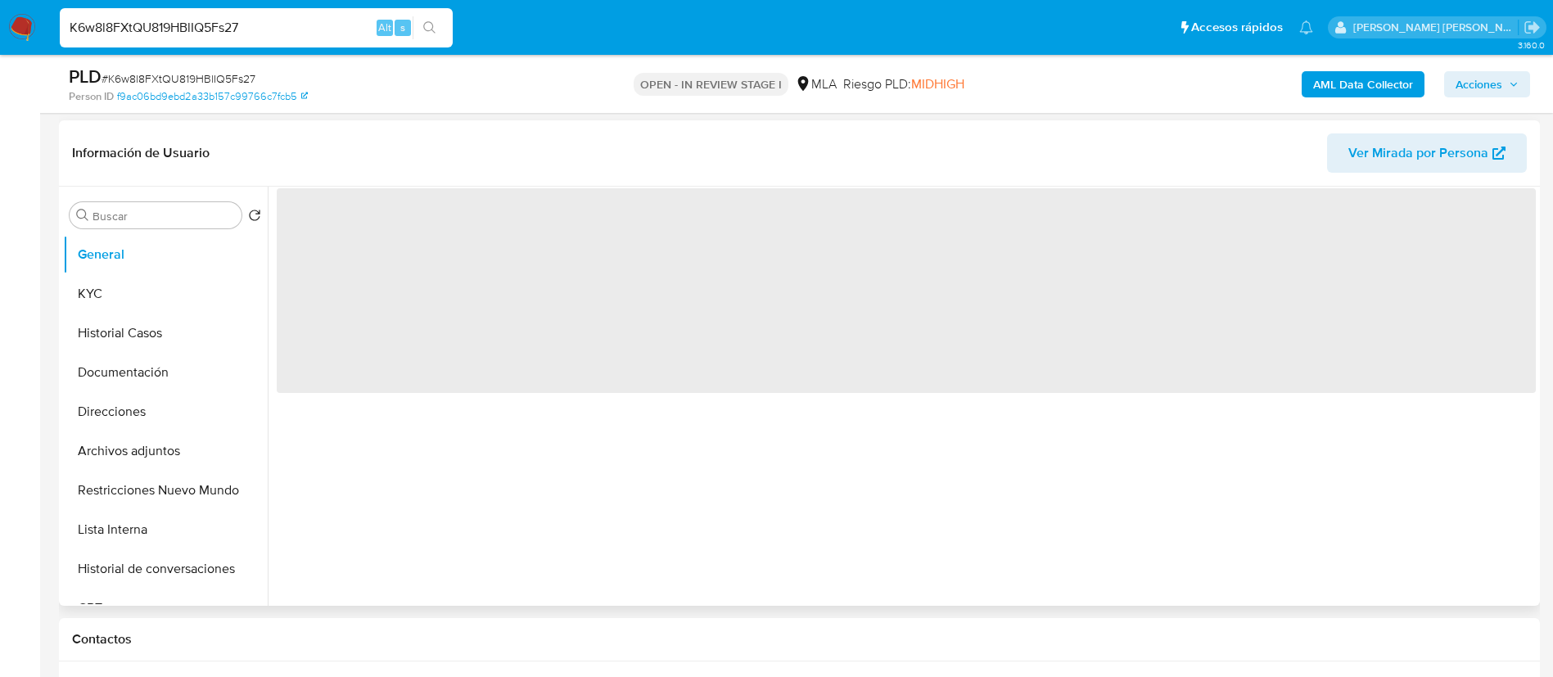
scroll to position [307, 0]
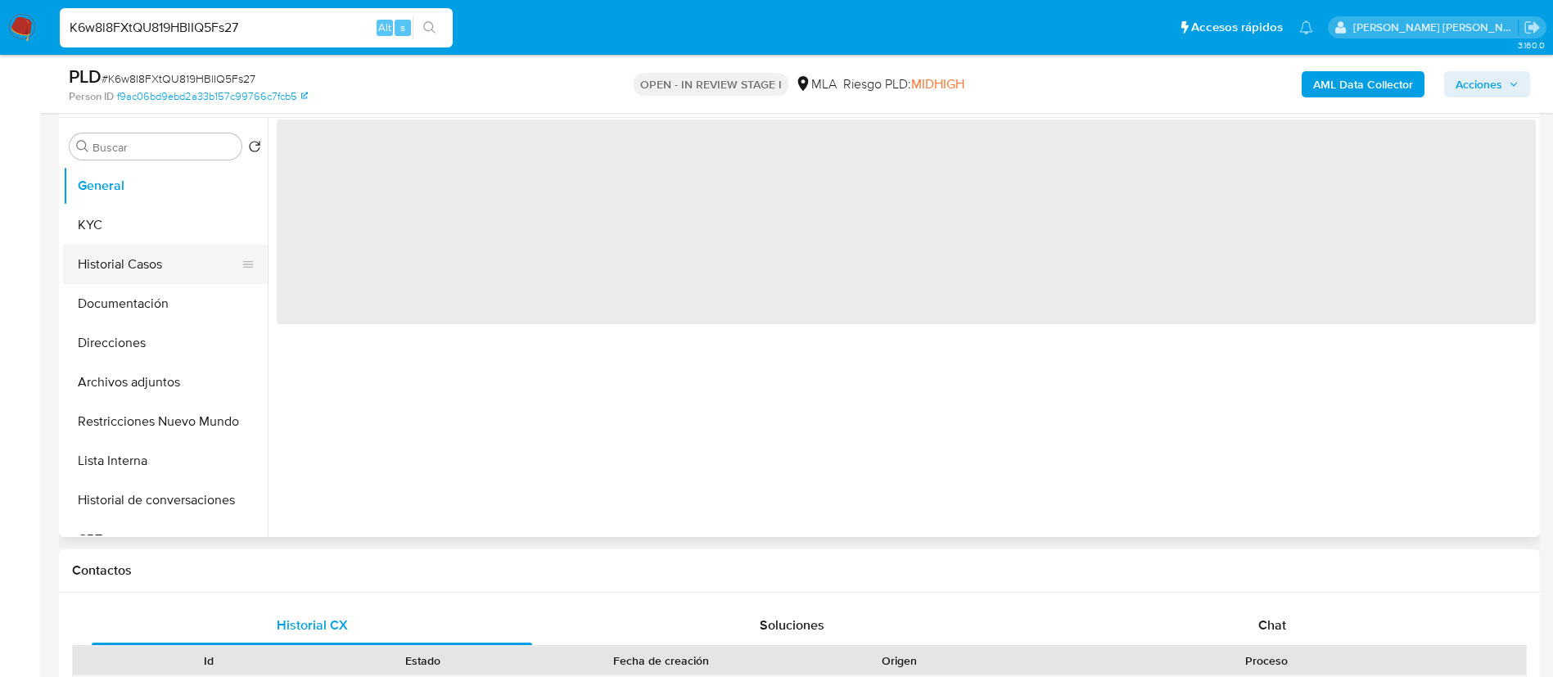
select select "10"
click at [155, 274] on button "Historial Casos" at bounding box center [159, 264] width 192 height 39
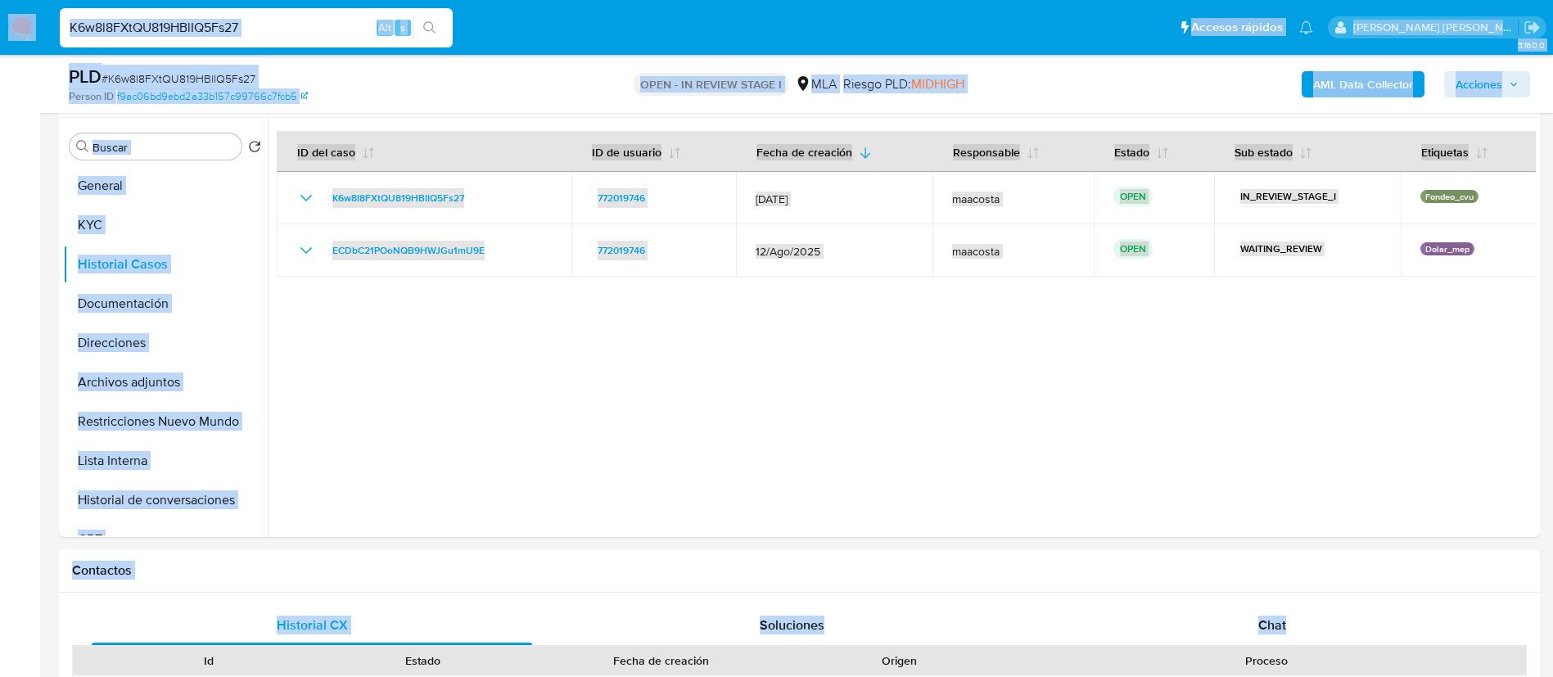
click at [228, 28] on input "K6w8l8FXtQU819HBlIQ5Fs27" at bounding box center [256, 27] width 393 height 21
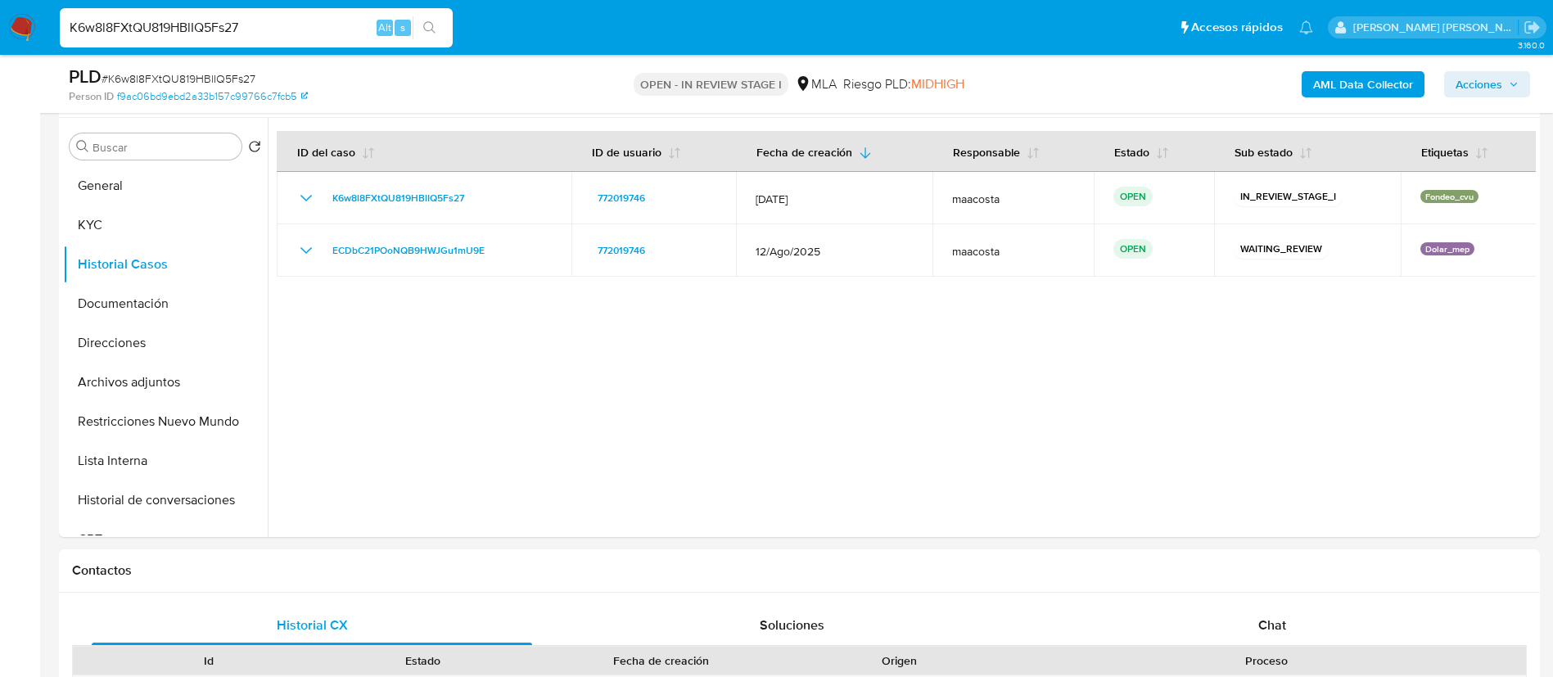
paste input "OIu9lNUB63pgWaxIJ7p22z0X"
type input "OIu9lNUB63pgWaxIJ7p22z0X"
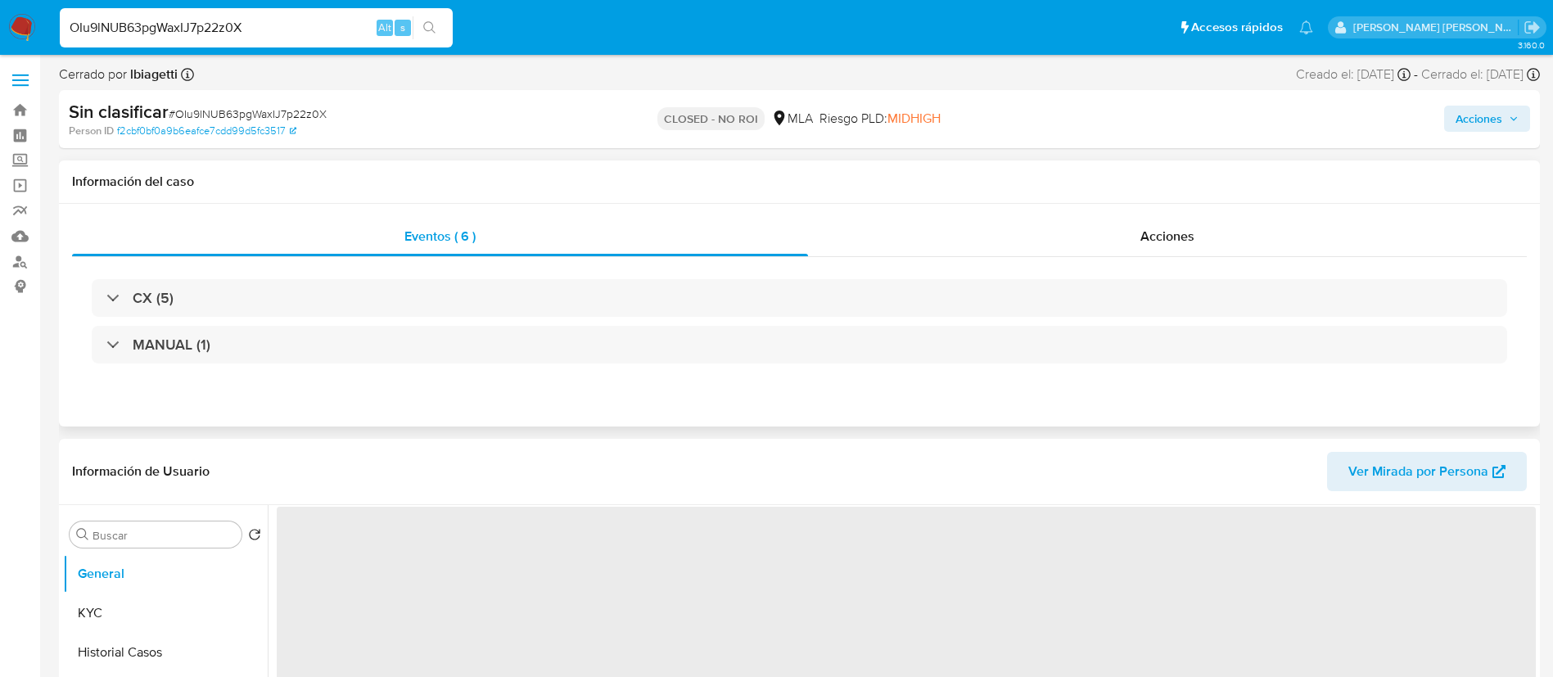
select select "10"
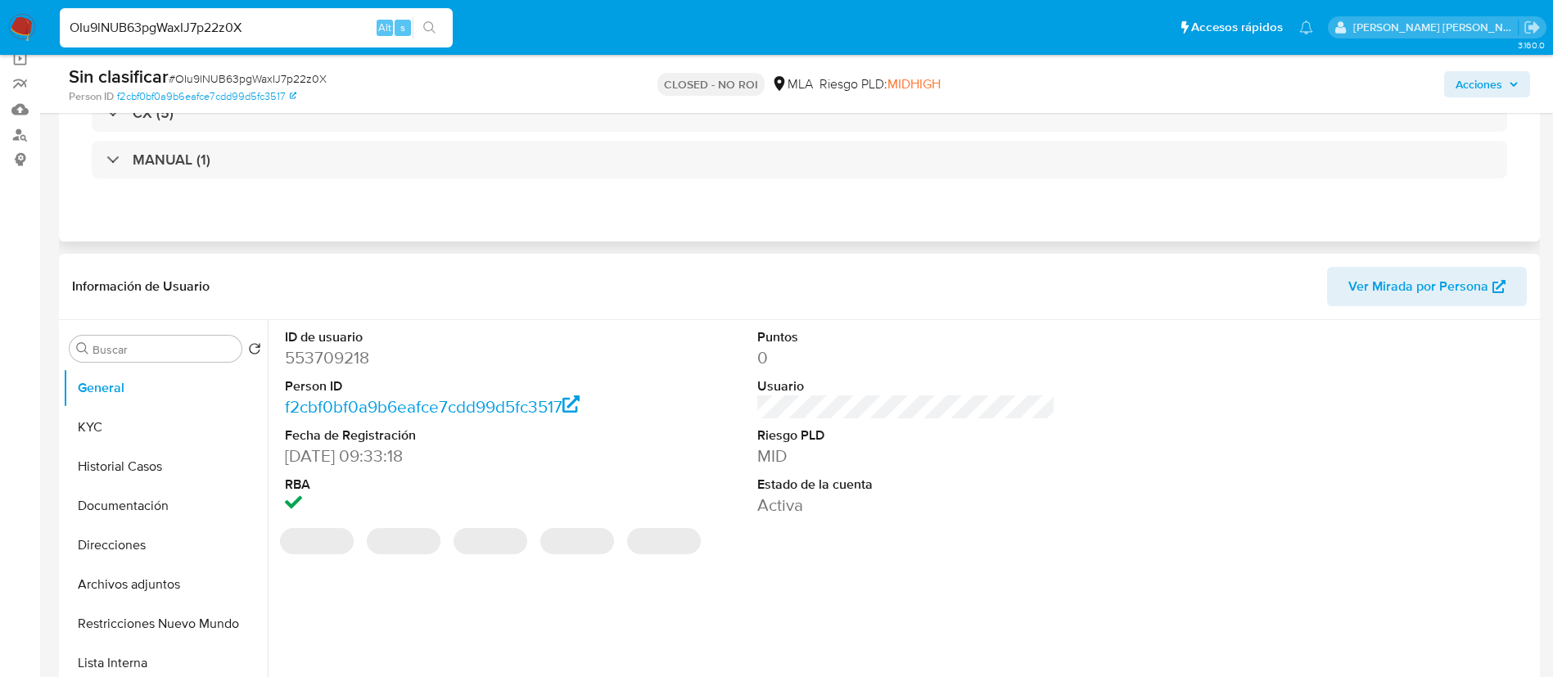
scroll to position [129, 0]
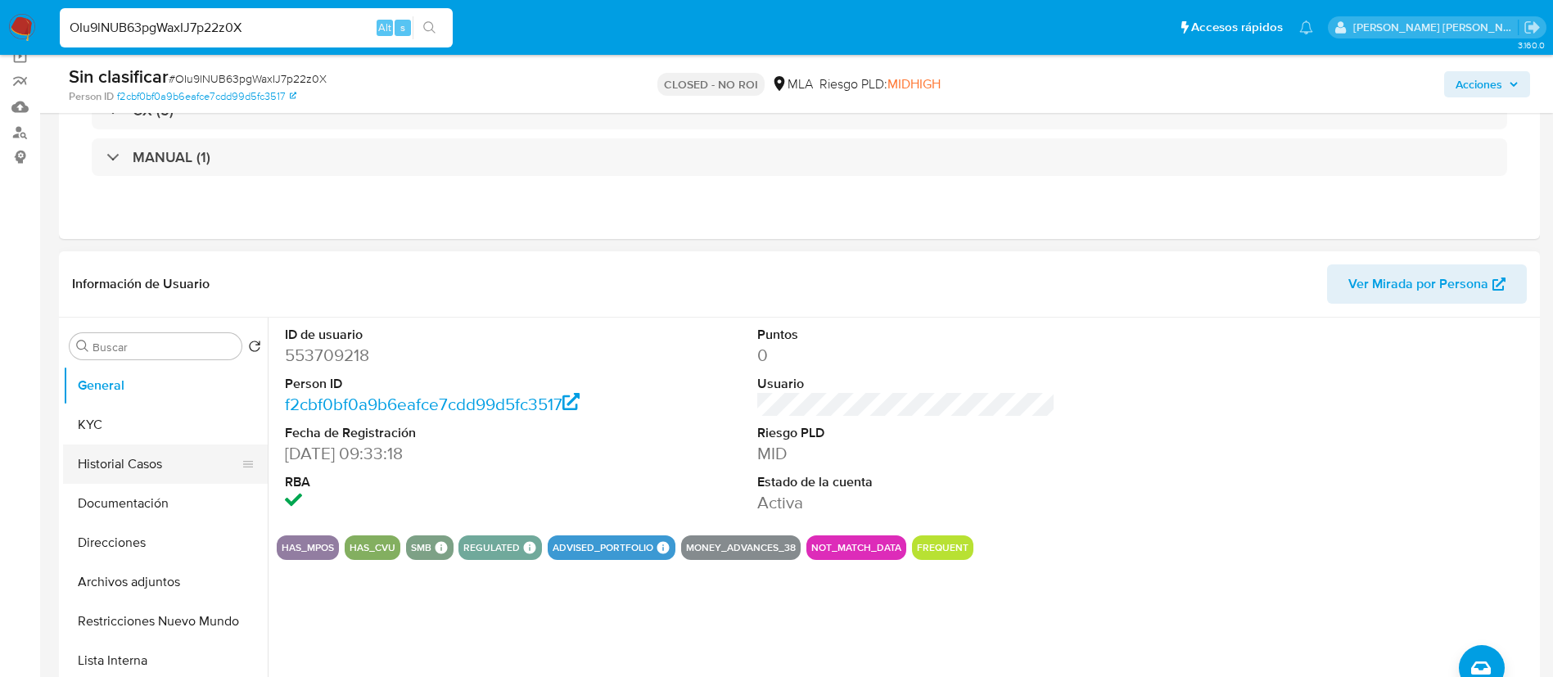
click at [144, 466] on button "Historial Casos" at bounding box center [159, 464] width 192 height 39
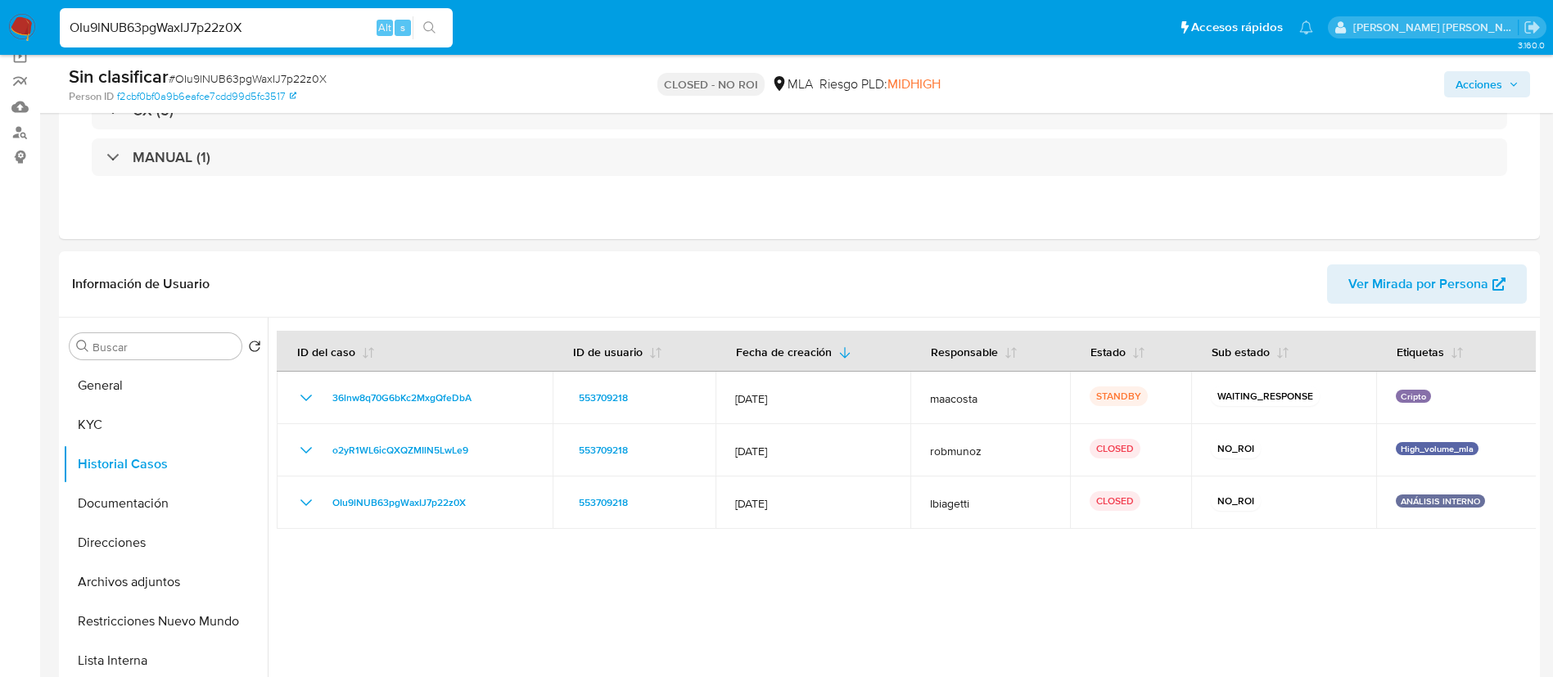
paste input "H0H2BevVEMXw7Nb852uk9uaU"
click at [324, 30] on input "H0H2BevVEMXw7Nb852uk9uaU" at bounding box center [256, 27] width 393 height 21
type input "H0H2BevVEMXw7Nb852uk9uaU"
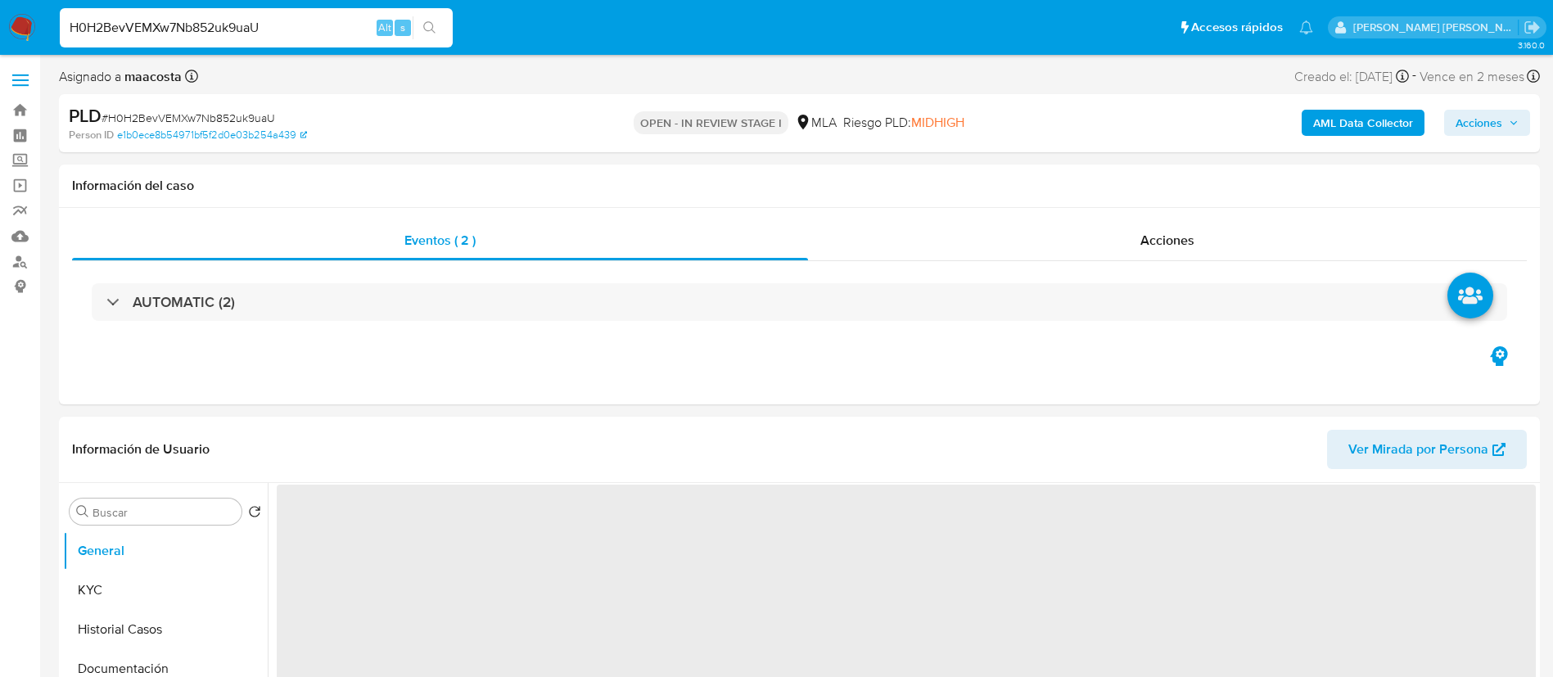
select select "10"
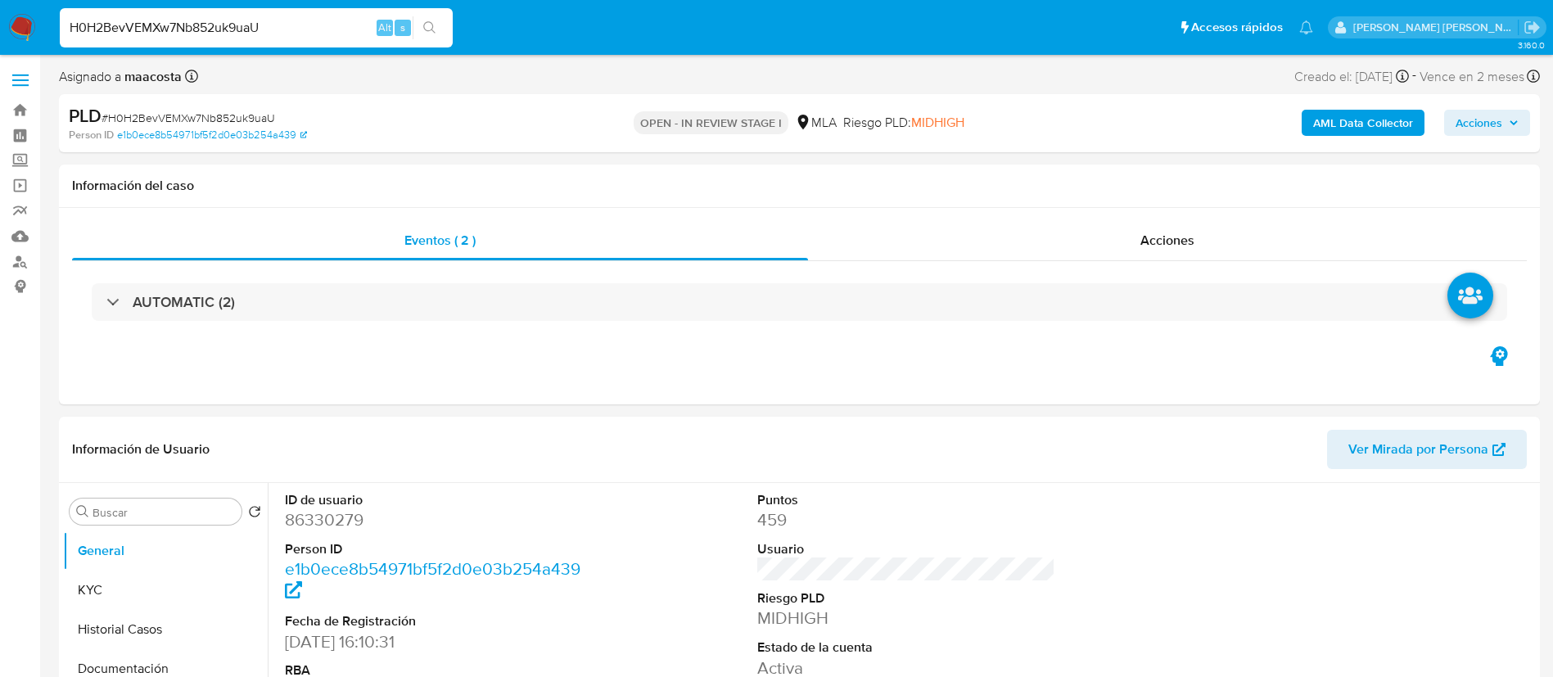
click at [324, 30] on input "H0H2BevVEMXw7Nb852uk9uaU" at bounding box center [256, 27] width 393 height 21
paste input "1atXrkYbiKgkRdL6nlq8xi3f"
type input "1atXrkYbiKgkRdL6nlq8xi3f"
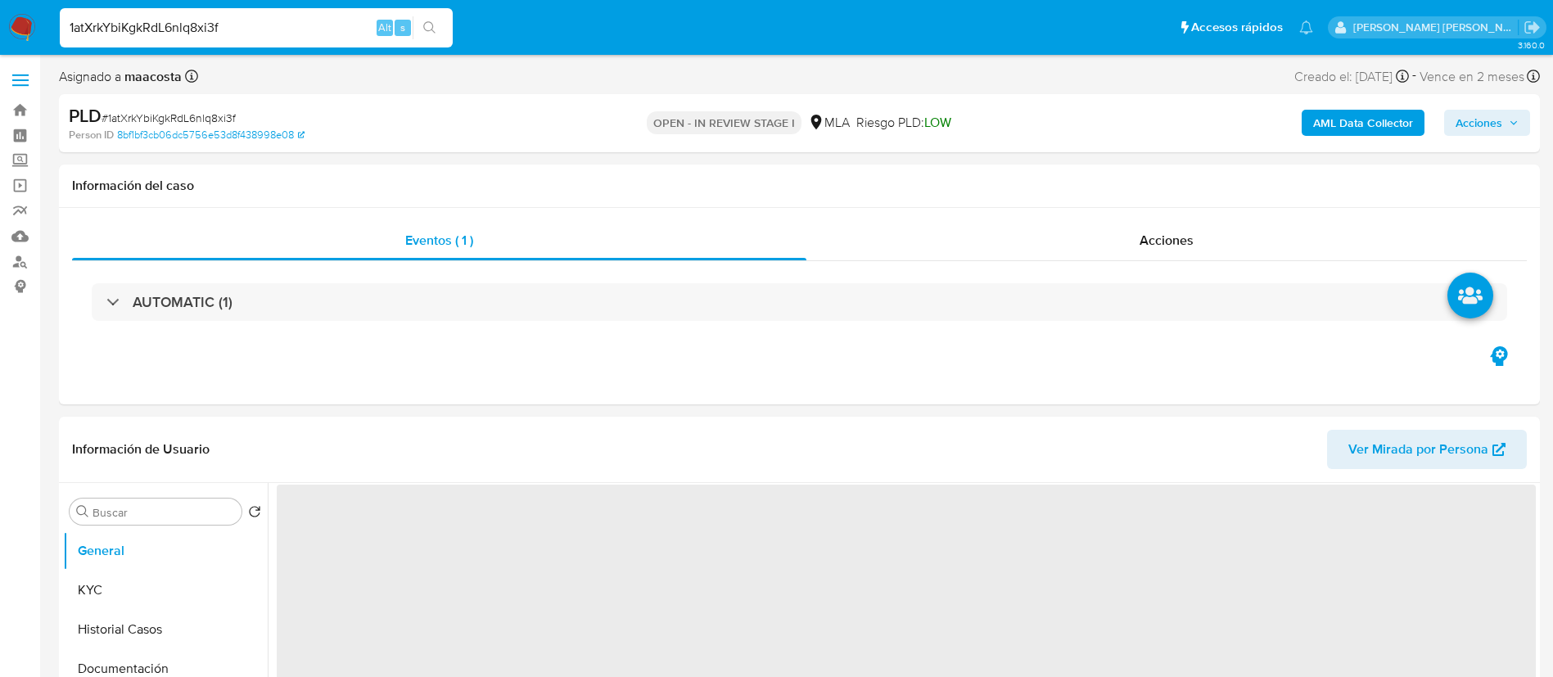
select select "10"
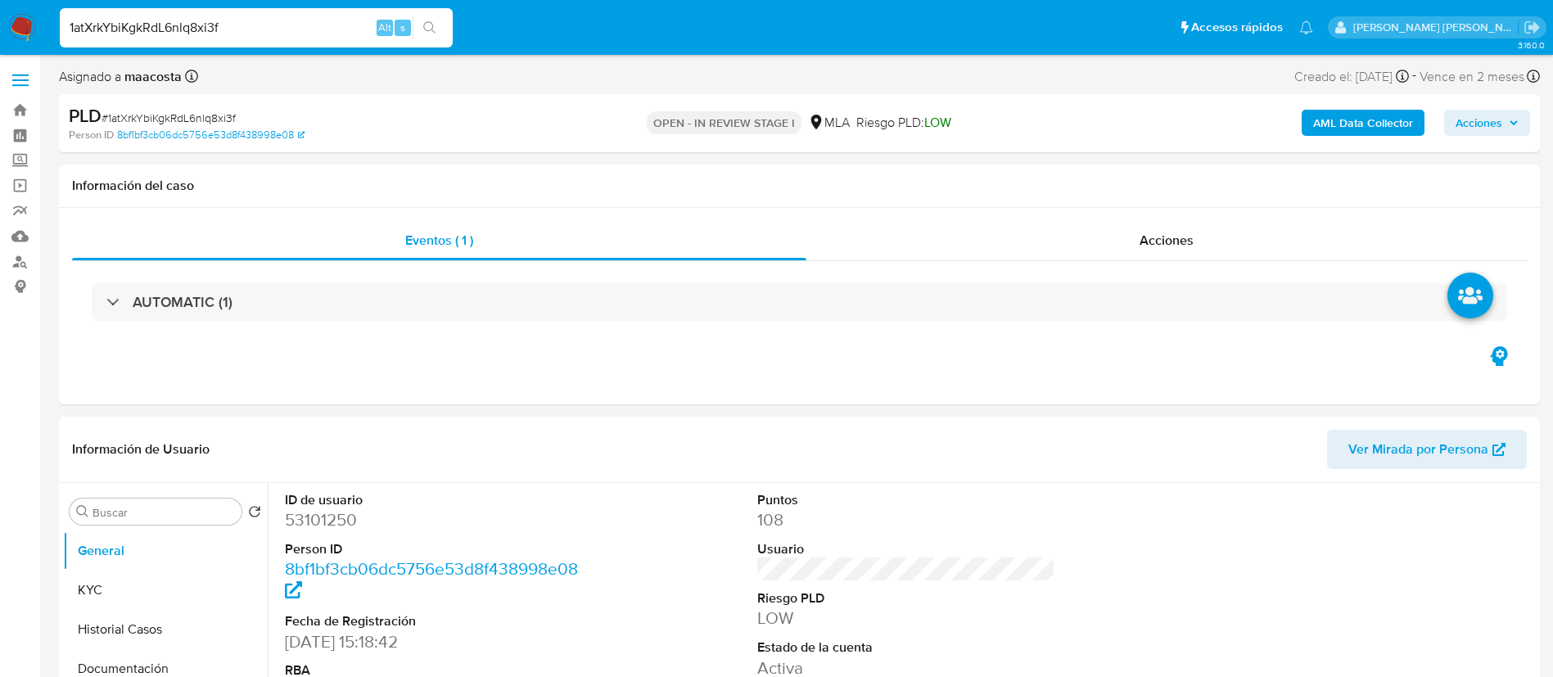
click at [324, 30] on input "1atXrkYbiKgkRdL6nlq8xi3f" at bounding box center [256, 27] width 393 height 21
paste input "97qjhr8cvdm1NZVDDJZntsn8"
type input "97qjhr8cvdm1NZVDDJZntsn8"
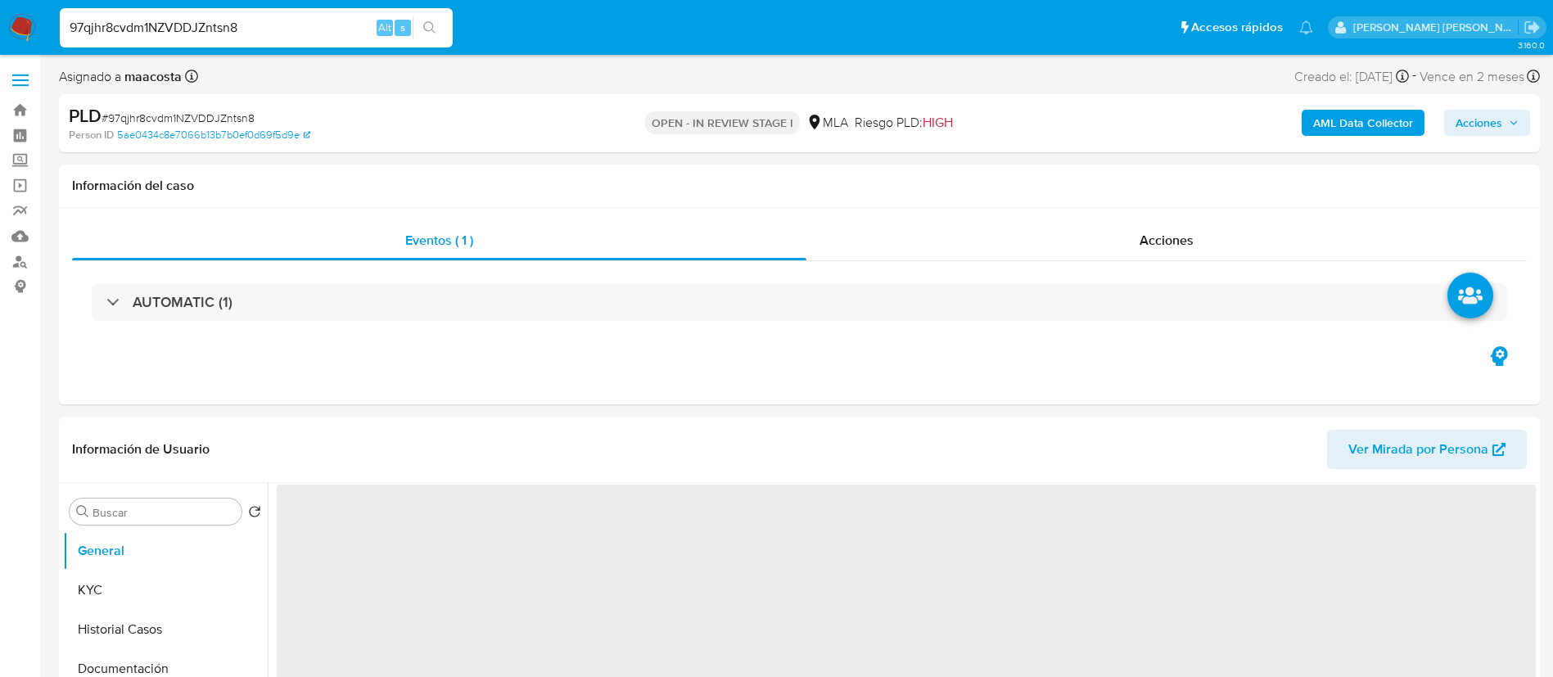
select select "10"
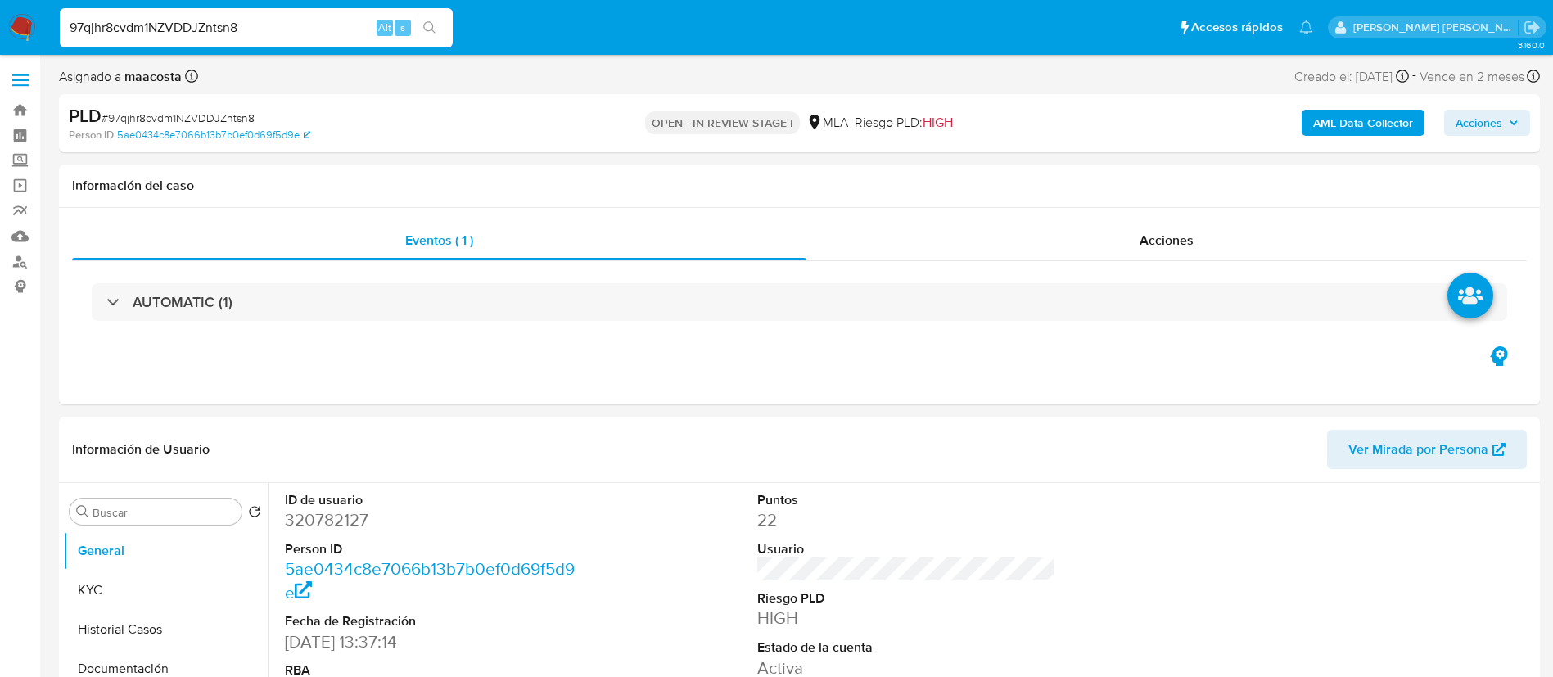
click at [324, 30] on input "97qjhr8cvdm1NZVDDJZntsn8" at bounding box center [256, 27] width 393 height 21
paste input "6tAP6ttHicKYO7f75ZmpTIUU"
type input "6tAP6ttHicKYO7f75ZmpTIUU"
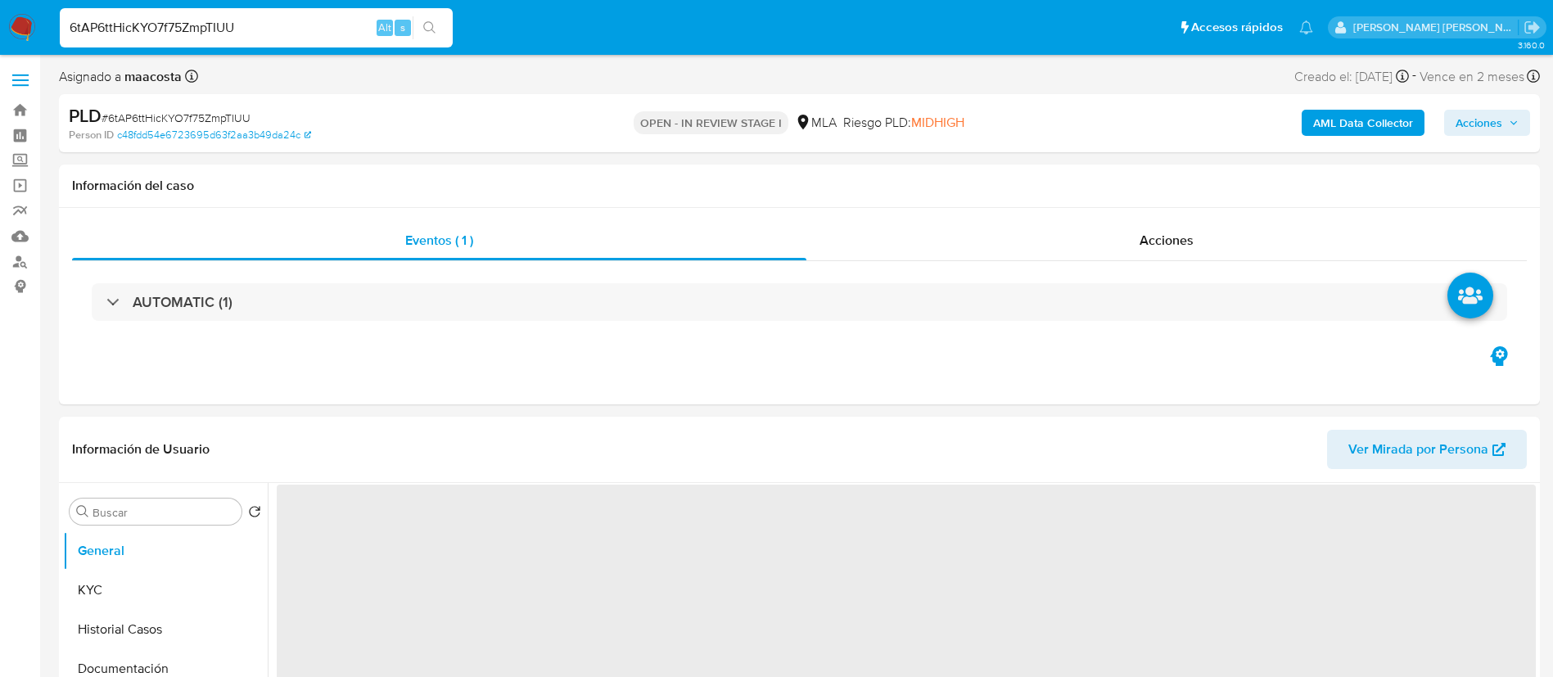
select select "10"
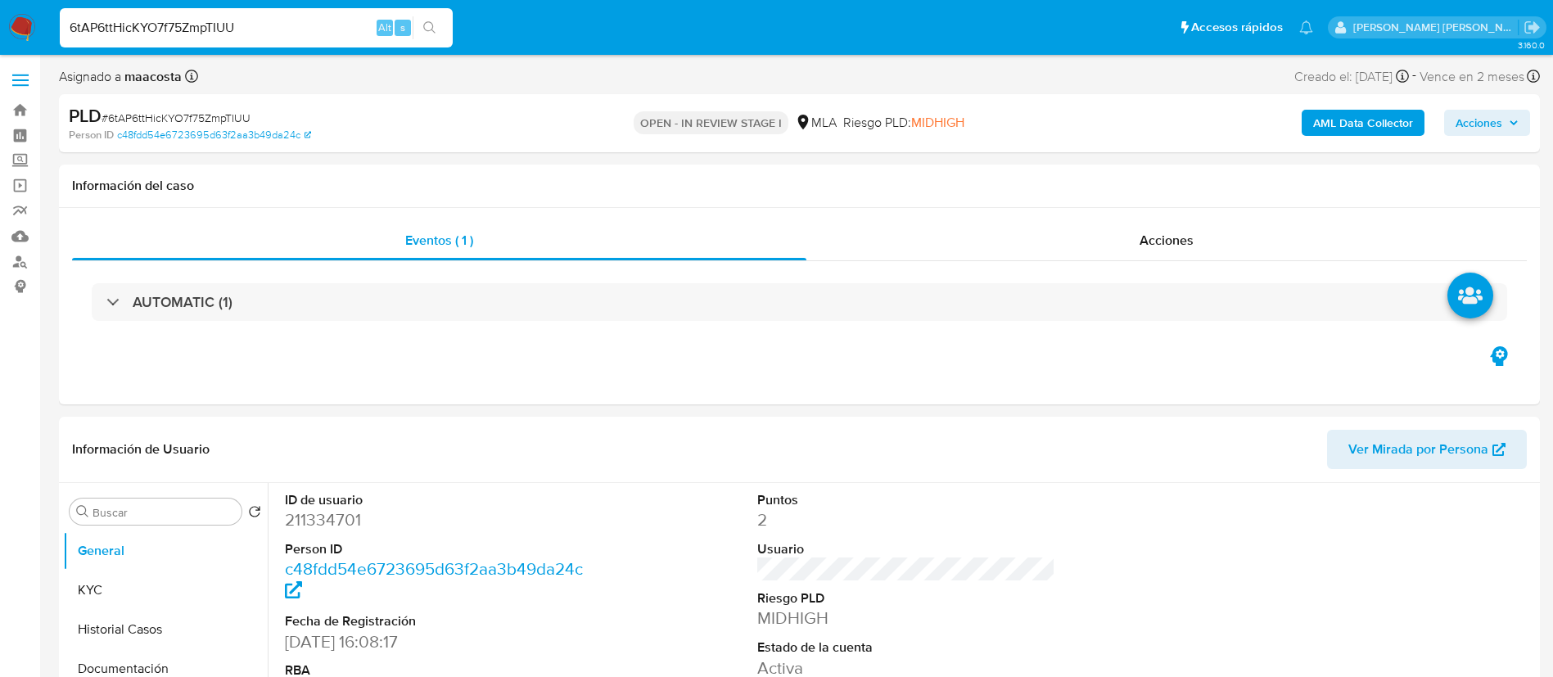
paste input "J7oe2Go188YzUiccPAure2z9"
click at [251, 28] on input "J7oe2Go188YzUiccPAure2z9" at bounding box center [256, 27] width 393 height 21
type input "J7oe2Go188YzUiccPAure2z9"
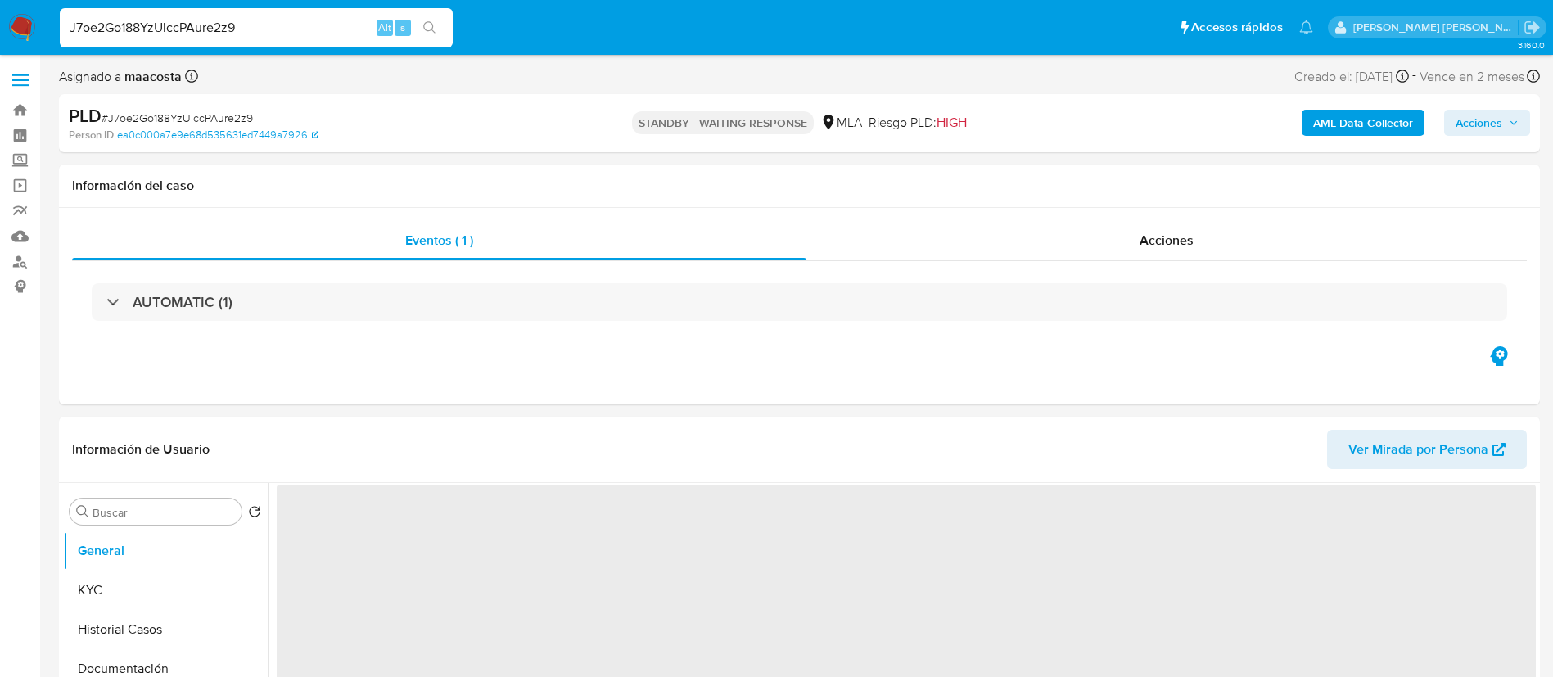
select select "10"
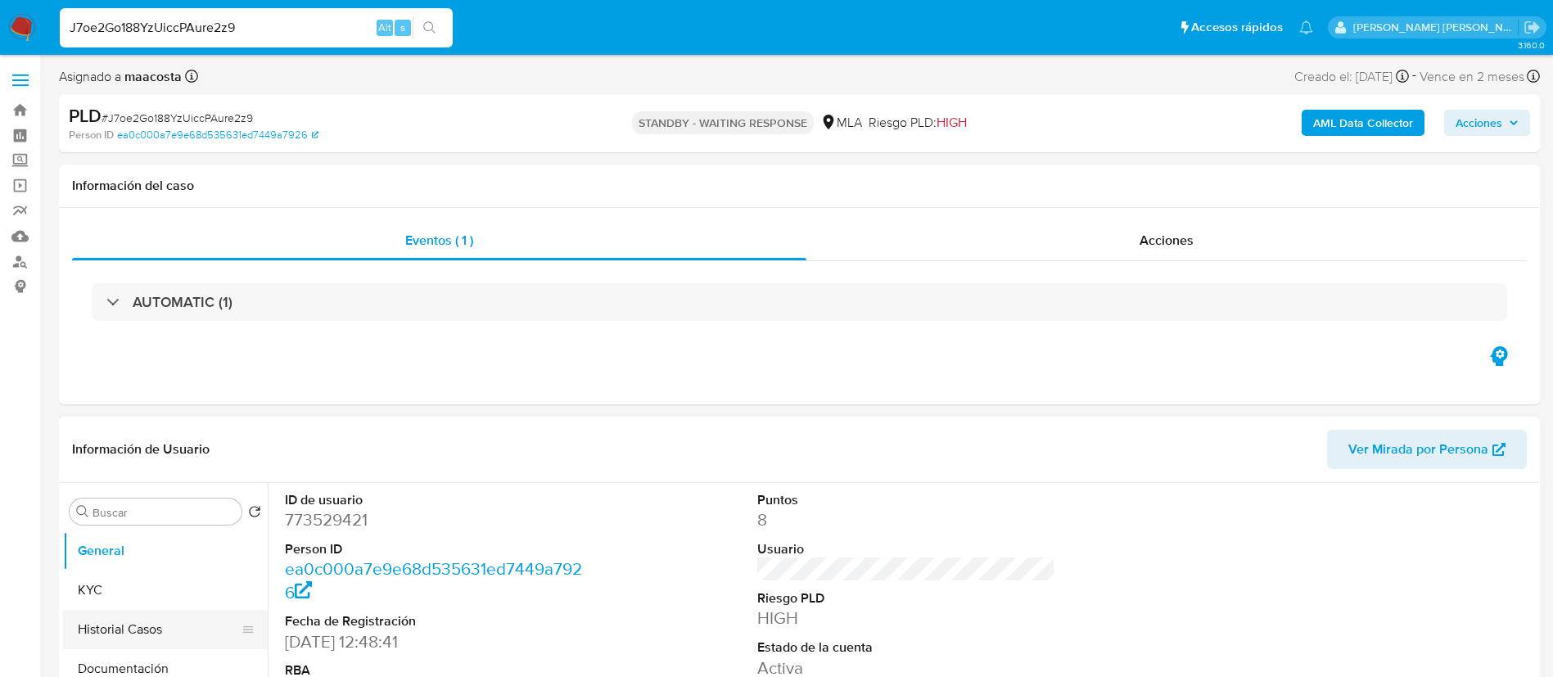
click at [146, 614] on button "Historial Casos" at bounding box center [159, 629] width 192 height 39
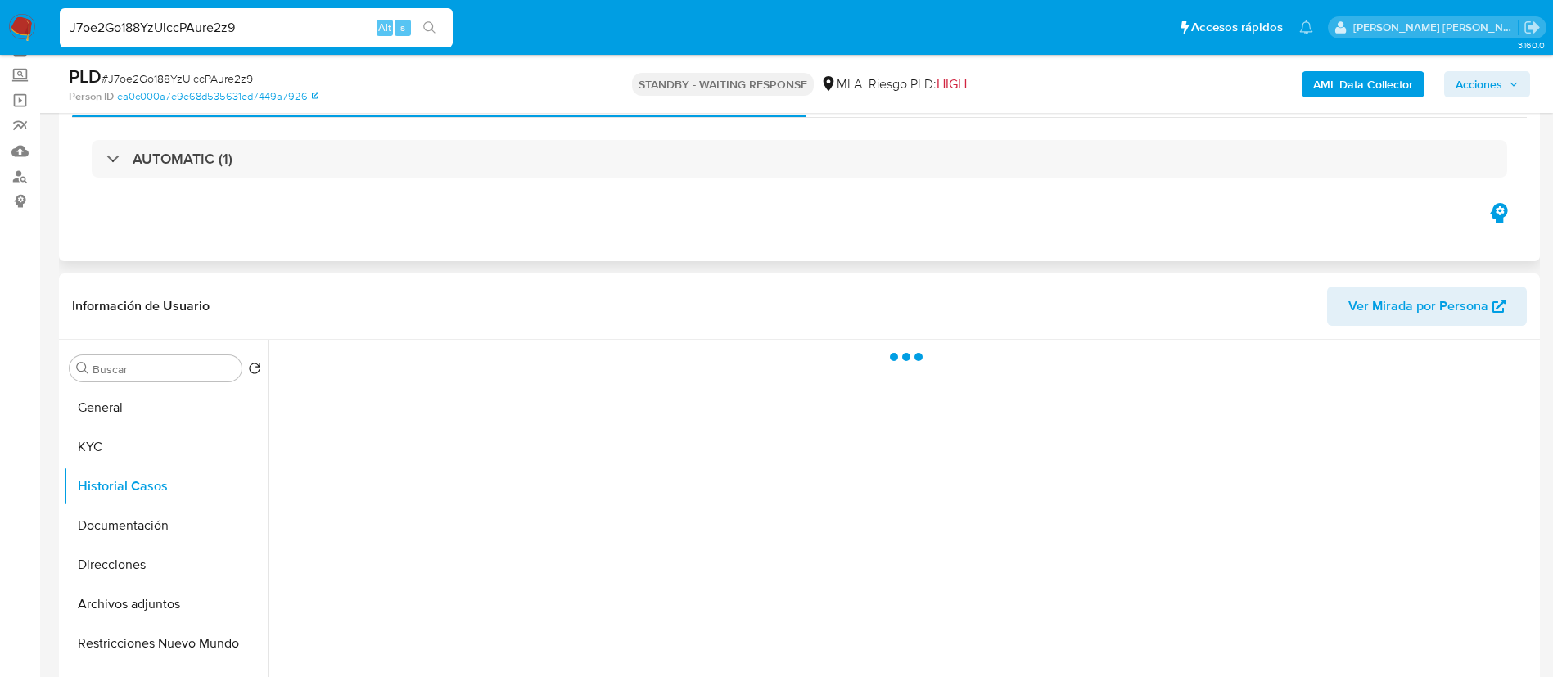
scroll to position [86, 0]
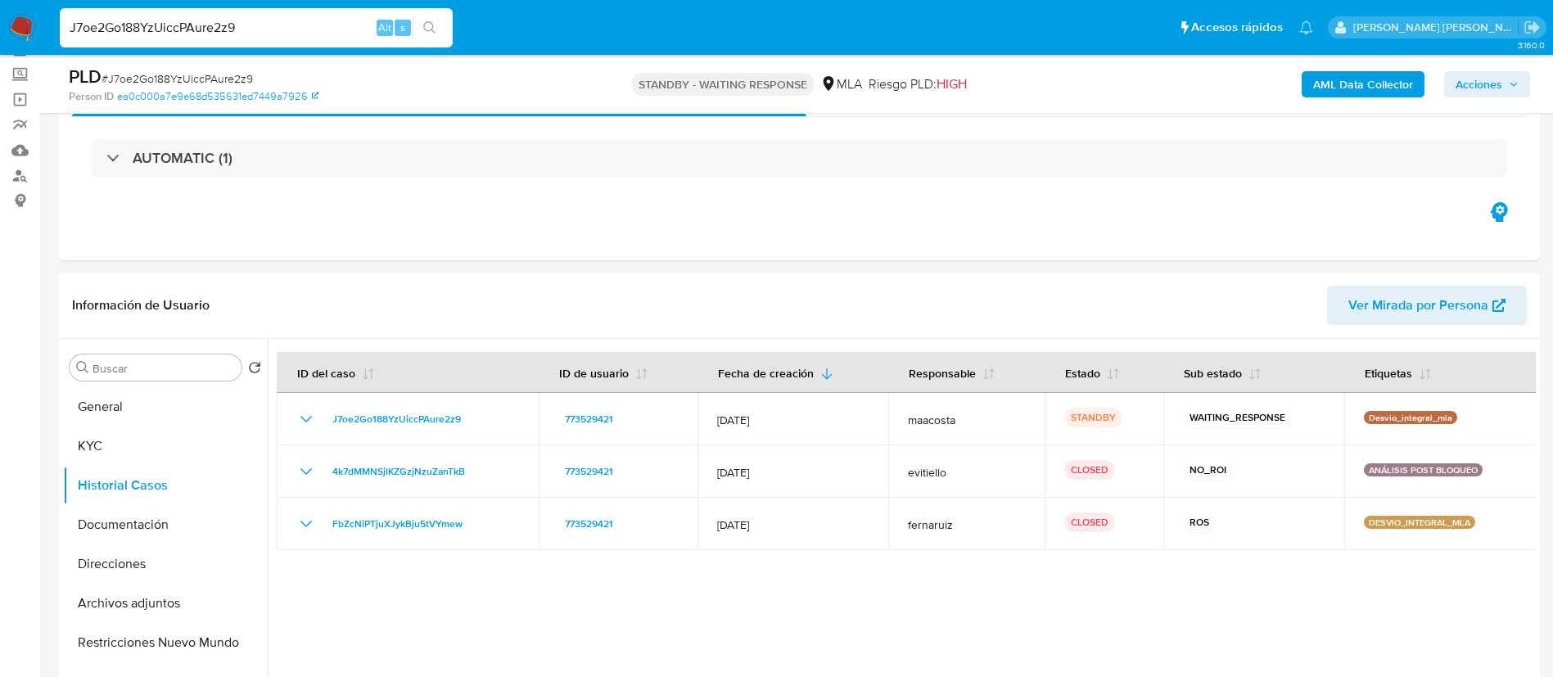
paste input "cbiGsCexMJuXCz2nZVfWm8Vk"
click at [301, 28] on input "cbiGsCexMJuXCz2nZVfWm8Vk" at bounding box center [256, 27] width 393 height 21
type input "cbiGsCexMJuXCz2nZVfWm8Vk"
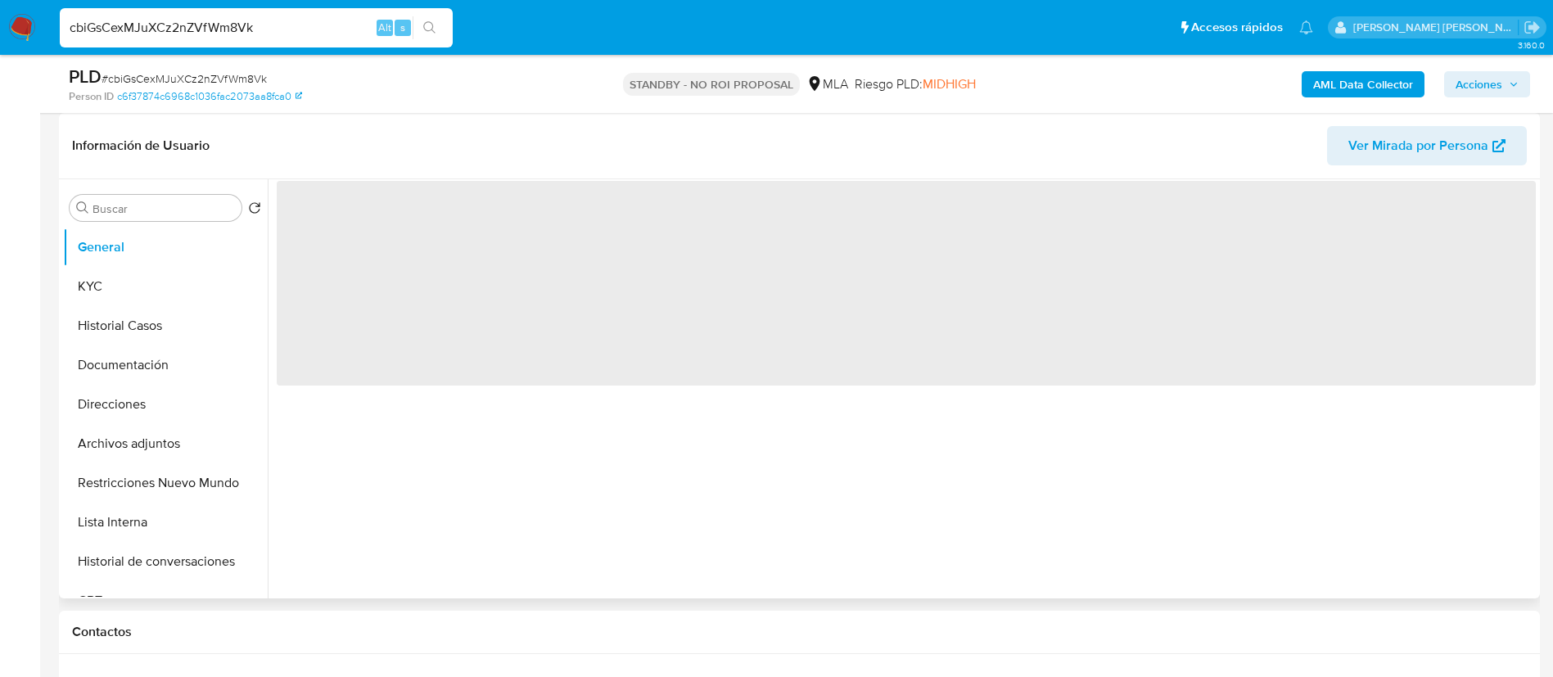
scroll to position [257, 0]
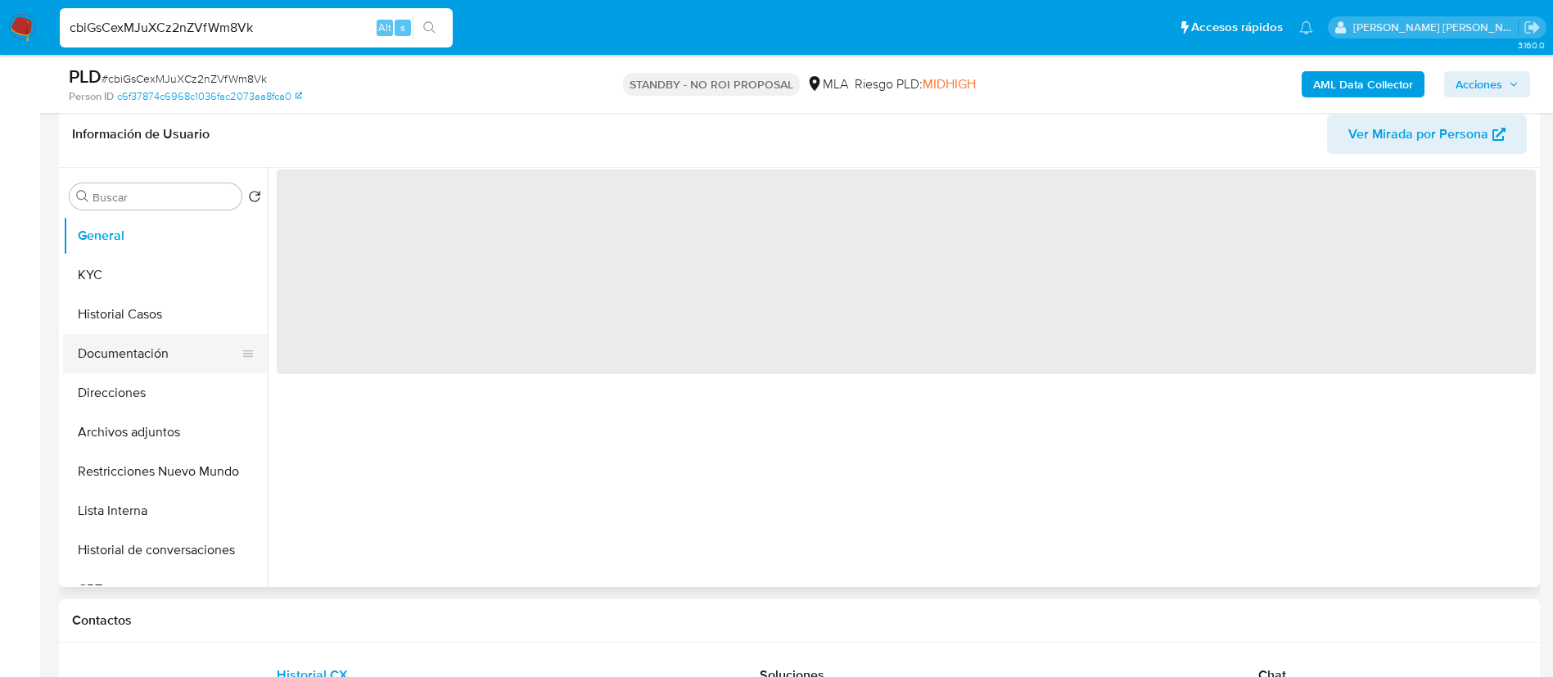
select select "10"
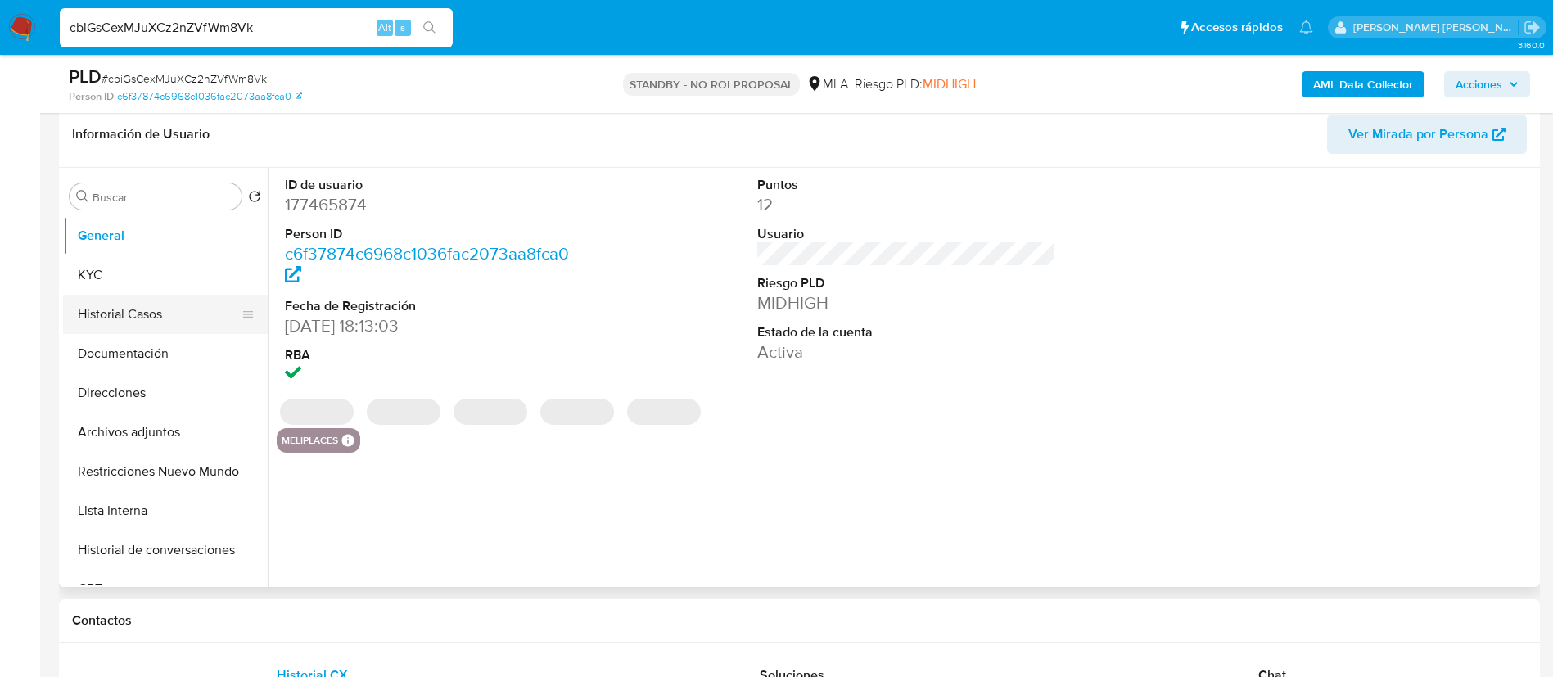
click at [138, 314] on button "Historial Casos" at bounding box center [159, 314] width 192 height 39
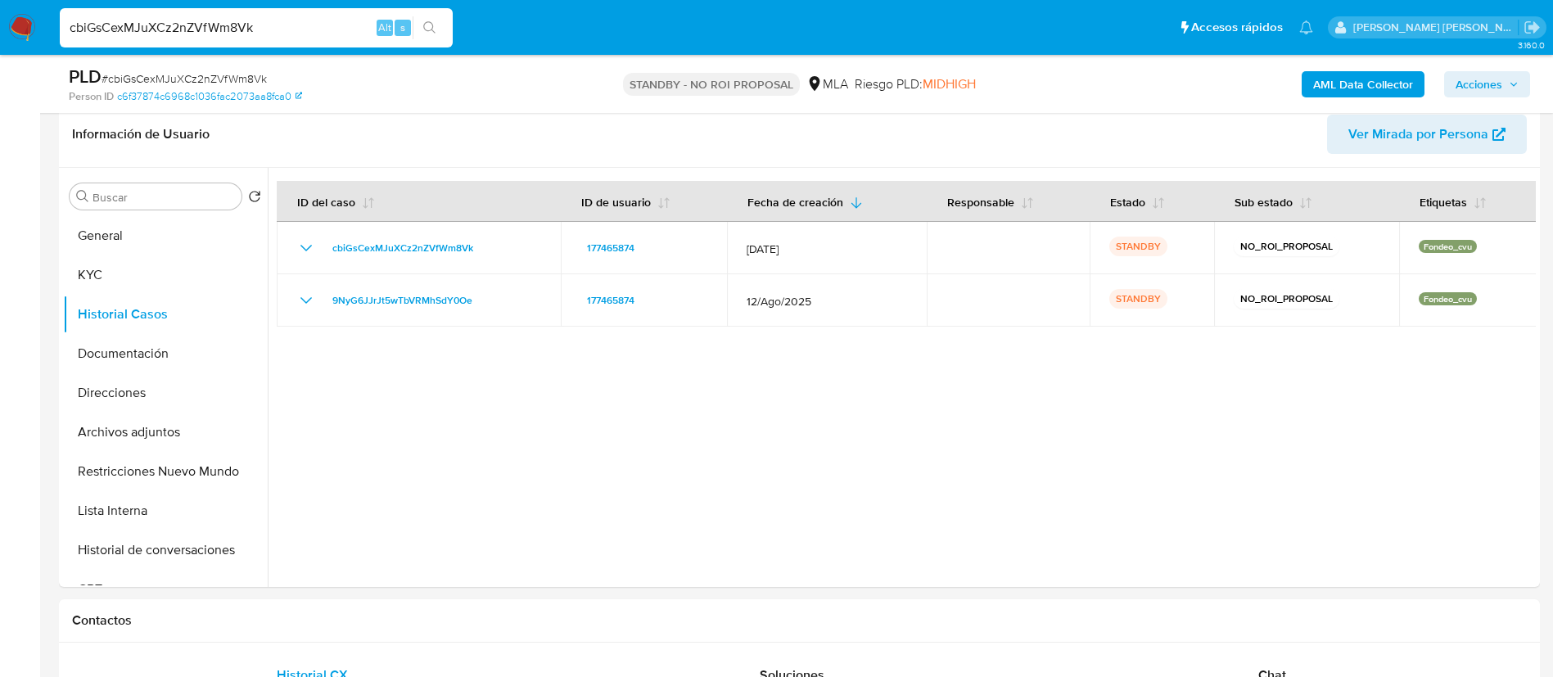
paste input "7bJJFkg1nVUJfzdbkkt7bpTx"
click at [292, 34] on input "7bJJFkg1nVUJfzdbkkt7bpTx" at bounding box center [256, 27] width 393 height 21
type input "7bJJFkg1nVUJfzdbkkt7bpTx"
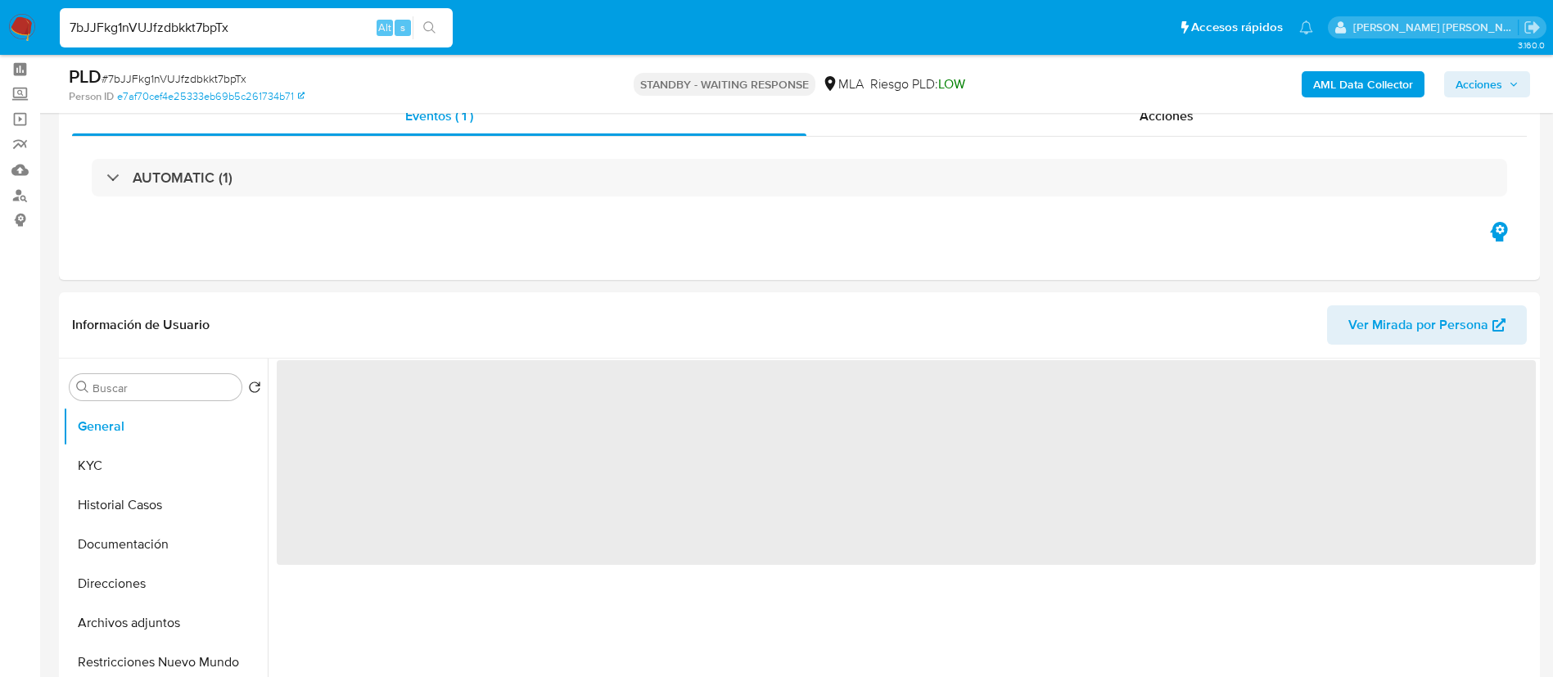
scroll to position [93, 0]
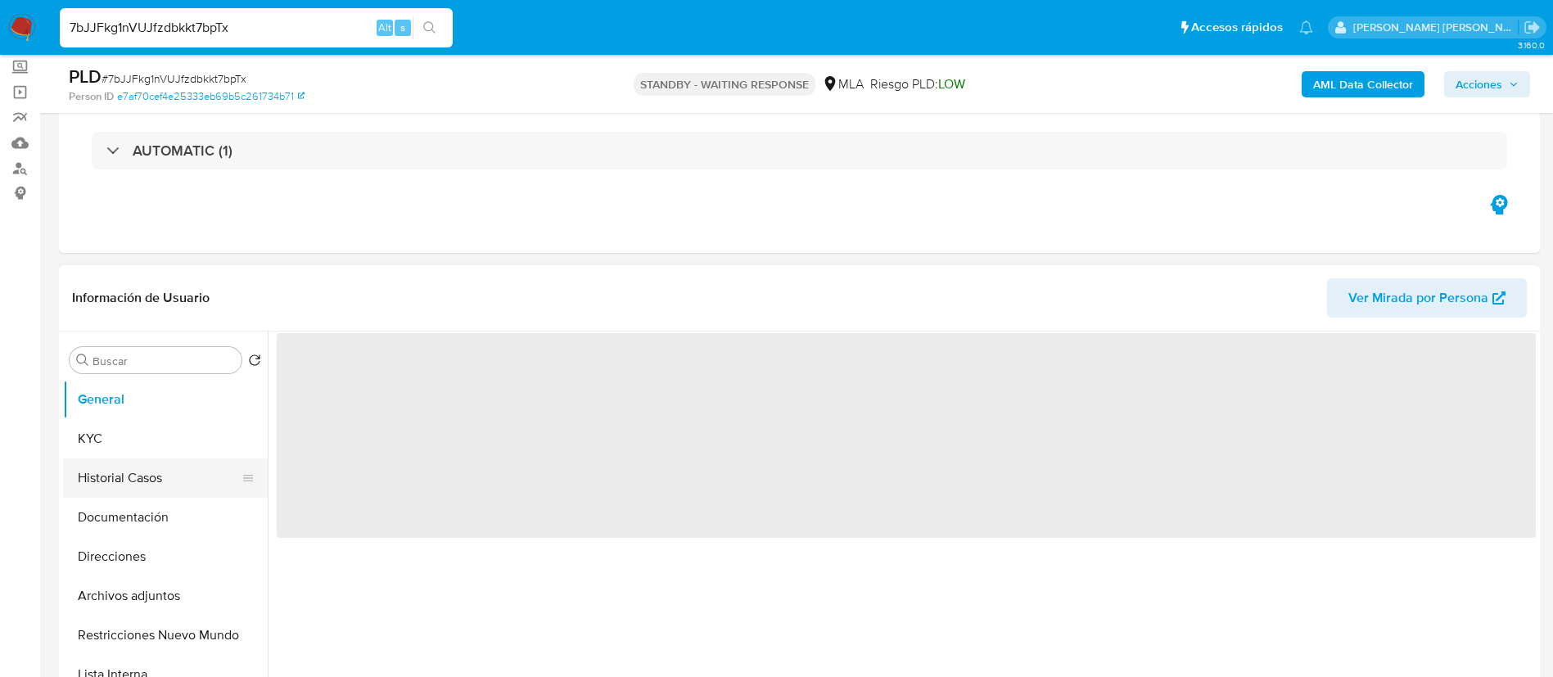
select select "10"
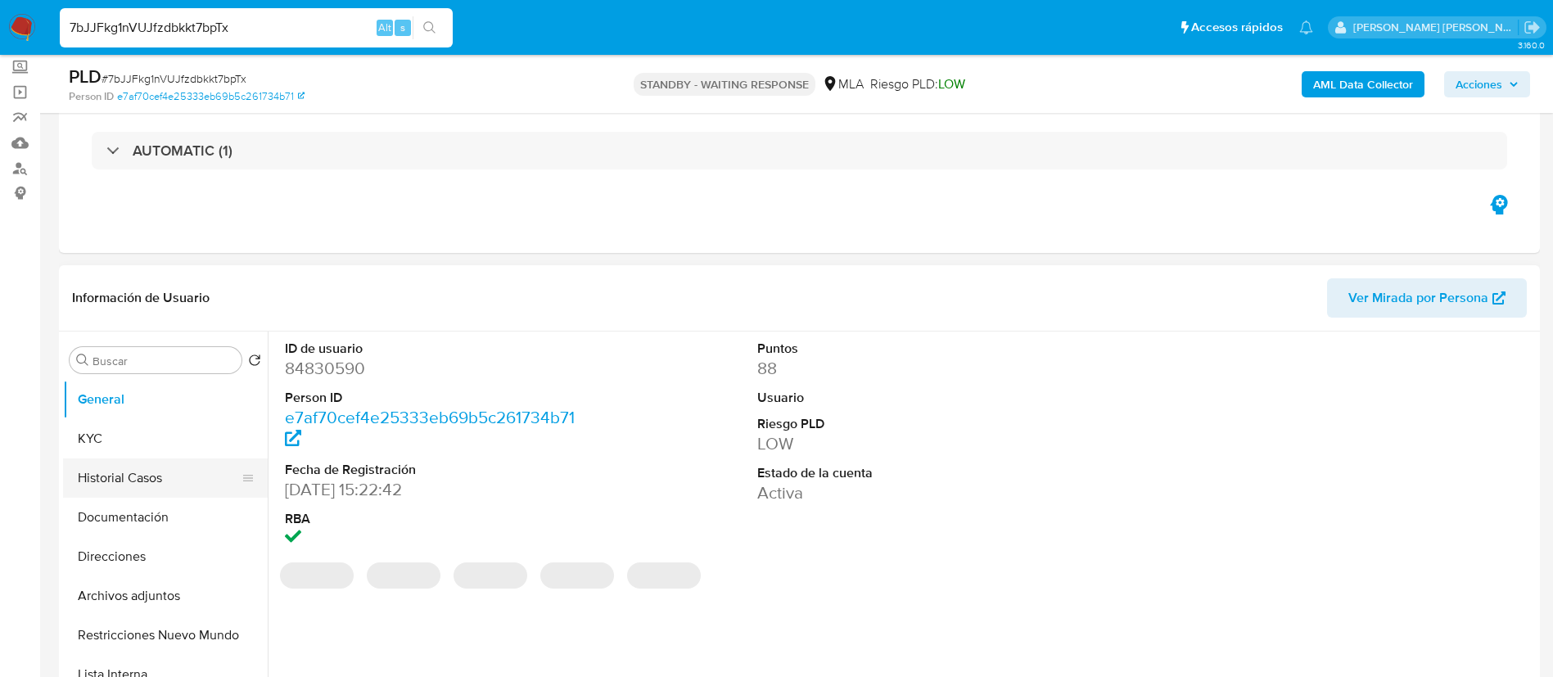
click at [128, 494] on button "Historial Casos" at bounding box center [159, 477] width 192 height 39
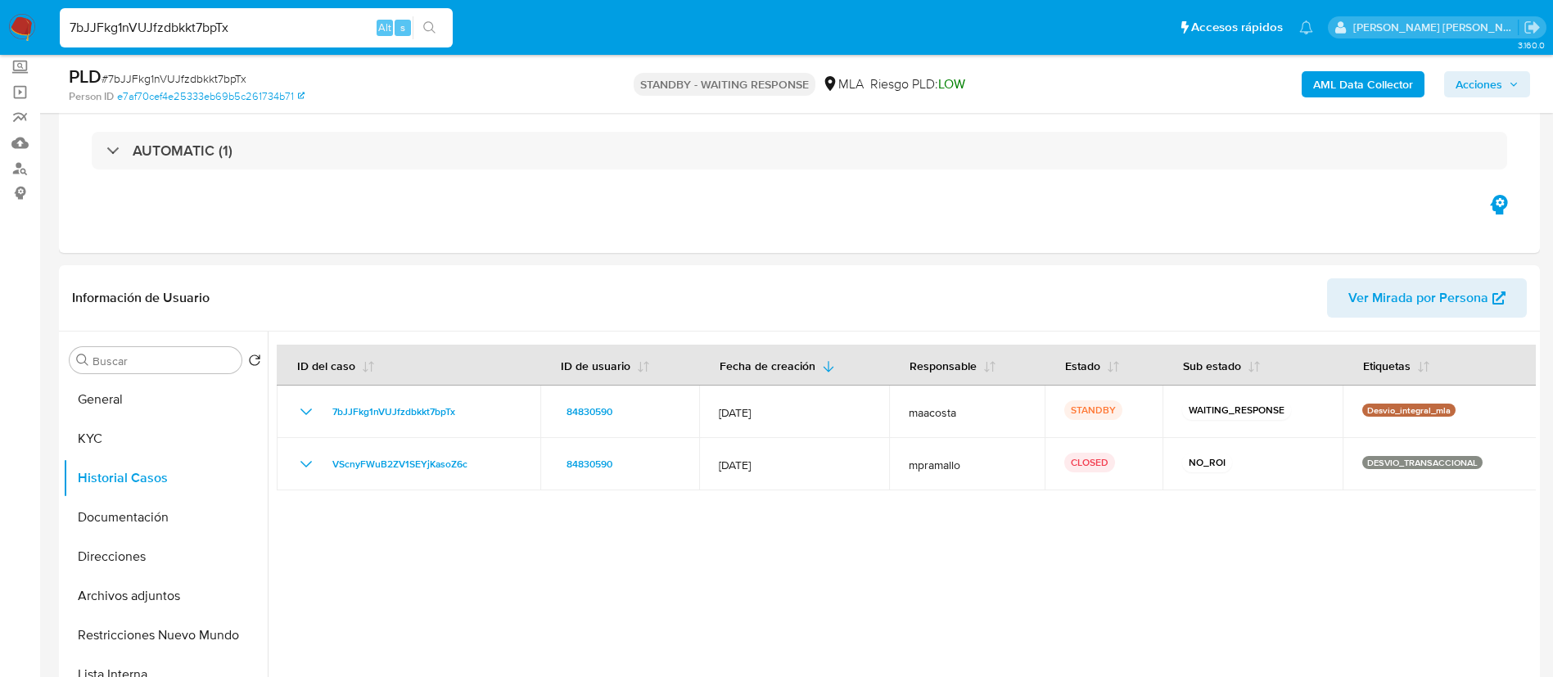
paste input "iIgR7c8K2WCnOwTdfpA3brJq"
click at [242, 19] on input "iIgR7c8K2WCnOwTdfpA3brJq" at bounding box center [256, 27] width 393 height 21
type input "iIgR7c8K2WCnOwTdfpA3brJq"
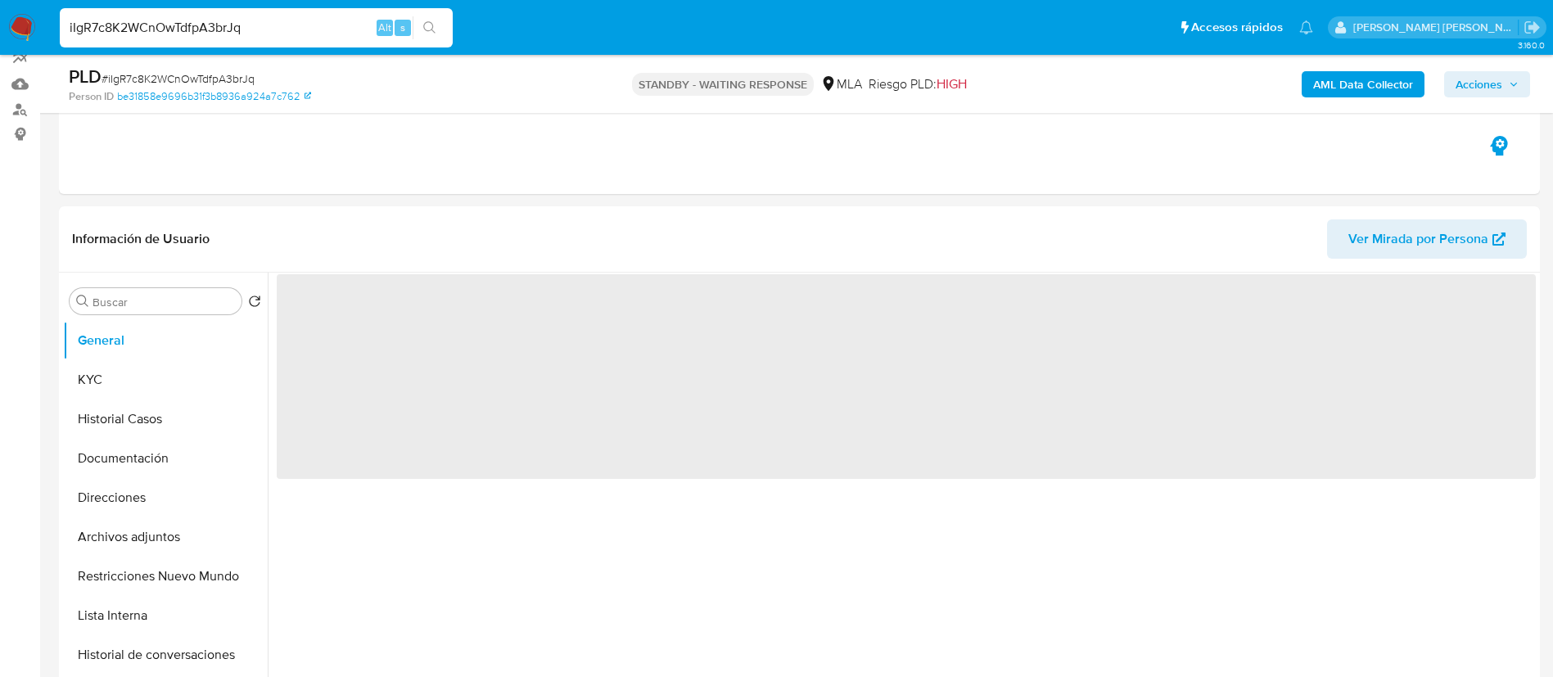
scroll to position [199, 0]
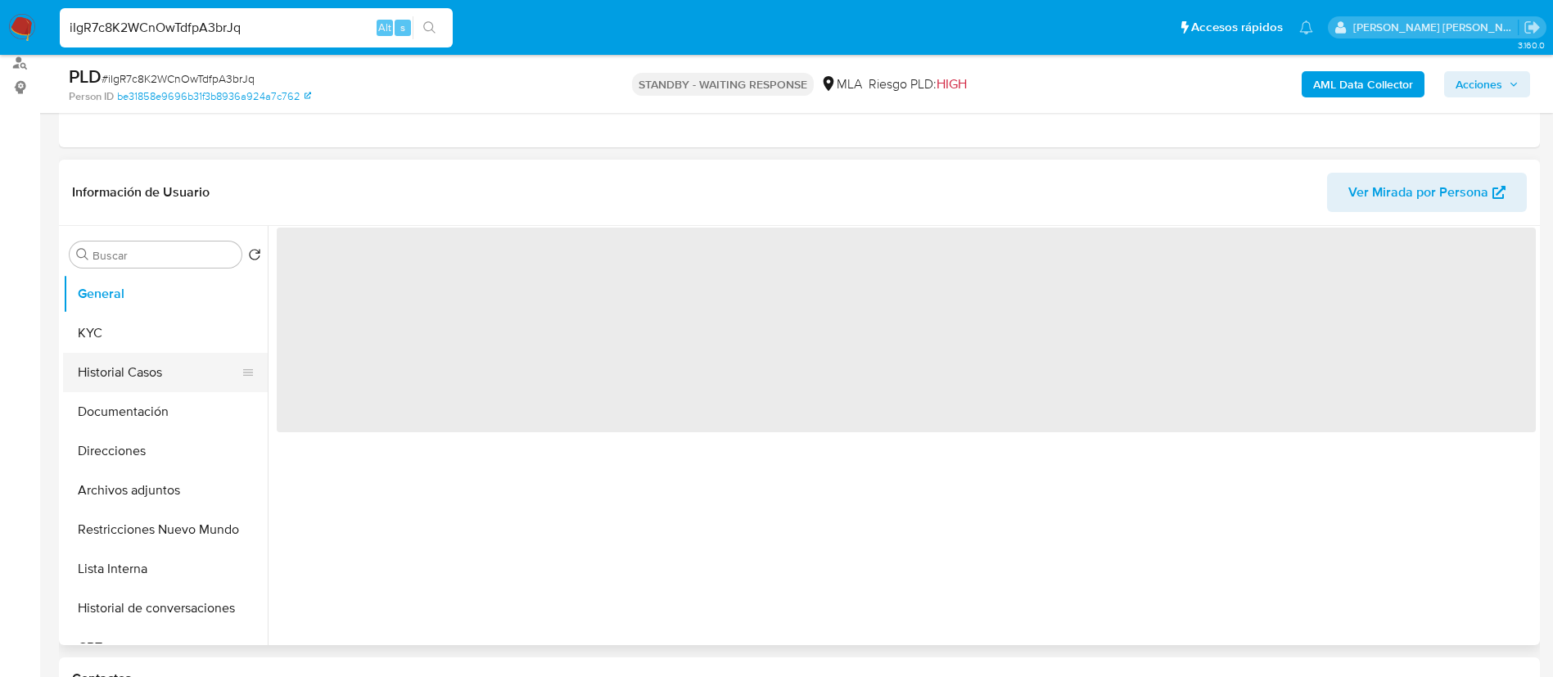
select select "10"
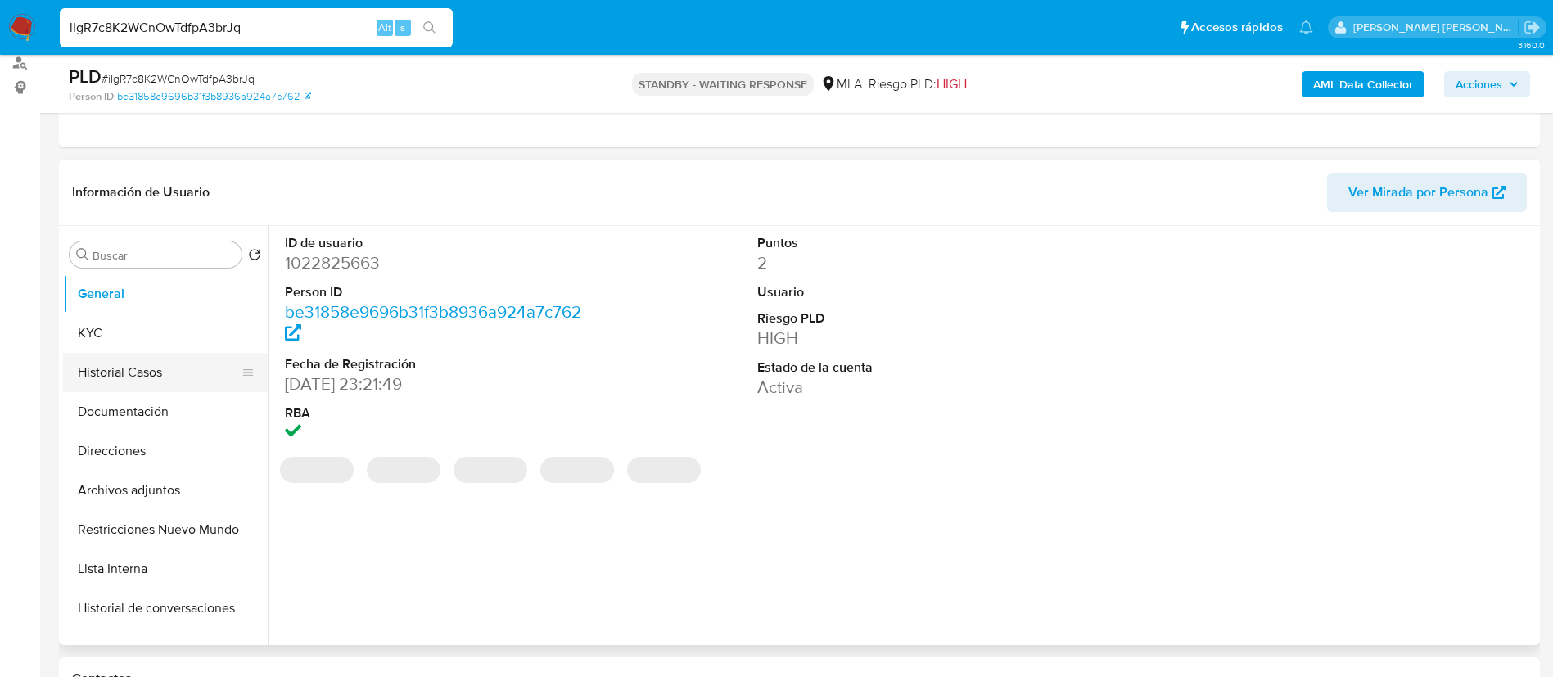
click at [152, 373] on button "Historial Casos" at bounding box center [159, 372] width 192 height 39
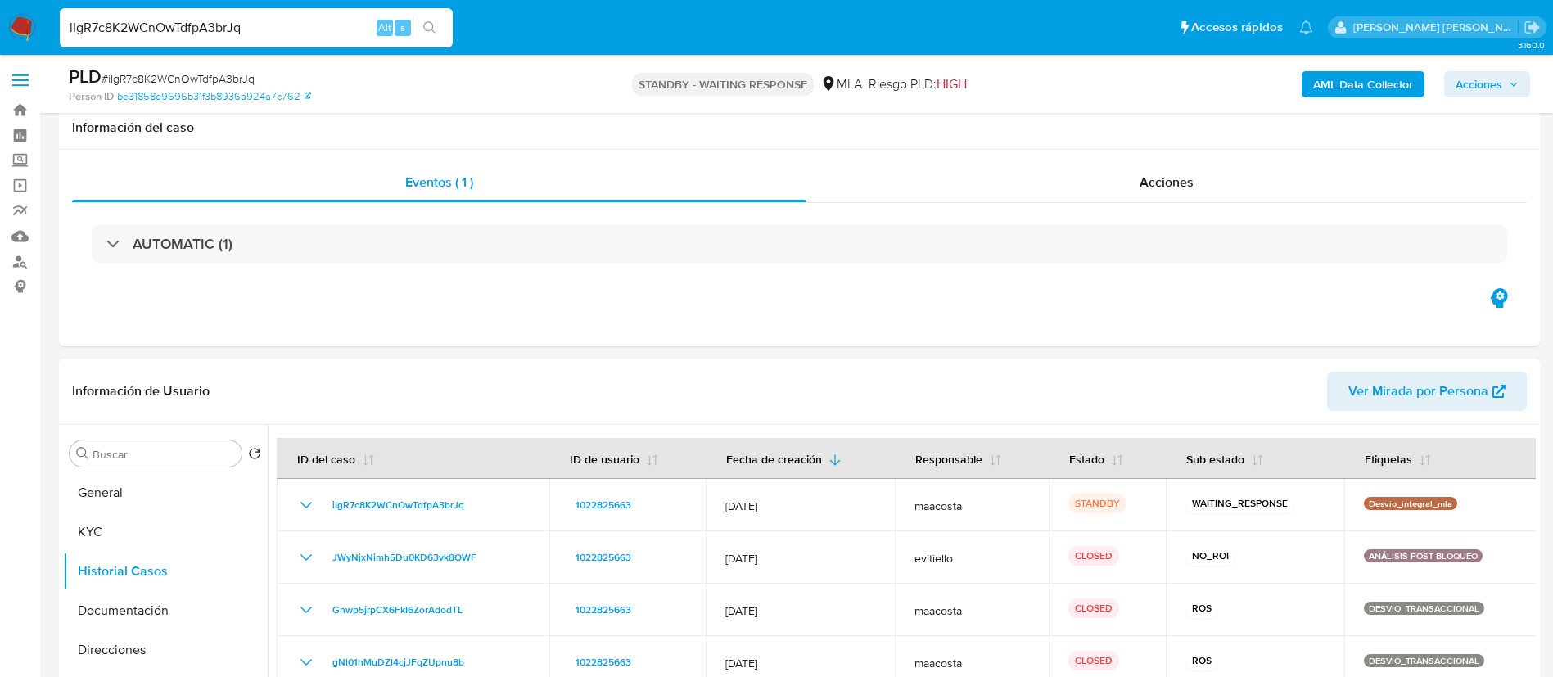
select select "10"
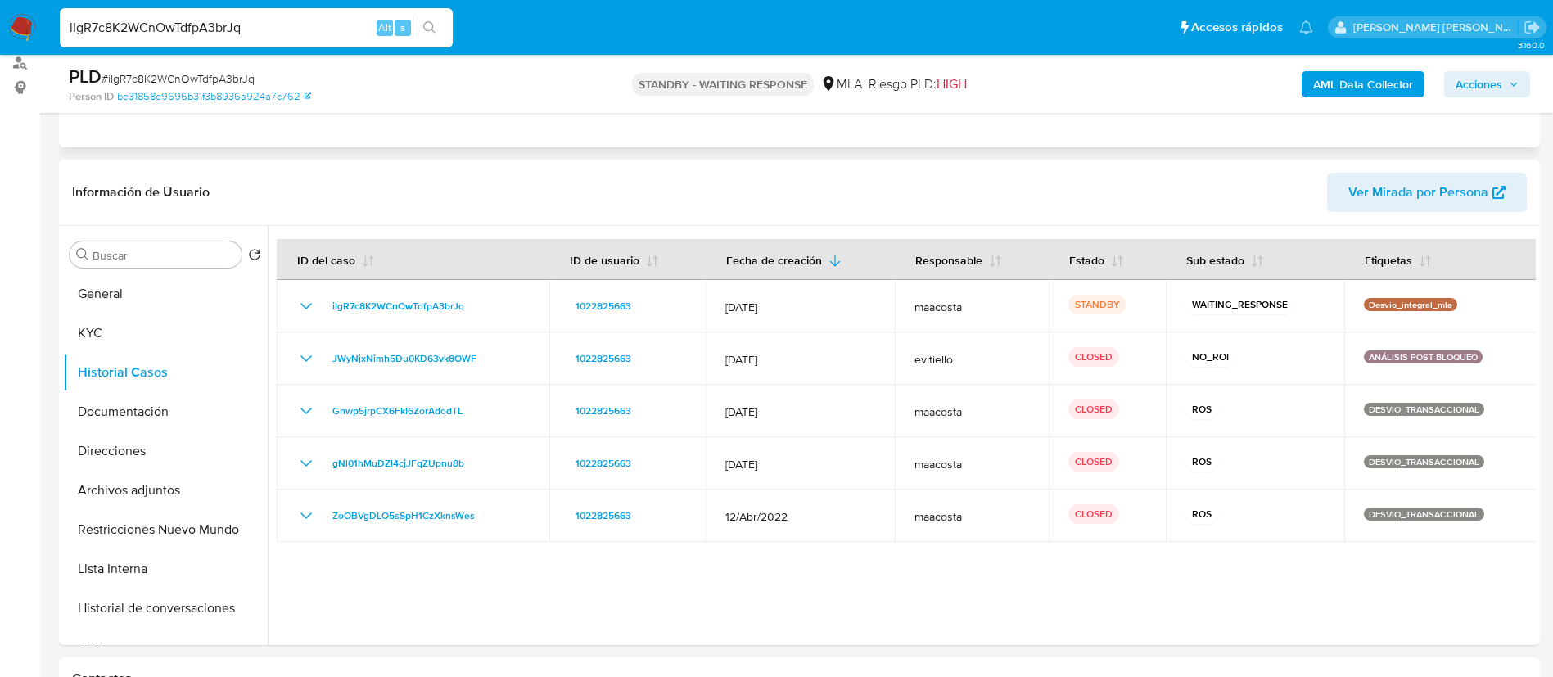
scroll to position [199, 0]
paste input "1qxjgx9Wic8l46IdNmG7k9RU"
click at [293, 33] on input "1qxjgx9Wic8l46IdNmG7k9RU" at bounding box center [256, 27] width 393 height 21
type input "1qxjgx9Wic8l46IdNmG7k9RU"
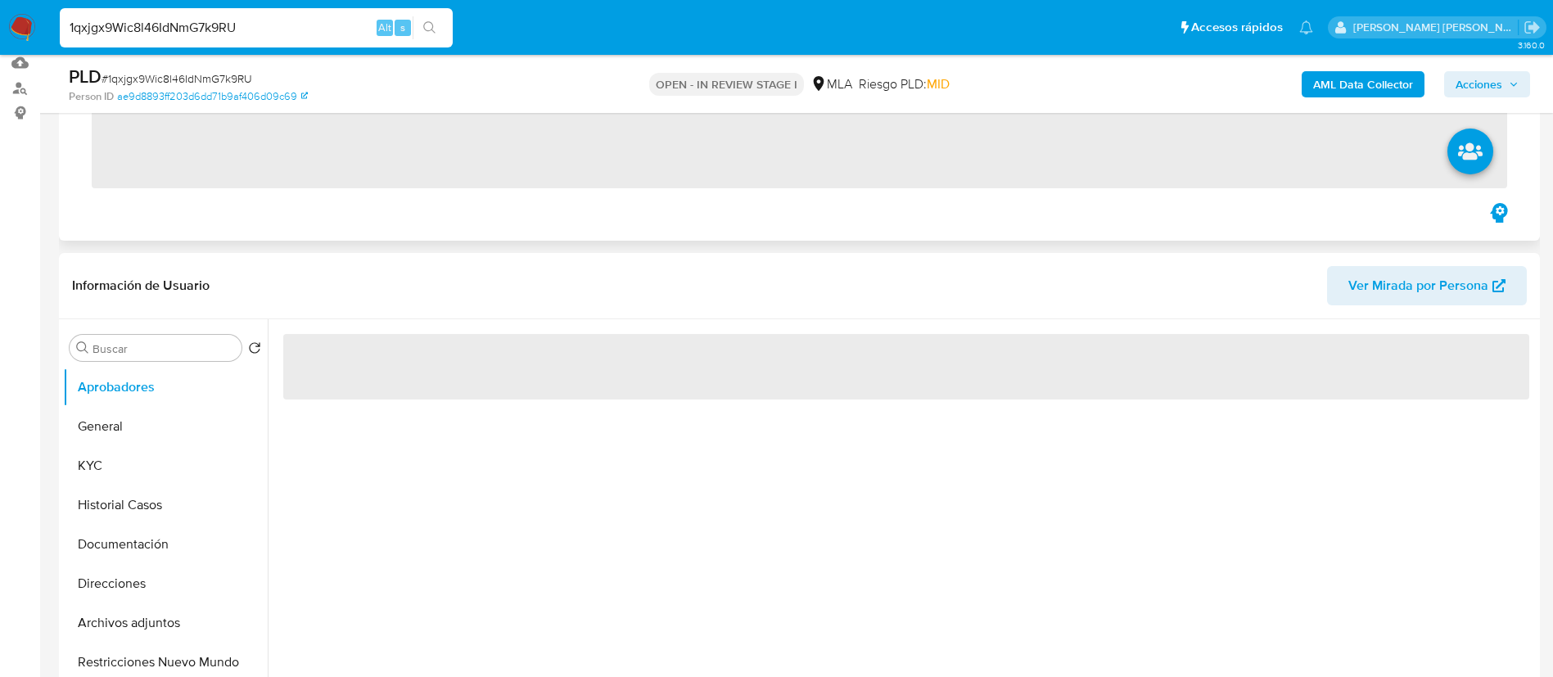
scroll to position [181, 0]
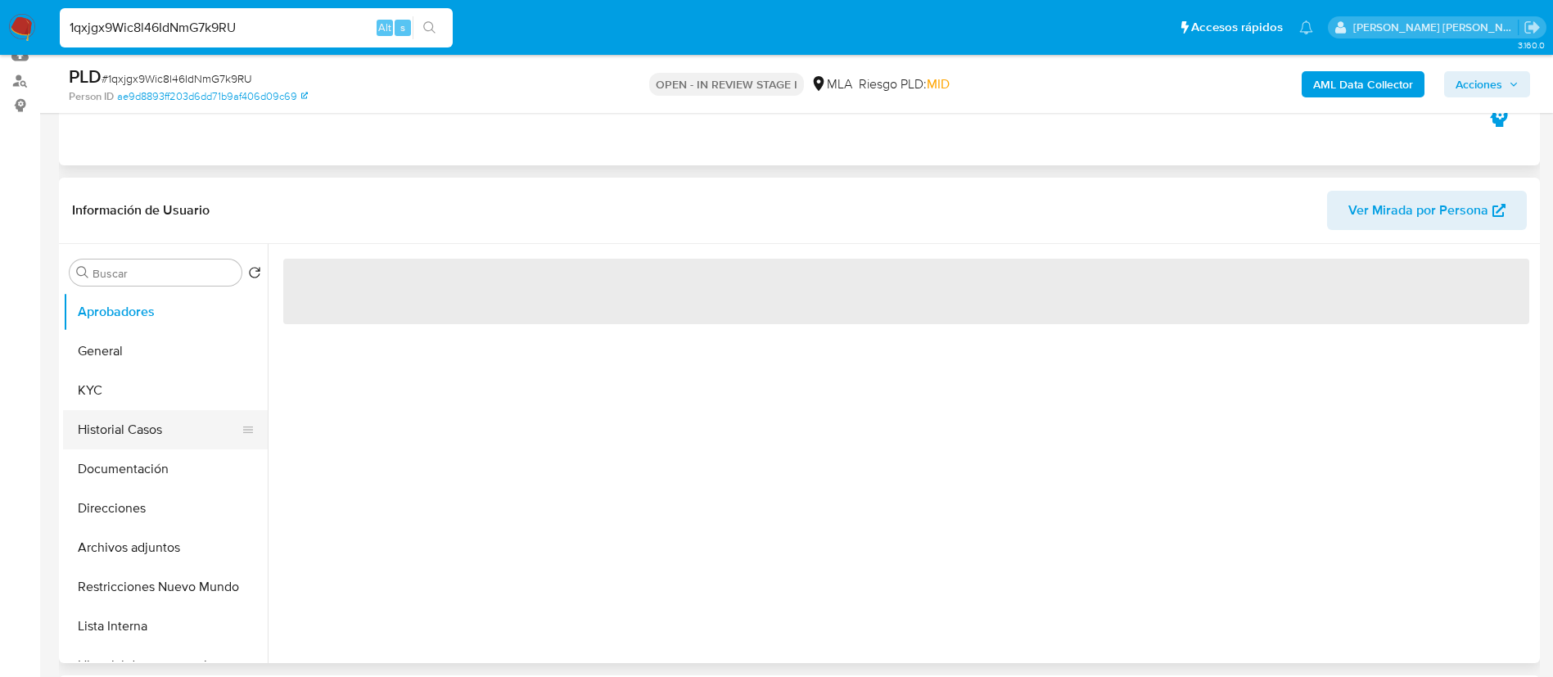
select select "10"
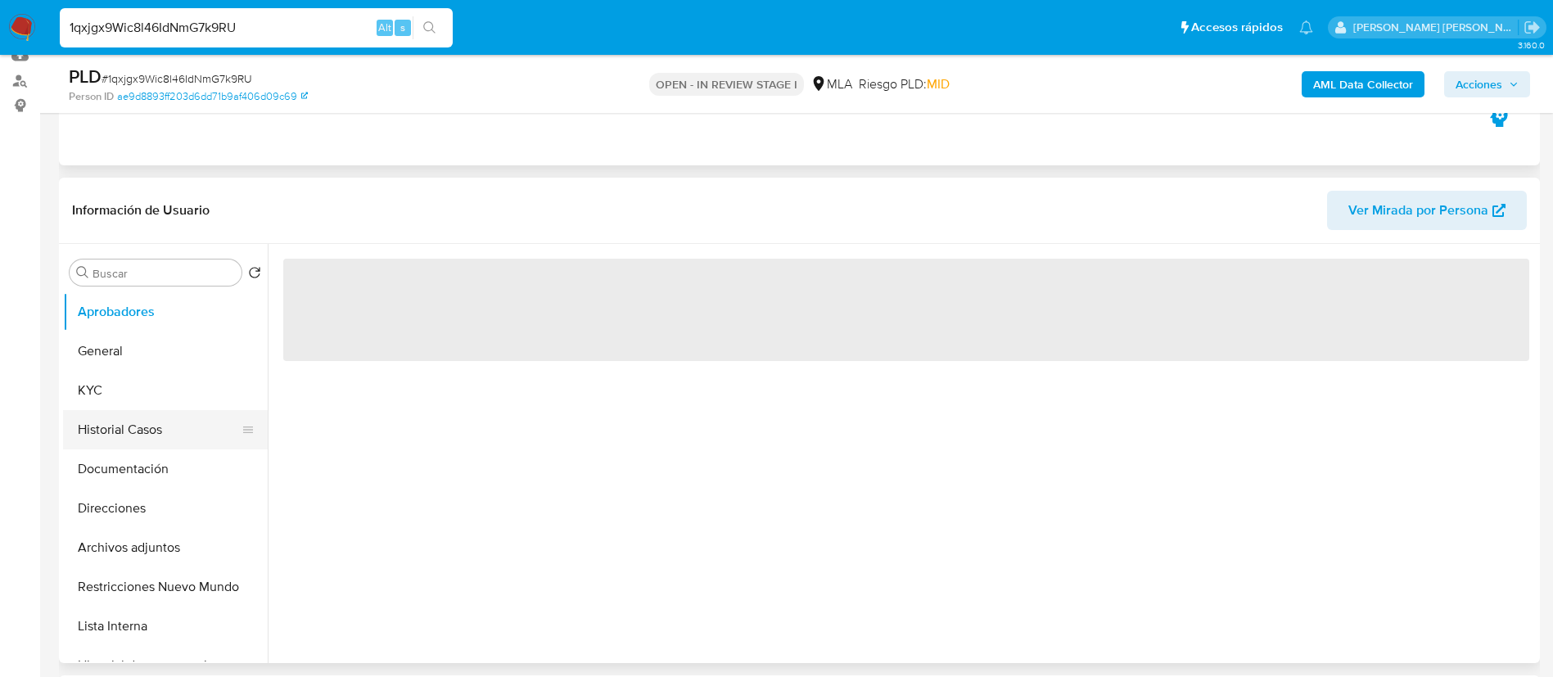
click at [140, 423] on button "Historial Casos" at bounding box center [159, 429] width 192 height 39
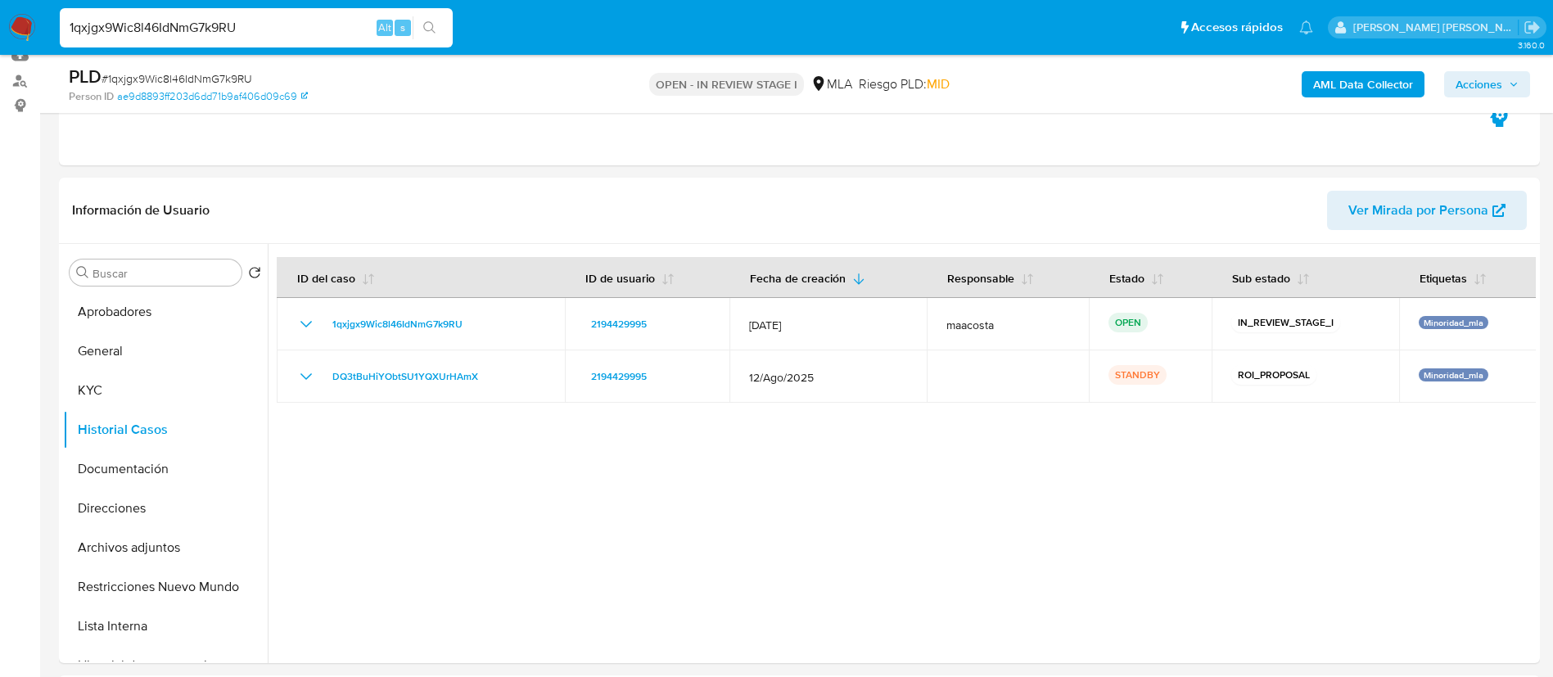
paste input "WbrAFHzKPLvvBK5BDLIgCynv"
click at [282, 25] on input "WbrAFHzKPLvvBK5BDLIgCynv" at bounding box center [256, 27] width 393 height 21
type input "WbrAFHzKPLvvBK5BDLIgCynv"
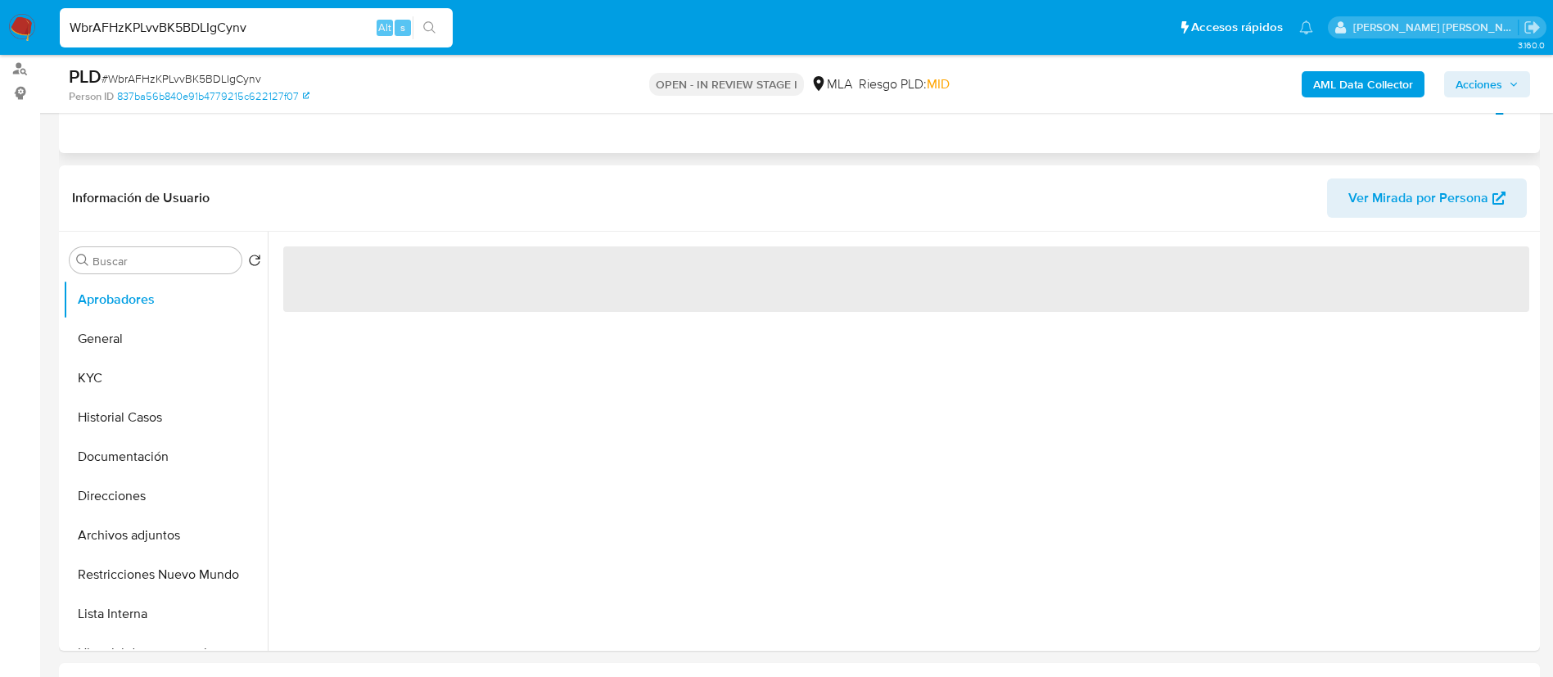
scroll to position [201, 0]
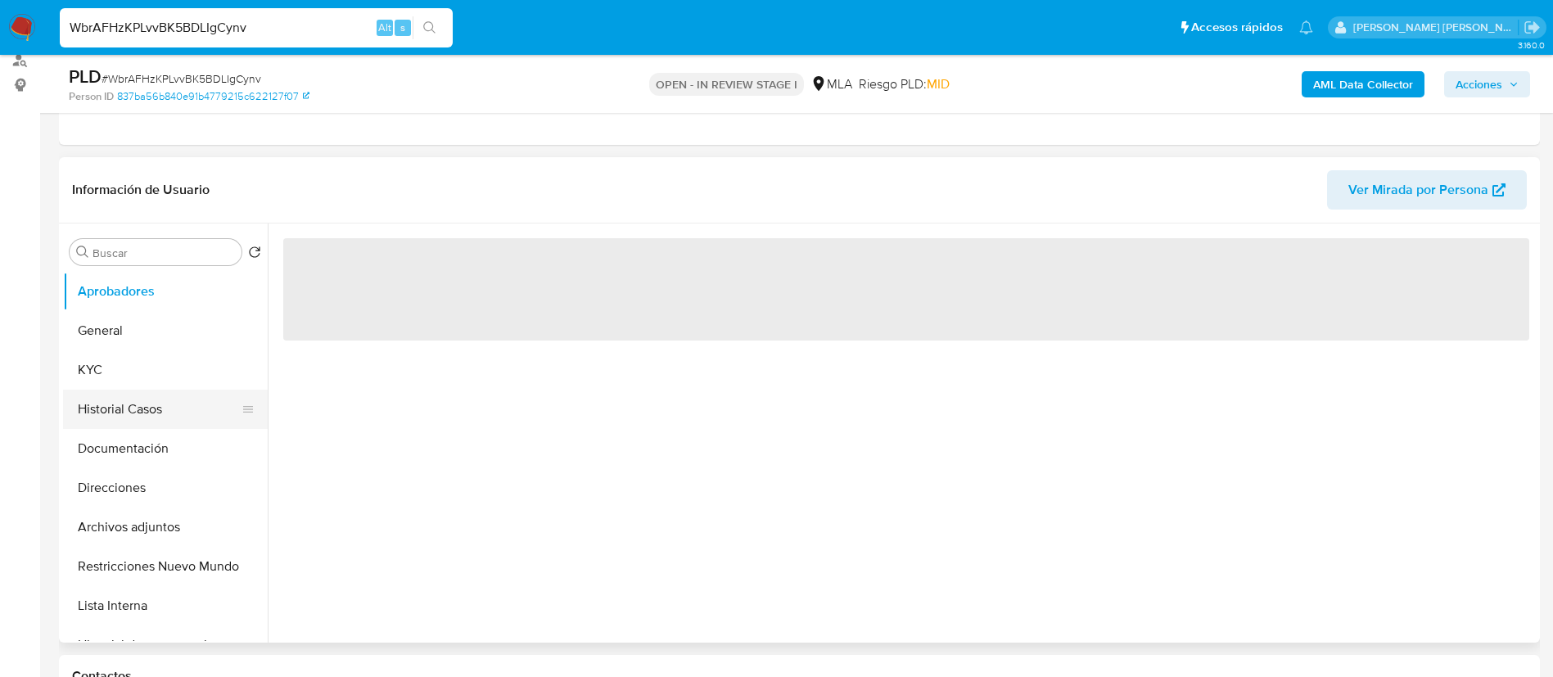
select select "10"
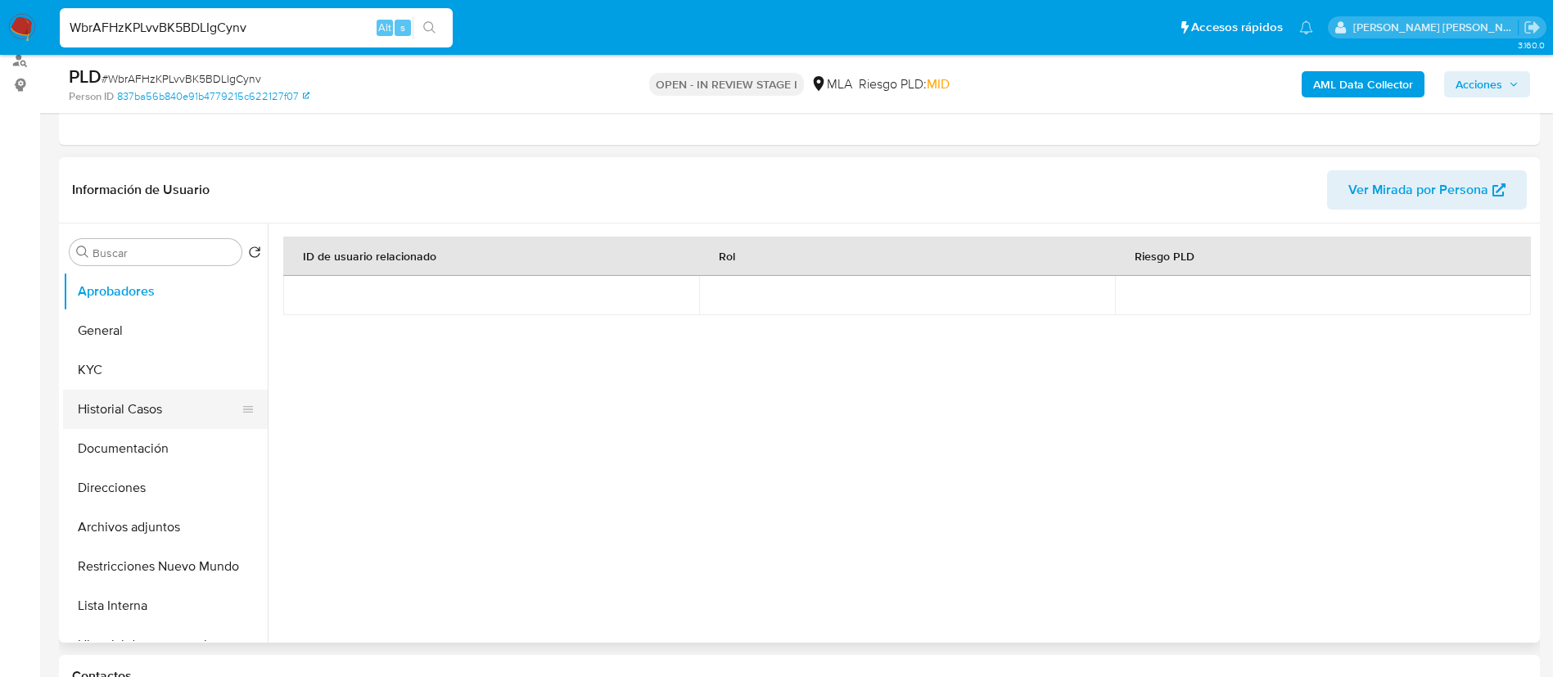
click at [111, 412] on button "Historial Casos" at bounding box center [159, 409] width 192 height 39
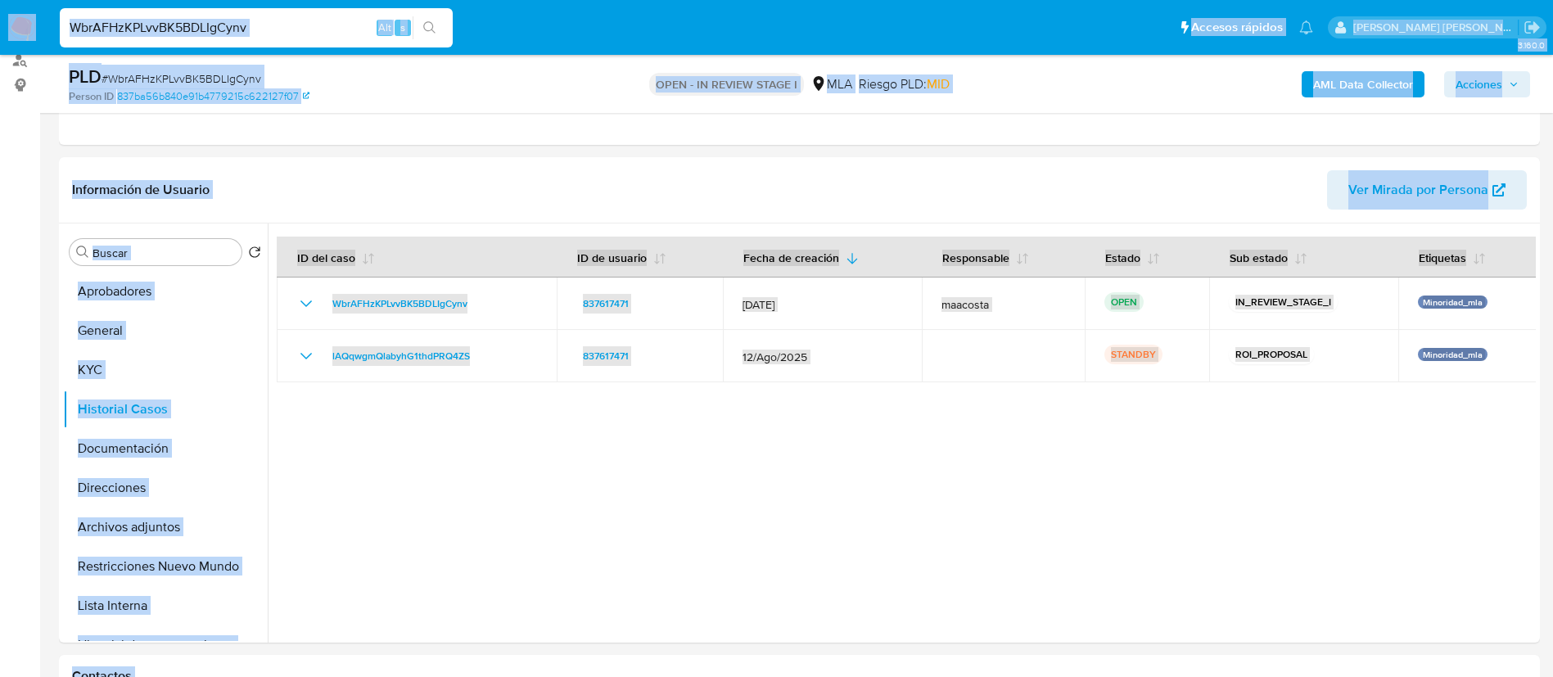
click at [292, 25] on input "WbrAFHzKPLvvBK5BDLIgCynv" at bounding box center [256, 27] width 393 height 21
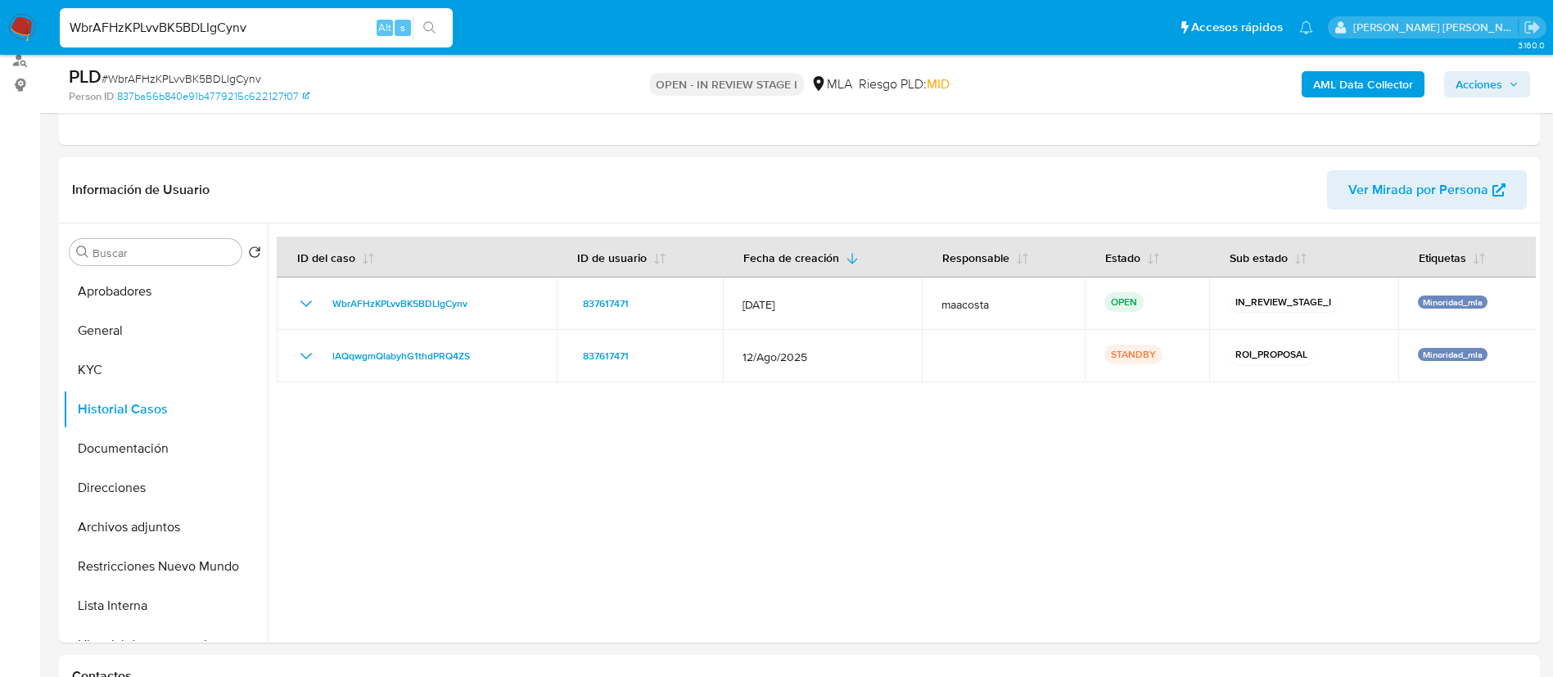
paste input "bQ5yazJ9lu7O37pToy37nInZ"
type input "bQ5yazJ9lu7O37pToy37nInZ"
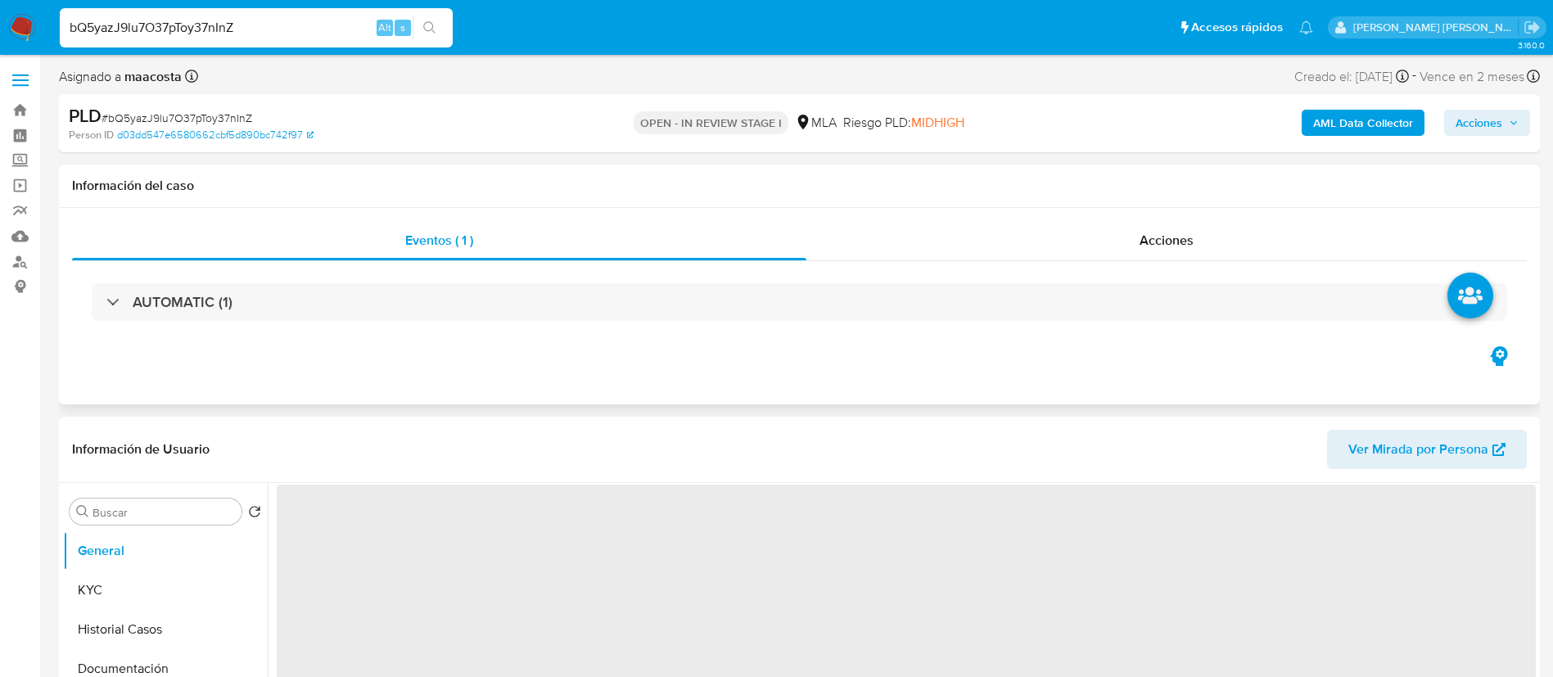
select select "10"
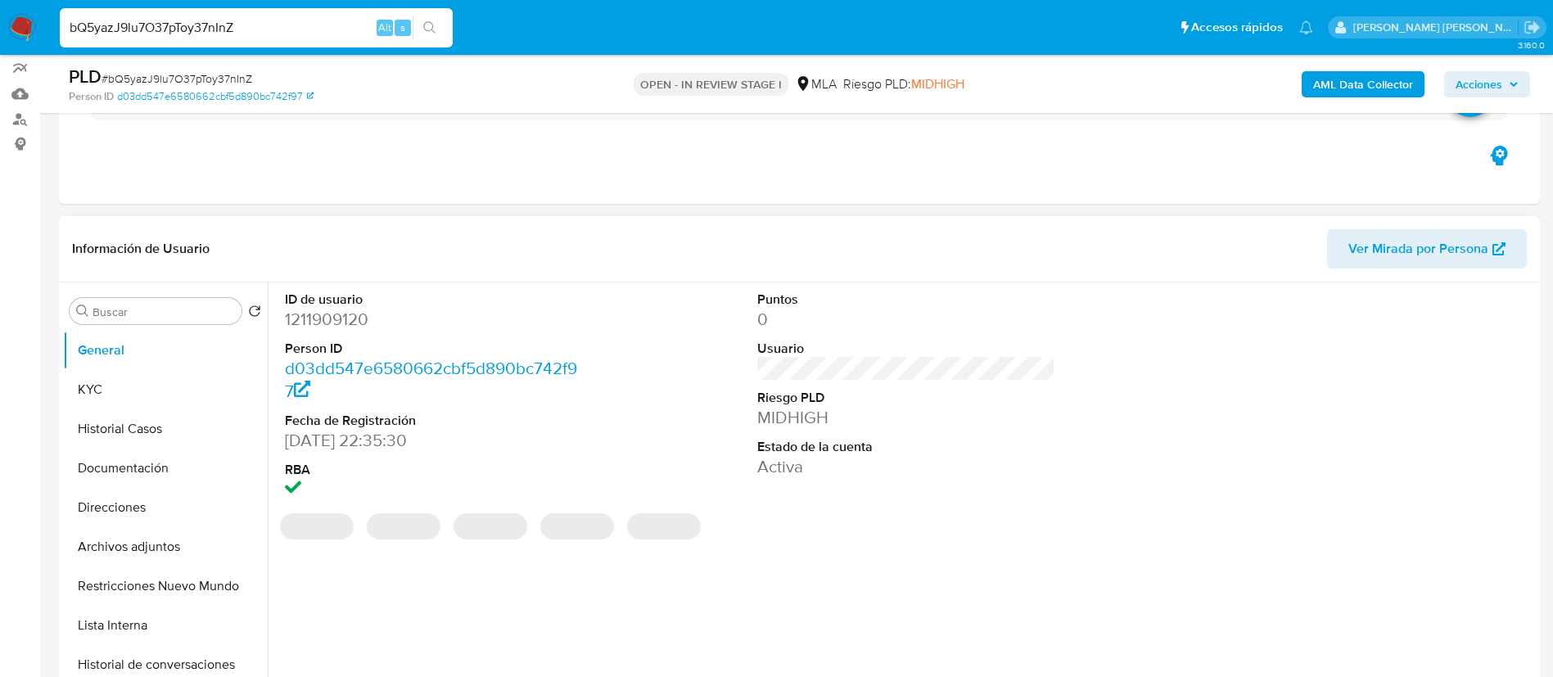
scroll to position [145, 0]
click at [145, 412] on button "Historial Casos" at bounding box center [159, 426] width 192 height 39
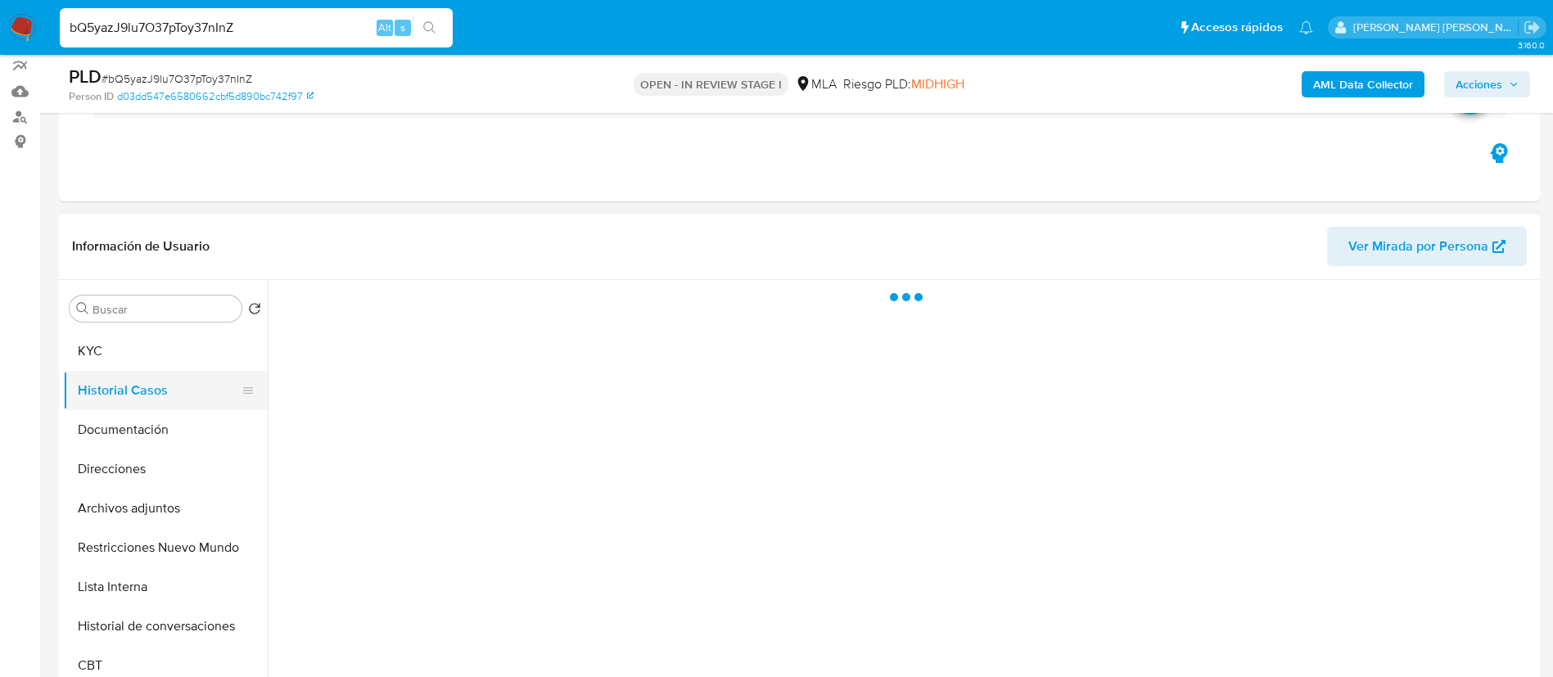
scroll to position [36, 0]
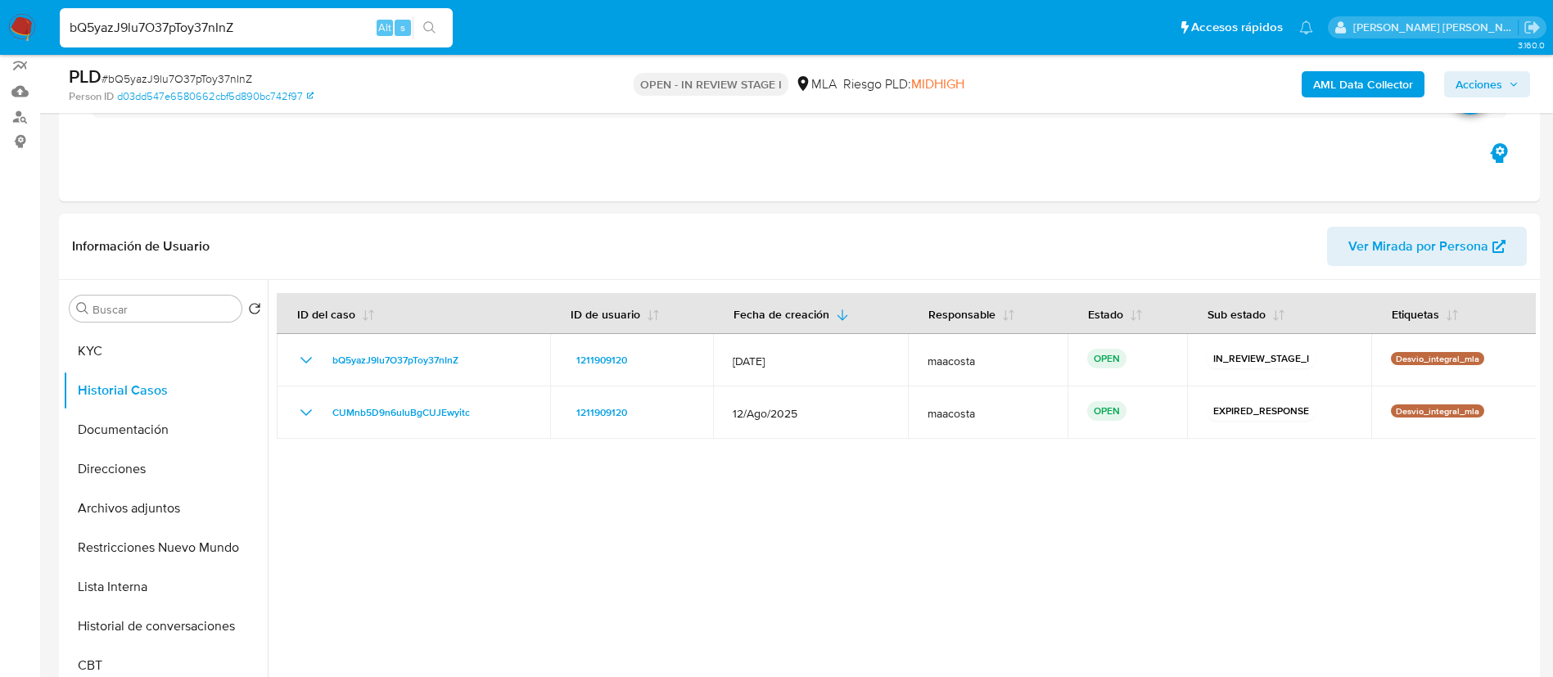
paste input "NXC7h1UnhfgHr5woSpIb0hmW"
click at [219, 29] on input "bQ5yazJ9lu7O37pToy37nInZ" at bounding box center [256, 27] width 393 height 21
type input "NXC7h1UnhfgHr5woSpIb0hmW"
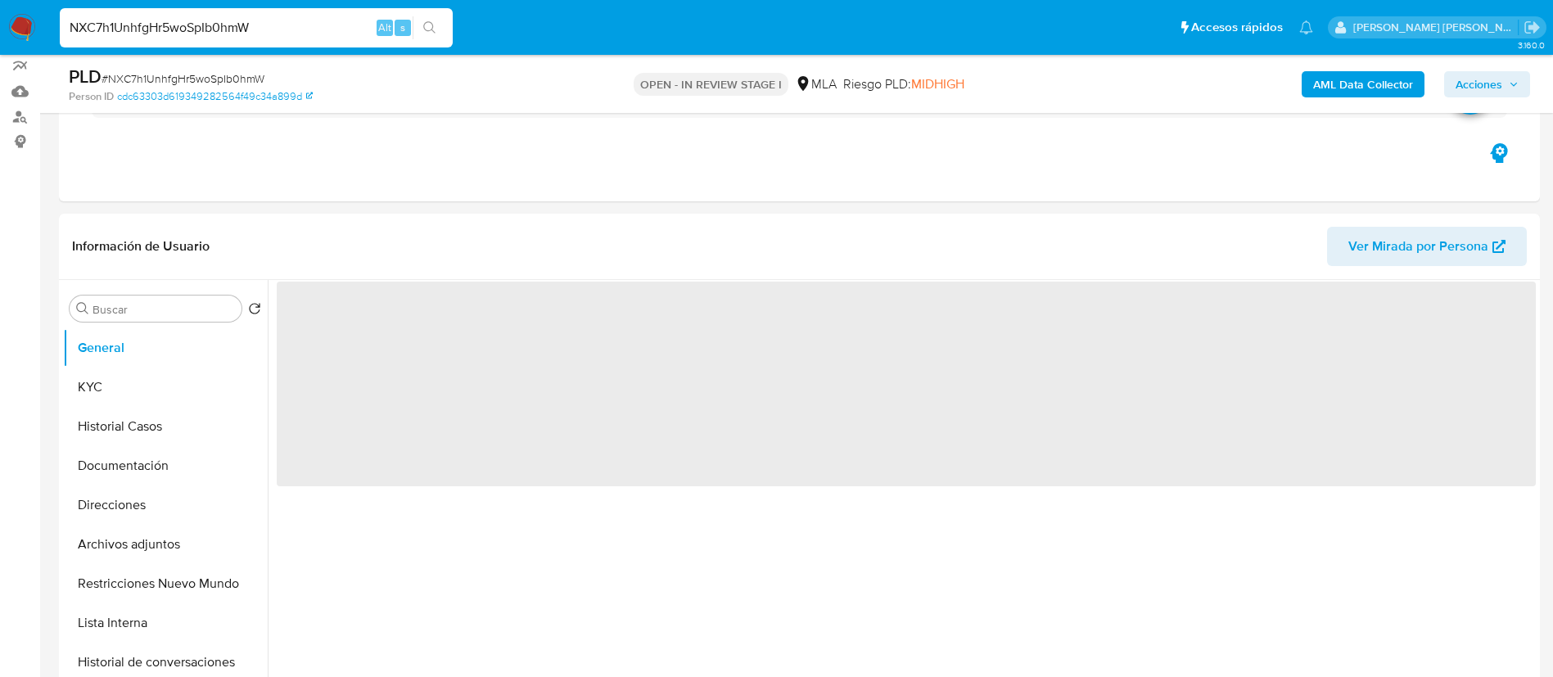
scroll to position [161, 0]
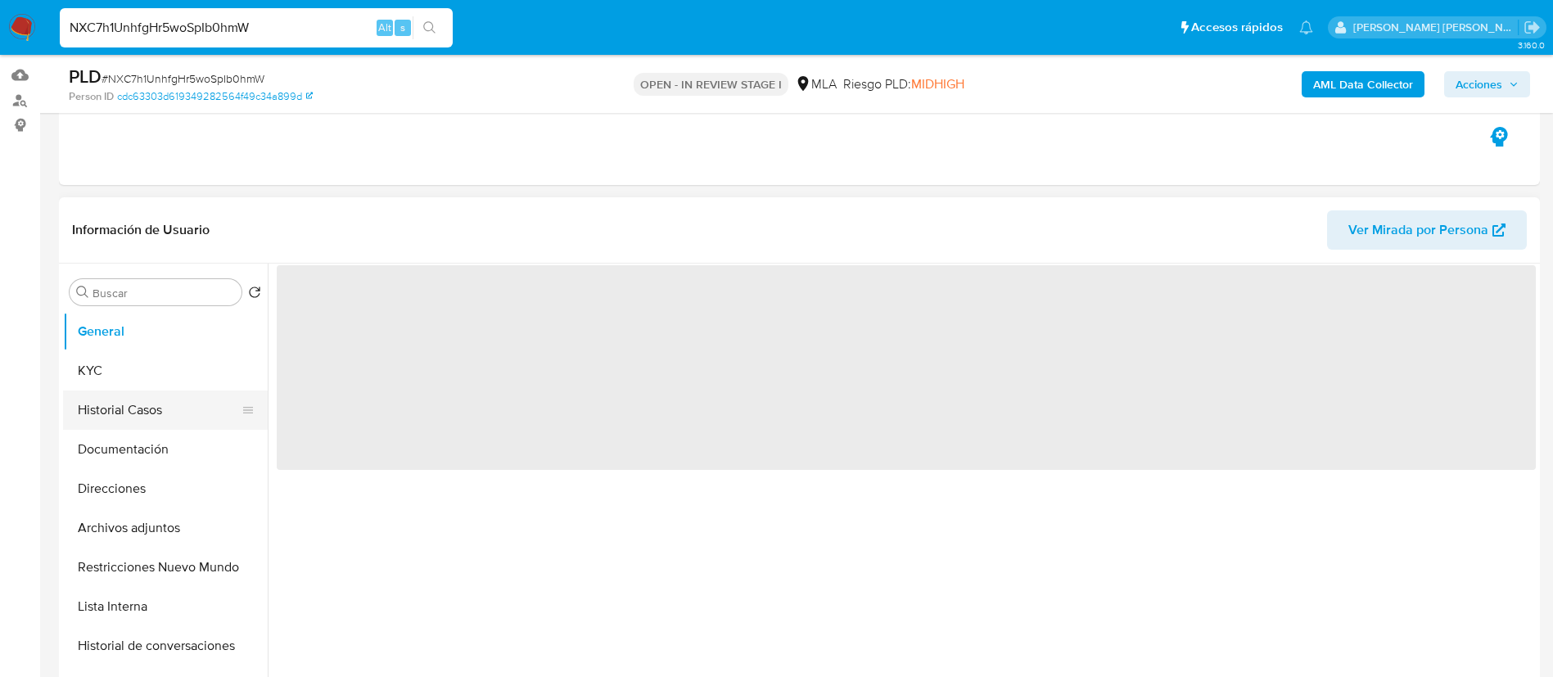
select select "10"
click at [149, 413] on button "Historial Casos" at bounding box center [159, 410] width 192 height 39
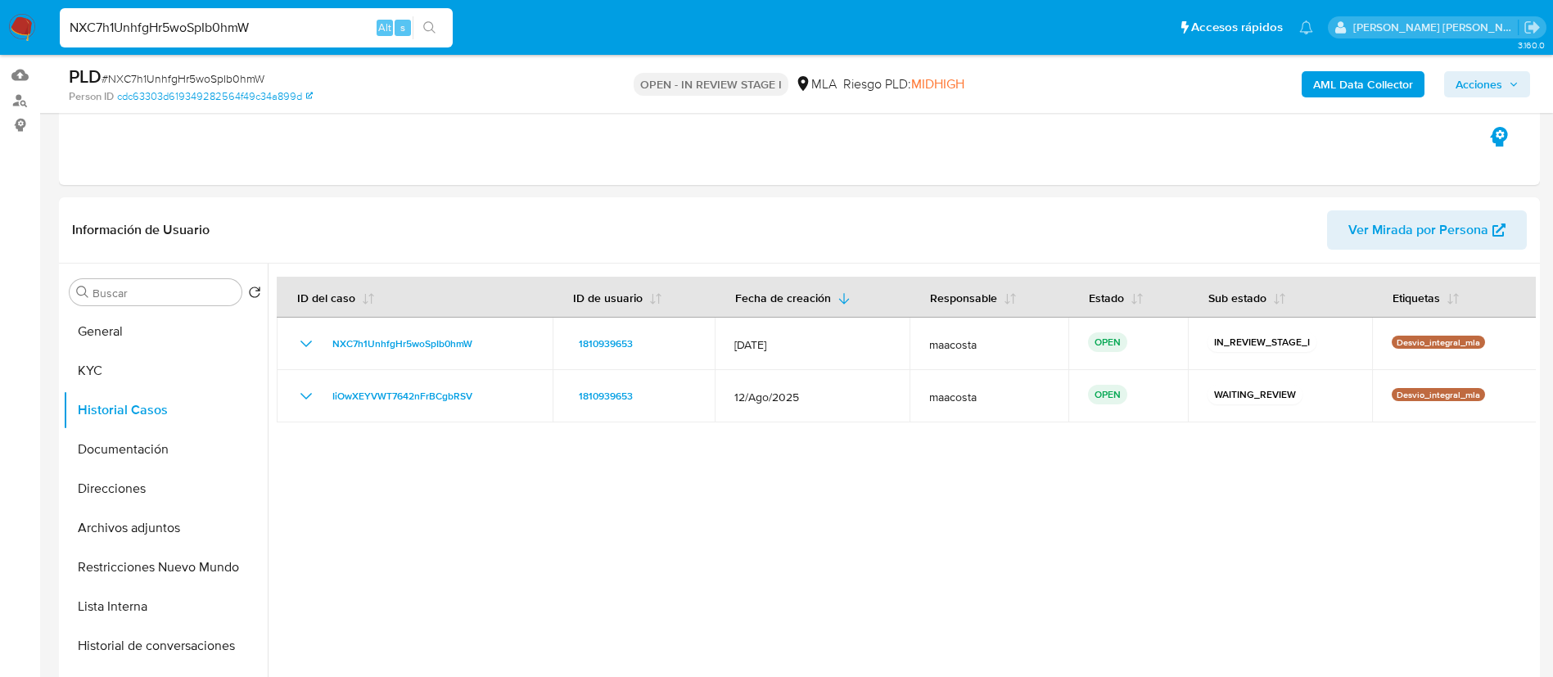
paste input "rQKZvXYHwALChrxYr38RmMec"
click at [330, 27] on input "rQKZvXYHwALChrxYr38RmMec" at bounding box center [256, 27] width 393 height 21
type input "rQKZvXYHwALChrxYr38RmMec"
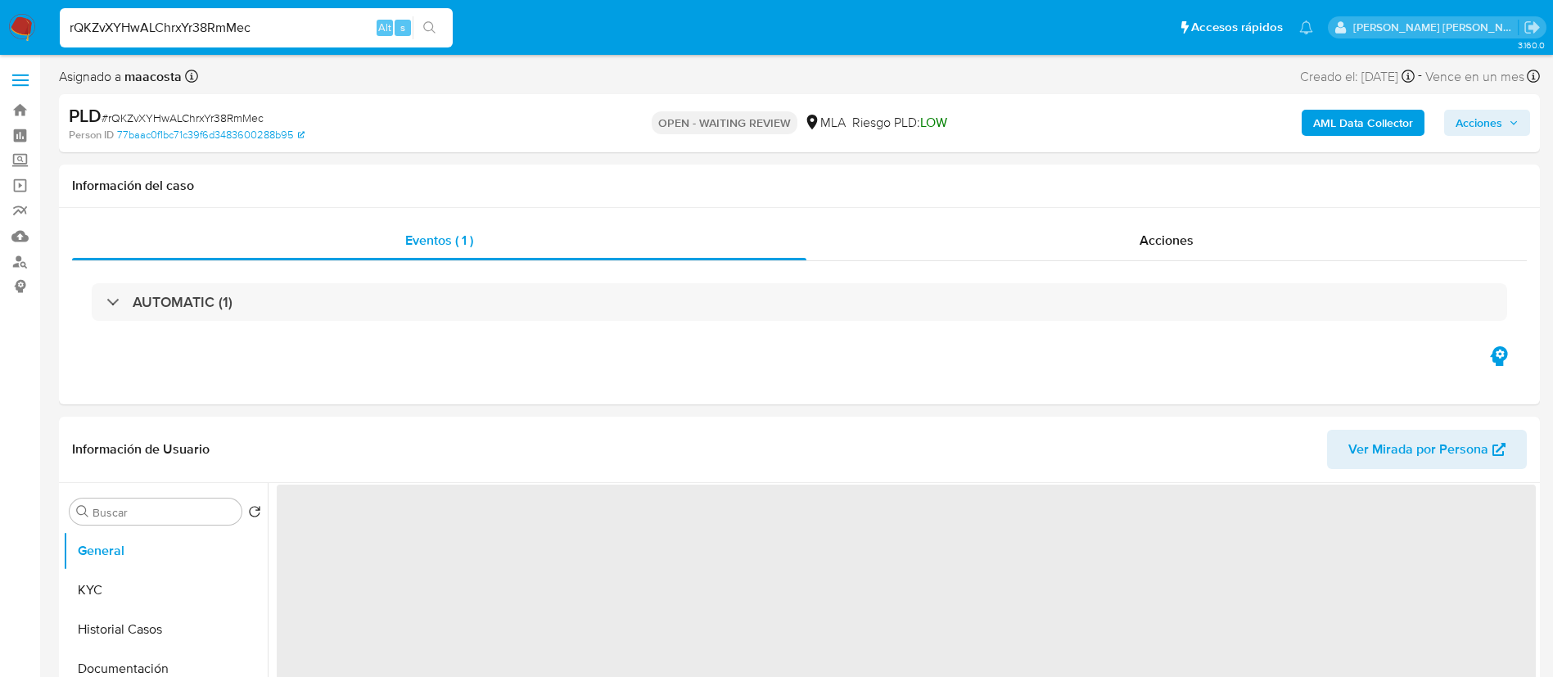
select select "10"
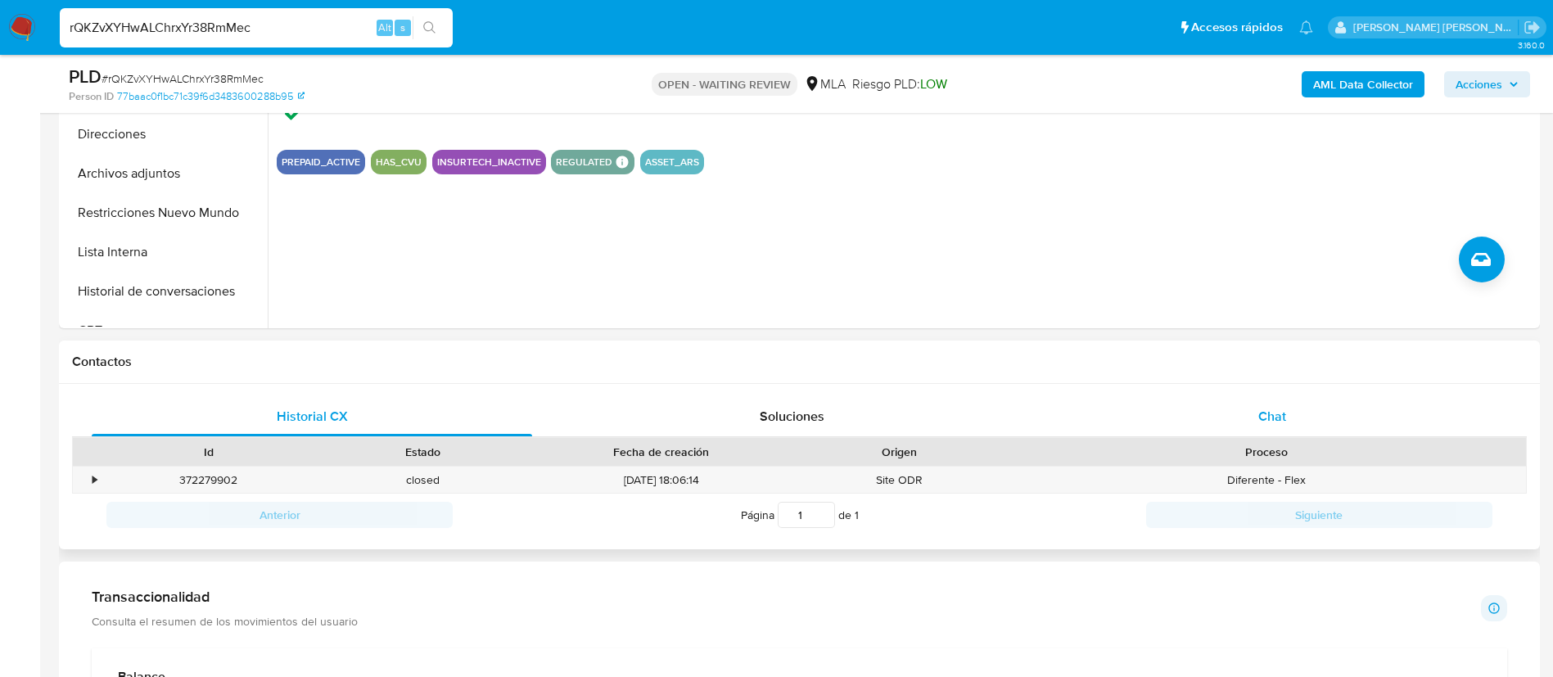
click at [1264, 421] on span "Chat" at bounding box center [1272, 416] width 28 height 19
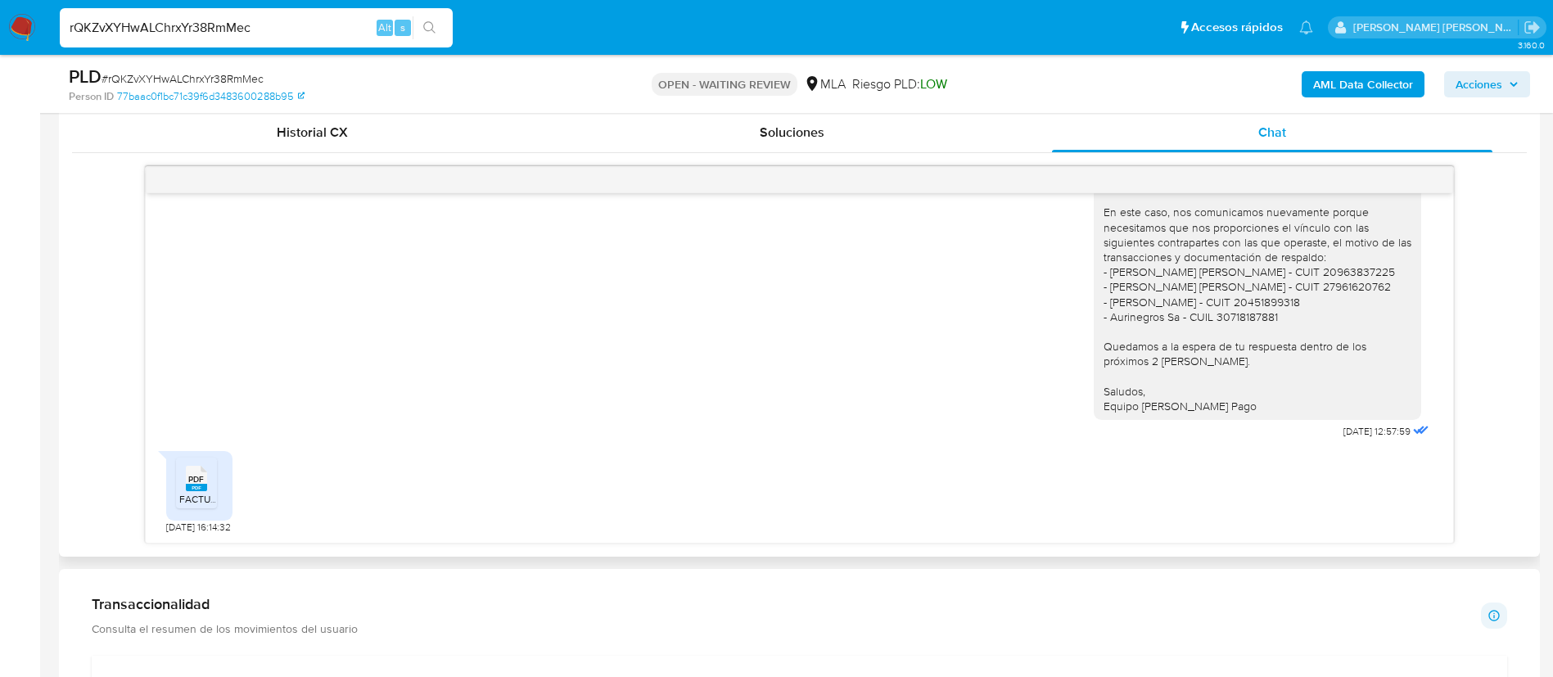
scroll to position [1091, 0]
paste input "t74Q4qPf5vF9dzaV39MCWK5T"
click at [267, 29] on input "t74Q4qPf5vF9dzaV39MCWK5T" at bounding box center [256, 27] width 393 height 21
type input "t74Q4qPf5vF9dzaV39MCWK5T"
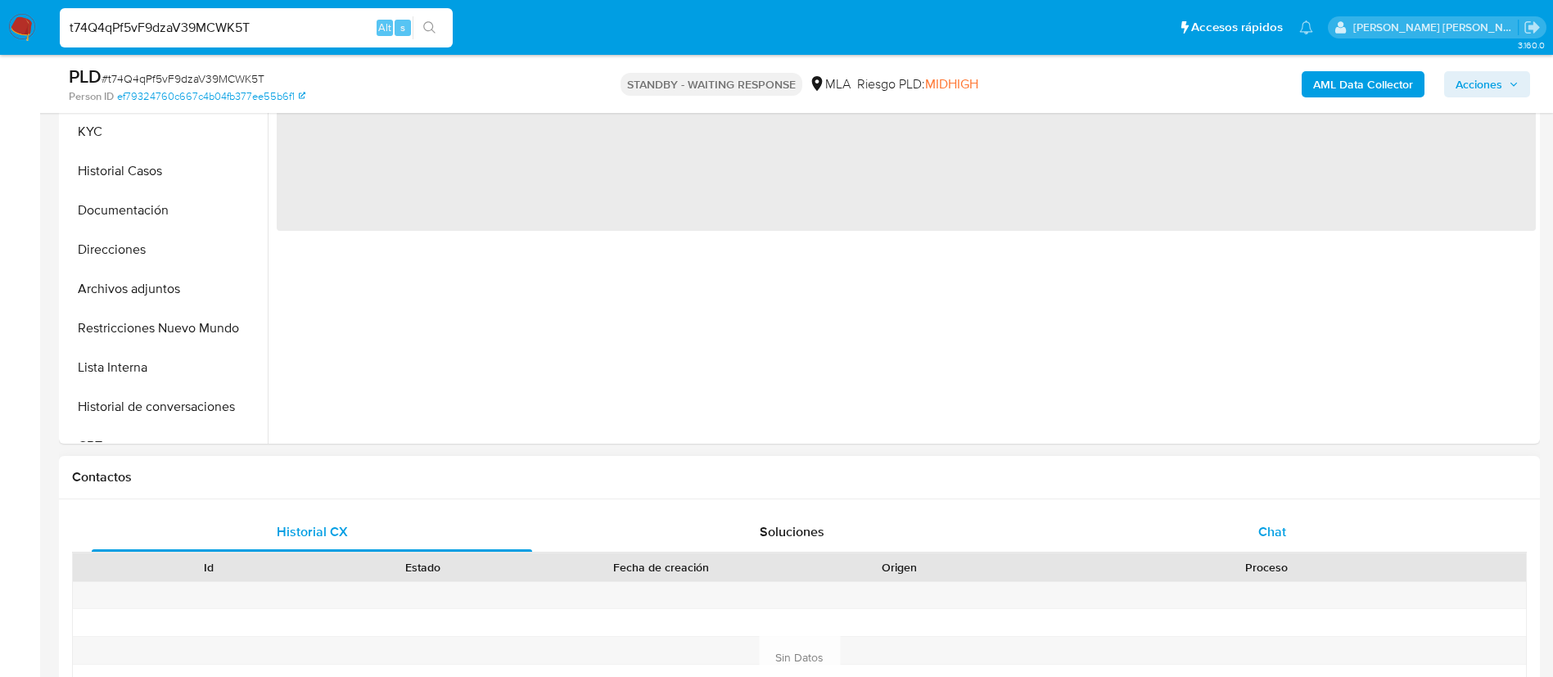
select select "10"
click at [1258, 533] on span "Chat" at bounding box center [1272, 531] width 28 height 19
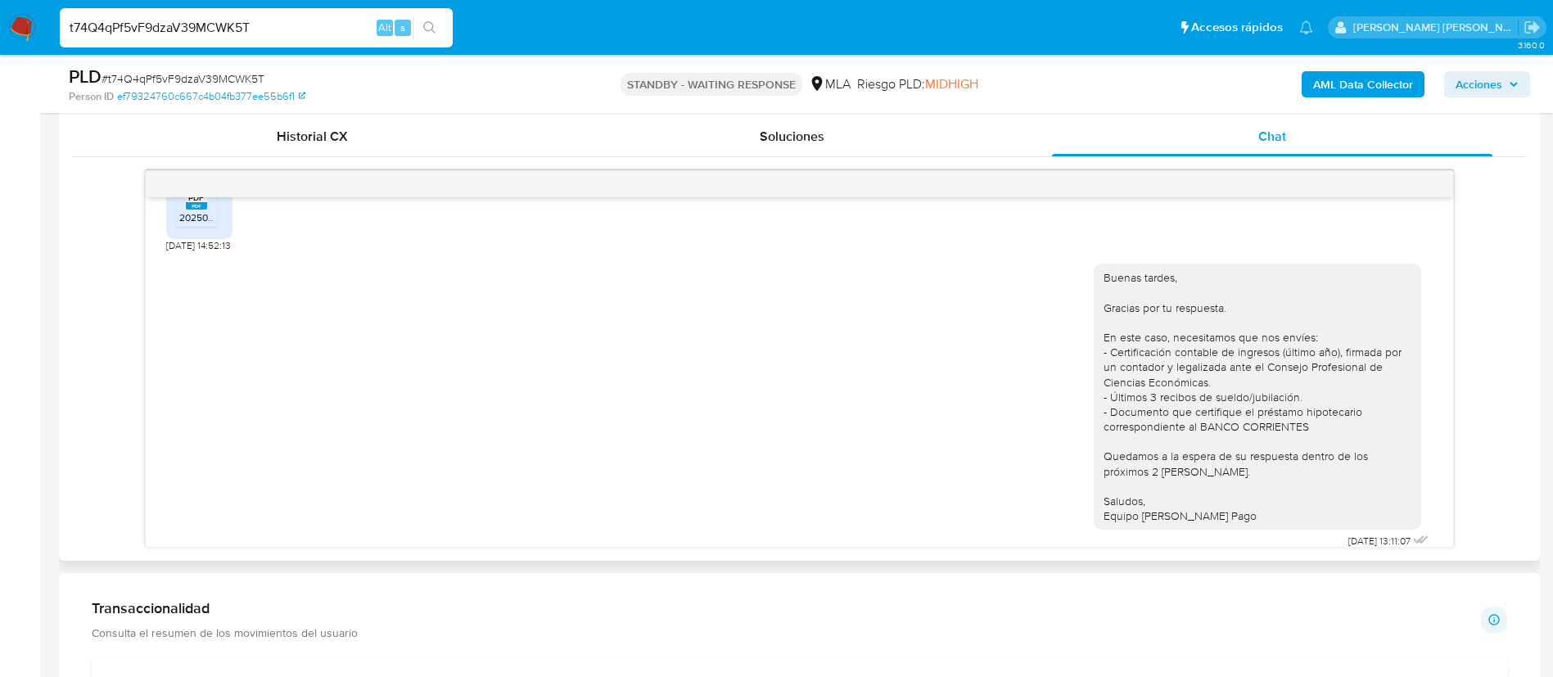
scroll to position [1080, 0]
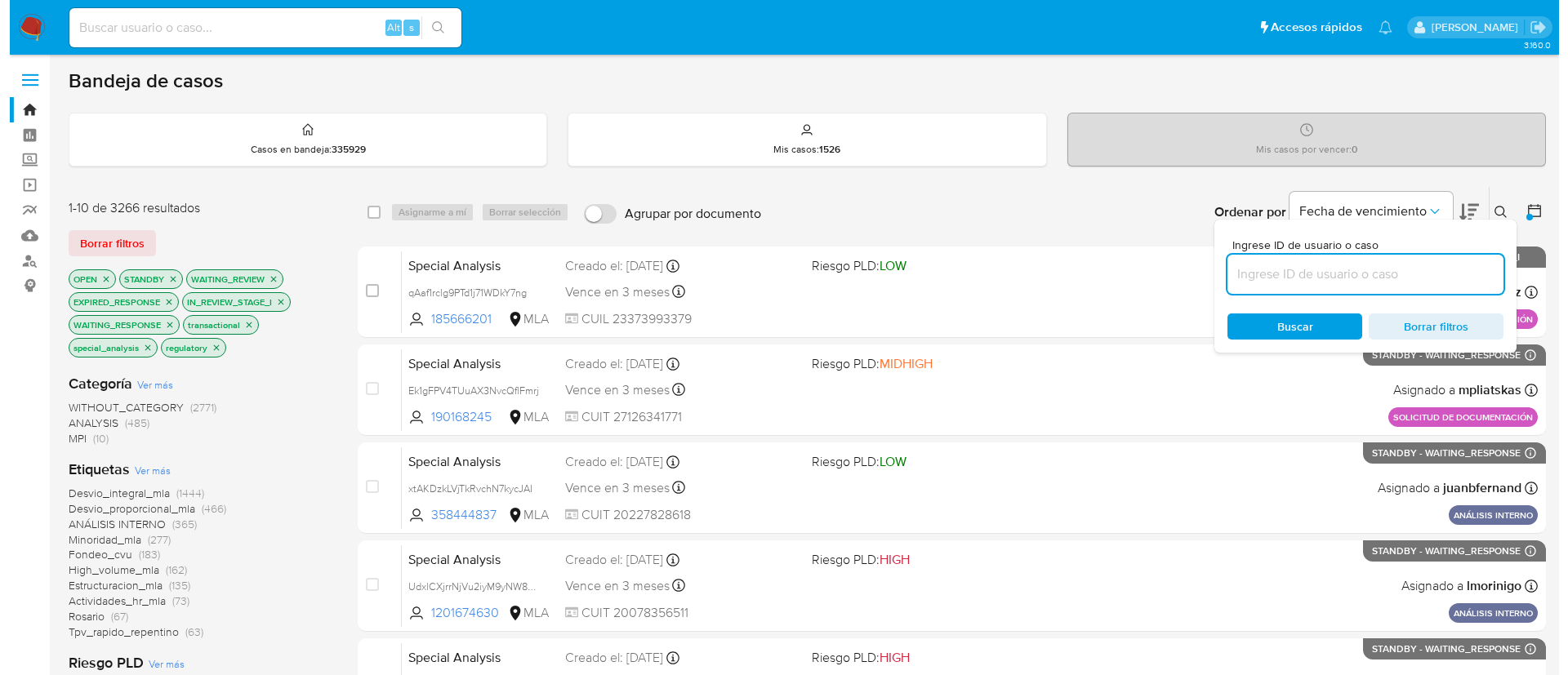
scroll to position [376, 0]
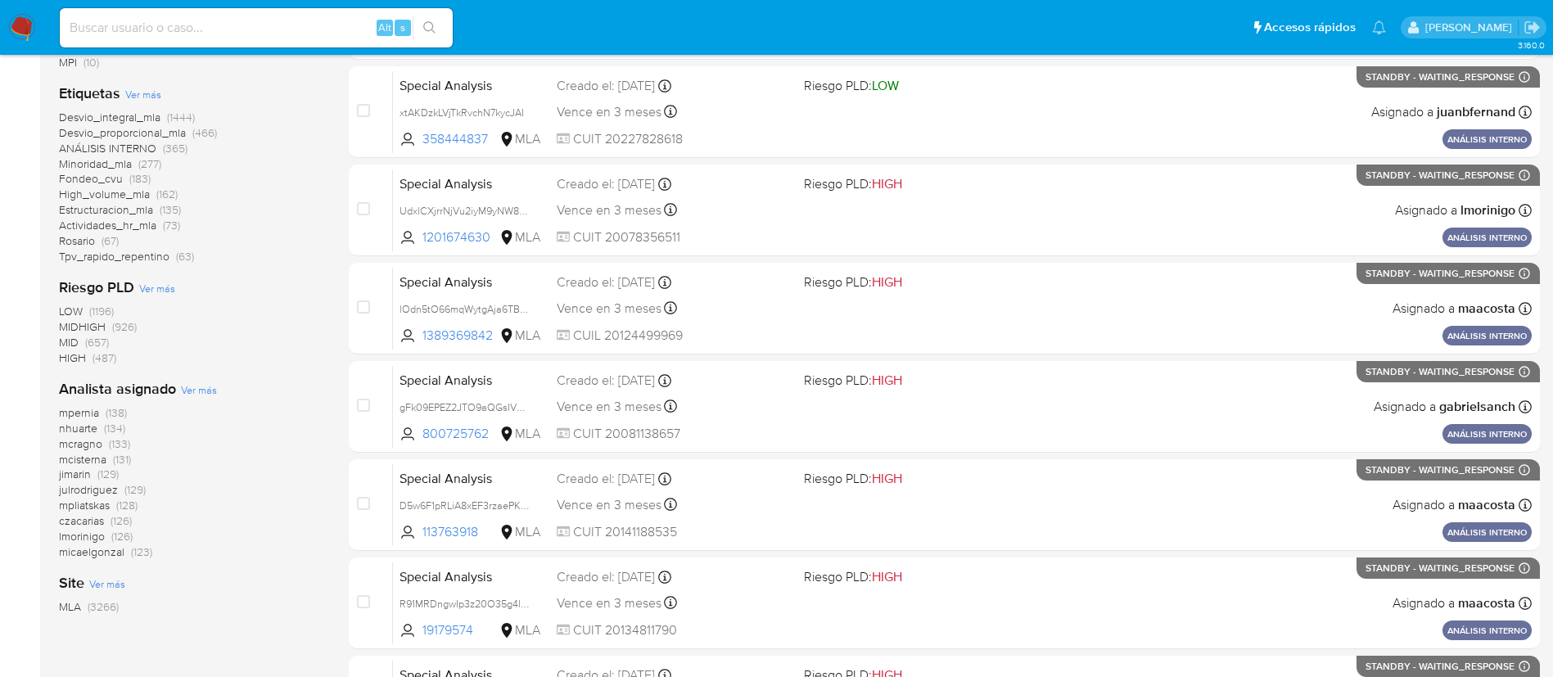
click at [199, 397] on div "Analista asignado Ver más mpernia (138) nhuarte (134) mcragno (133) mcisterna (…" at bounding box center [191, 469] width 264 height 181
click at [198, 393] on span "Ver más" at bounding box center [199, 389] width 36 height 15
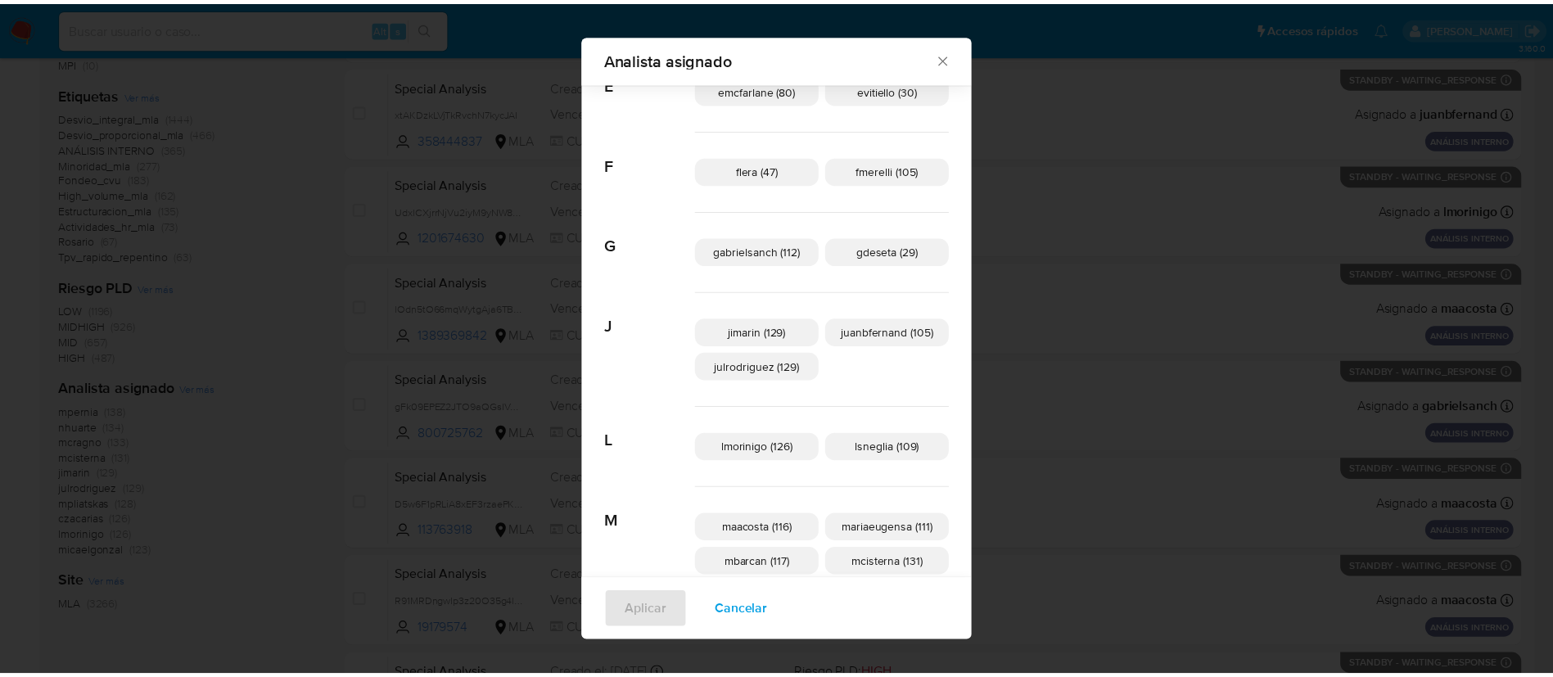
scroll to position [265, 0]
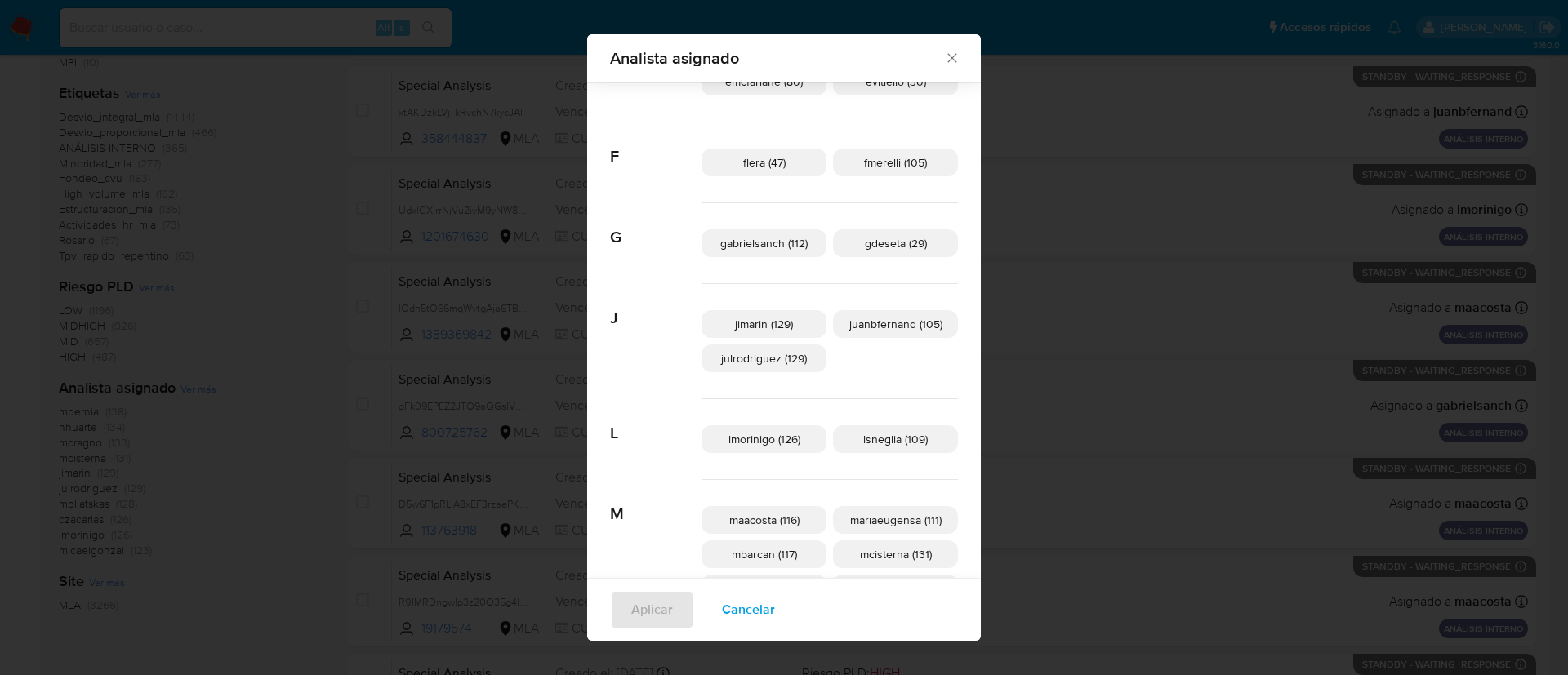
click at [294, 340] on div "Analista asignado Buscar A afaruolo (2) amedzovich (97) aviggiano (87) avilosio…" at bounding box center [784, 337] width 1568 height 675
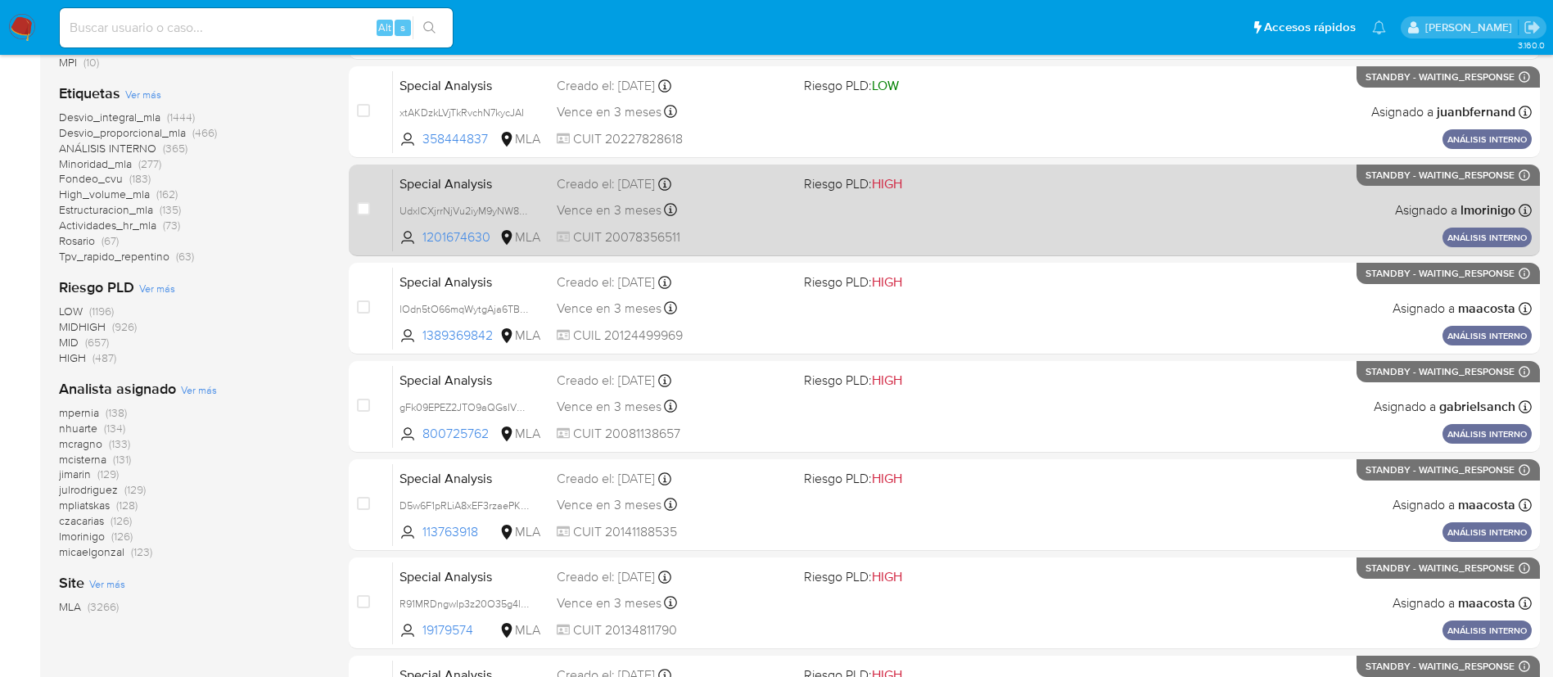
scroll to position [0, 0]
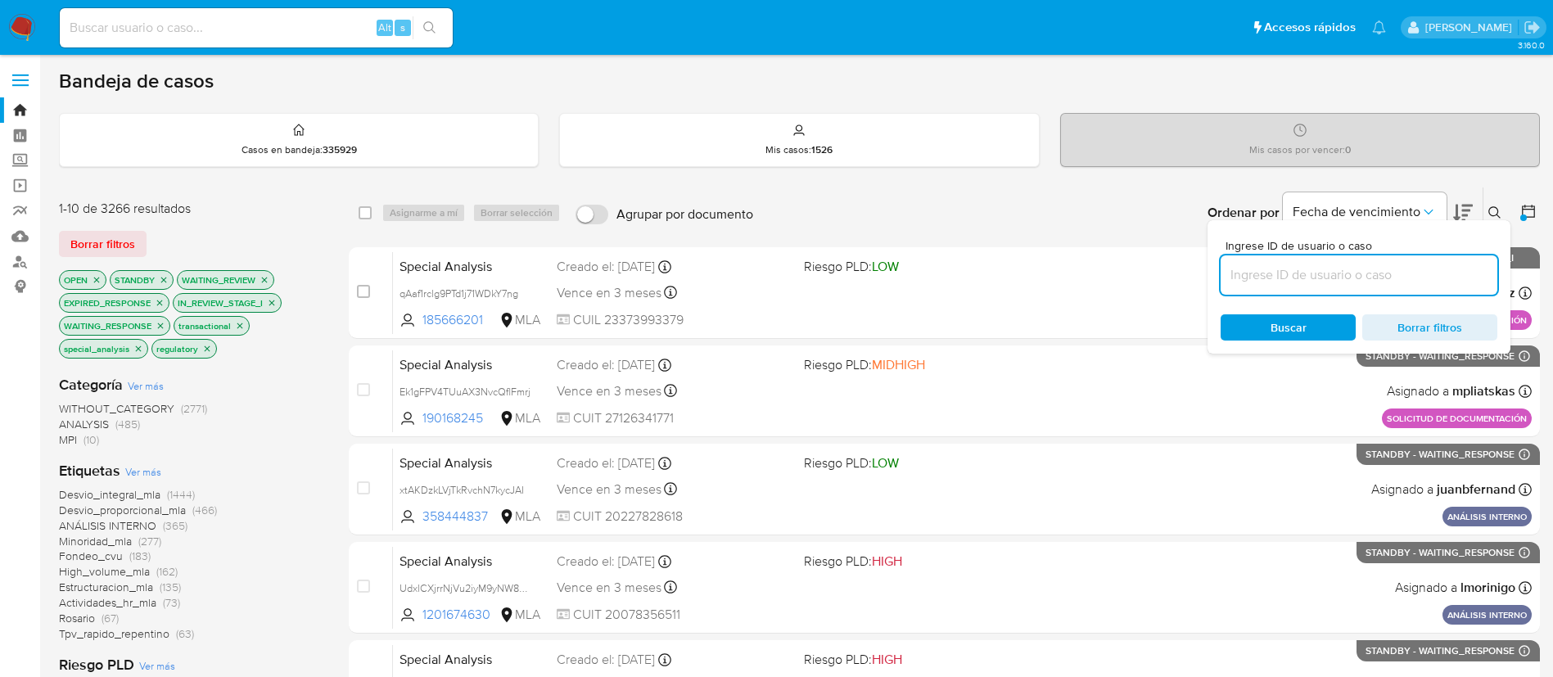
click at [1528, 203] on icon at bounding box center [1528, 211] width 16 height 16
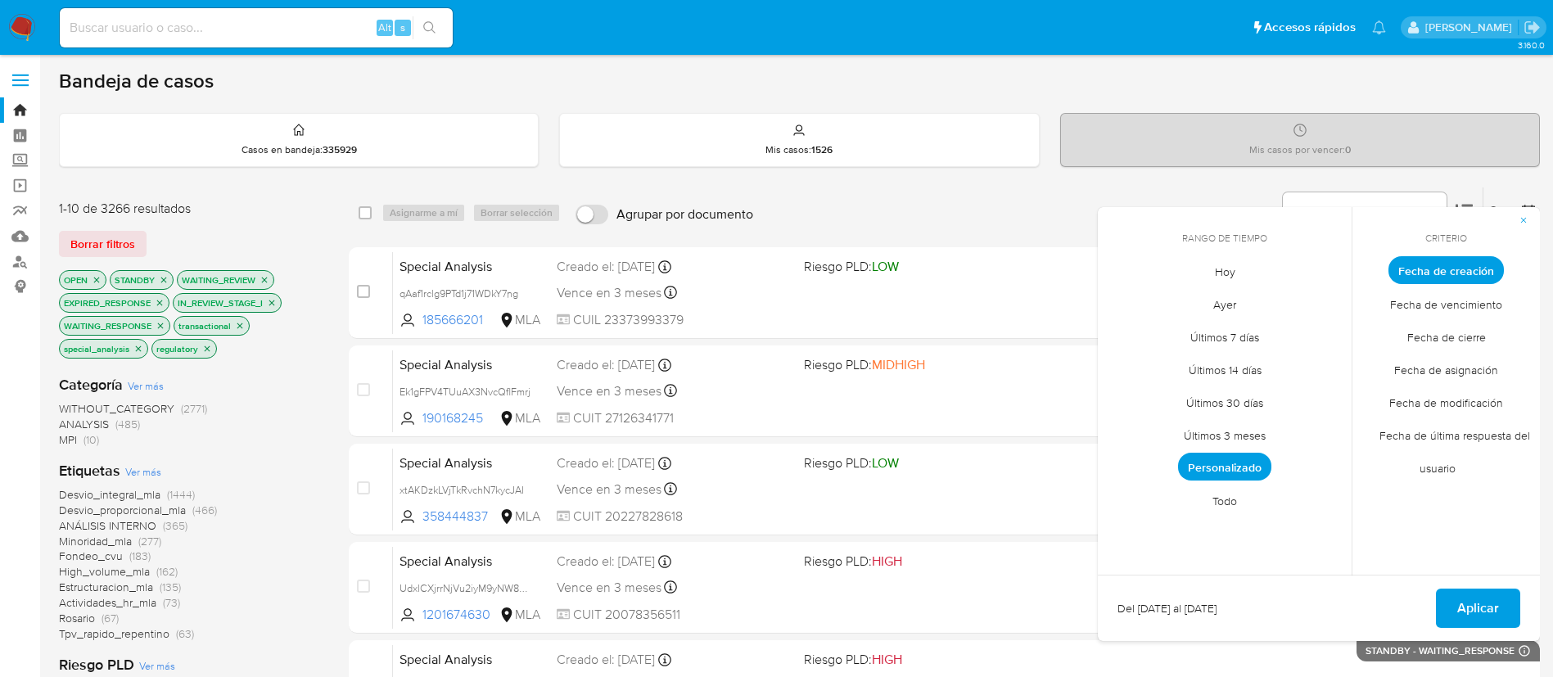
click at [1230, 504] on span "Todo" at bounding box center [1224, 501] width 59 height 34
click at [1496, 614] on span "Aplicar" at bounding box center [1478, 608] width 42 height 36
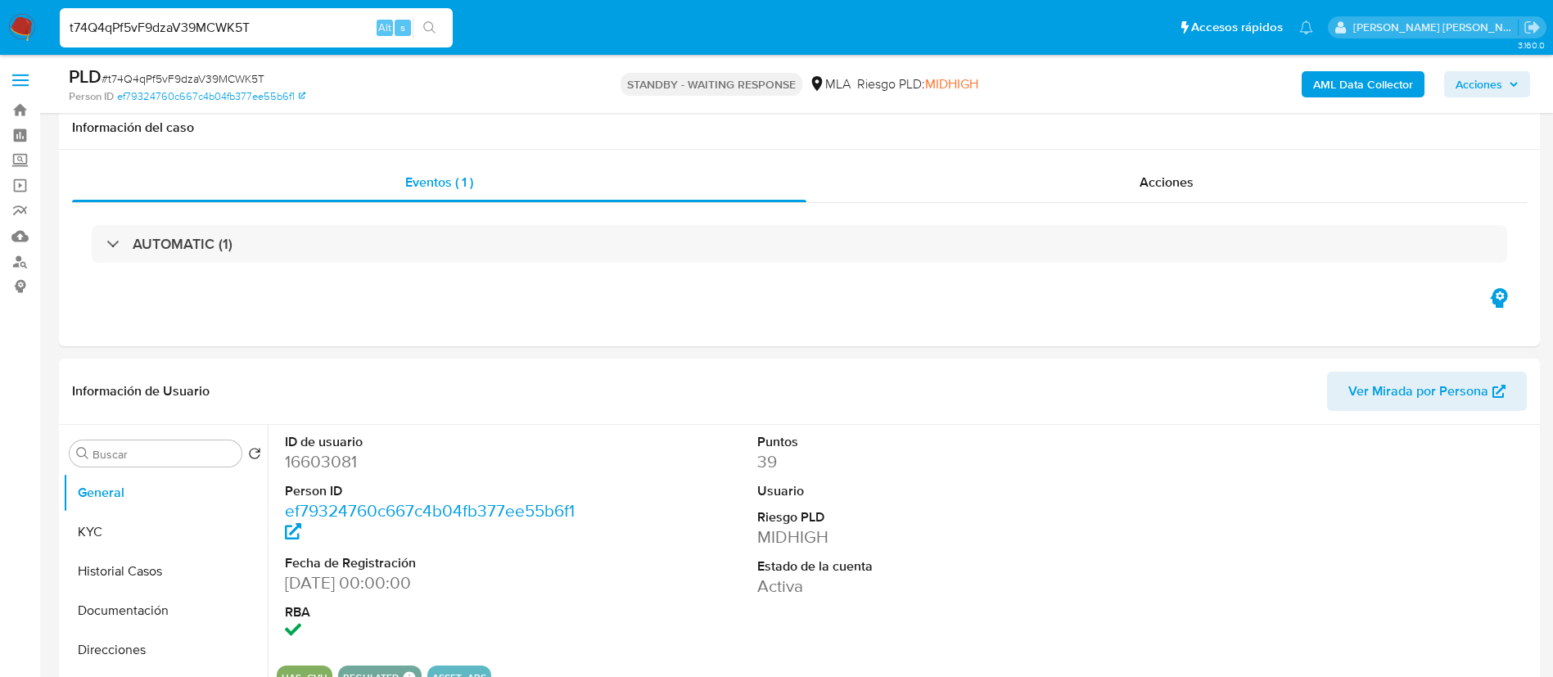
select select "10"
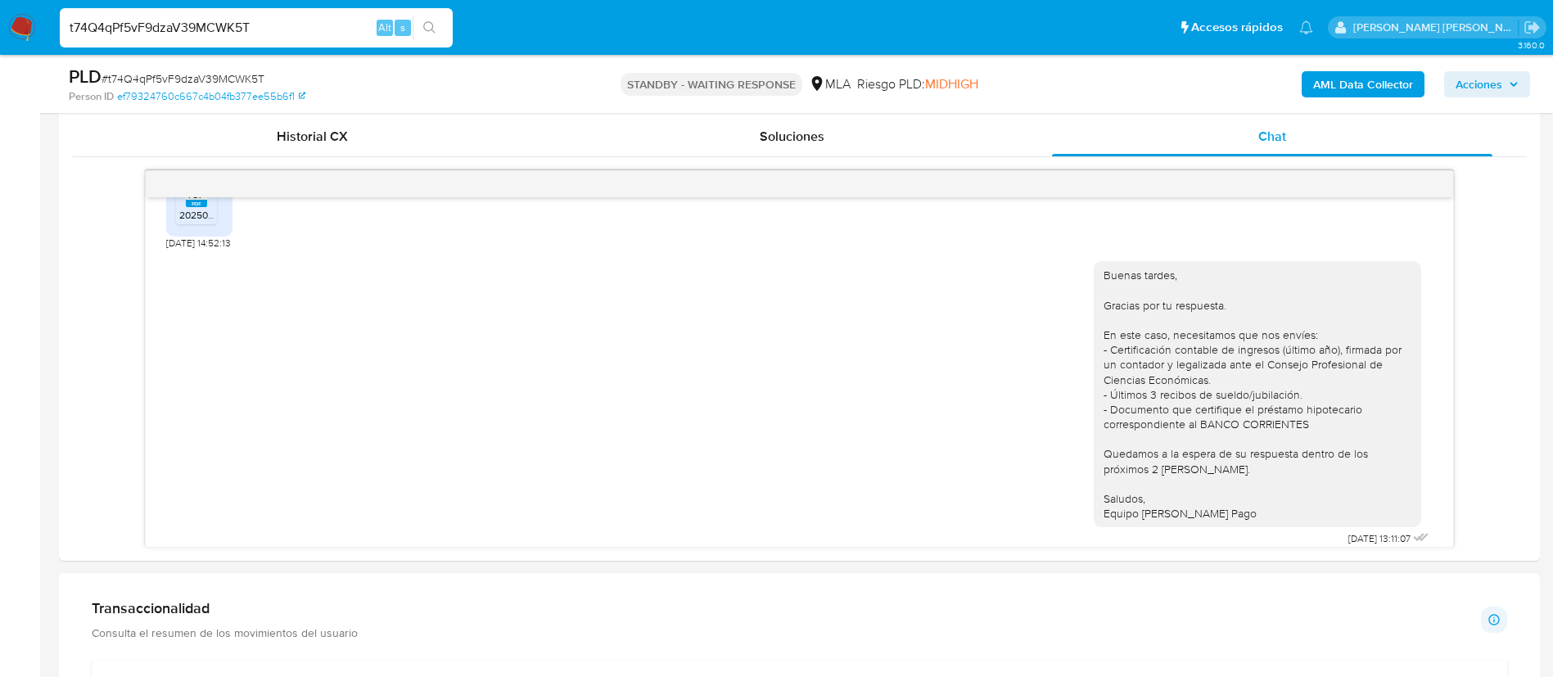
scroll to position [1090, 0]
paste input "X6WXo7J5MbMX8iuYIPPPZ7I2"
click at [268, 30] on input "X6WXo7J5MbMX8iuYIPPPZ7I2" at bounding box center [256, 27] width 393 height 21
type input "X6WXo7J5MbMX8iuYIPPPZ7I2"
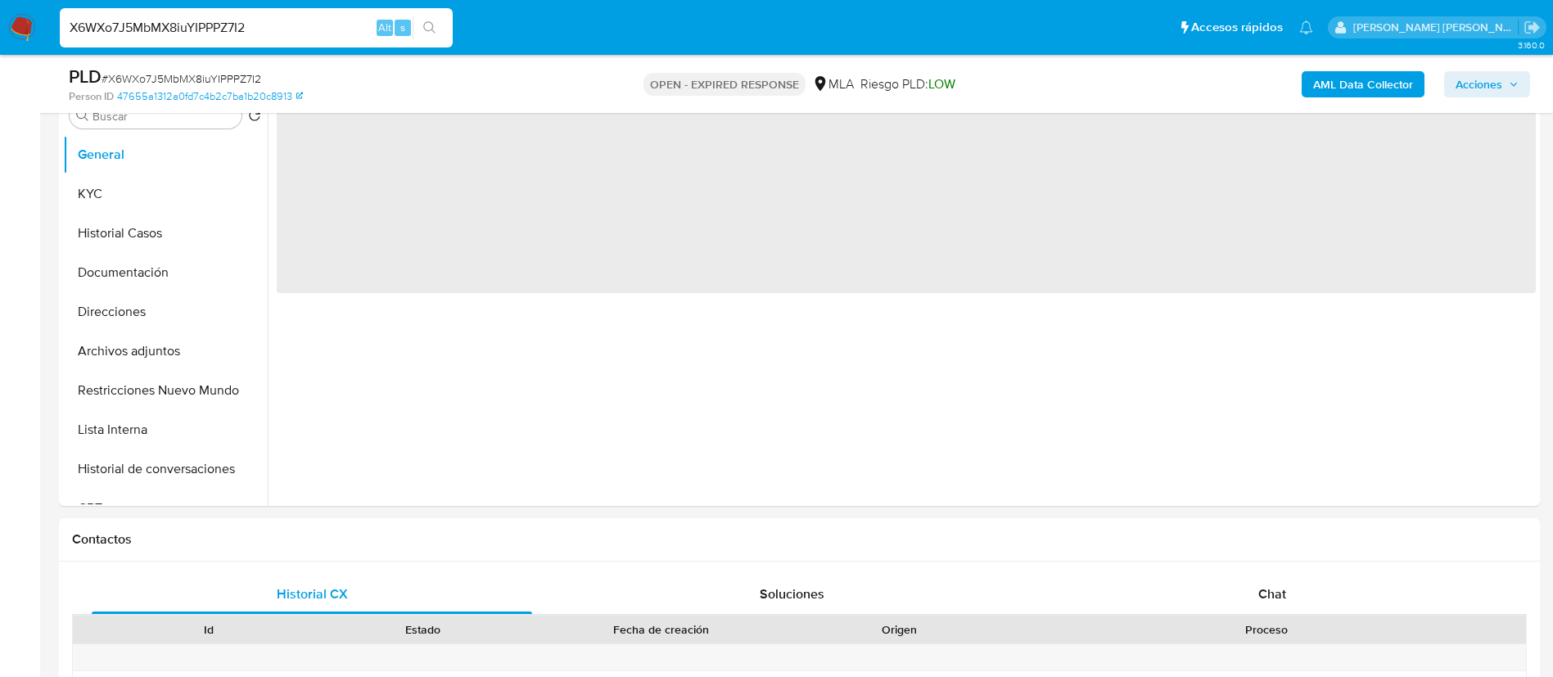
scroll to position [506, 0]
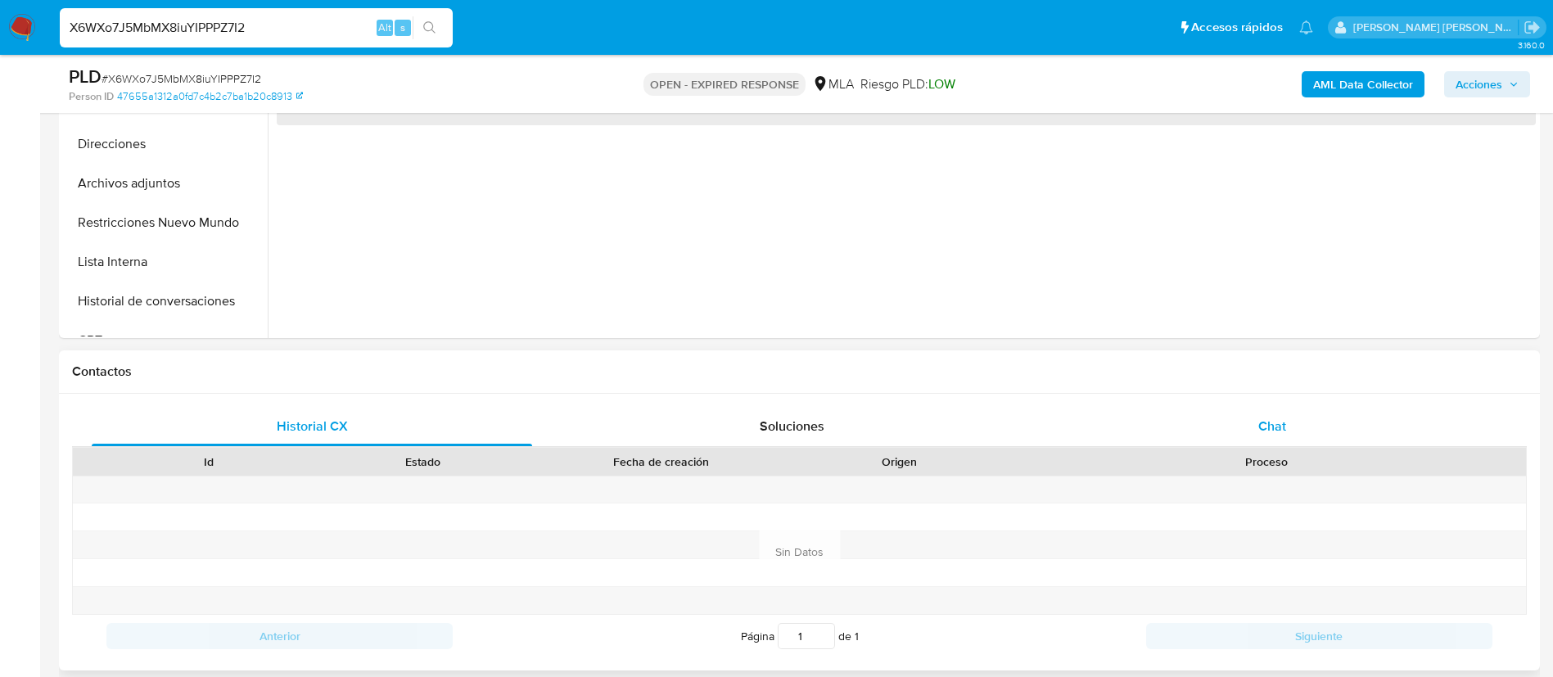
select select "10"
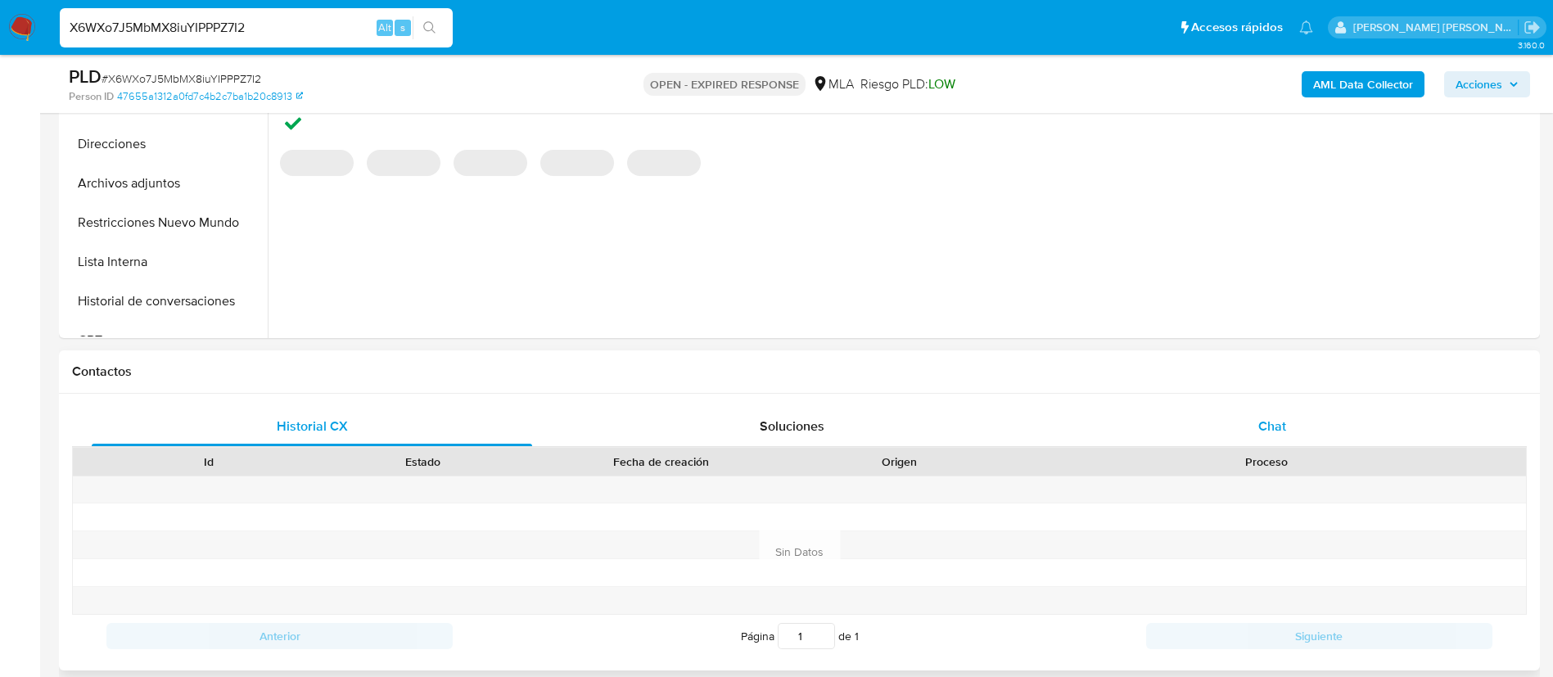
click at [1266, 424] on span "Chat" at bounding box center [1272, 426] width 28 height 19
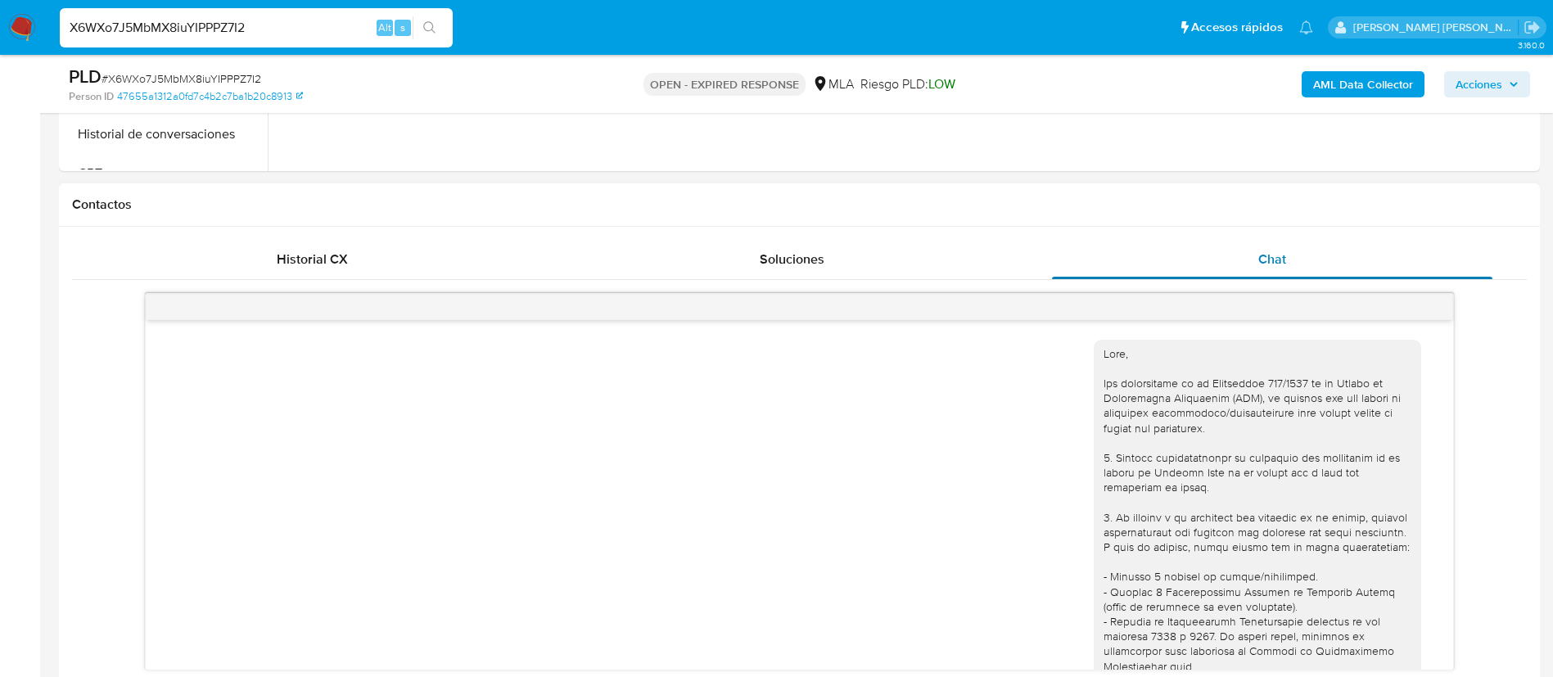
scroll to position [1539, 0]
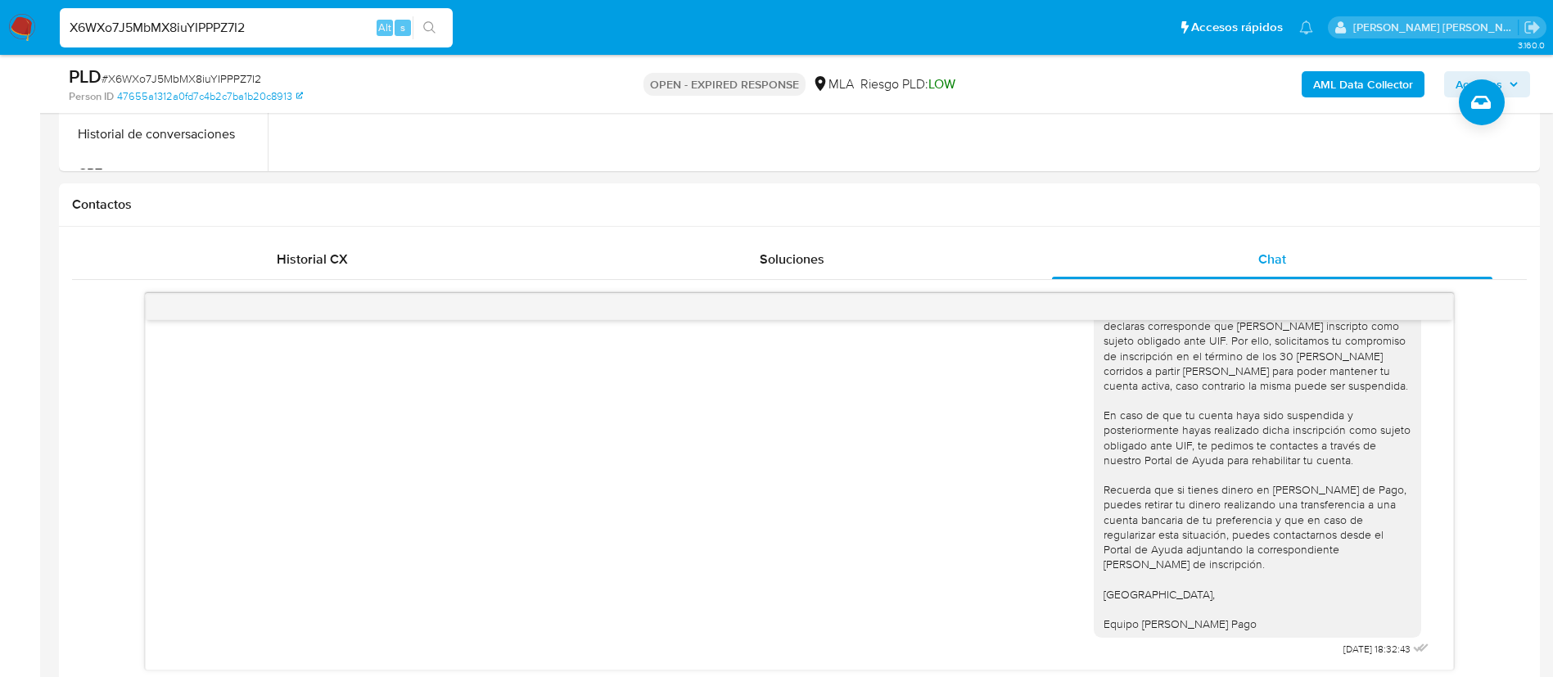
paste input "wfT3ghbb84bTyzfC5aibQXaj"
click at [281, 31] on input "wfT3ghbb84bTyzfC5aibQXaj" at bounding box center [256, 27] width 393 height 21
type input "wfT3ghbb84bTyzfC5aibQXaj"
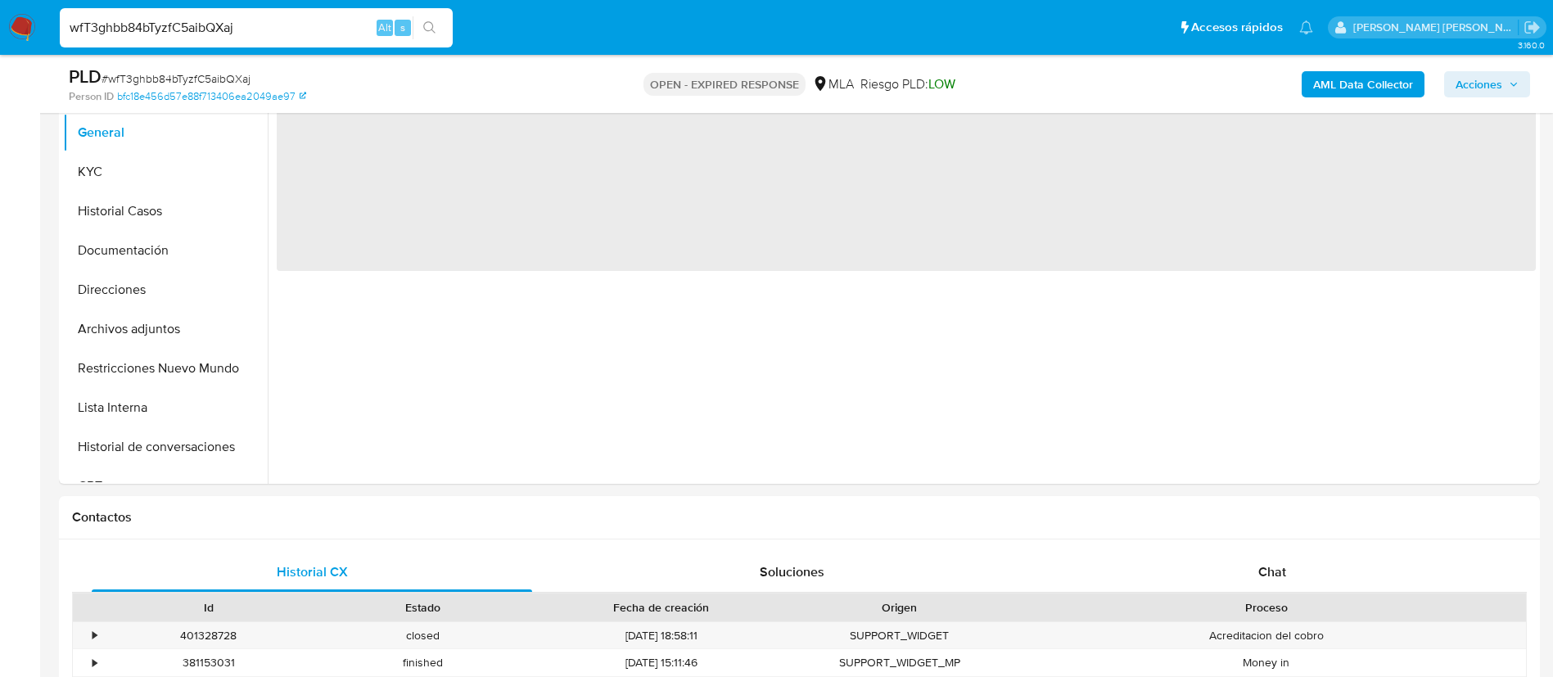
scroll to position [365, 0]
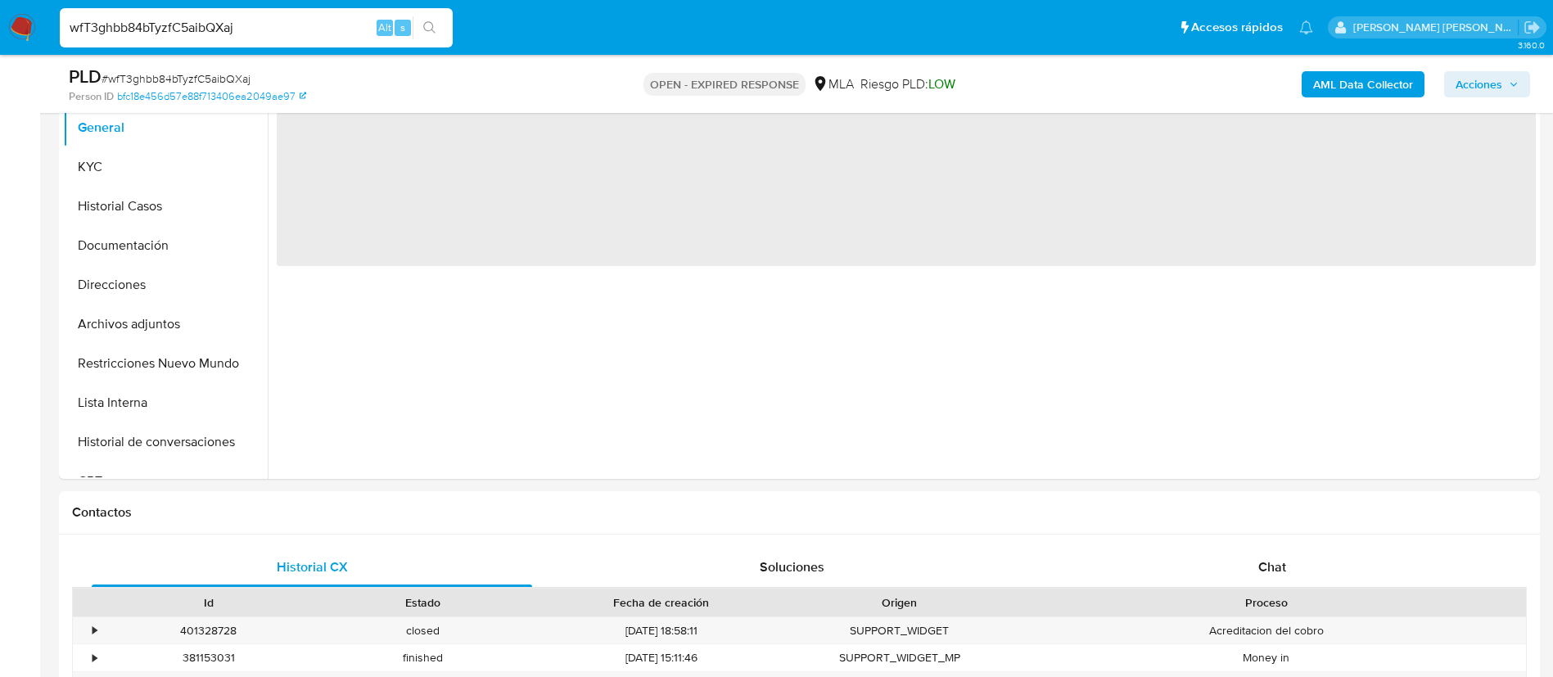
select select "10"
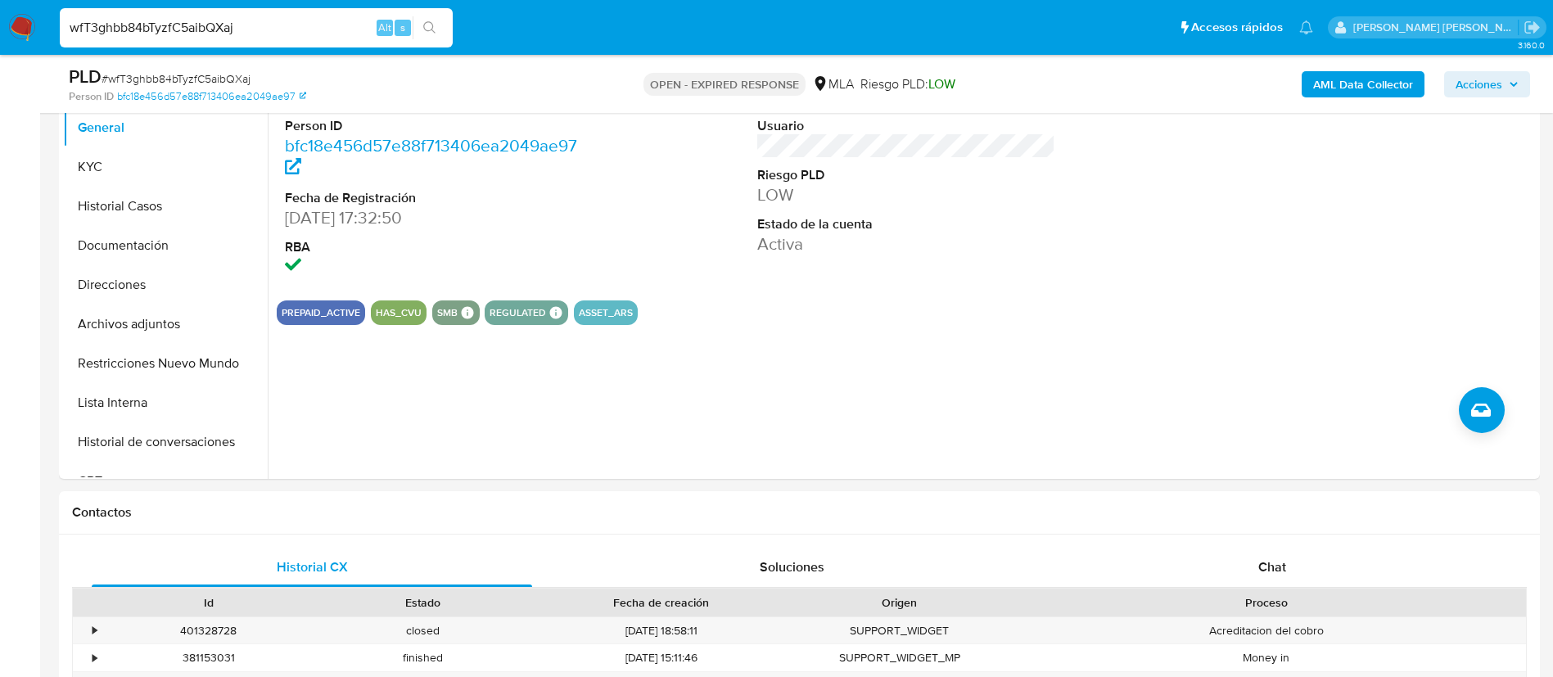
paste input "9Ohl6otF2OovjcA7chYY6YAy"
click at [359, 23] on input "9Ohl6otF2OovjcA7chYY6YAy" at bounding box center [256, 27] width 393 height 21
type input "9Ohl6otF2OovjcA7chYY6YAy"
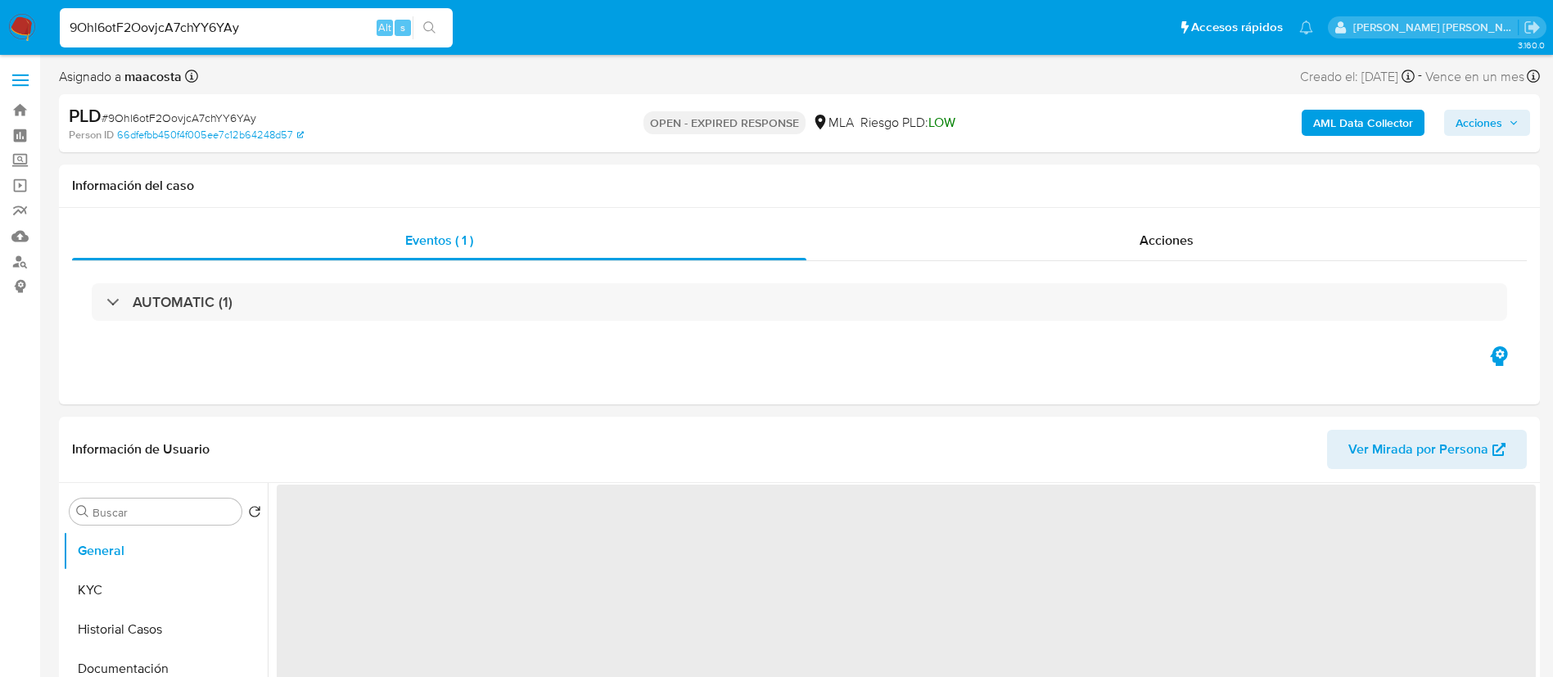
select select "10"
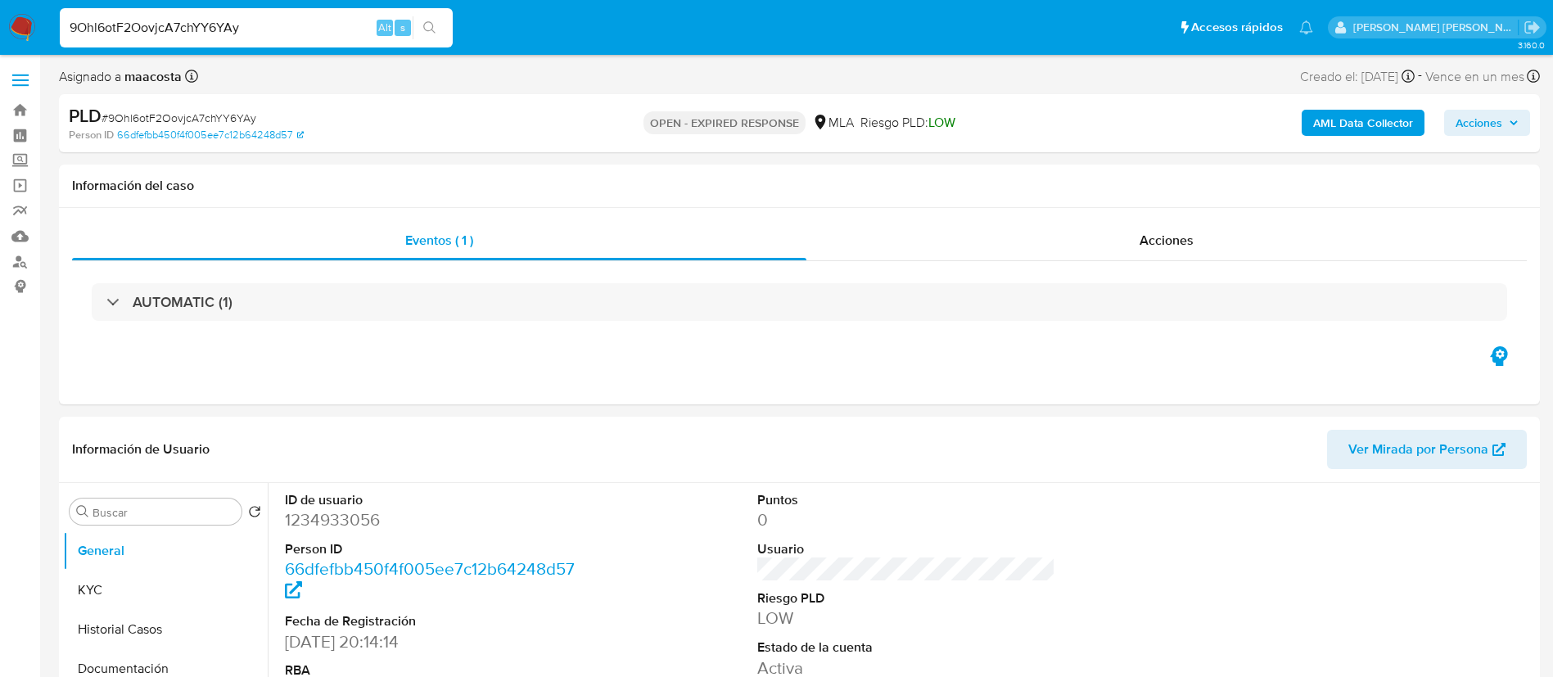
paste input "m7DnmuZI9oZXIJa7fik8jiSC"
click at [335, 21] on input "9Ohl6otF2OovjcA7chYY6YAy" at bounding box center [256, 27] width 393 height 21
type input "m7DnmuZI9oZXIJa7fik8jiSC"
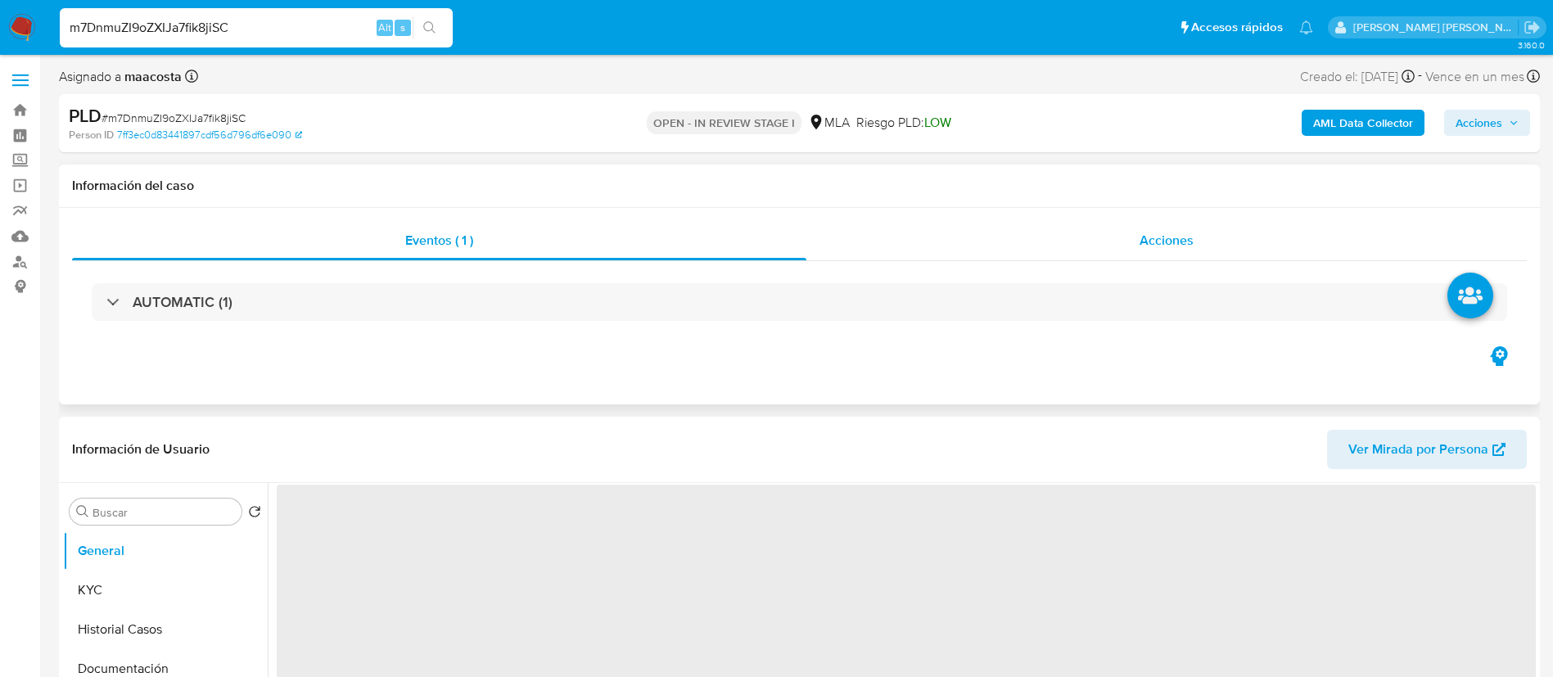
select select "10"
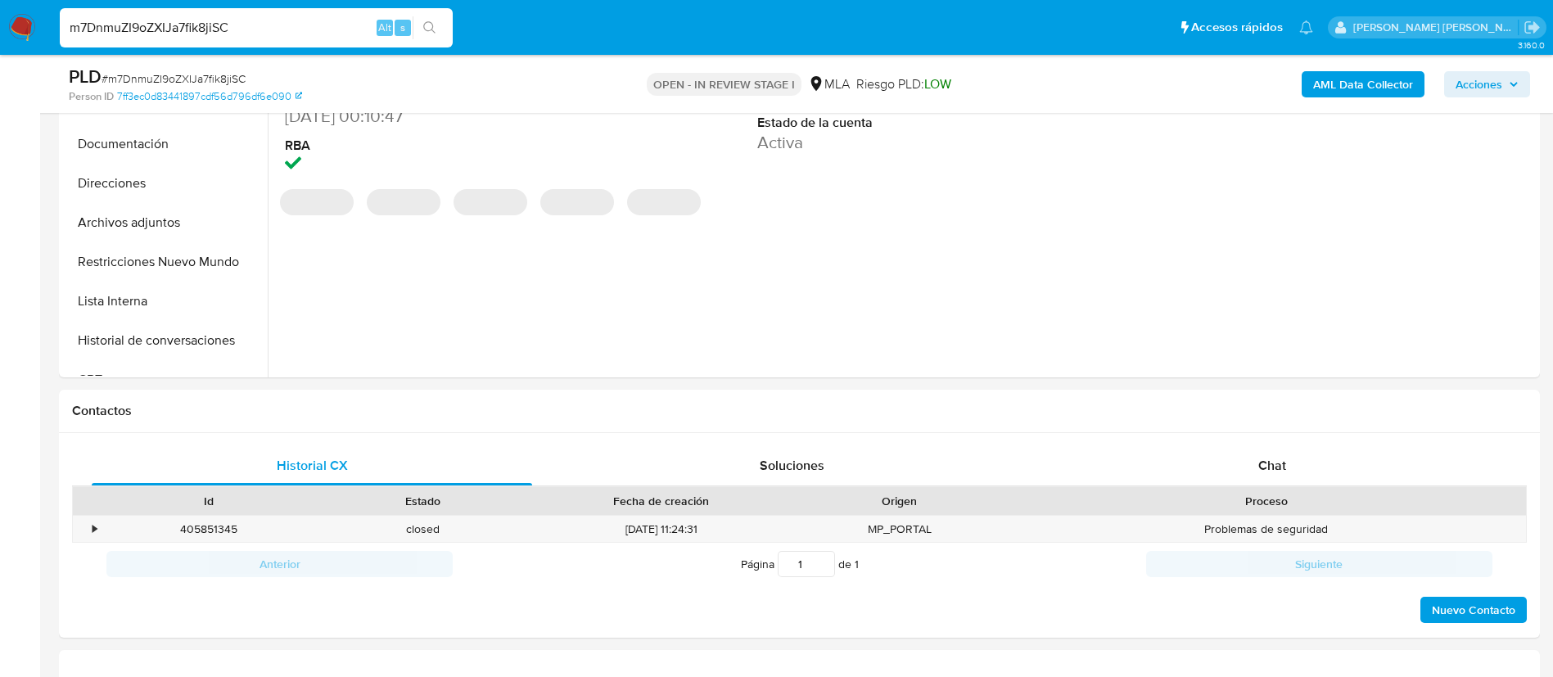
scroll to position [481, 0]
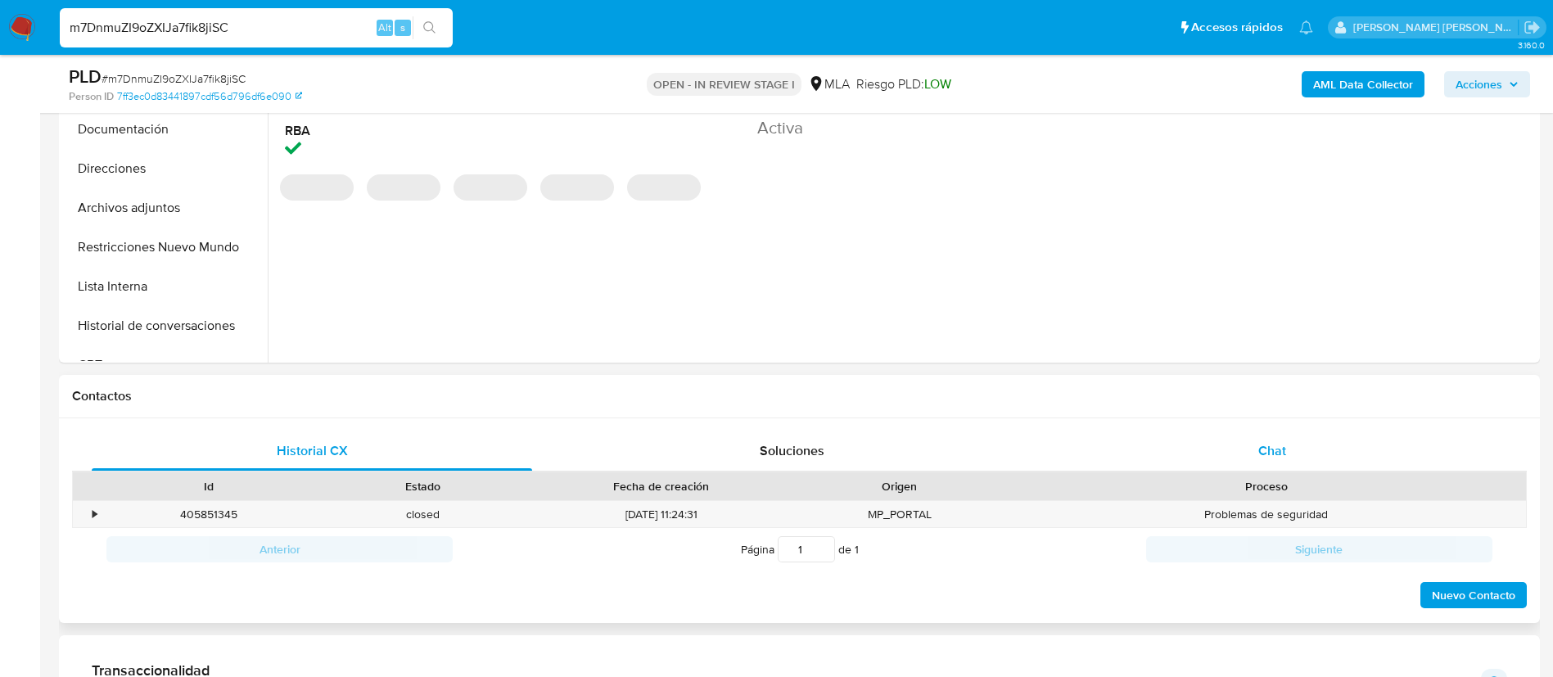
click at [1254, 461] on div "Chat" at bounding box center [1272, 450] width 440 height 39
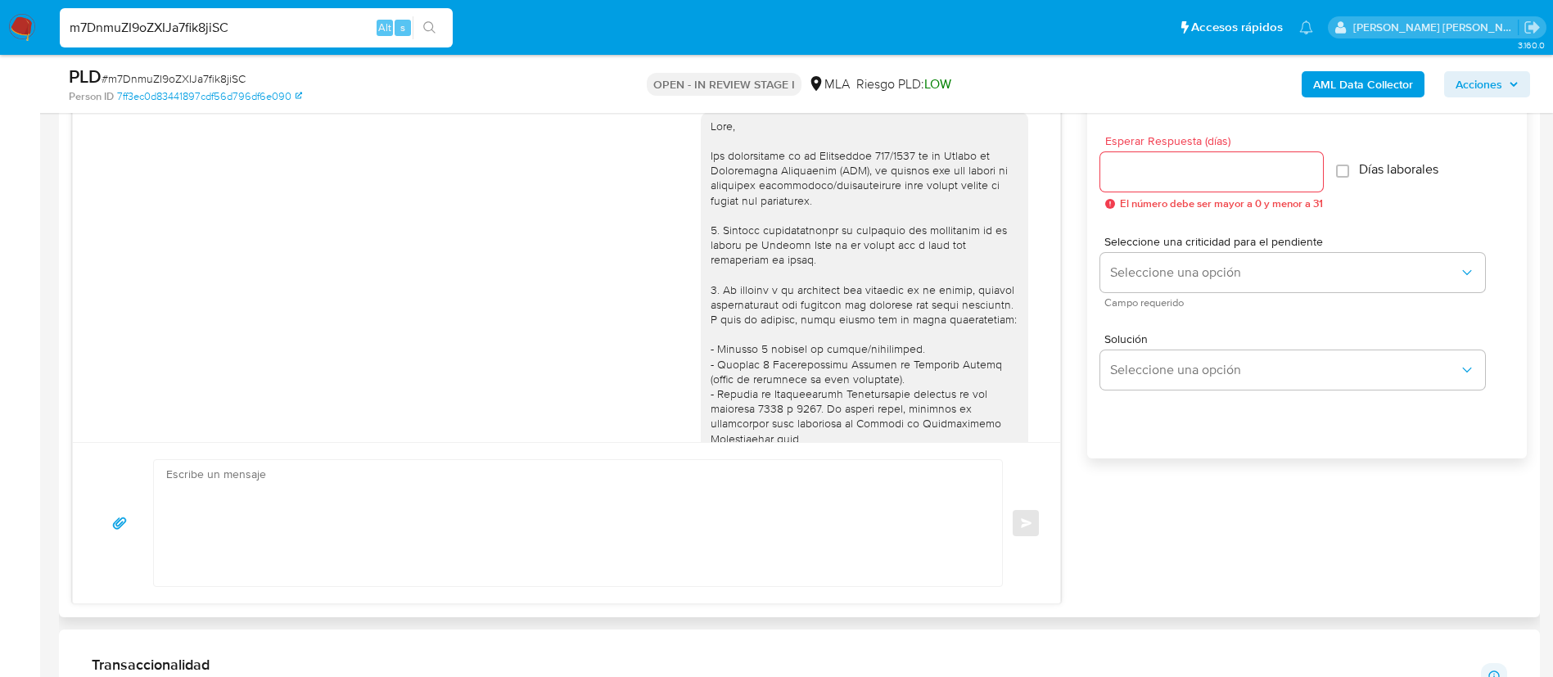
scroll to position [2627, 0]
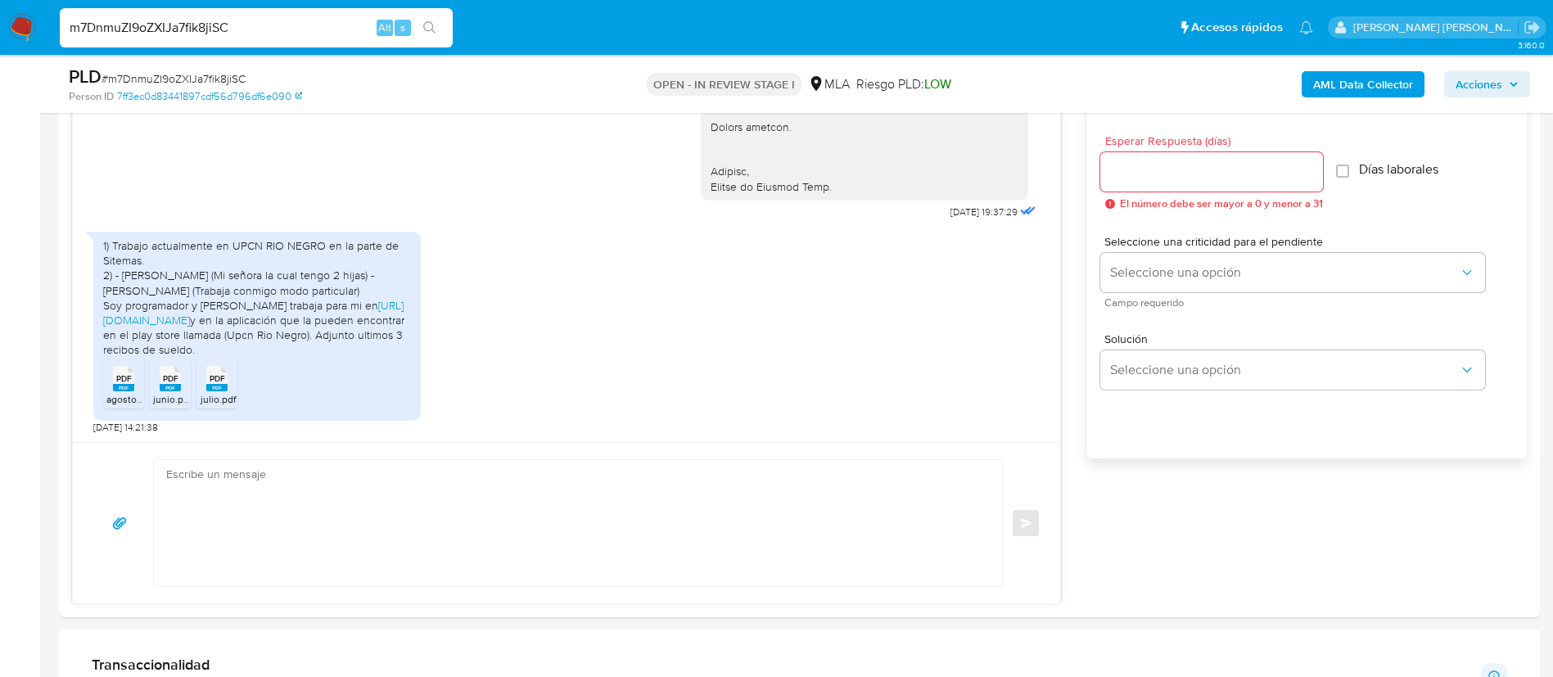
paste input "w5Oy3YUCD2jBusgxCr6Pw3dp"
click at [305, 33] on input "w5Oy3YUCD2jBusgxCr6Pw3dp" at bounding box center [256, 27] width 393 height 21
type input "w5Oy3YUCD2jBusgxCr6Pw3dp"
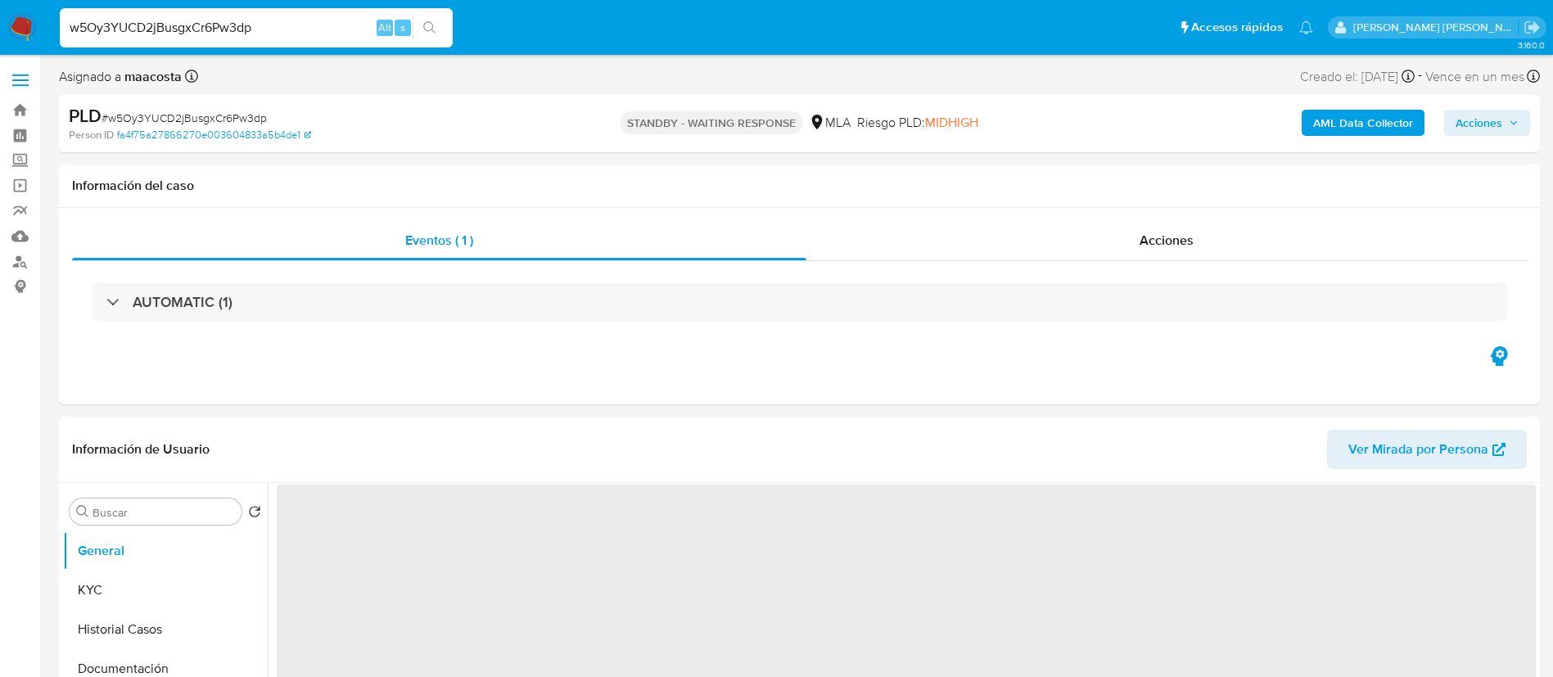
select select "10"
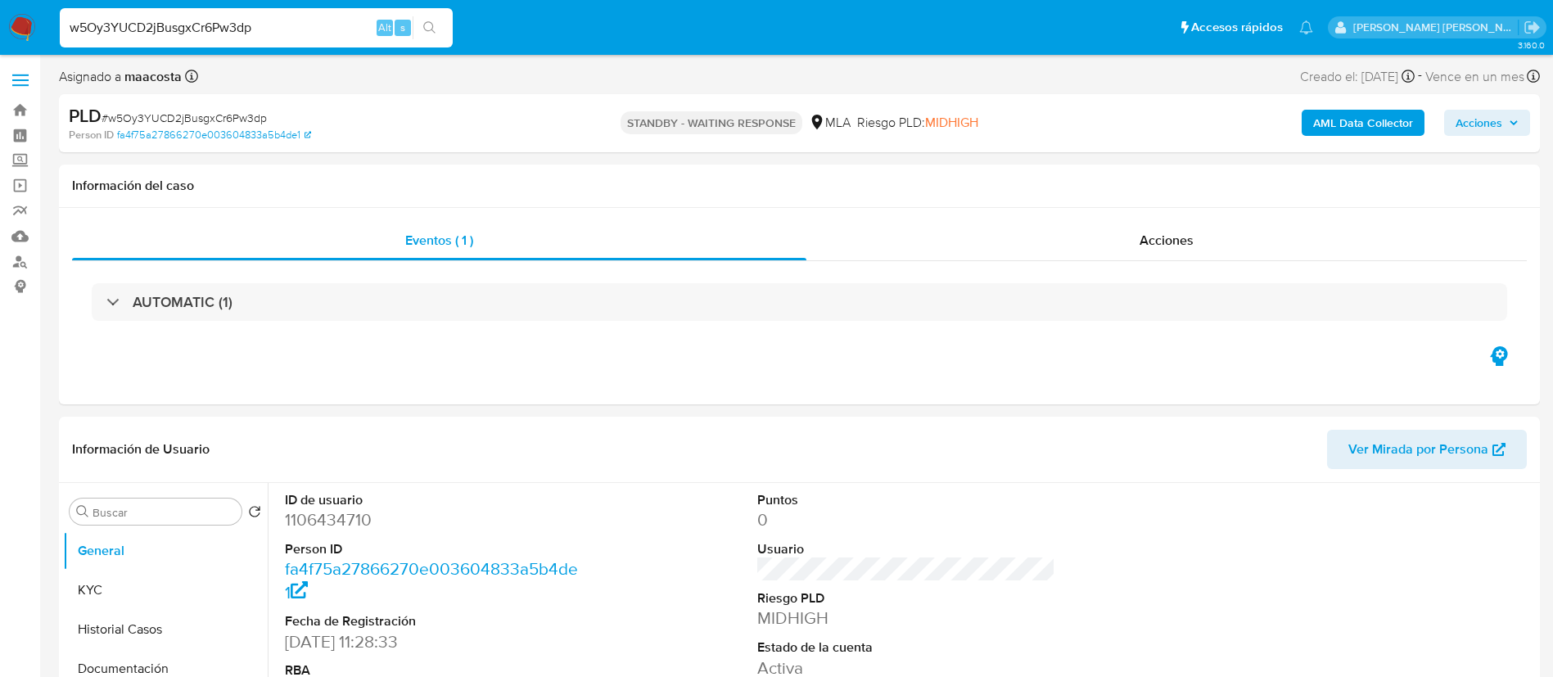
click at [305, 33] on input "w5Oy3YUCD2jBusgxCr6Pw3dp" at bounding box center [256, 27] width 393 height 21
paste input "KGoAlO3yjALoIWVzmbOnVf4n"
type input "KGoAlO3yjALoIWVzmbOnVf4n"
select select "10"
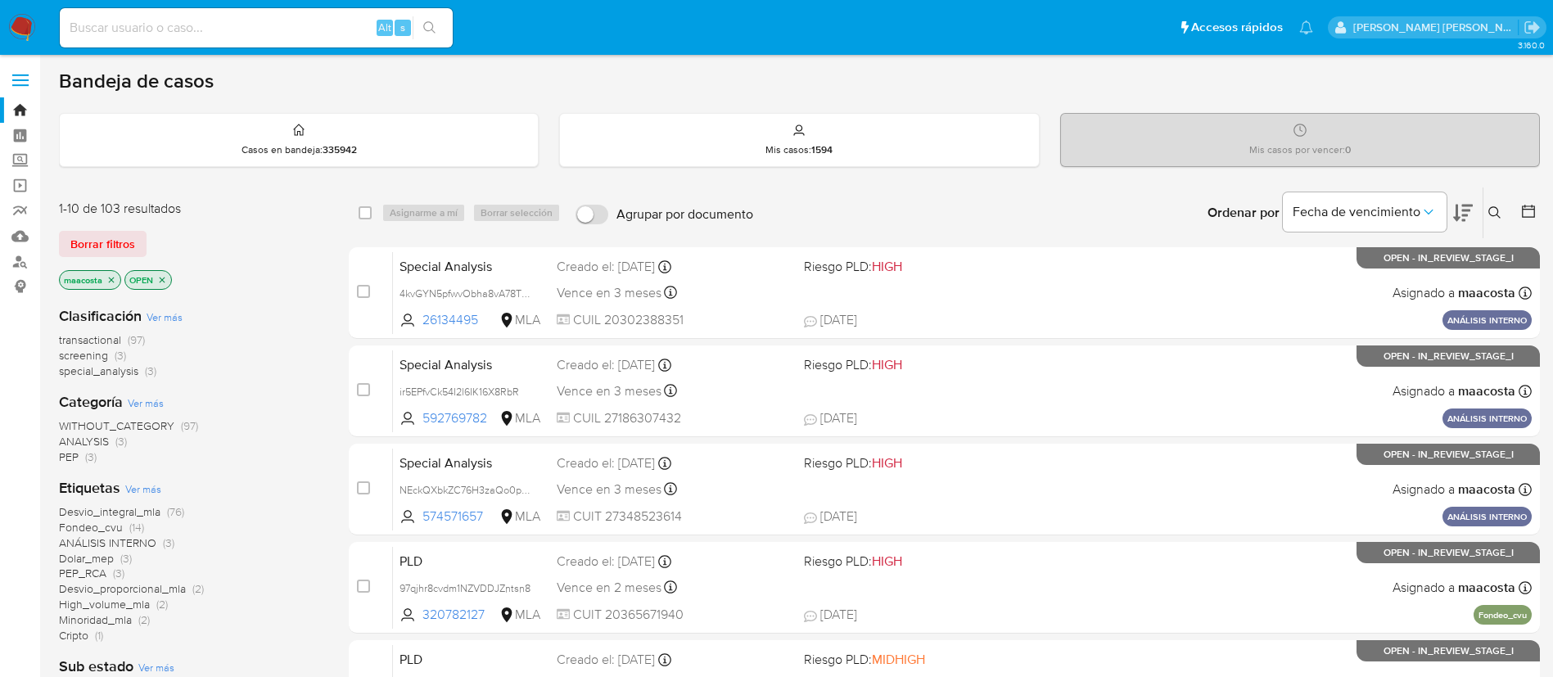
paste input "rQKZvXYHwALChrxYr38RmMec"
click at [319, 27] on input "rQKZvXYHwALChrxYr38RmMec" at bounding box center [256, 27] width 393 height 21
type input "rQKZvXYHwALChrxYr38RmMec"
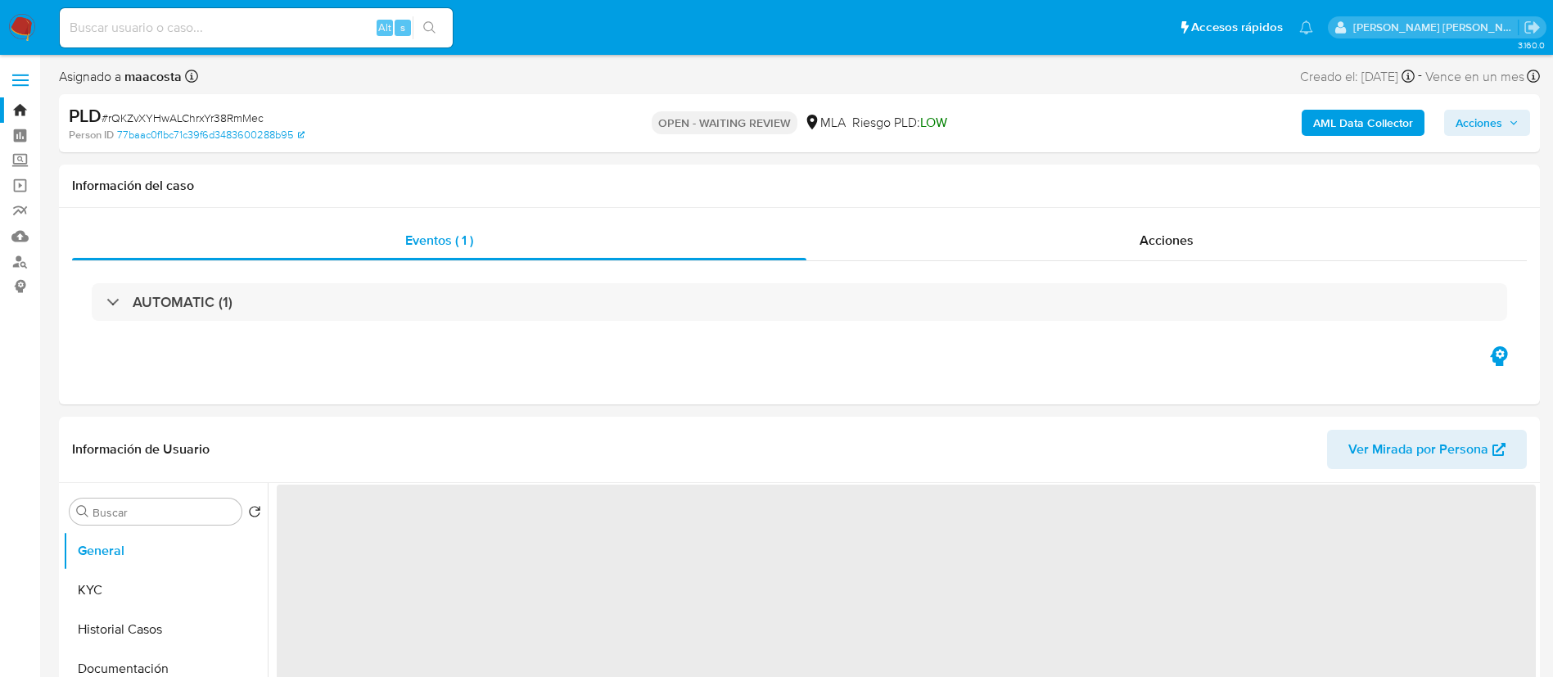
select select "10"
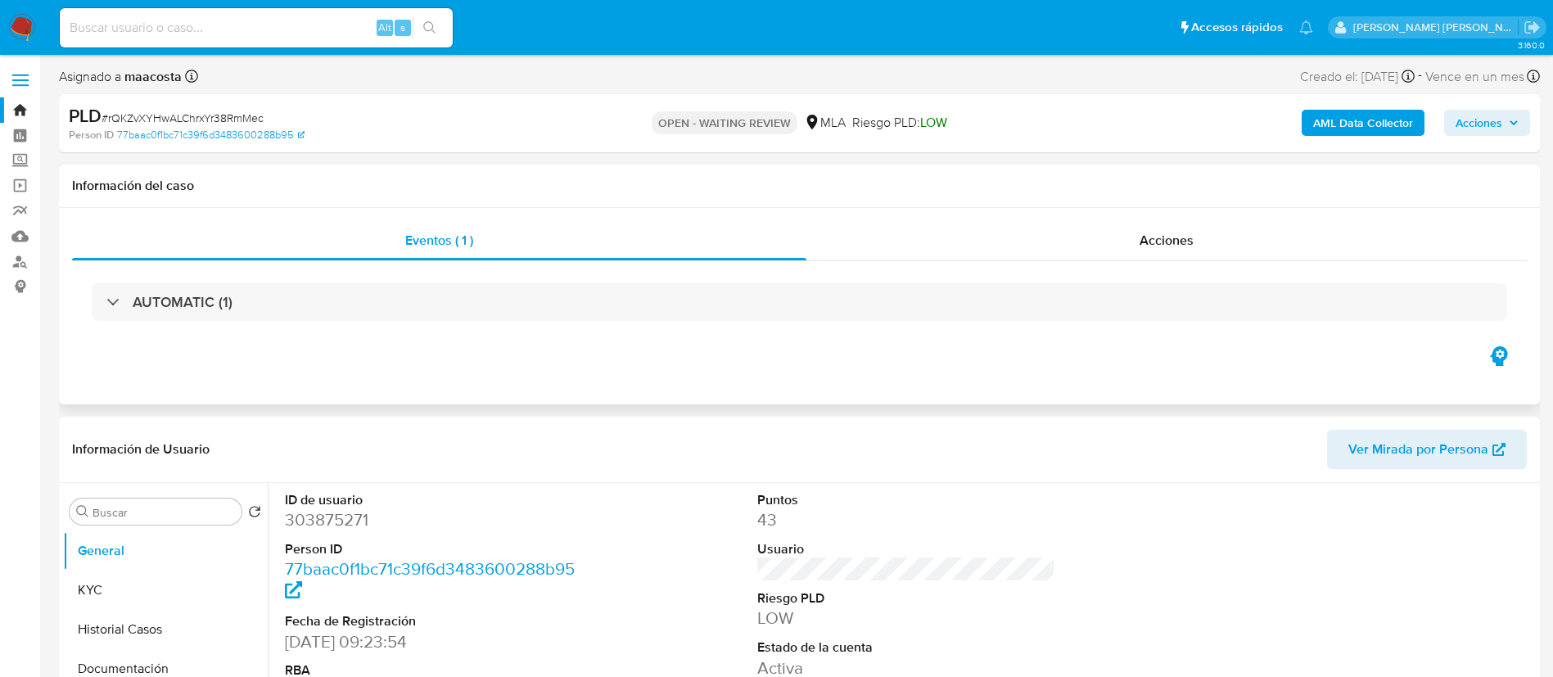
scroll to position [65, 0]
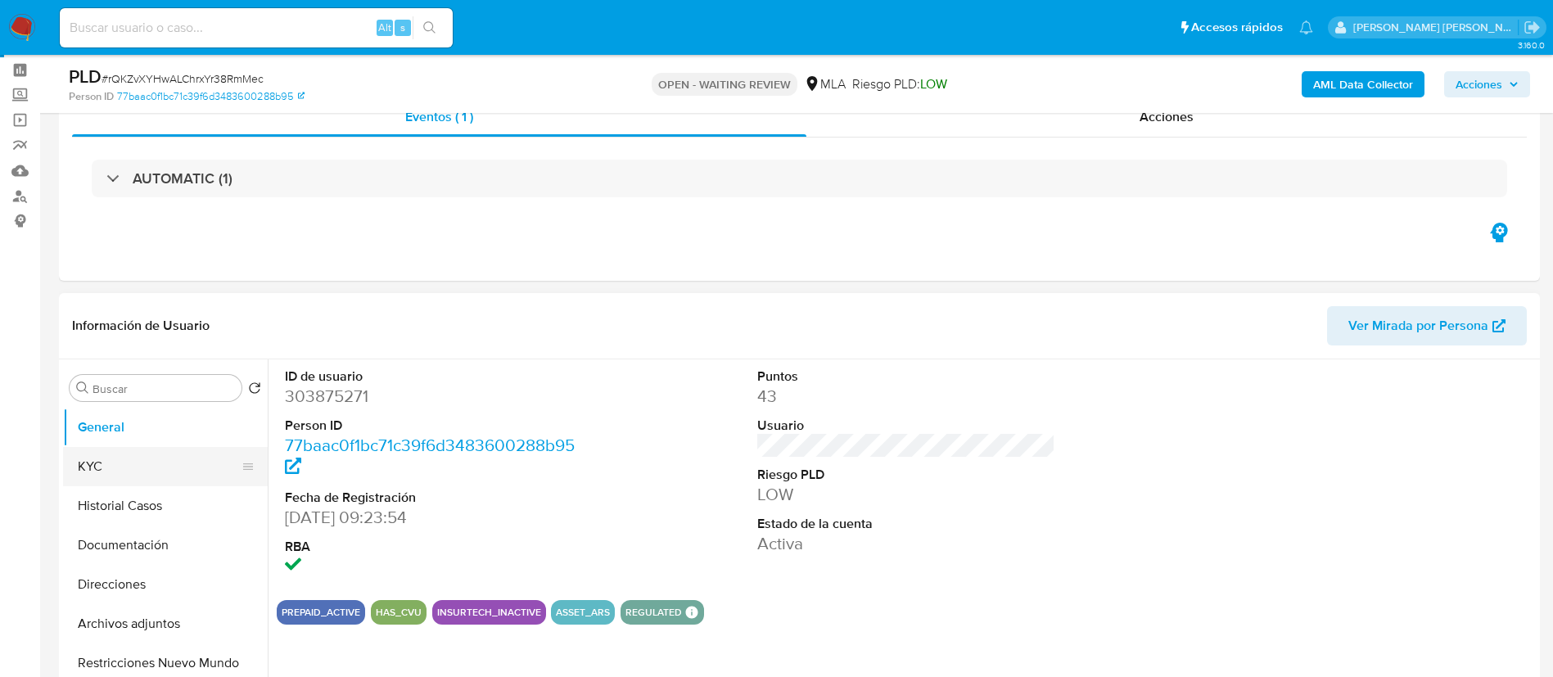
click at [123, 467] on button "KYC" at bounding box center [159, 466] width 192 height 39
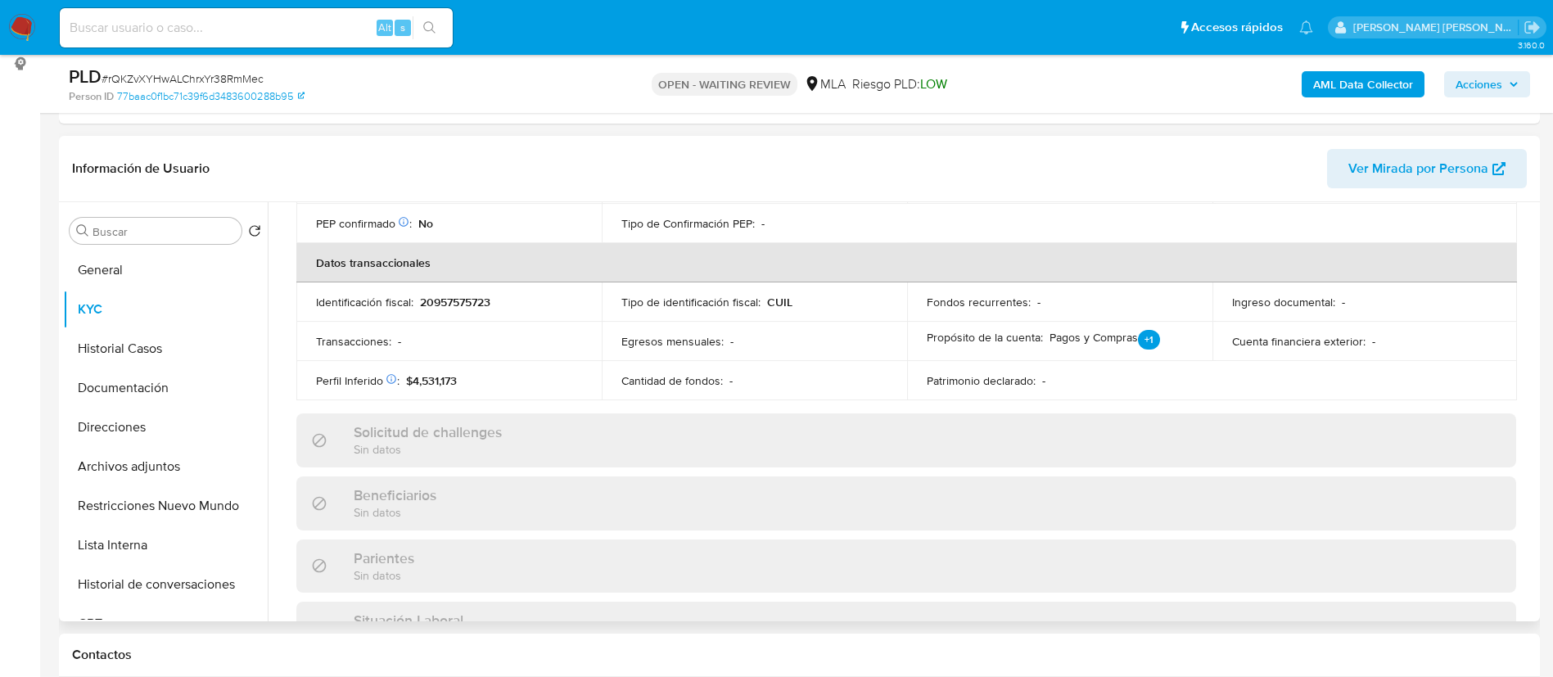
scroll to position [847, 0]
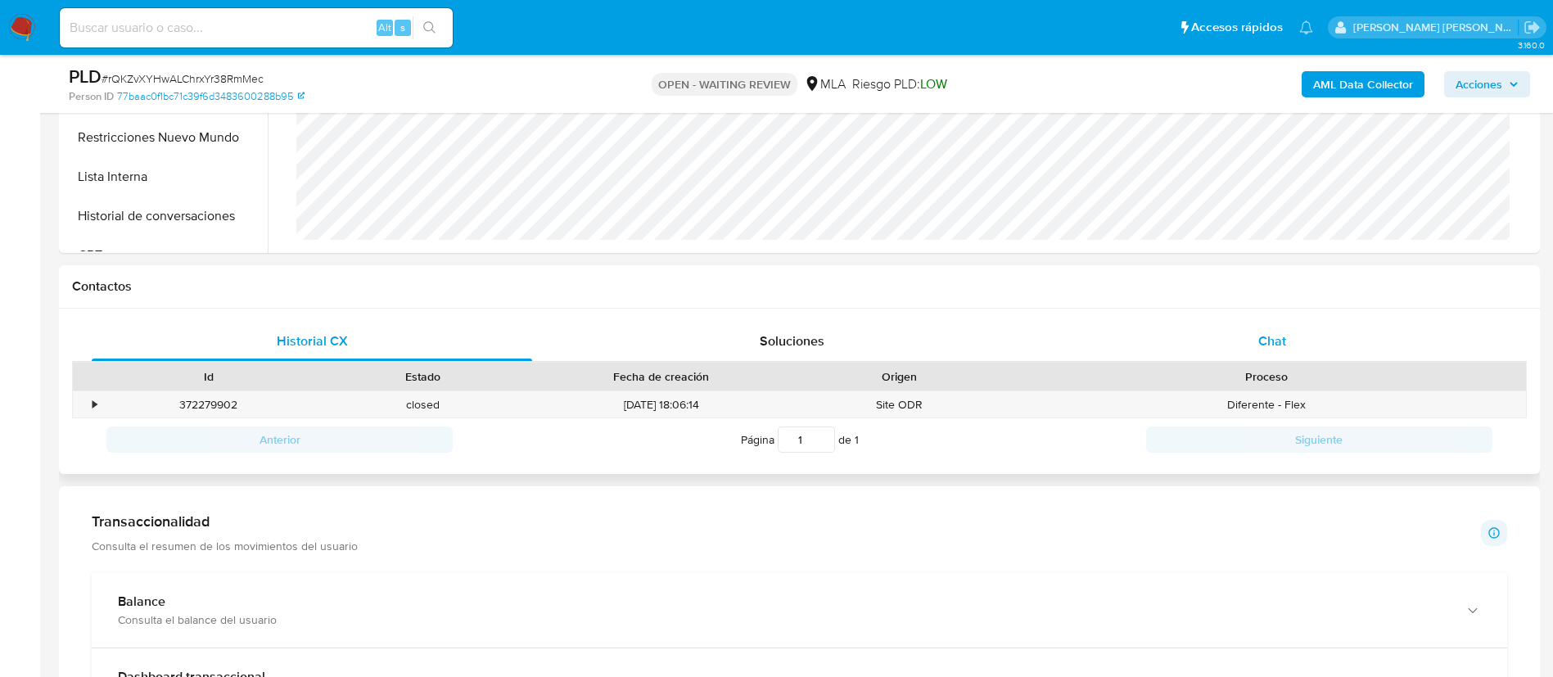
click at [1277, 327] on div "Chat" at bounding box center [1272, 341] width 440 height 39
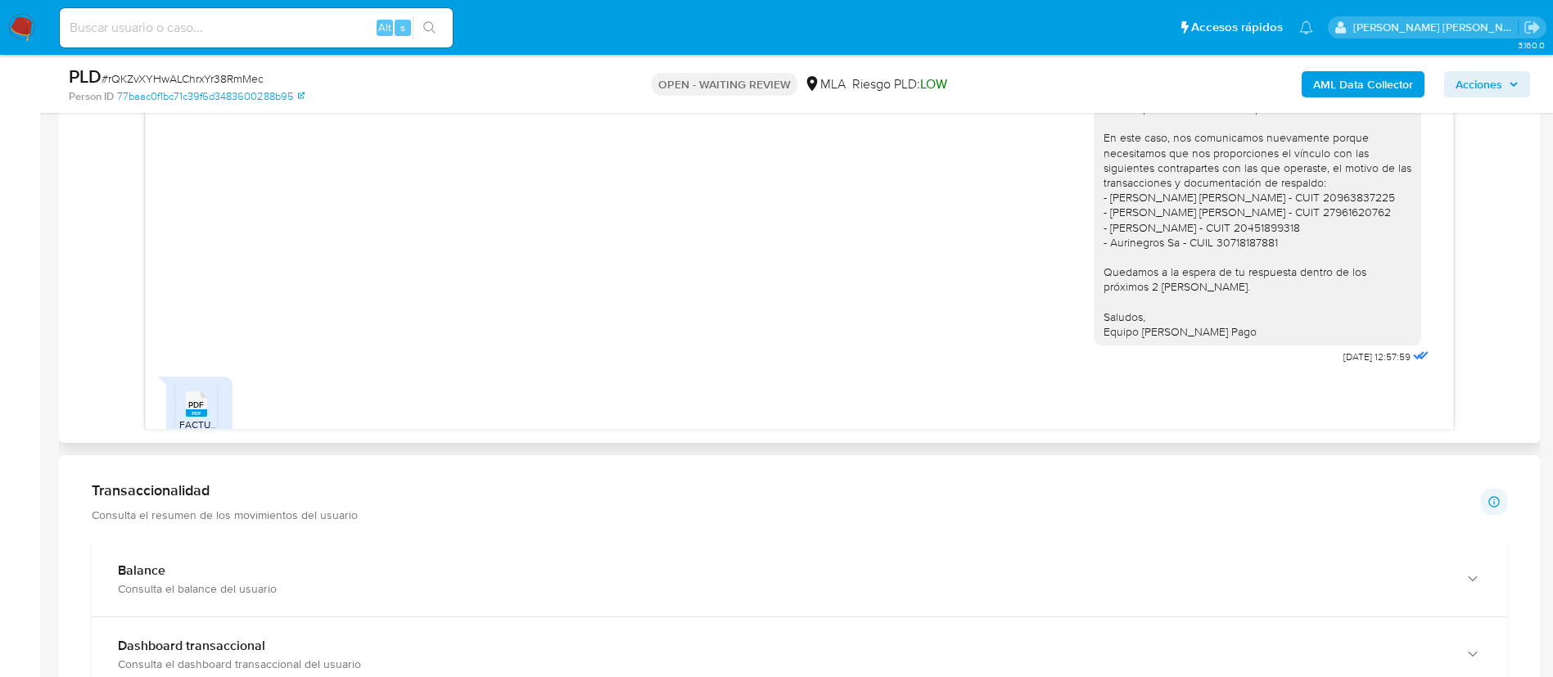
scroll to position [1091, 0]
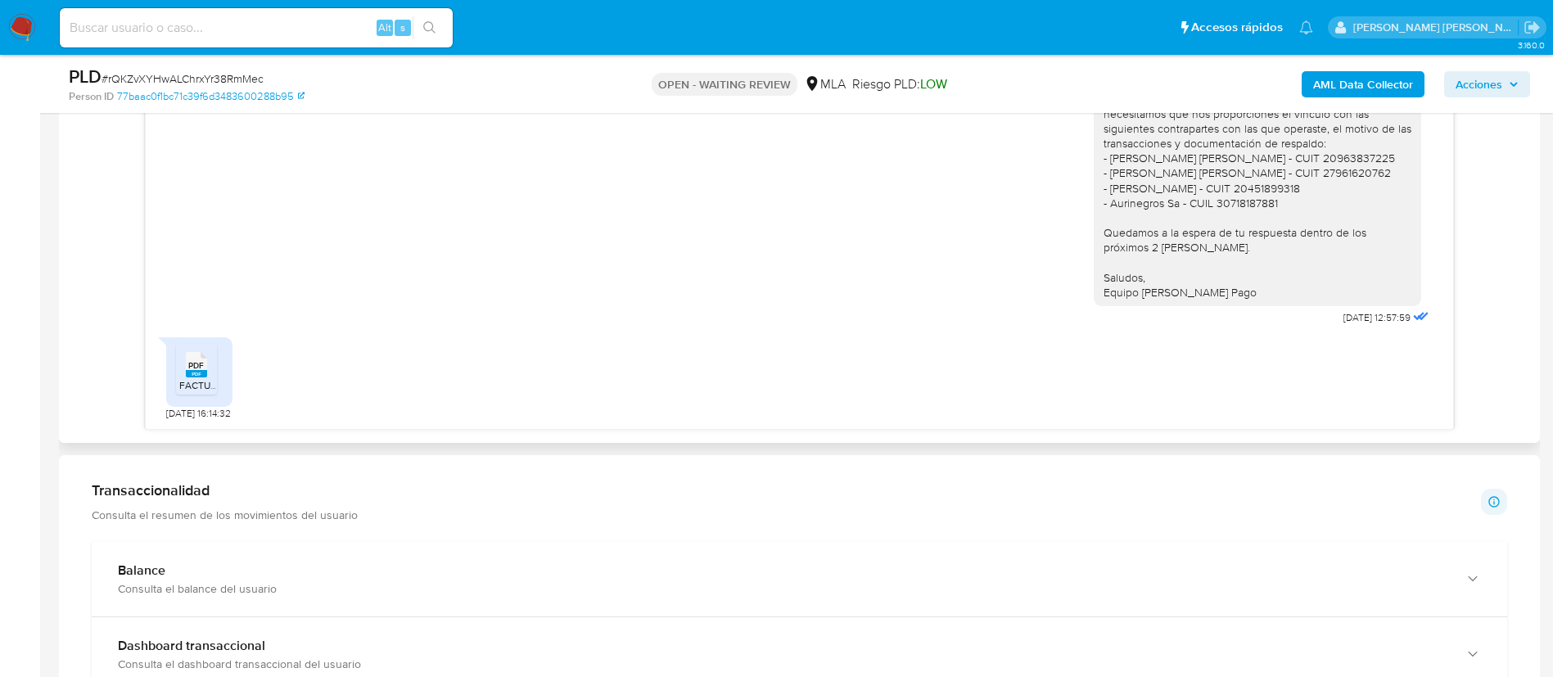
click at [187, 377] on rect at bounding box center [196, 373] width 21 height 7
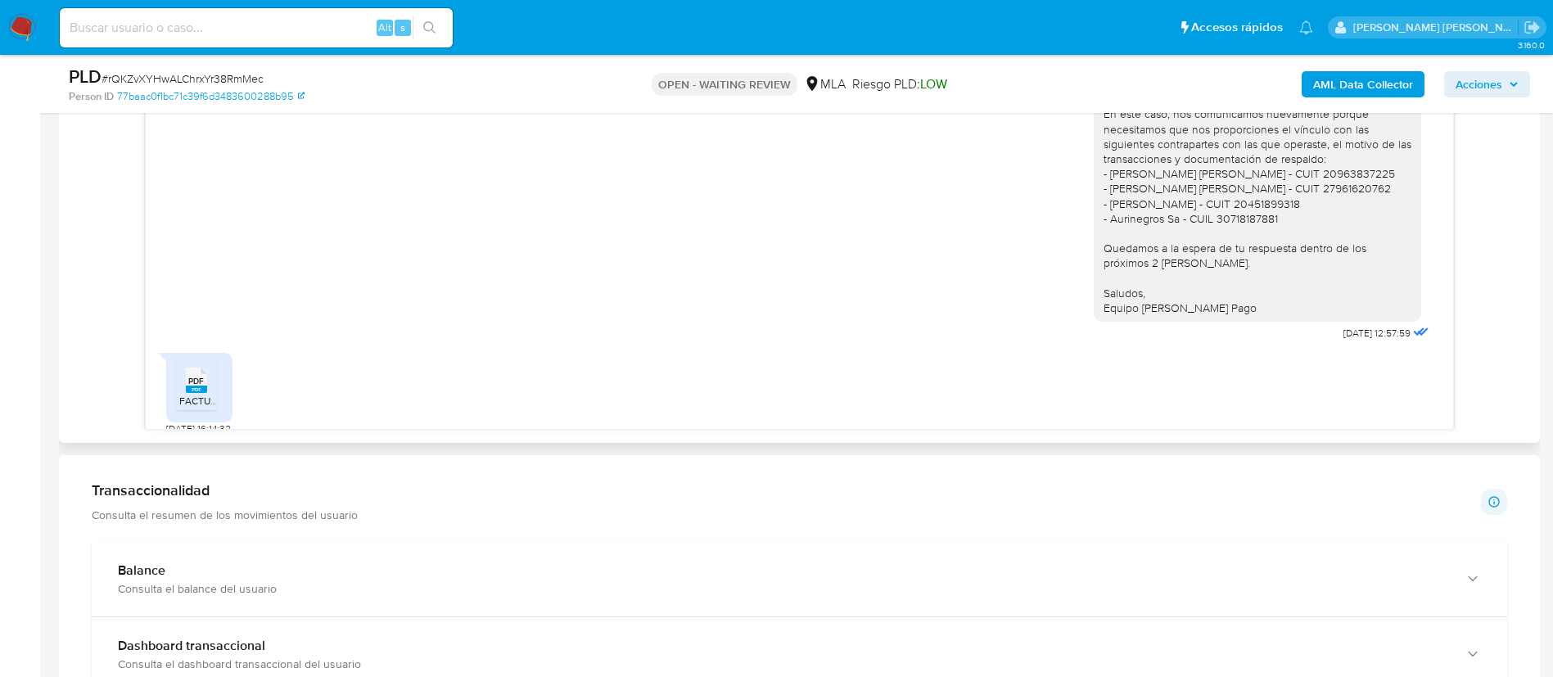
scroll to position [1043, 0]
drag, startPoint x: 1298, startPoint y: 364, endPoint x: 1355, endPoint y: 362, distance: 56.5
click at [1355, 348] on div "Buenos días, Gracias por la documentación presentada. En este caso, nos comunic…" at bounding box center [1263, 190] width 339 height 316
copy span "16/09/2025"
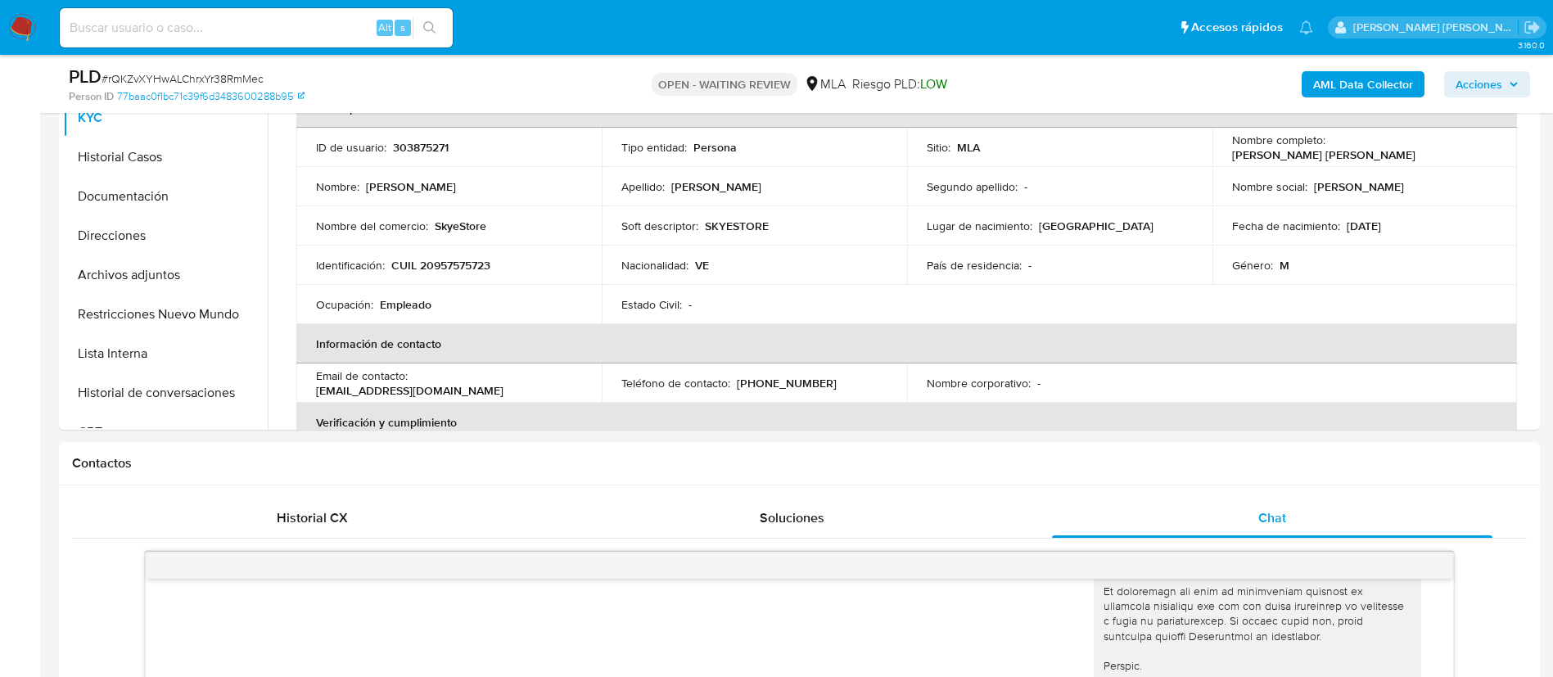
scroll to position [302, 0]
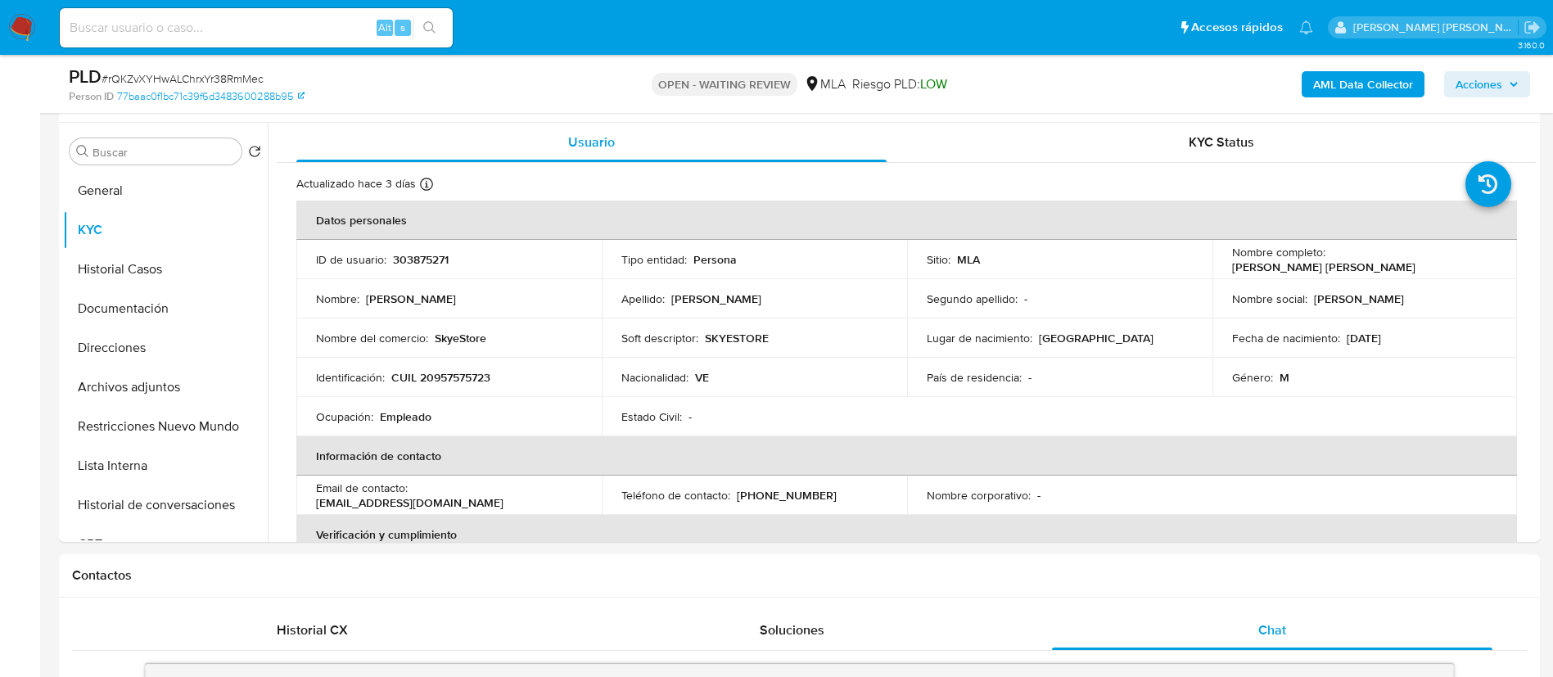
paste input "MQn6vSPDW39PsKXfooKOGsVT"
click at [316, 32] on input "MQn6vSPDW39PsKXfooKOGsVT" at bounding box center [256, 27] width 393 height 21
type input "MQn6vSPDW39PsKXfooKOGsVT"
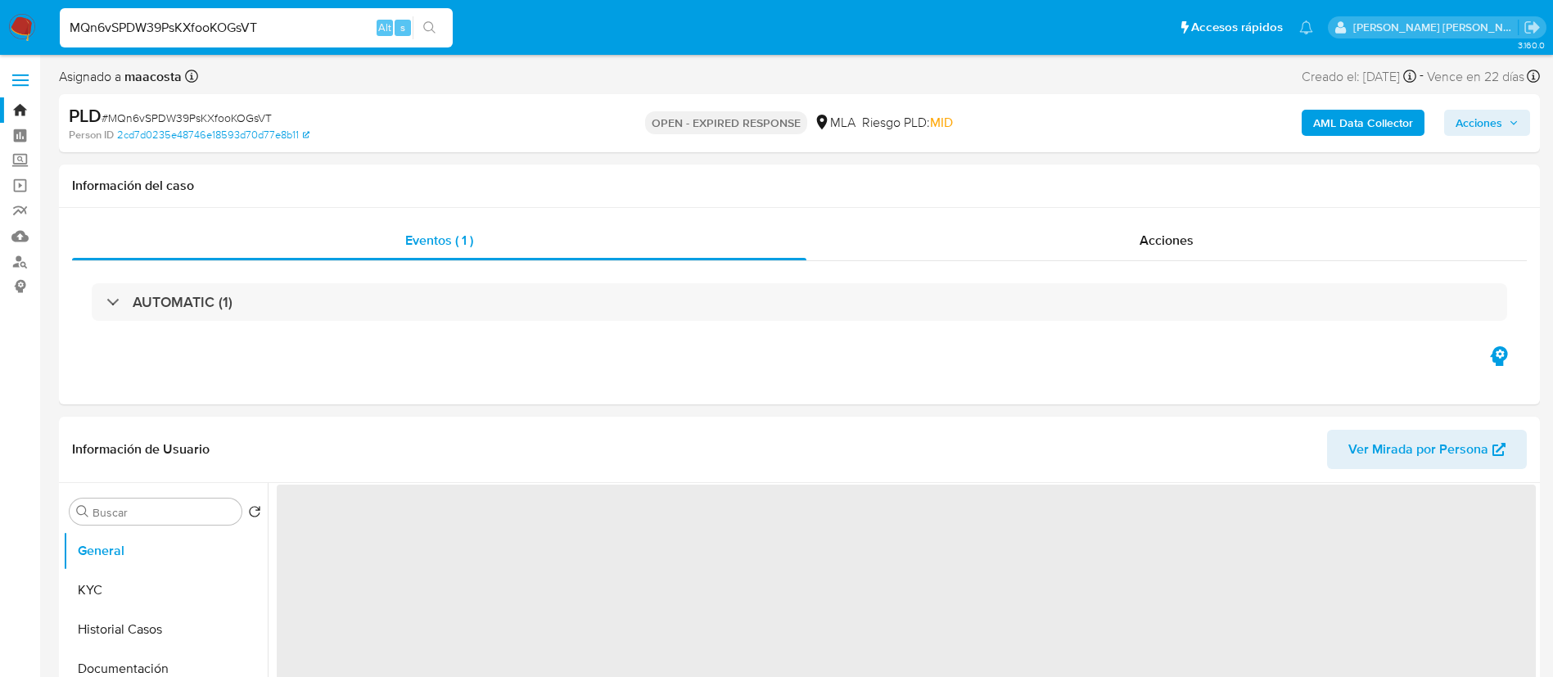
select select "10"
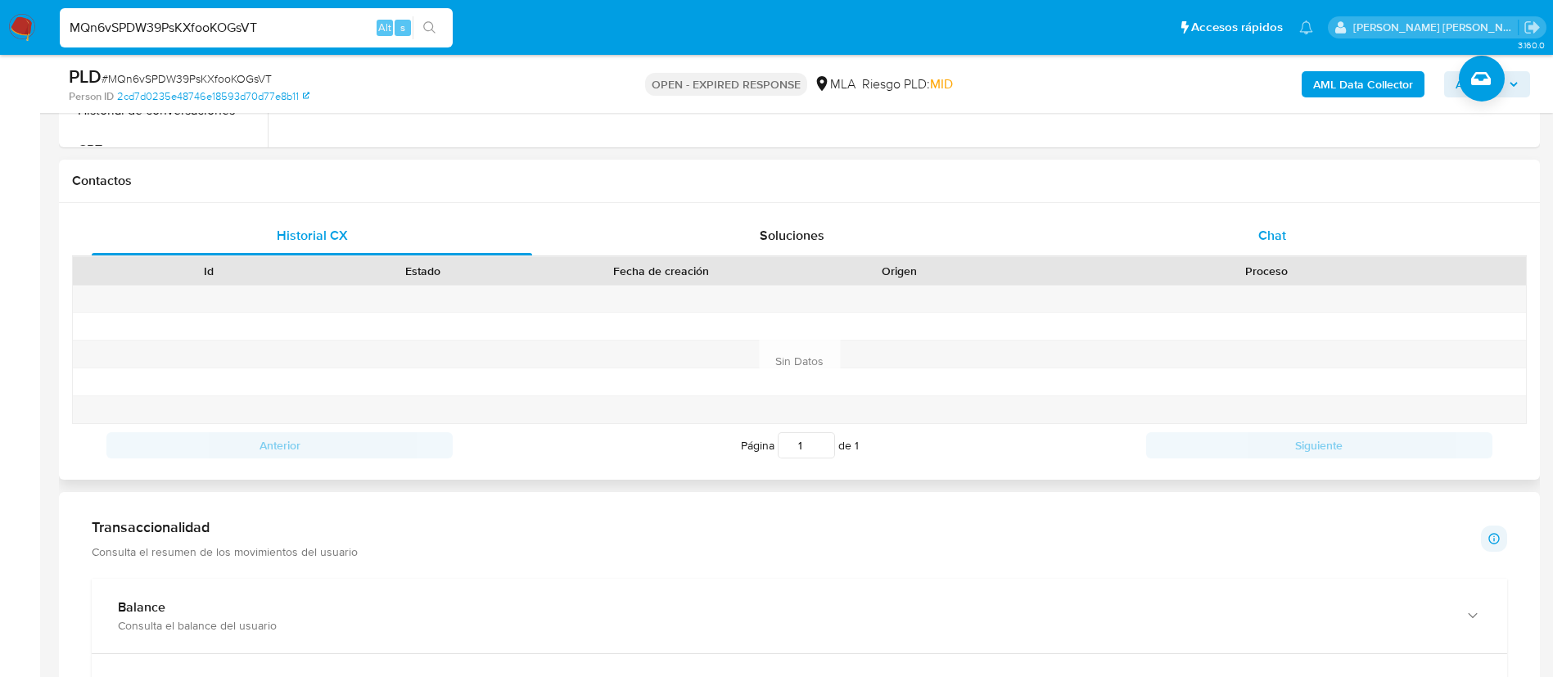
click at [1277, 234] on span "Chat" at bounding box center [1272, 235] width 28 height 19
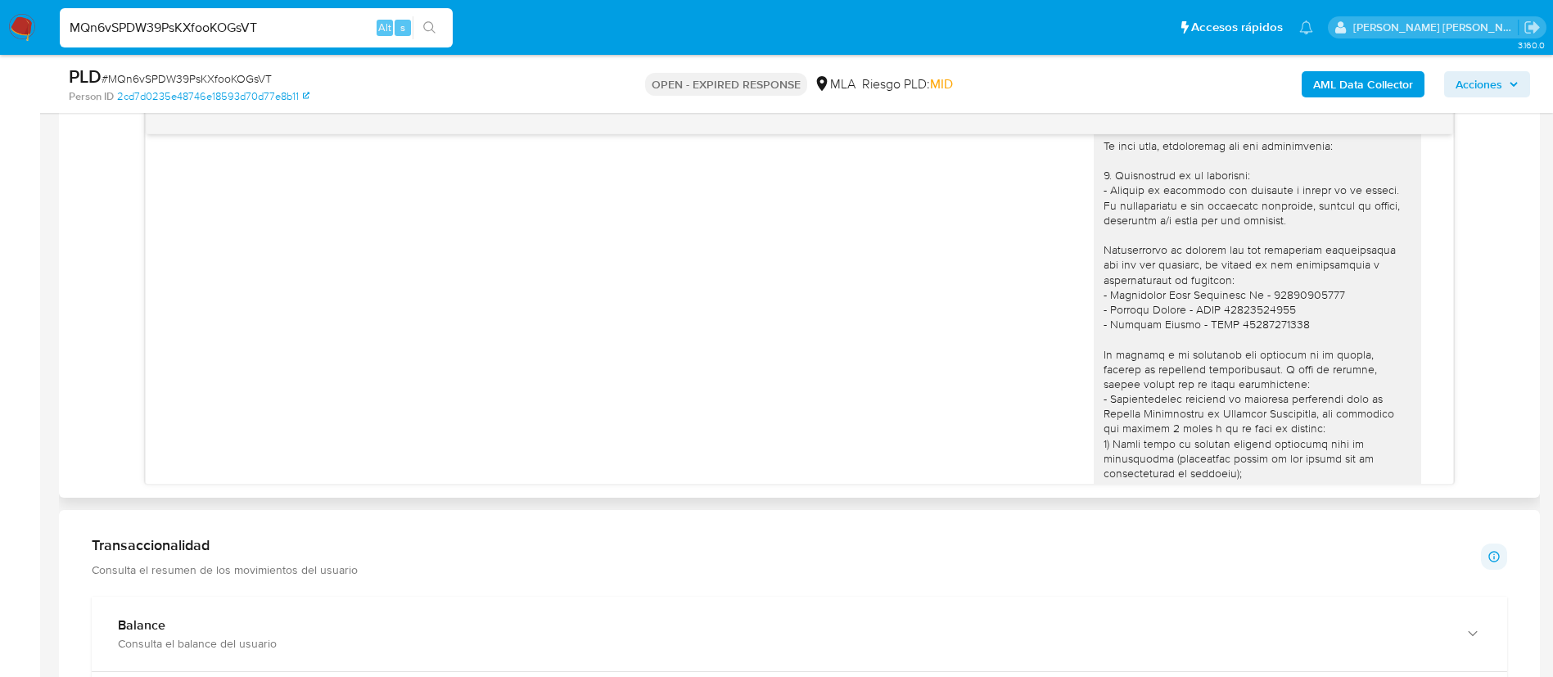
scroll to position [1366, 0]
click at [1039, 557] on div "Transaccionalidad Consulta el resumen de los movimientos del usuario Informació…" at bounding box center [800, 556] width 1416 height 41
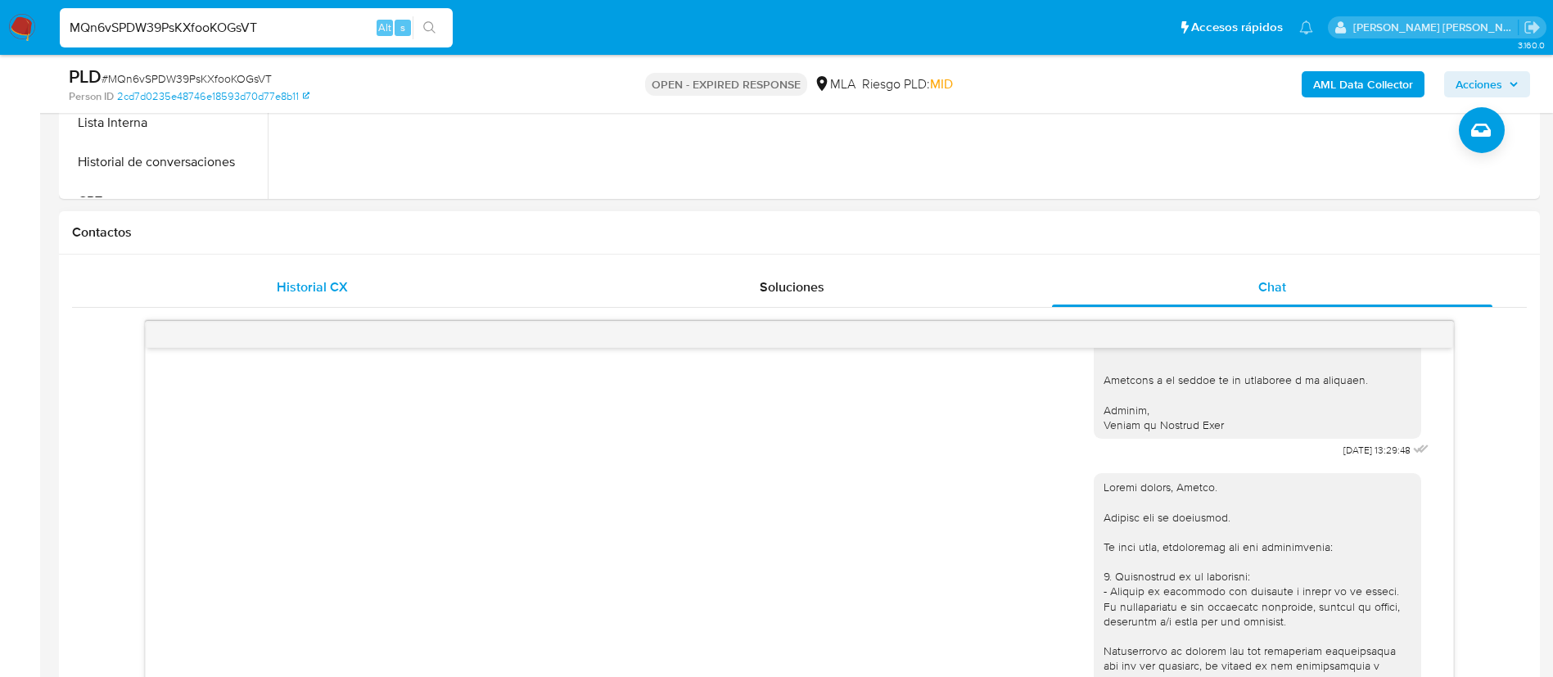
scroll to position [1175, 0]
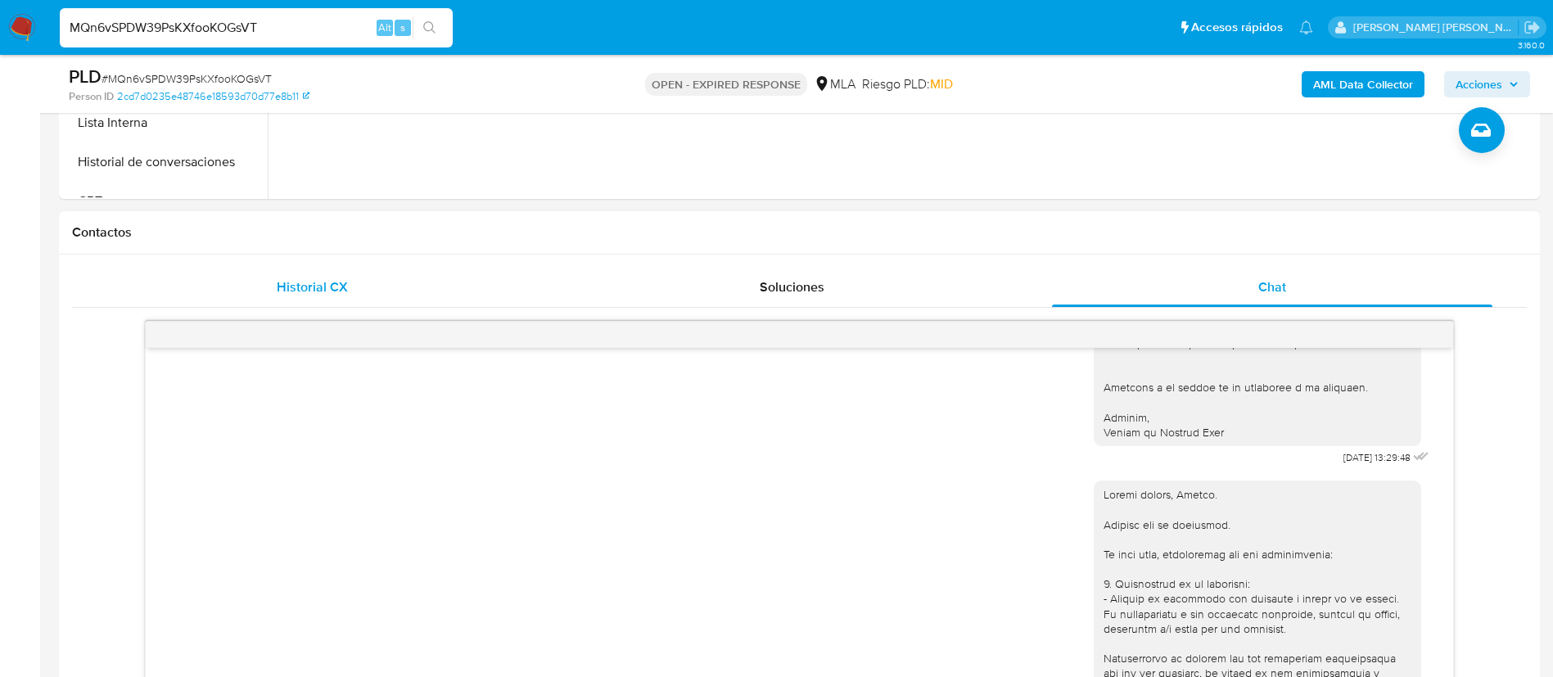
click at [316, 292] on span "Historial CX" at bounding box center [312, 287] width 71 height 19
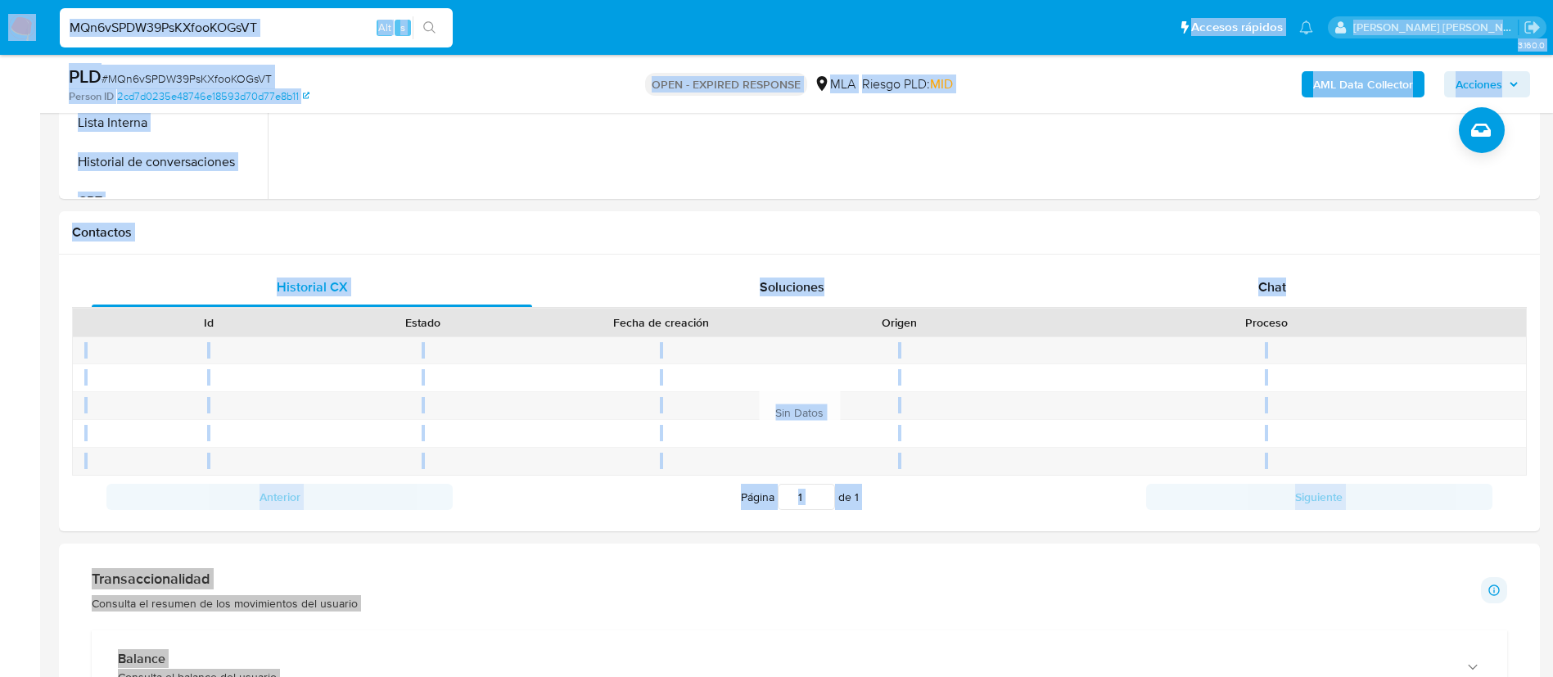
click at [283, 22] on input "MQn6vSPDW39PsKXfooKOGsVT" at bounding box center [256, 27] width 393 height 21
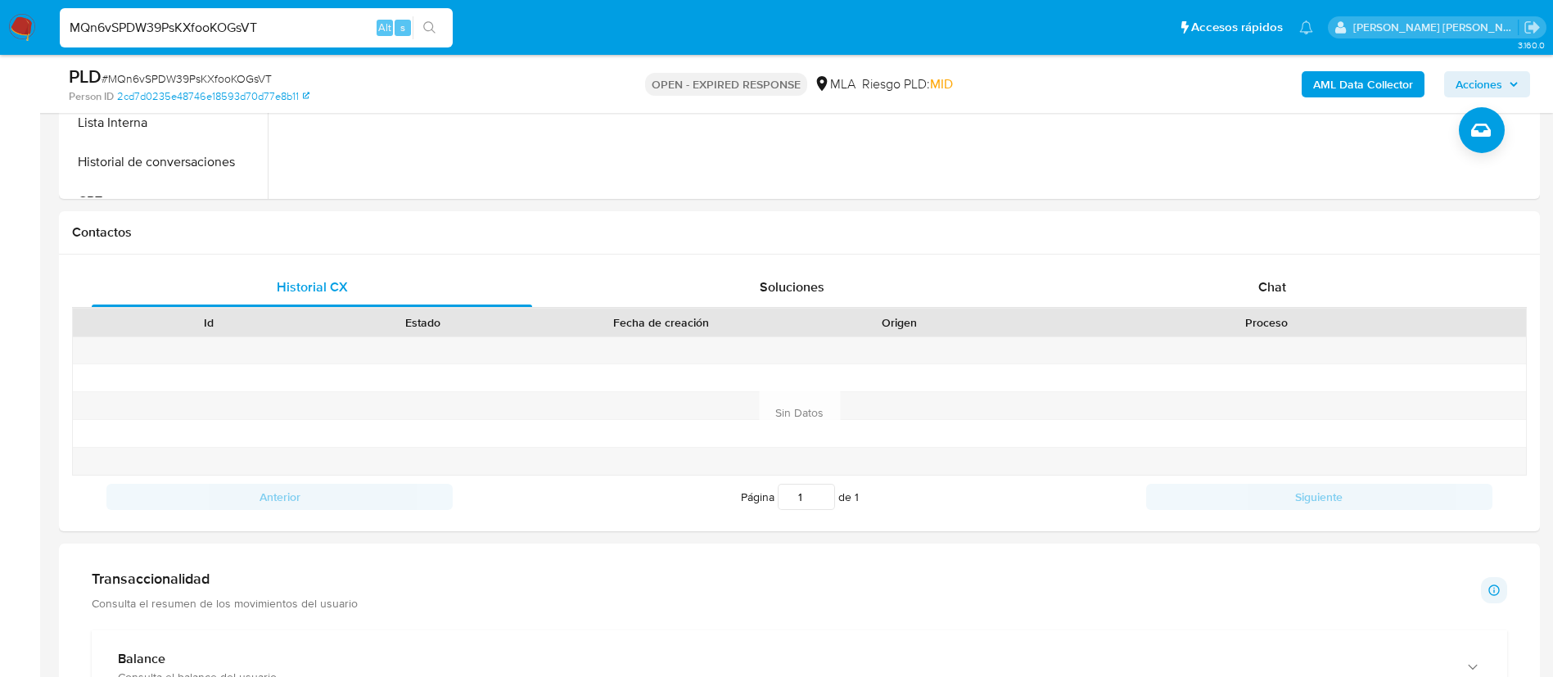
paste input "IiOwXEYVWT7642nFrBCgbRSV"
type input "IiOwXEYVWT7642nFrBCgbRSV"
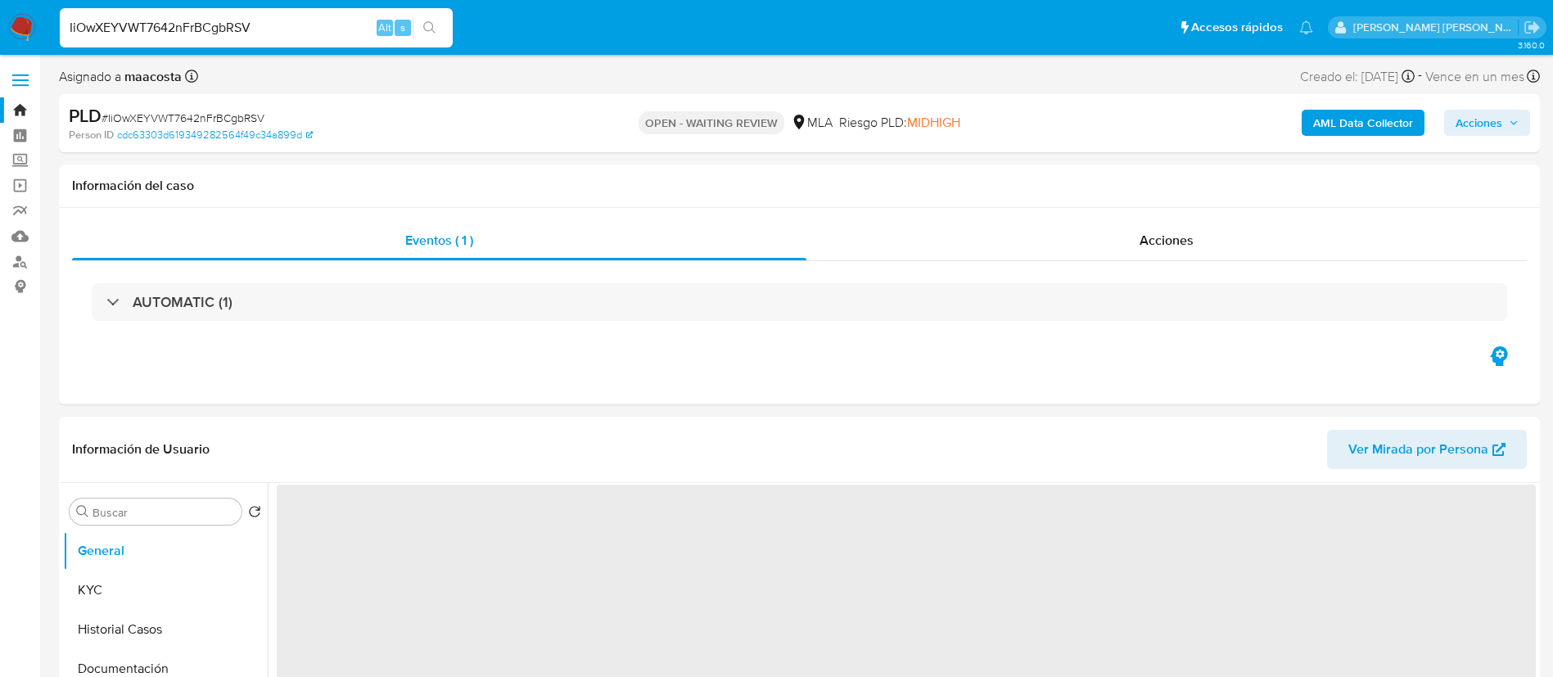
select select "10"
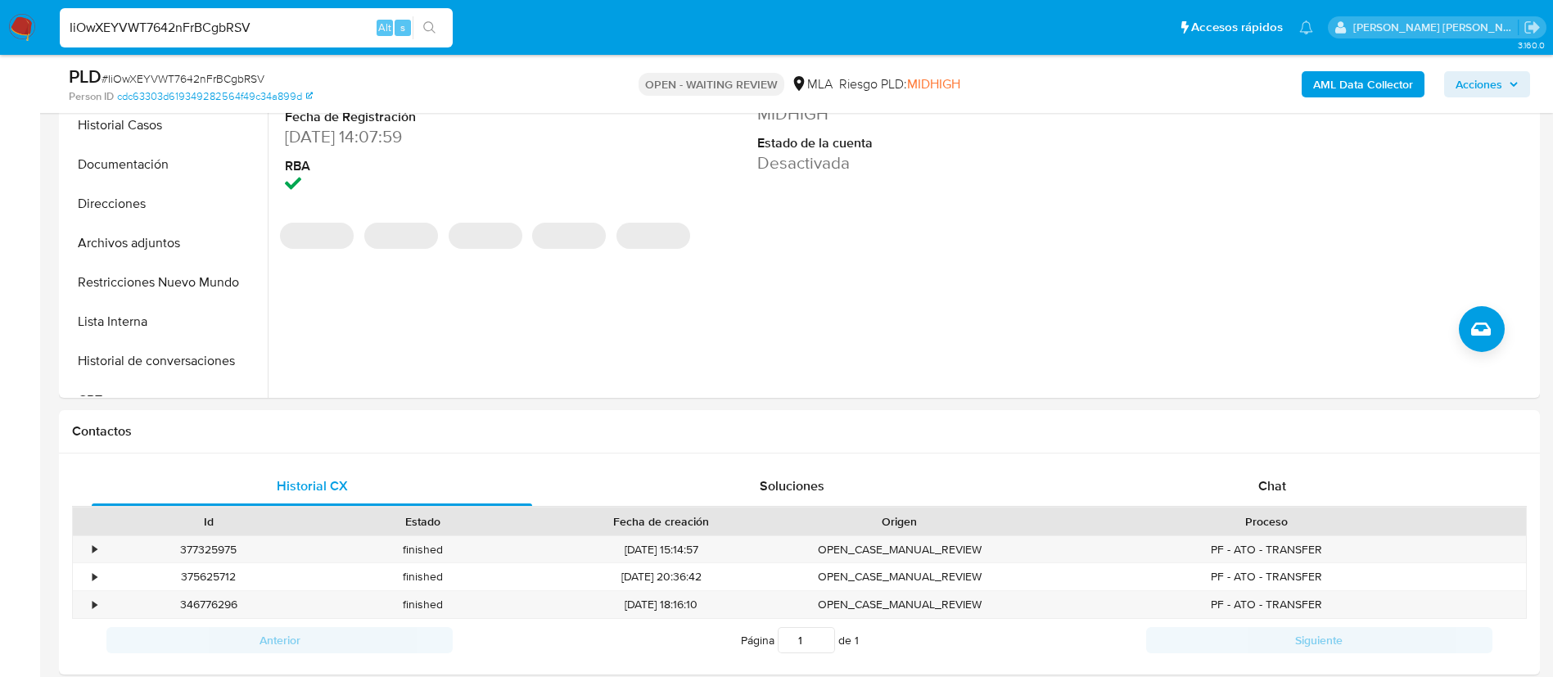
scroll to position [469, 0]
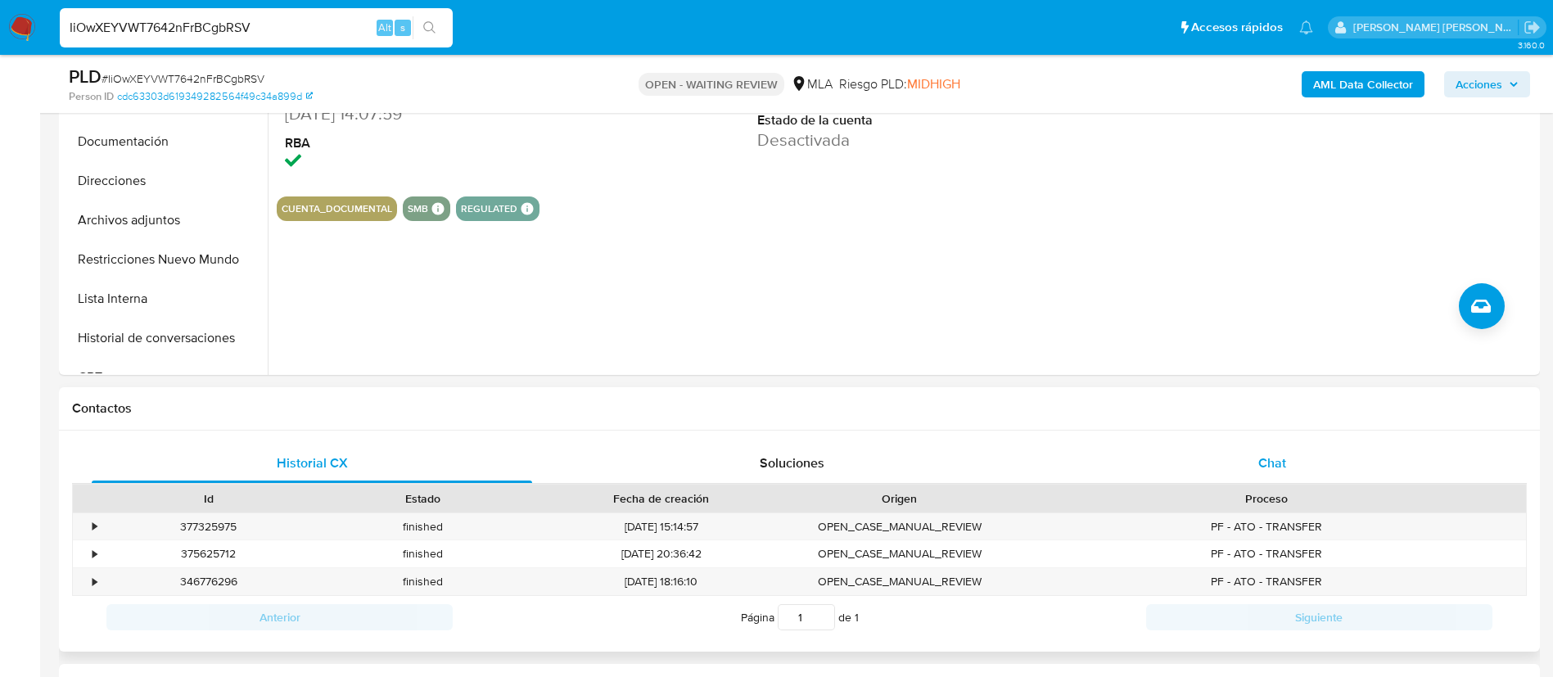
click at [1298, 464] on div "Chat" at bounding box center [1272, 463] width 440 height 39
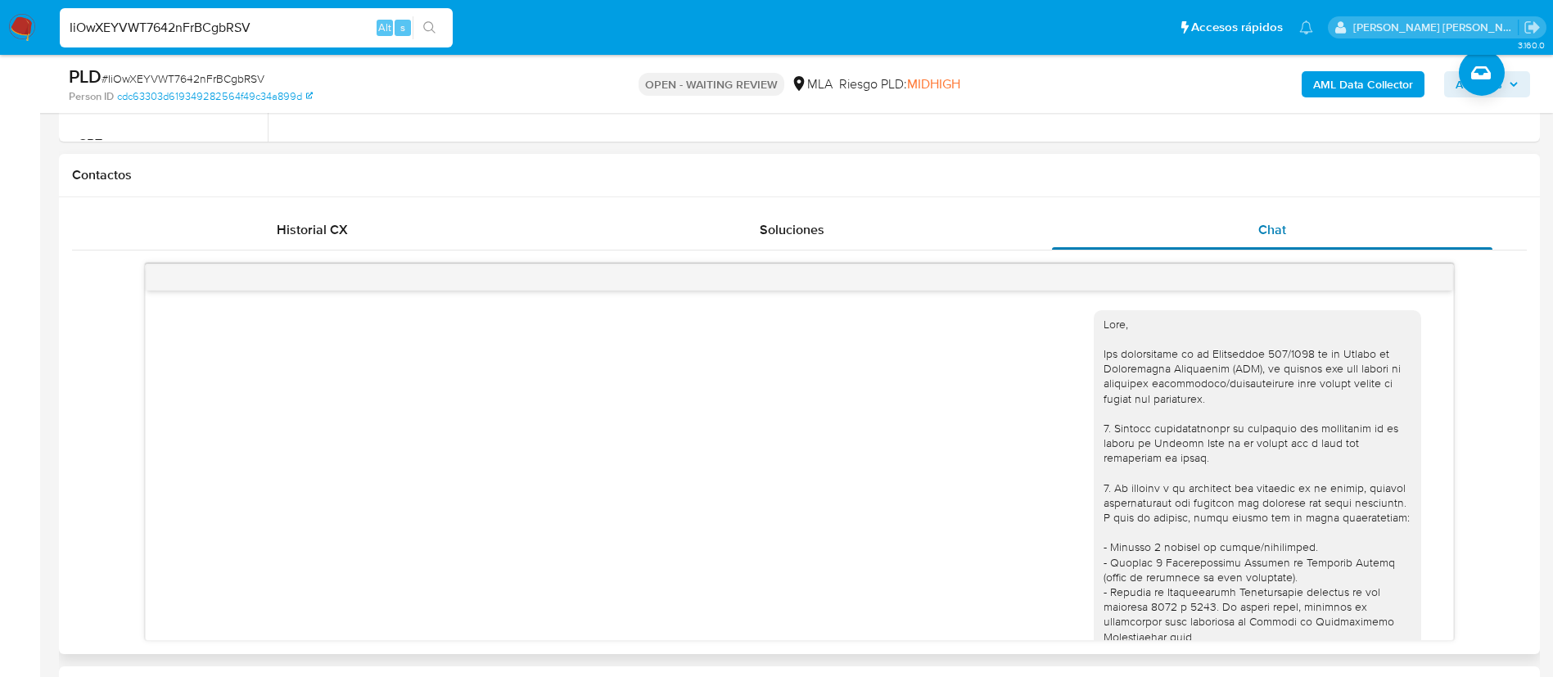
scroll to position [657, 0]
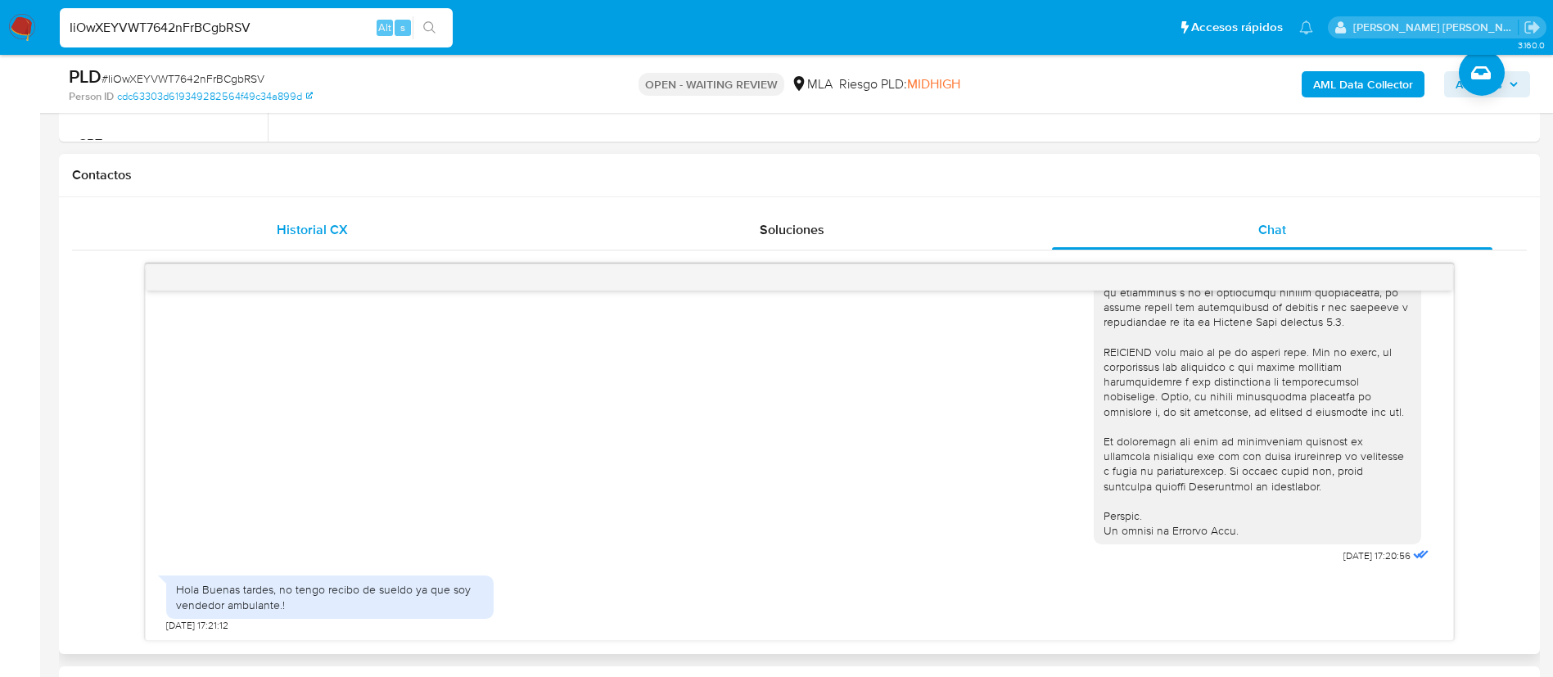
click at [331, 221] on span "Historial CX" at bounding box center [312, 229] width 71 height 19
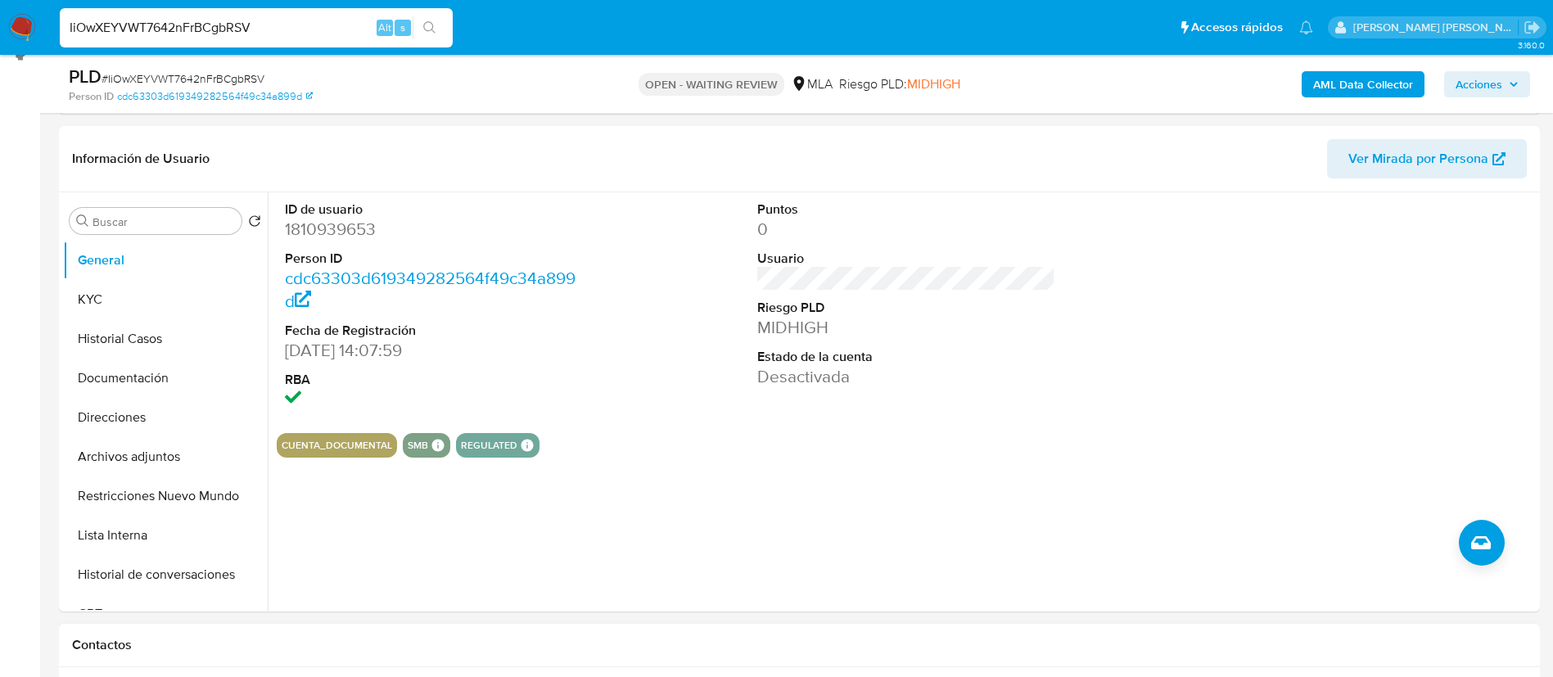
scroll to position [228, 0]
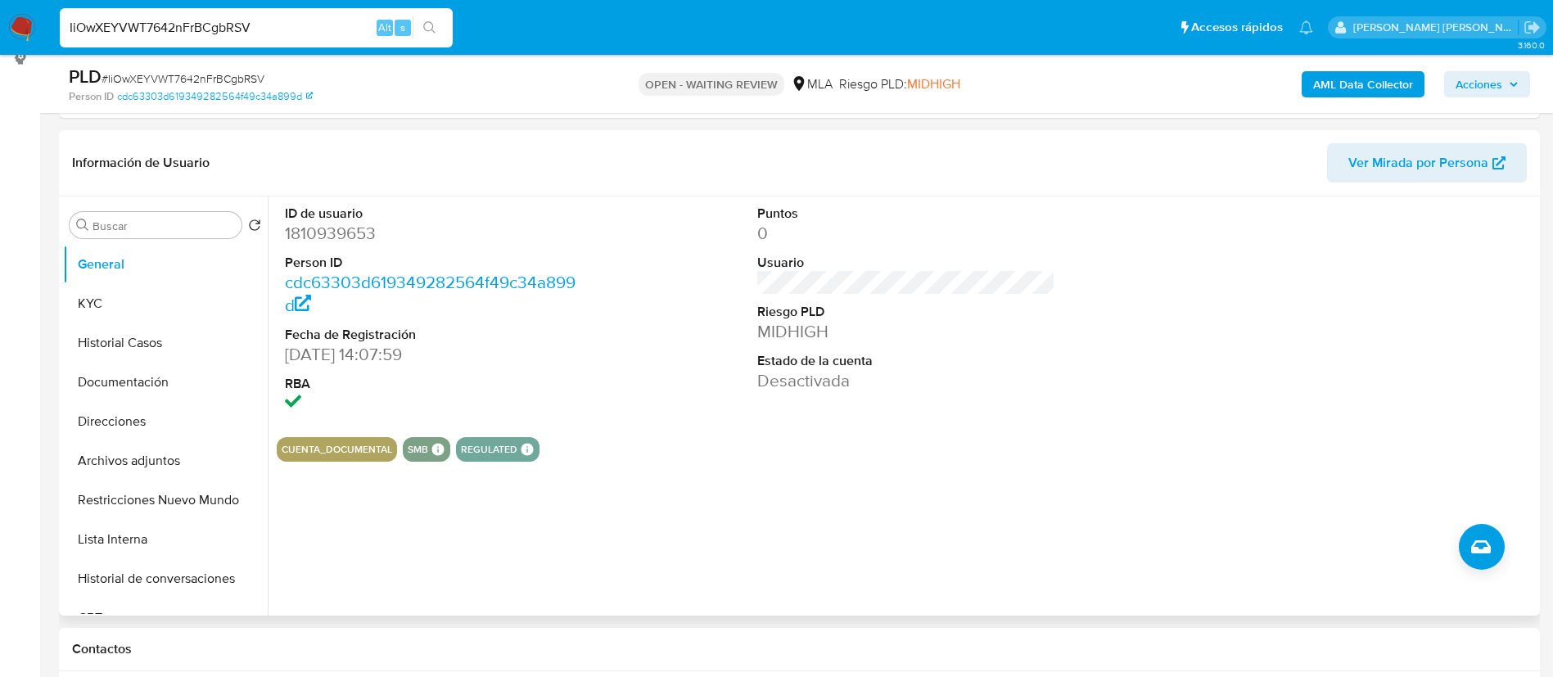
click at [334, 230] on dd "1810939653" at bounding box center [434, 233] width 299 height 23
copy dd "1810939653"
paste input "ECDbC21POoNQB9HWJGu1mU9E"
click at [311, 33] on input "ECDbC21POoNQB9HWJGu1mU9E" at bounding box center [256, 27] width 393 height 21
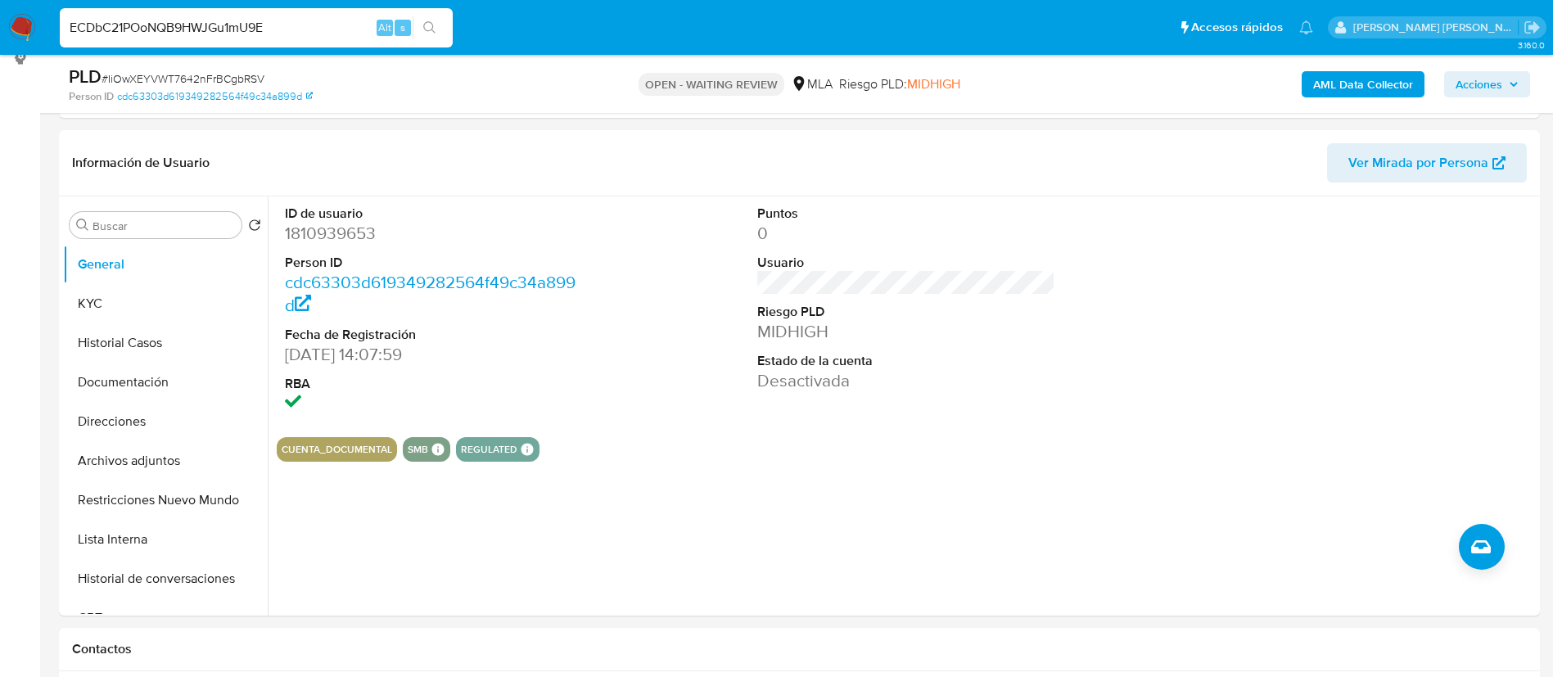
type input "ECDbC21POoNQB9HWJGu1mU9E"
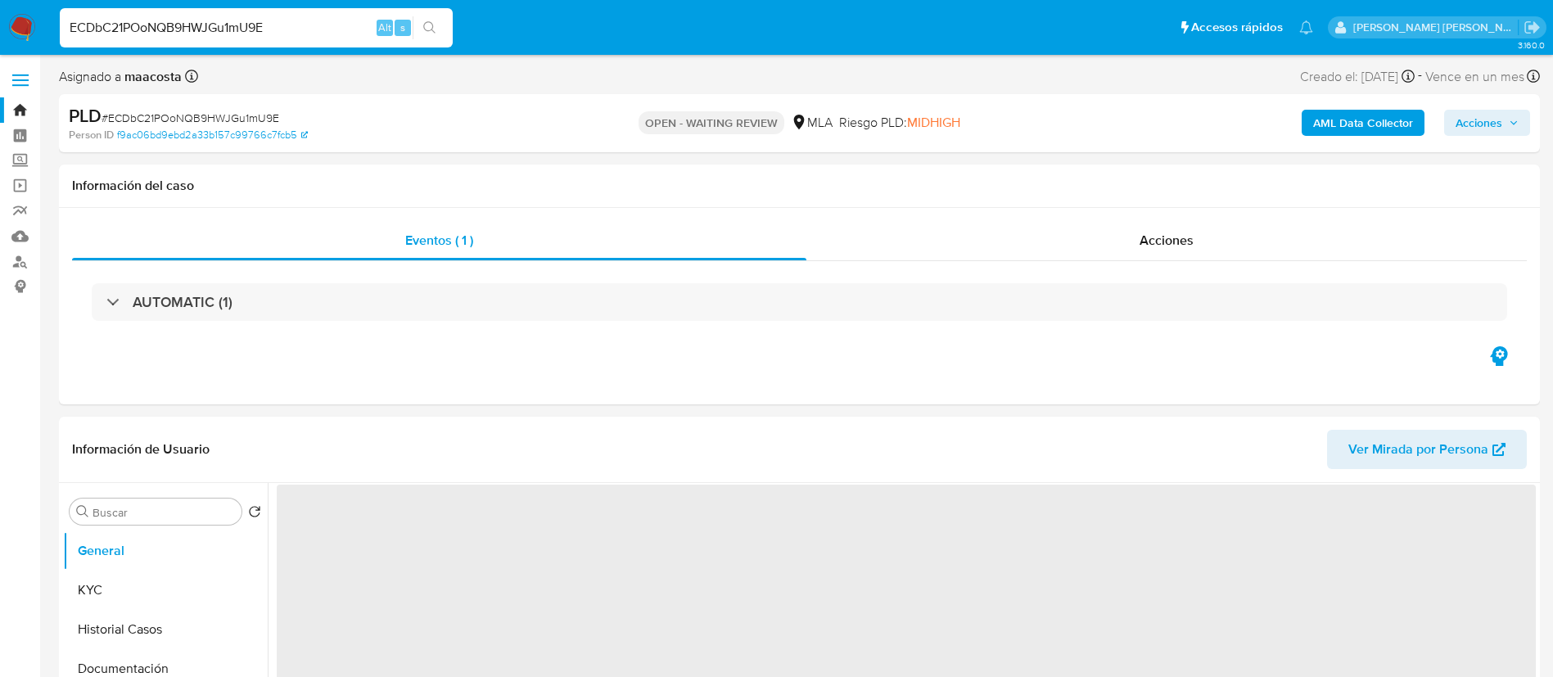
select select "10"
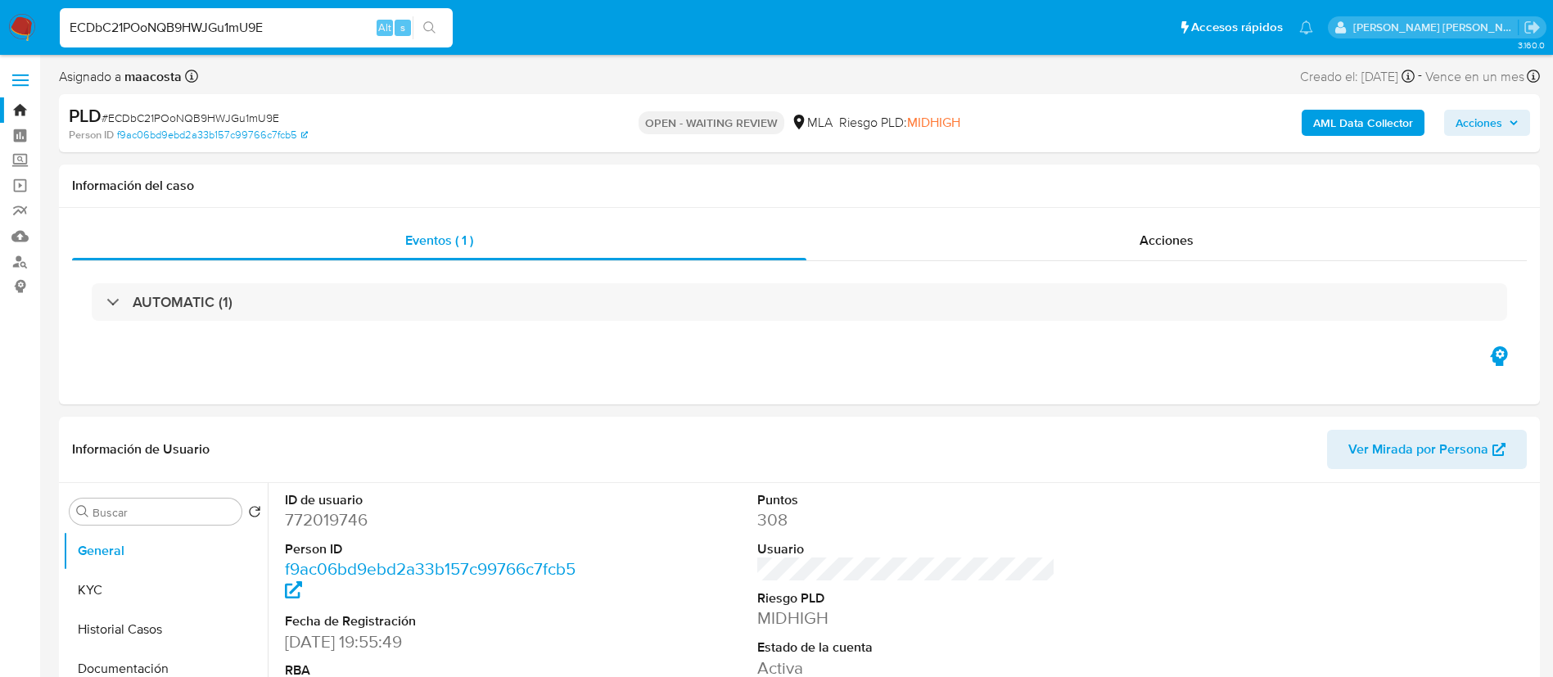
click at [1370, 122] on b "AML Data Collector" at bounding box center [1363, 123] width 100 height 26
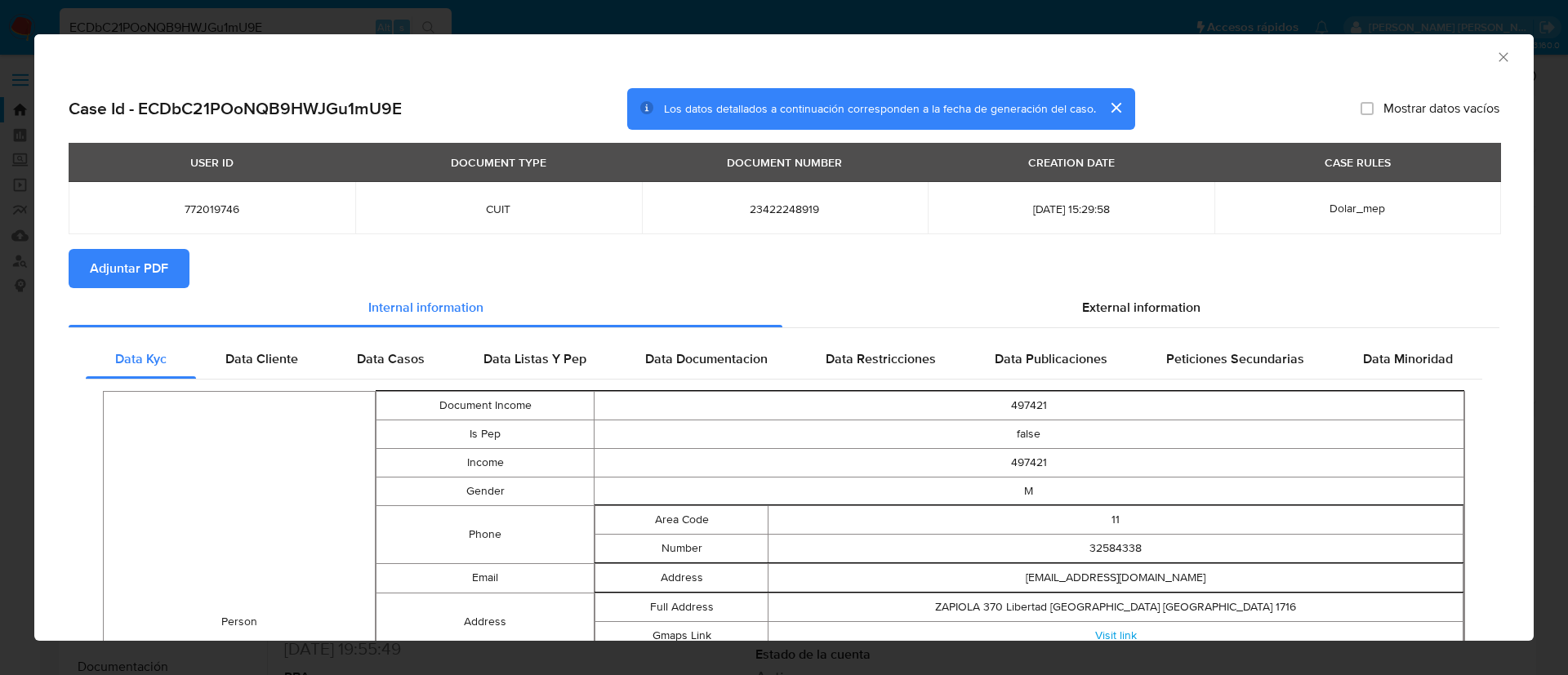
click at [160, 268] on span "Adjuntar PDF" at bounding box center [129, 268] width 79 height 36
click at [1493, 53] on div "AML Data Collector" at bounding box center [783, 54] width 1499 height 41
click at [1495, 51] on icon "Cerrar ventana" at bounding box center [1503, 57] width 16 height 16
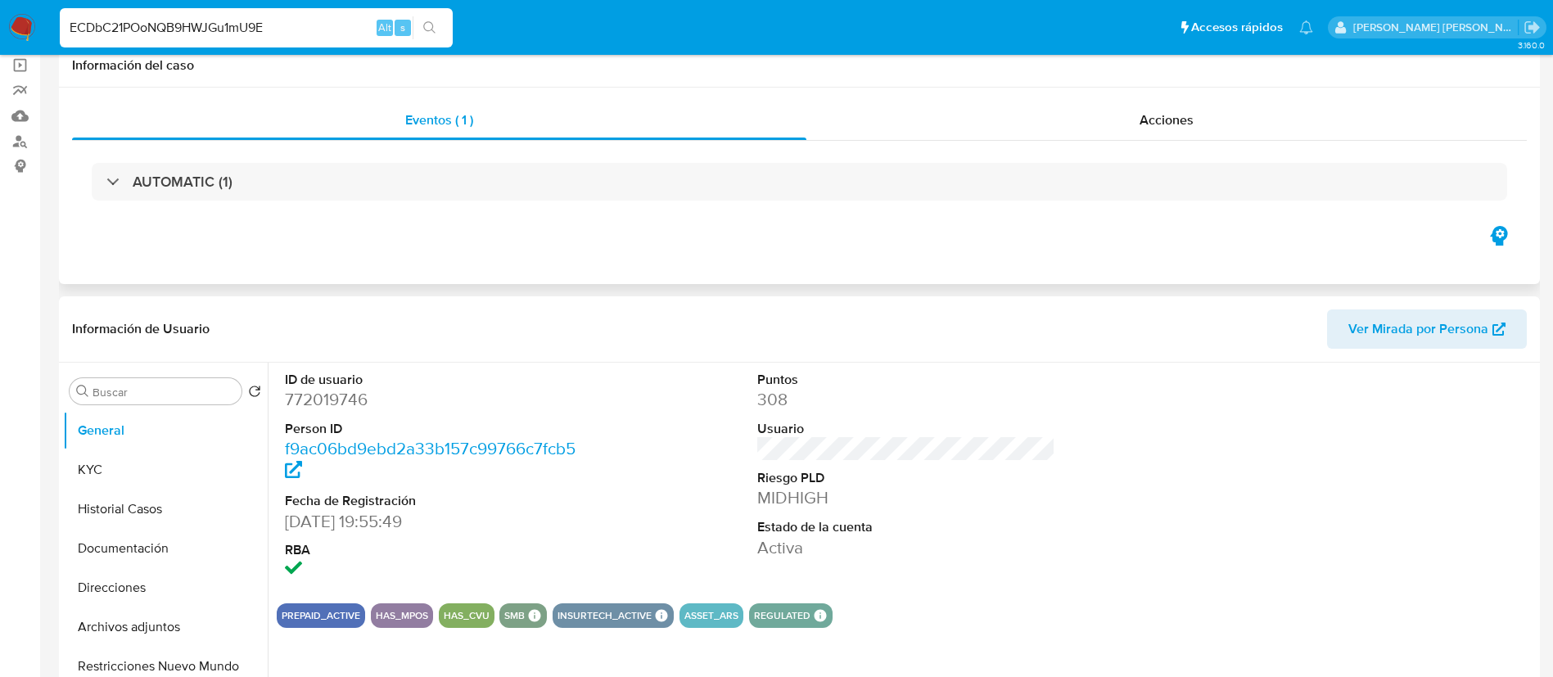
scroll to position [138, 0]
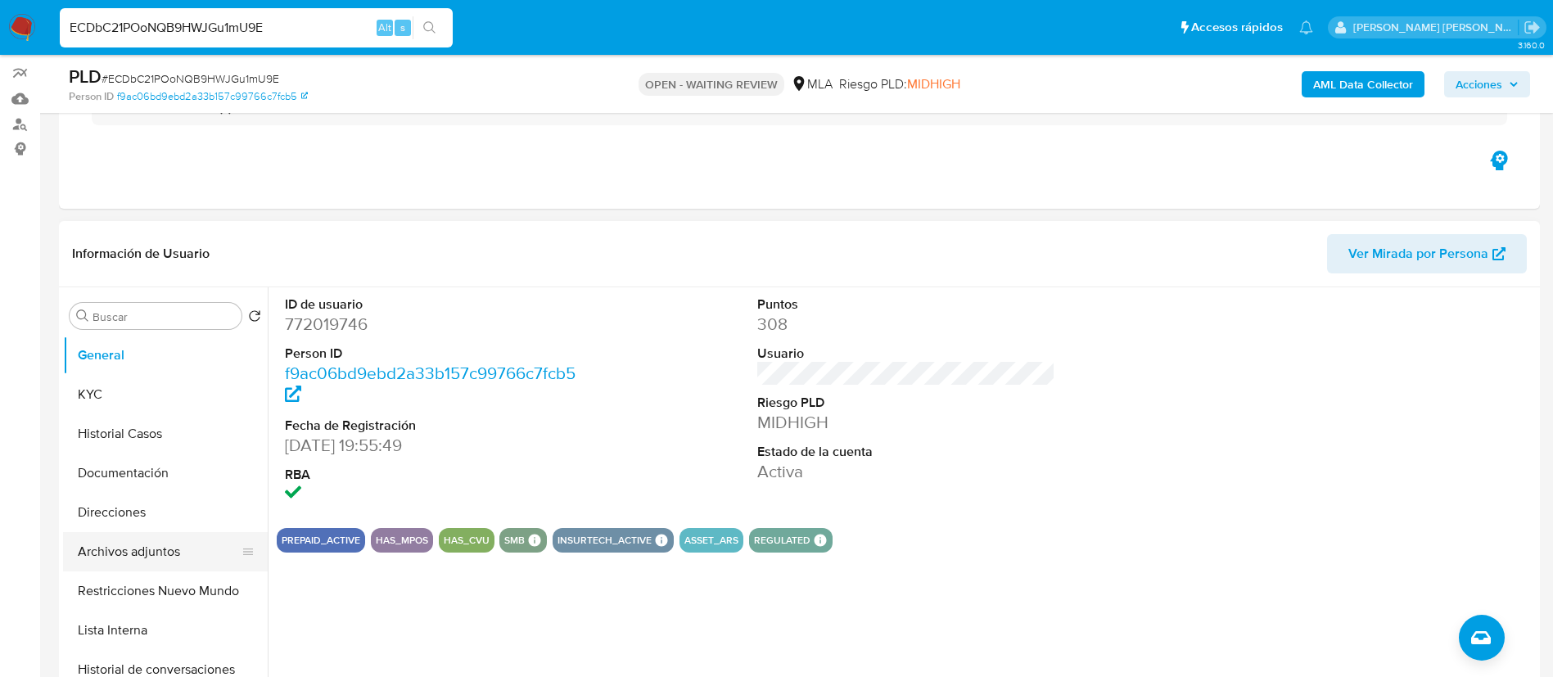
click at [135, 551] on button "Archivos adjuntos" at bounding box center [159, 551] width 192 height 39
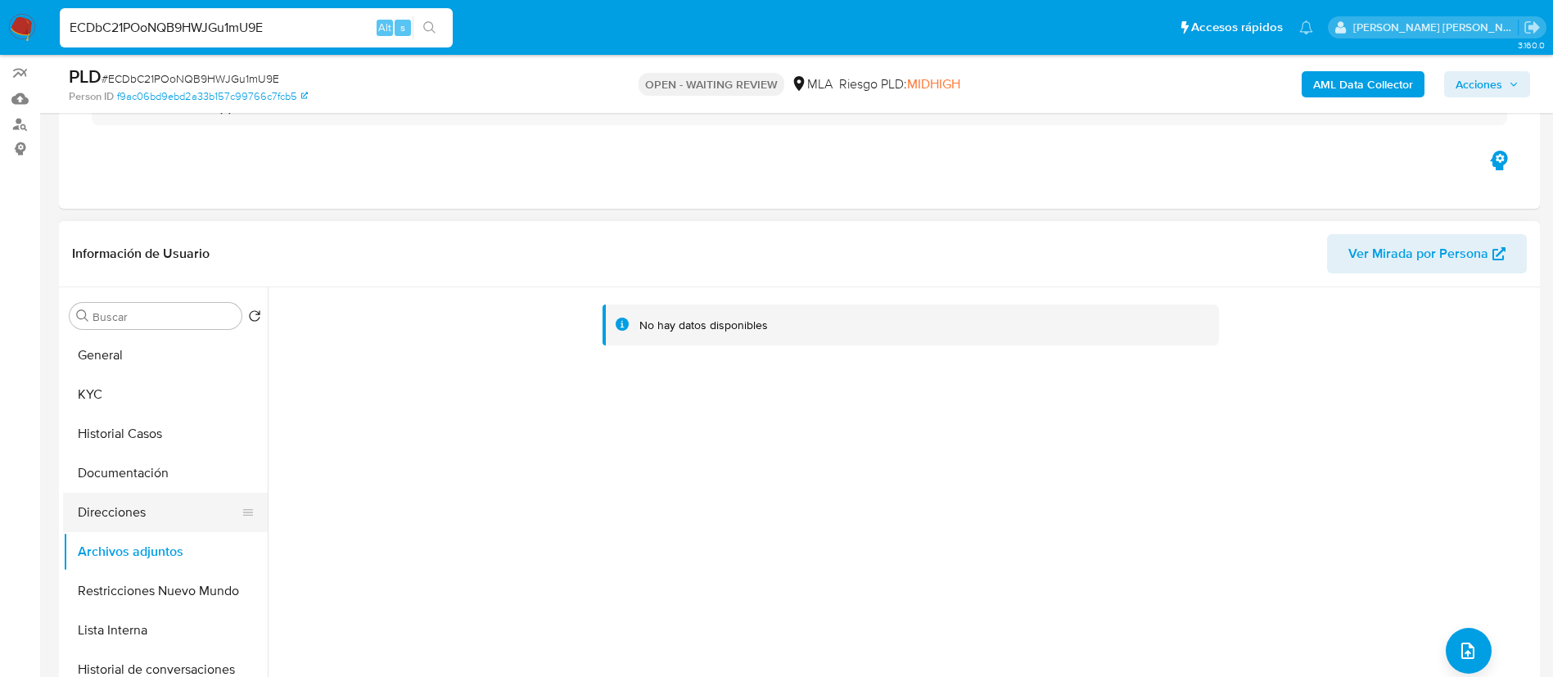
click at [129, 526] on button "Direcciones" at bounding box center [159, 512] width 192 height 39
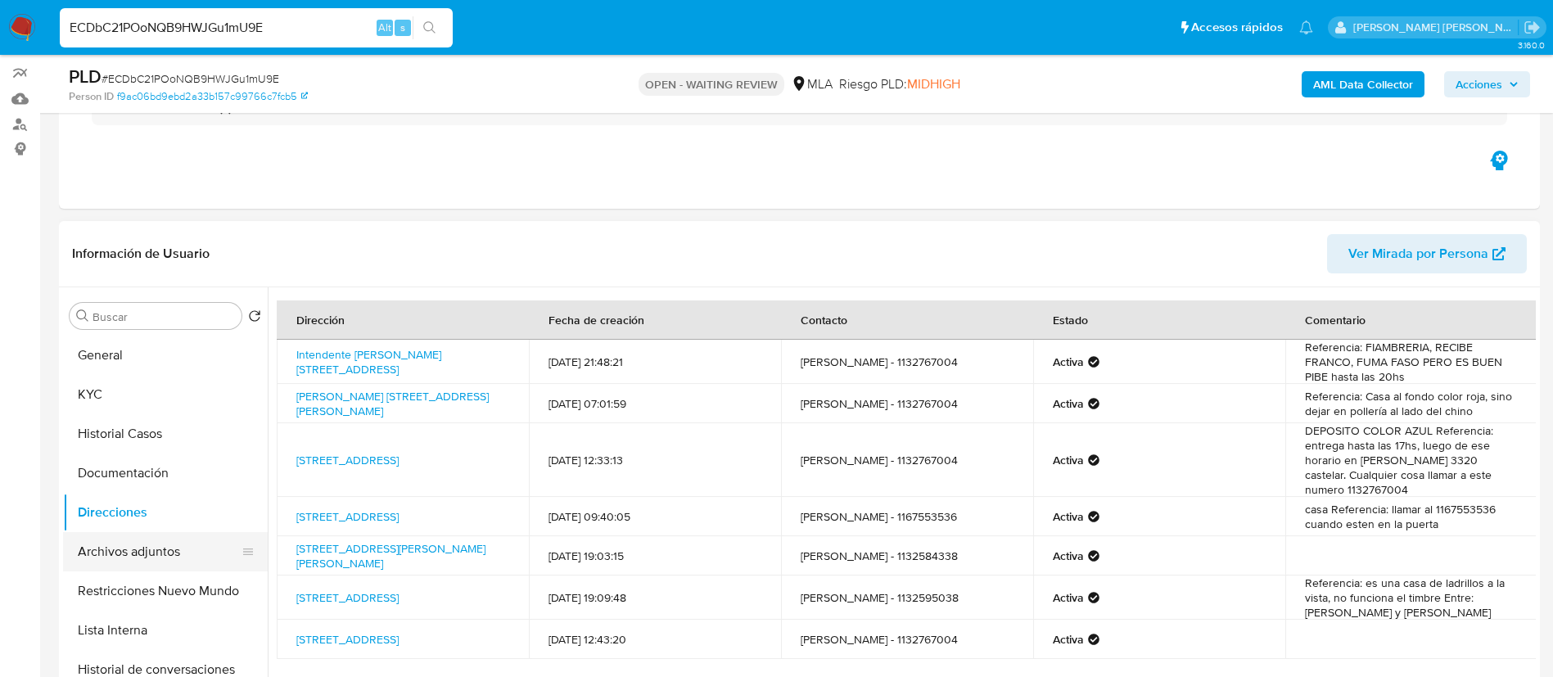
click at [144, 550] on button "Archivos adjuntos" at bounding box center [159, 551] width 192 height 39
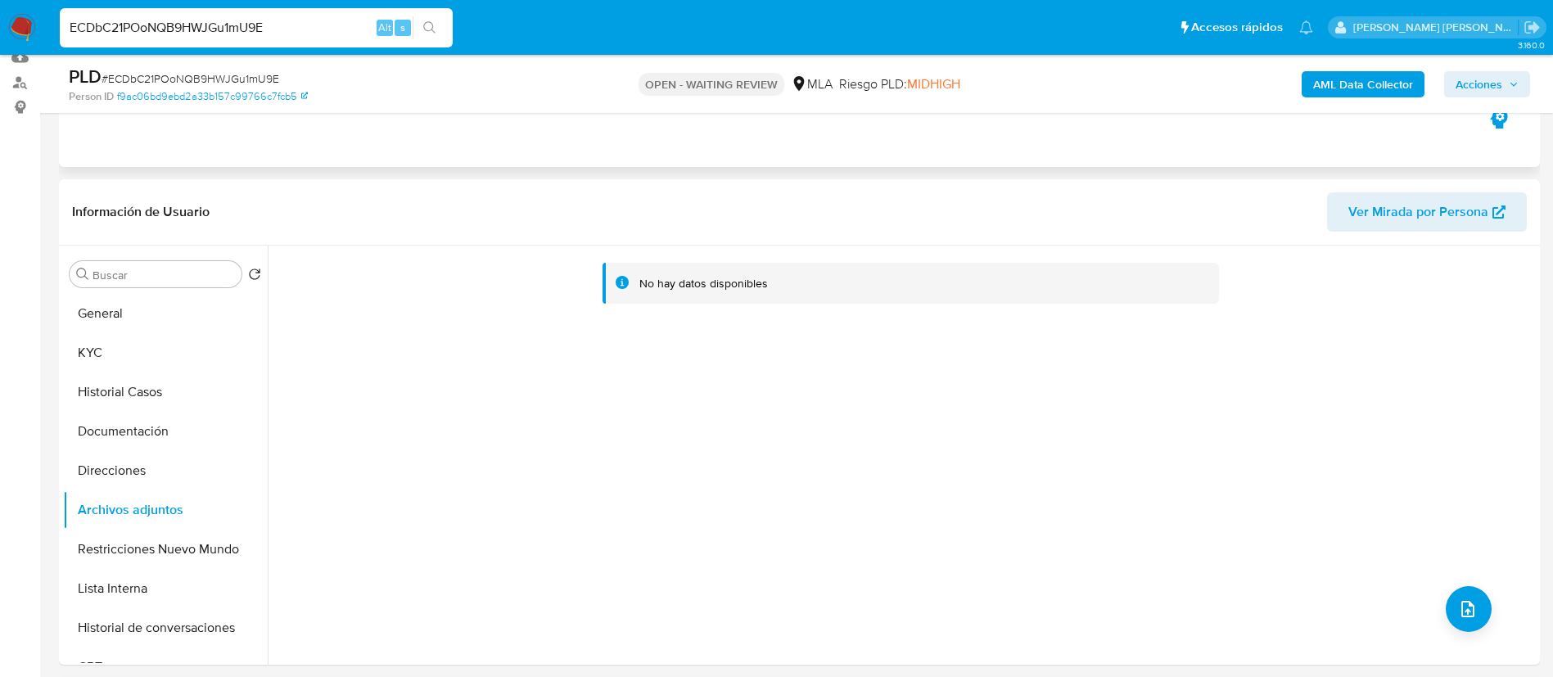
scroll to position [181, 0]
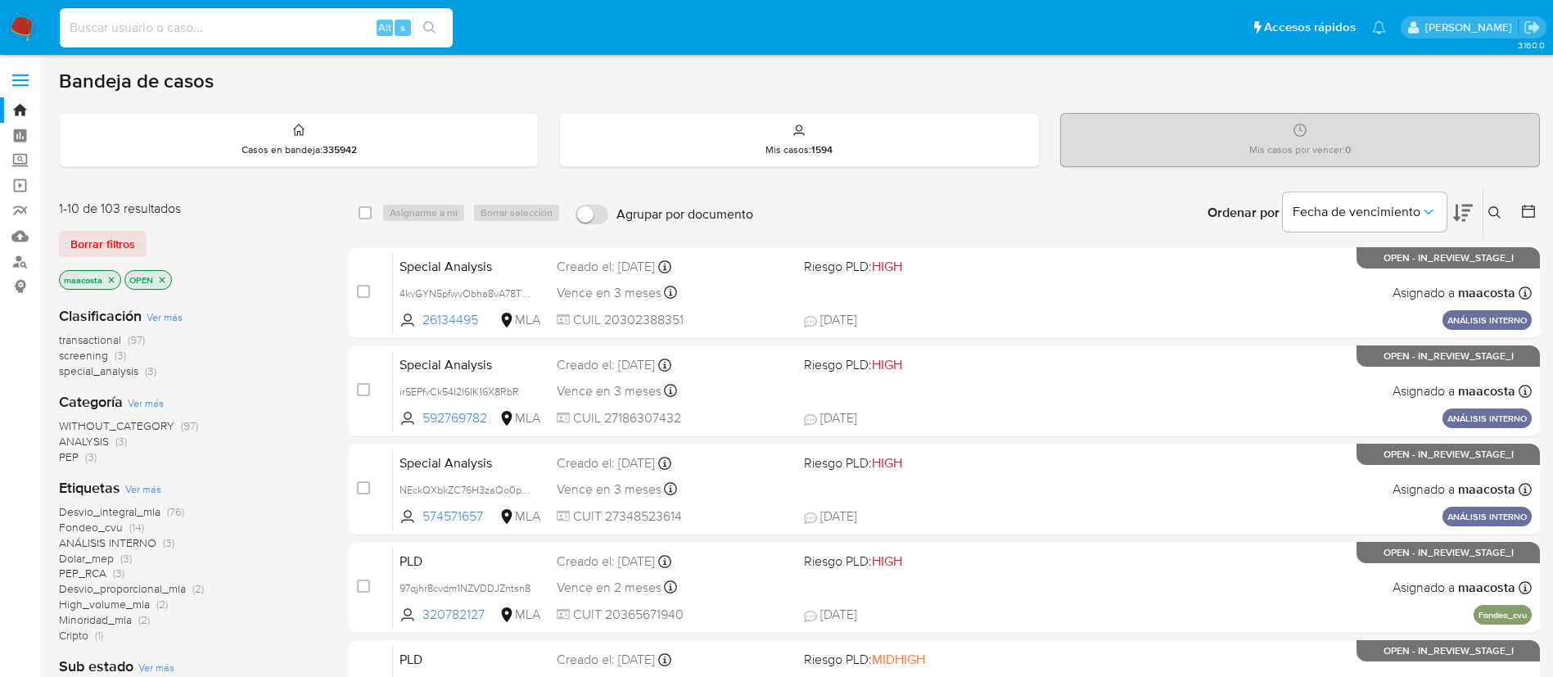
click at [319, 27] on input at bounding box center [256, 27] width 393 height 21
paste input "m7DnmuZI9oZXIJa7fik8jiSC"
type input "m7DnmuZI9oZXIJa7fik8jiSC"
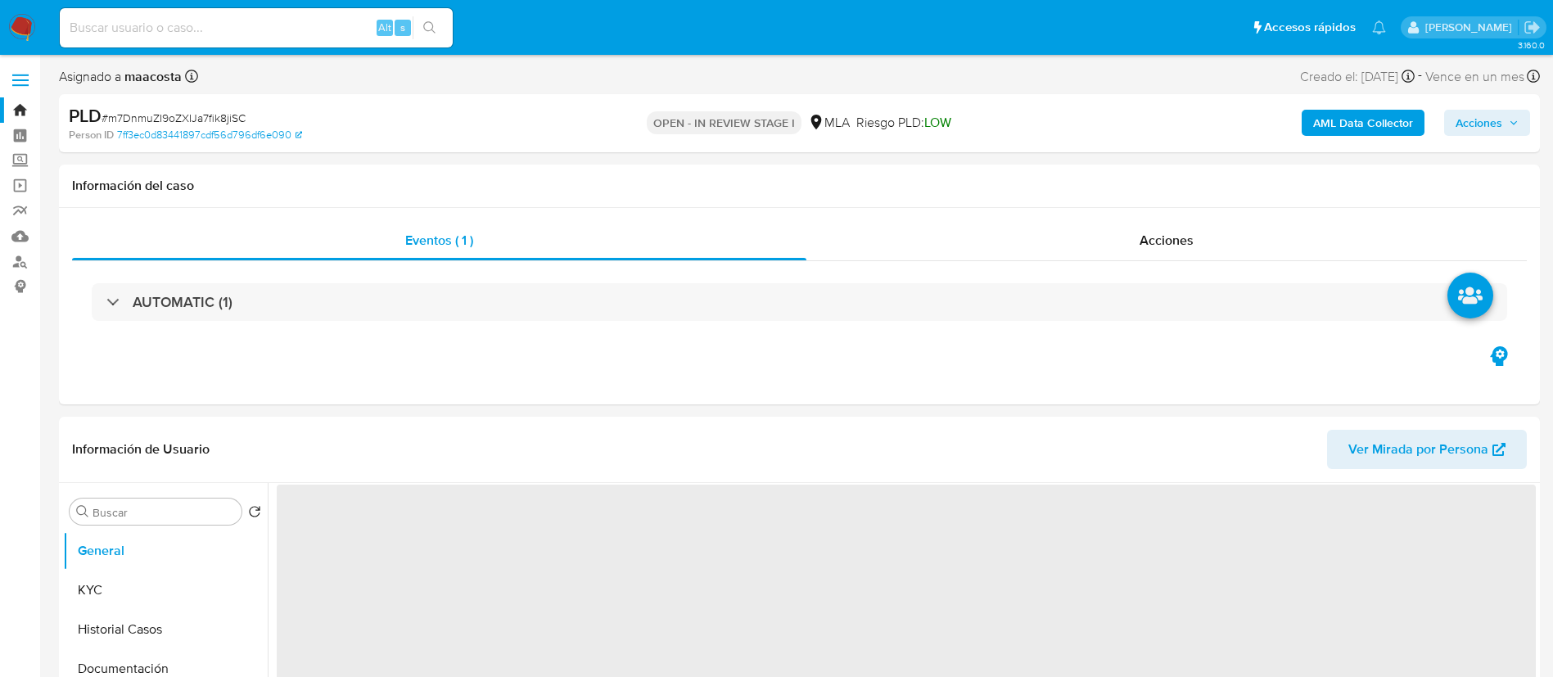
select select "10"
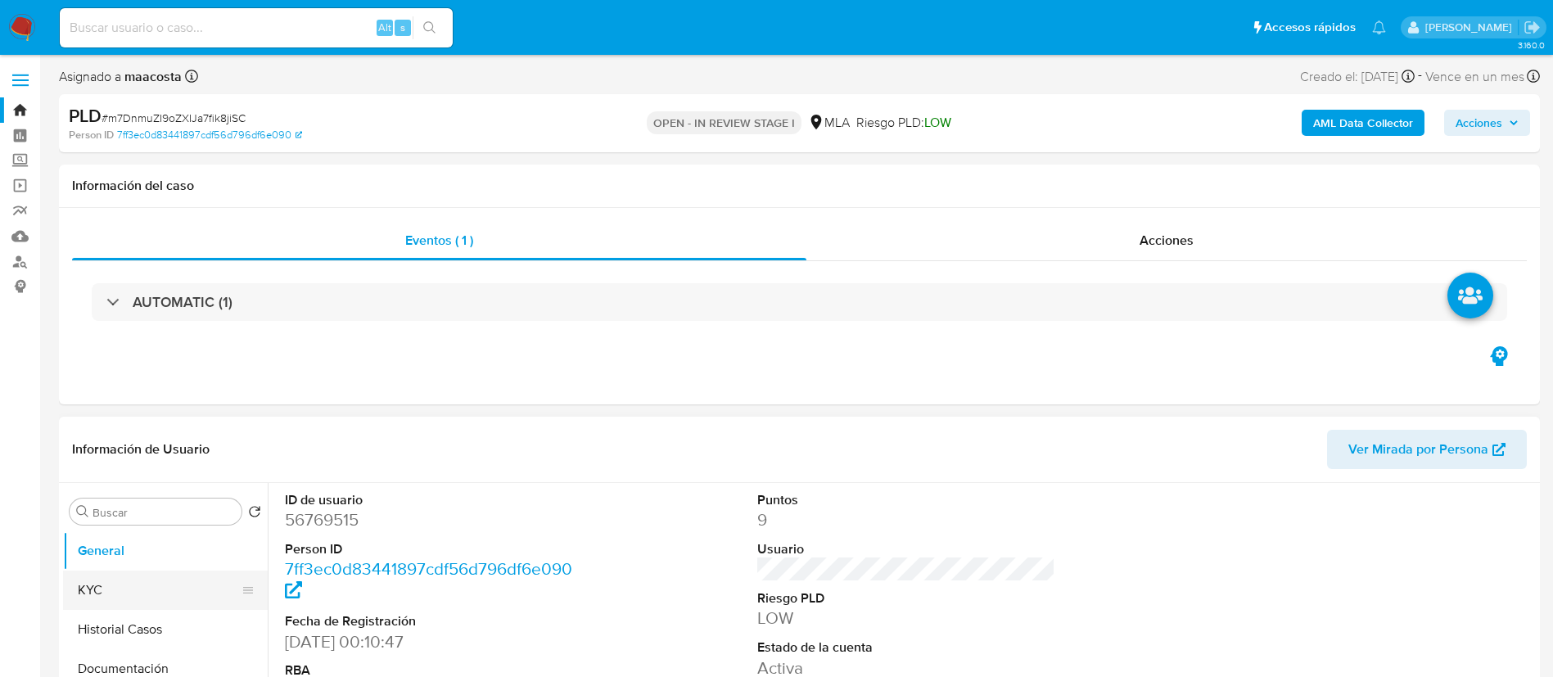
click at [154, 581] on button "KYC" at bounding box center [159, 590] width 192 height 39
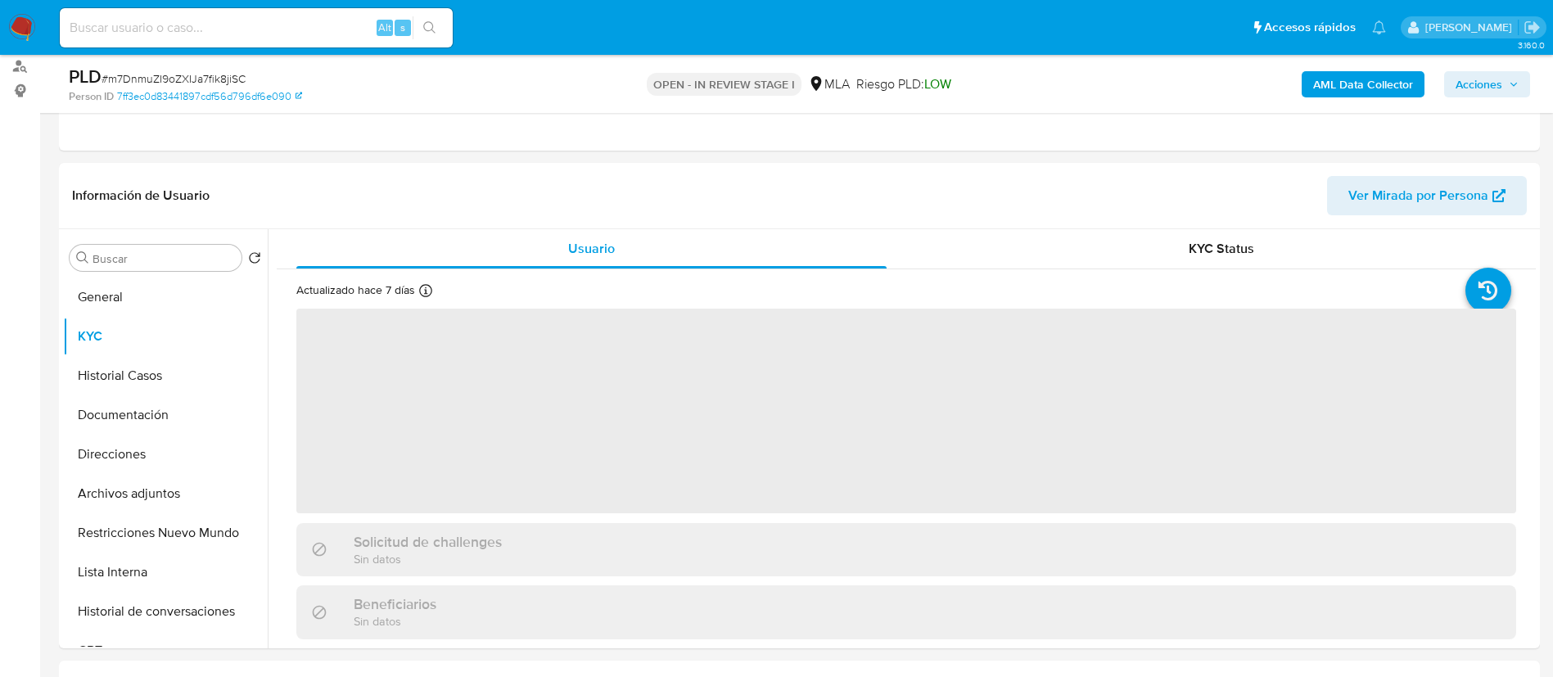
scroll to position [196, 0]
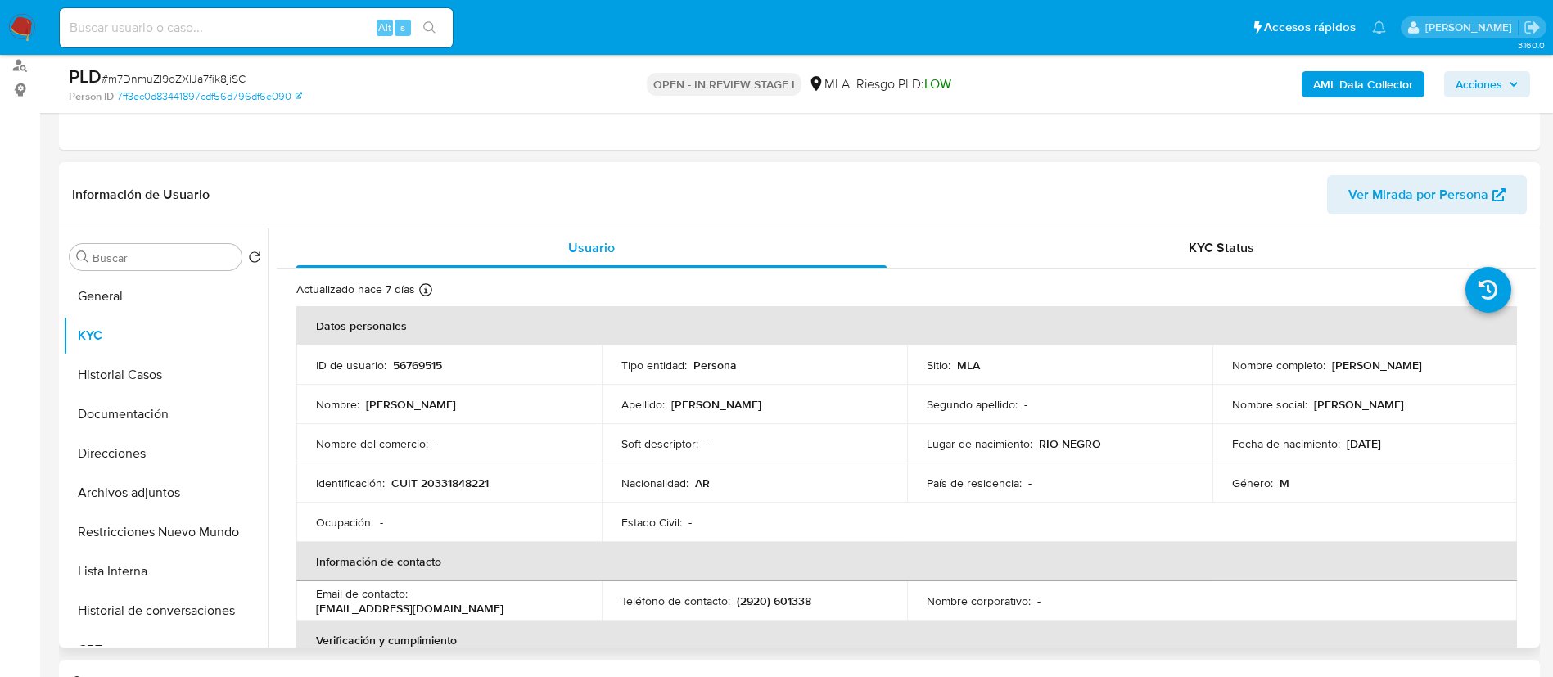
click at [475, 640] on th "Verificación y cumplimiento" at bounding box center [906, 640] width 1221 height 39
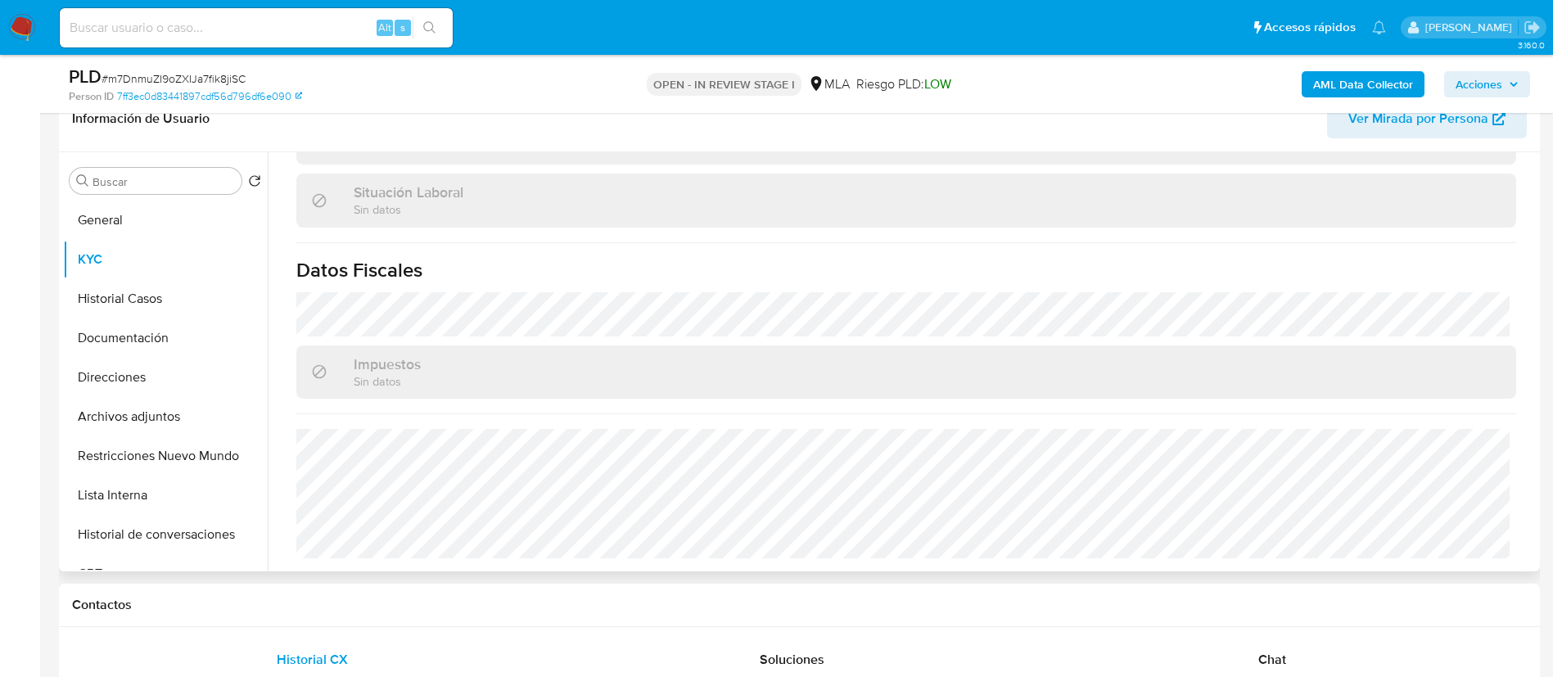
scroll to position [275, 0]
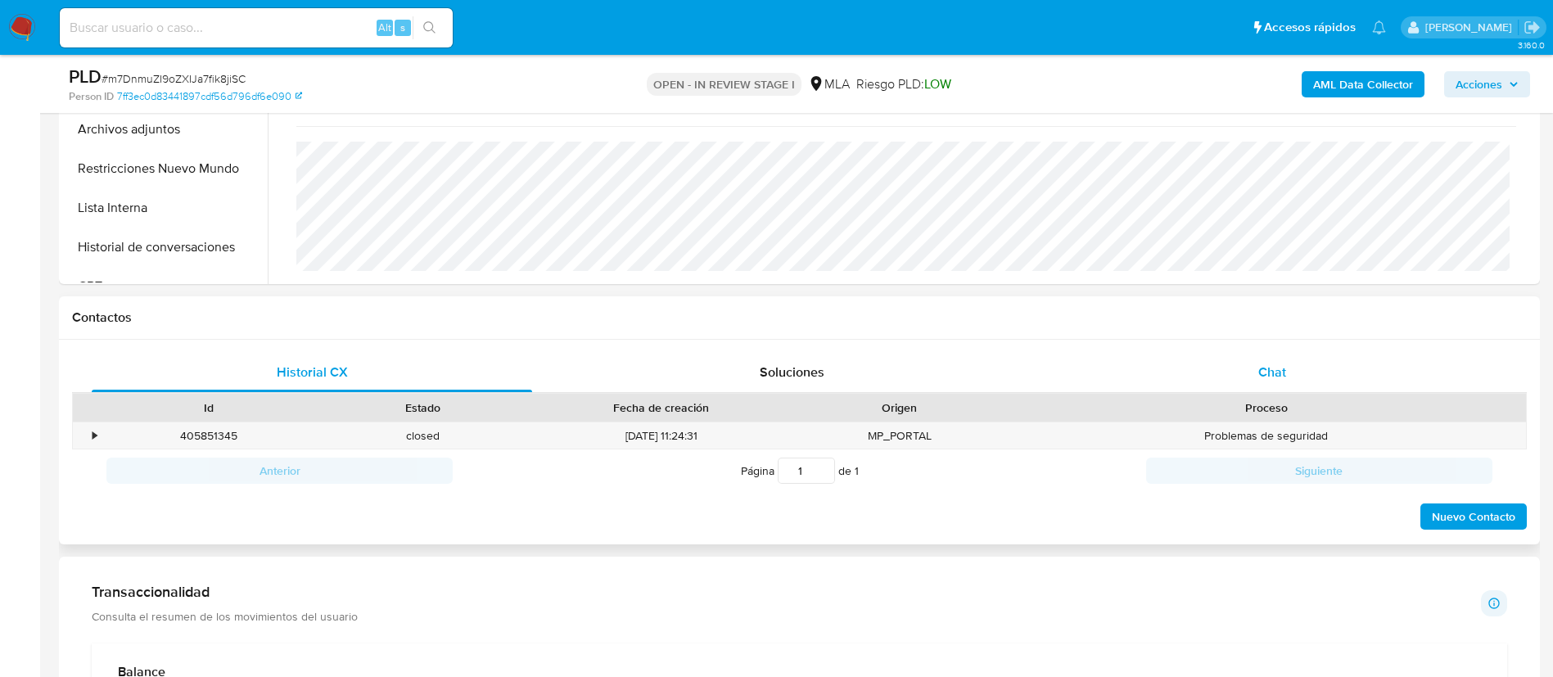
click at [1307, 371] on div "Chat" at bounding box center [1272, 372] width 440 height 39
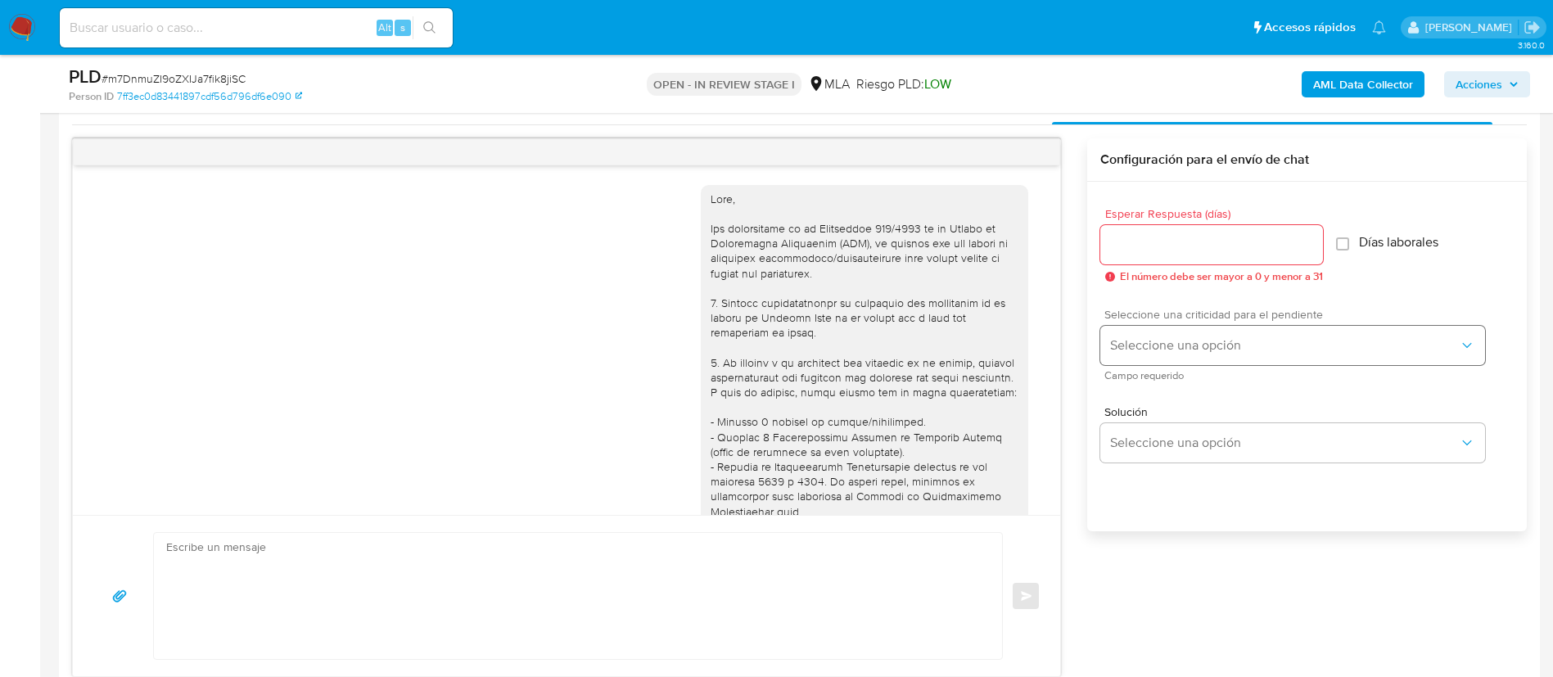
scroll to position [2627, 0]
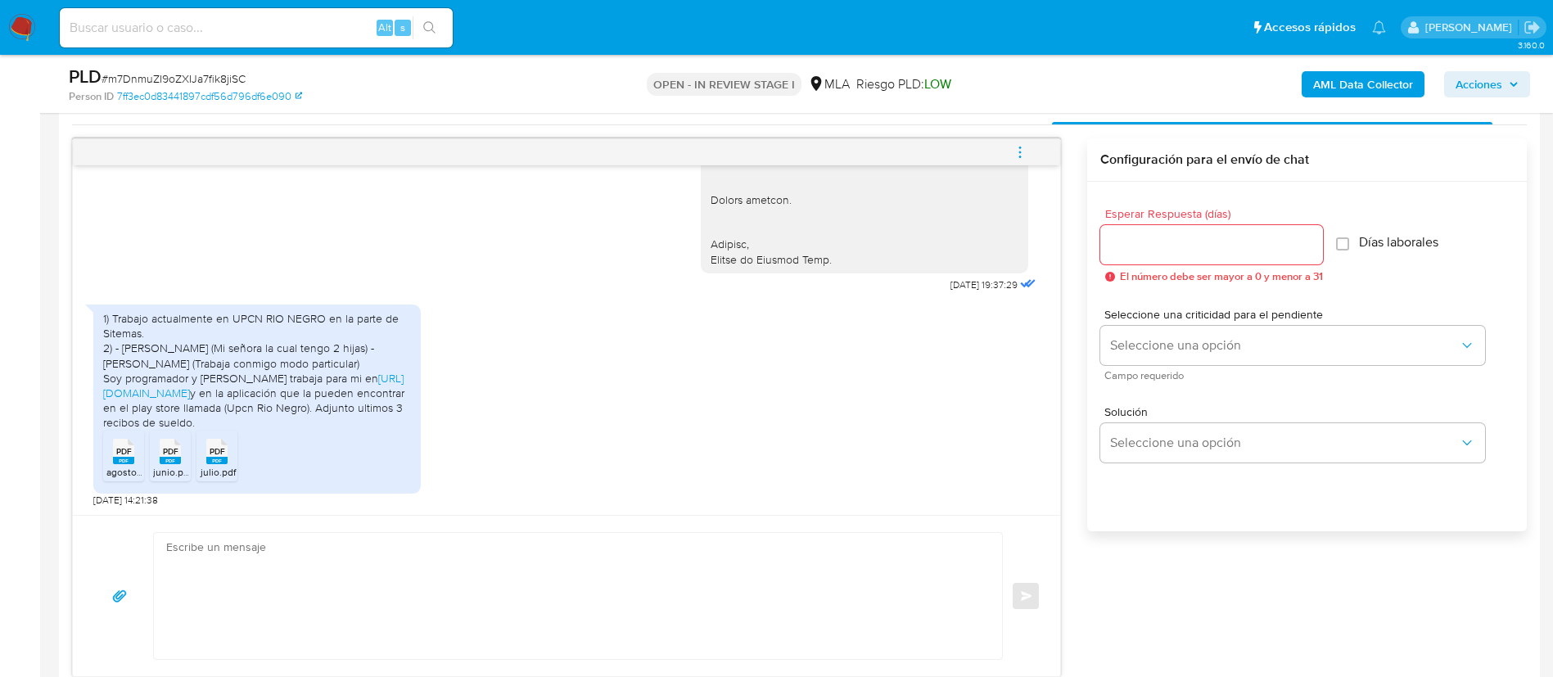
drag, startPoint x: 100, startPoint y: 318, endPoint x: 208, endPoint y: 422, distance: 150.5
click at [208, 422] on div "1) Trabajo actualmente en UPCN RIO NEGRO en la parte de Sitemas. 2) - Rocio Mui…" at bounding box center [256, 399] width 327 height 189
copy div "1) Trabajo actualmente en UPCN RIO NEGRO en la parte de Sitemas. 2) - Rocio Mui…"
click at [122, 462] on rect at bounding box center [123, 460] width 21 height 7
click at [171, 464] on icon "PDF" at bounding box center [170, 451] width 21 height 29
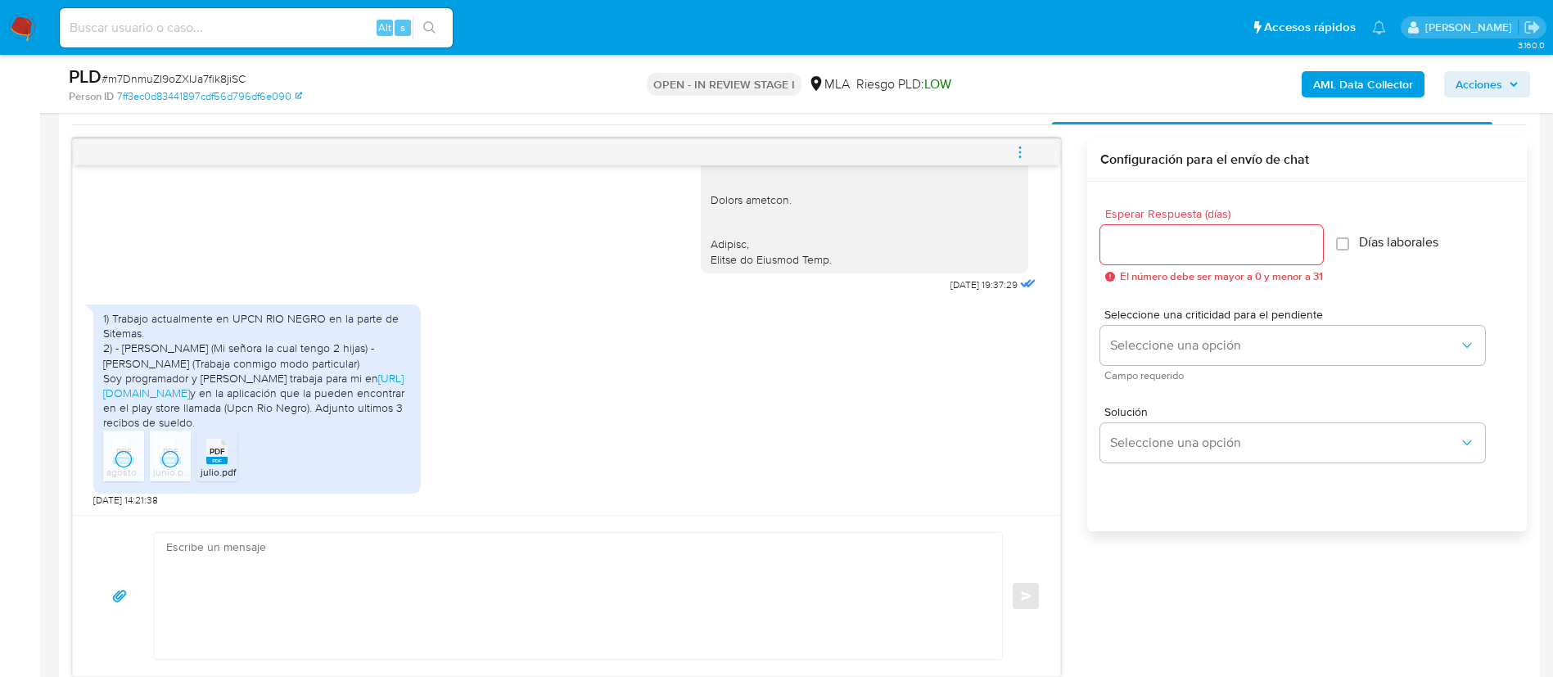
click at [229, 466] on span "julio.pdf" at bounding box center [218, 472] width 35 height 14
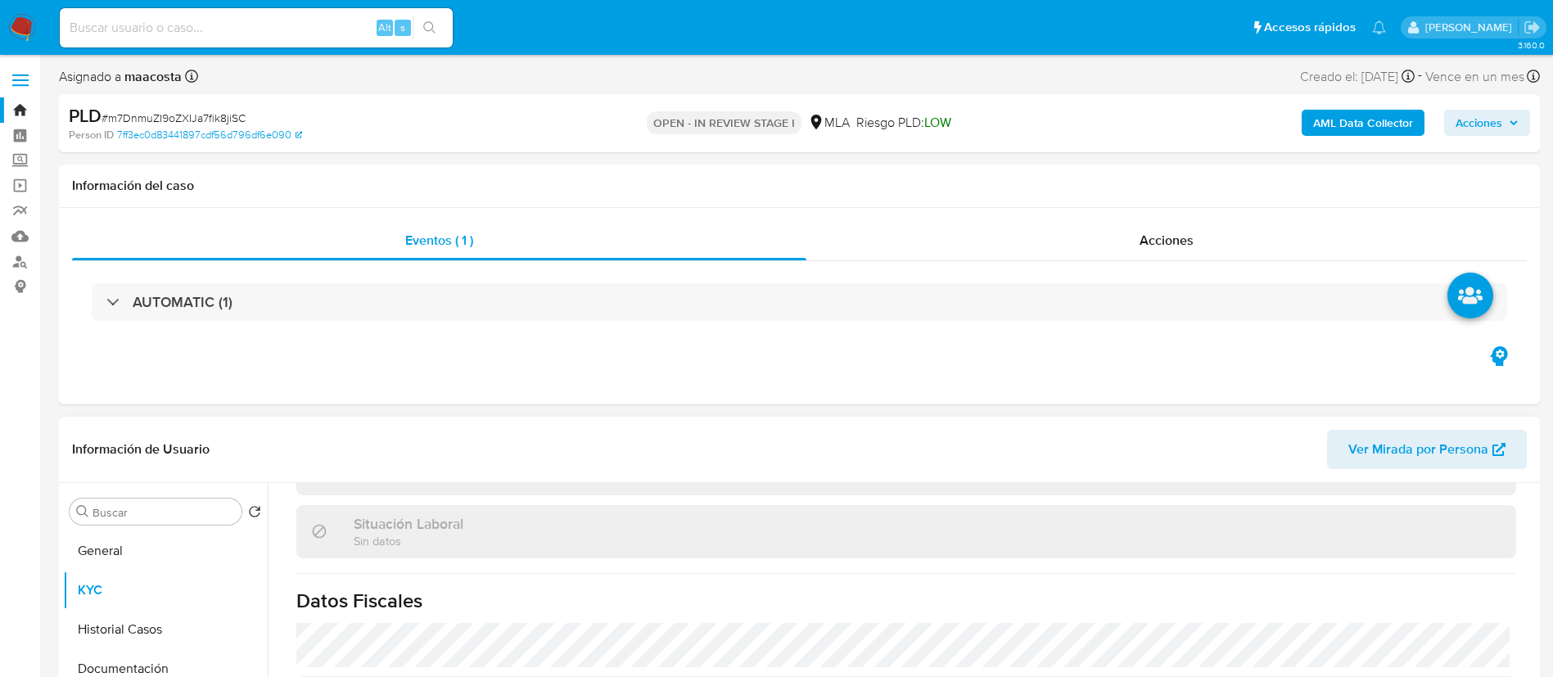
scroll to position [0, 0]
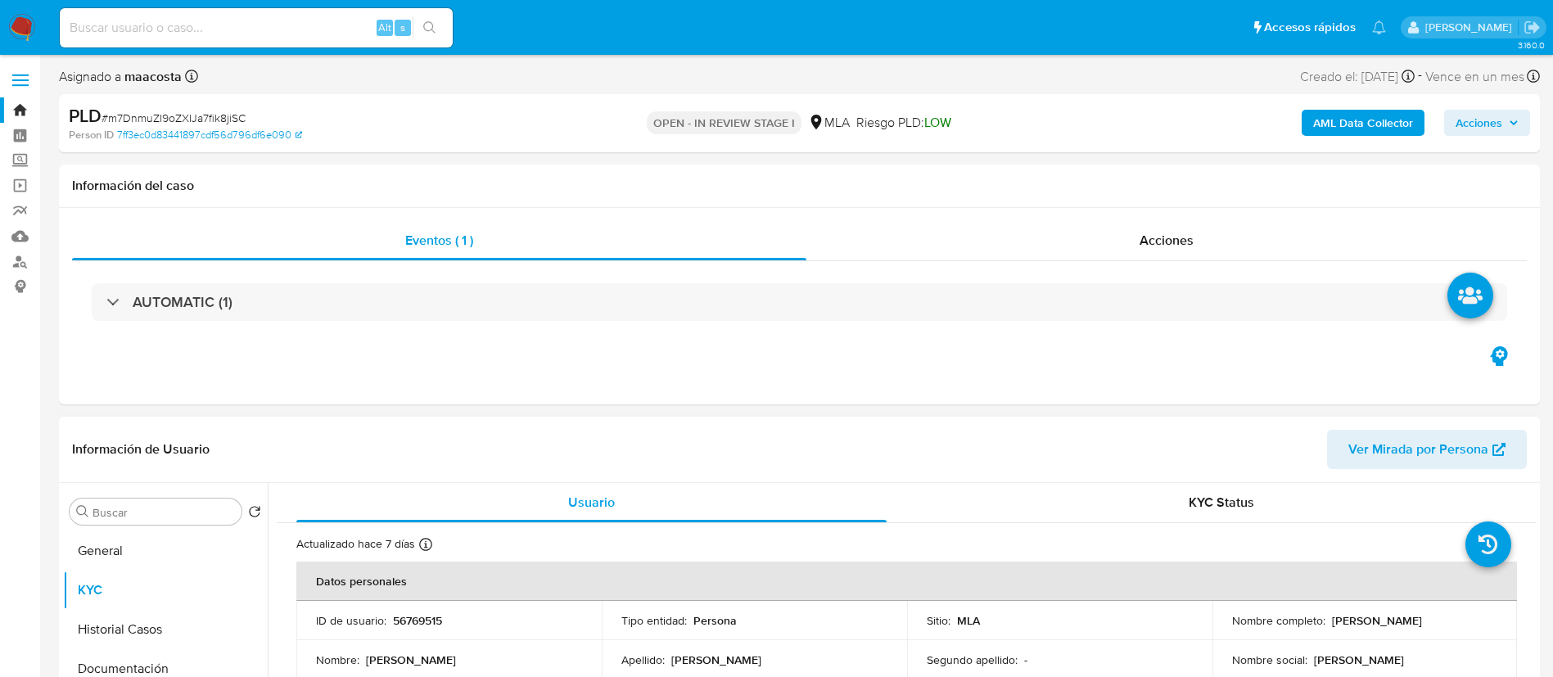
drag, startPoint x: 1321, startPoint y: 616, endPoint x: 1466, endPoint y: 623, distance: 145.9
click at [1466, 623] on div "Nombre completo : Gonzalo Andres Scatena" at bounding box center [1365, 620] width 266 height 15
copy div "Gonzalo Andres Scatena"
click at [268, 359] on div "Eventos ( 1 ) Acciones AUTOMATIC (1)" at bounding box center [799, 306] width 1481 height 196
drag, startPoint x: 1325, startPoint y: 619, endPoint x: 1462, endPoint y: 621, distance: 137.6
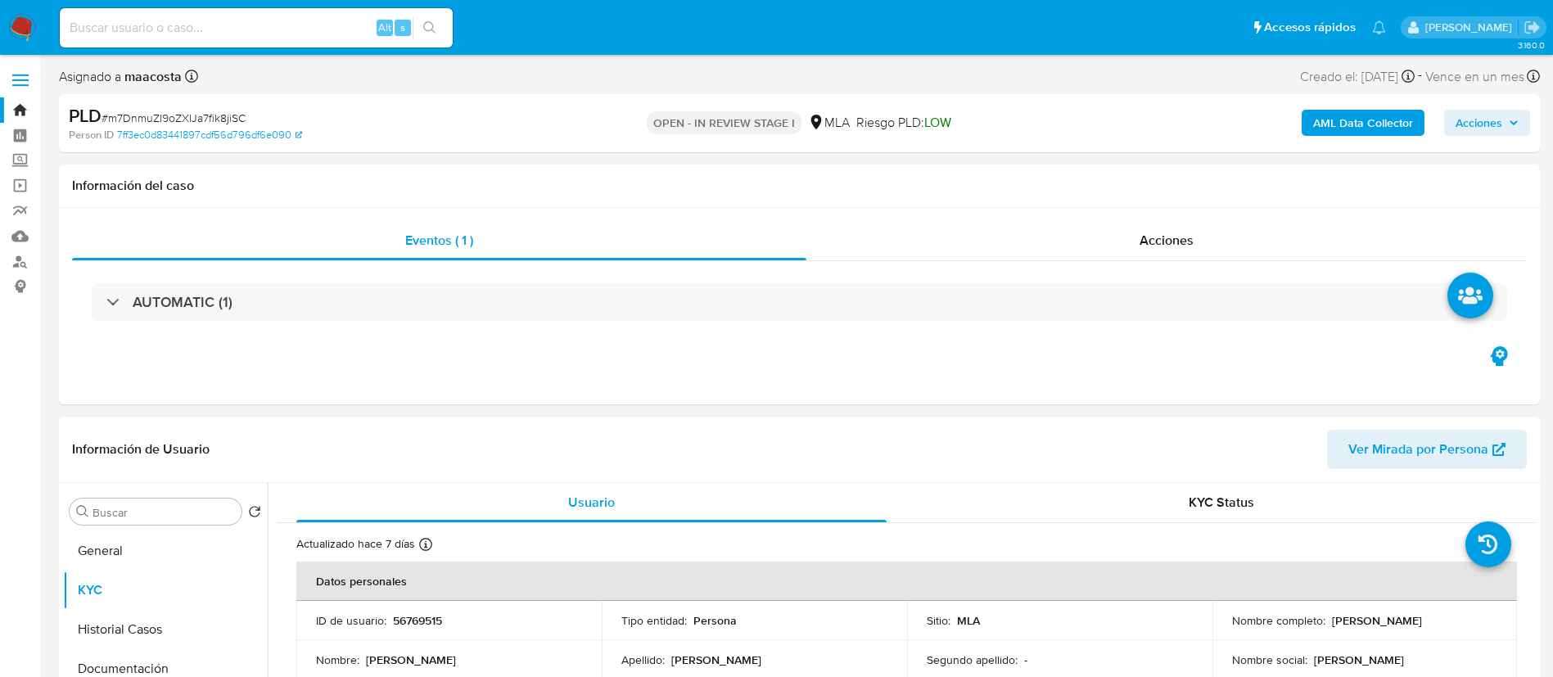
click at [1462, 621] on div "Nombre completo : Gonzalo Andres Scatena" at bounding box center [1365, 620] width 266 height 15
copy div "Gonzalo Andres Scatena"
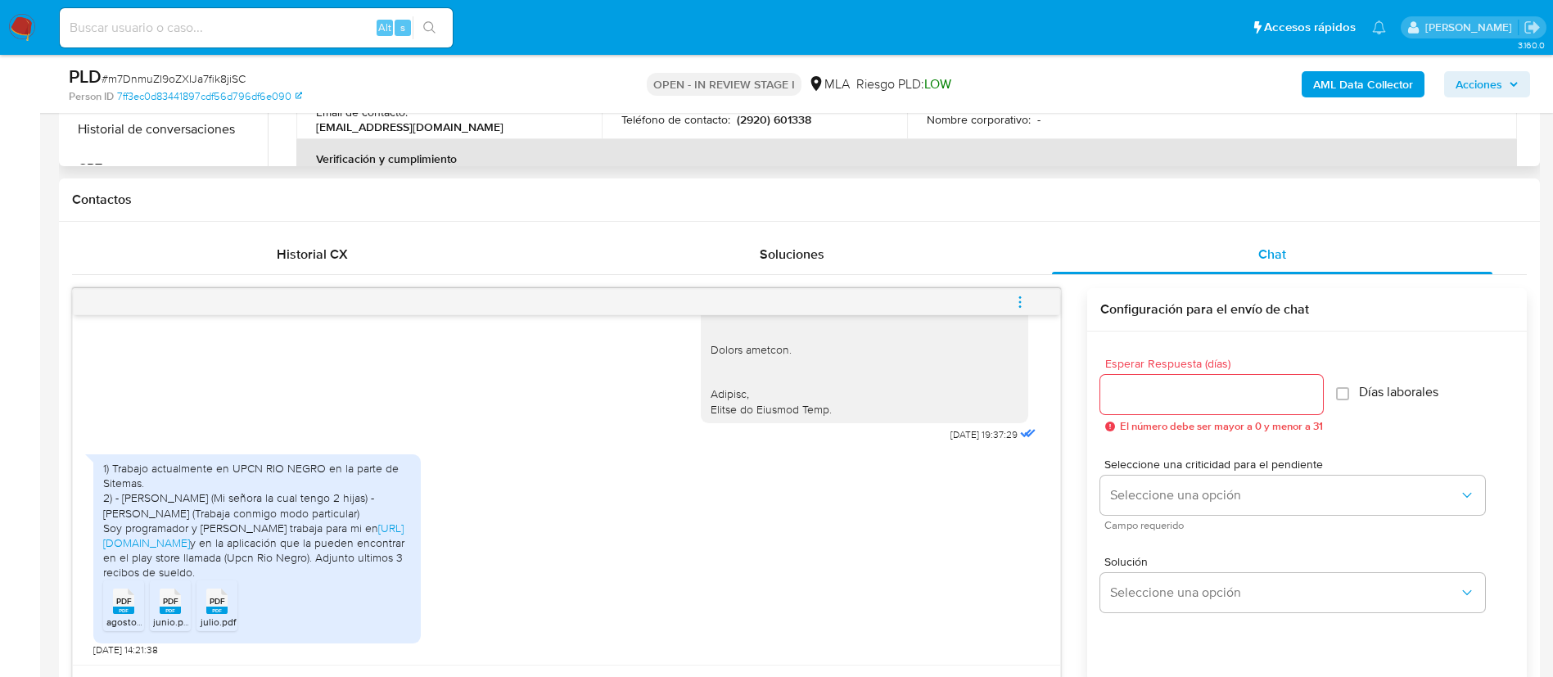
scroll to position [692, 0]
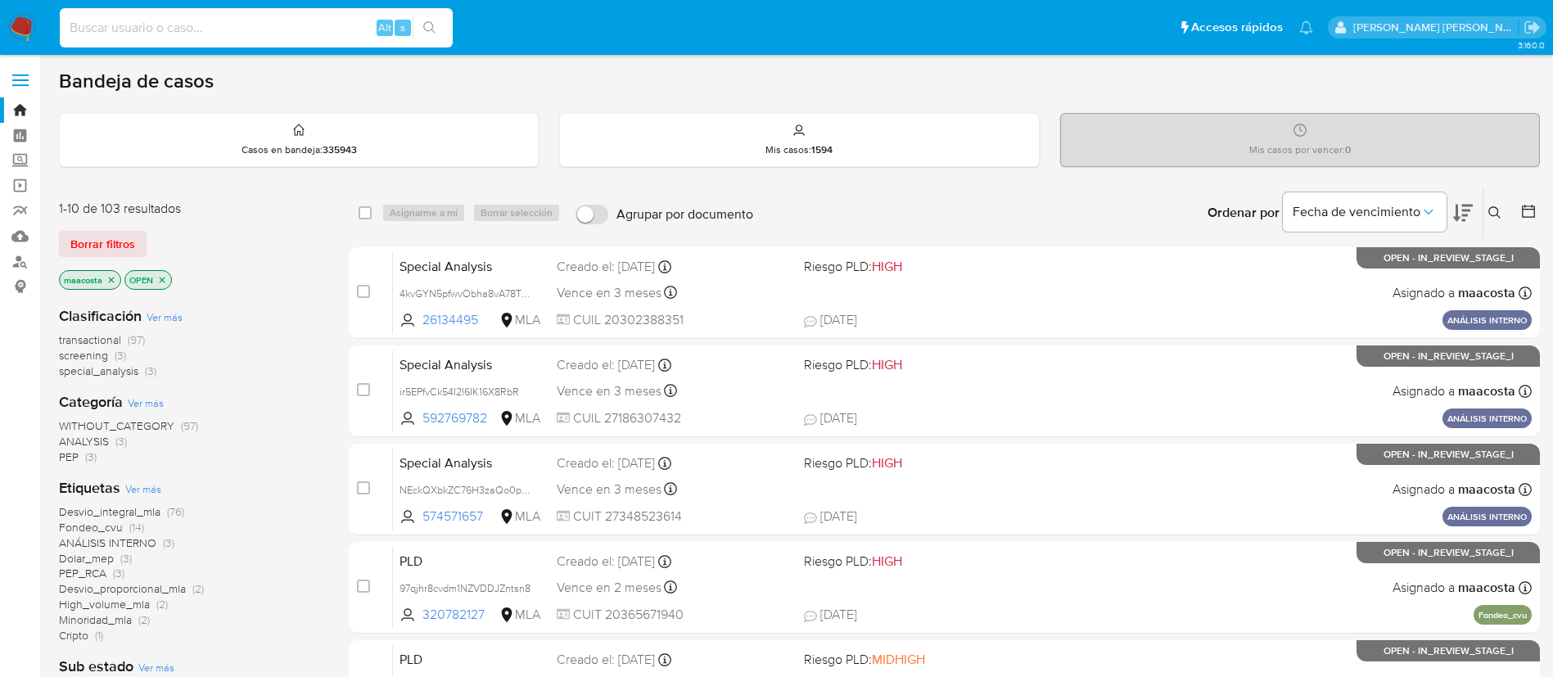
click at [311, 33] on input at bounding box center [256, 27] width 393 height 21
paste input "IiOwXEYVWT7642nFrBCgbRSV"
type input "IiOwXEYVWT7642nFrBCgbRSV"
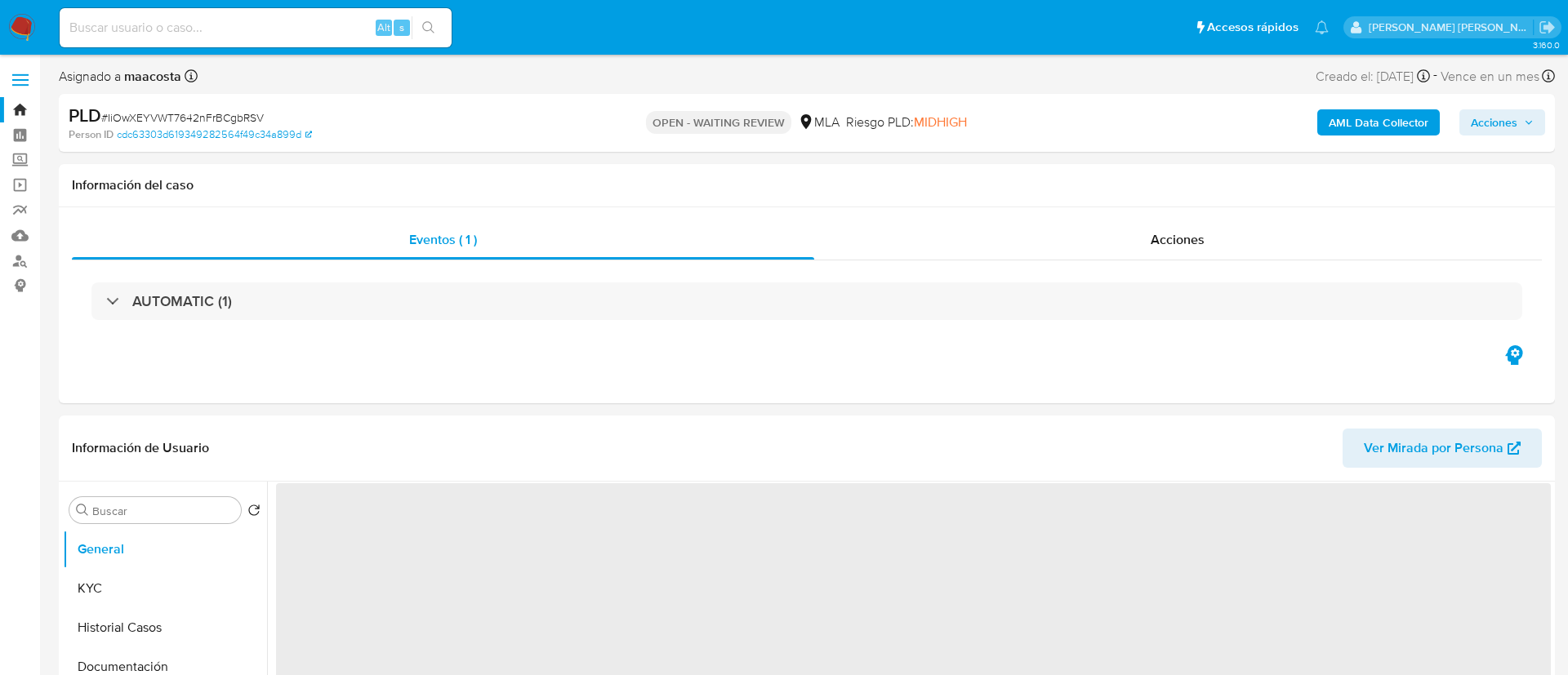
select select "10"
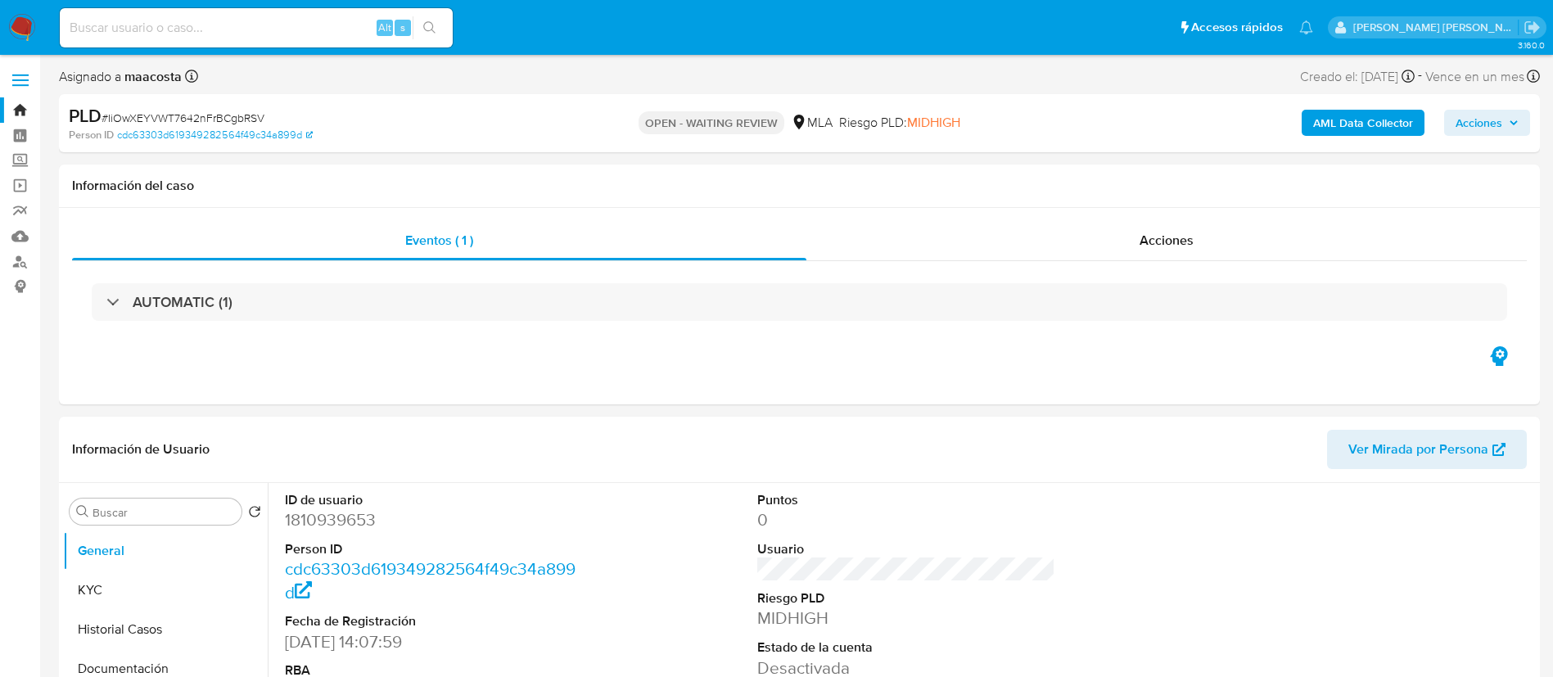
click at [1370, 122] on b "AML Data Collector" at bounding box center [1363, 123] width 100 height 26
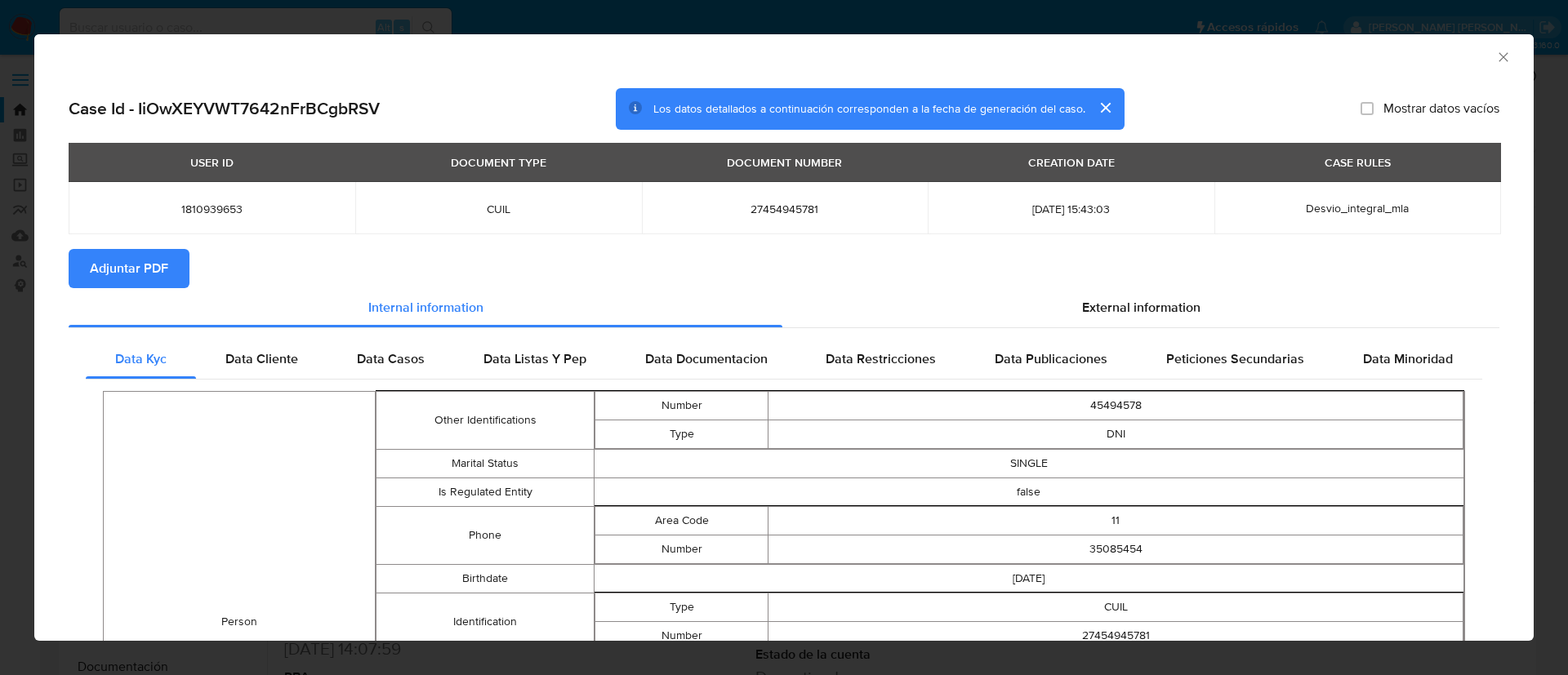
click at [160, 268] on span "Adjuntar PDF" at bounding box center [129, 268] width 79 height 36
click at [151, 264] on span "Adjuntar PDF" at bounding box center [129, 268] width 79 height 36
click at [1495, 61] on icon "Cerrar ventana" at bounding box center [1503, 57] width 16 height 16
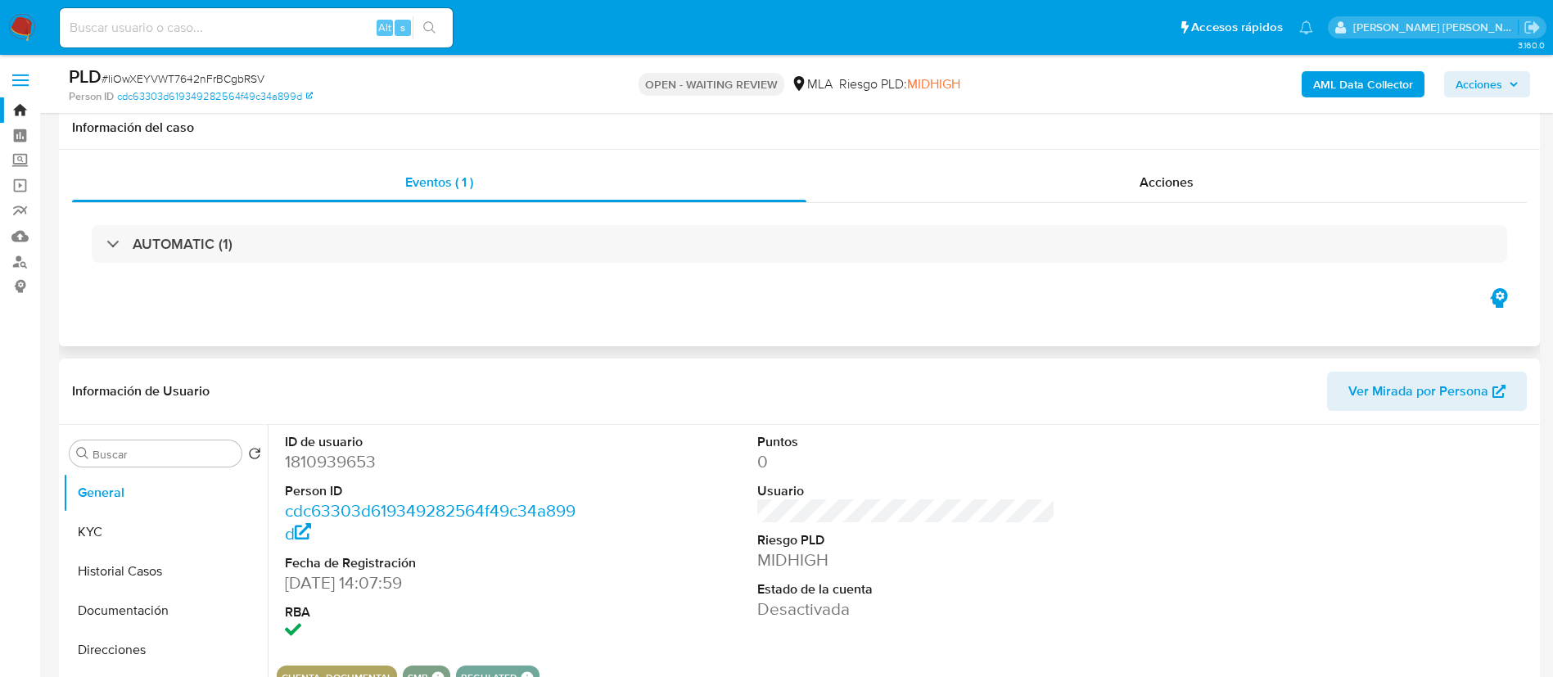
scroll to position [31, 0]
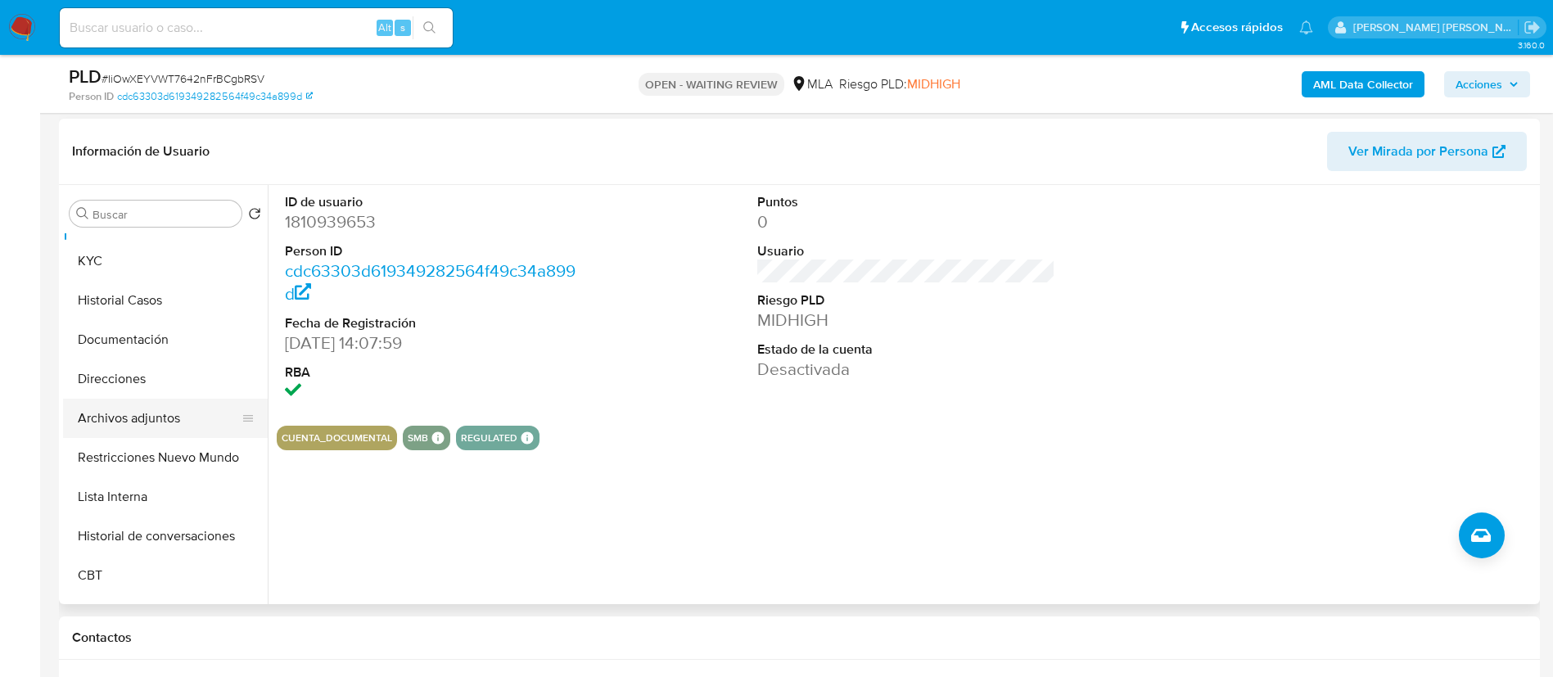
click at [134, 426] on button "Archivos adjuntos" at bounding box center [159, 418] width 192 height 39
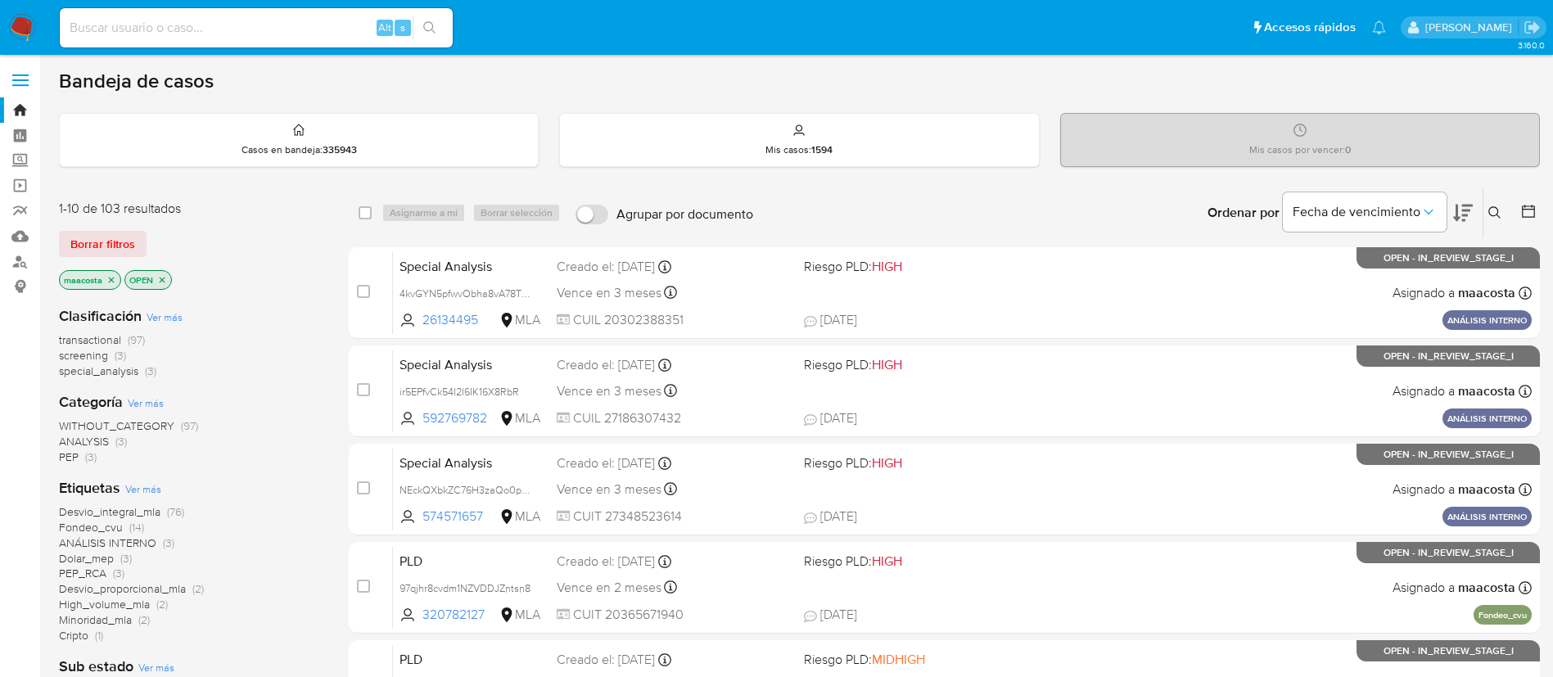
paste input "CUMnb5D9n6uIuBgCUJEwyitc"
click at [324, 24] on input "CUMnb5D9n6uIuBgCUJEwyitc" at bounding box center [256, 27] width 393 height 21
type input "CUMnb5D9n6uIuBgCUJEwyitc"
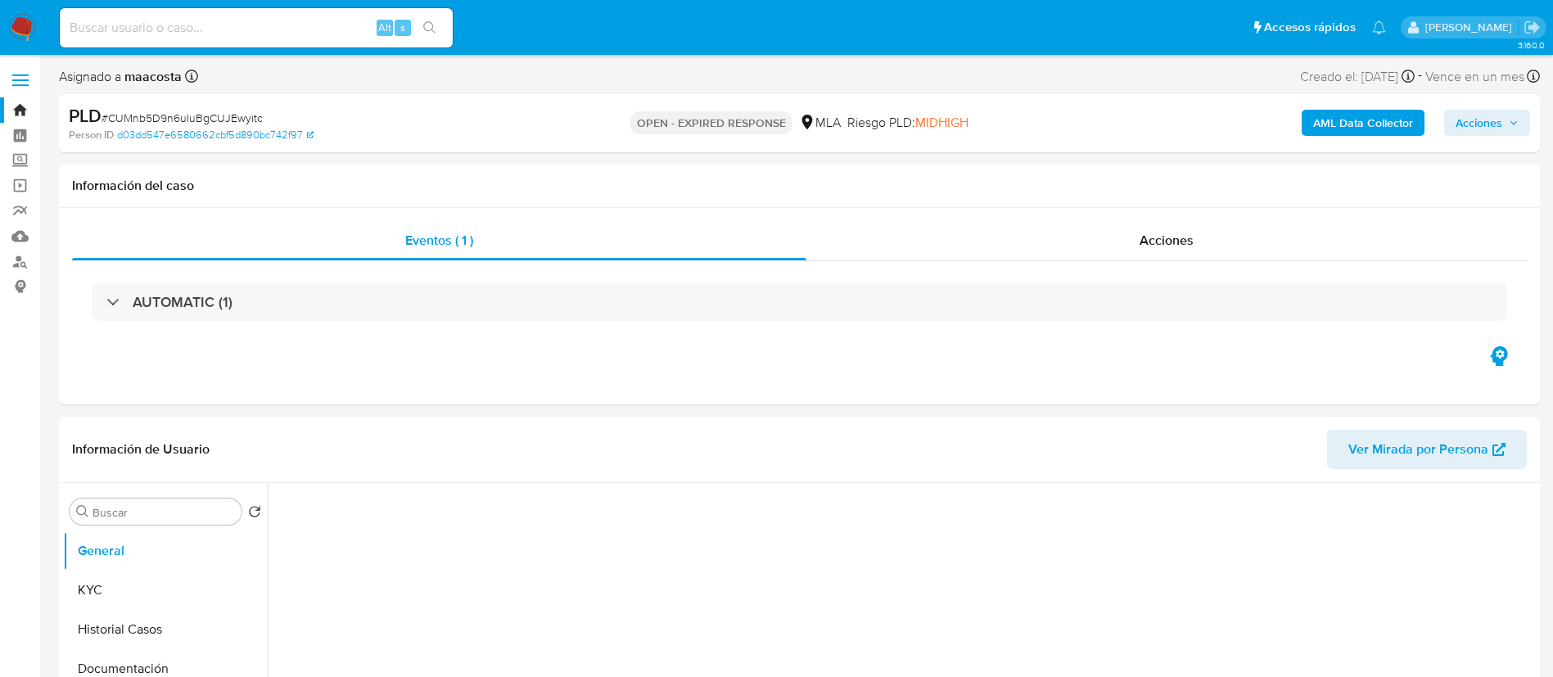
select select "10"
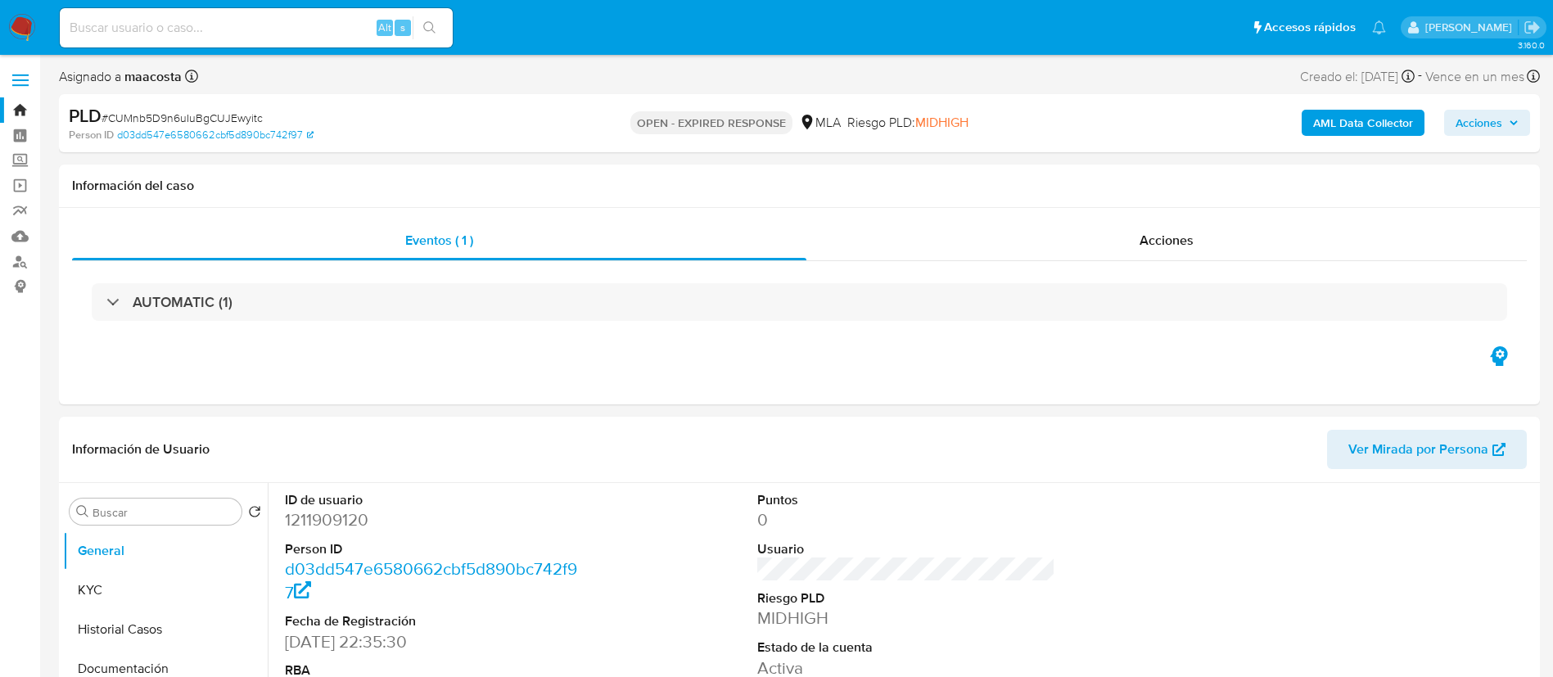
click at [1369, 124] on b "AML Data Collector" at bounding box center [1363, 123] width 100 height 26
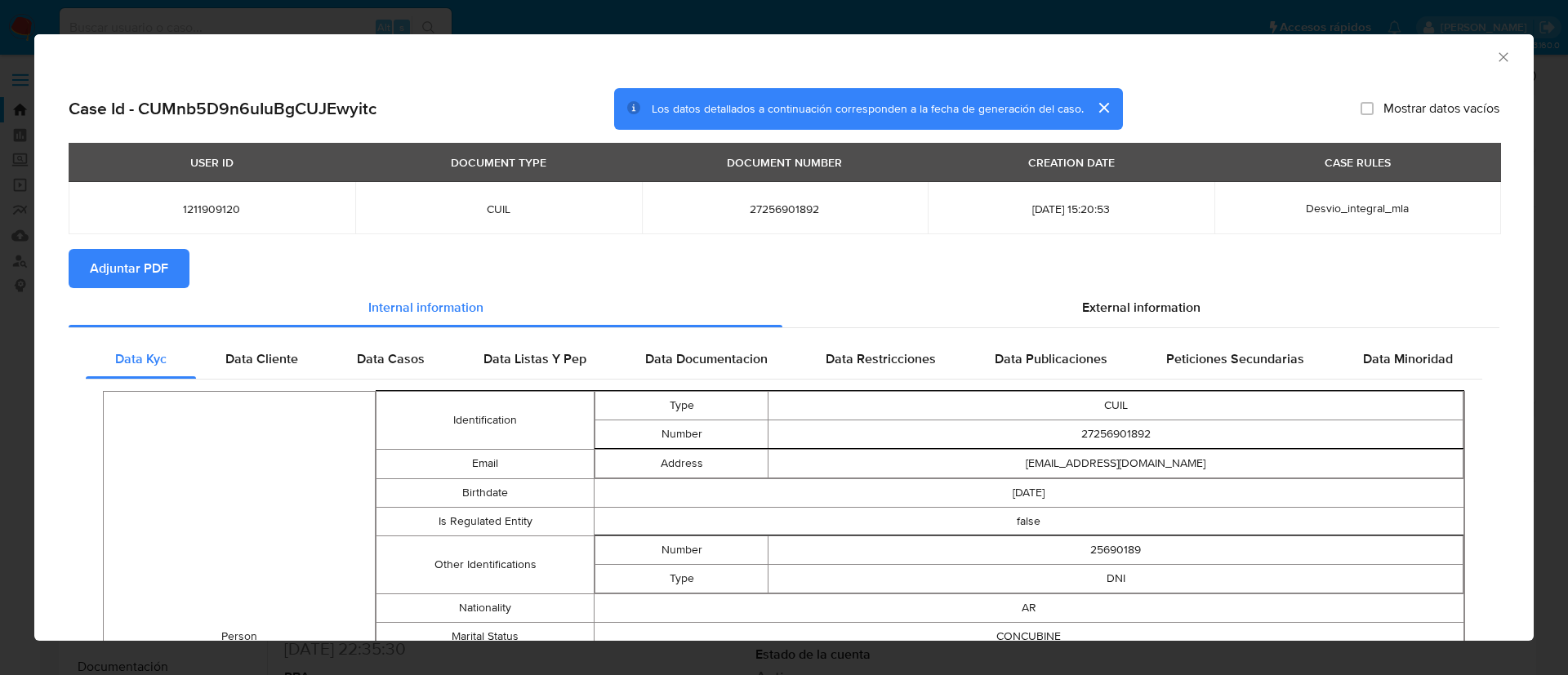
click at [160, 268] on span "Adjuntar PDF" at bounding box center [129, 268] width 79 height 36
click at [161, 270] on span "Adjuntar PDF" at bounding box center [129, 268] width 79 height 36
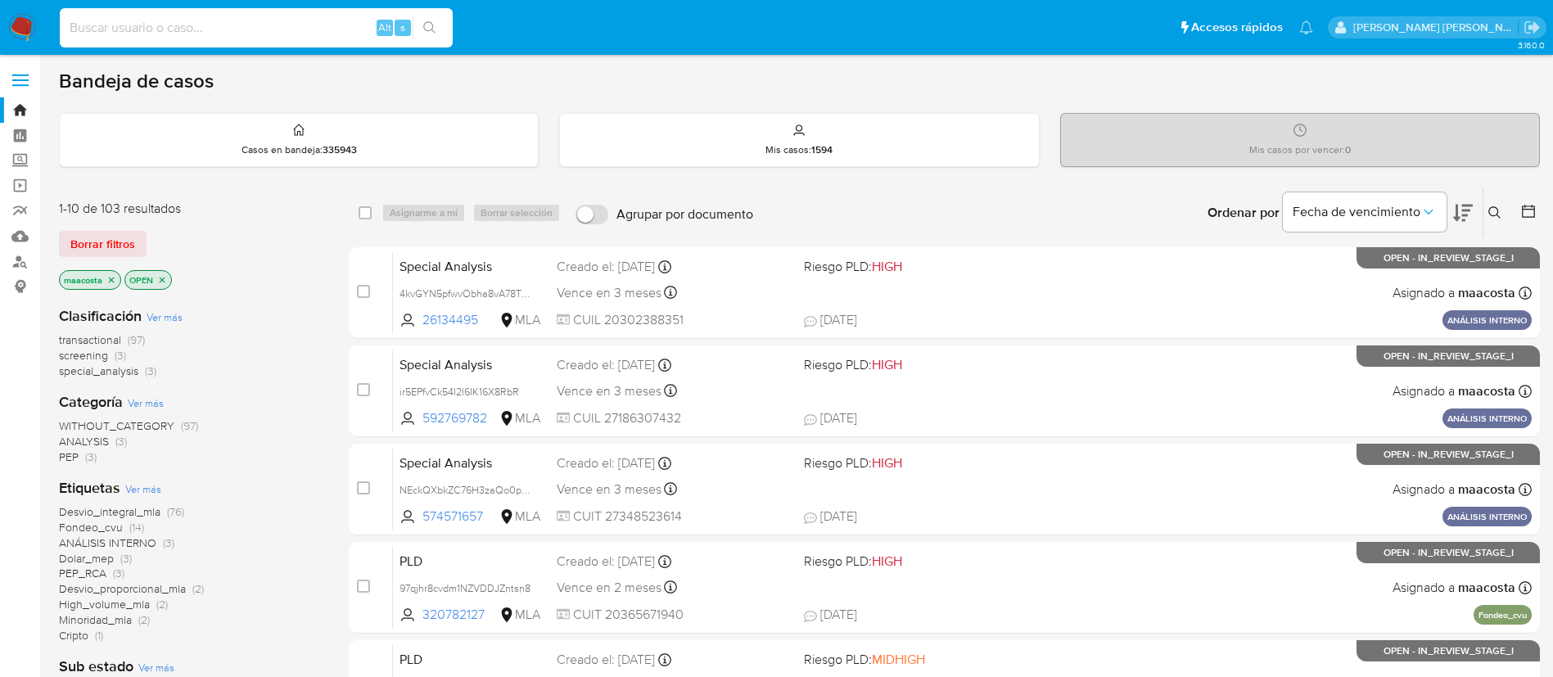
paste input "AoIcRh2krMJk4qzA0xcnHXo3"
click at [307, 23] on input "AoIcRh2krMJk4qzA0xcnHXo3" at bounding box center [256, 27] width 393 height 21
type input "AoIcRh2krMJk4qzA0xcnHXo3"
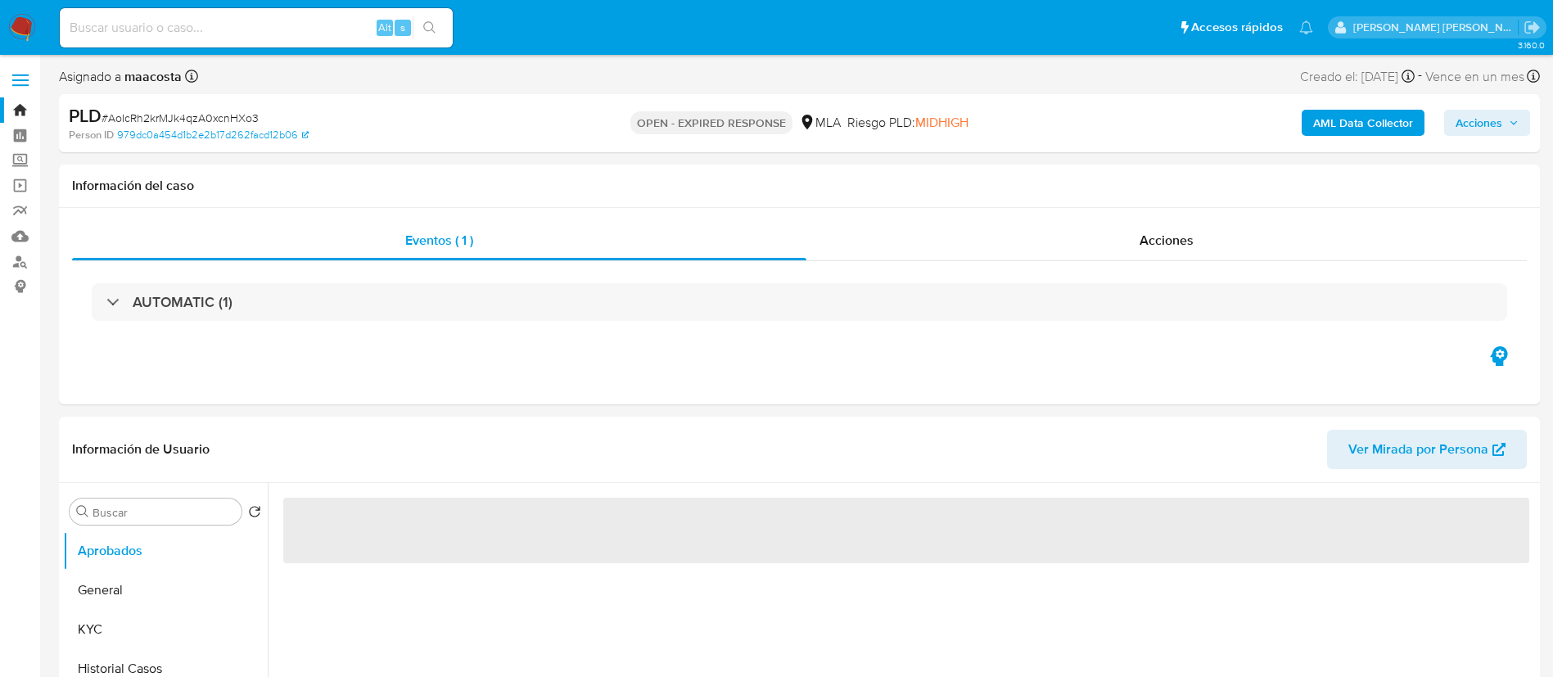
select select "10"
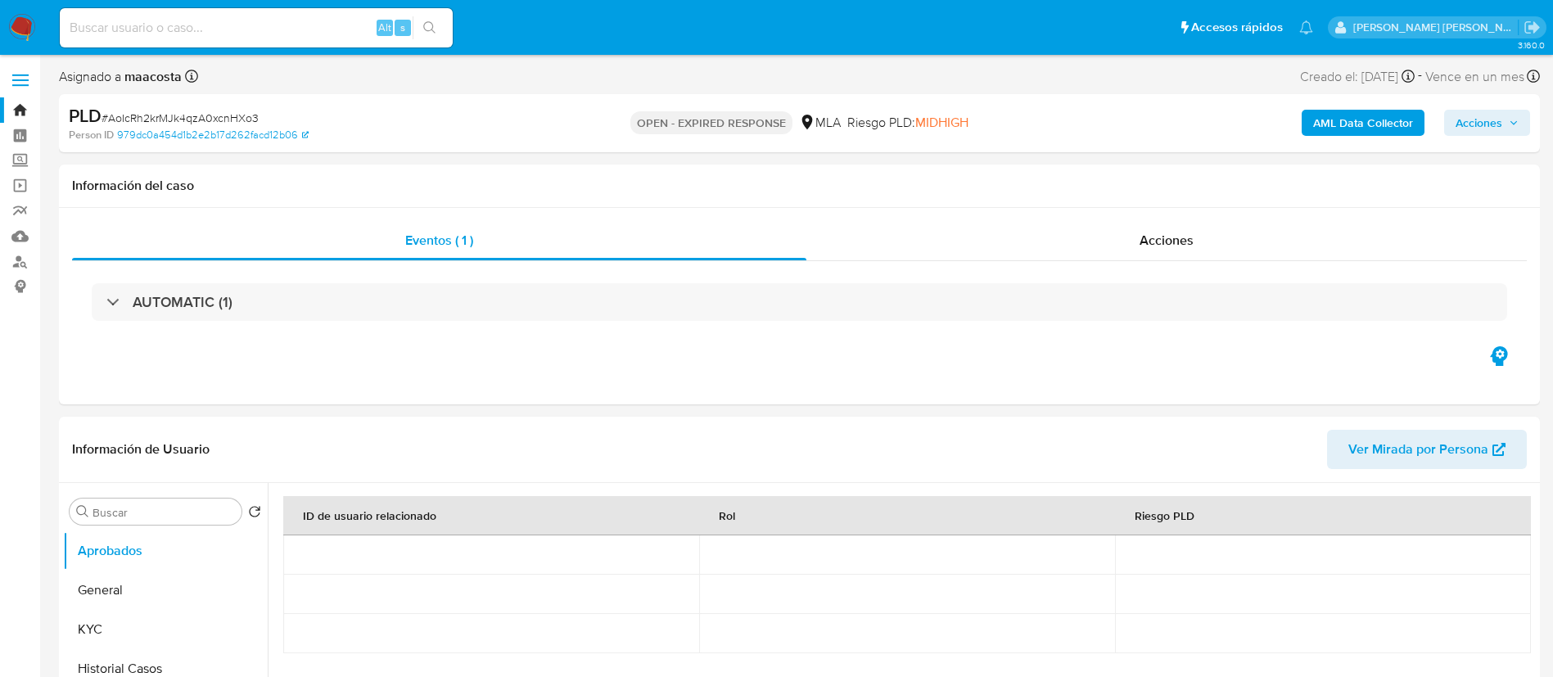
click at [1370, 126] on b "AML Data Collector" at bounding box center [1363, 123] width 100 height 26
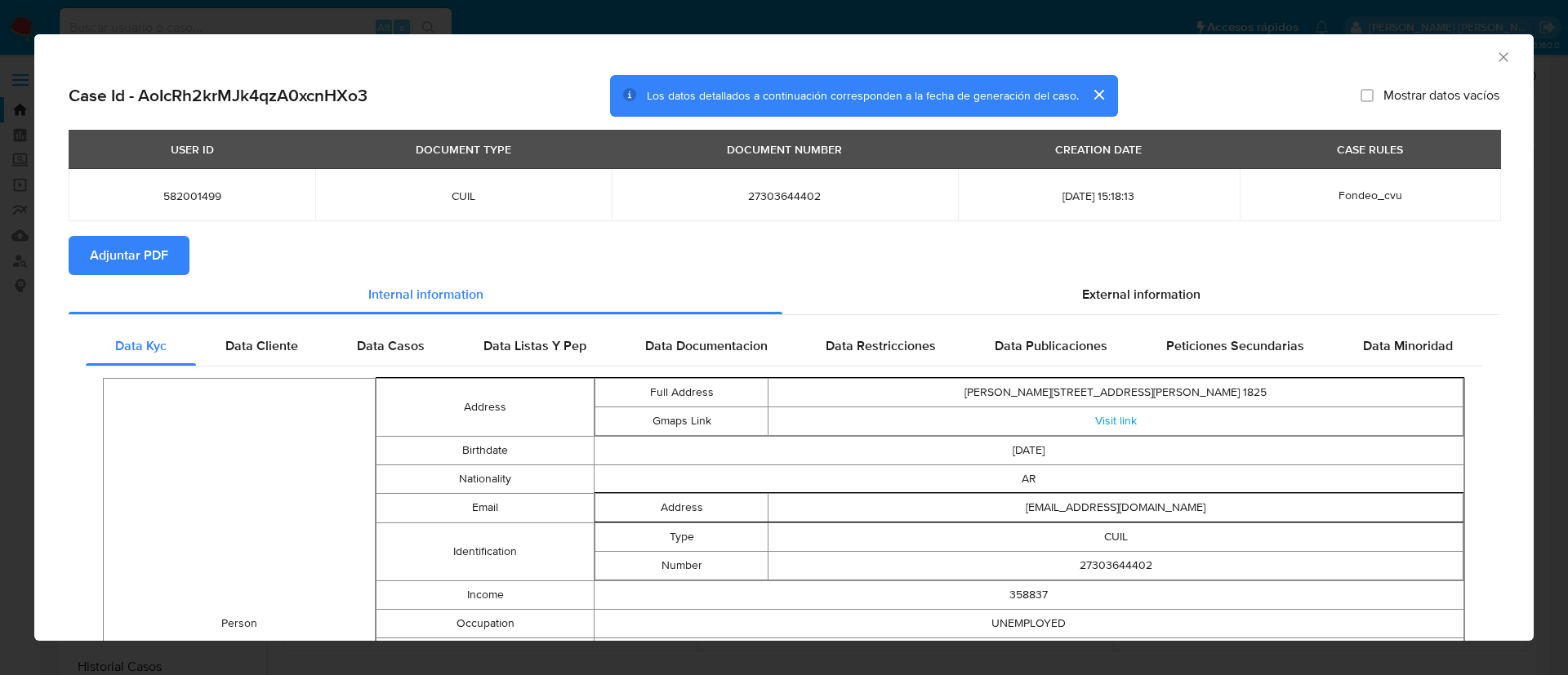
click at [114, 240] on span "Adjuntar PDF" at bounding box center [129, 255] width 79 height 36
click at [146, 252] on span "Adjuntar PDF" at bounding box center [129, 255] width 79 height 36
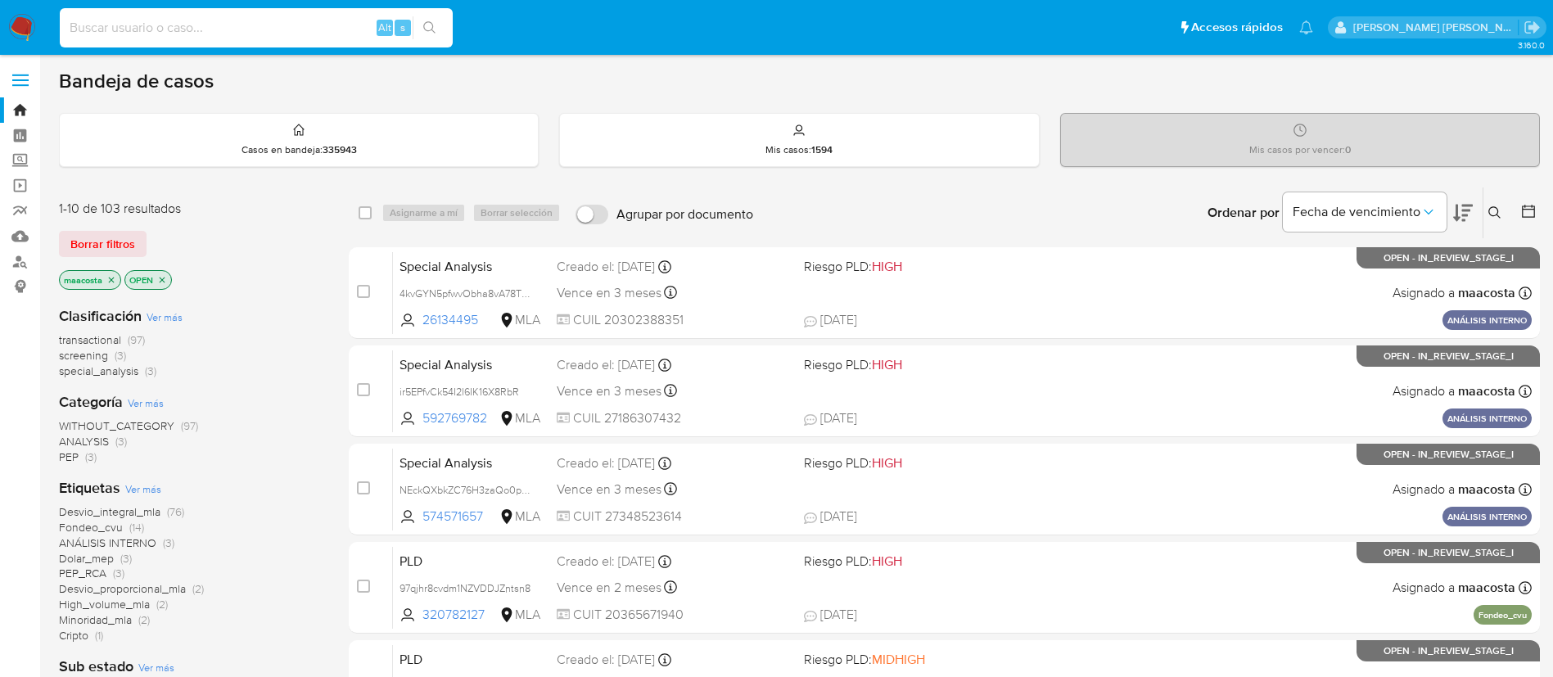
paste input "HL7lJgr9uJcviQWUVujllgKO"
click at [308, 20] on input "HL7lJgr9uJcviQWUVujllgKO" at bounding box center [256, 27] width 393 height 21
type input "HL7lJgr9uJcviQWUVujllgKO"
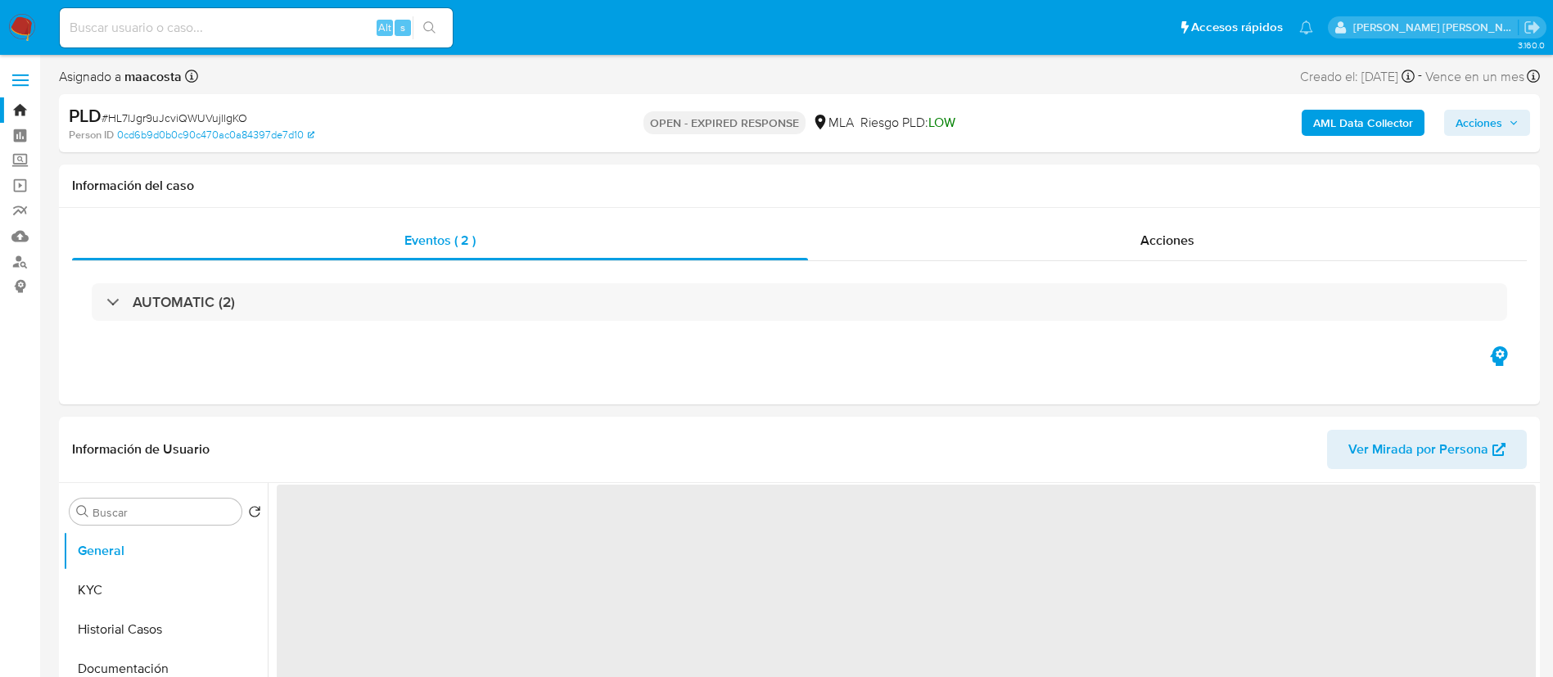
select select "10"
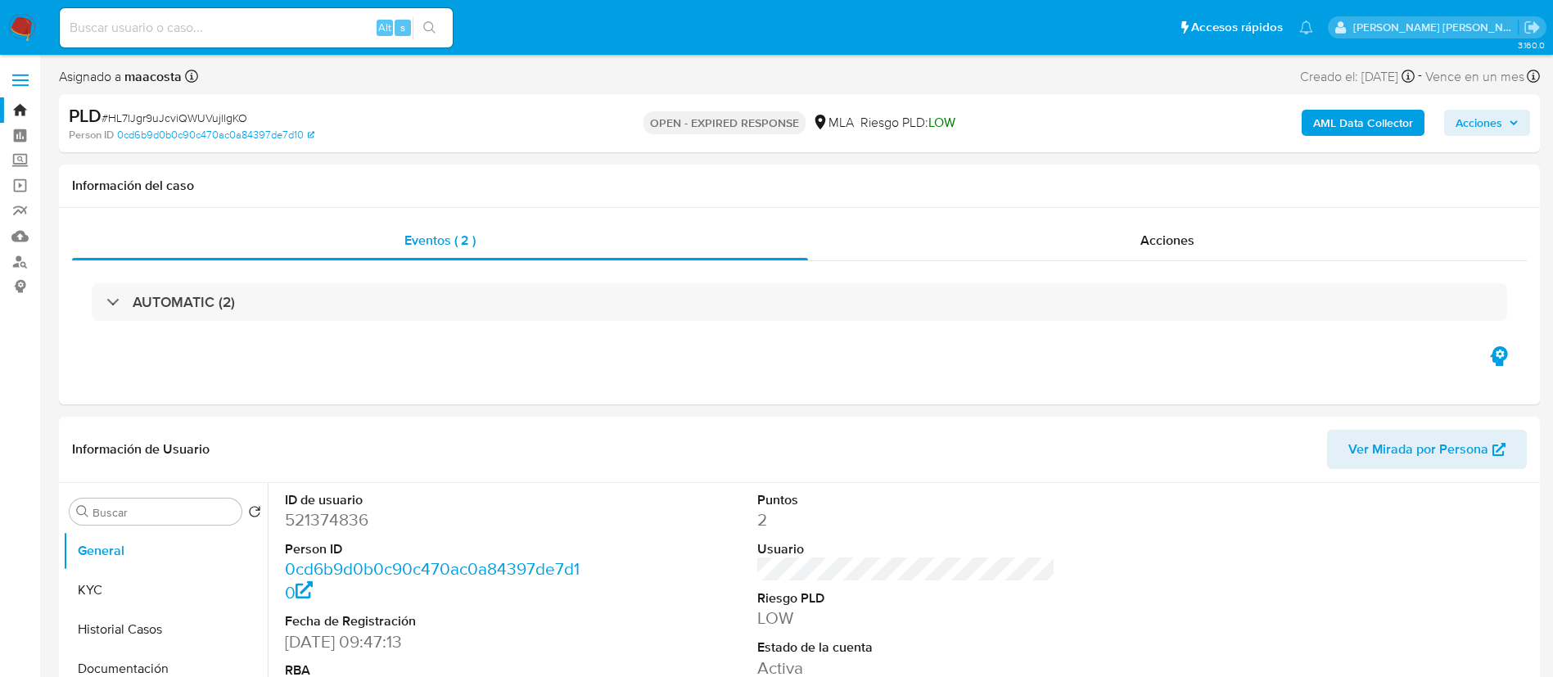
click at [1370, 122] on b "AML Data Collector" at bounding box center [1363, 123] width 100 height 26
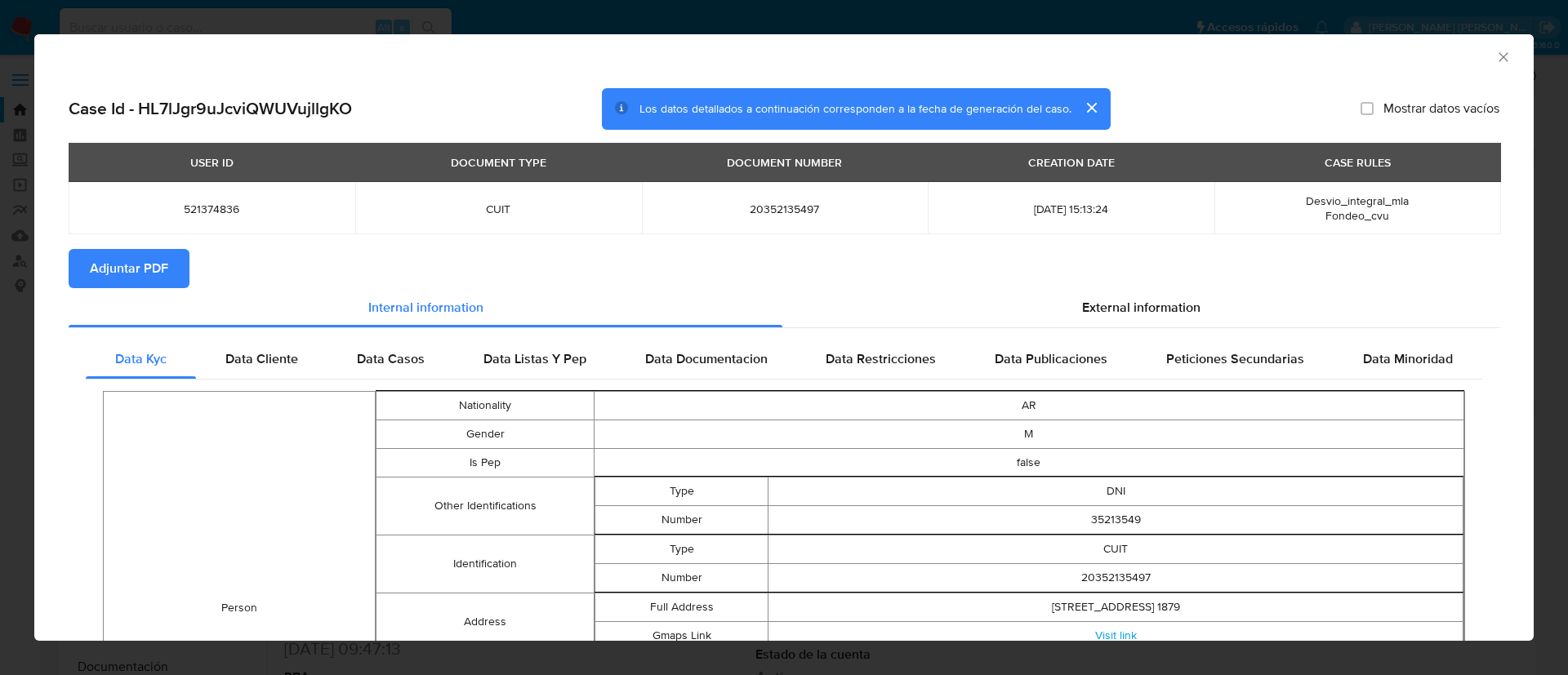
click at [133, 269] on span "Adjuntar PDF" at bounding box center [129, 268] width 79 height 36
click at [140, 265] on span "Adjuntar PDF" at bounding box center [129, 268] width 79 height 36
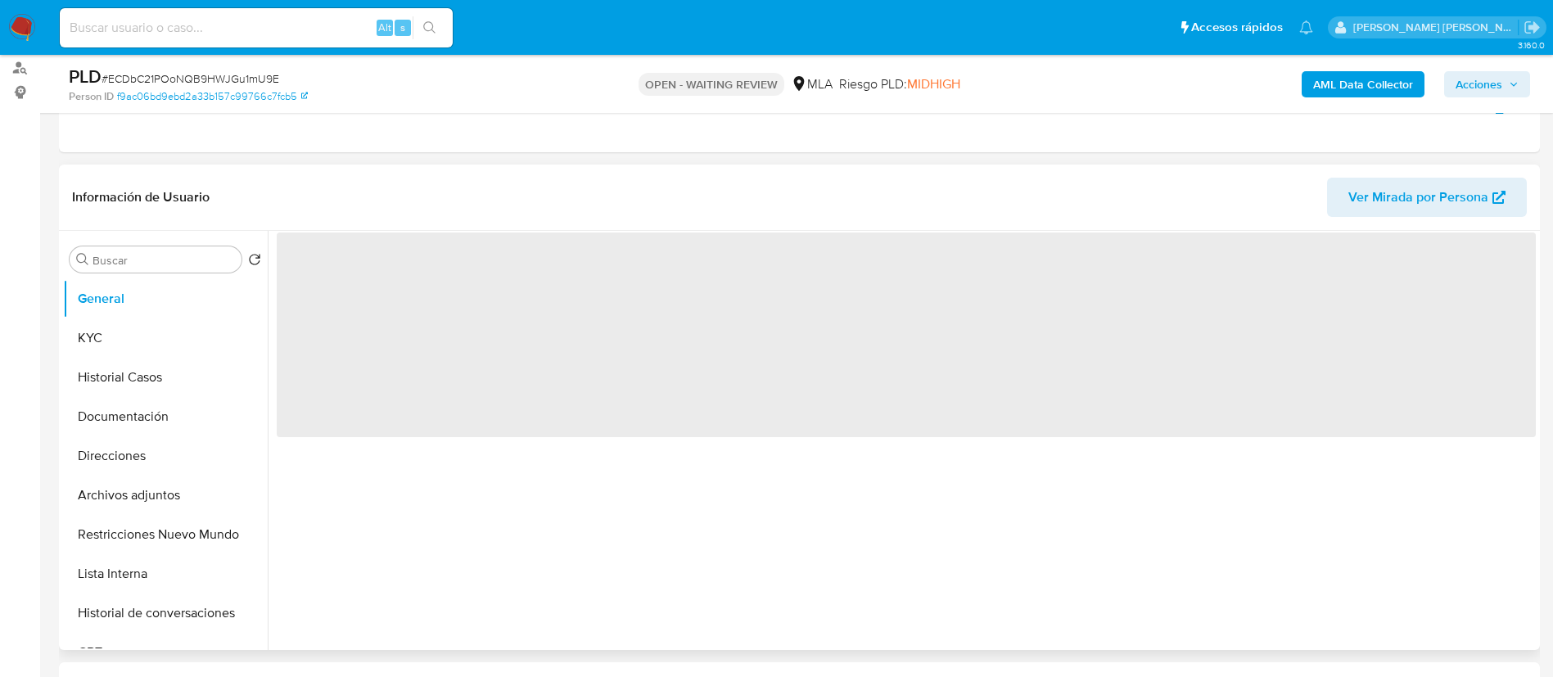
scroll to position [201, 0]
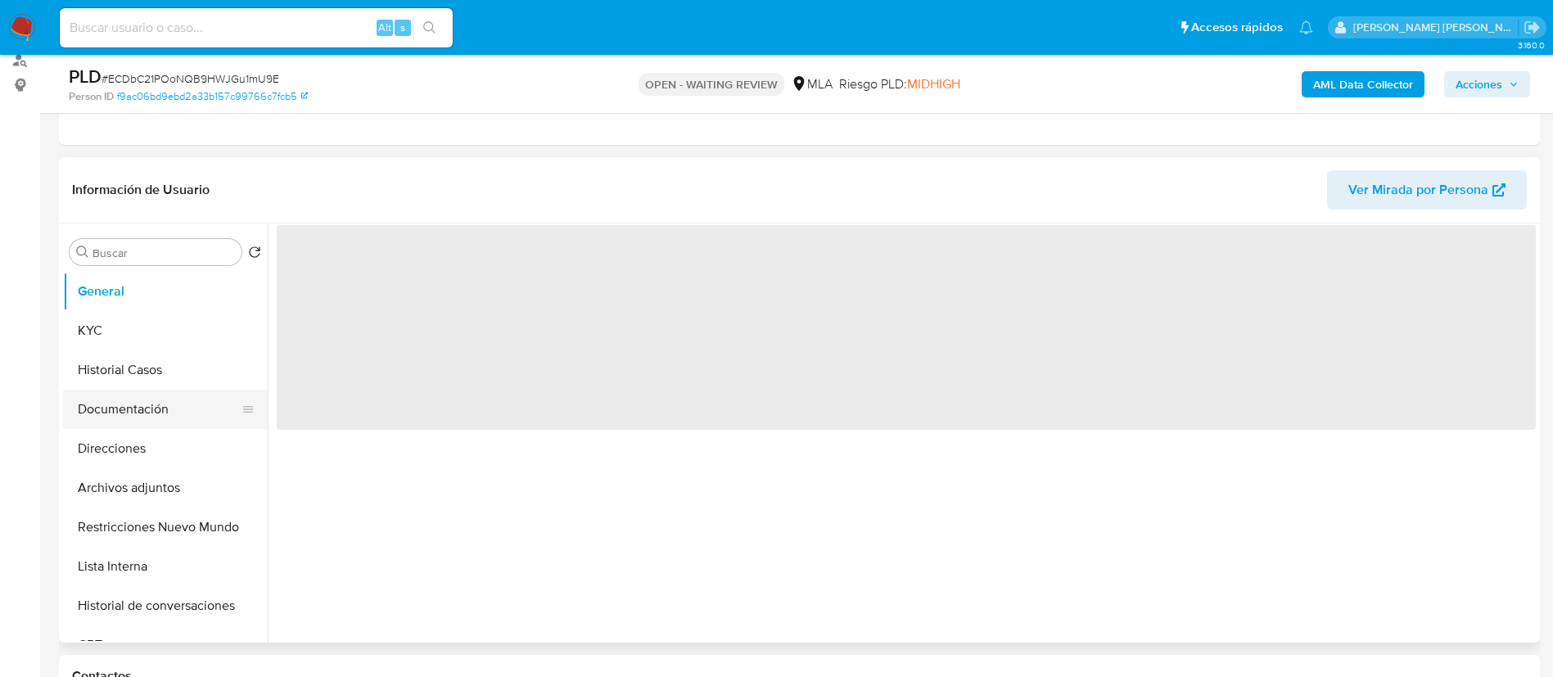
select select "10"
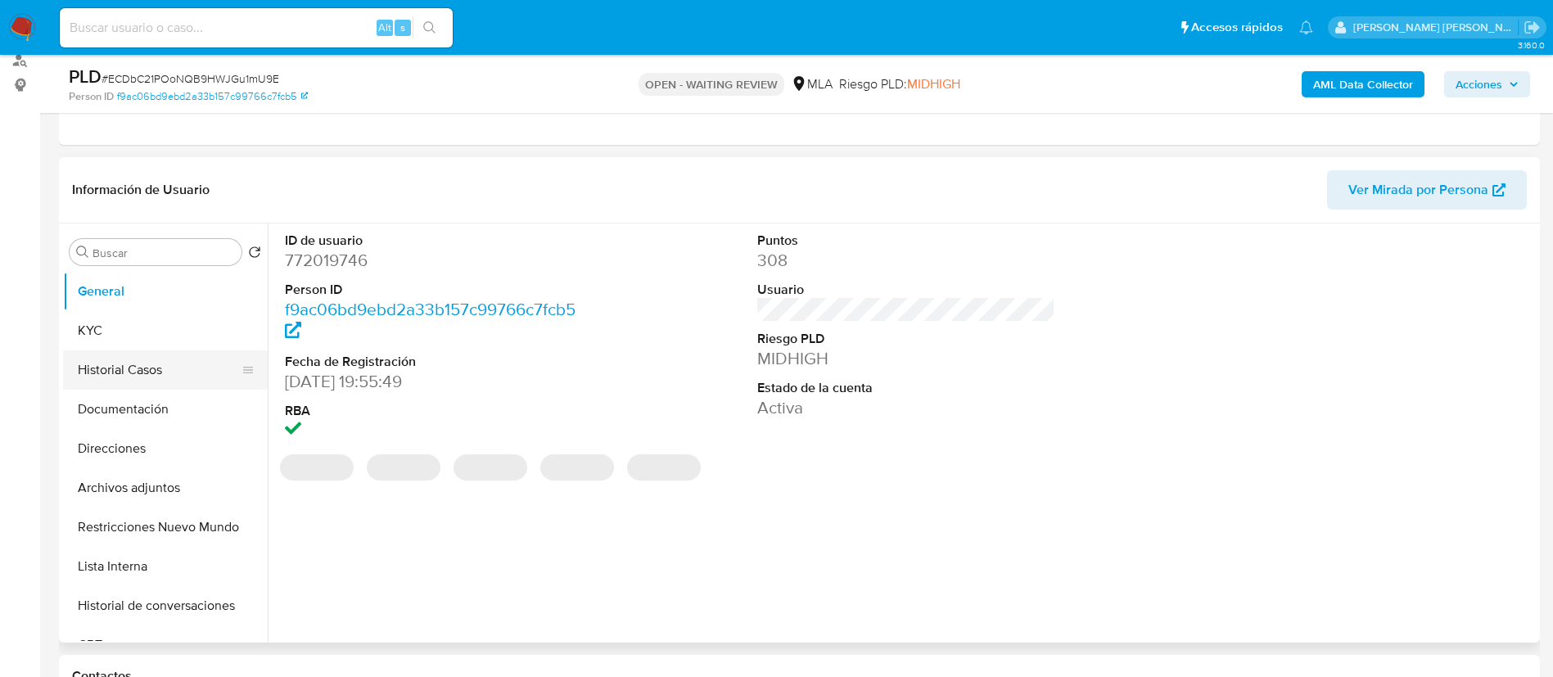
click at [116, 377] on button "Historial Casos" at bounding box center [159, 369] width 192 height 39
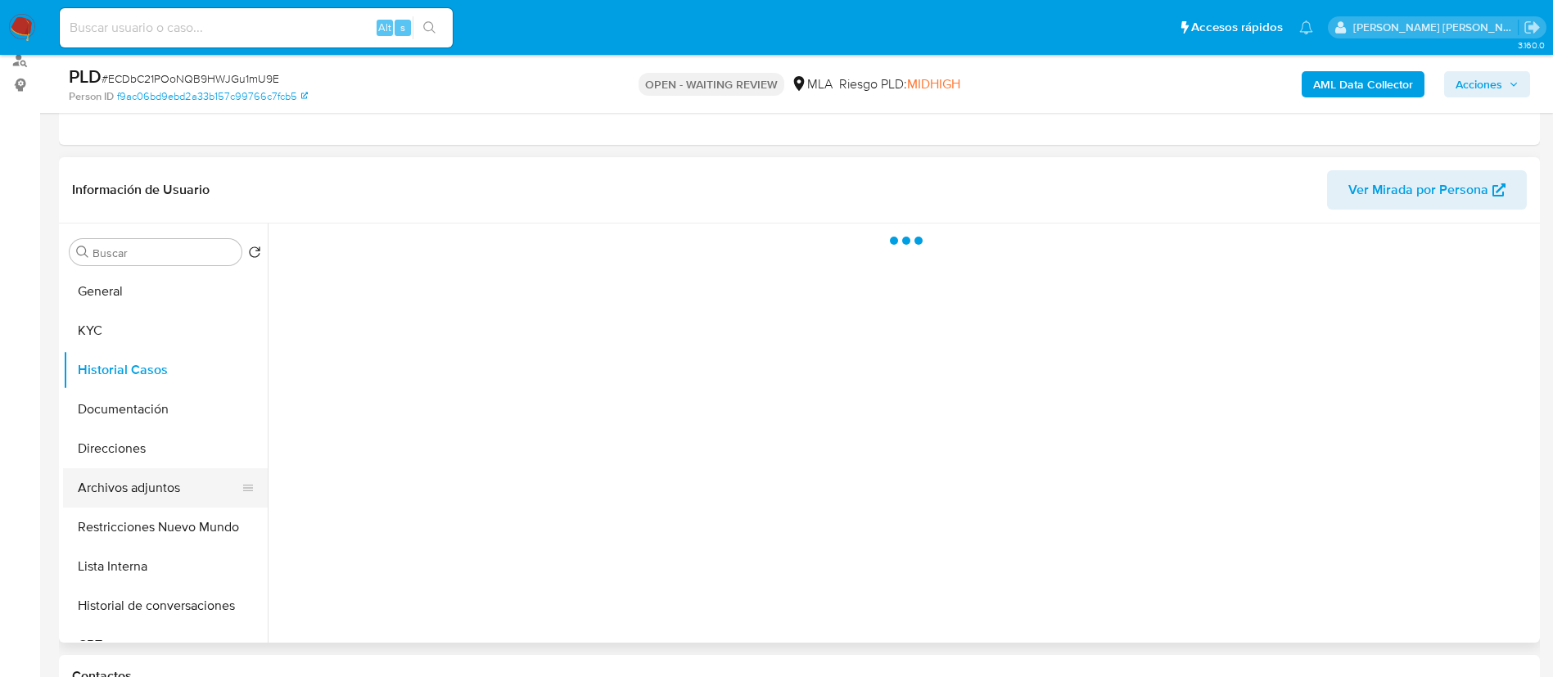
click at [138, 485] on button "Archivos adjuntos" at bounding box center [159, 487] width 192 height 39
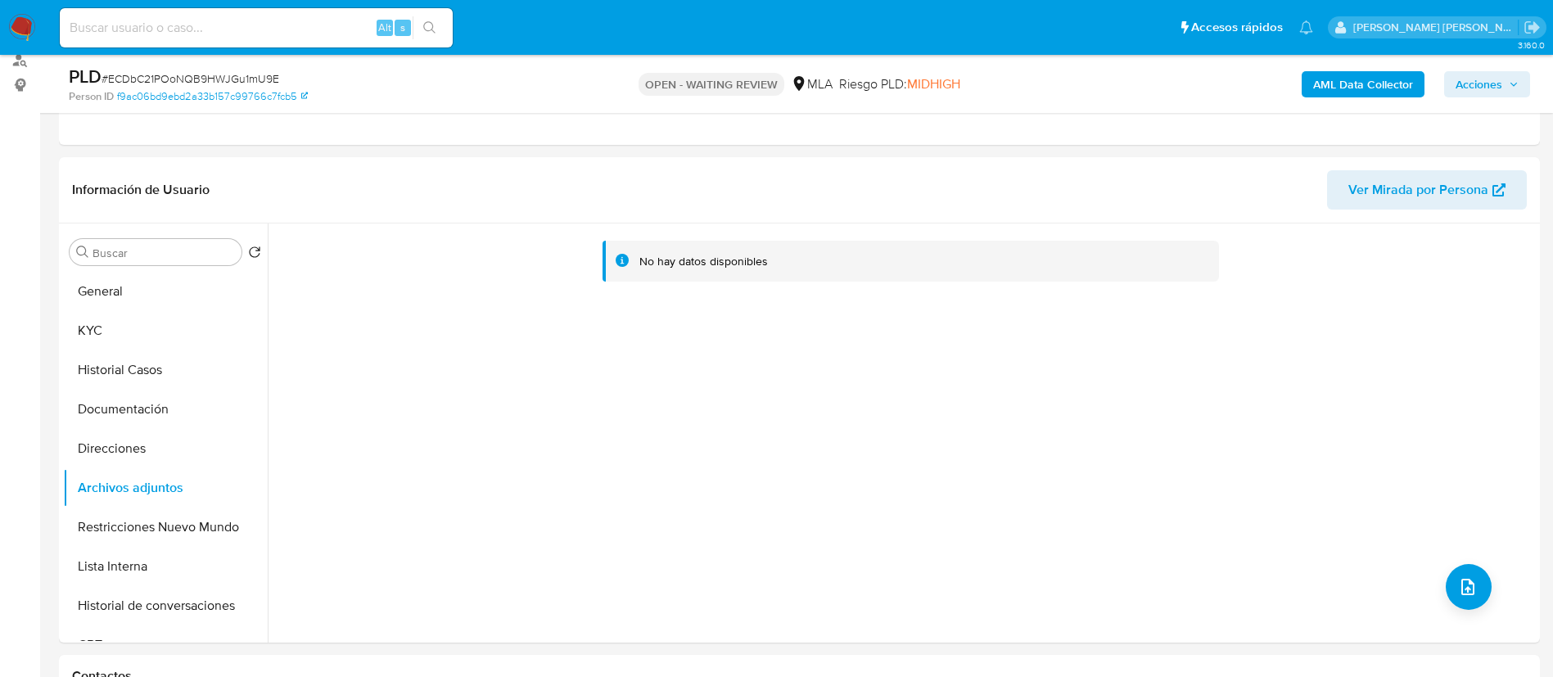
click at [1357, 65] on div "AML Data Collector Acciones" at bounding box center [1288, 84] width 483 height 38
click at [1339, 92] on b "AML Data Collector" at bounding box center [1363, 84] width 100 height 26
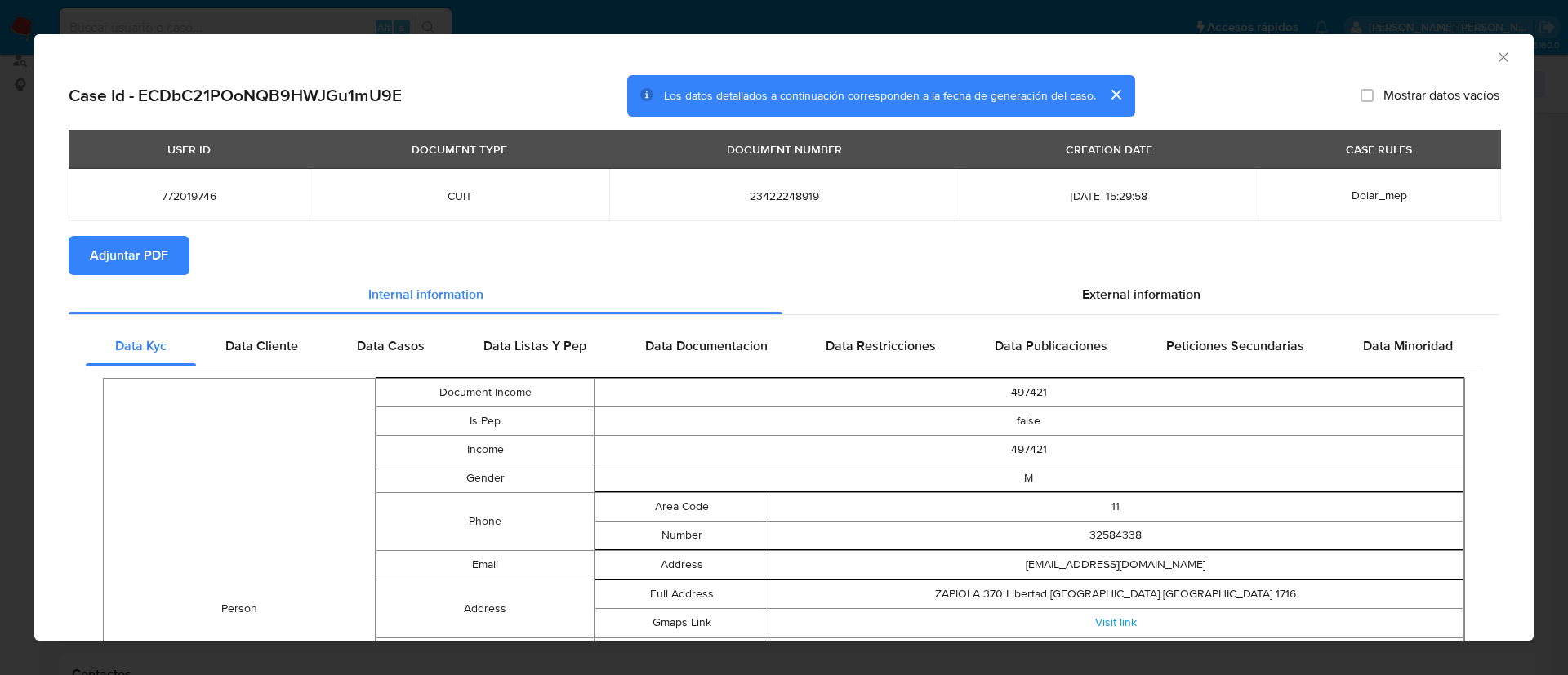
click at [150, 254] on span "Adjuntar PDF" at bounding box center [129, 255] width 79 height 36
click at [1495, 53] on icon "Cerrar ventana" at bounding box center [1503, 57] width 16 height 16
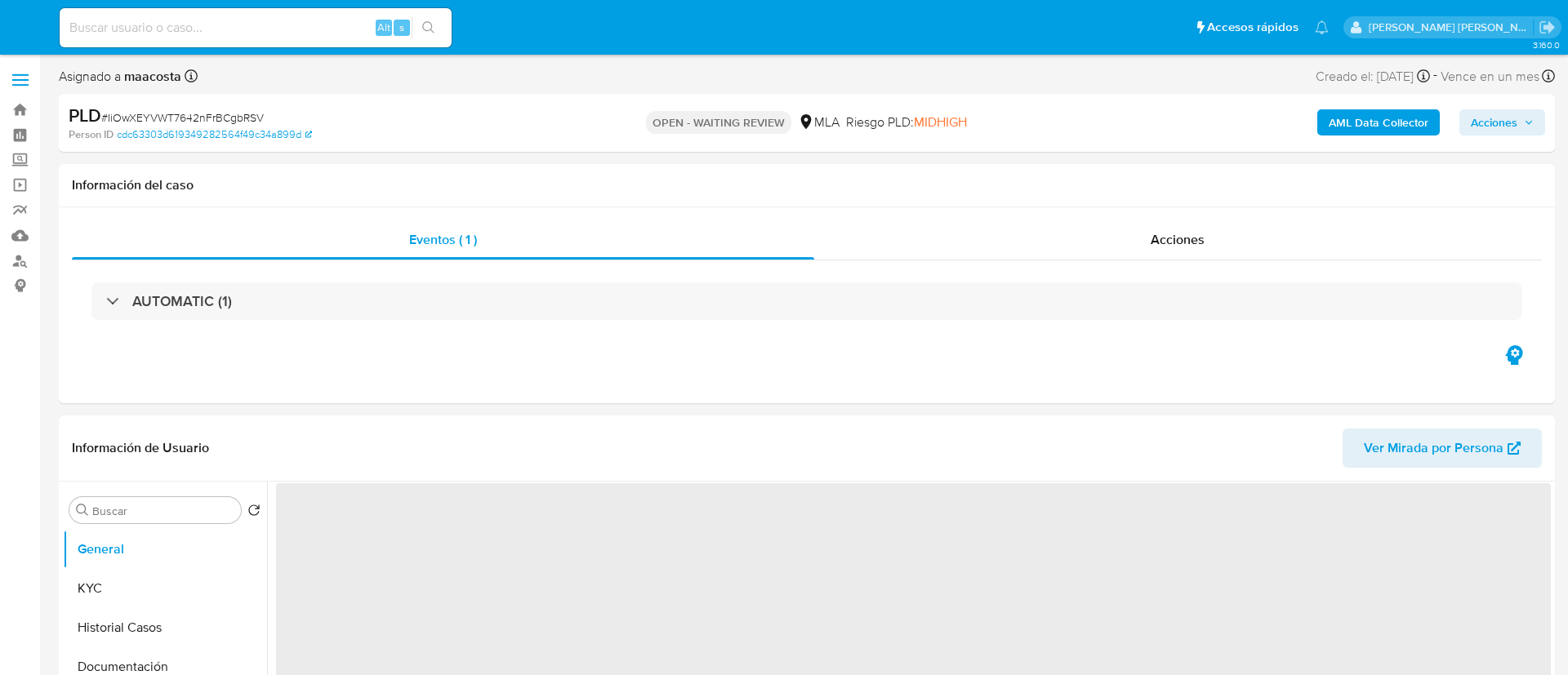
select select "10"
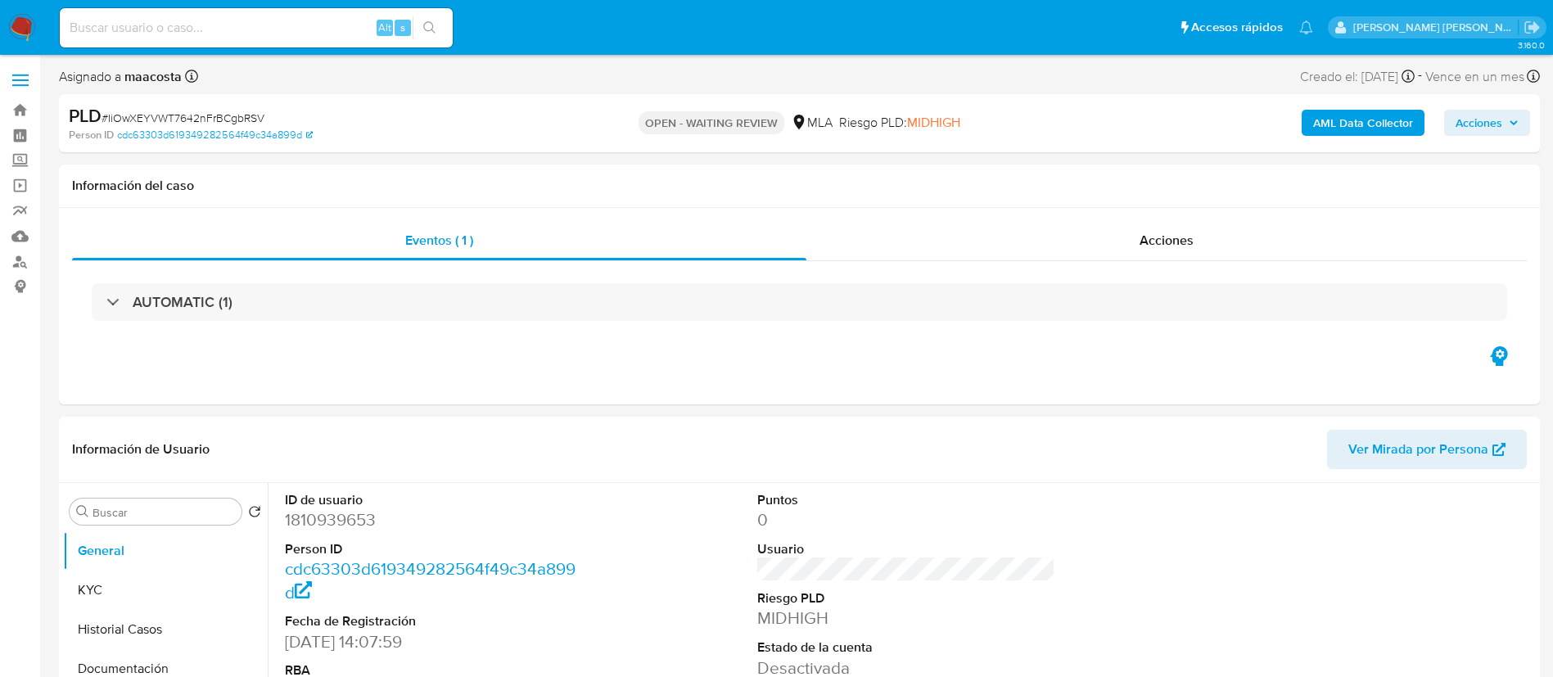
click at [1361, 111] on b "AML Data Collector" at bounding box center [1363, 123] width 100 height 26
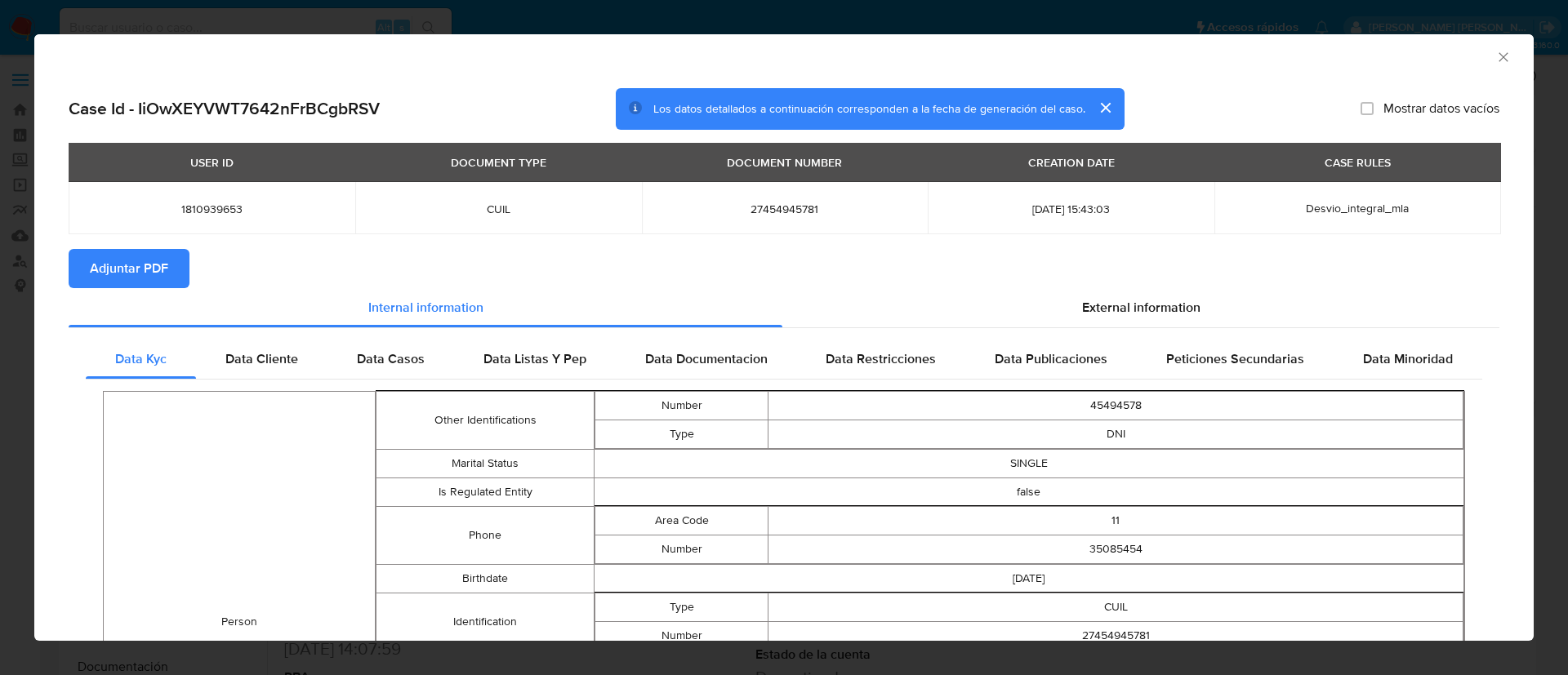
click at [168, 241] on div "USER ID DOCUMENT TYPE DOCUMENT NUMBER CREATION DATE CASE RULES 1810939653 CUIL …" at bounding box center [784, 195] width 1430 height 106
click at [154, 263] on span "Adjuntar PDF" at bounding box center [129, 268] width 79 height 36
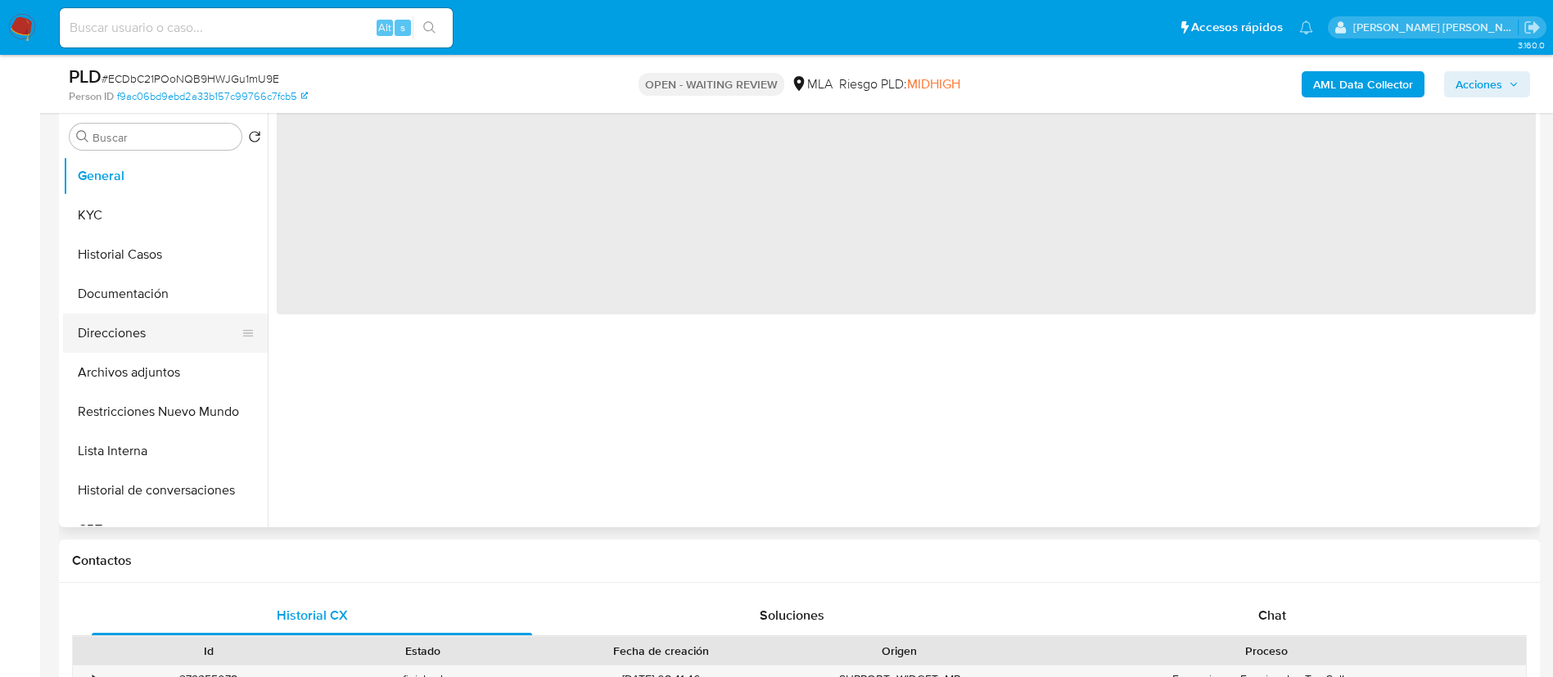
select select "10"
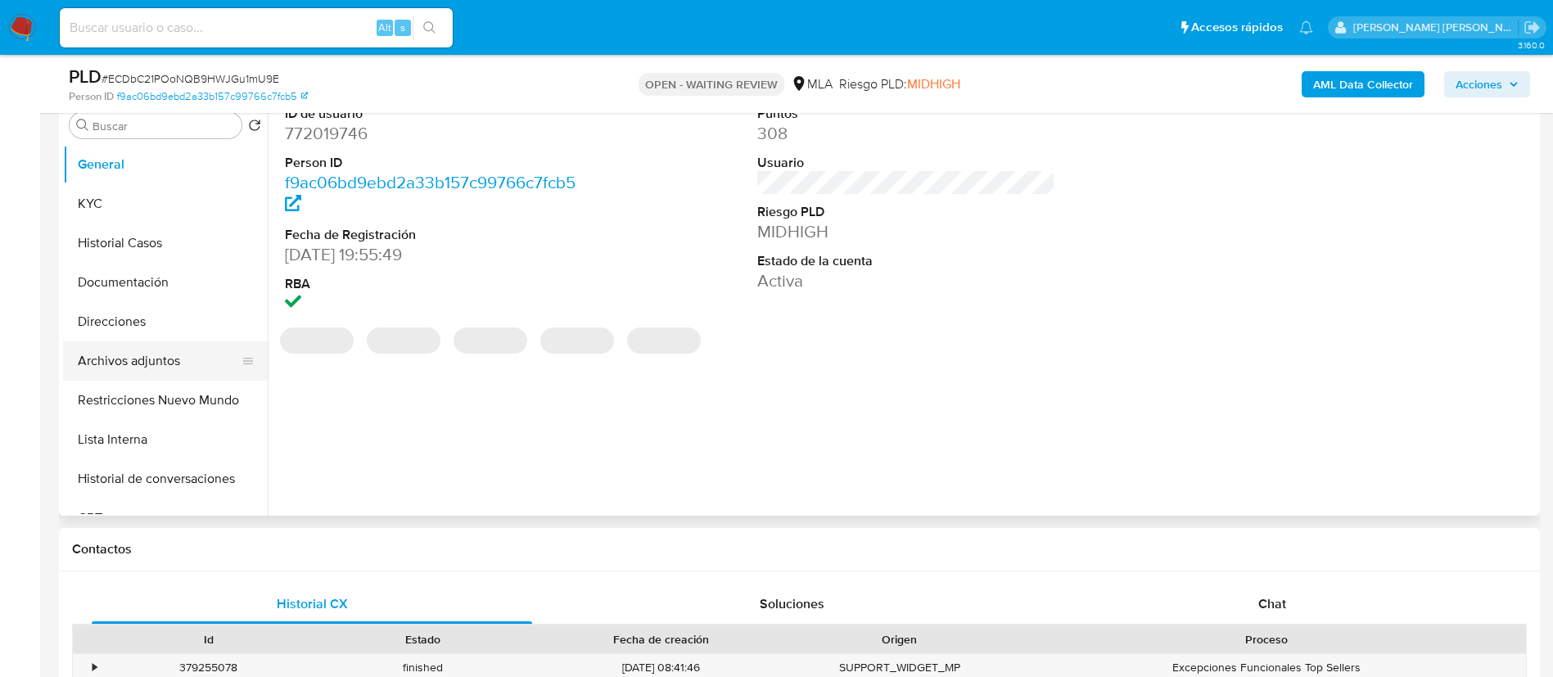
click at [114, 343] on button "Archivos adjuntos" at bounding box center [159, 360] width 192 height 39
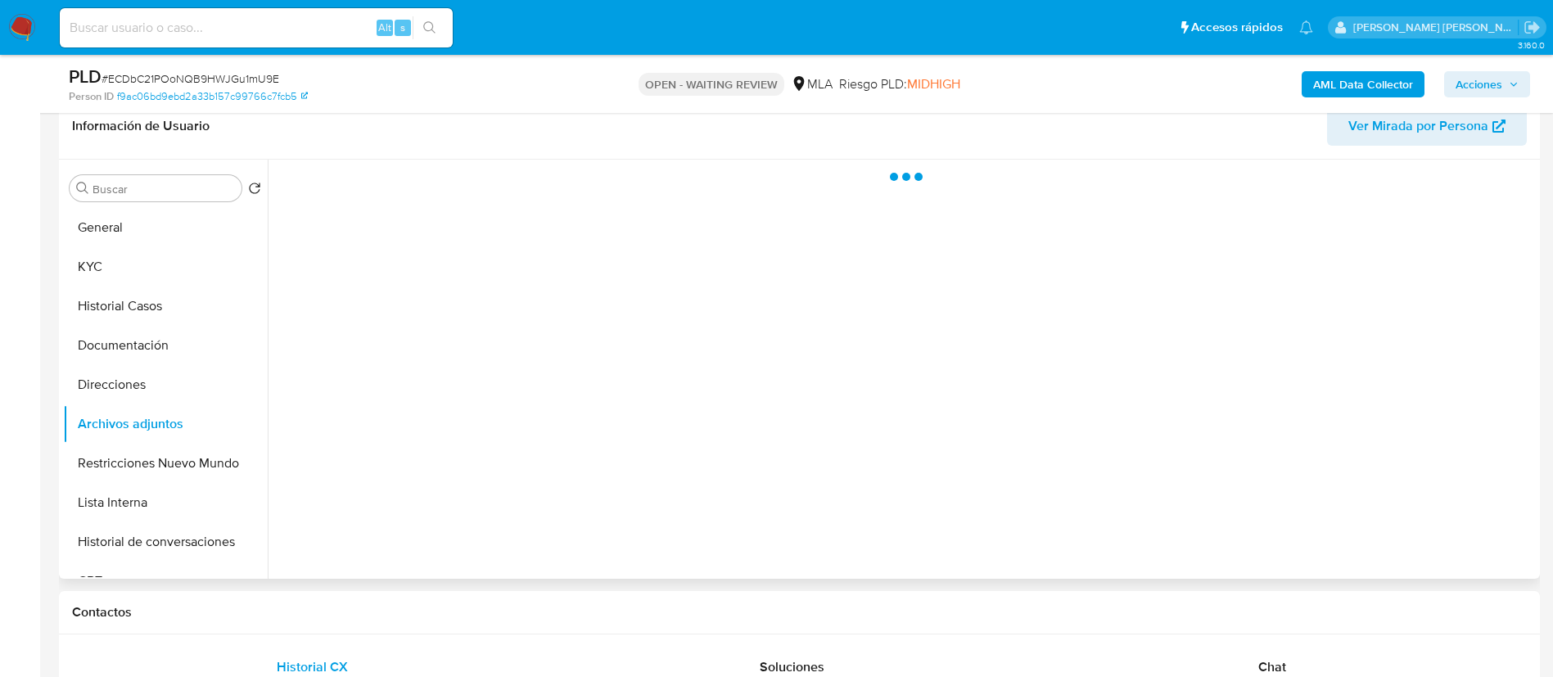
scroll to position [264, 0]
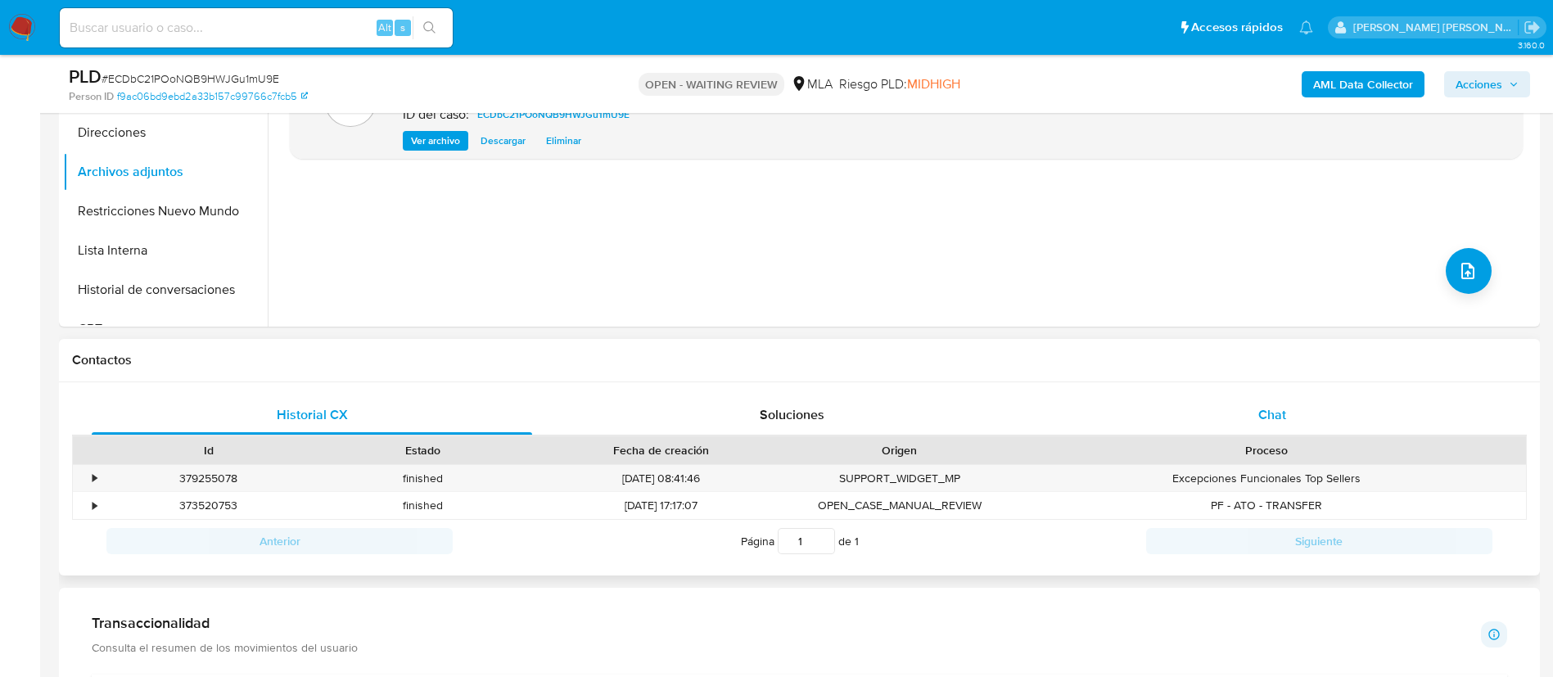
click at [1280, 404] on div "Chat" at bounding box center [1272, 414] width 440 height 39
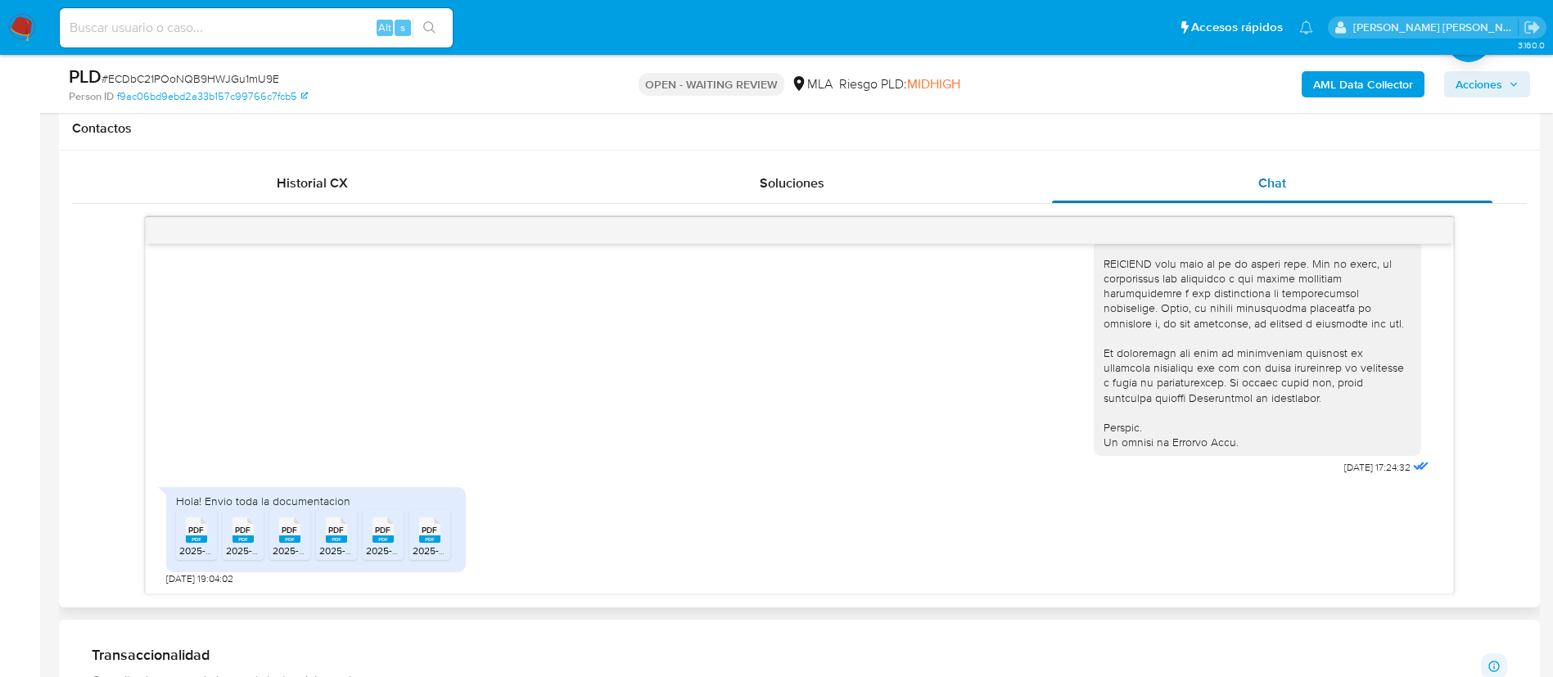
scroll to position [751, 0]
click at [187, 545] on span "2025-06.pdf" at bounding box center [206, 549] width 54 height 14
click at [250, 537] on rect at bounding box center [243, 537] width 21 height 7
click at [279, 538] on icon "PDF" at bounding box center [289, 528] width 21 height 29
click at [327, 538] on rect at bounding box center [336, 537] width 21 height 7
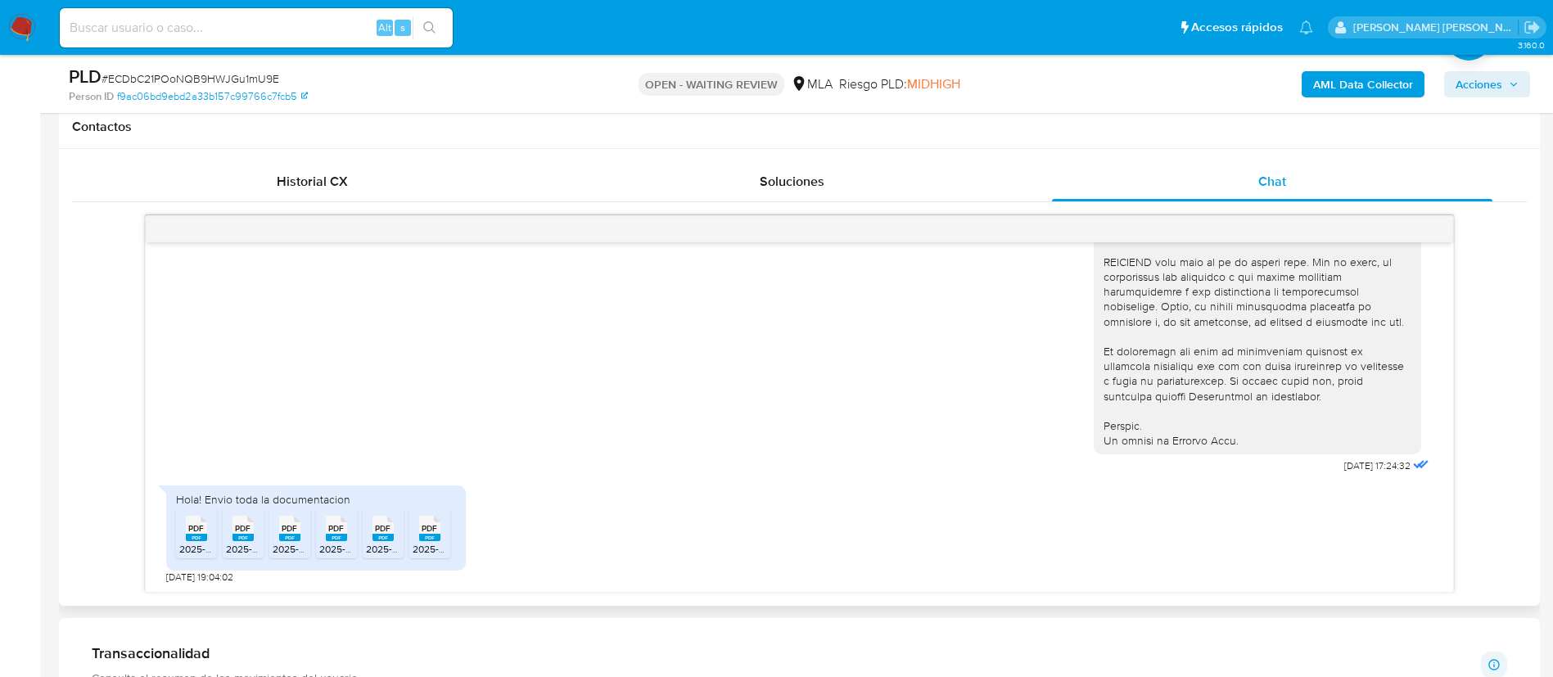
click at [377, 542] on span "2025-07.pdf" at bounding box center [392, 549] width 52 height 14
click at [436, 539] on rect at bounding box center [429, 537] width 21 height 7
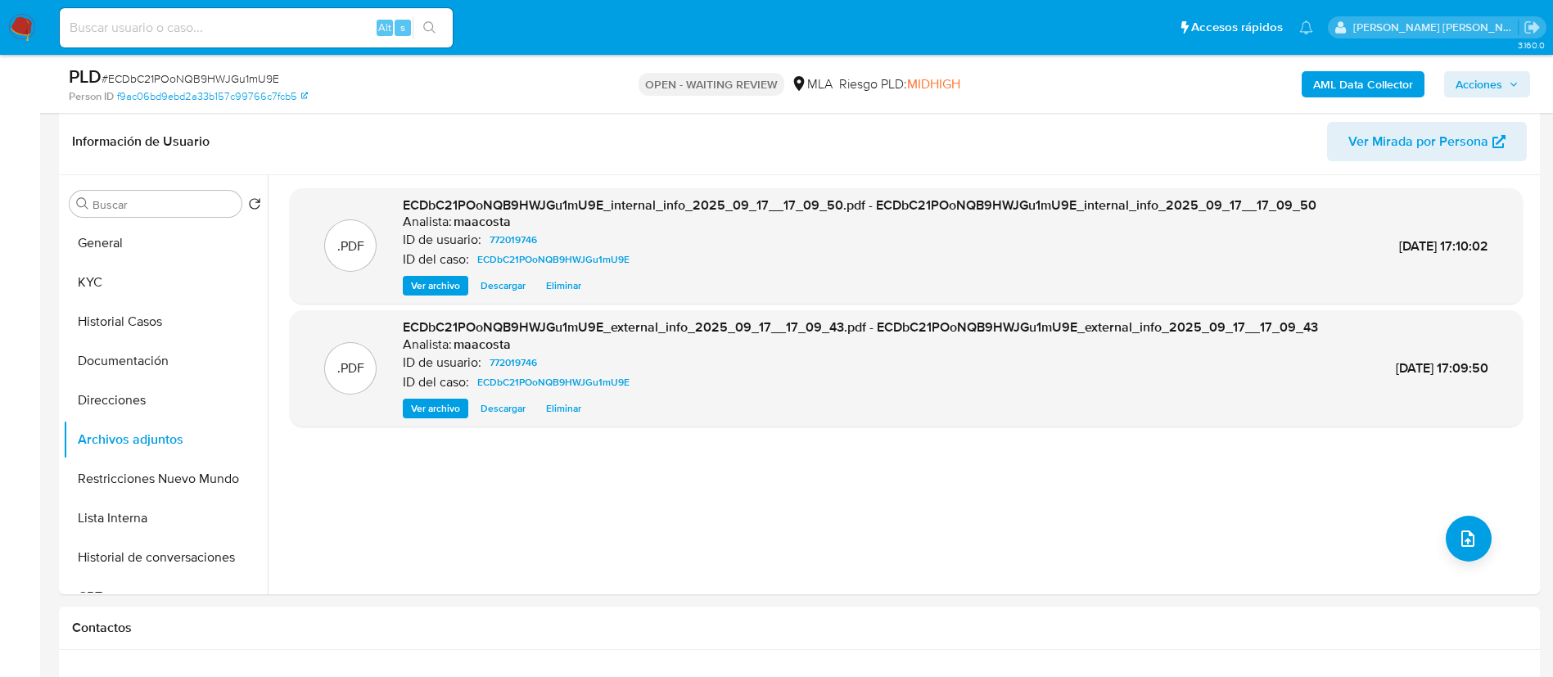
scroll to position [238, 0]
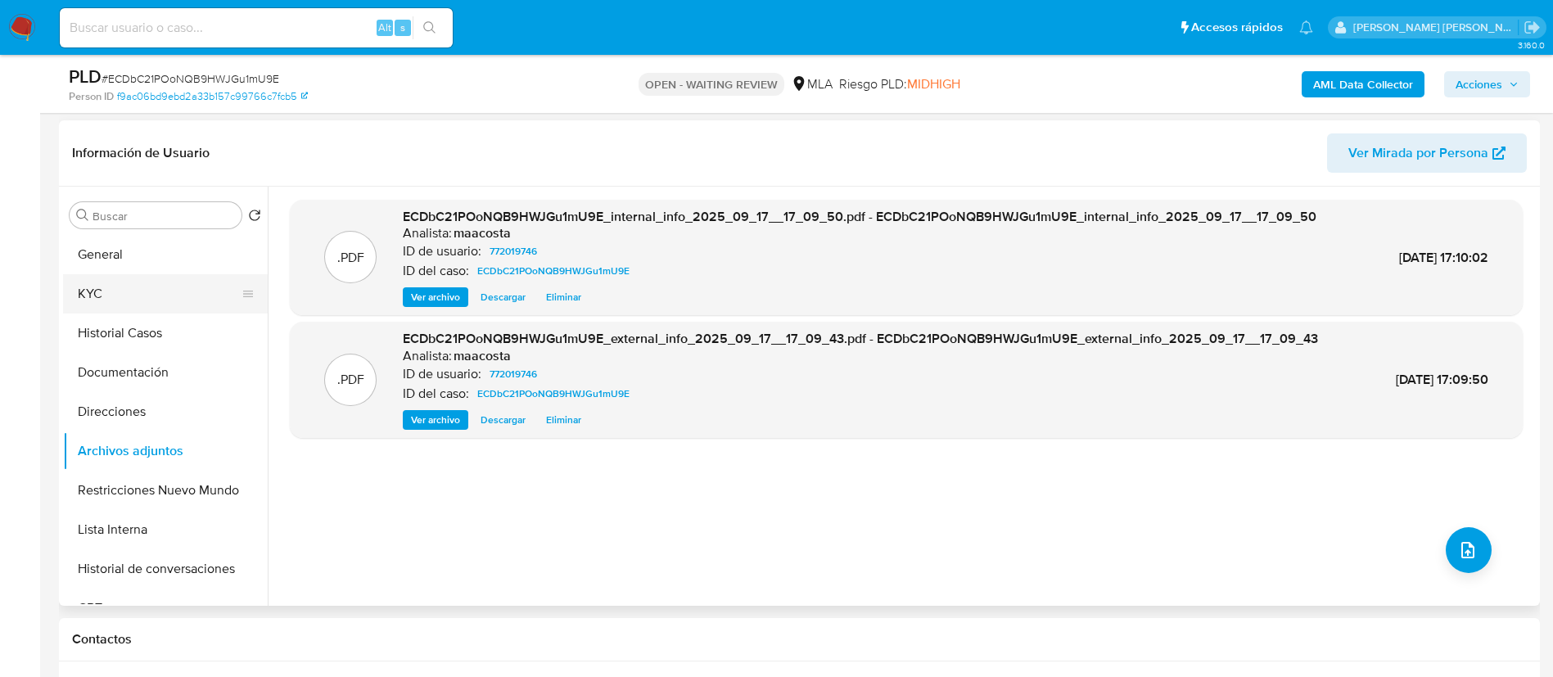
click at [101, 289] on button "KYC" at bounding box center [159, 293] width 192 height 39
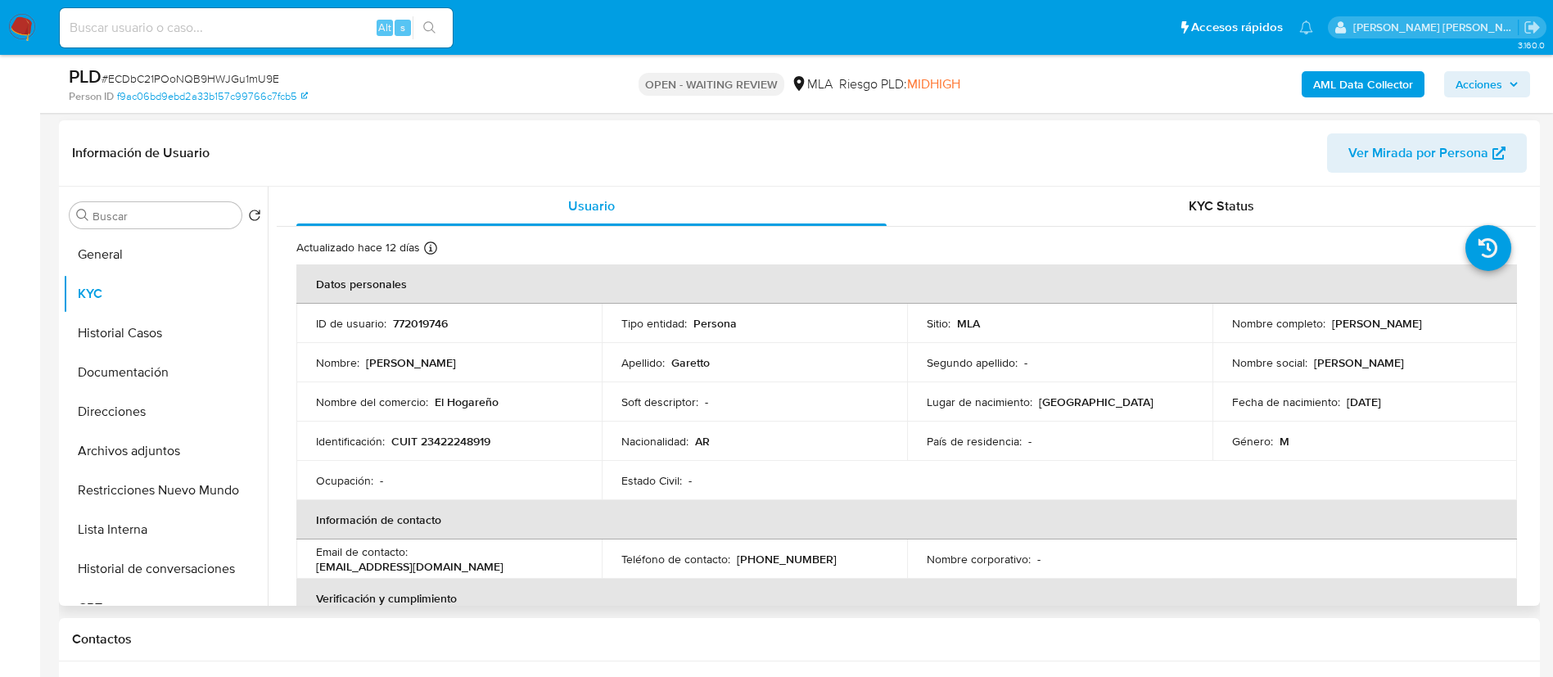
drag, startPoint x: 1327, startPoint y: 325, endPoint x: 1472, endPoint y: 332, distance: 145.1
click at [1472, 332] on td "Nombre completo : [PERSON_NAME]" at bounding box center [1365, 323] width 305 height 39
copy p "[PERSON_NAME]"
click at [784, 312] on td "Tipo entidad : Persona" at bounding box center [754, 323] width 305 height 39
paste input "30499446"
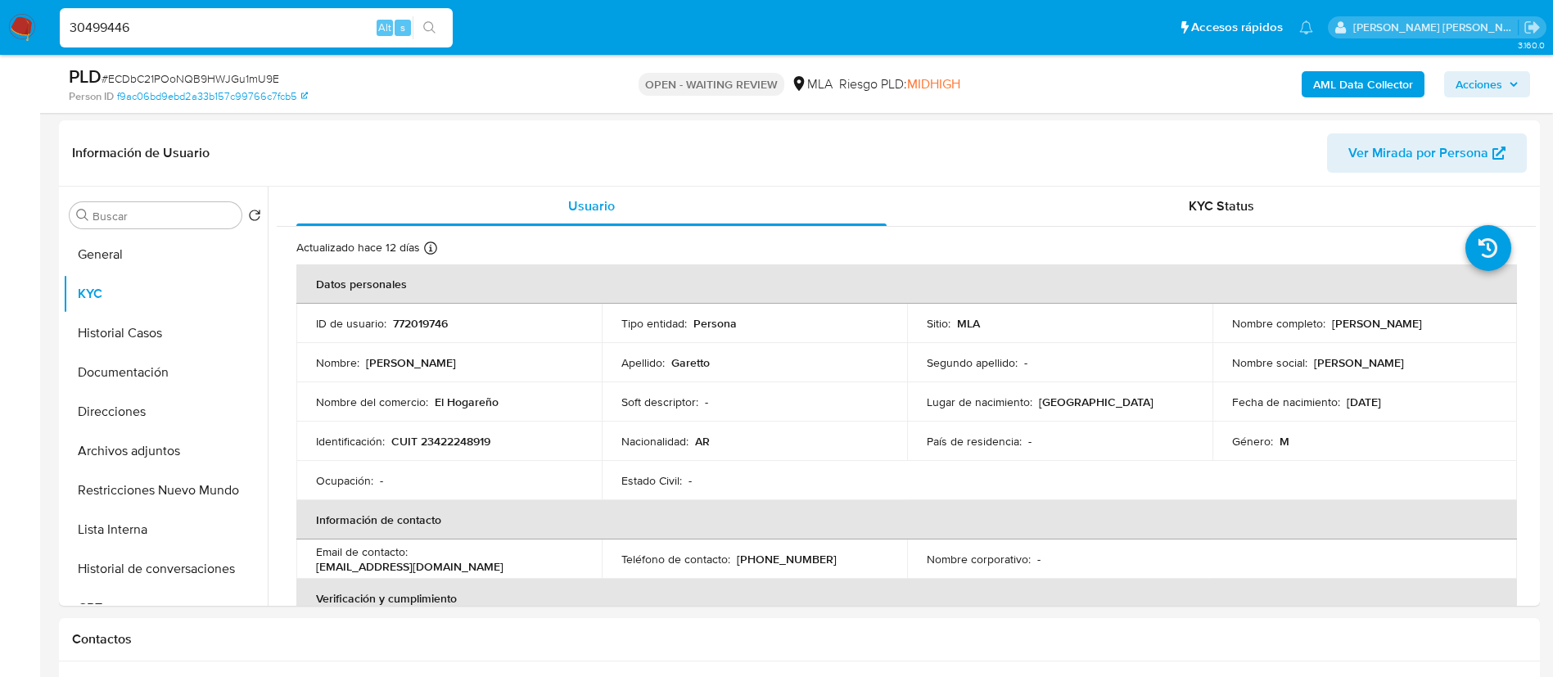
click at [294, 18] on input "30499446" at bounding box center [256, 27] width 393 height 21
type input "30499446"
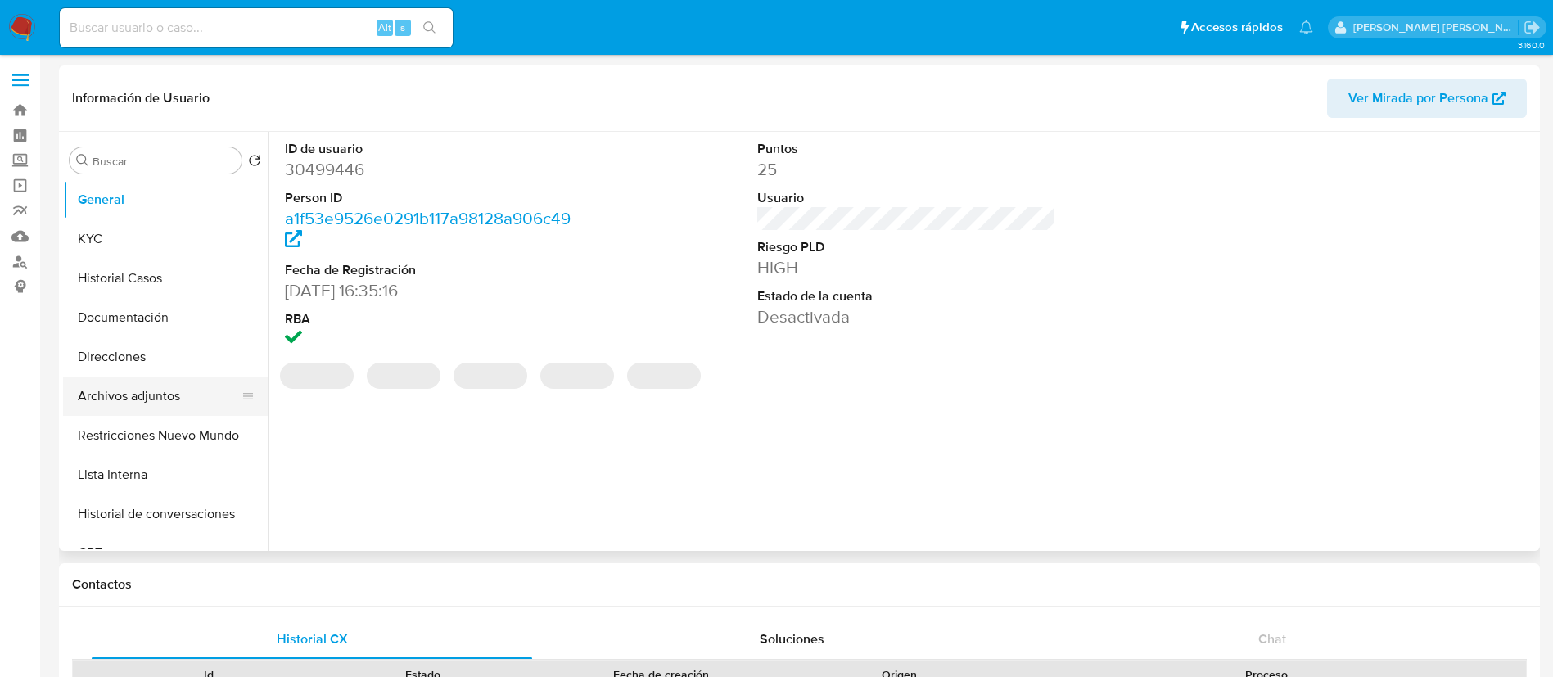
click at [140, 393] on button "Archivos adjuntos" at bounding box center [159, 396] width 192 height 39
select select "10"
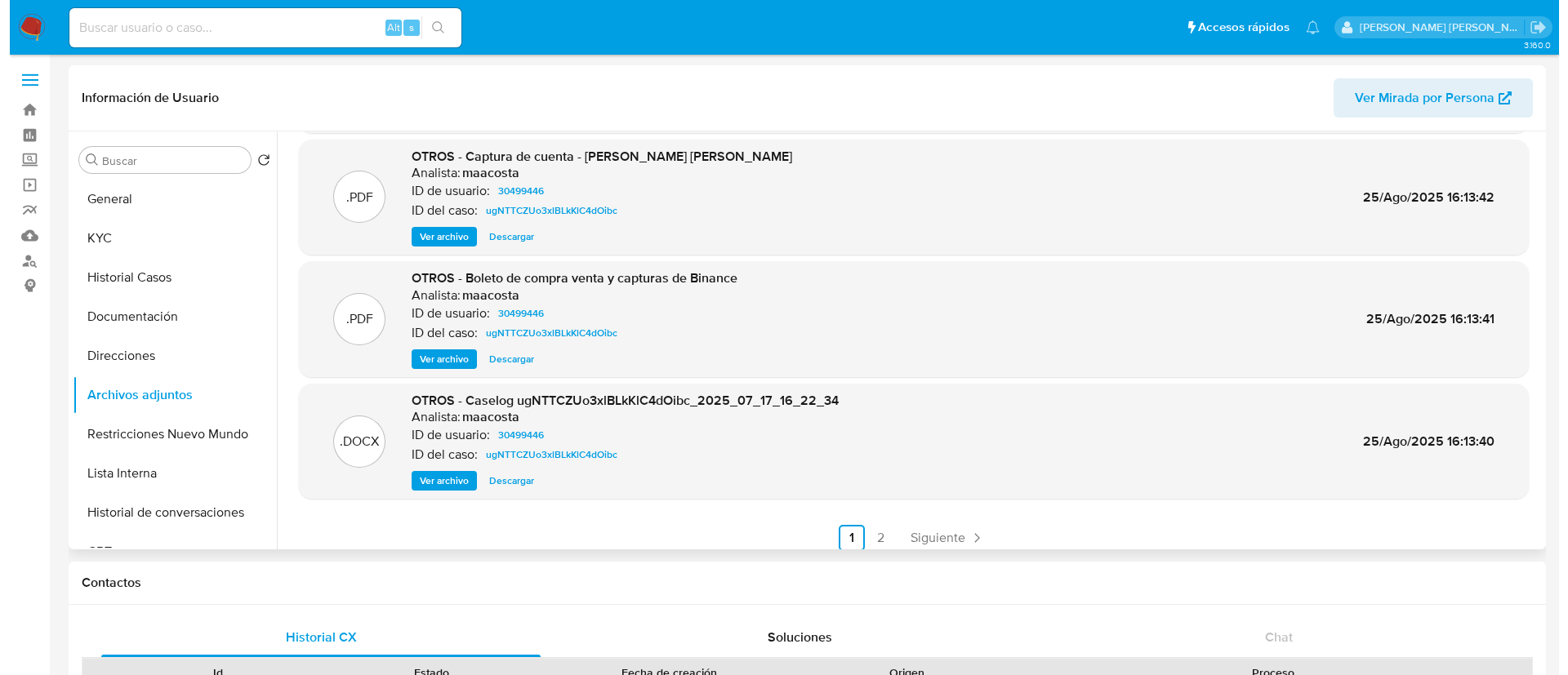
scroll to position [138, 0]
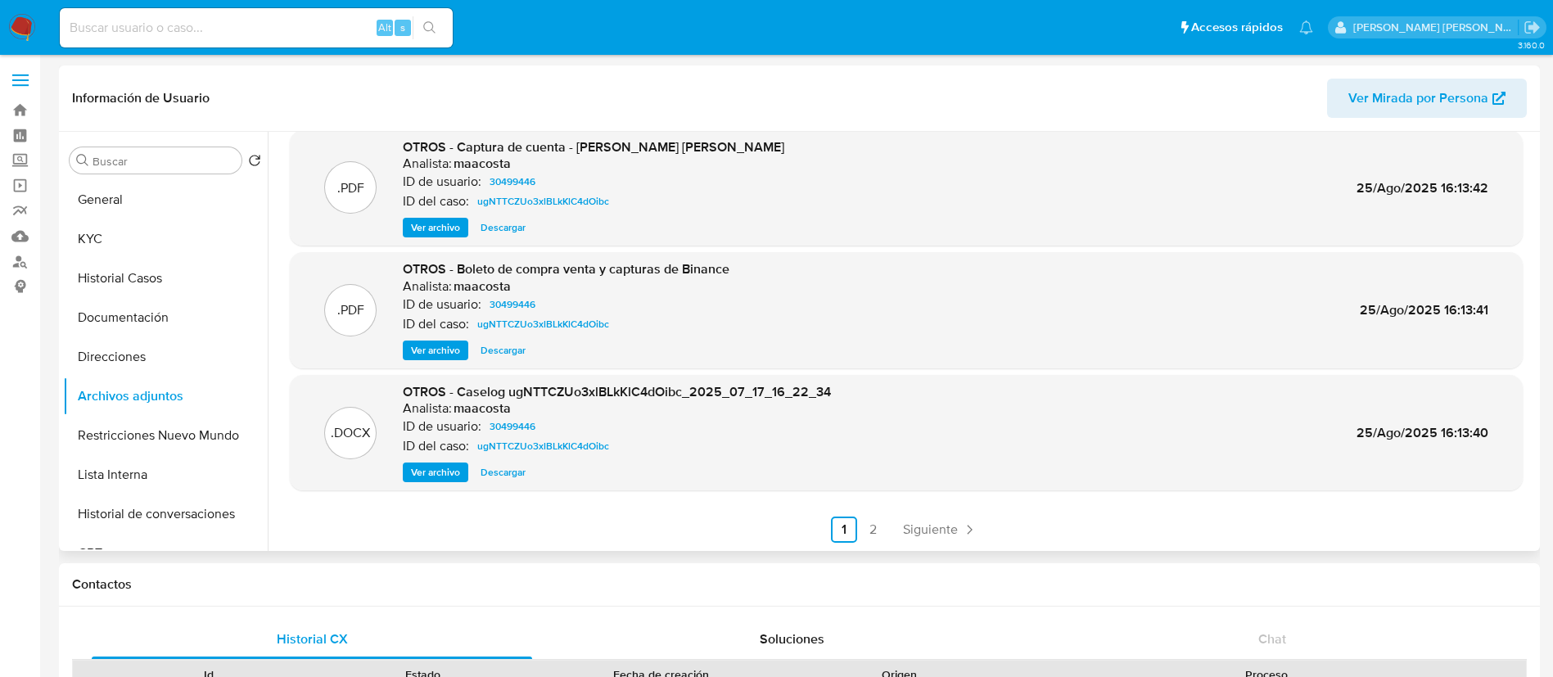
click at [444, 476] on span "Ver archivo" at bounding box center [435, 472] width 49 height 16
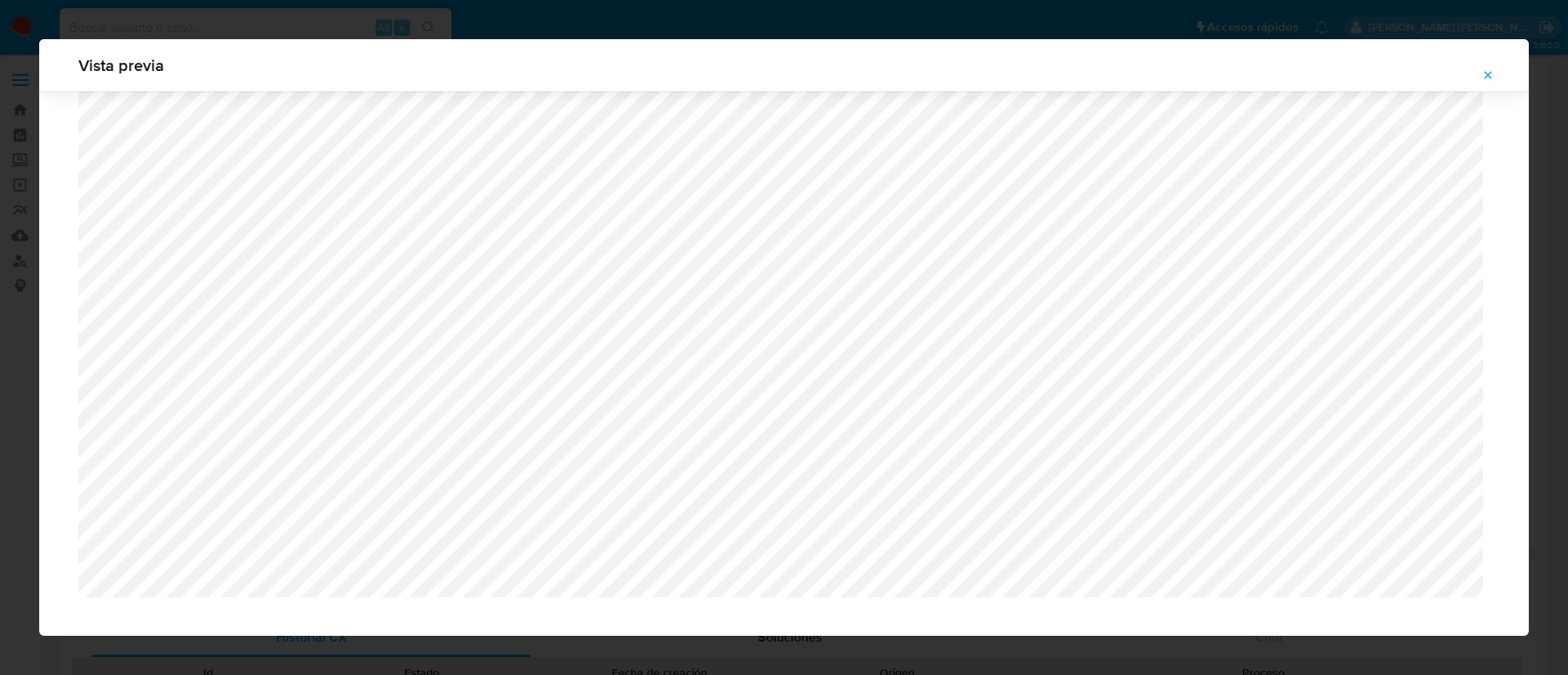
scroll to position [1643, 0]
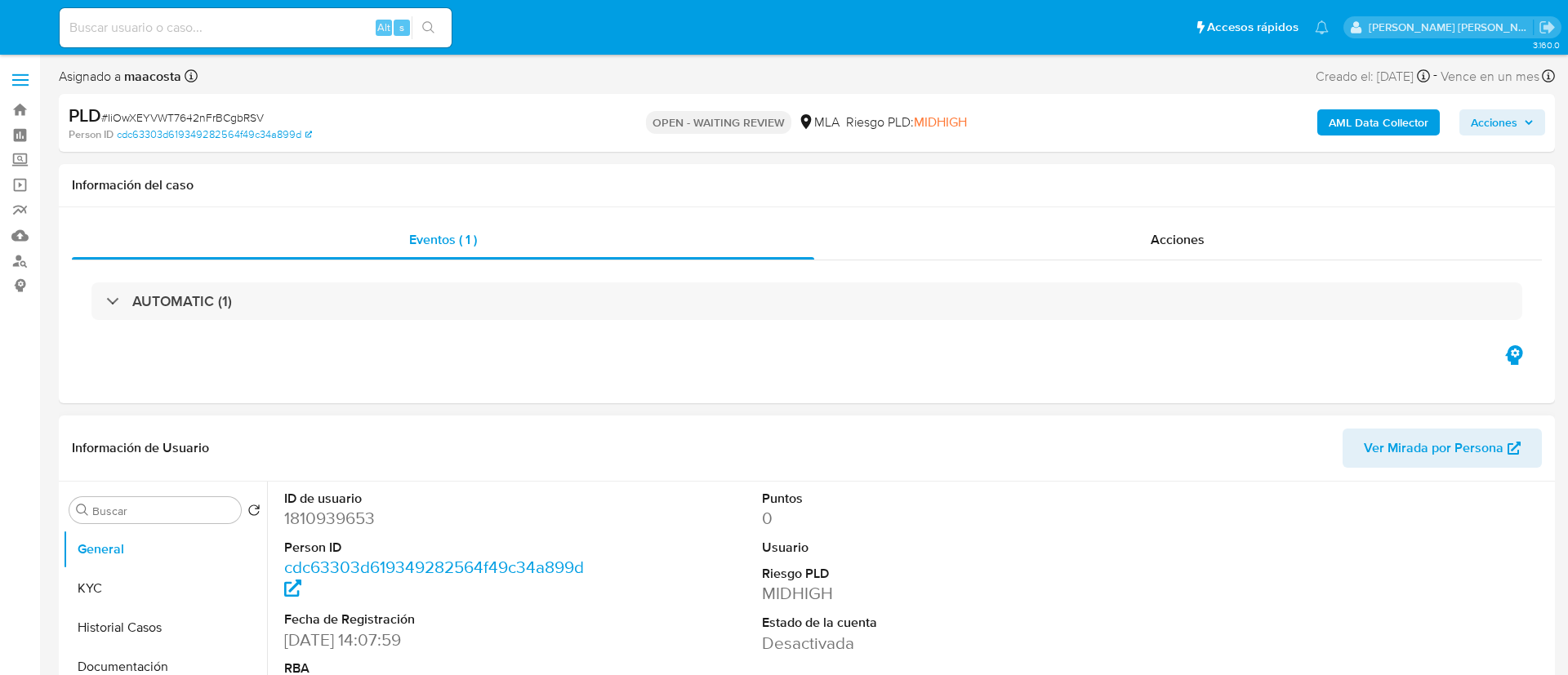
select select "10"
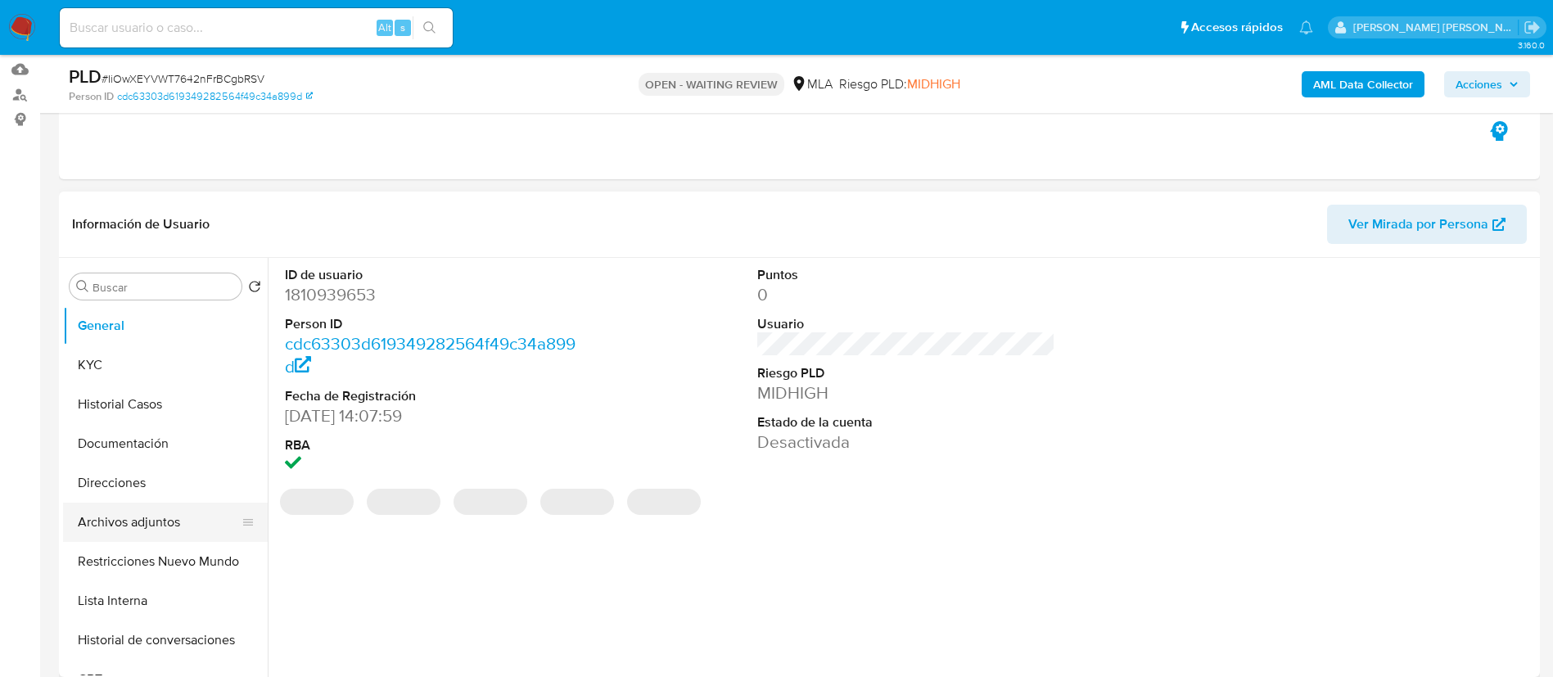
scroll to position [216, 0]
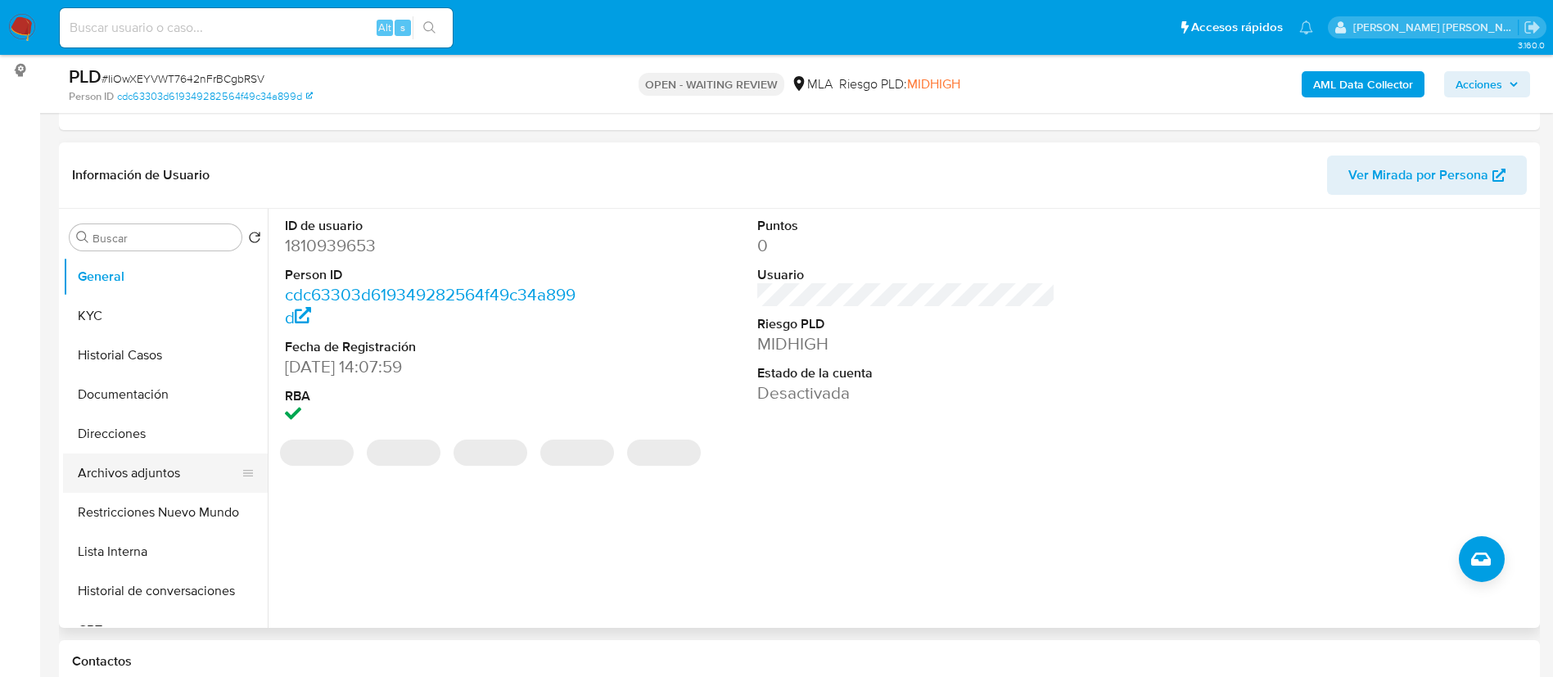
click at [138, 479] on button "Archivos adjuntos" at bounding box center [159, 473] width 192 height 39
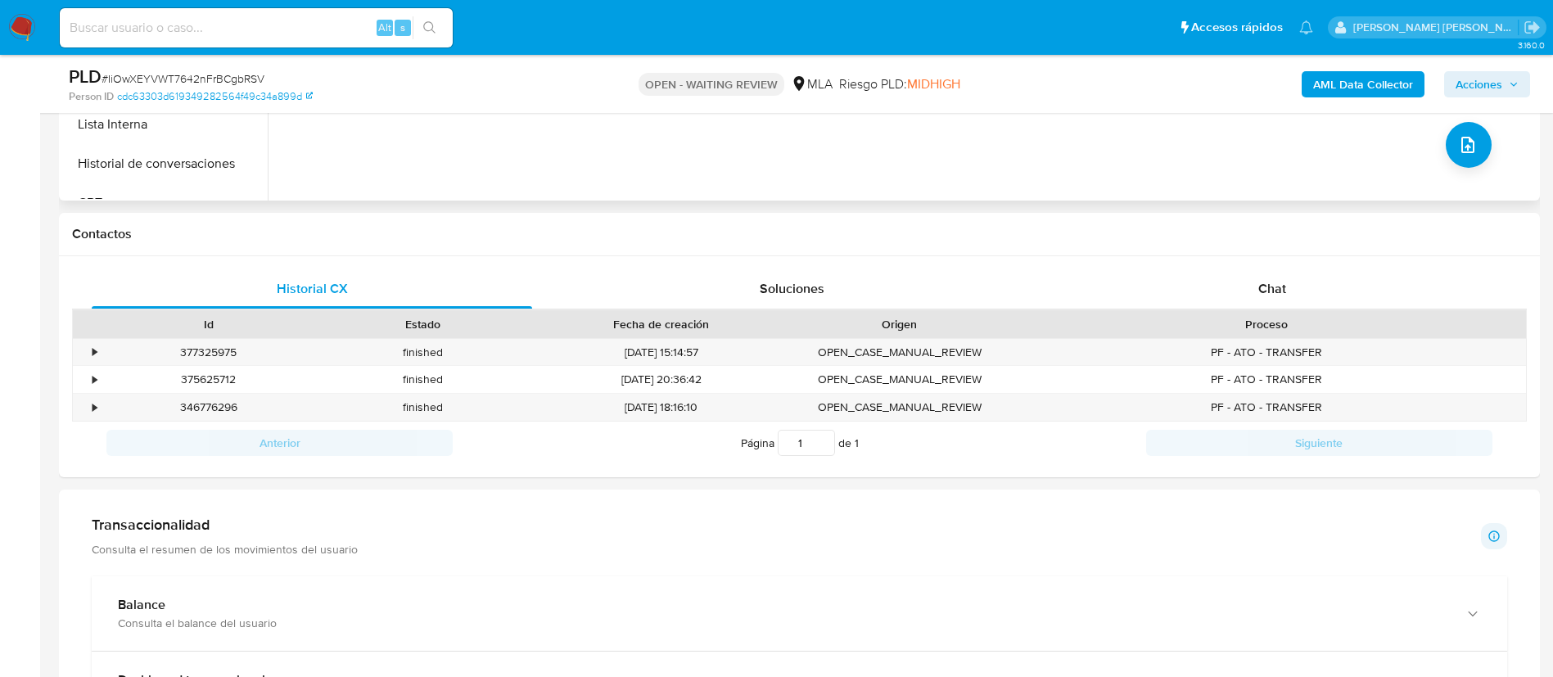
scroll to position [688, 0]
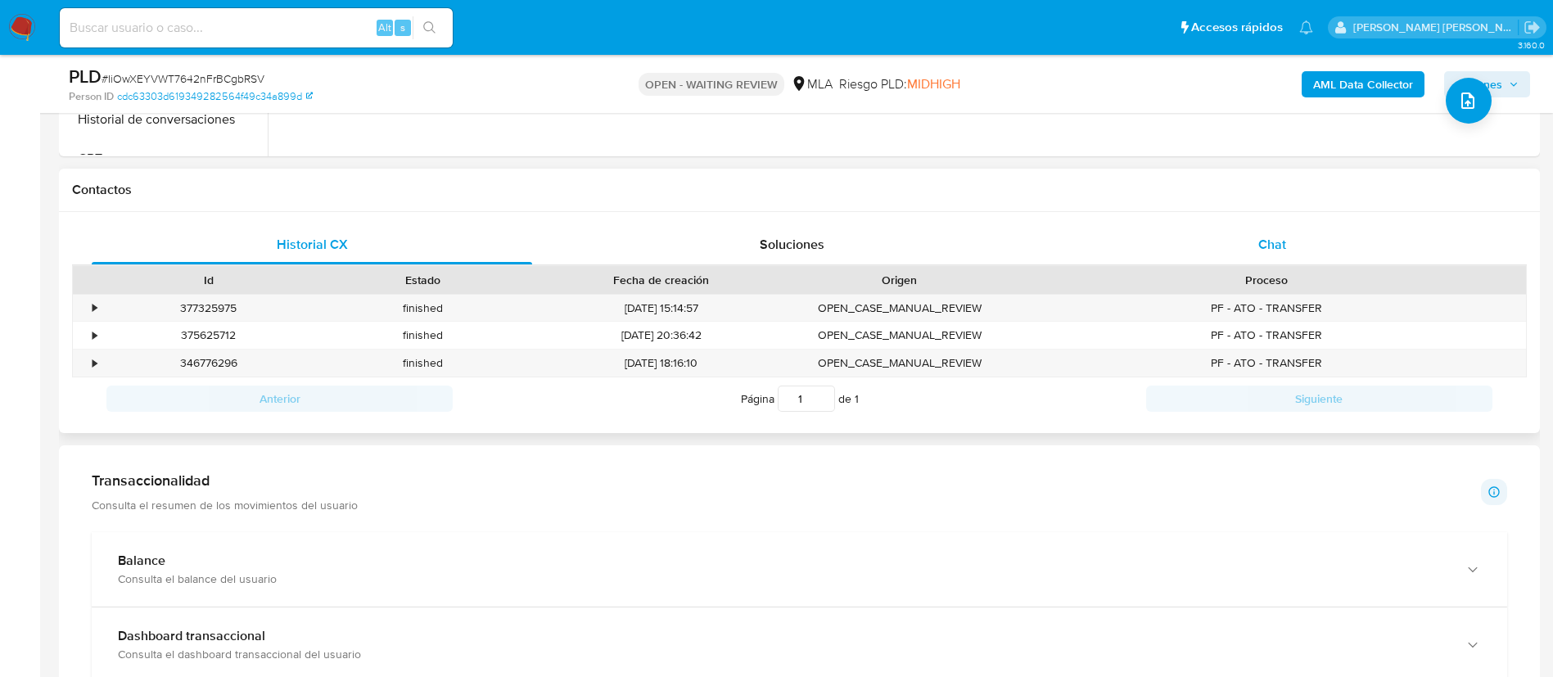
click at [1291, 243] on div "Chat" at bounding box center [1272, 244] width 440 height 39
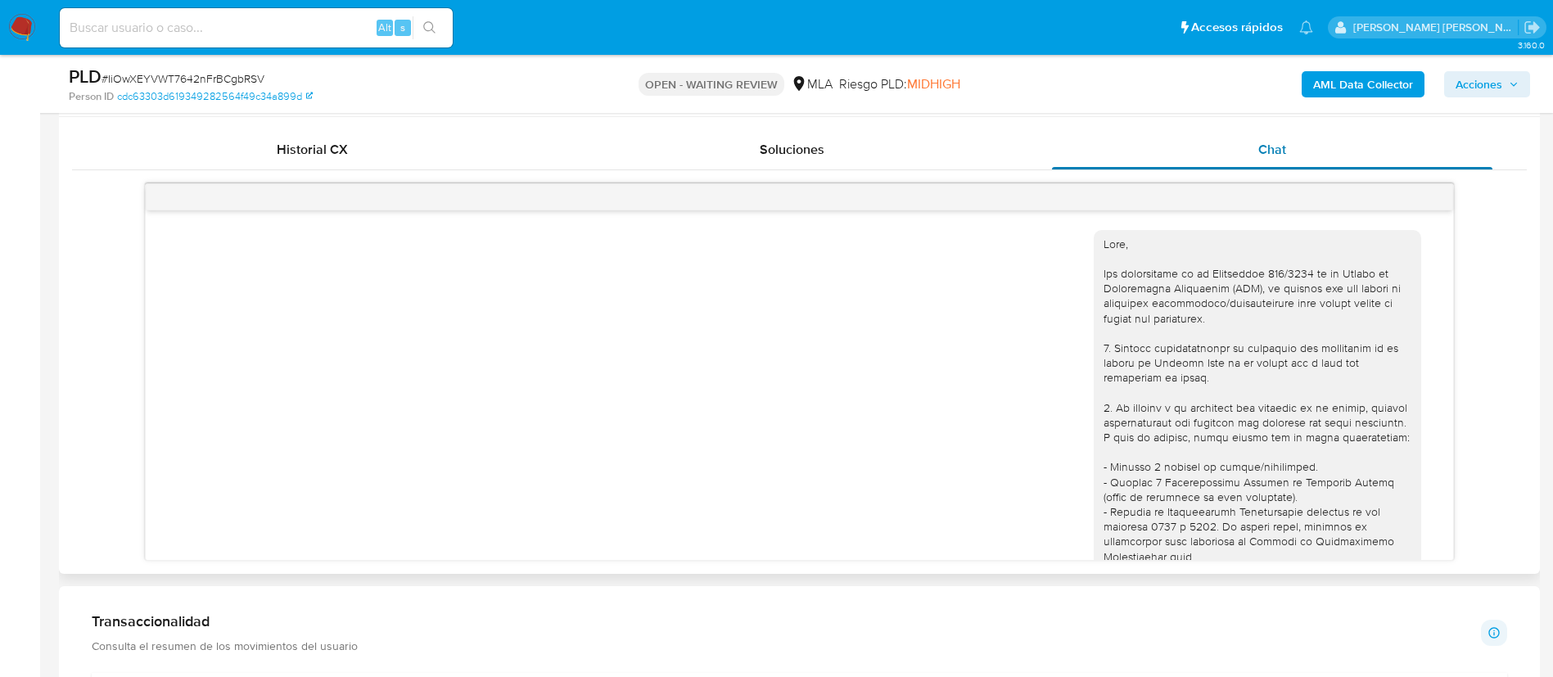
scroll to position [657, 0]
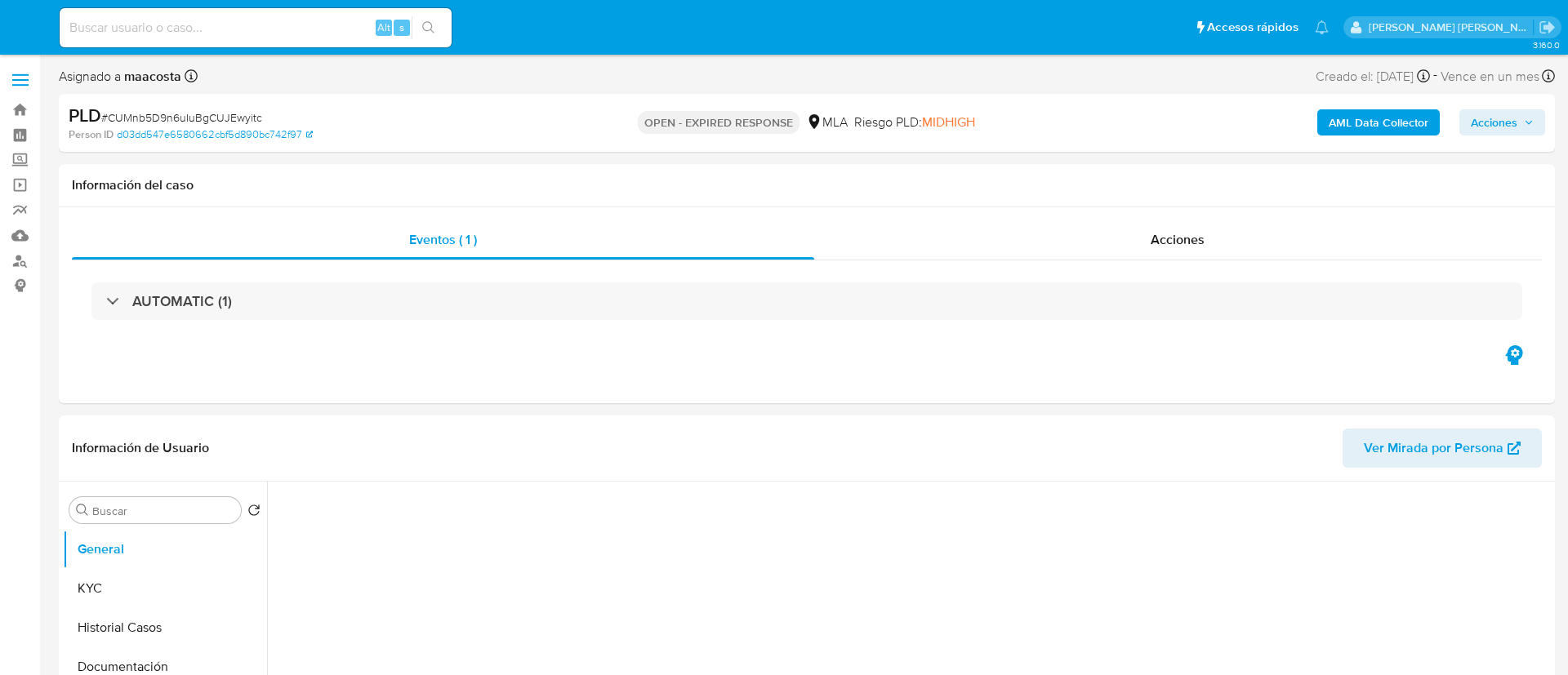
select select "10"
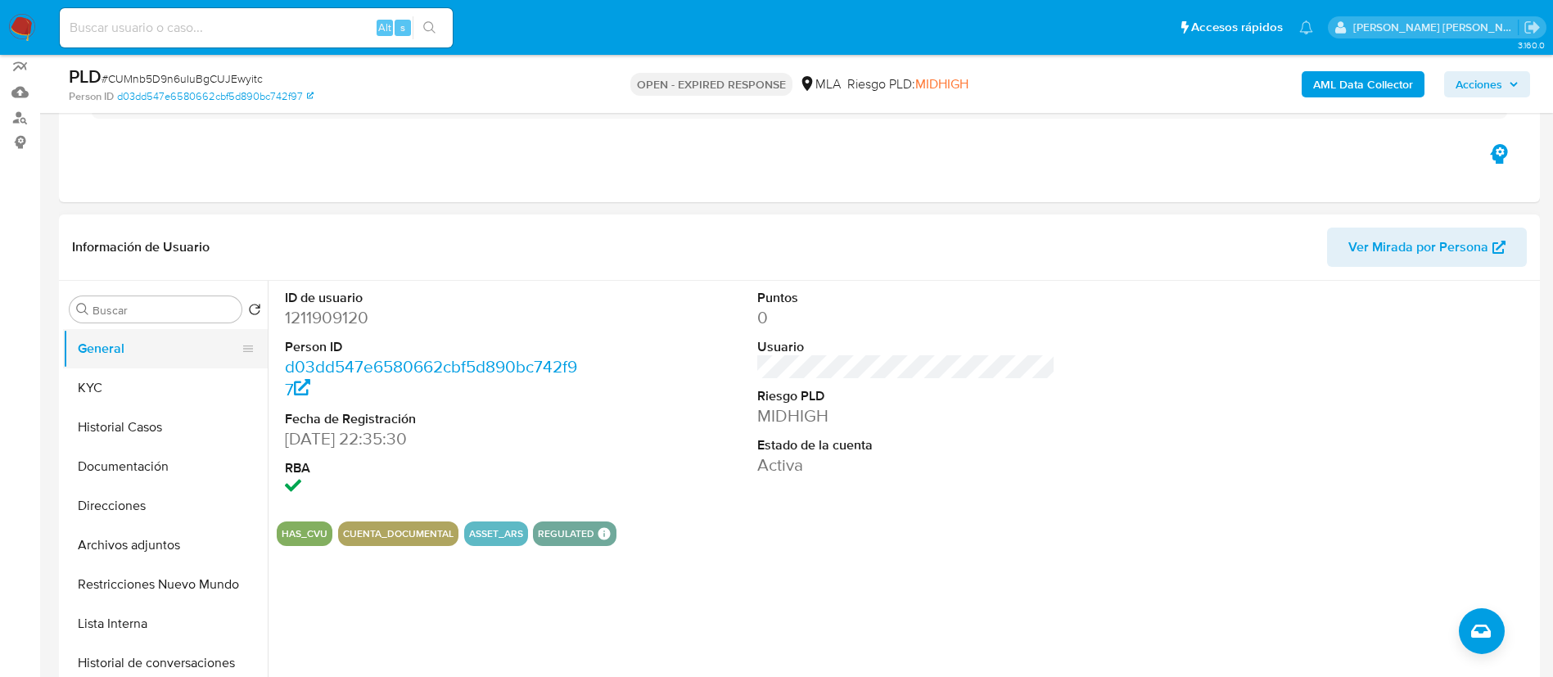
scroll to position [145, 0]
click at [139, 535] on button "Archivos adjuntos" at bounding box center [159, 544] width 192 height 39
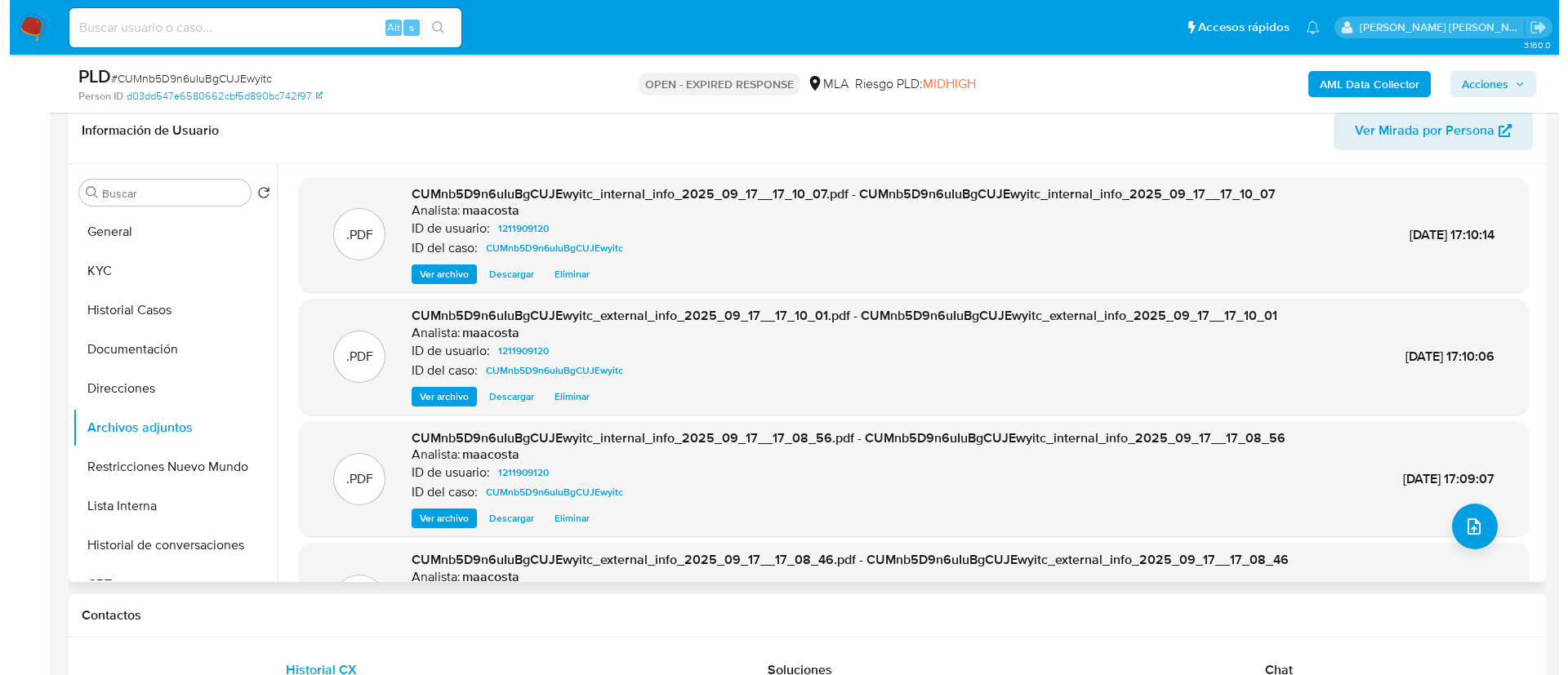
scroll to position [92, 0]
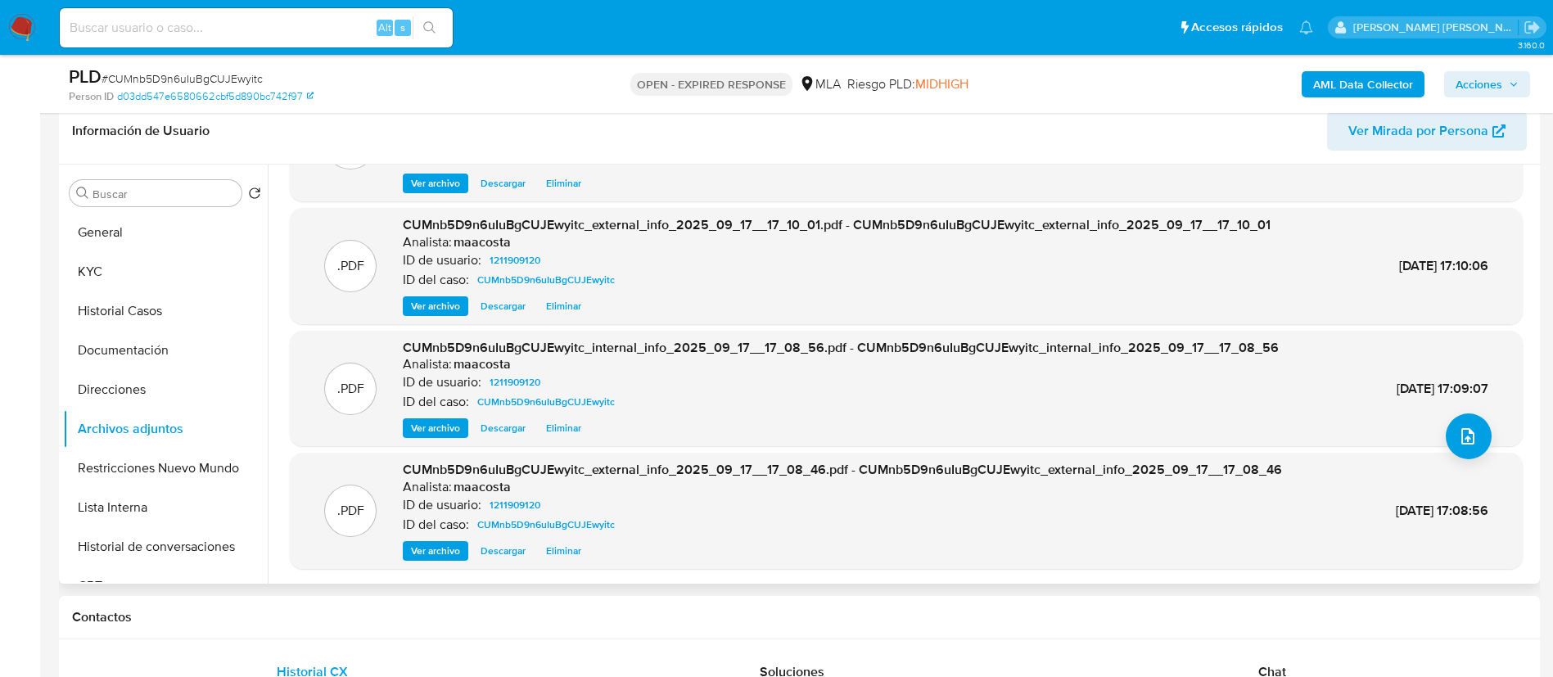
click at [558, 552] on span "Eliminar" at bounding box center [563, 551] width 35 height 16
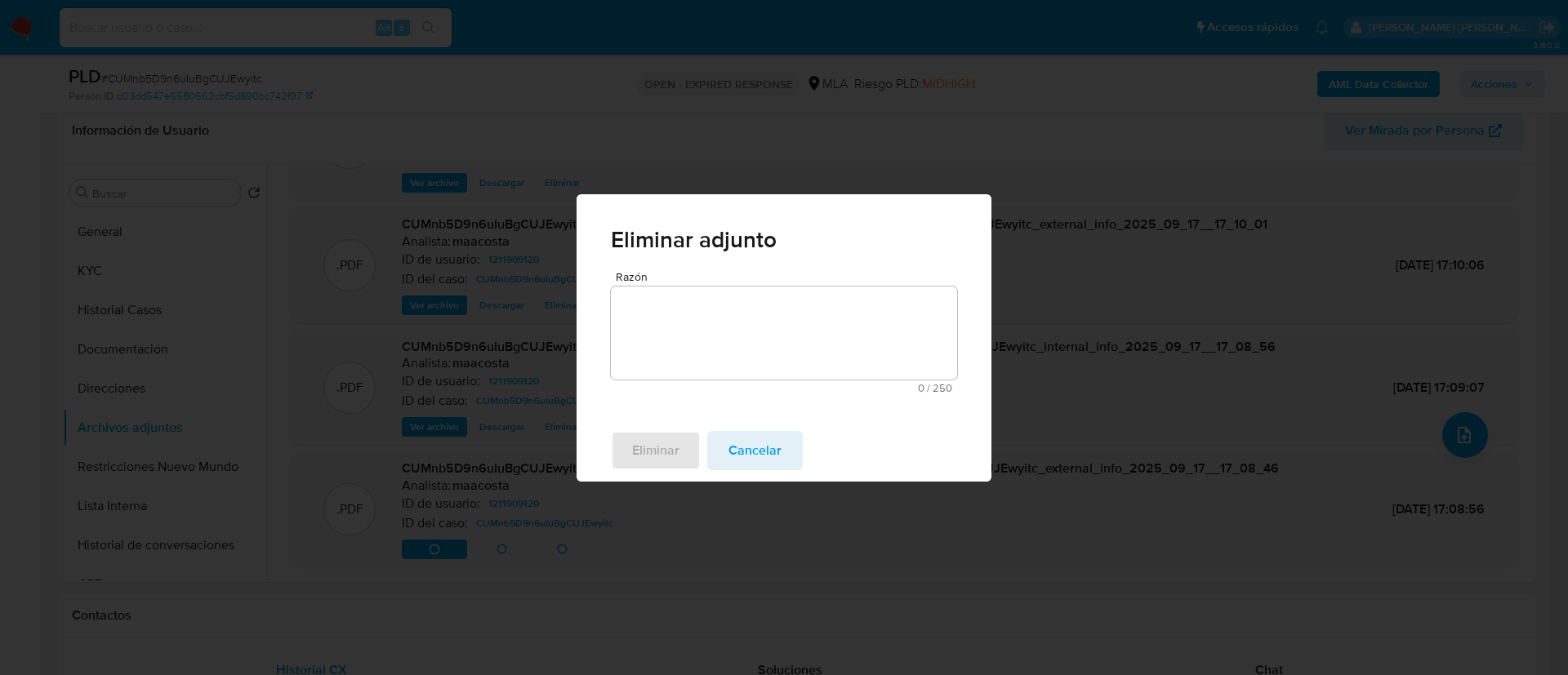
click at [671, 330] on textarea "Razón" at bounding box center [783, 332] width 346 height 93
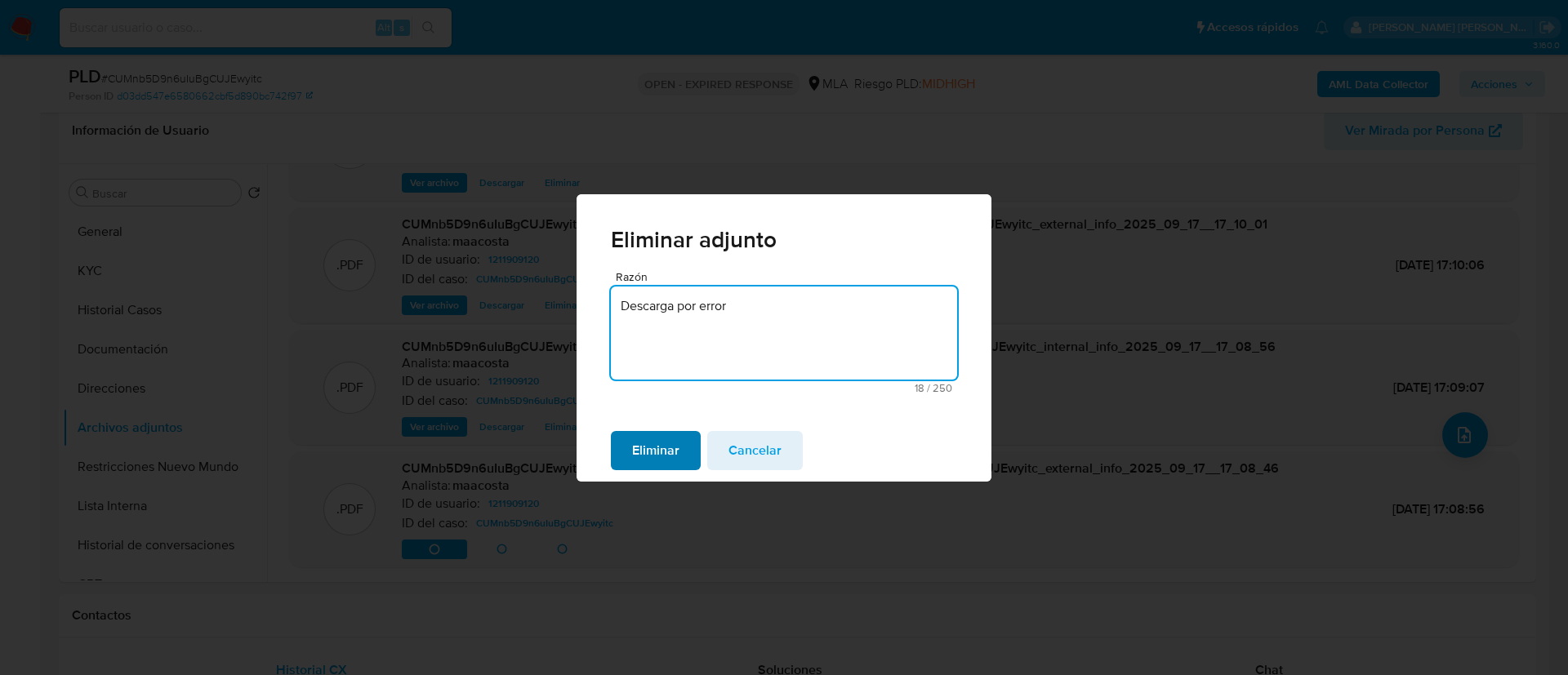
type textarea "Descarga por error"
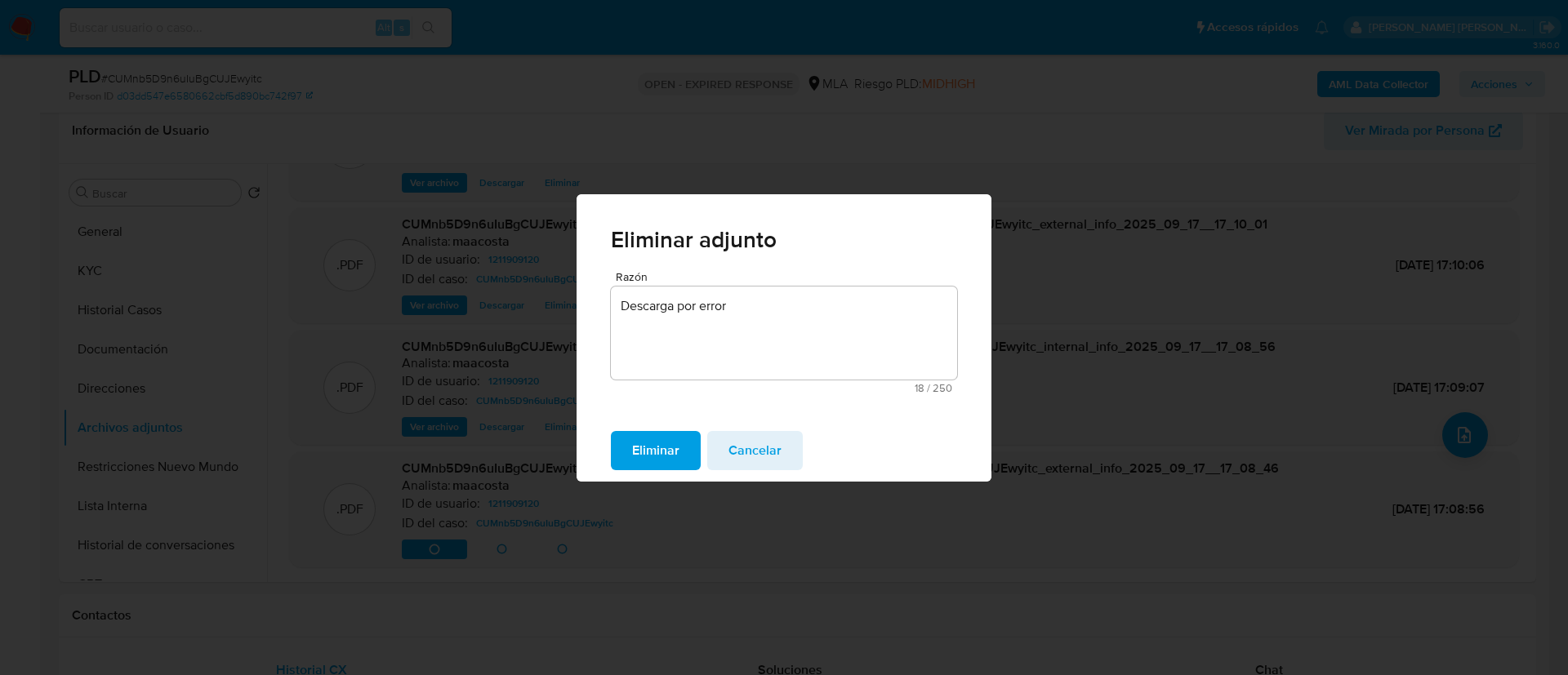
click at [652, 446] on span "Eliminar" at bounding box center [655, 451] width 47 height 36
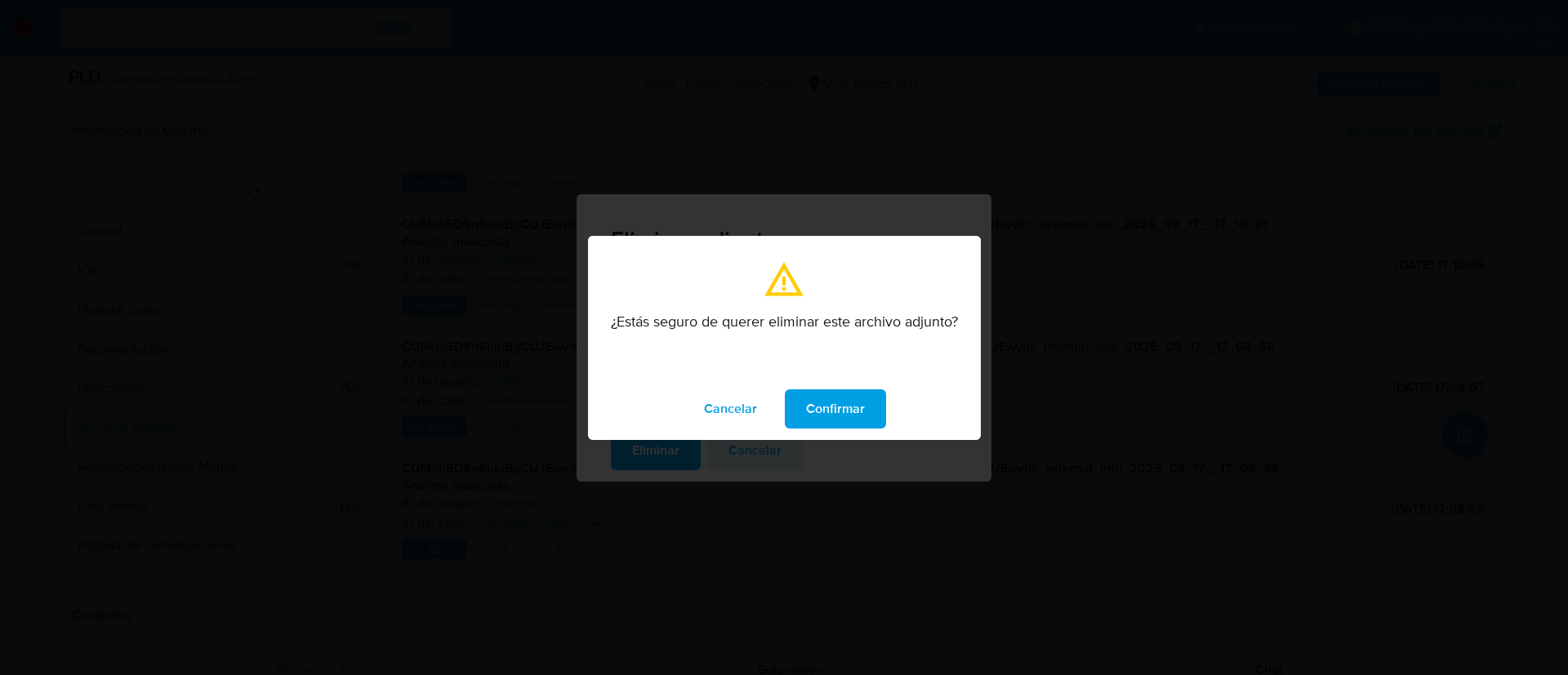
click at [832, 407] on span "Confirmar" at bounding box center [835, 409] width 59 height 36
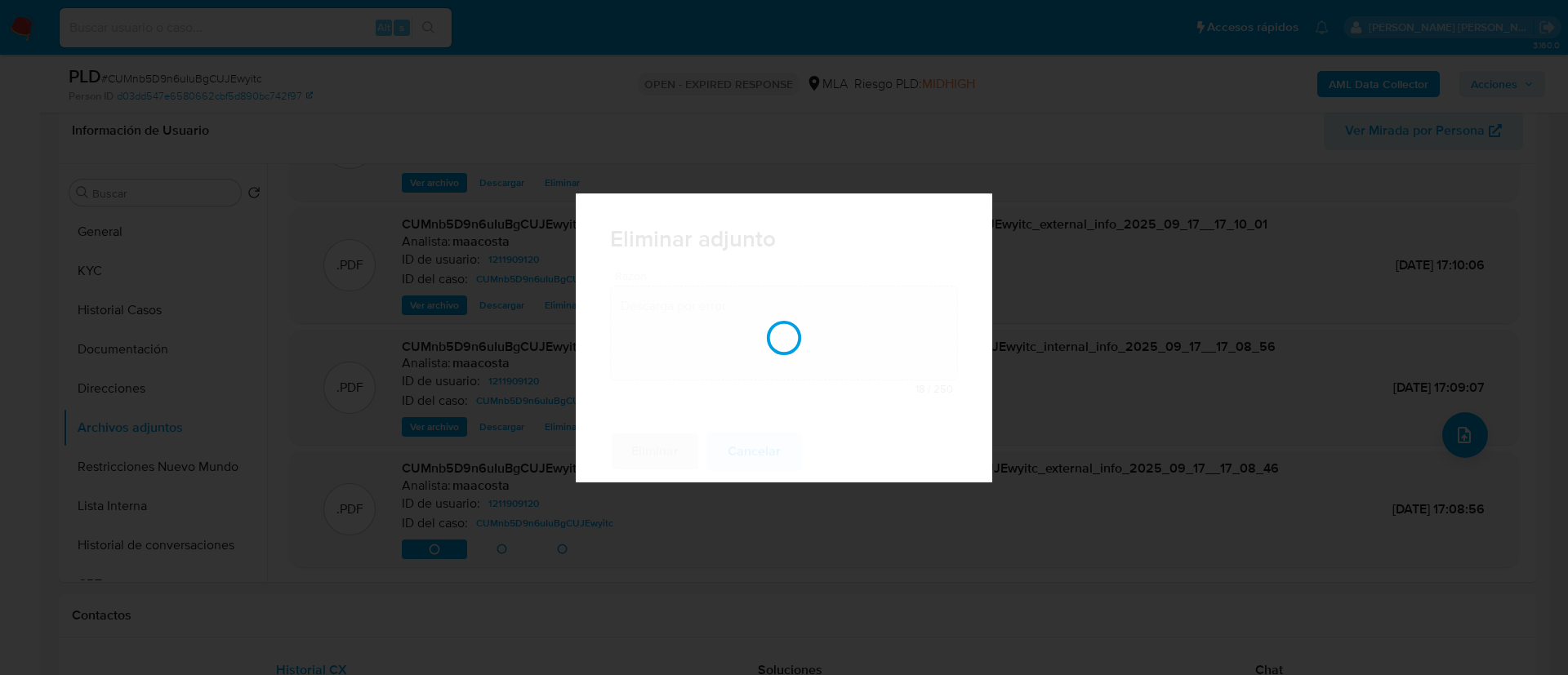
scroll to position [90, 0]
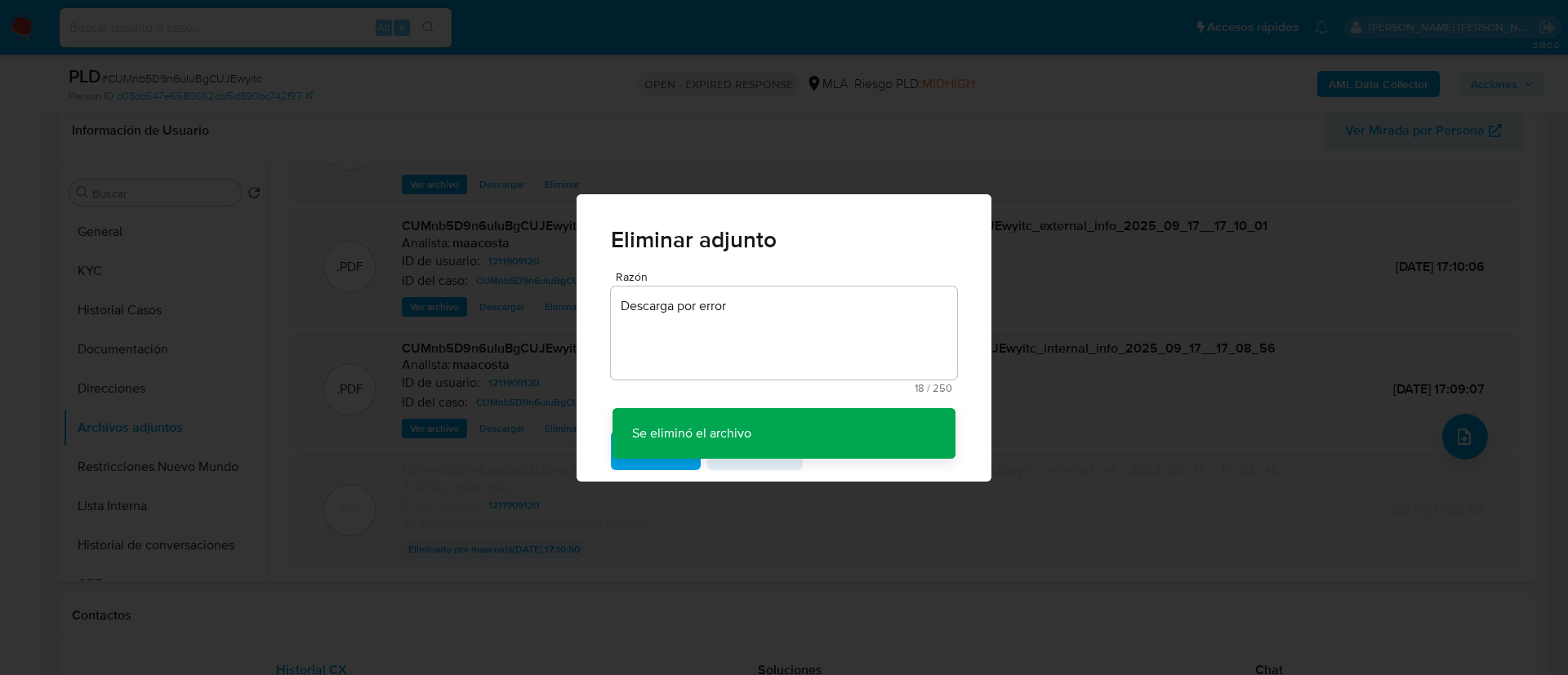
click at [512, 406] on div "Eliminar adjunto Razón Descarga por error 18 / 250 232 caracteres restantes Se …" at bounding box center [784, 337] width 1568 height 675
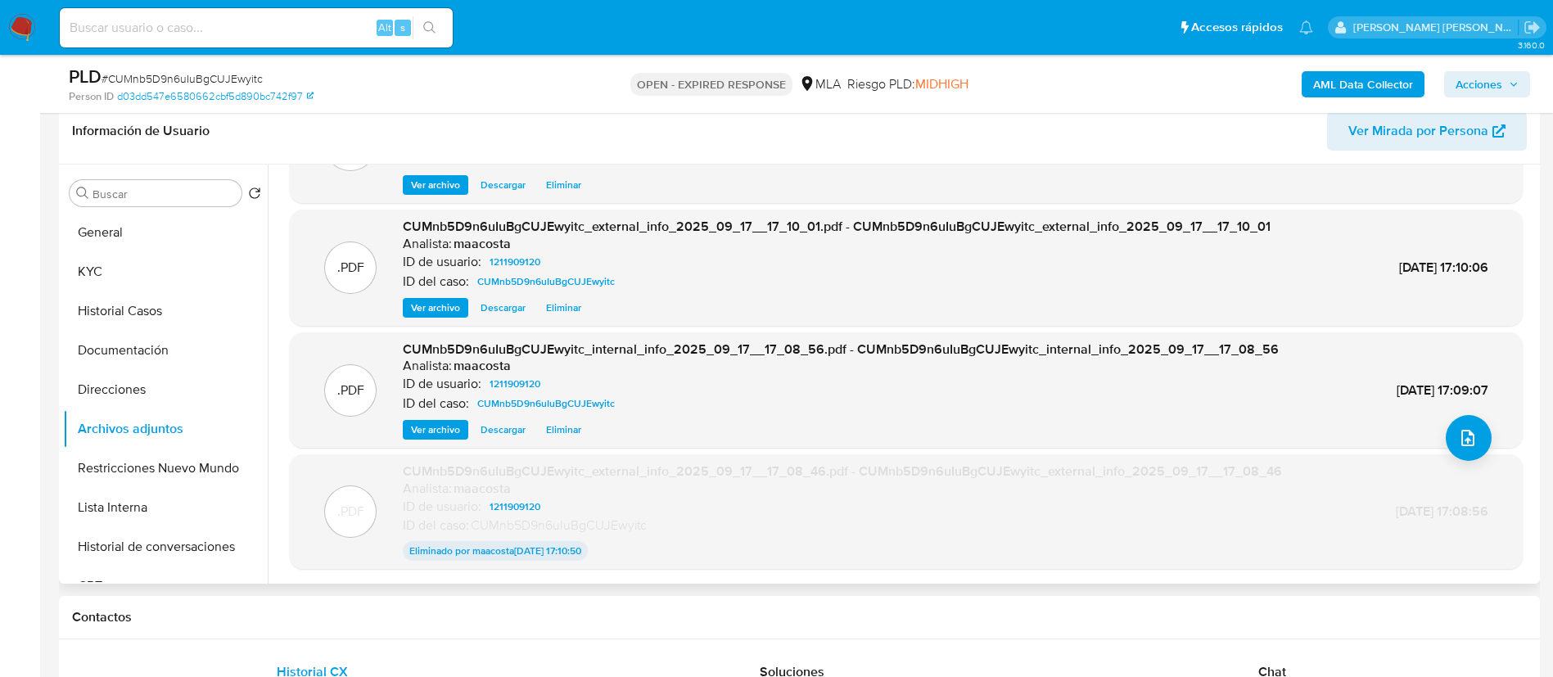
click at [570, 426] on span "Eliminar" at bounding box center [563, 430] width 35 height 16
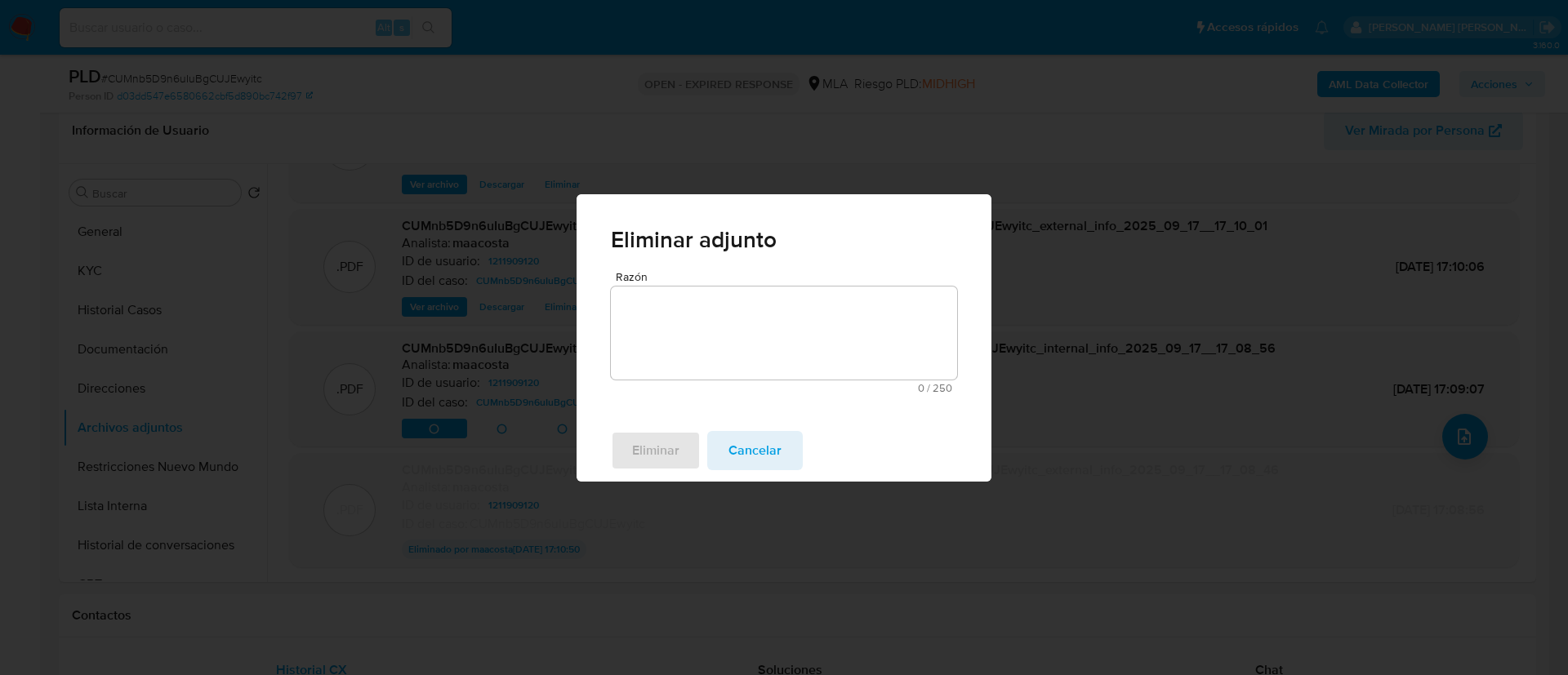
paste textarea "Descarga por error"
click at [694, 340] on textarea "Descarga por error" at bounding box center [783, 332] width 346 height 93
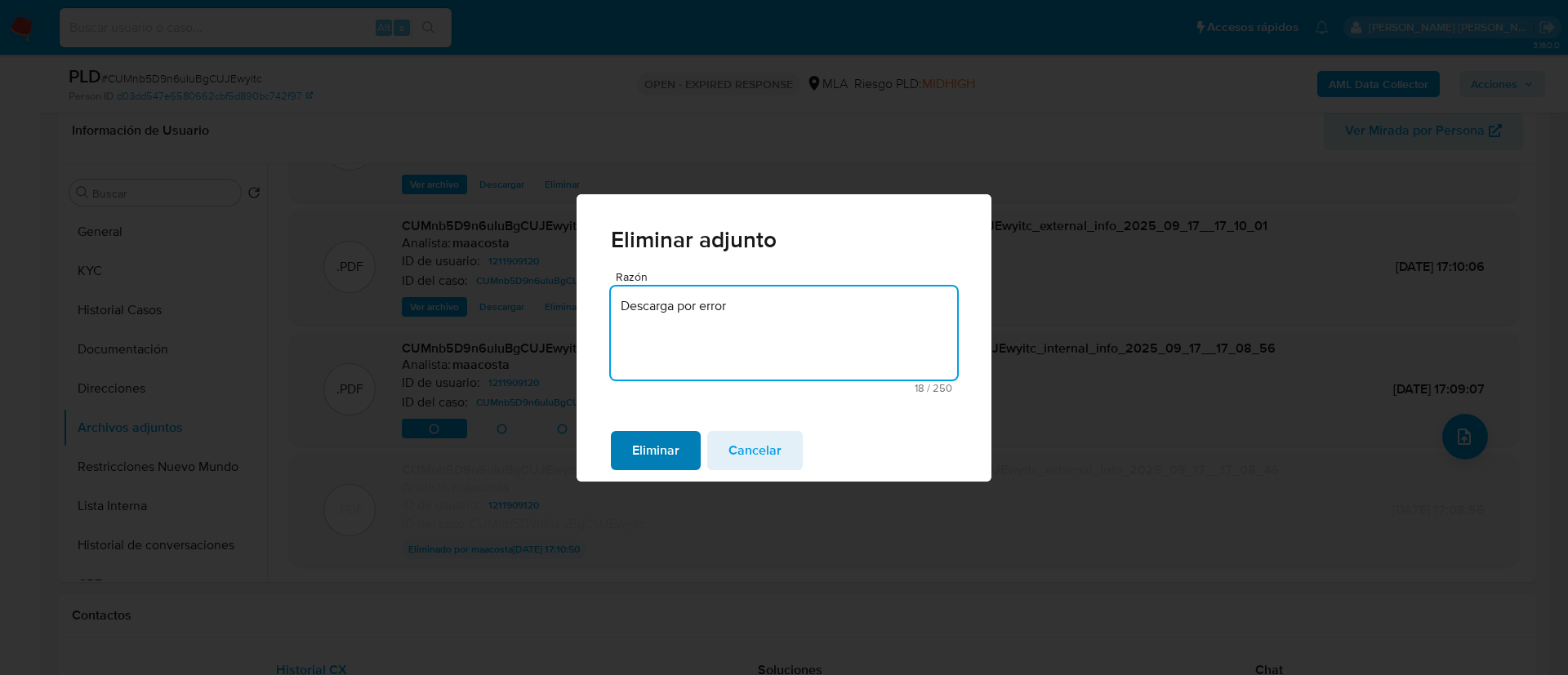
type textarea "Descarga por error"
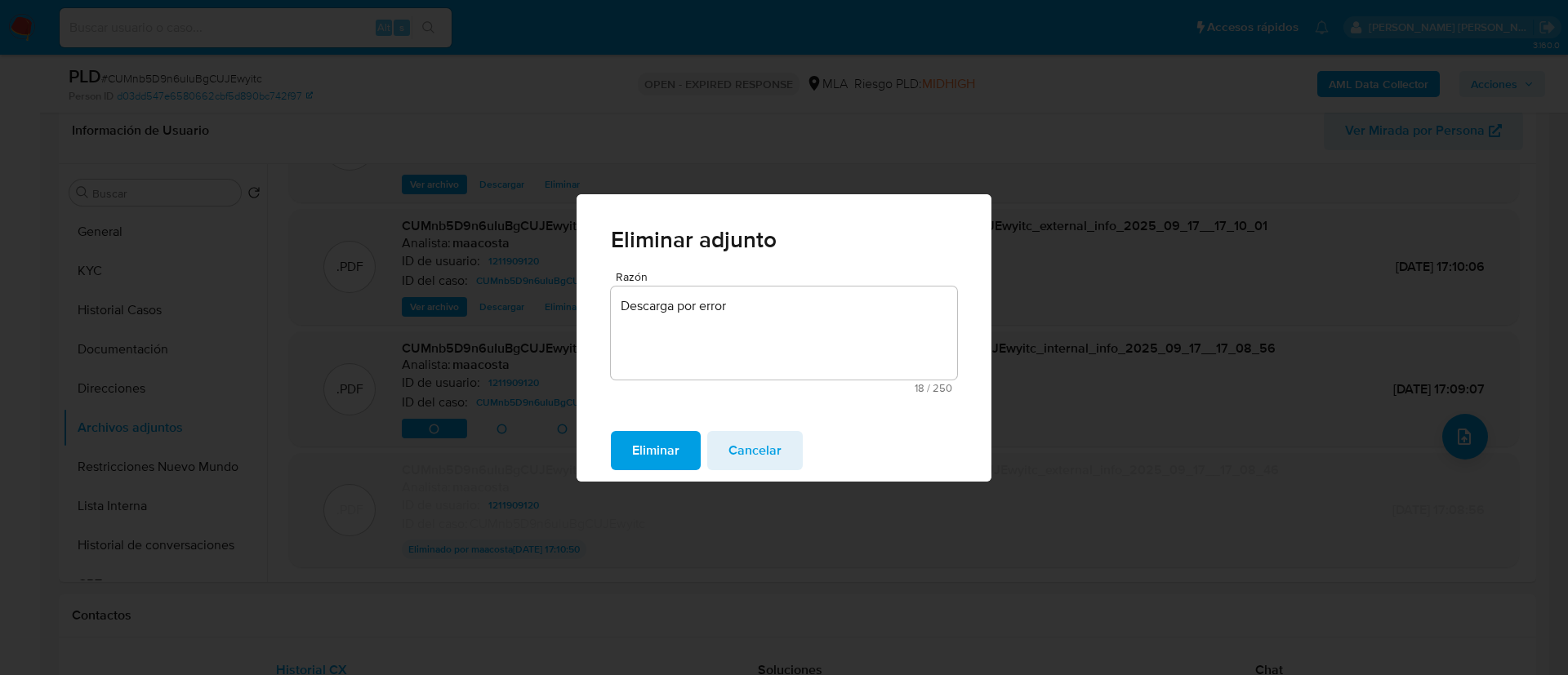
click at [660, 448] on span "Eliminar" at bounding box center [655, 451] width 47 height 36
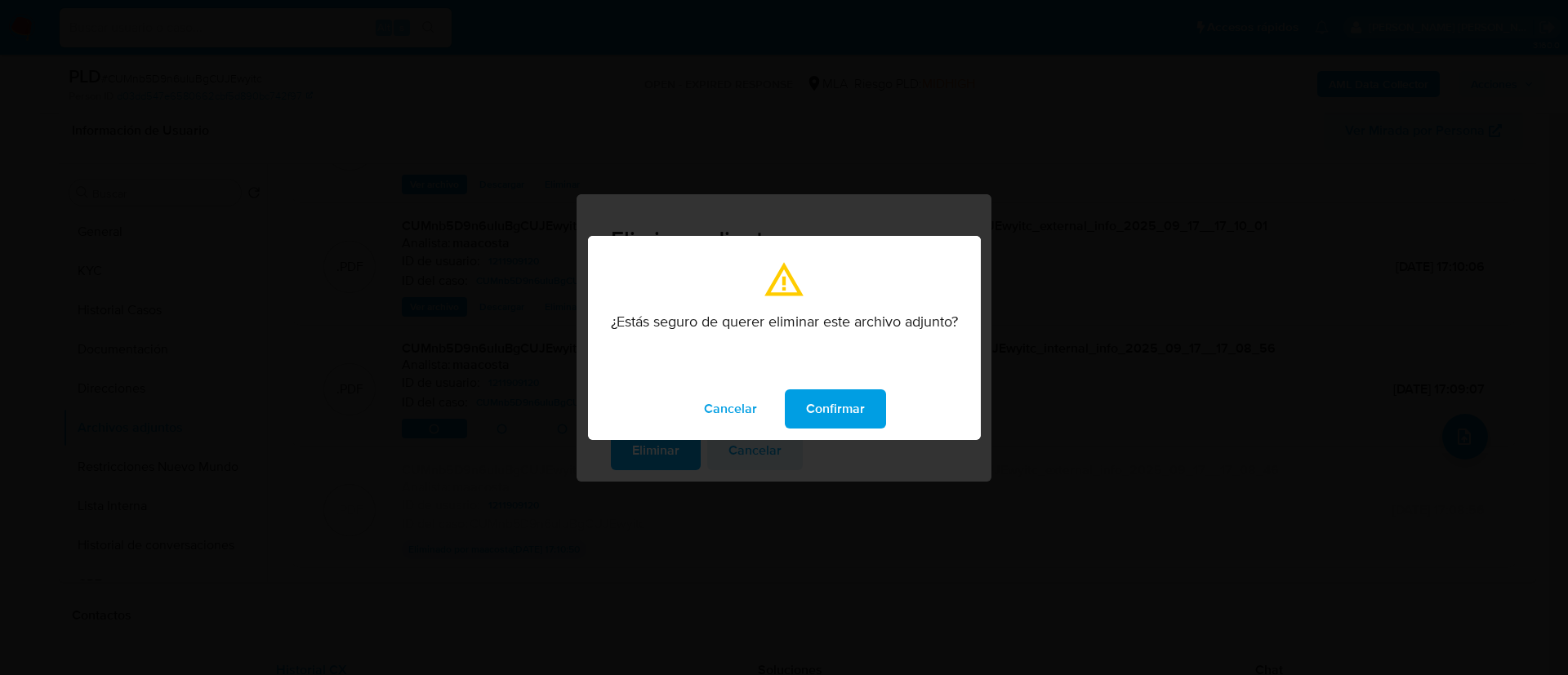
click at [836, 415] on span "Confirmar" at bounding box center [835, 409] width 59 height 36
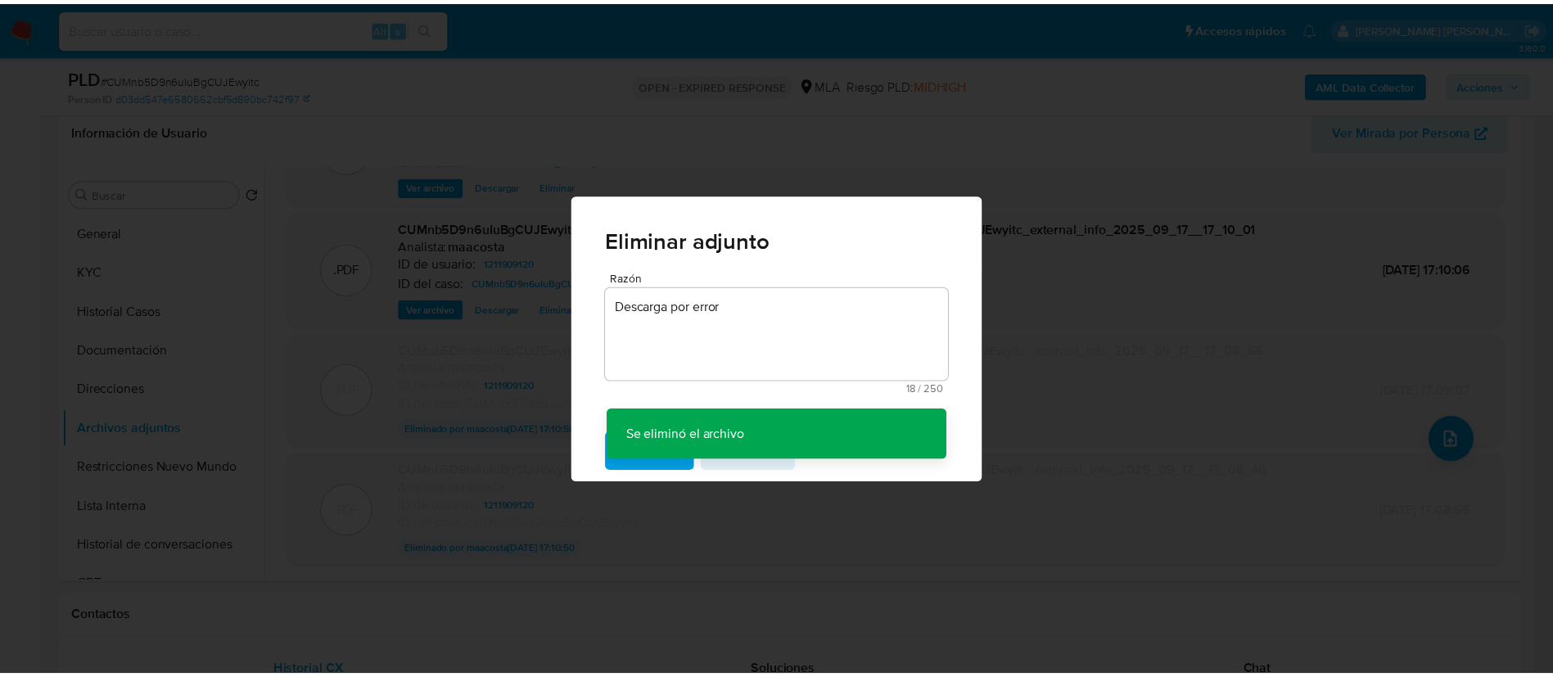
scroll to position [88, 0]
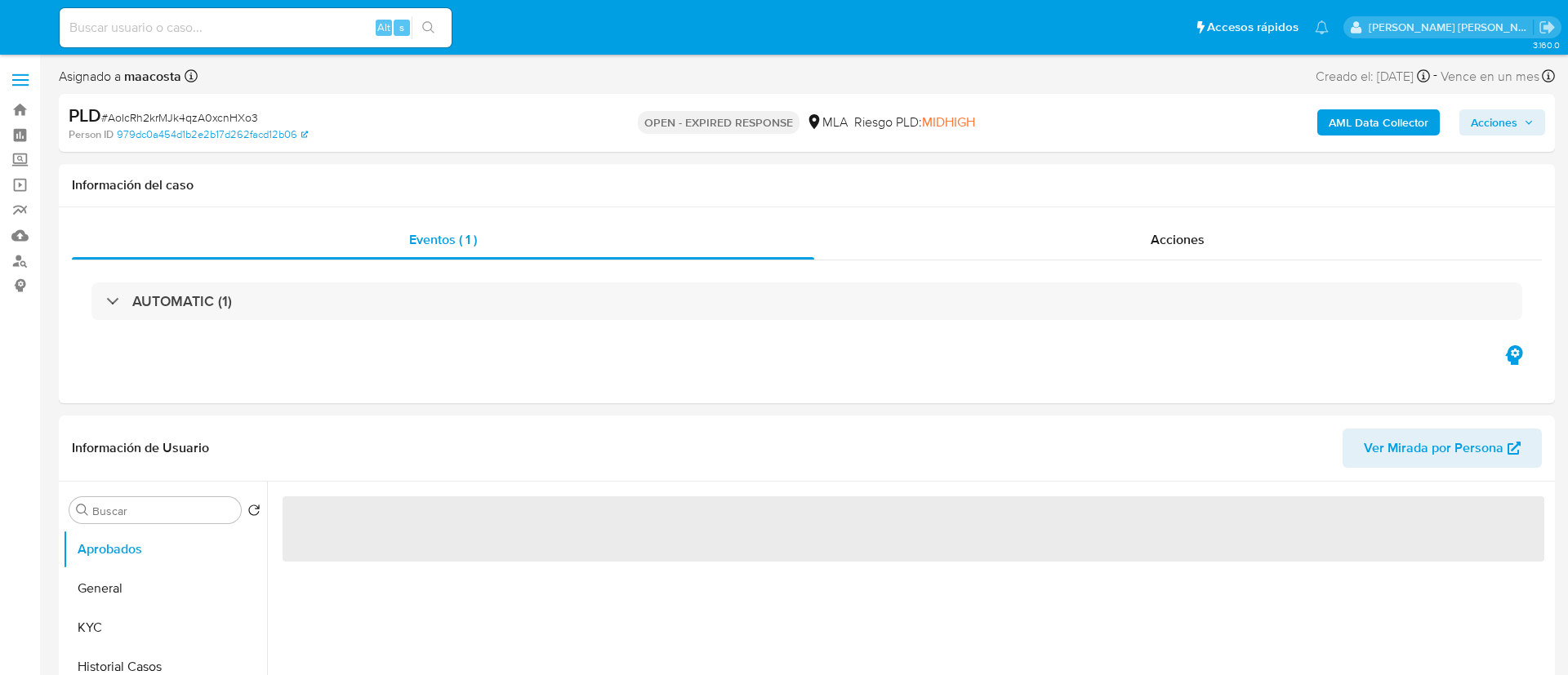
select select "10"
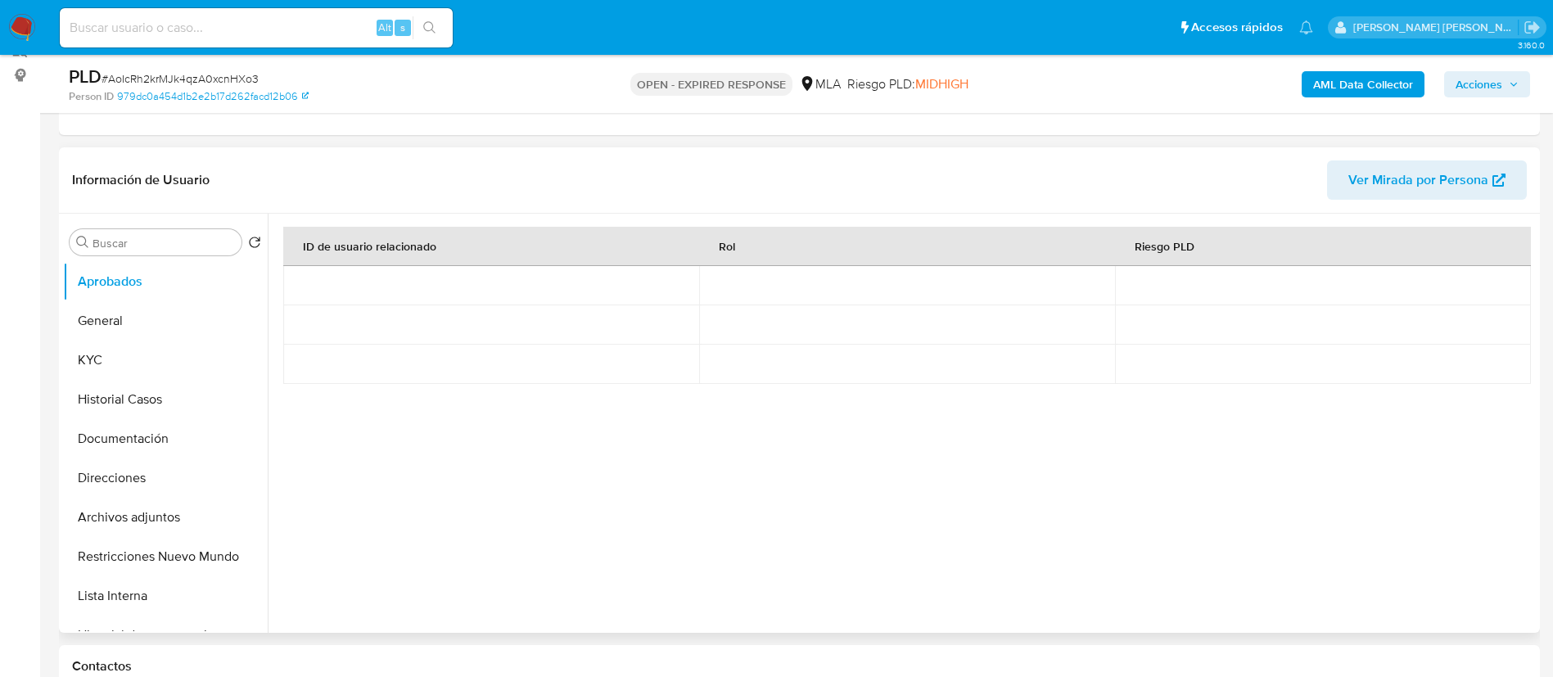
scroll to position [216, 0]
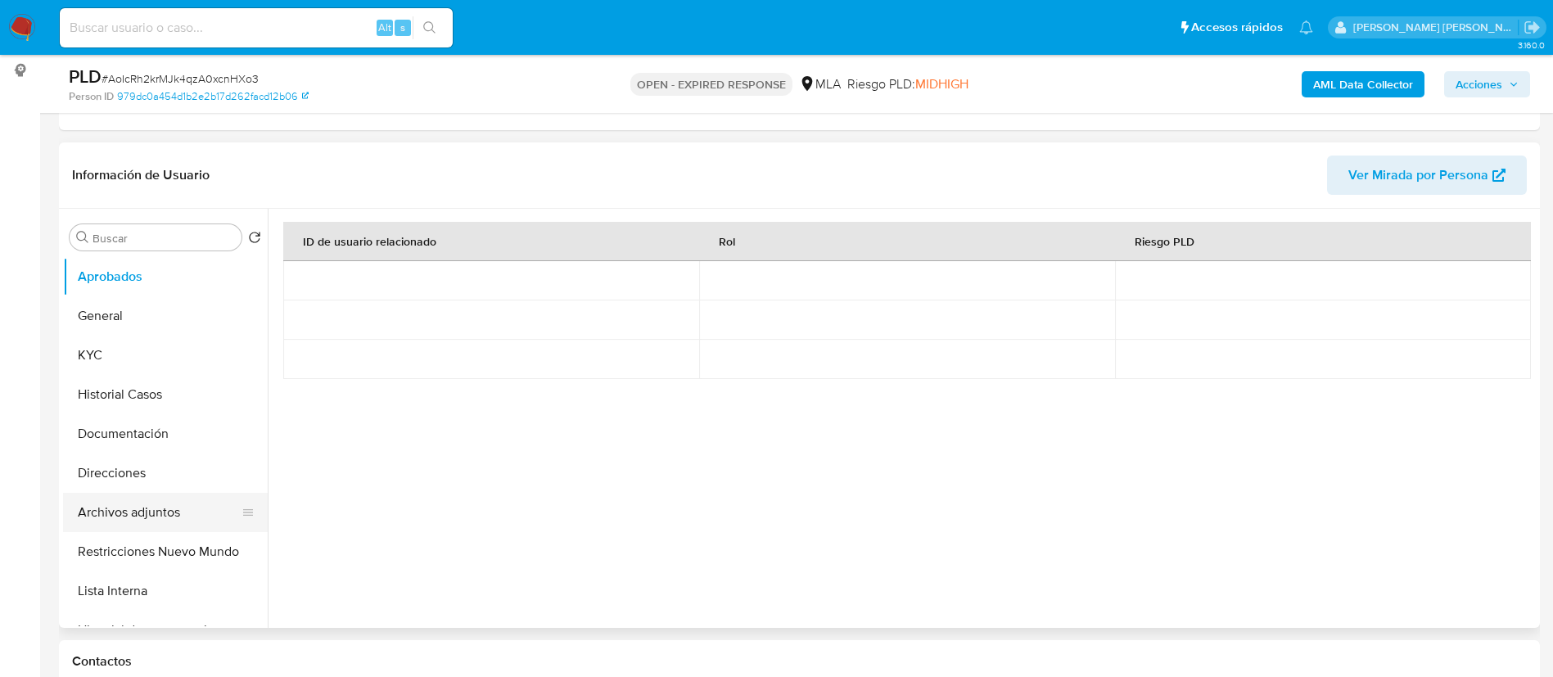
click at [150, 517] on button "Archivos adjuntos" at bounding box center [159, 512] width 192 height 39
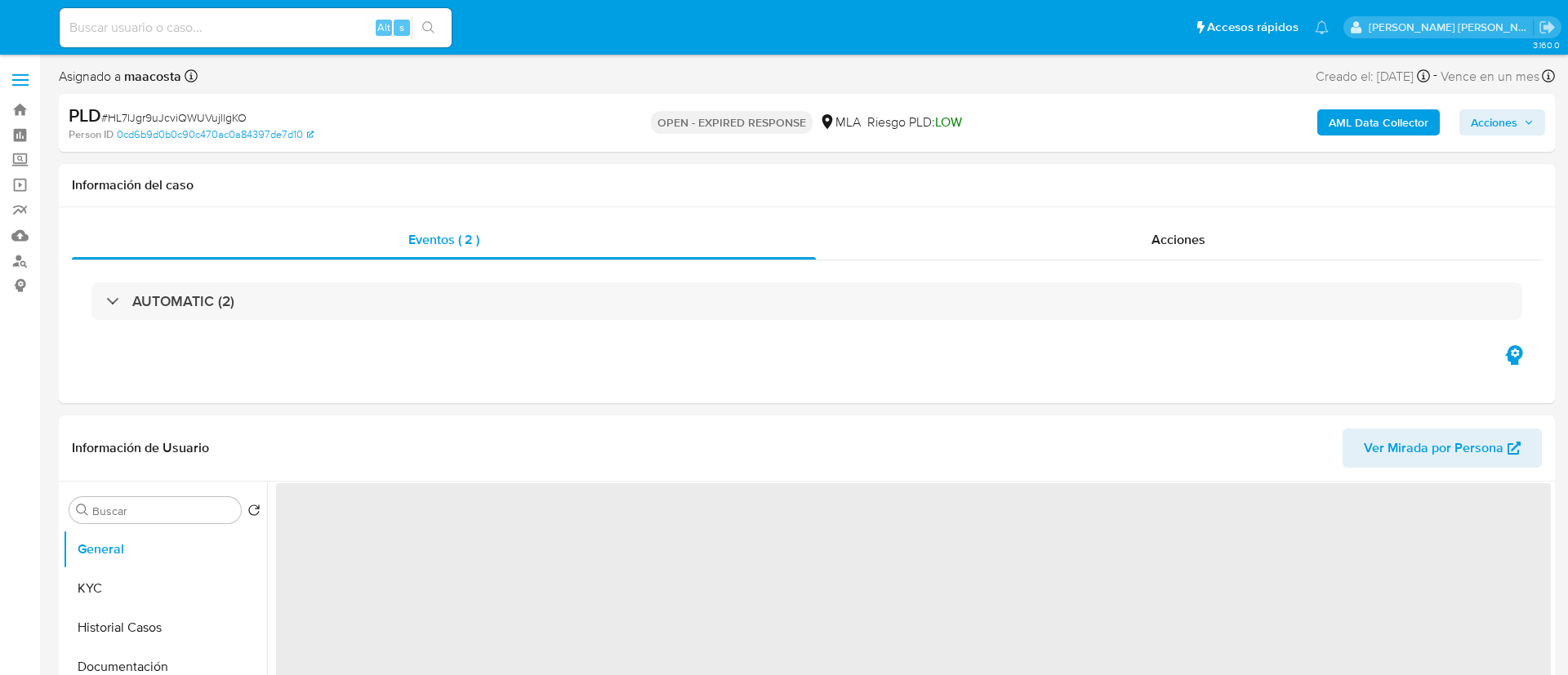
select select "10"
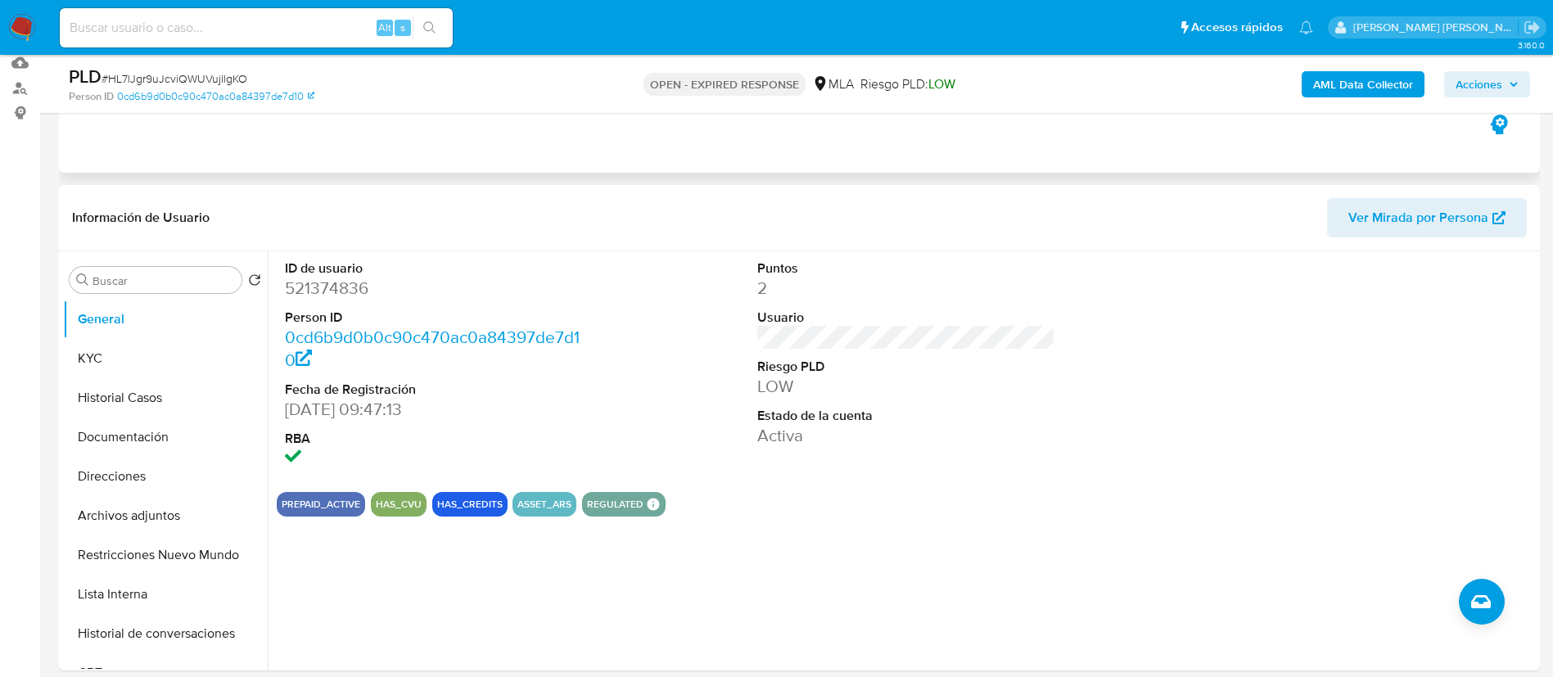
scroll to position [182, 0]
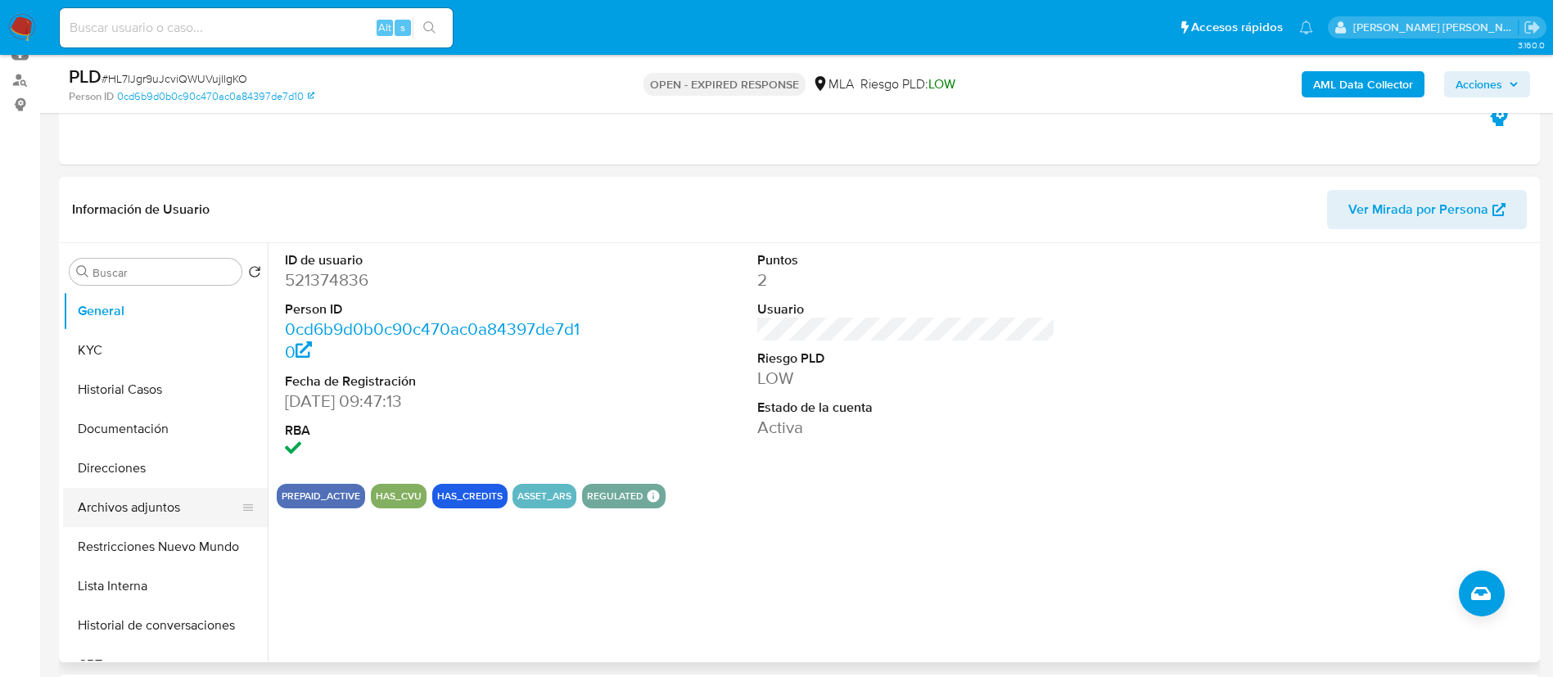
click at [164, 503] on button "Archivos adjuntos" at bounding box center [159, 507] width 192 height 39
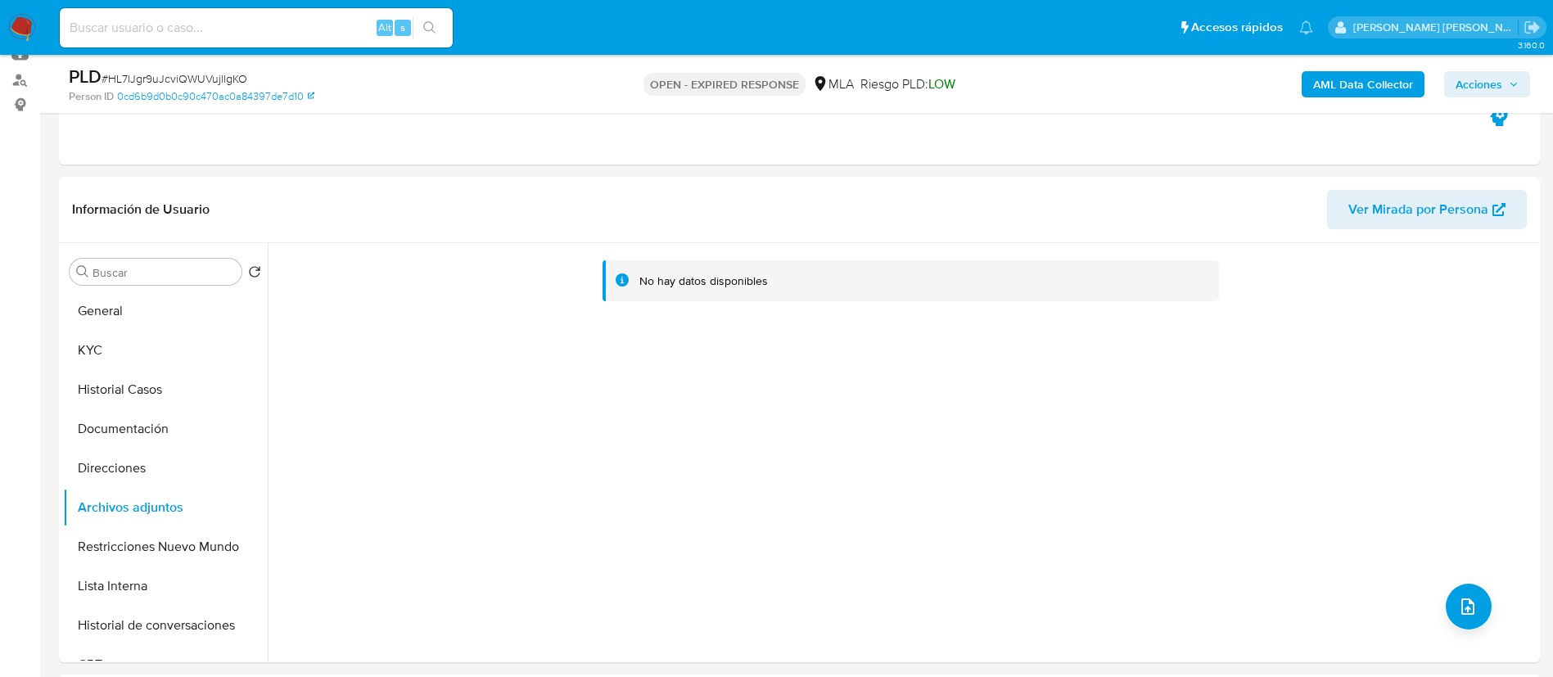
click at [1348, 84] on b "AML Data Collector" at bounding box center [1363, 84] width 100 height 26
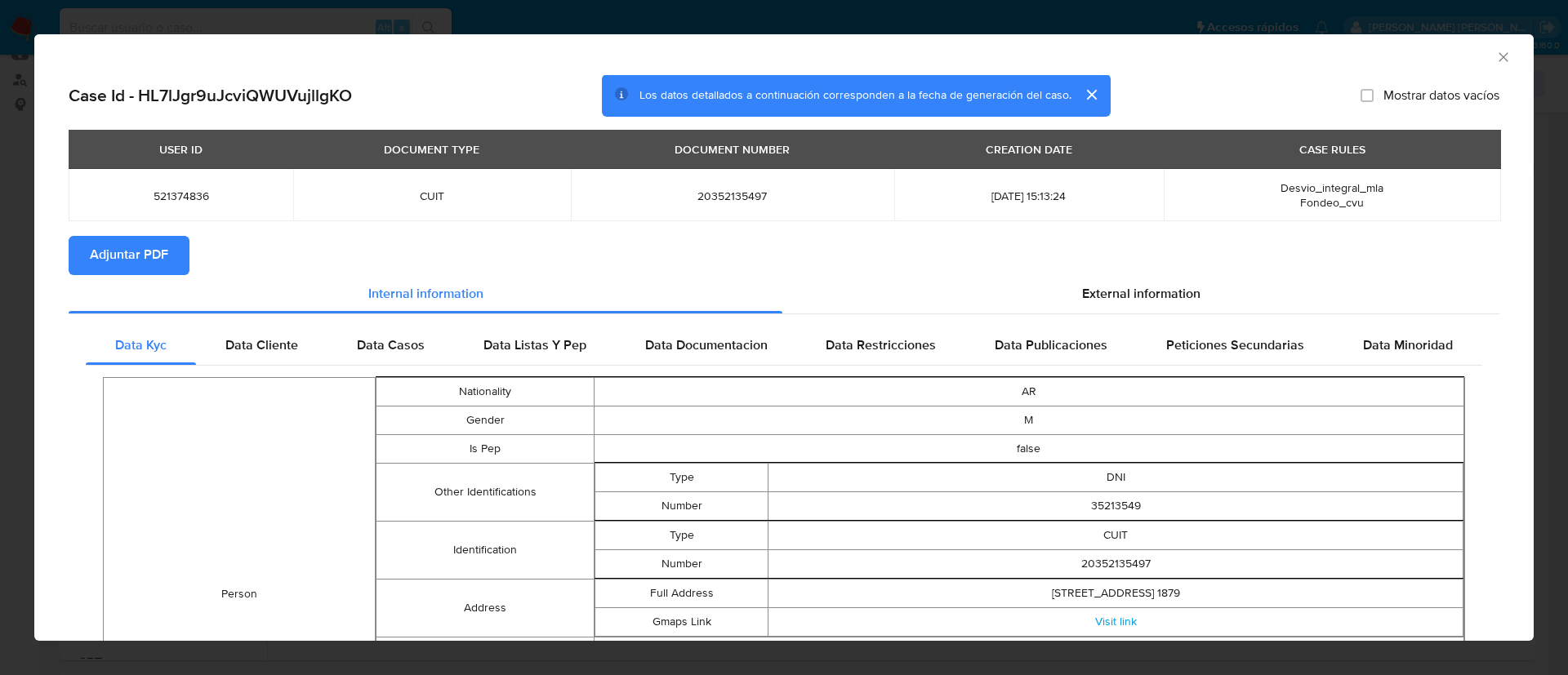
click at [125, 262] on span "Adjuntar PDF" at bounding box center [129, 255] width 79 height 36
click at [1495, 56] on icon "Cerrar ventana" at bounding box center [1503, 57] width 16 height 16
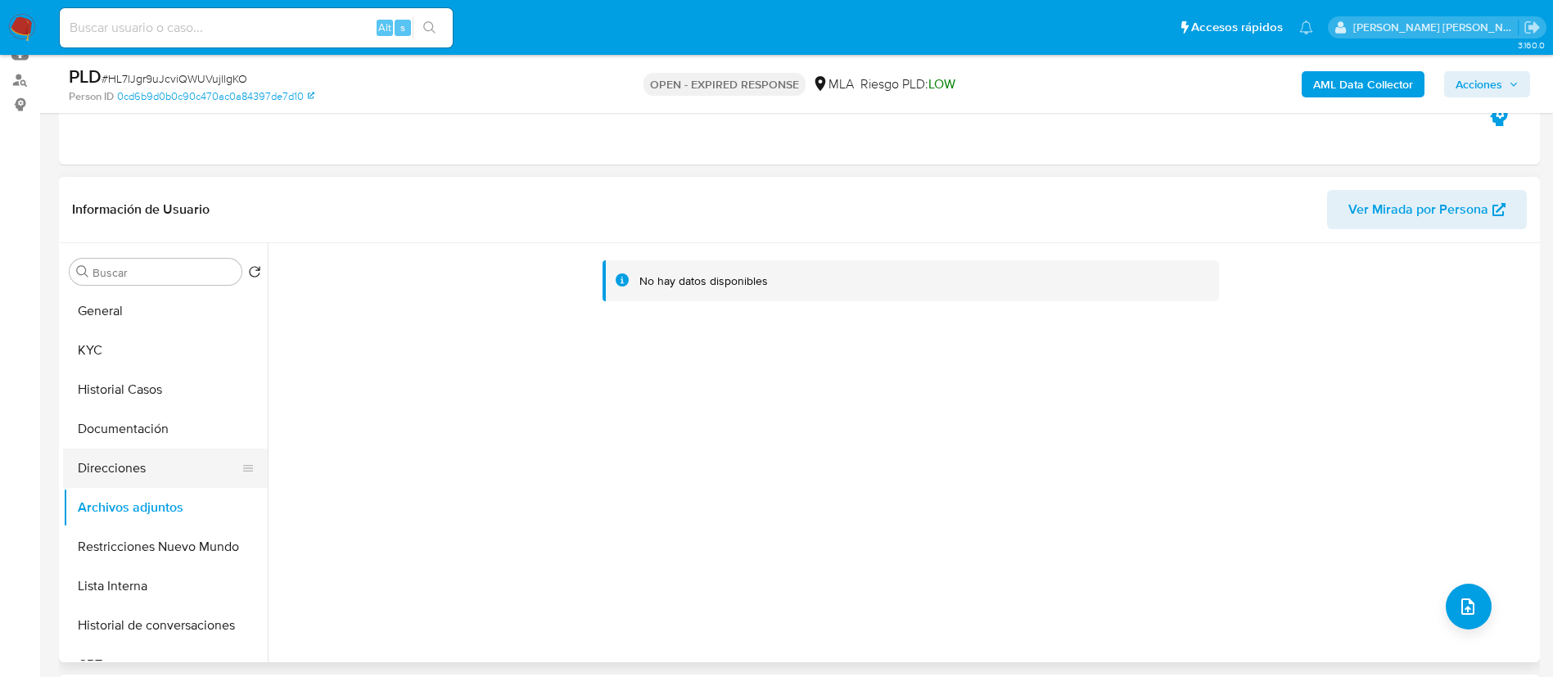
click at [98, 476] on button "Direcciones" at bounding box center [159, 468] width 192 height 39
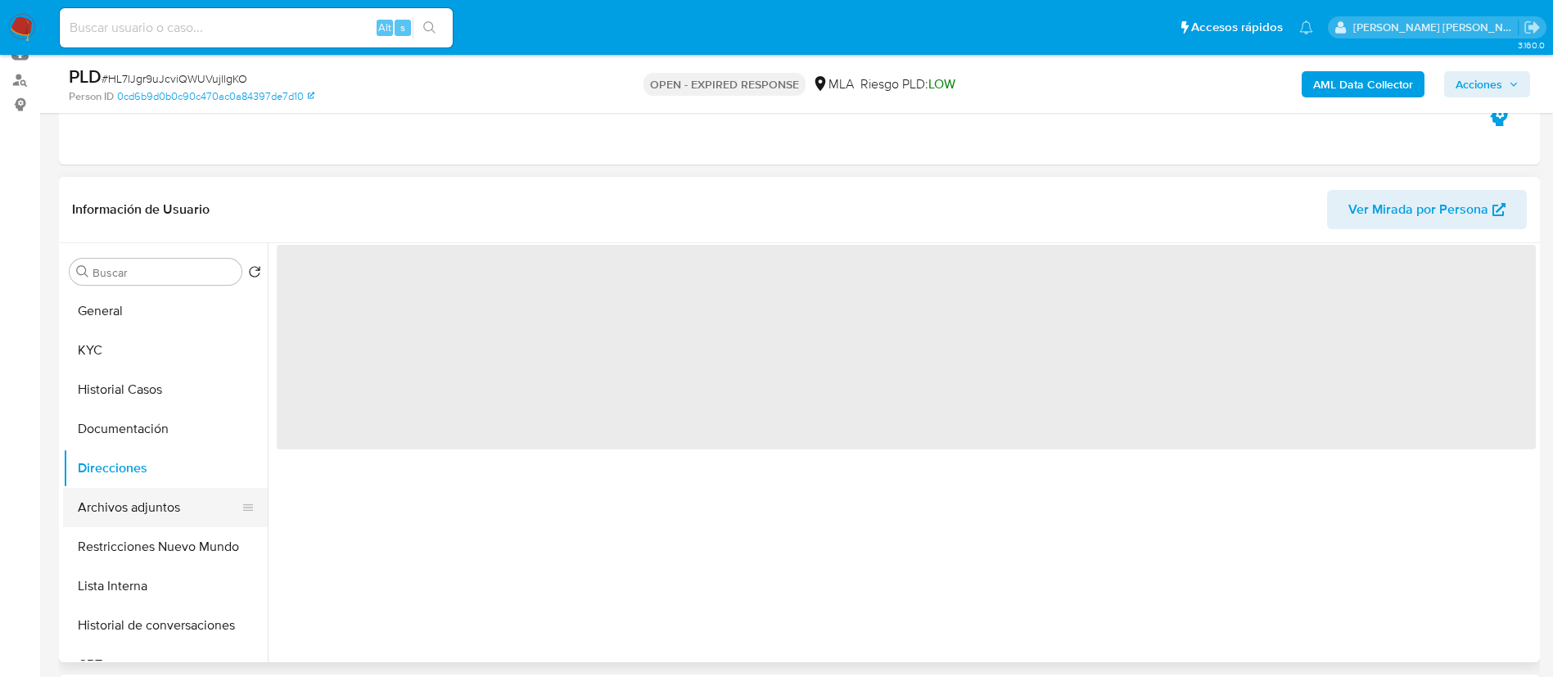
click at [112, 506] on button "Archivos adjuntos" at bounding box center [159, 507] width 192 height 39
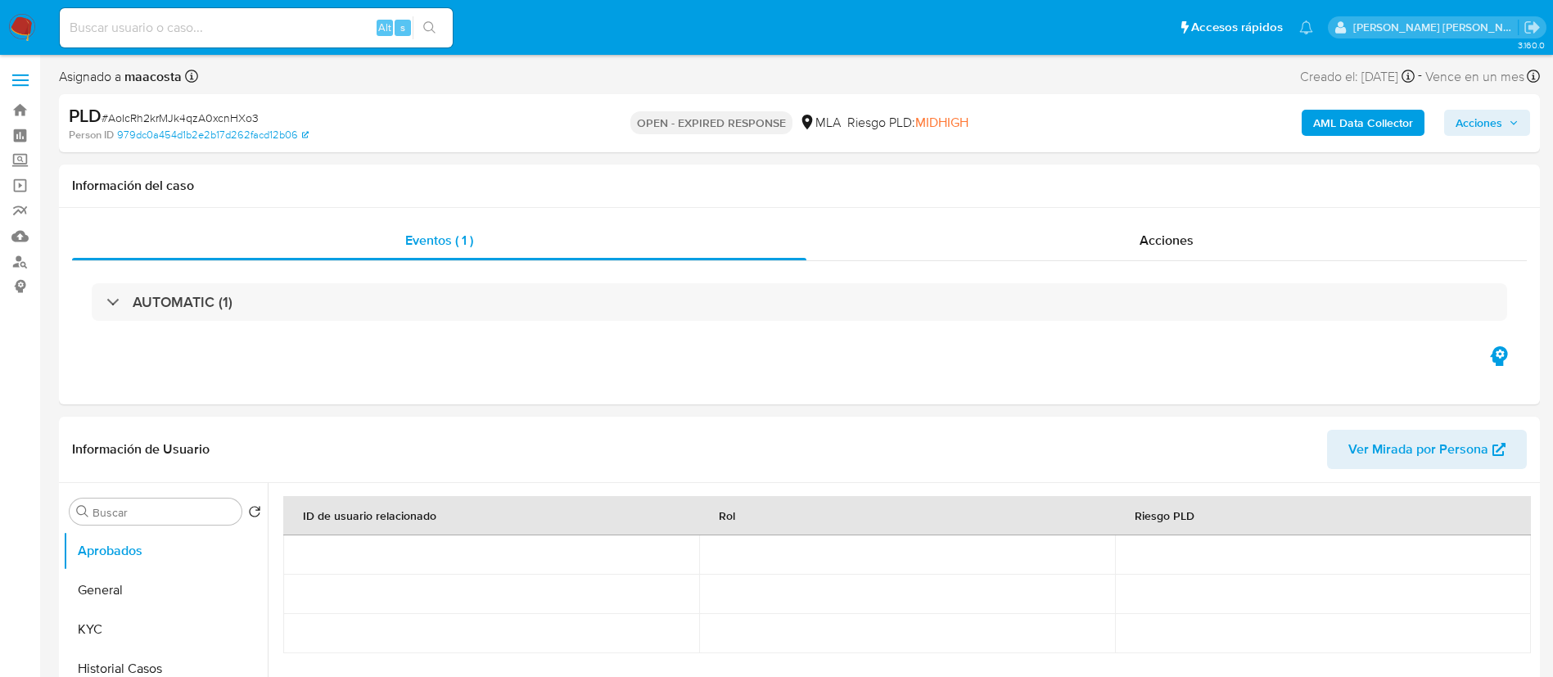
select select "10"
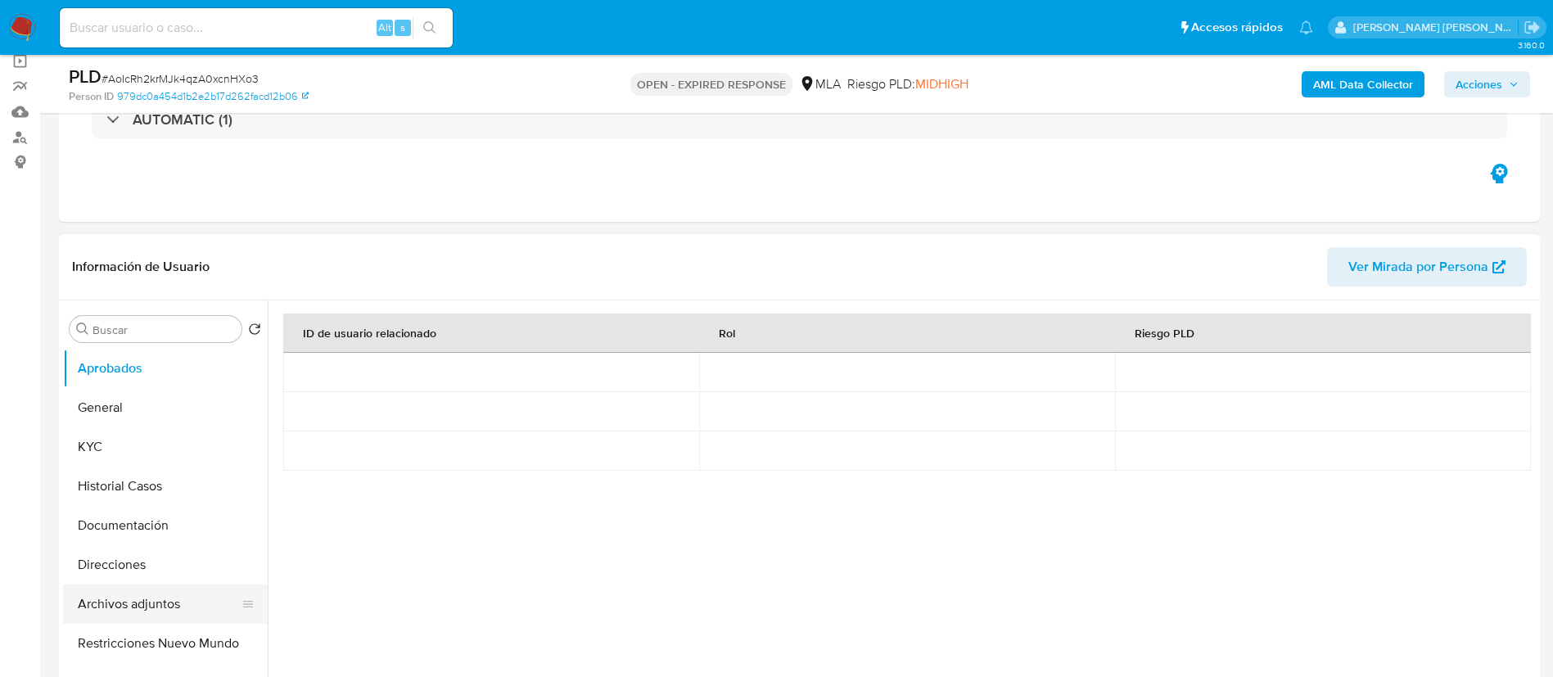
scroll to position [125, 0]
click at [134, 599] on button "Archivos adjuntos" at bounding box center [159, 603] width 192 height 39
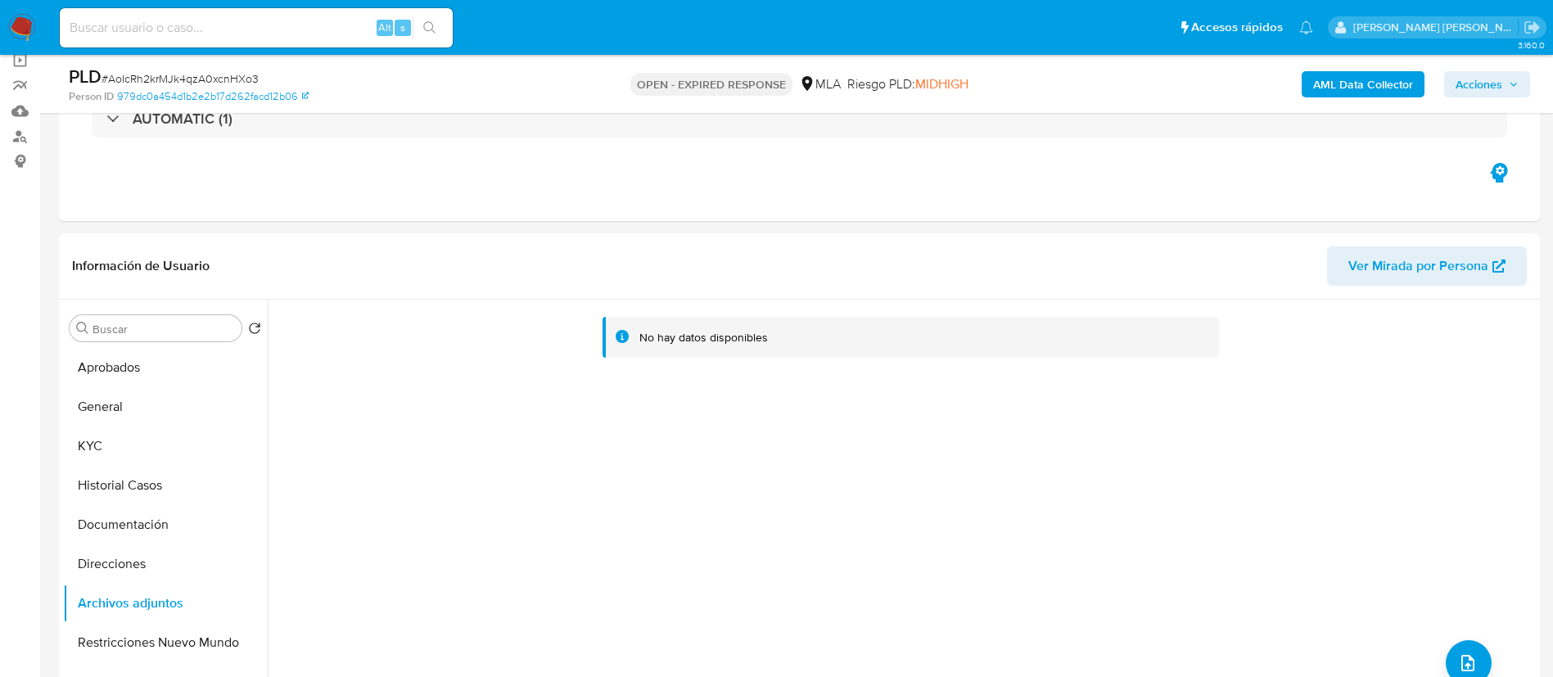
click at [1357, 72] on b "AML Data Collector" at bounding box center [1363, 84] width 100 height 26
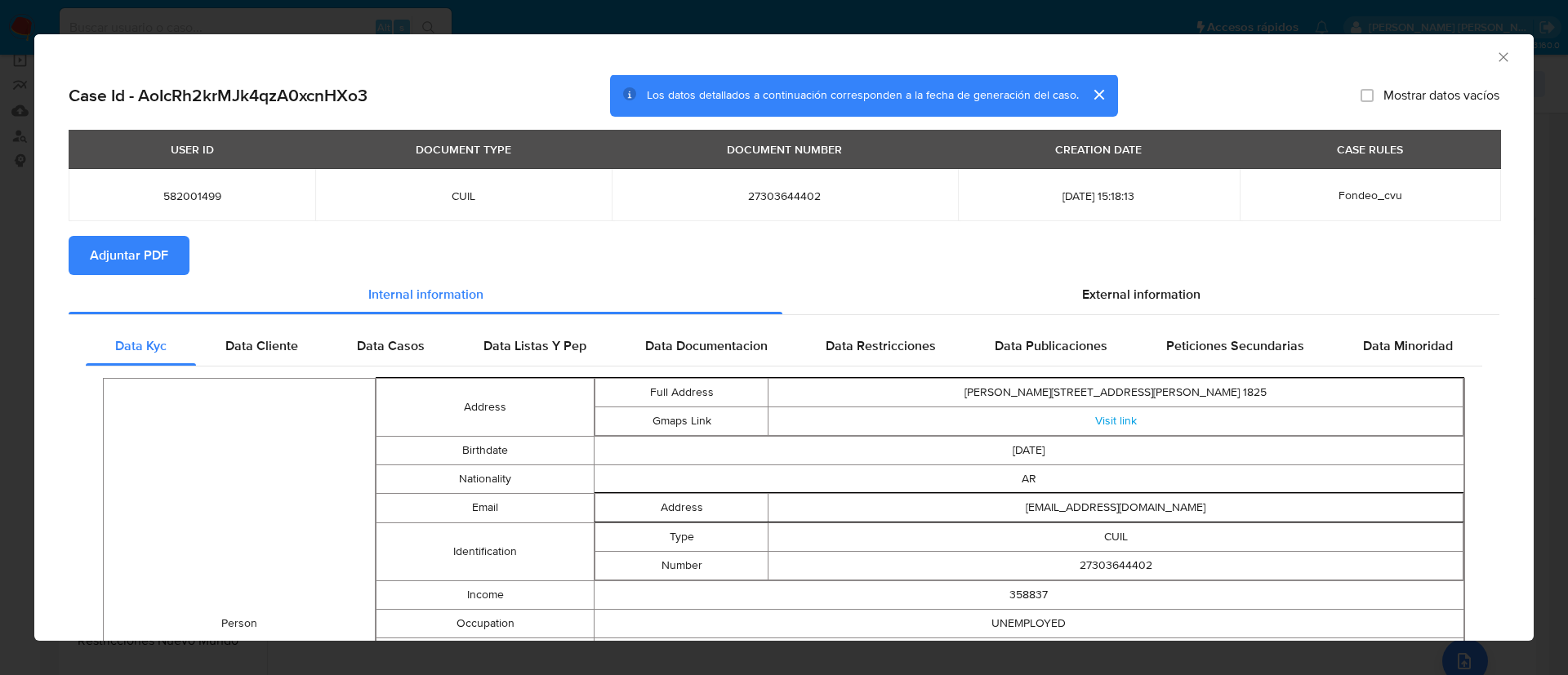
click at [96, 254] on span "Adjuntar PDF" at bounding box center [129, 255] width 79 height 36
click at [1495, 60] on icon "Cerrar ventana" at bounding box center [1503, 57] width 16 height 16
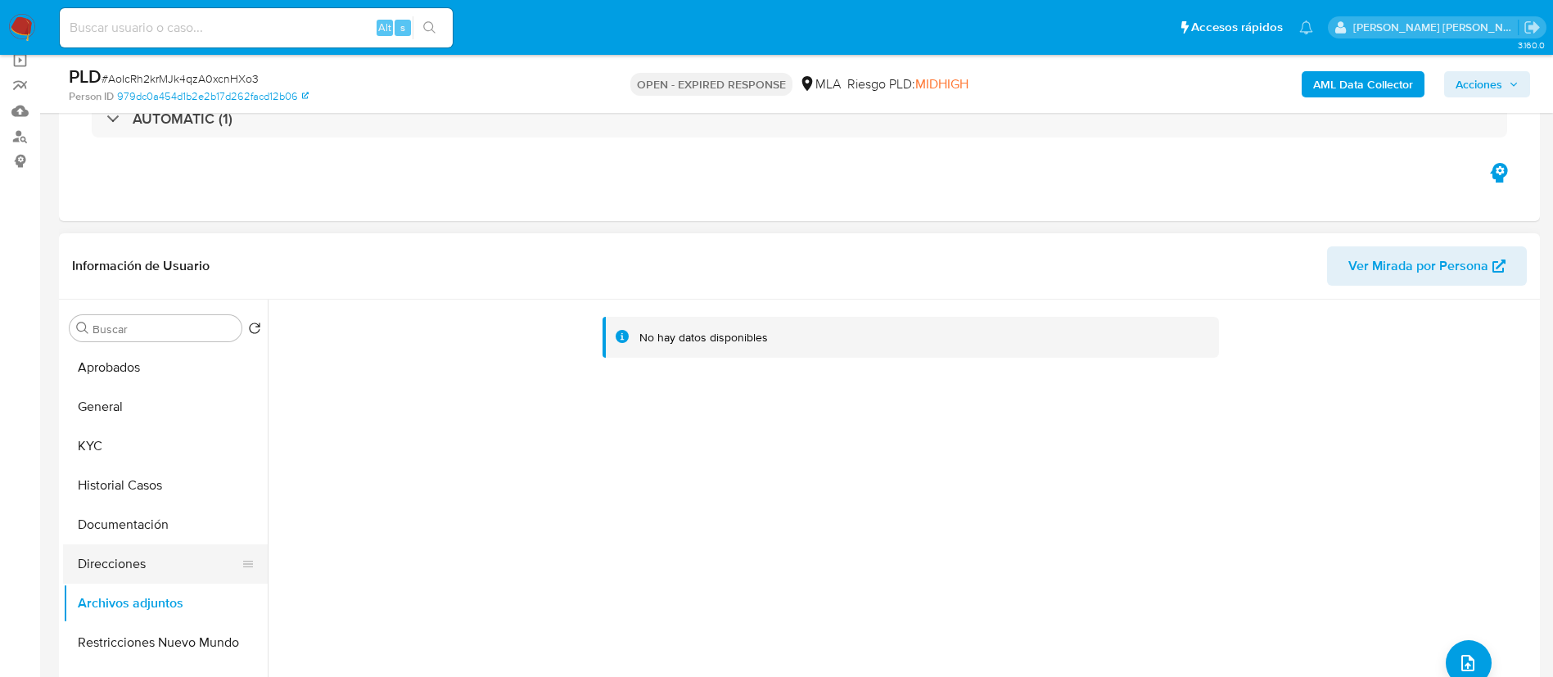
click at [168, 545] on button "Direcciones" at bounding box center [159, 563] width 192 height 39
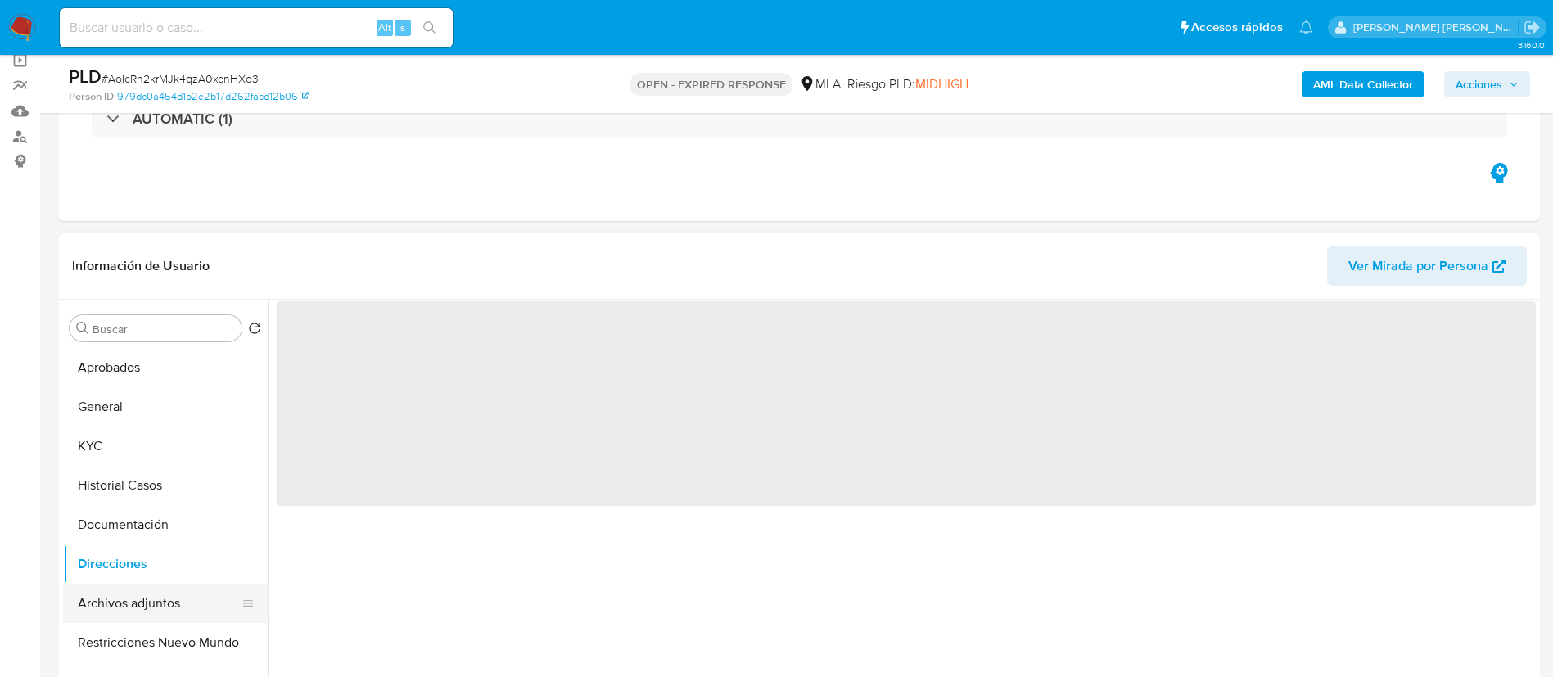
click at [141, 608] on button "Archivos adjuntos" at bounding box center [159, 603] width 192 height 39
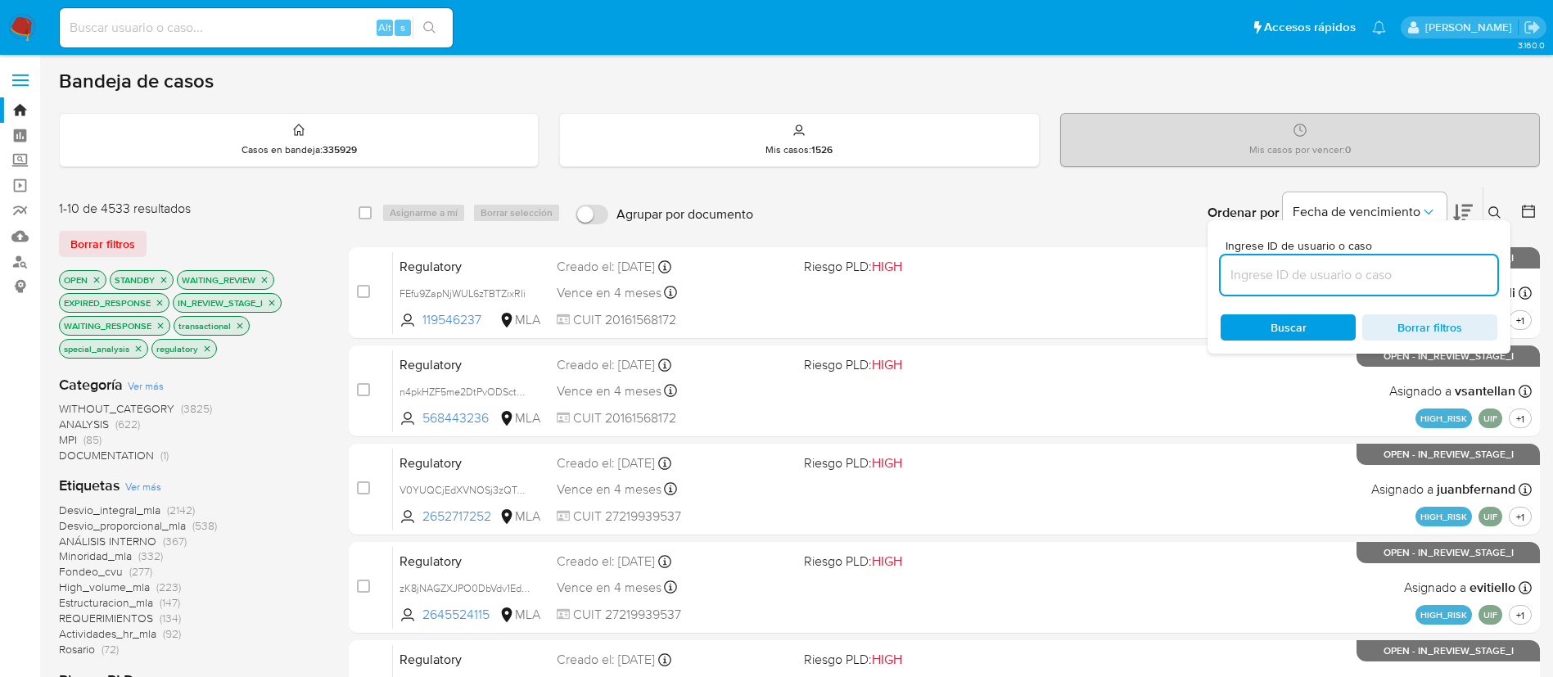
click at [1336, 273] on input at bounding box center [1359, 274] width 277 height 21
paste input "HL7lJgr9uJcviQWUVujllgKO"
type input "HL7lJgr9uJcviQWUVujllgKO"
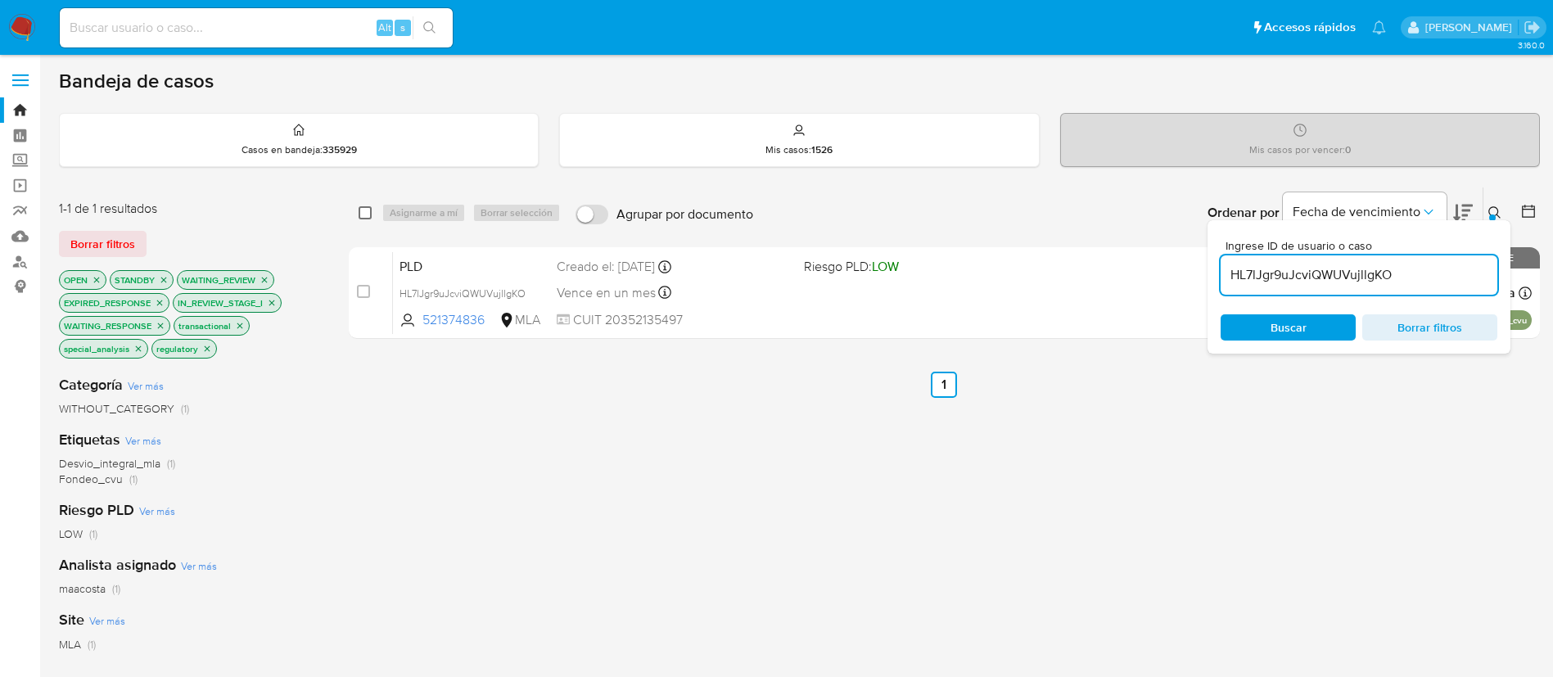
click at [360, 211] on input "checkbox" at bounding box center [365, 212] width 13 height 13
checkbox input "true"
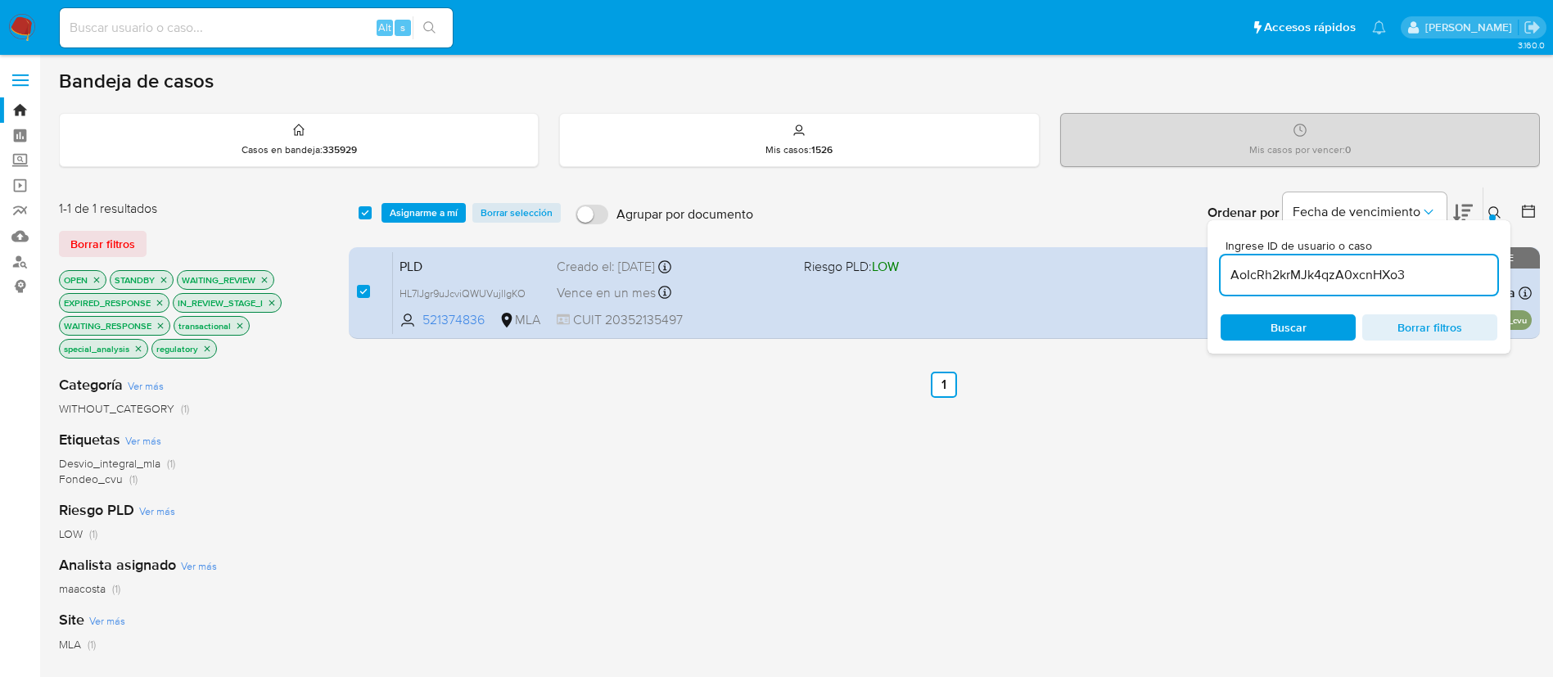
click at [1339, 272] on input "AoIcRh2krMJk4qzA0xcnHXo3" at bounding box center [1359, 274] width 277 height 21
type input "AoIcRh2krMJk4qzA0xcnHXo3"
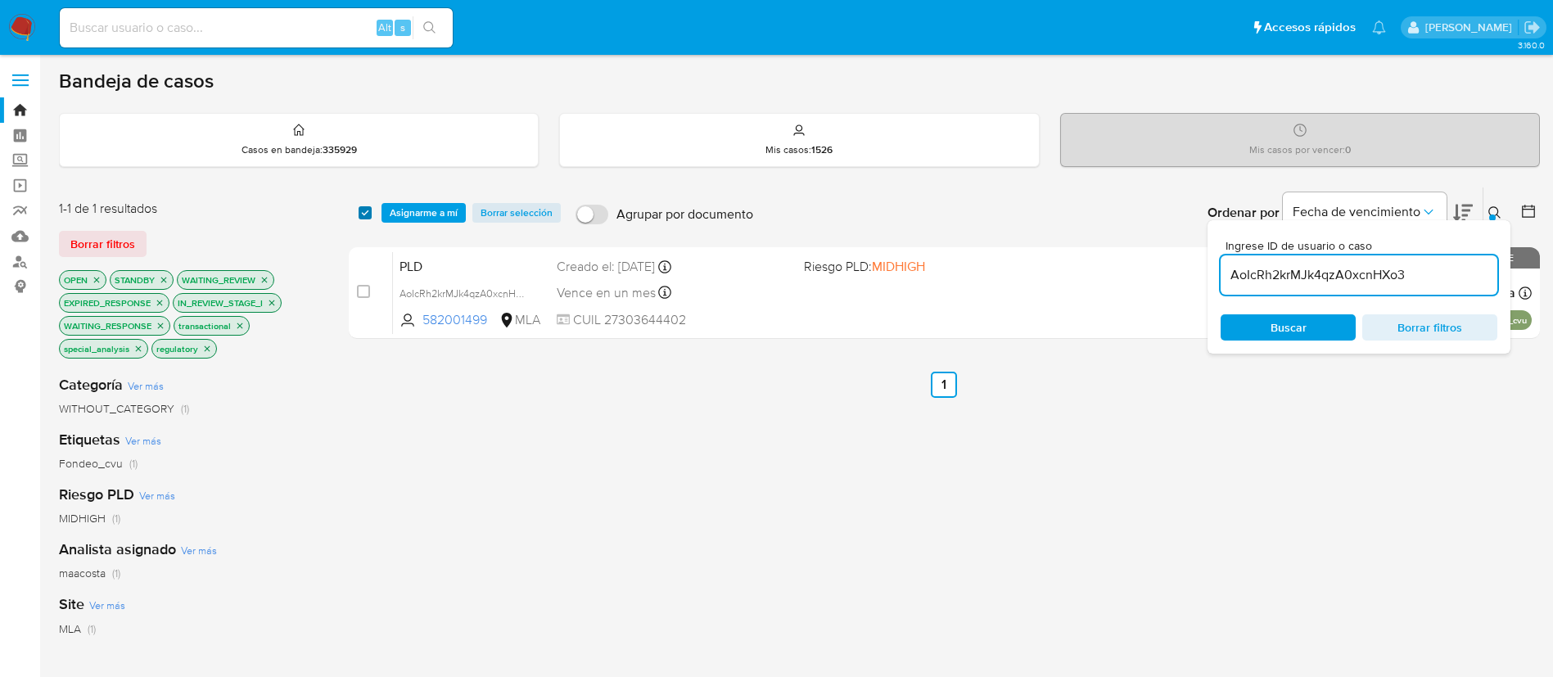
click at [359, 214] on input "checkbox" at bounding box center [365, 212] width 13 height 13
checkbox input "true"
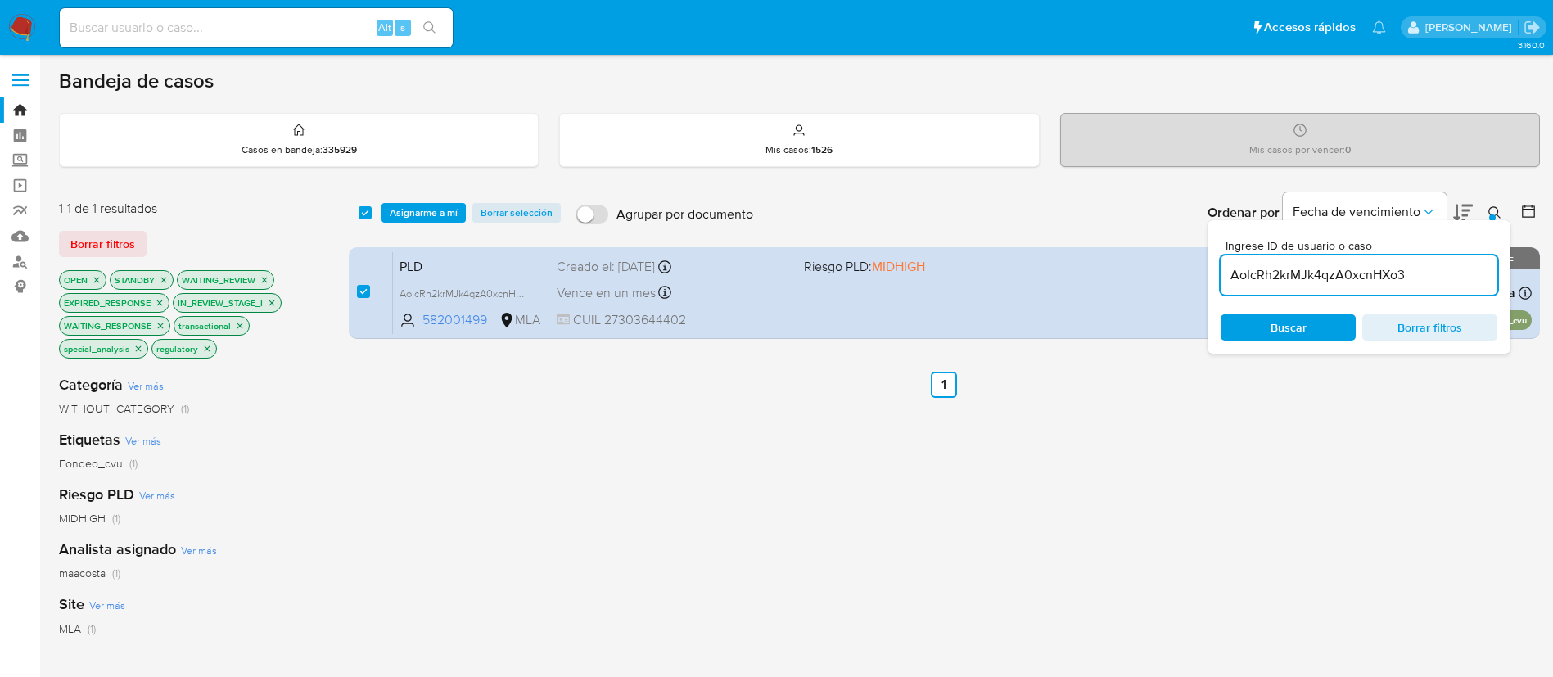
click at [1276, 266] on input "AoIcRh2krMJk4qzA0xcnHXo3" at bounding box center [1359, 274] width 277 height 21
type input "CUMnb5D9n6uIuBgCUJEwyitc"
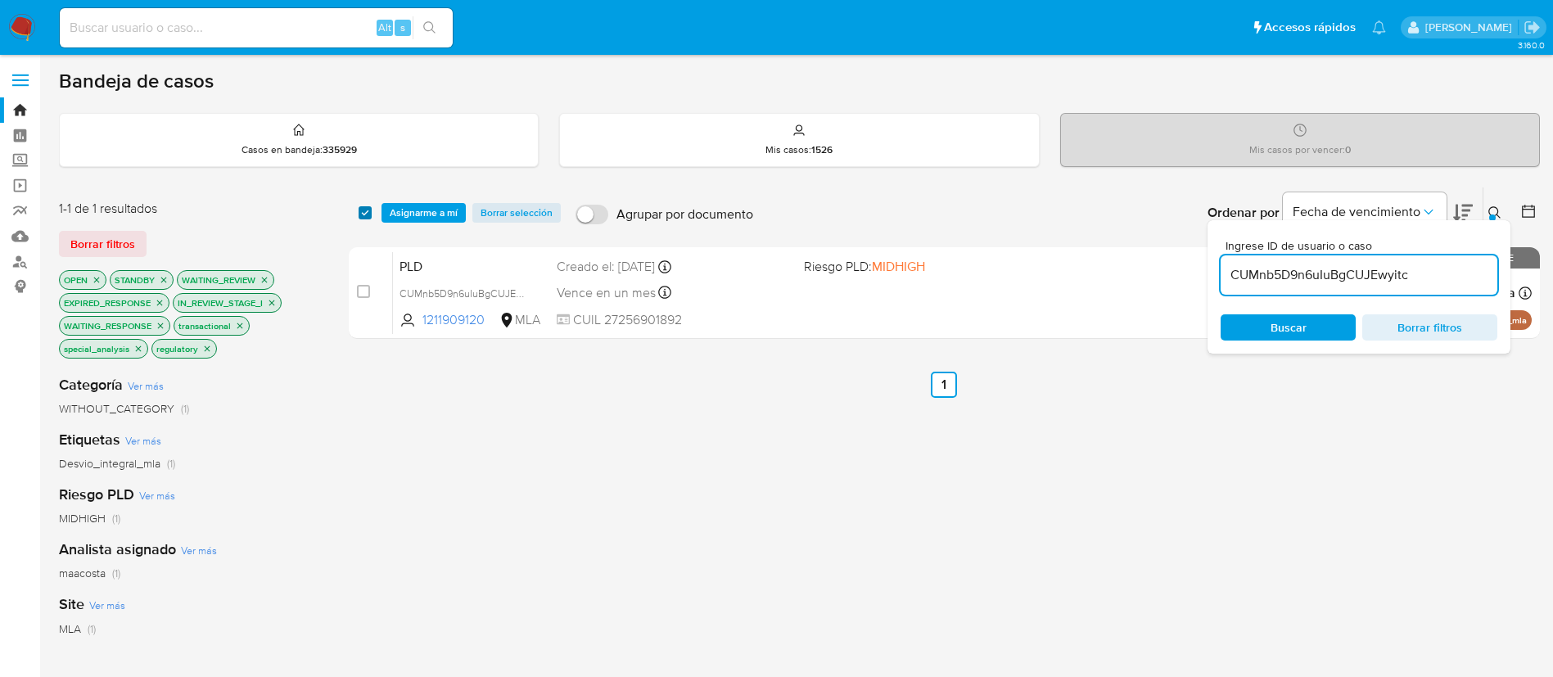
click at [366, 216] on input "checkbox" at bounding box center [365, 212] width 13 height 13
checkbox input "true"
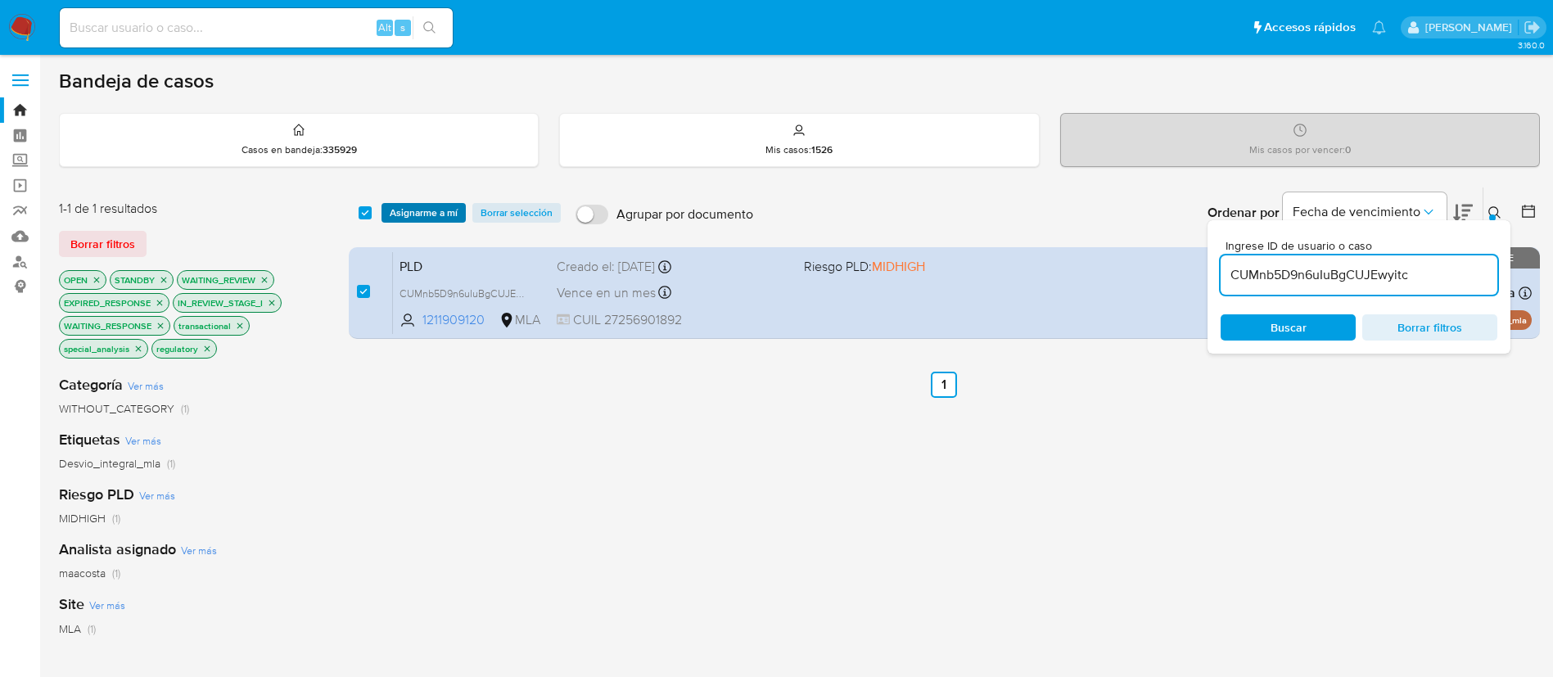
click at [421, 210] on span "Asignarme a mí" at bounding box center [424, 213] width 68 height 16
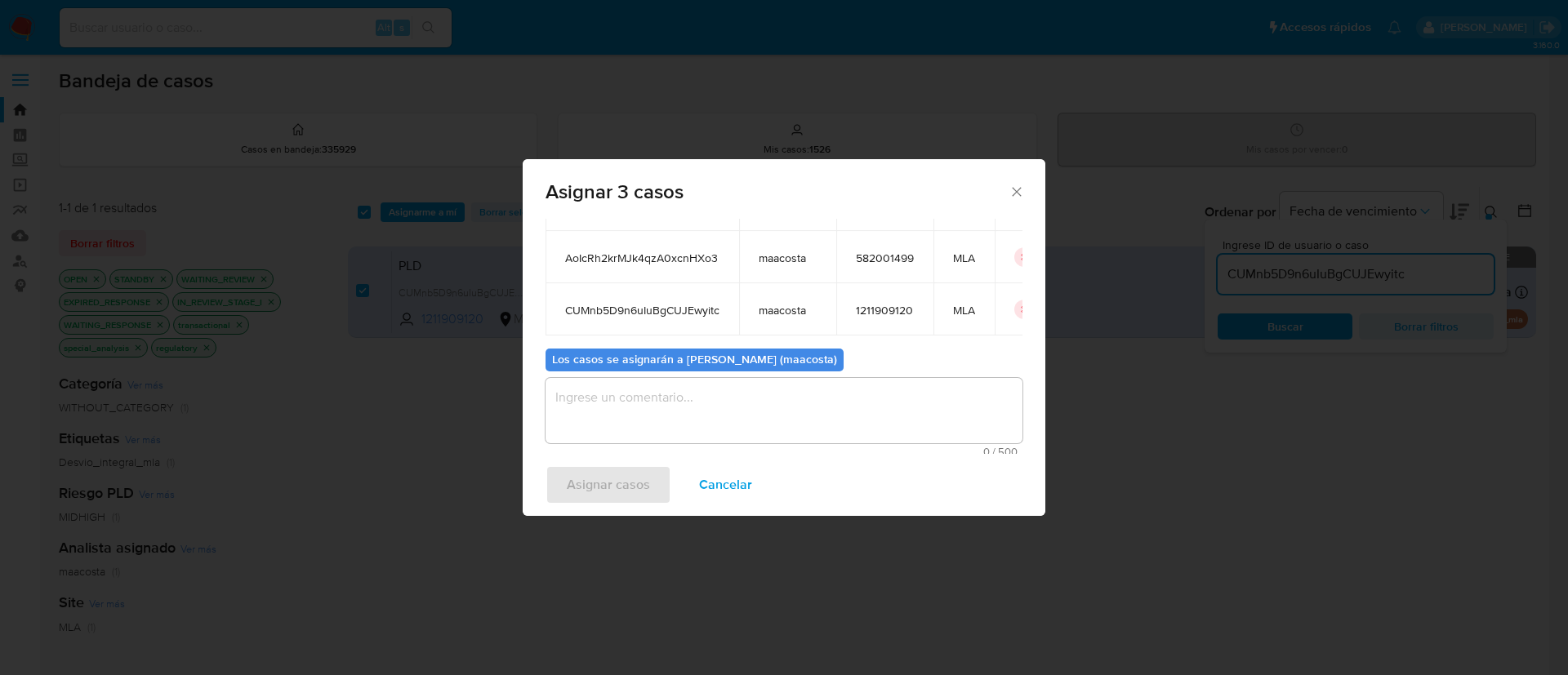
scroll to position [128, 0]
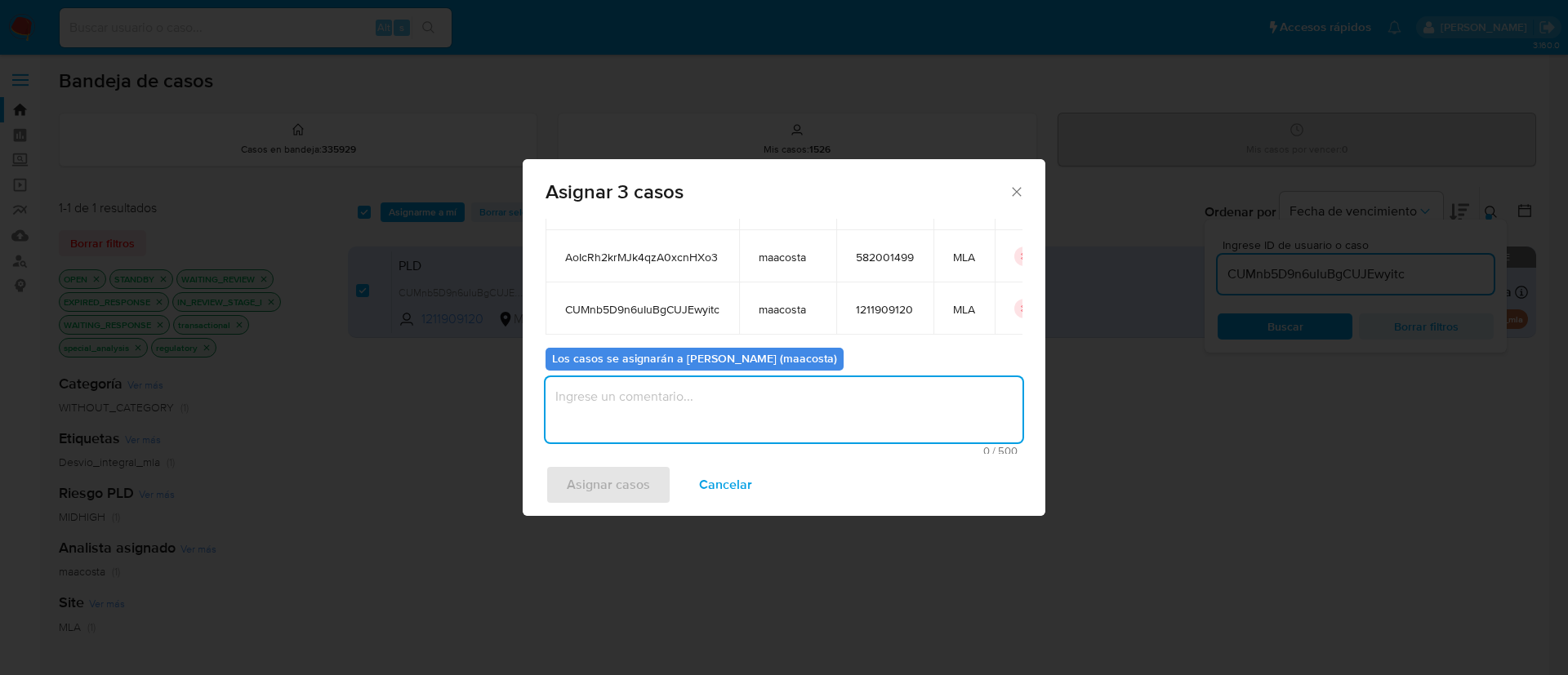
click at [637, 426] on textarea "assign-modal" at bounding box center [784, 409] width 477 height 65
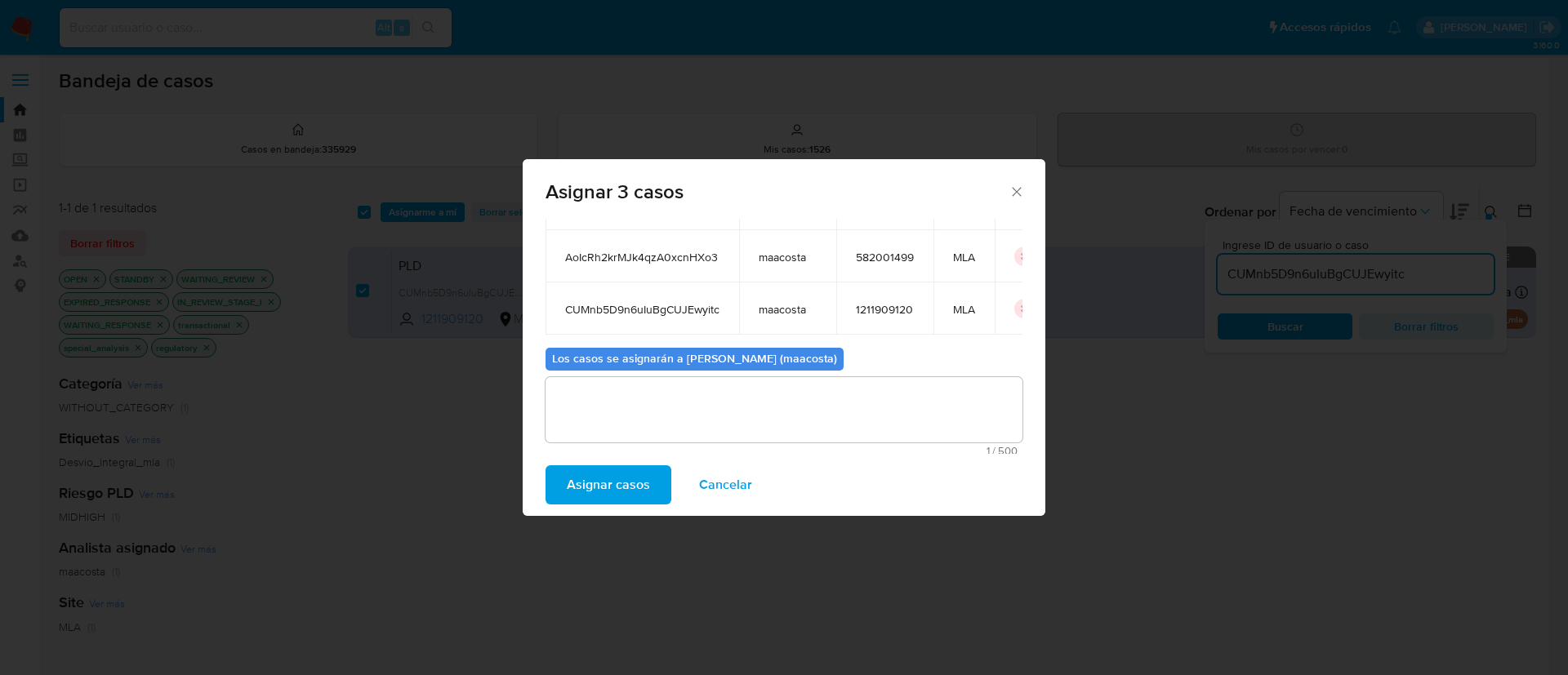
click at [614, 475] on span "Asignar casos" at bounding box center [608, 485] width 84 height 36
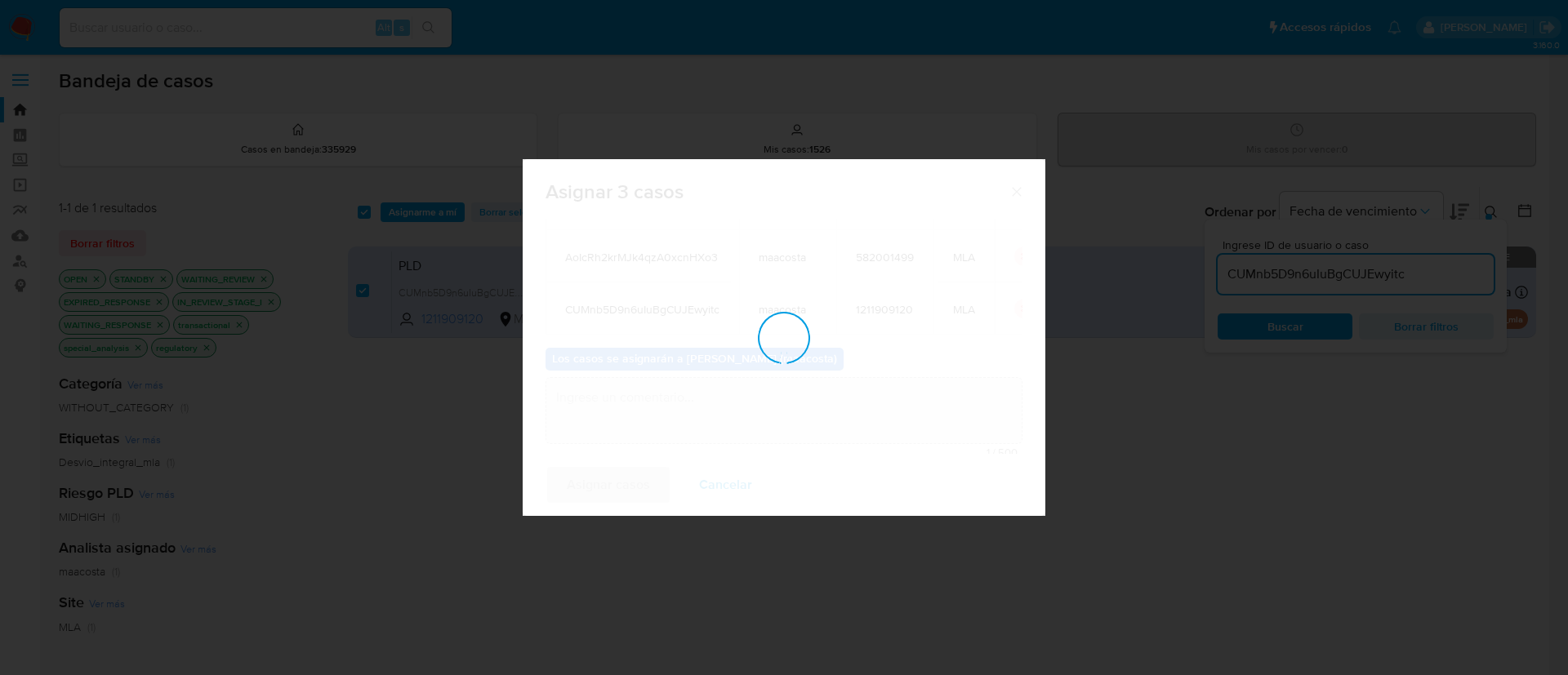
scroll to position [99, 0]
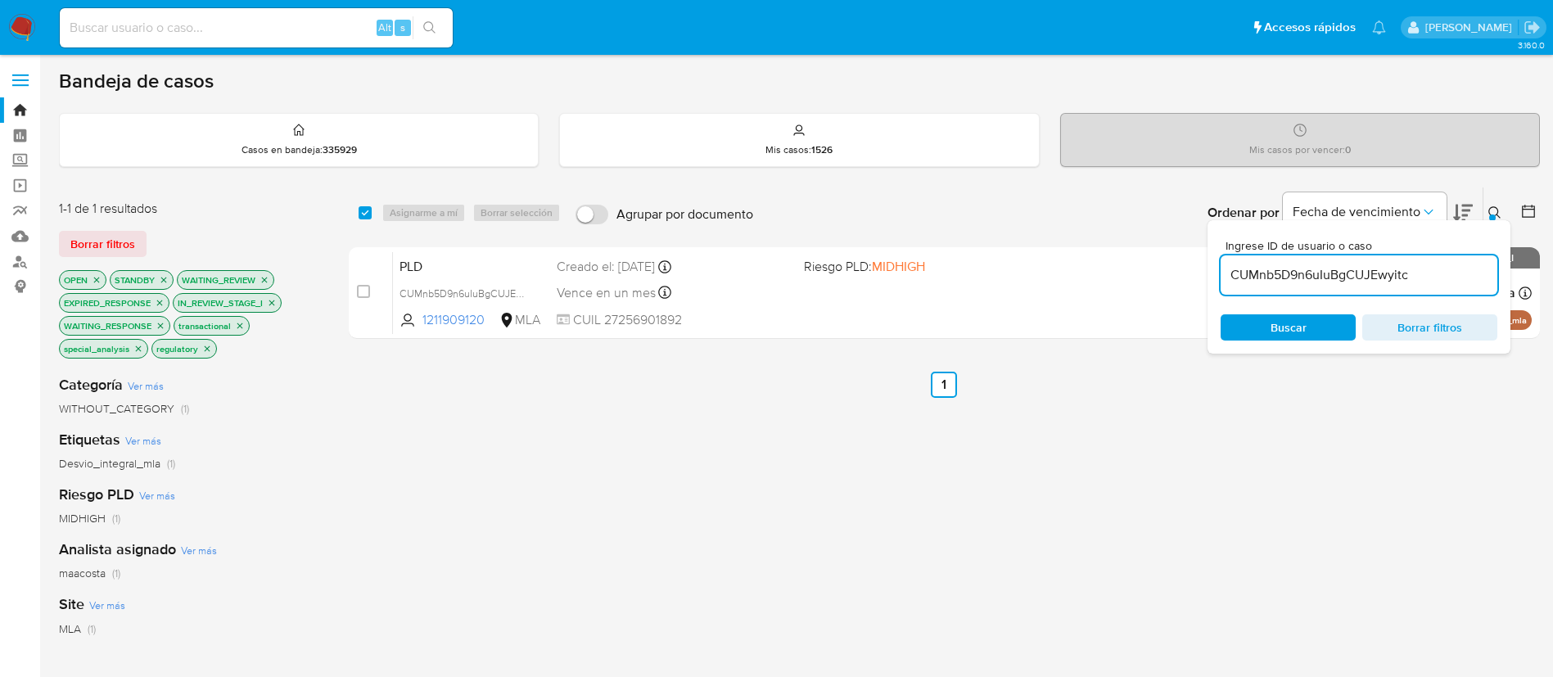
paste input "IiOwXEYVWT7642nFrBCgbRSV"
click at [1328, 276] on input "IiOwXEYVWT7642nFrBCgbRSV" at bounding box center [1359, 274] width 277 height 21
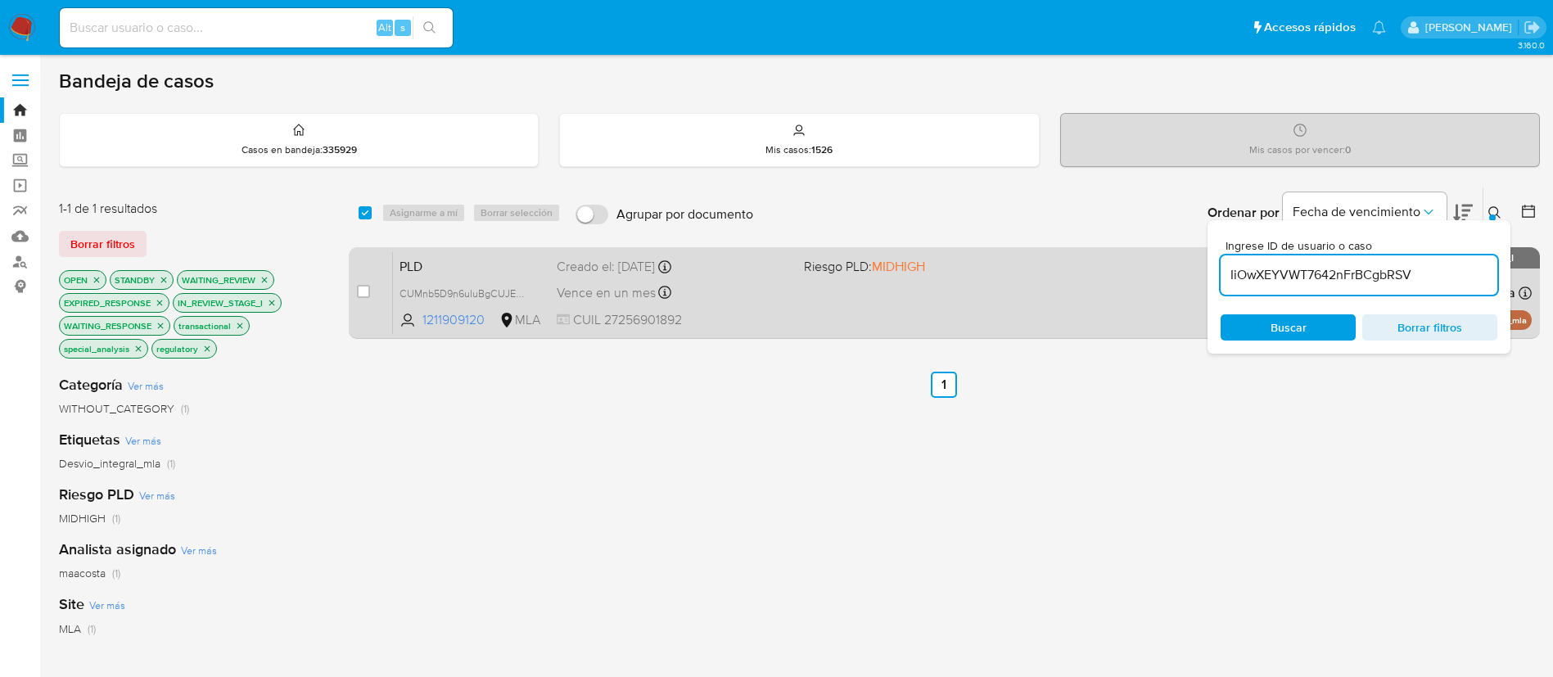
type input "IiOwXEYVWT7642nFrBCgbRSV"
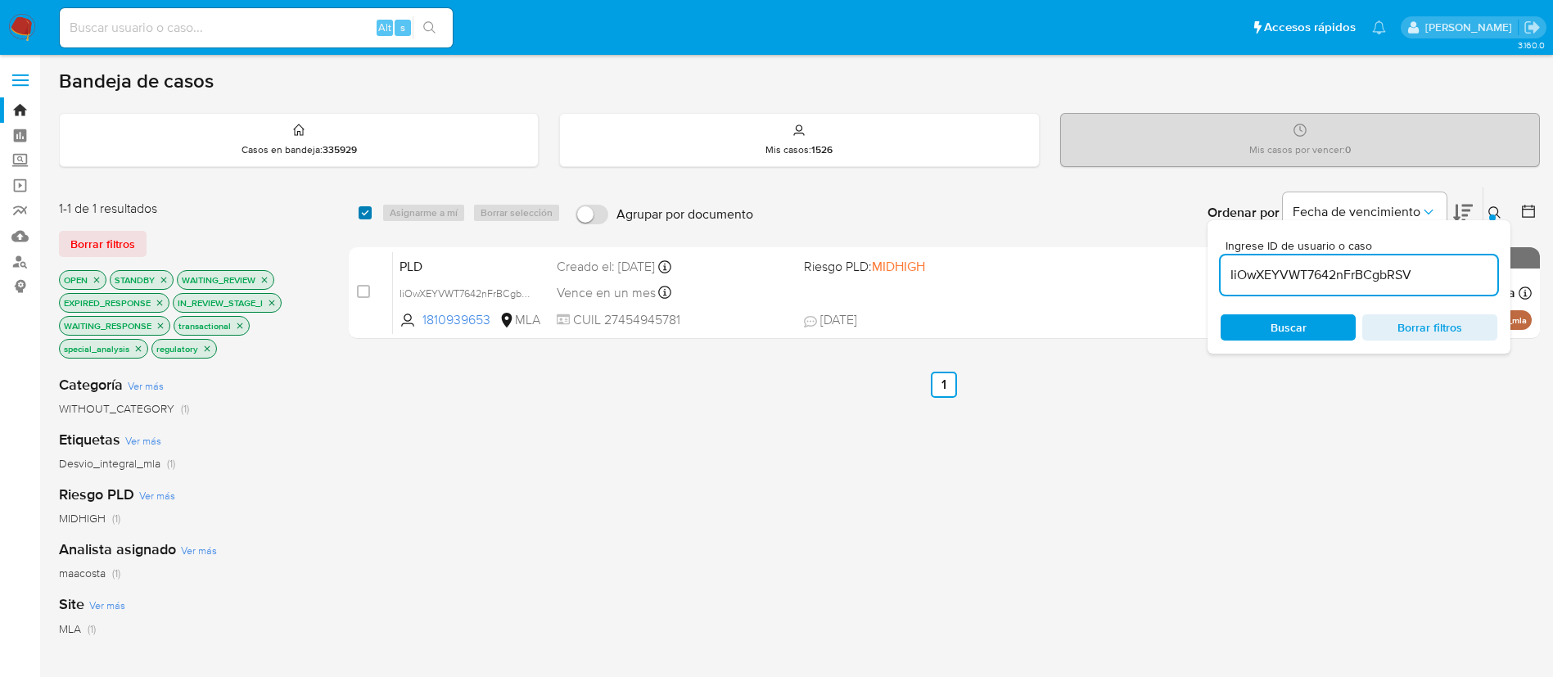
click at [368, 215] on input "checkbox" at bounding box center [365, 212] width 13 height 13
checkbox input "true"
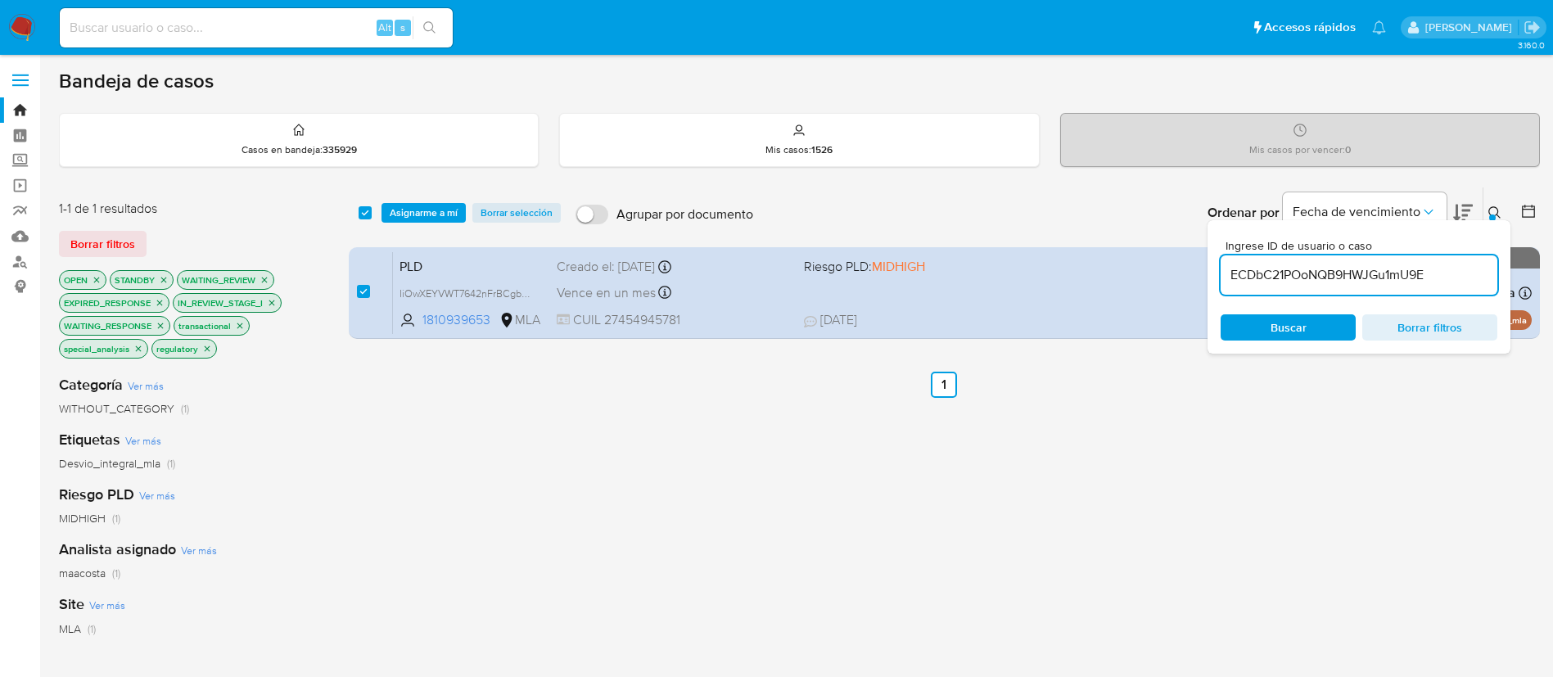
click at [1352, 270] on input "ECDbC21POoNQB9HWJGu1mU9E" at bounding box center [1359, 274] width 277 height 21
type input "ECDbC21POoNQB9HWJGu1mU9E"
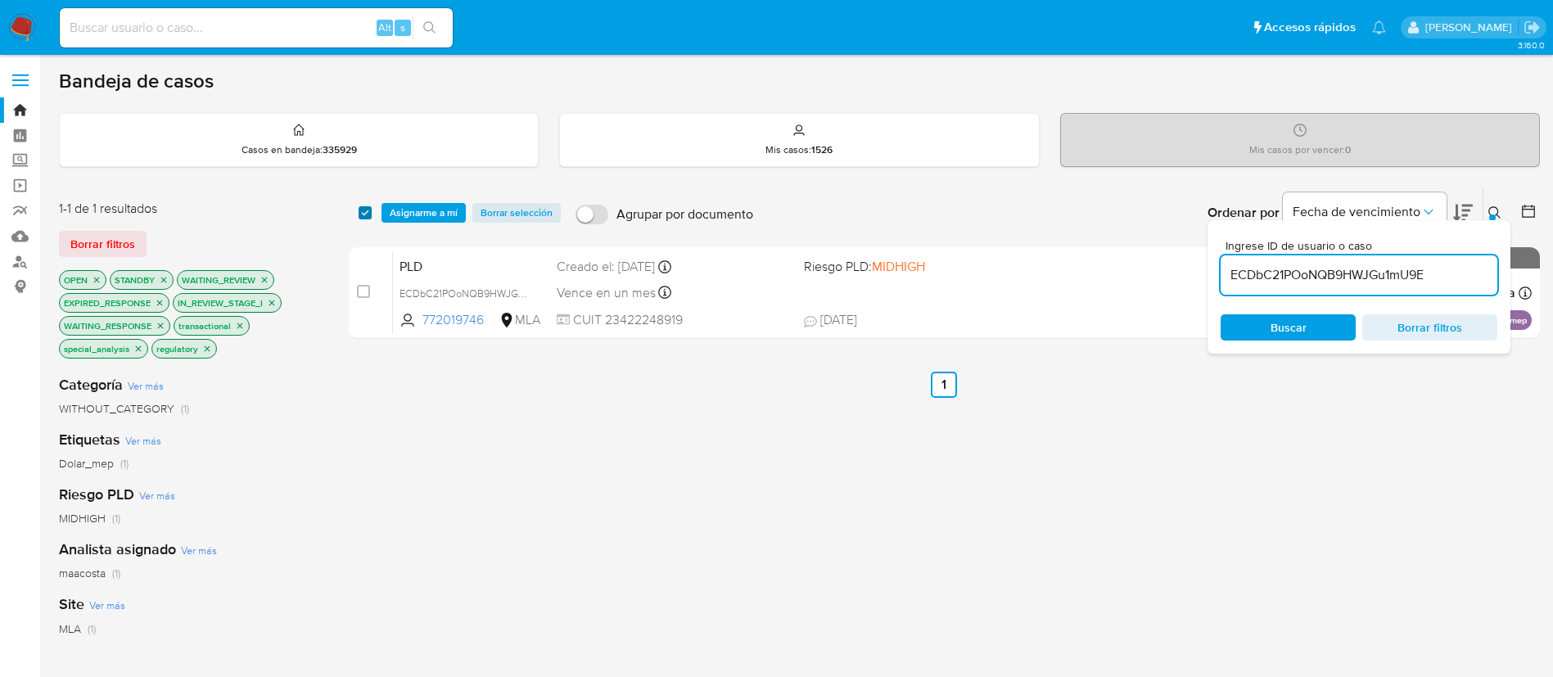
click at [366, 214] on input "checkbox" at bounding box center [365, 212] width 13 height 13
checkbox input "true"
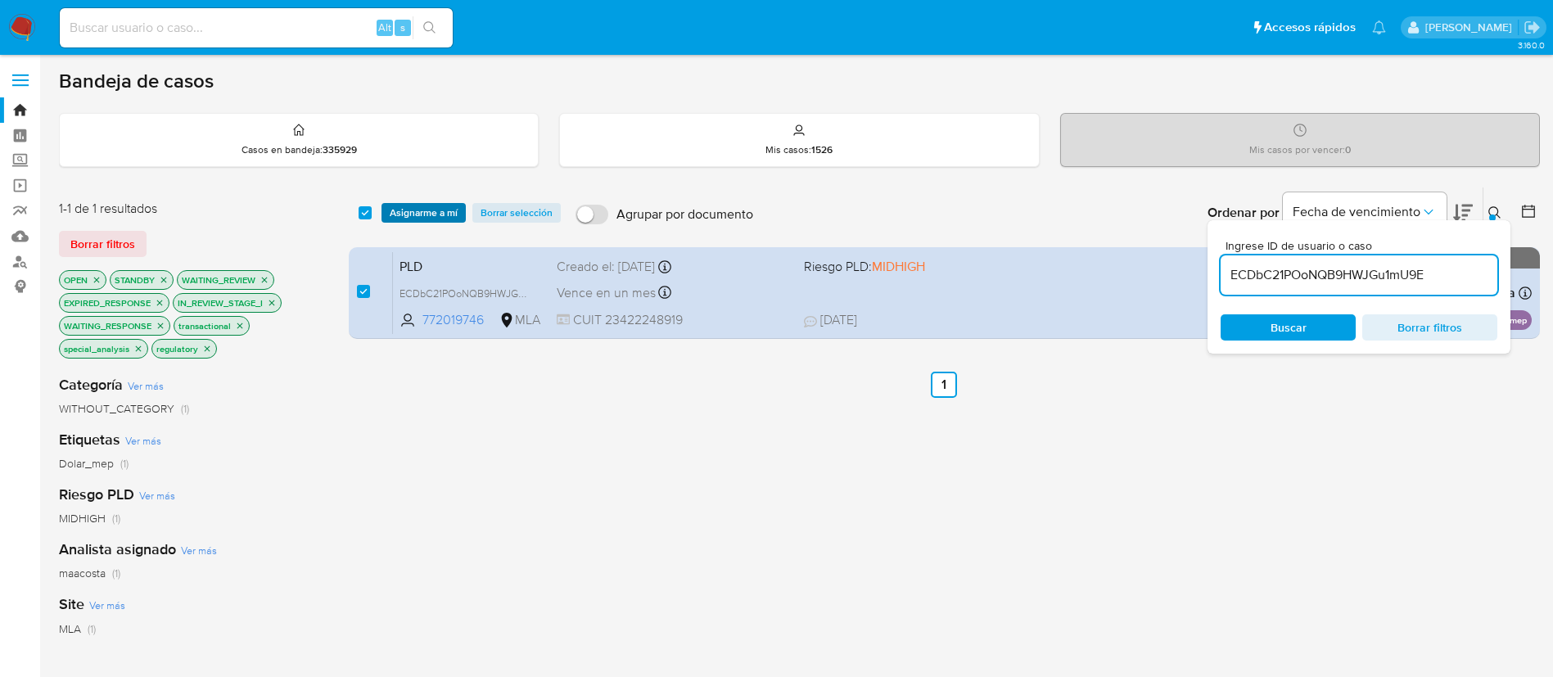
click at [399, 217] on span "Asignarme a mí" at bounding box center [424, 213] width 68 height 16
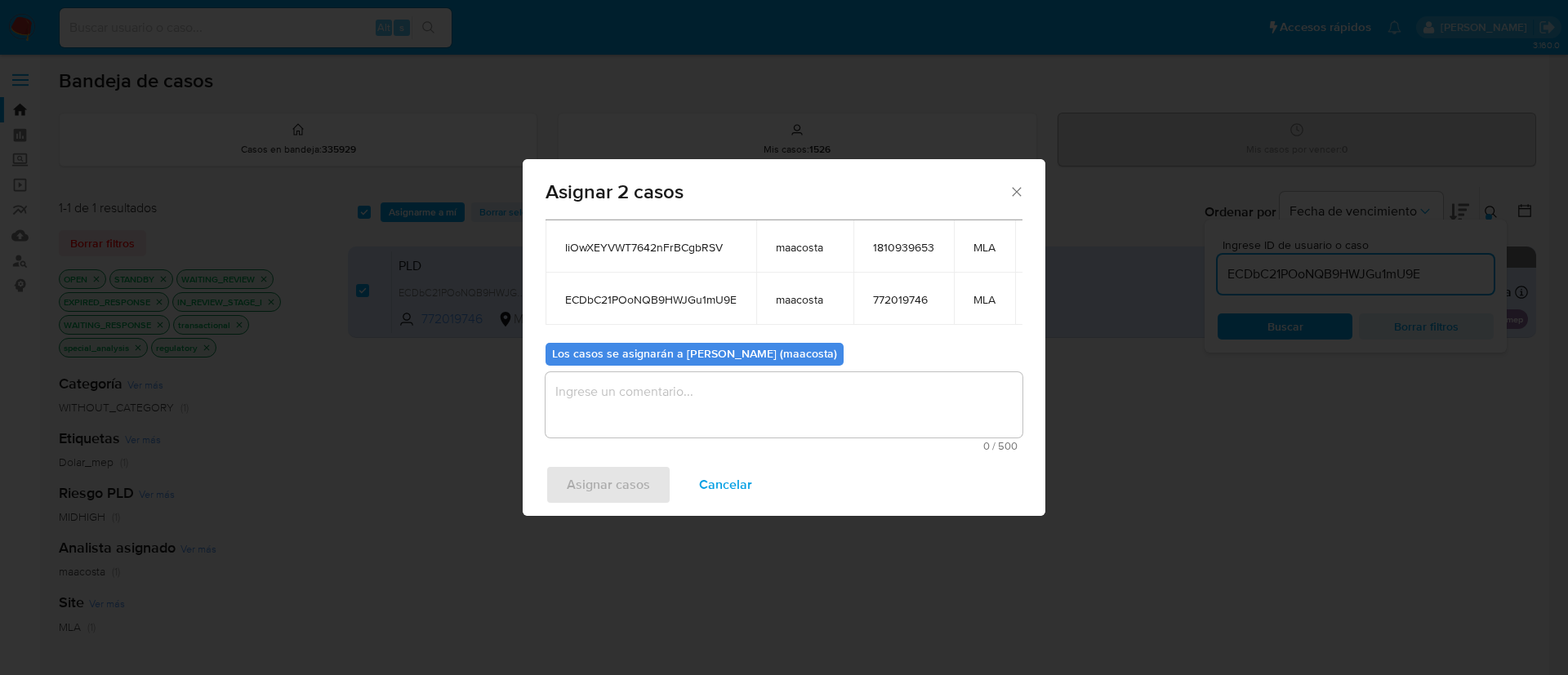
scroll to position [118, 0]
click at [718, 376] on textarea "assign-modal" at bounding box center [784, 404] width 477 height 65
click at [643, 493] on span "Asignar casos" at bounding box center [608, 485] width 84 height 36
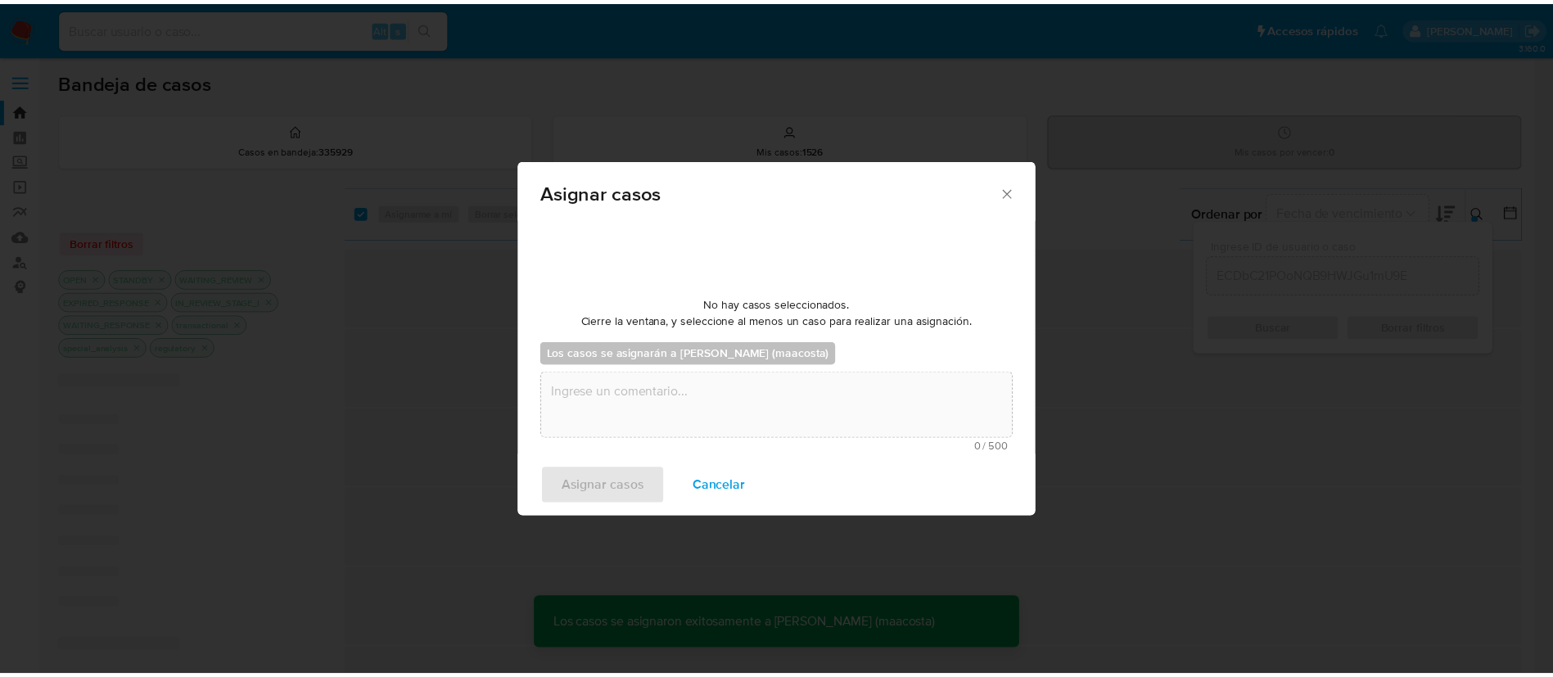
scroll to position [99, 0]
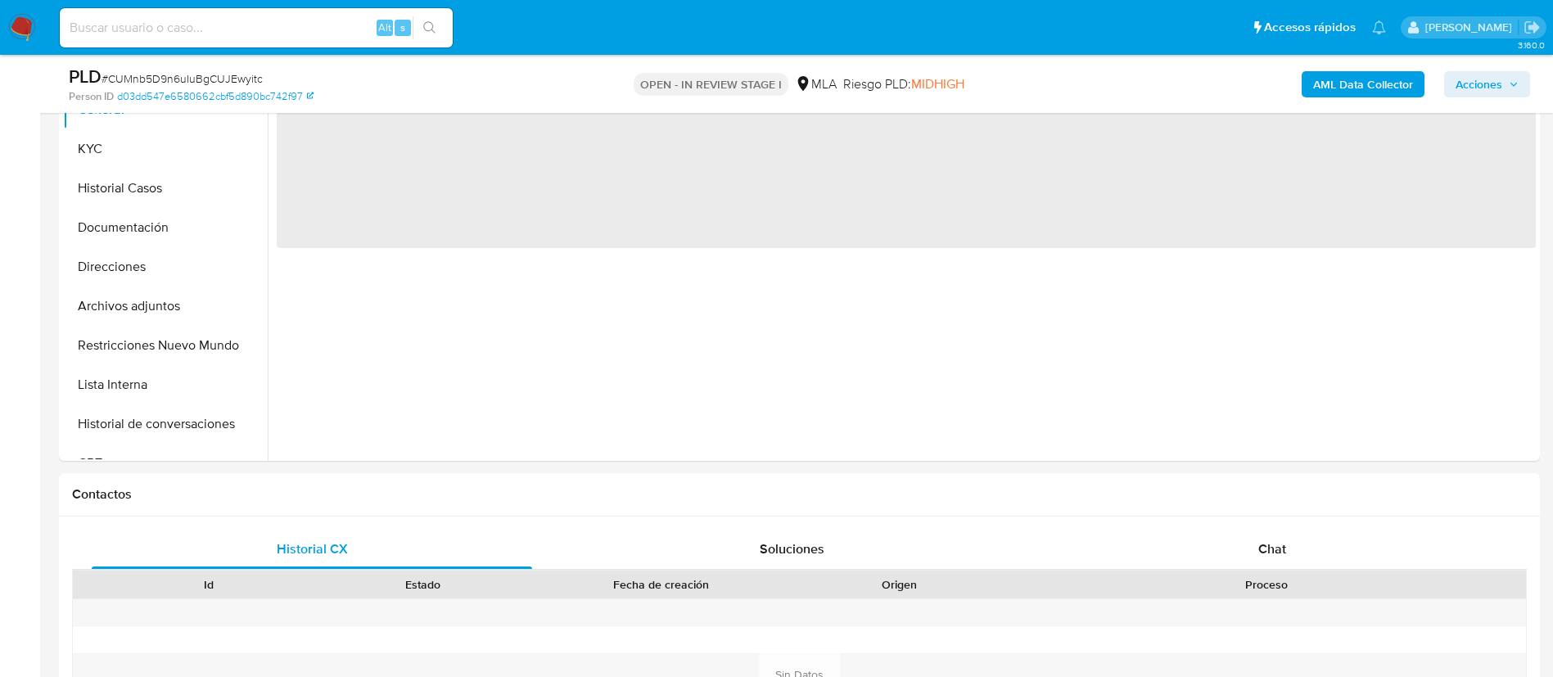
scroll to position [479, 0]
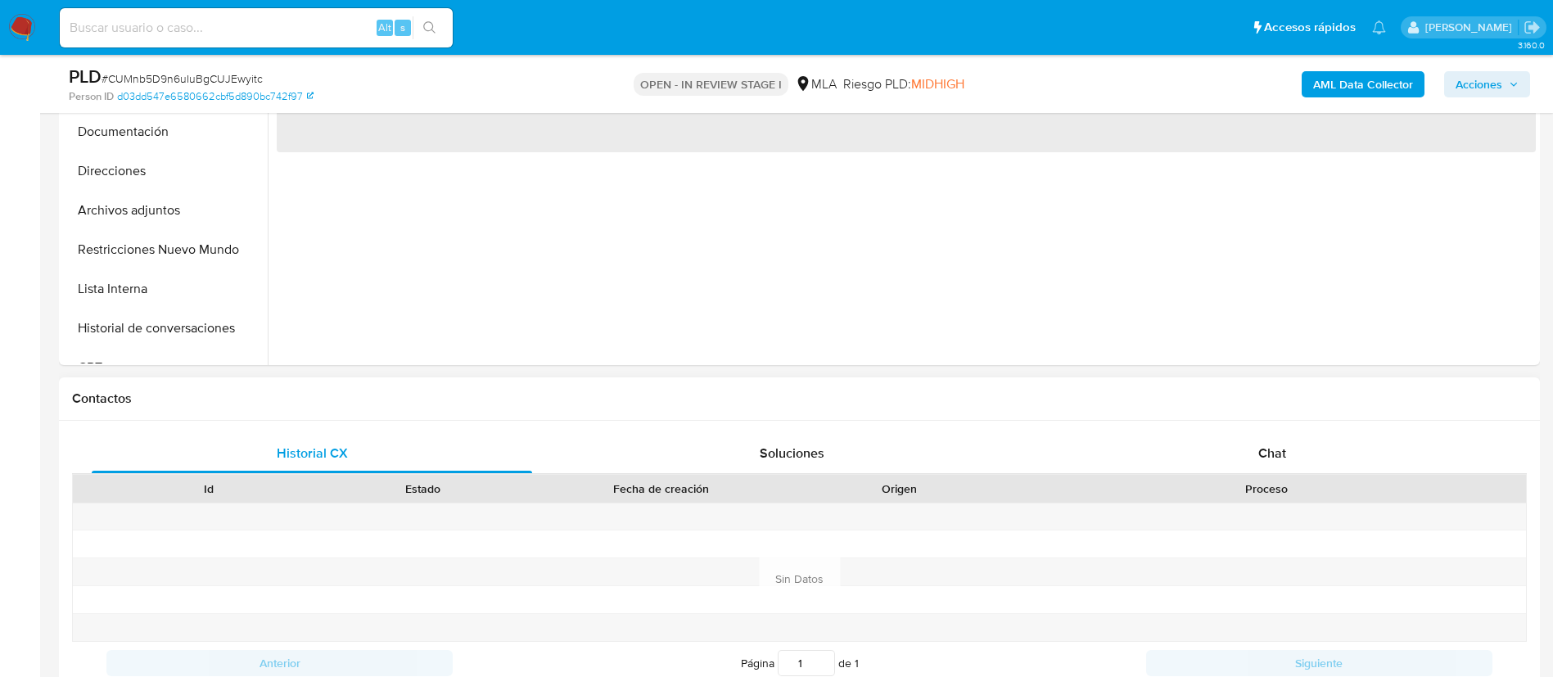
click at [1256, 514] on div at bounding box center [1266, 517] width 519 height 27
click at [1271, 451] on span "Chat" at bounding box center [1272, 453] width 28 height 19
select select "10"
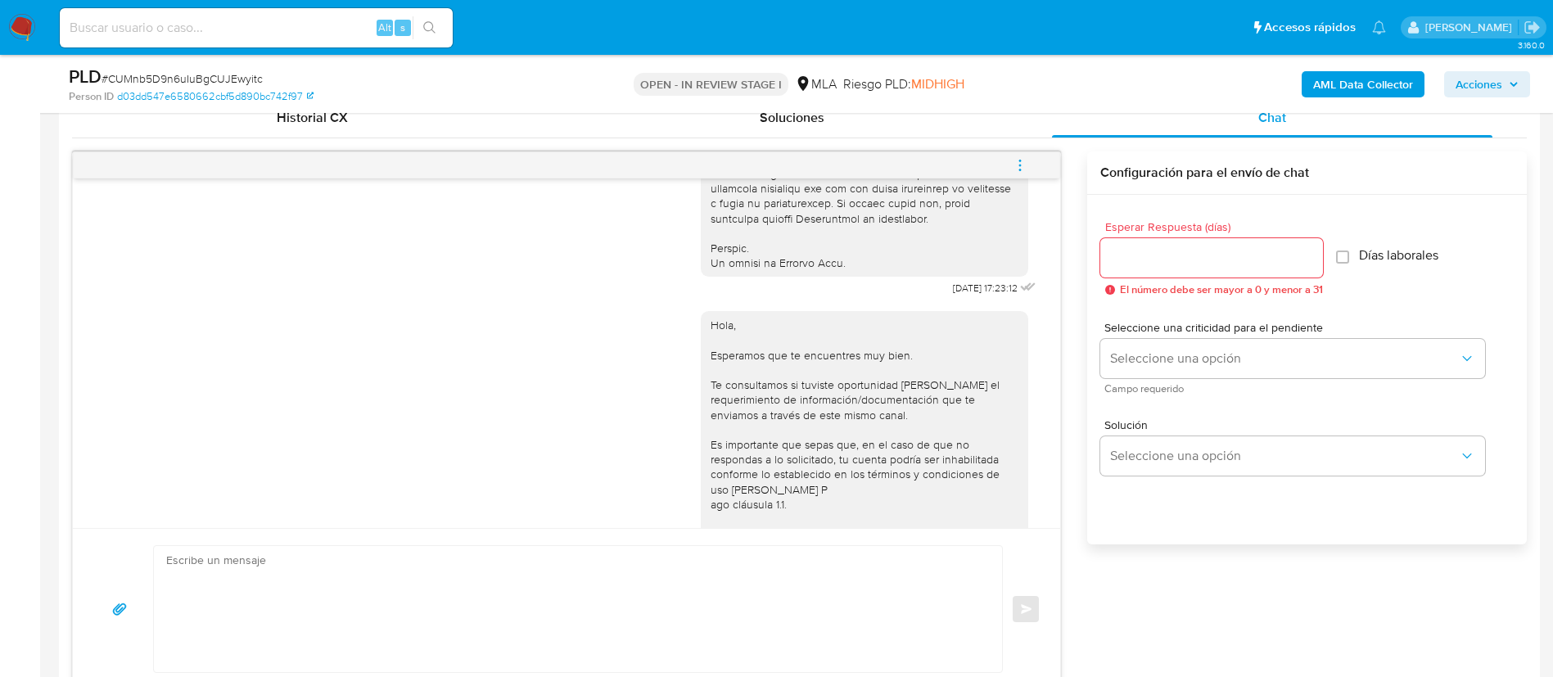
scroll to position [781, 0]
drag, startPoint x: 910, startPoint y: 318, endPoint x: 963, endPoint y: 317, distance: 52.4
copy span "[DATE]"
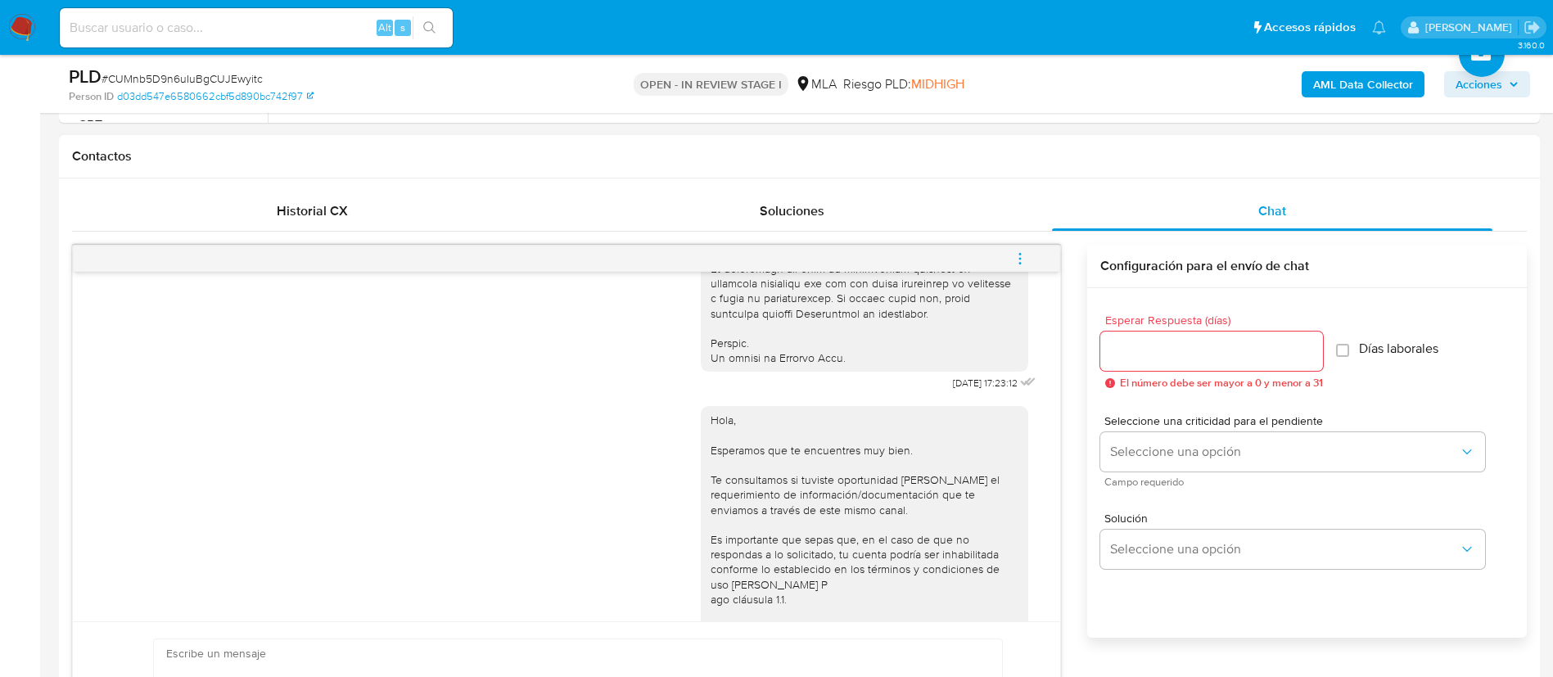
scroll to position [938, 0]
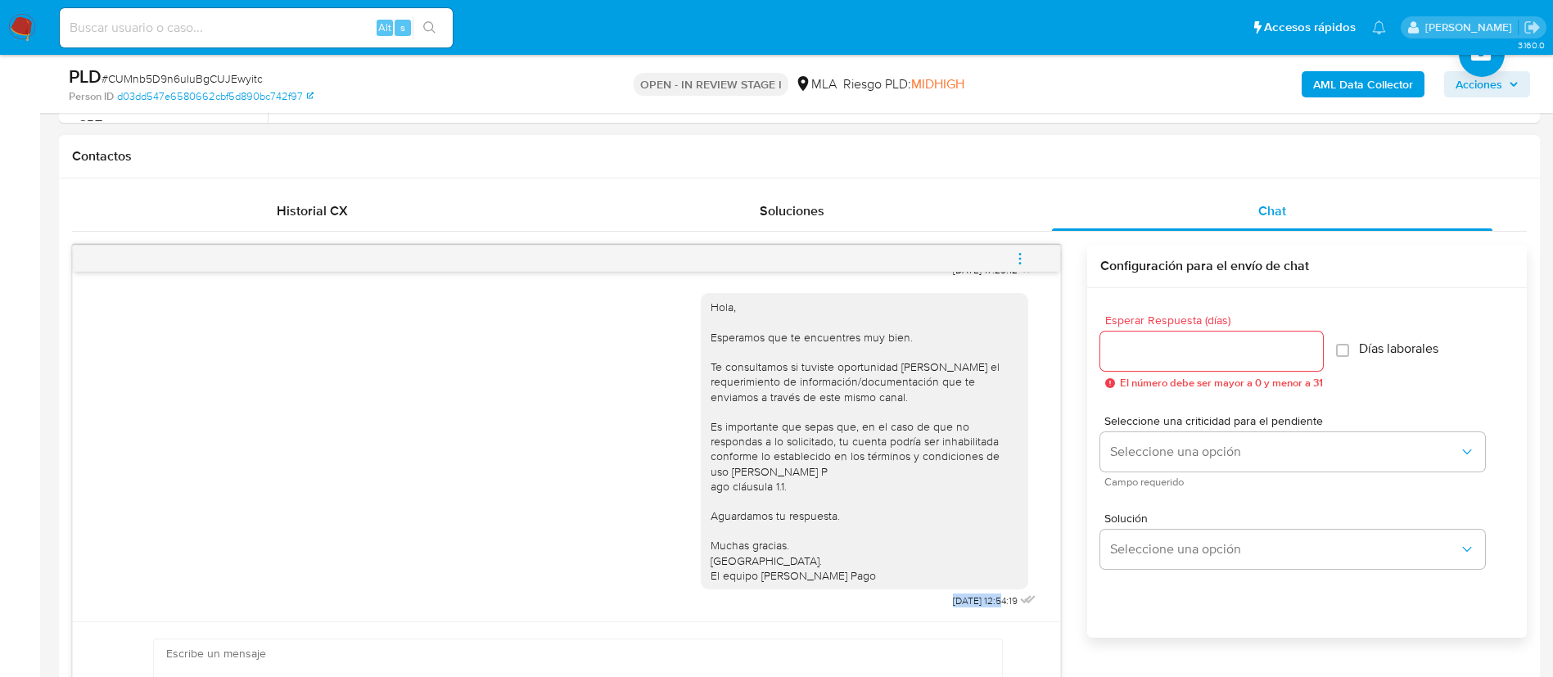
drag, startPoint x: 910, startPoint y: 597, endPoint x: 965, endPoint y: 599, distance: 55.7
click at [965, 599] on div "Hola, Esperamos que te encuentres muy bien. Te consultamos si tuviste oportunid…" at bounding box center [870, 447] width 339 height 331
copy span "[DATE]"
click at [1019, 260] on icon "menu-action" at bounding box center [1020, 258] width 15 height 15
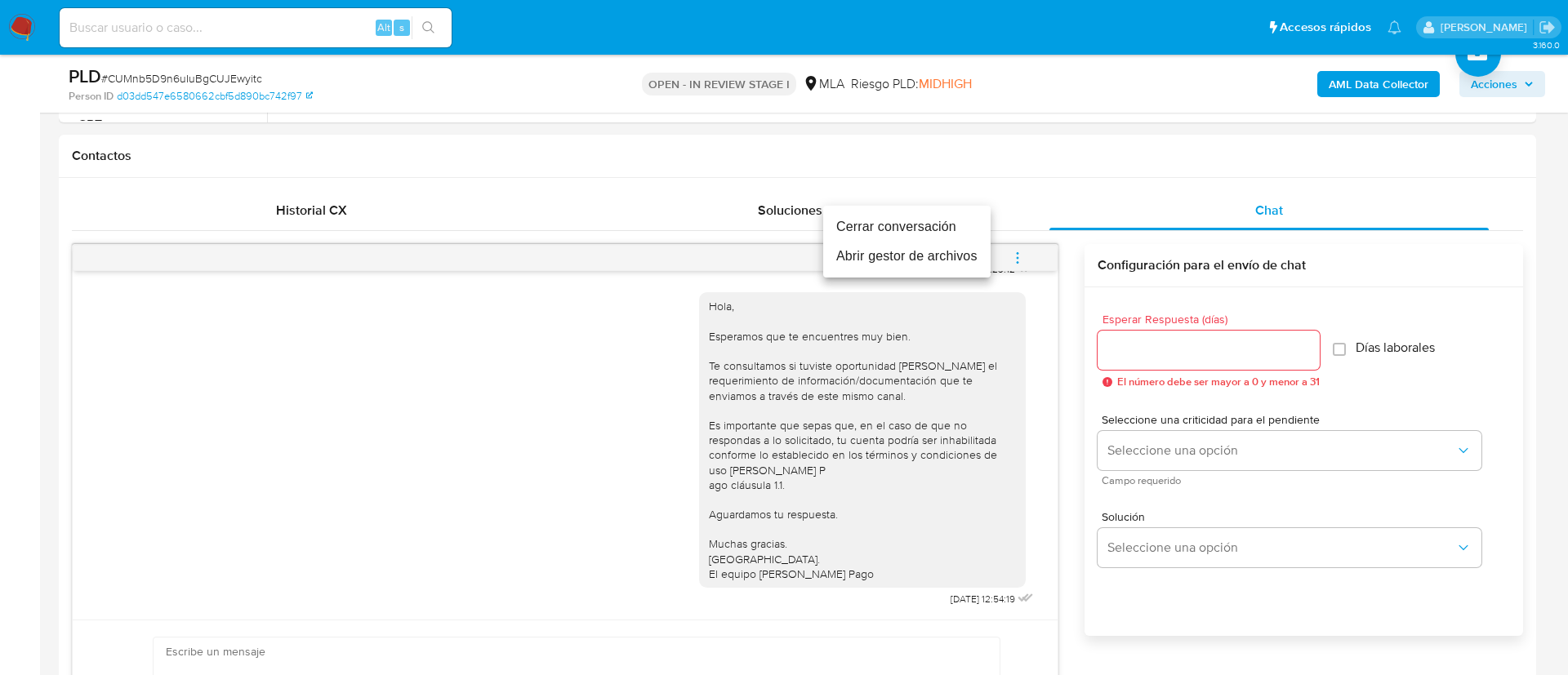
click at [931, 222] on li "Cerrar conversación" at bounding box center [907, 226] width 168 height 29
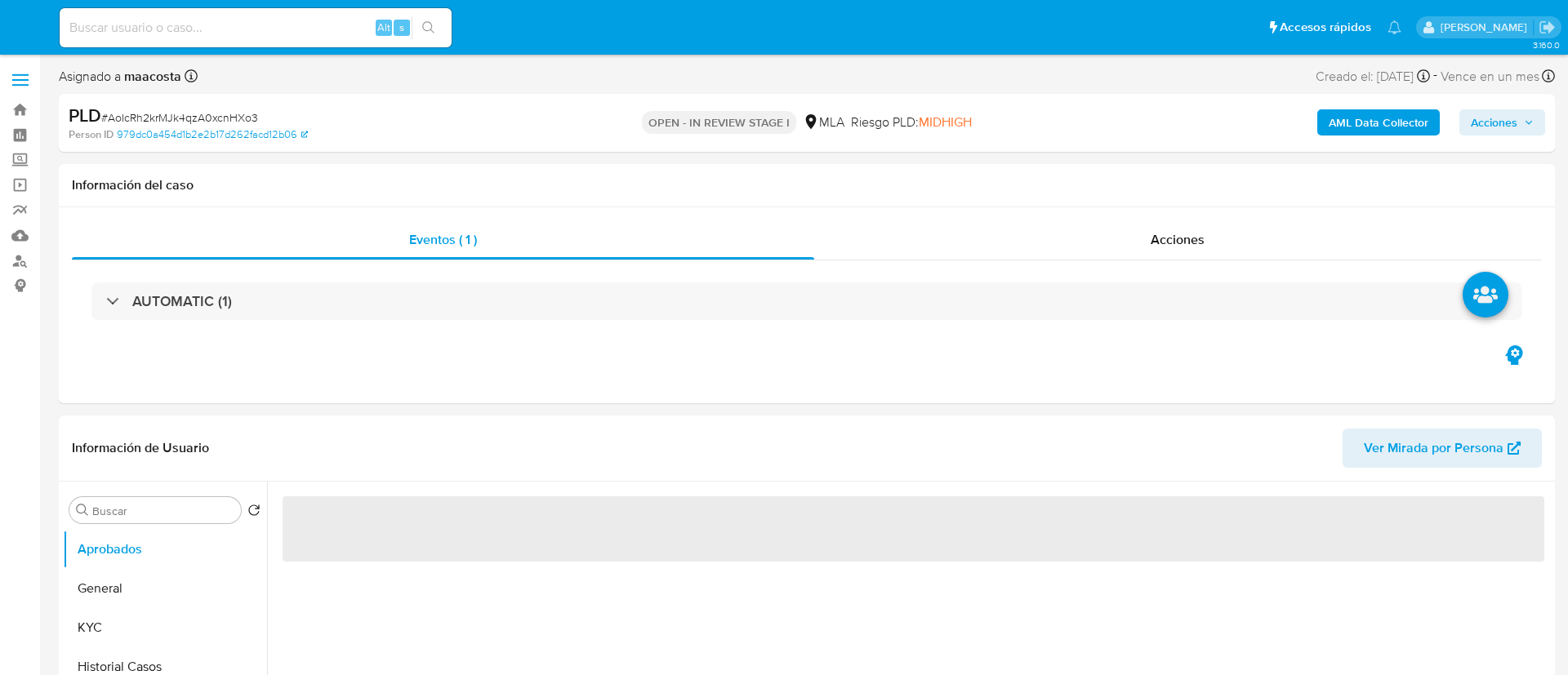
select select "10"
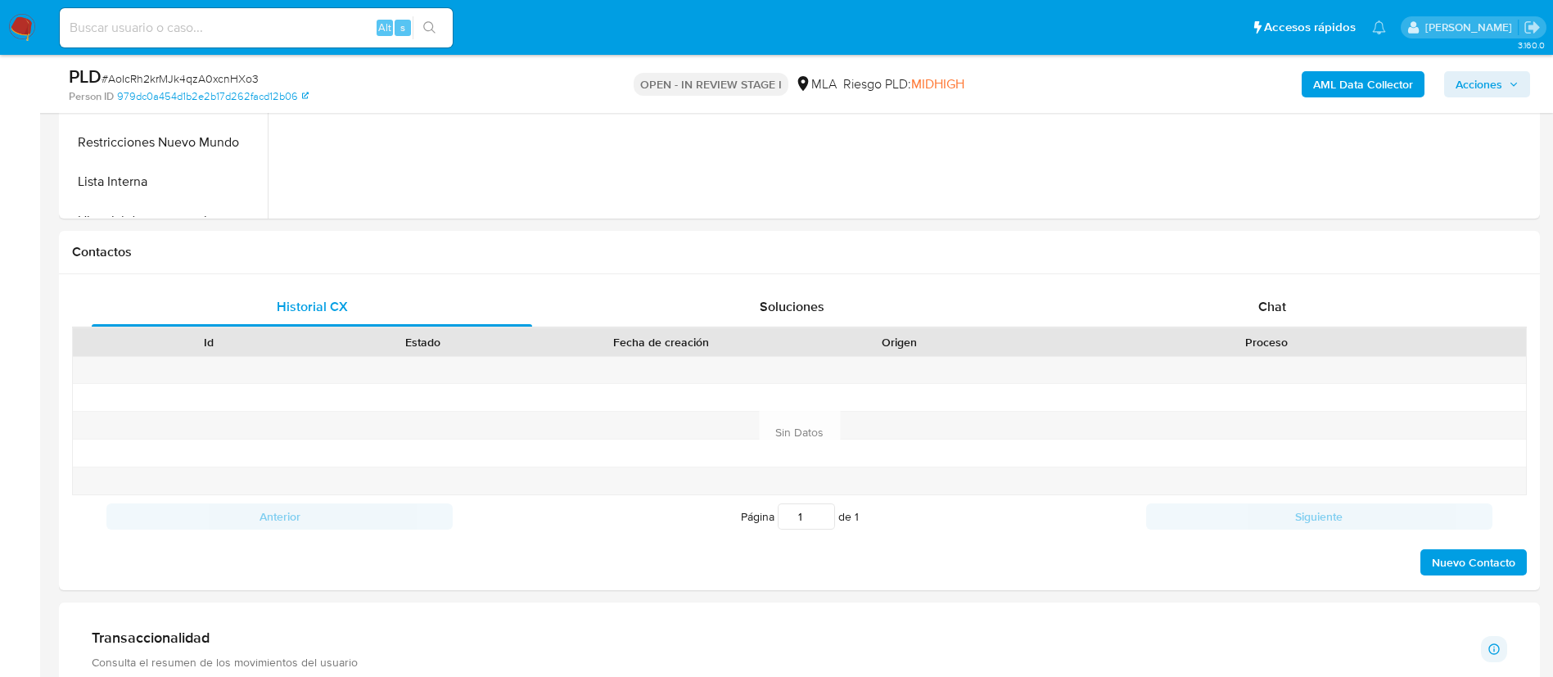
scroll to position [704, 0]
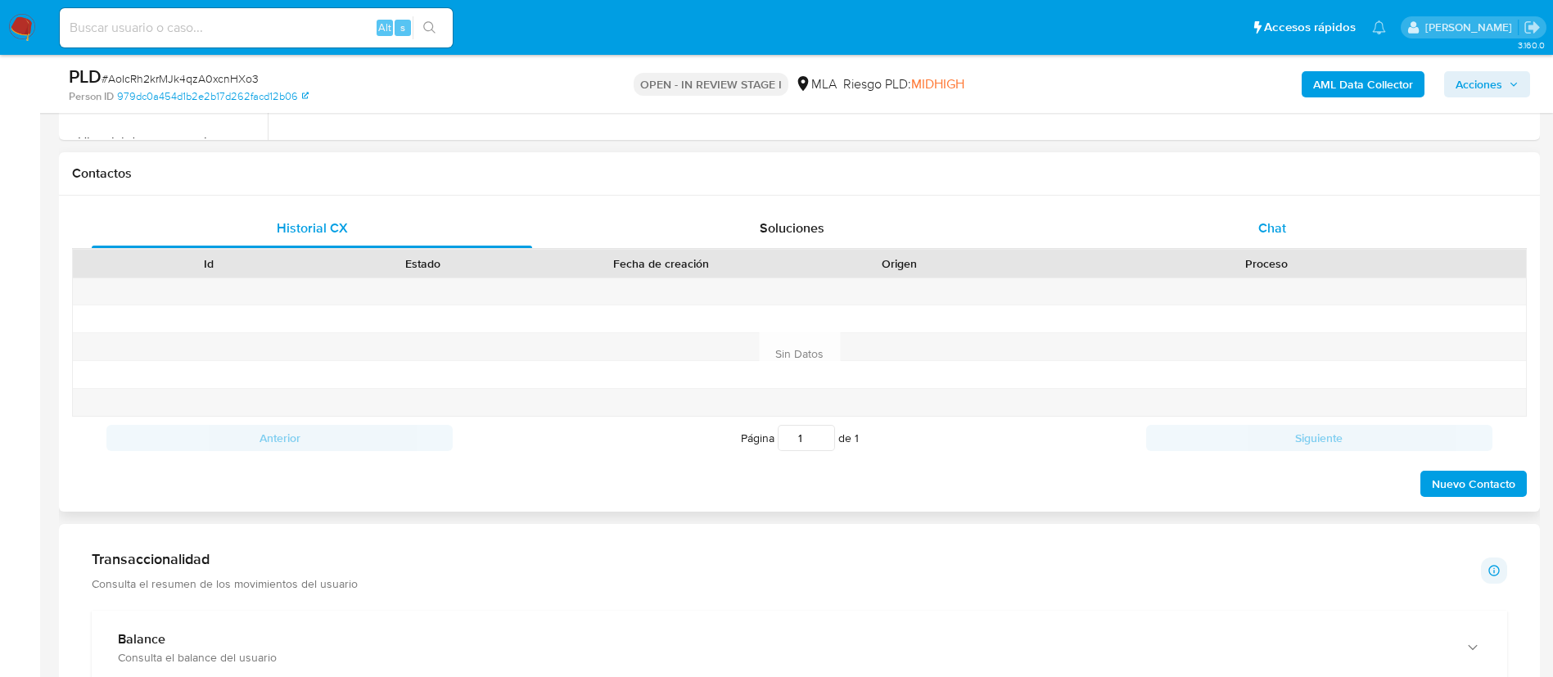
click at [1246, 217] on div "Chat" at bounding box center [1272, 228] width 440 height 39
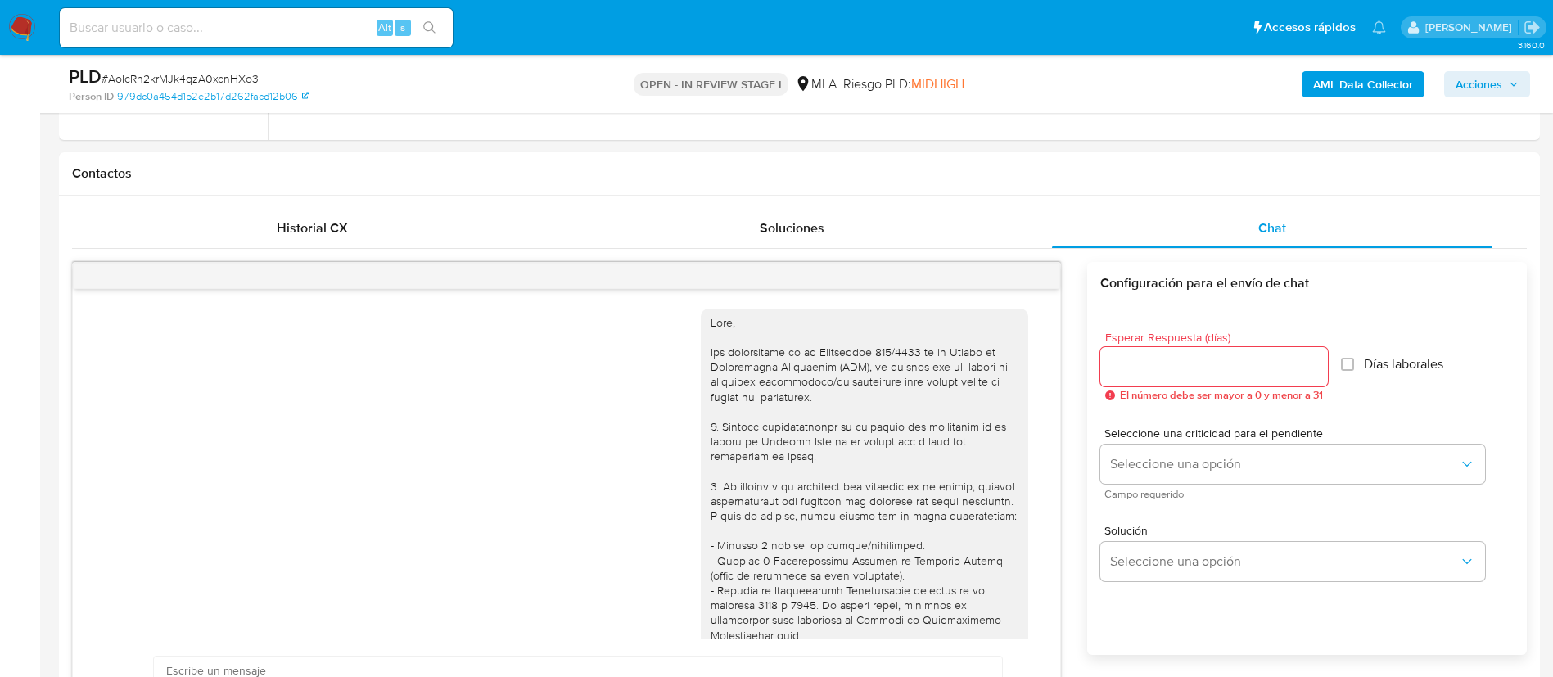
scroll to position [938, 0]
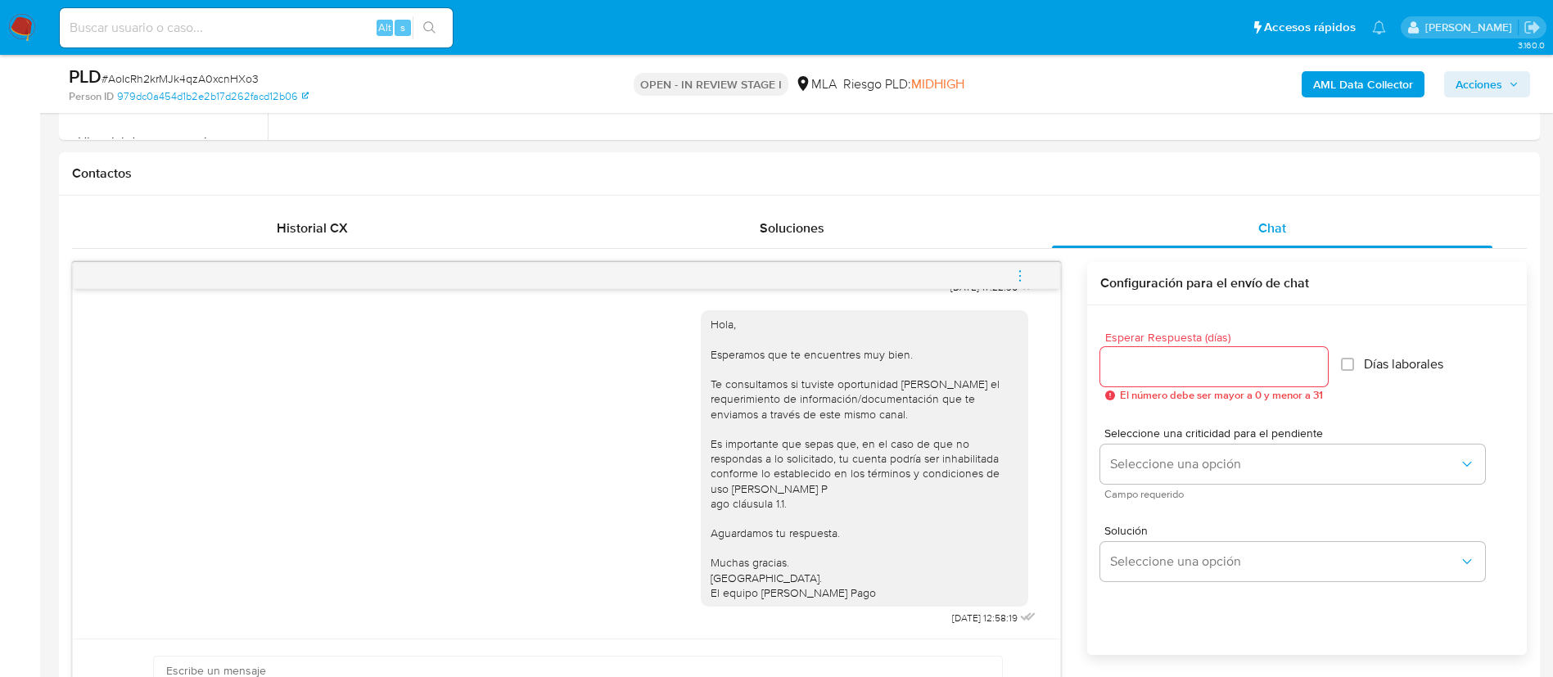
click at [1019, 278] on icon "menu-action" at bounding box center [1020, 276] width 15 height 15
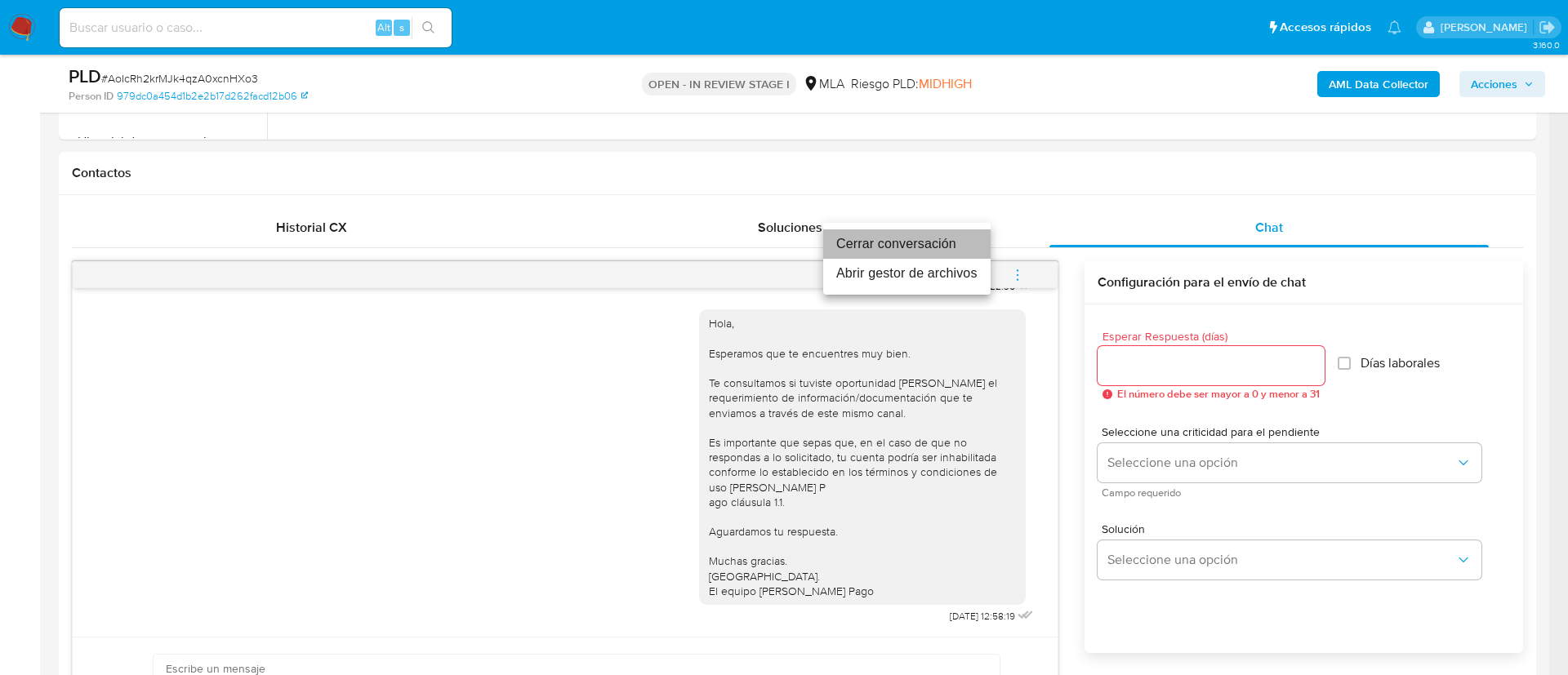
click at [927, 241] on li "Cerrar conversación" at bounding box center [907, 243] width 168 height 29
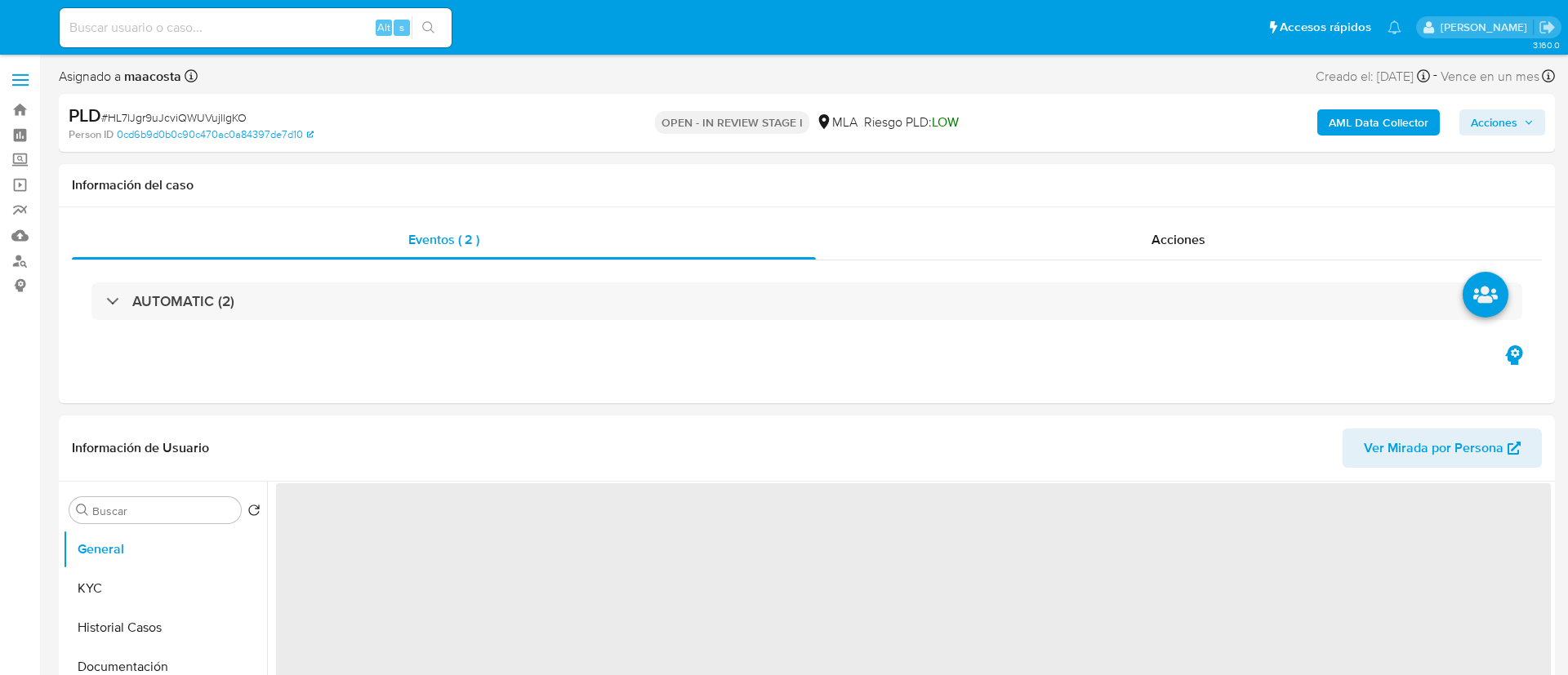
select select "10"
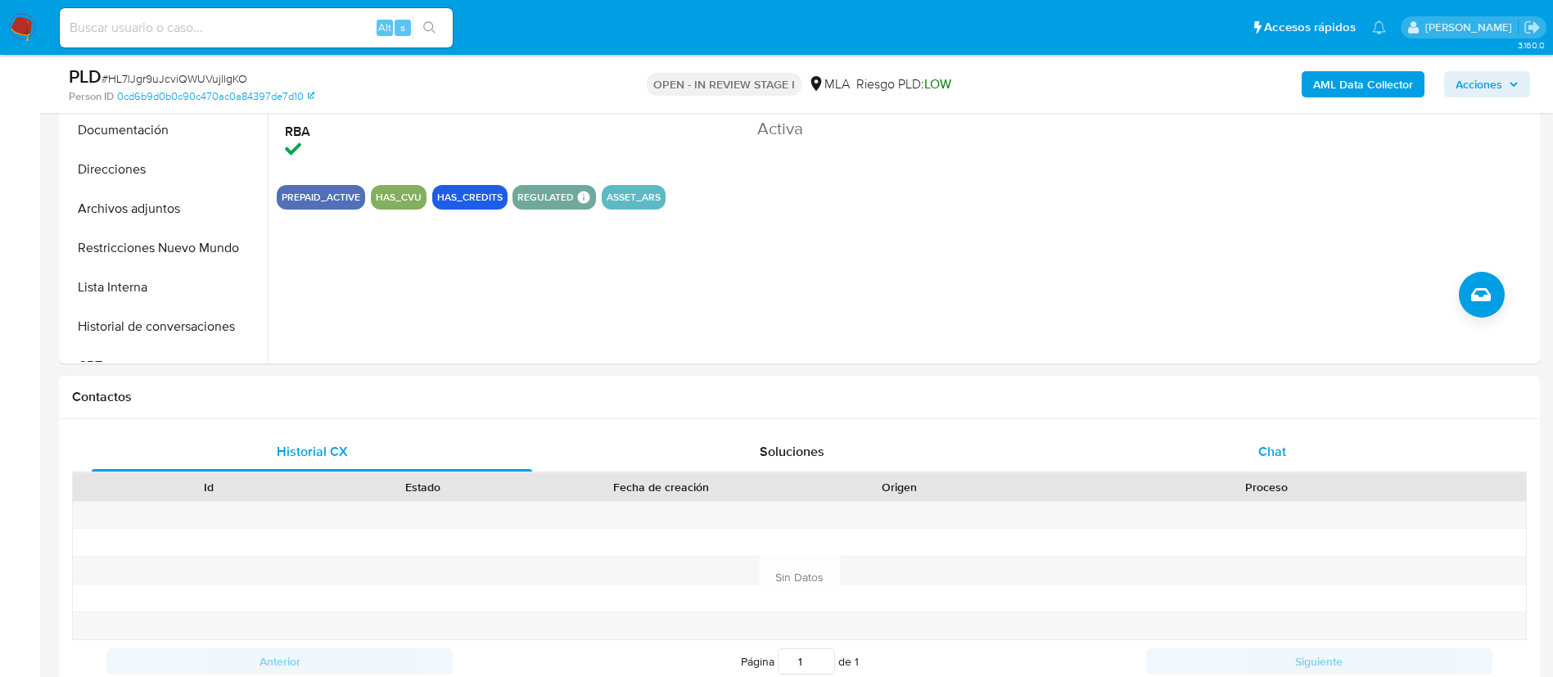
click at [1252, 457] on div "Chat" at bounding box center [1272, 451] width 440 height 39
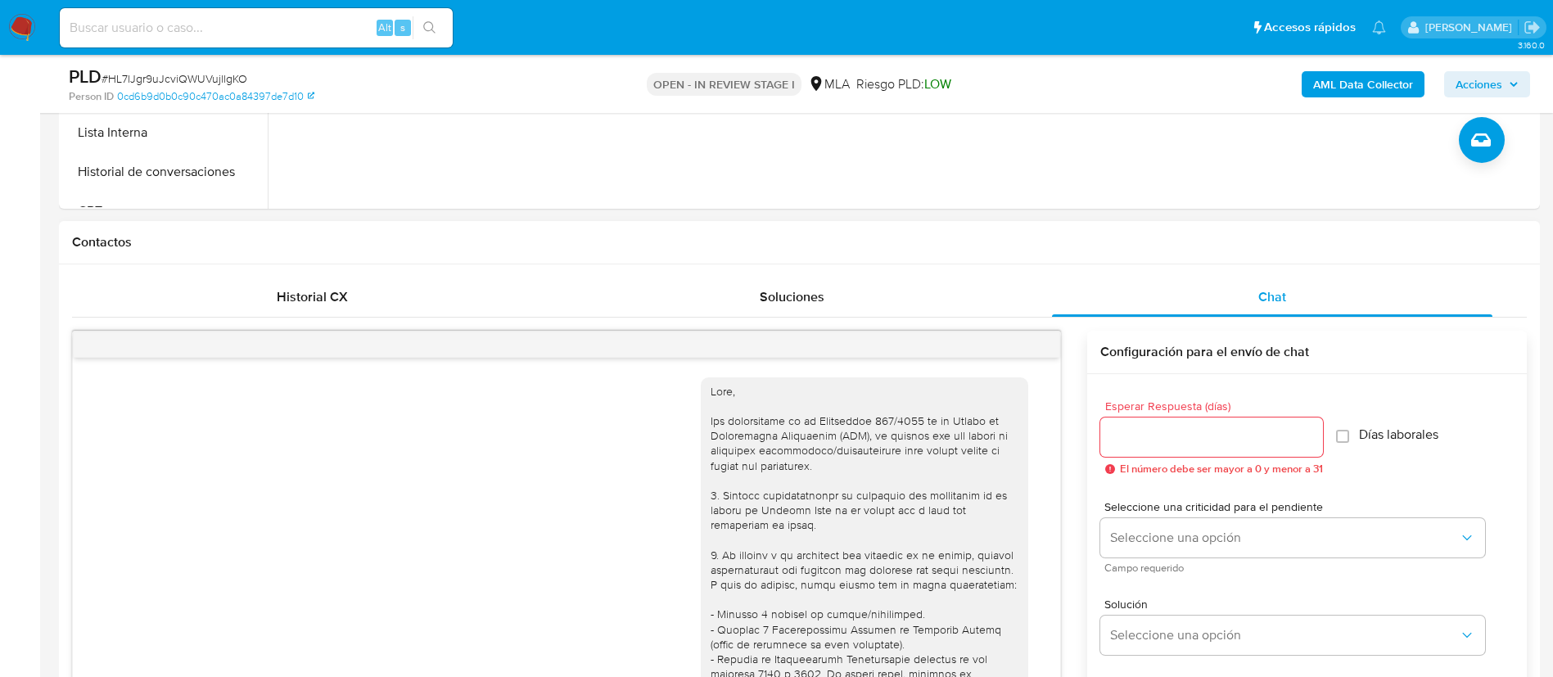
scroll to position [938, 0]
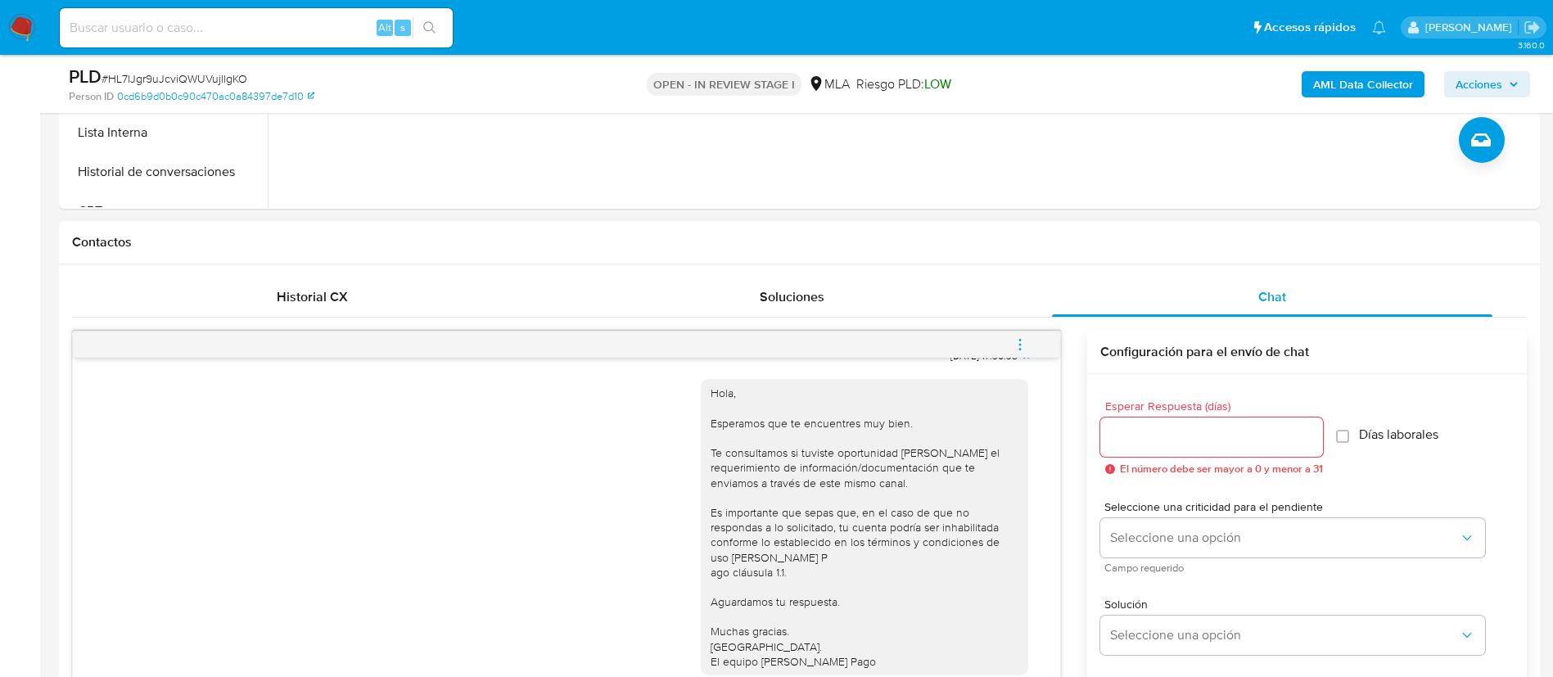
click at [1025, 345] on icon "menu-action" at bounding box center [1020, 344] width 15 height 15
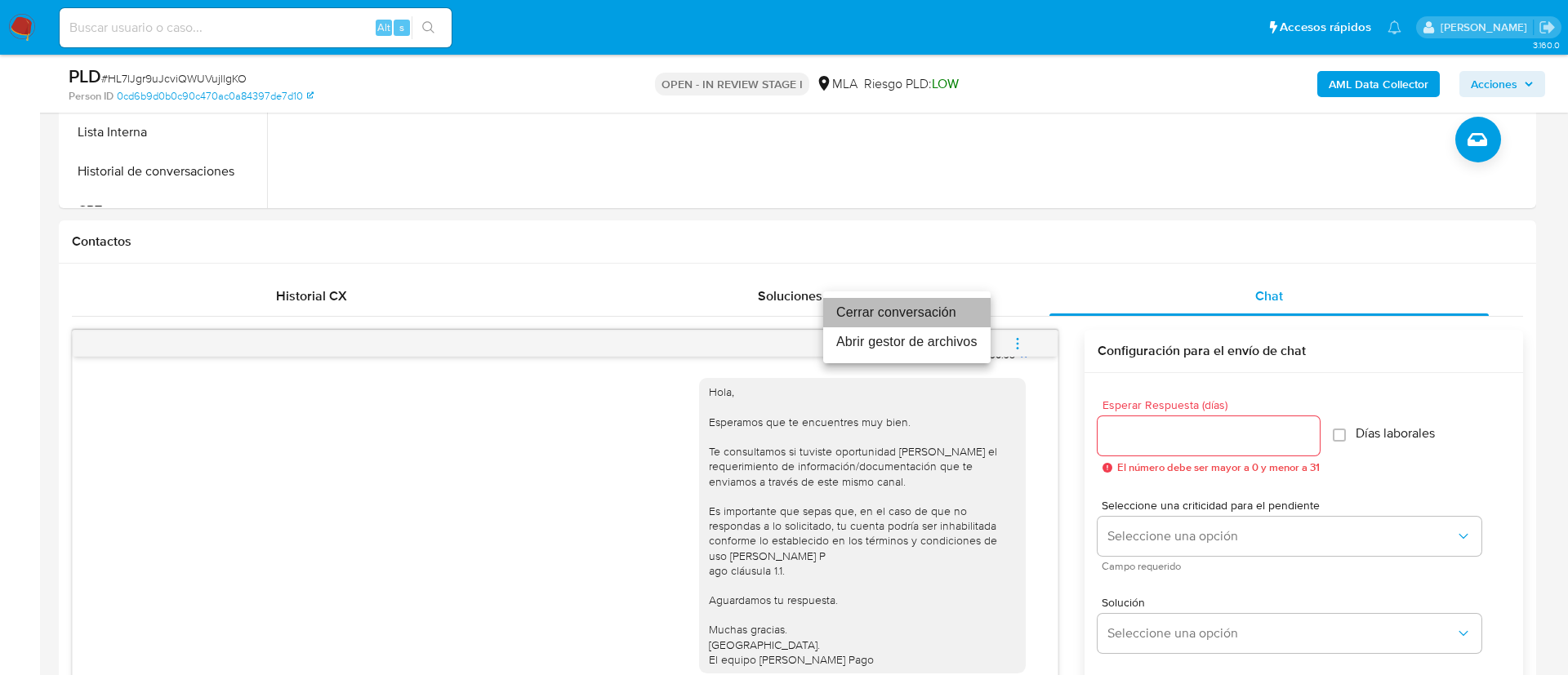
click at [926, 305] on li "Cerrar conversación" at bounding box center [907, 312] width 168 height 29
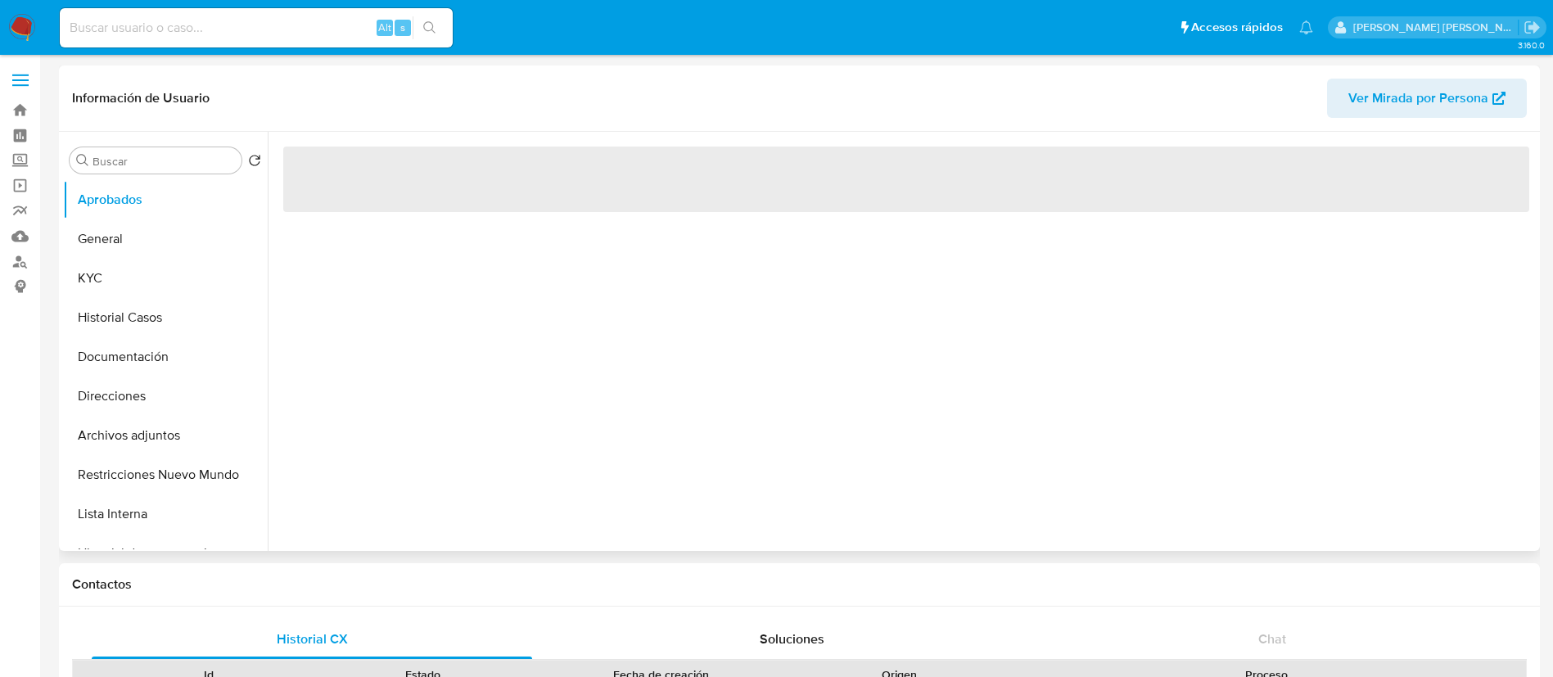
select select "10"
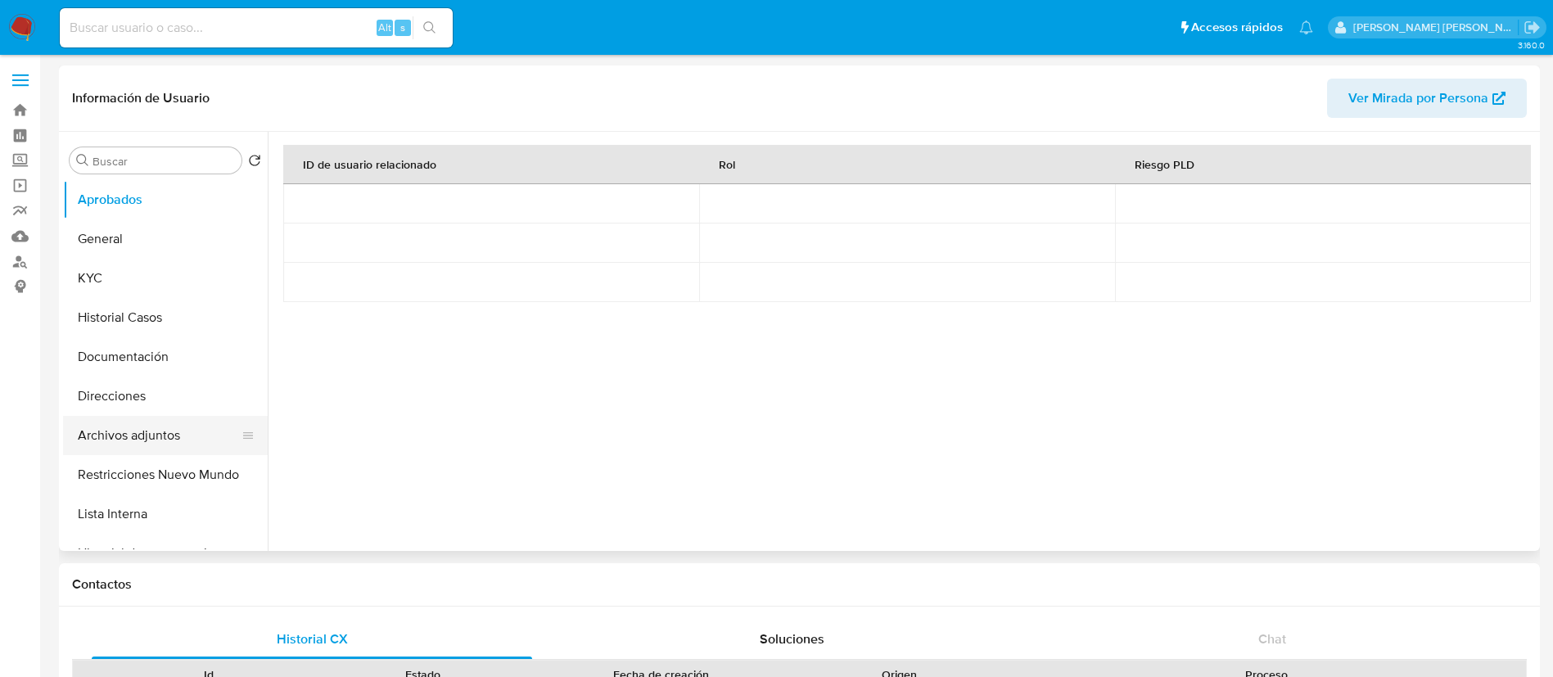
click at [114, 435] on button "Archivos adjuntos" at bounding box center [159, 435] width 192 height 39
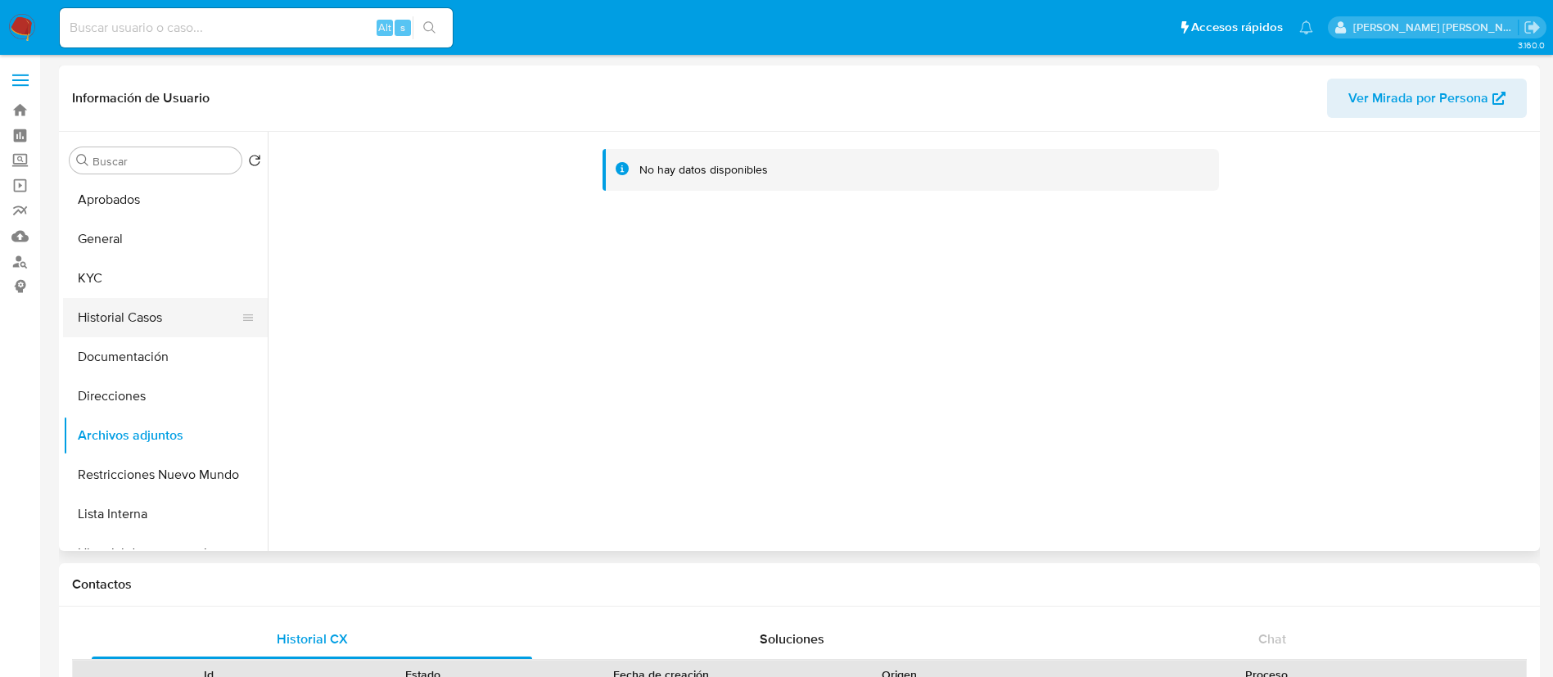
click at [106, 318] on button "Historial Casos" at bounding box center [159, 317] width 192 height 39
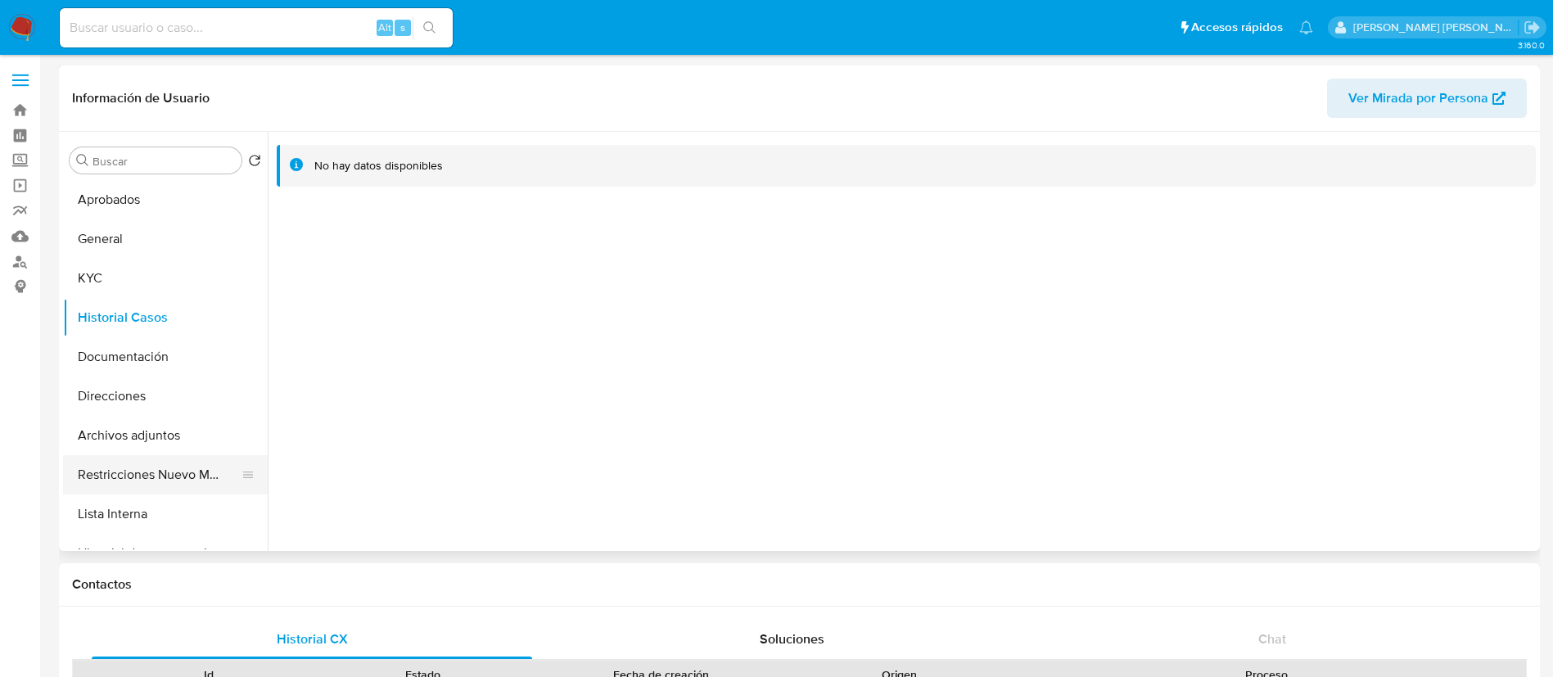
click at [164, 476] on button "Restricciones Nuevo Mundo" at bounding box center [159, 474] width 192 height 39
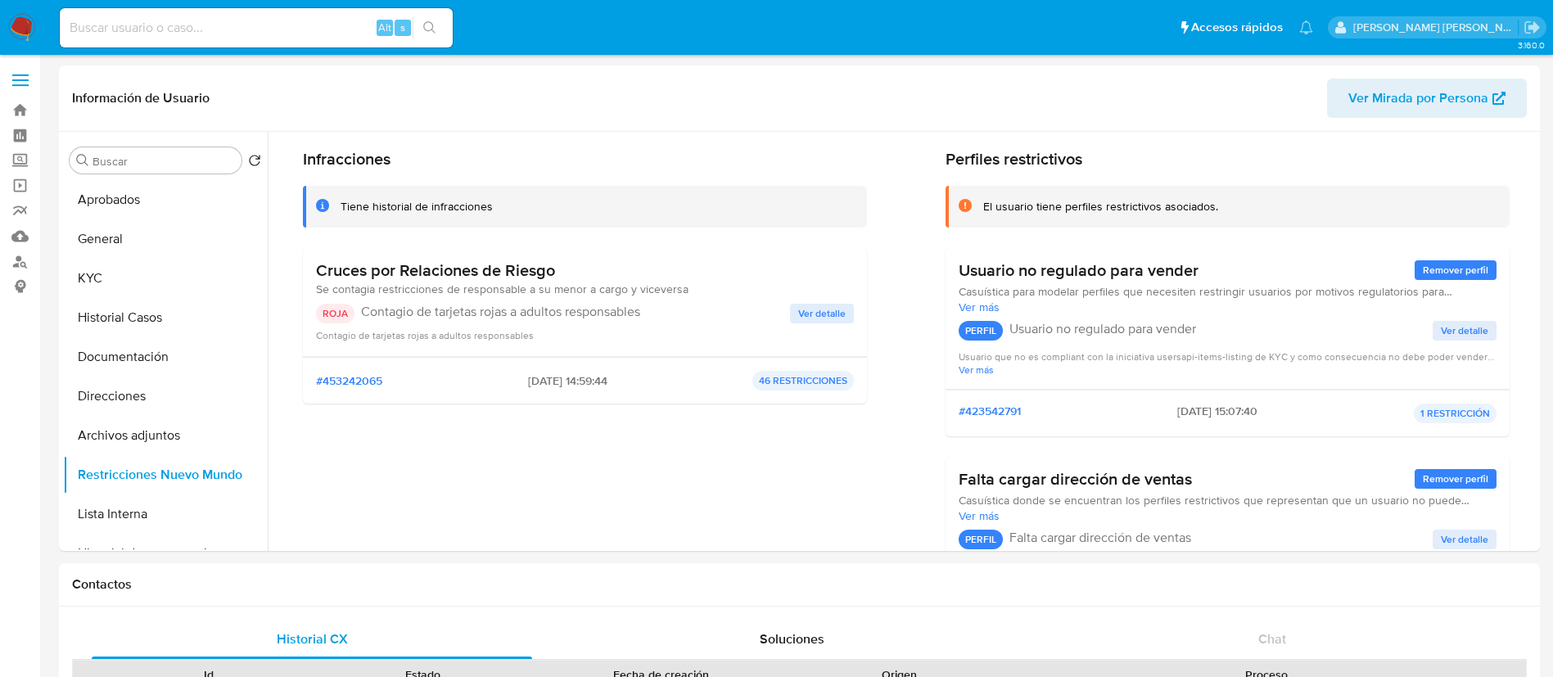
scroll to position [61, 0]
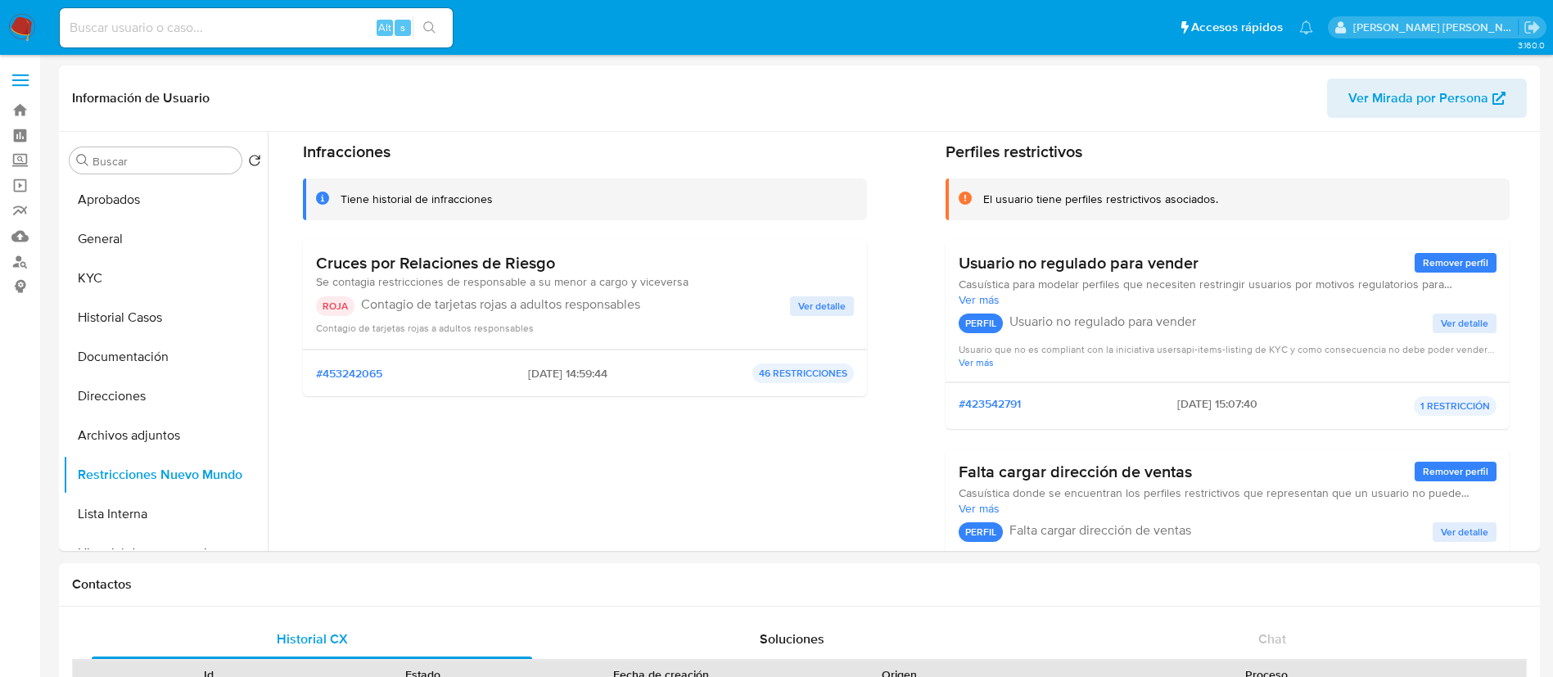
click at [815, 304] on span "Ver detalle" at bounding box center [821, 306] width 47 height 16
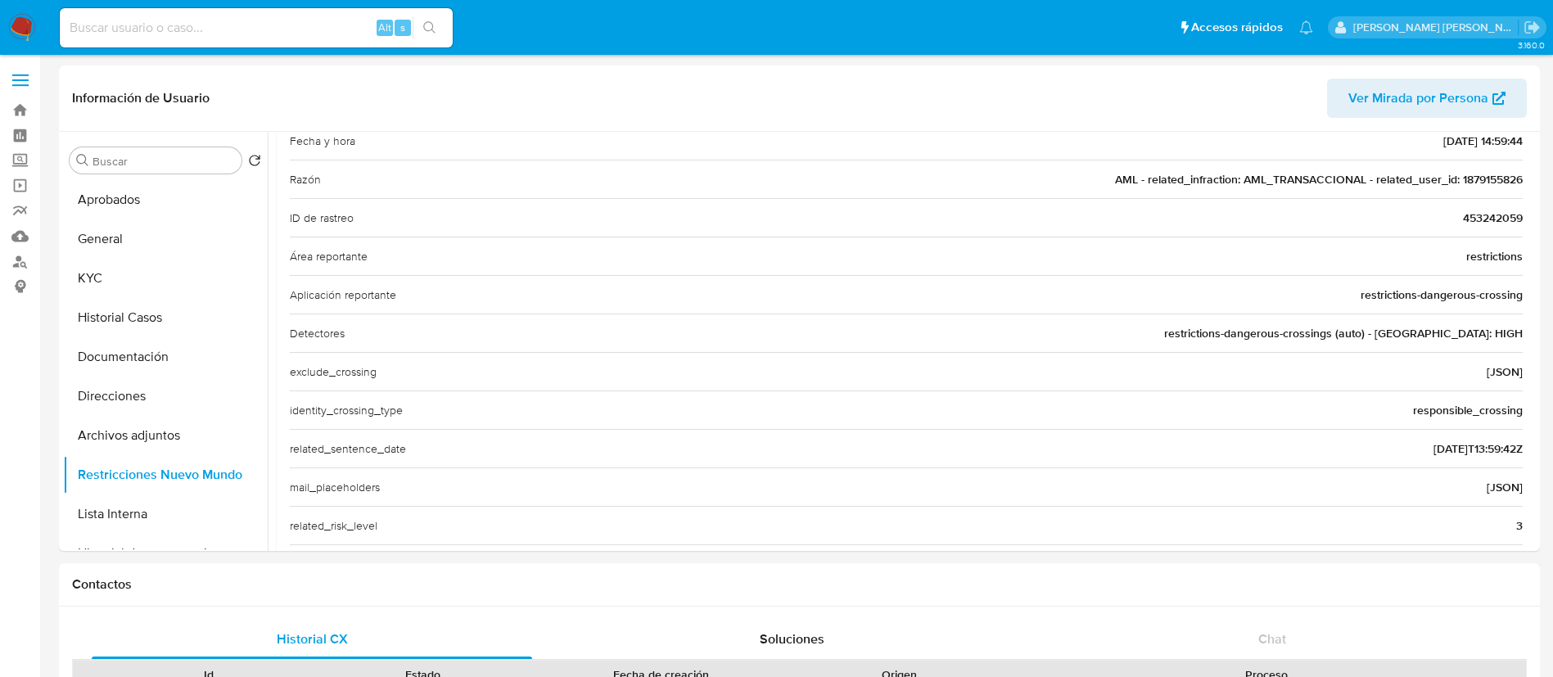
scroll to position [221, 0]
click at [183, 202] on button "Aprobados" at bounding box center [159, 199] width 192 height 39
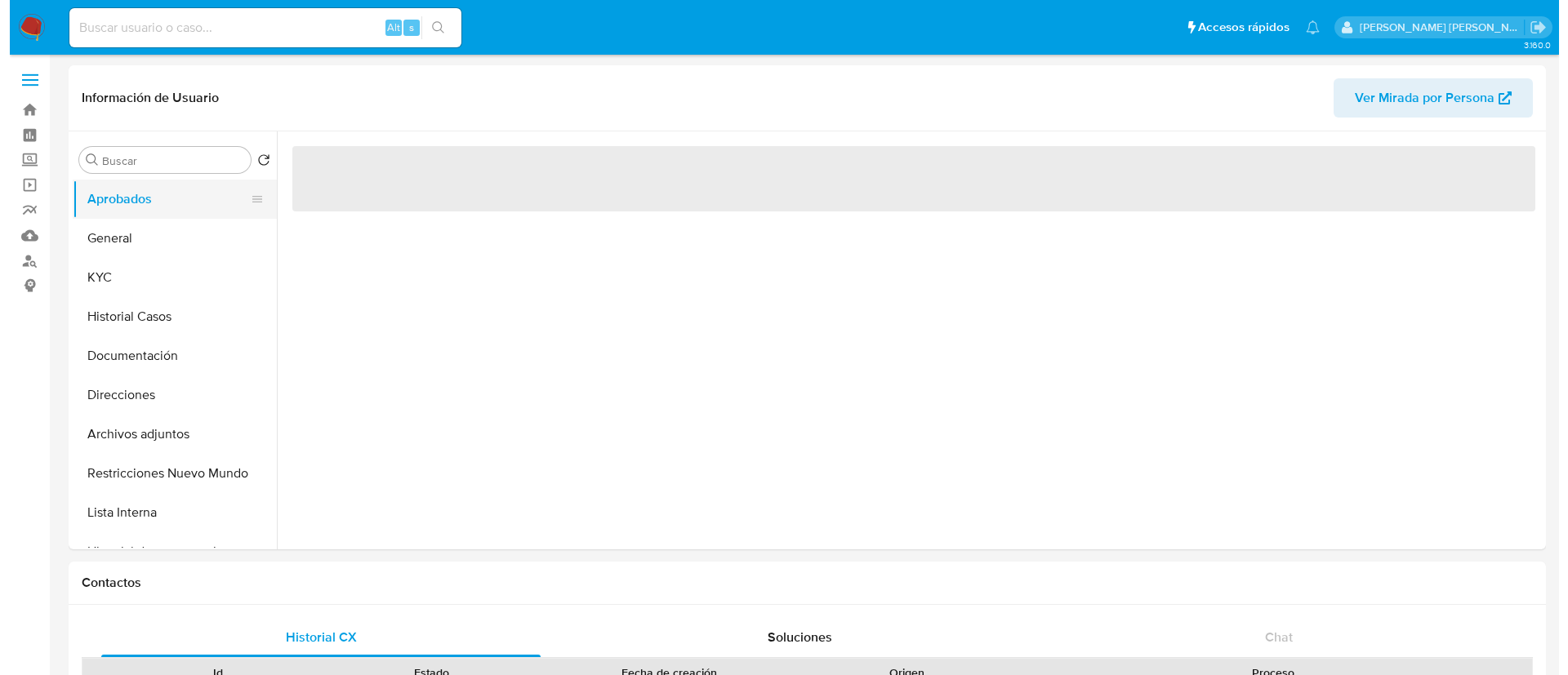
scroll to position [0, 0]
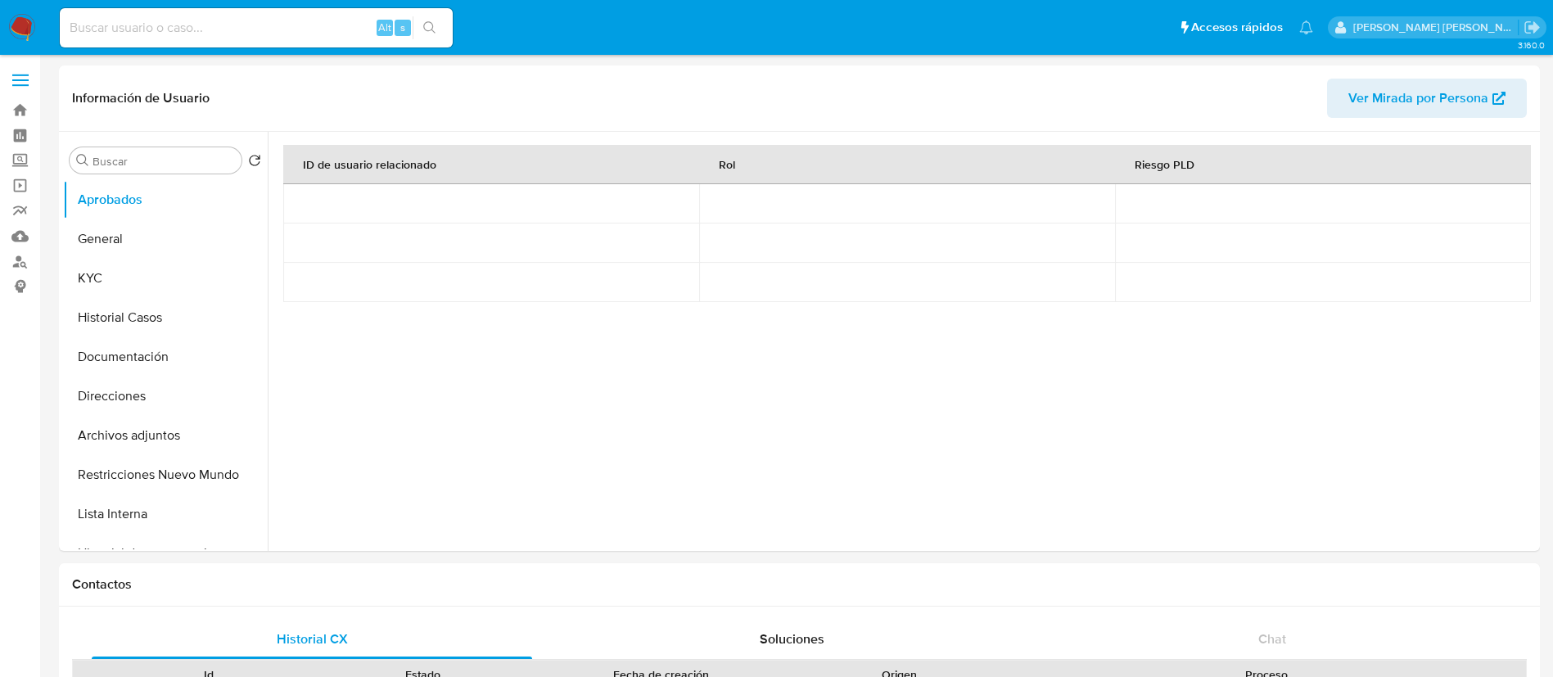
paste input "413169121"
click at [339, 33] on input "413169121" at bounding box center [256, 27] width 393 height 21
type input "413169121"
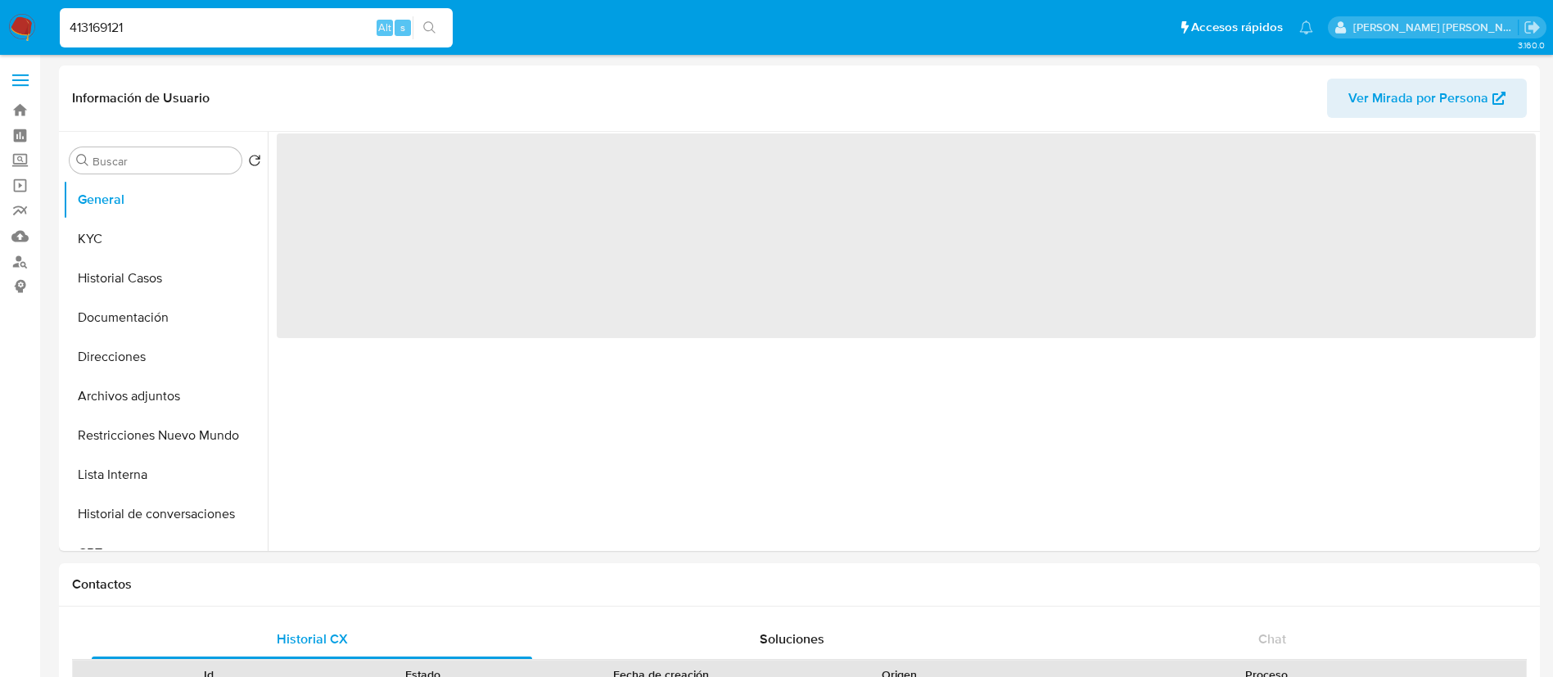
select select "10"
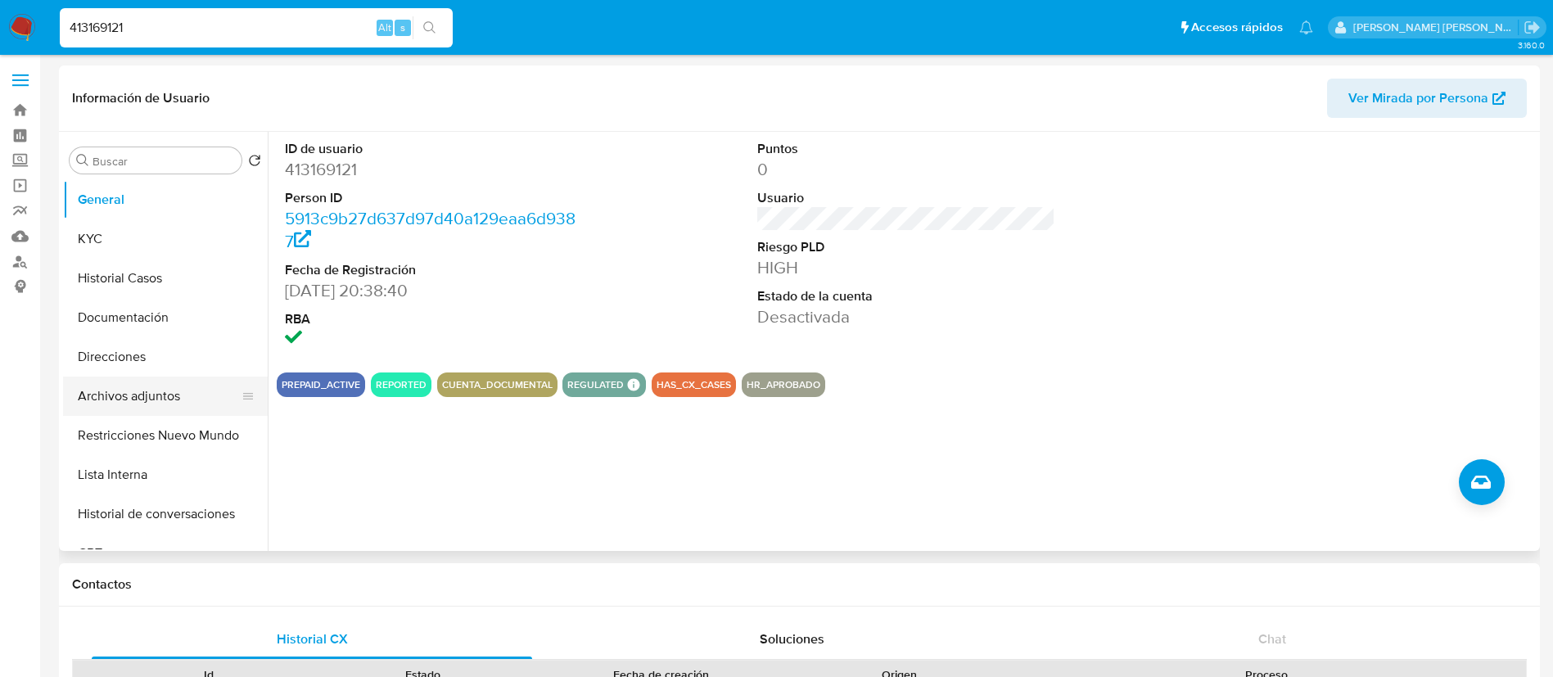
click at [161, 389] on button "Archivos adjuntos" at bounding box center [159, 396] width 192 height 39
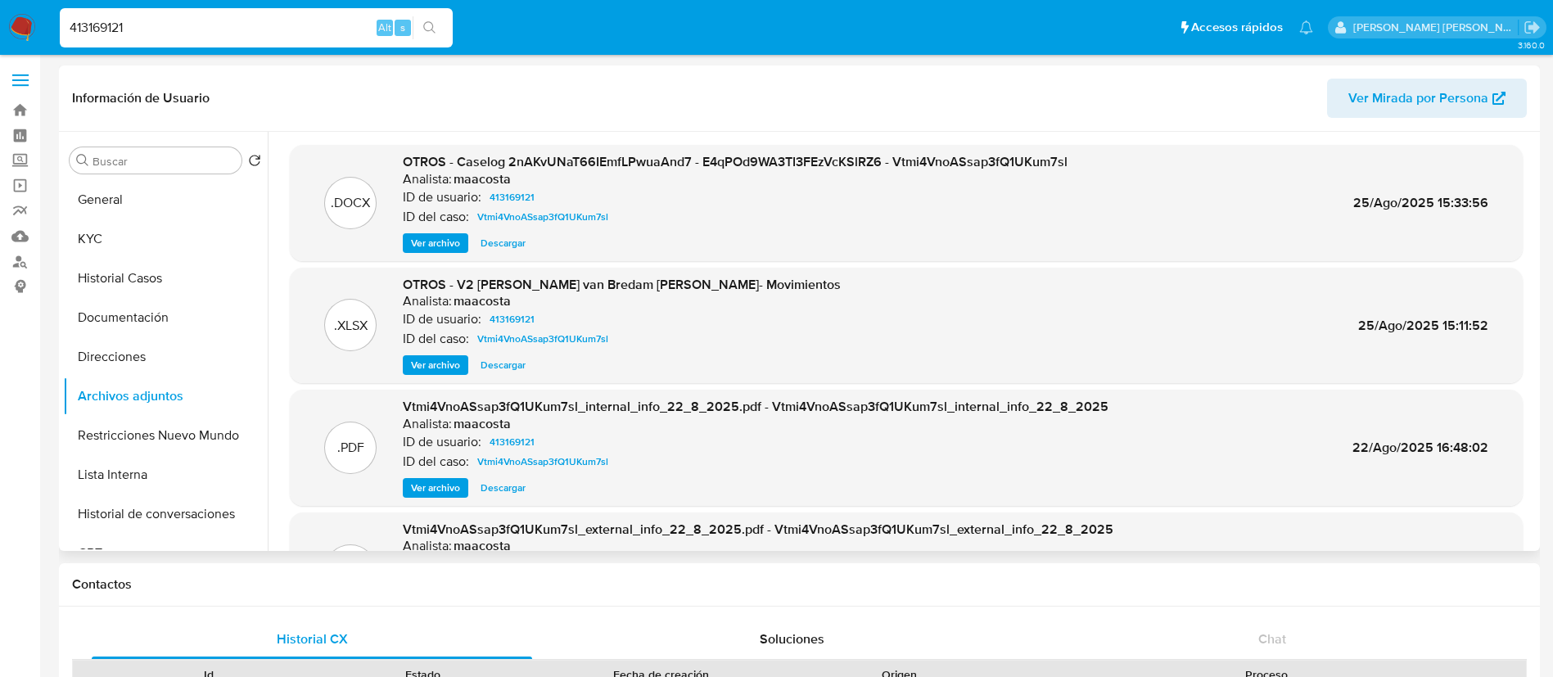
click at [432, 243] on span "Ver archivo" at bounding box center [435, 243] width 49 height 16
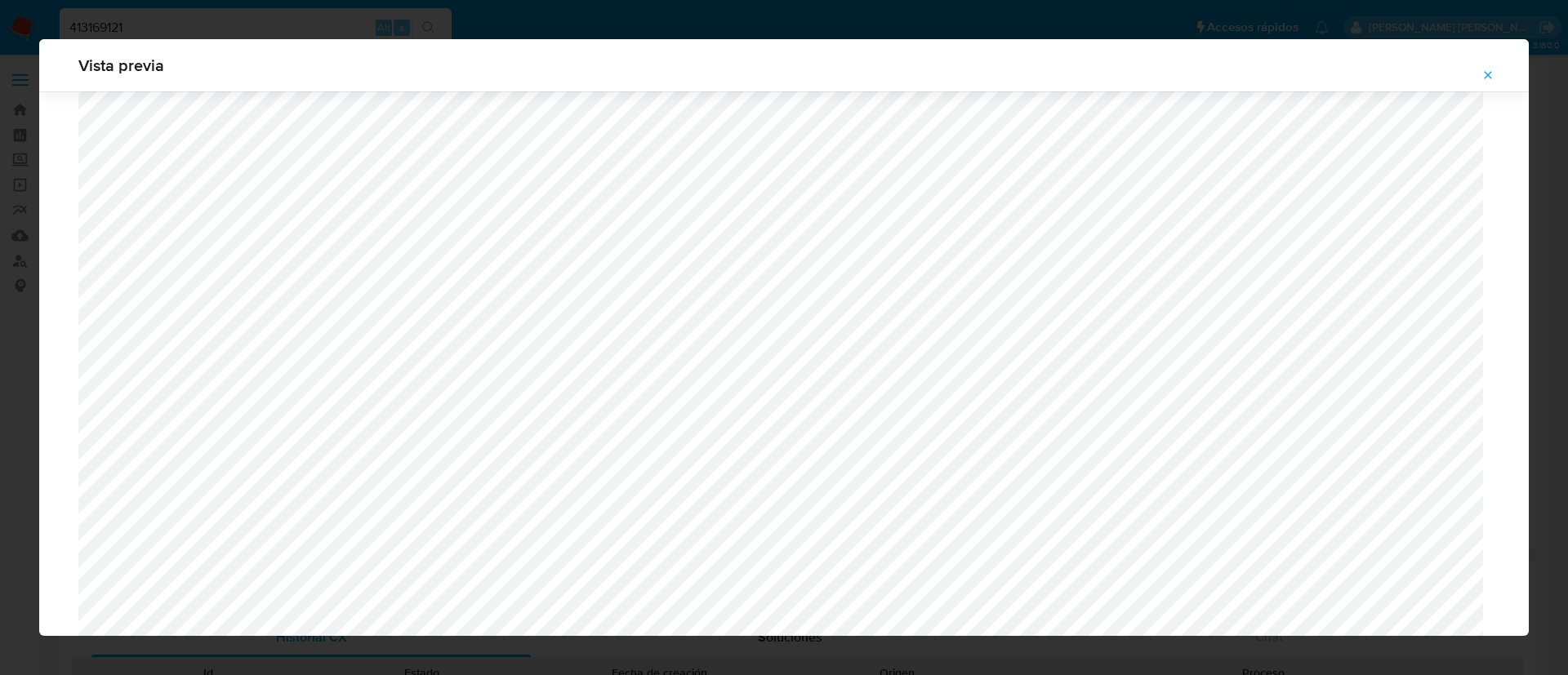
scroll to position [2177, 0]
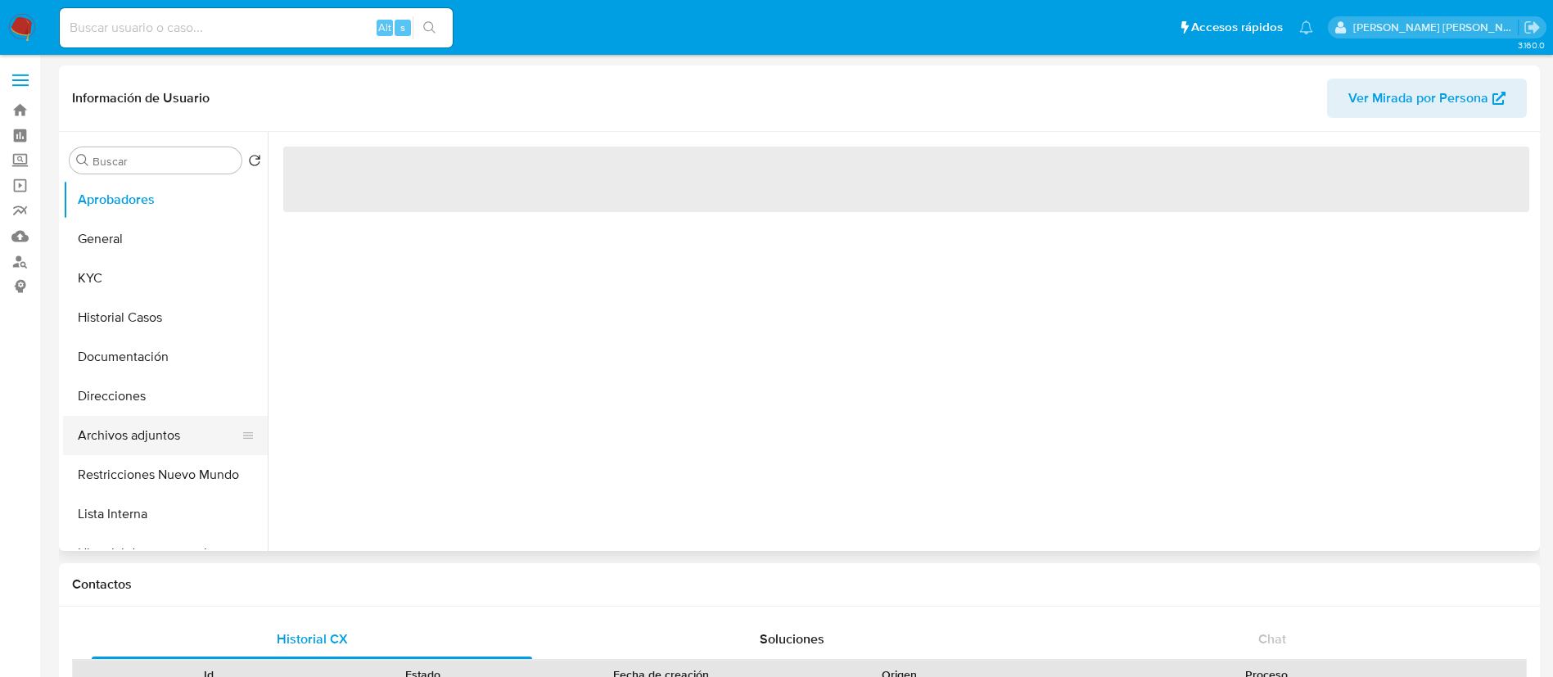
click at [160, 431] on button "Archivos adjuntos" at bounding box center [159, 435] width 192 height 39
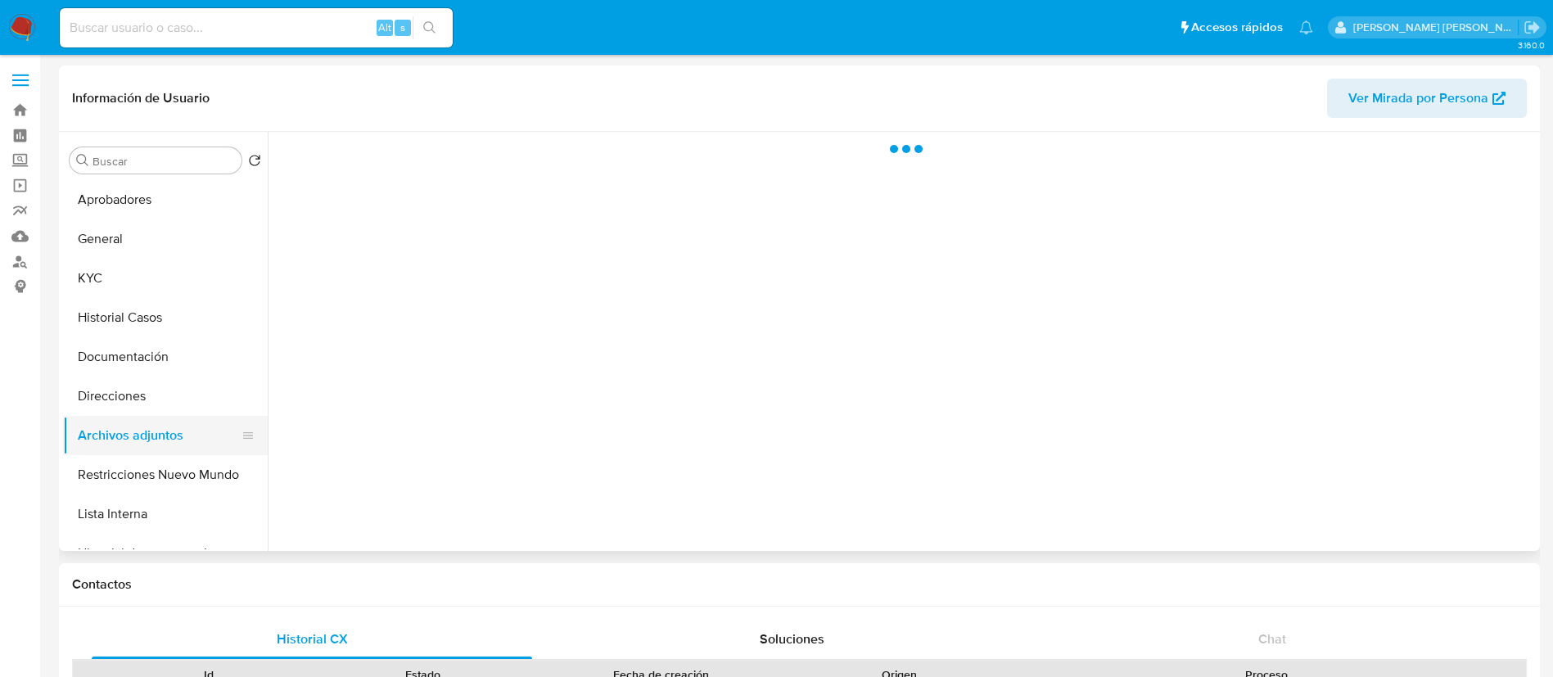
select select "10"
click at [160, 431] on button "Archivos adjuntos" at bounding box center [159, 435] width 192 height 39
select select "10"
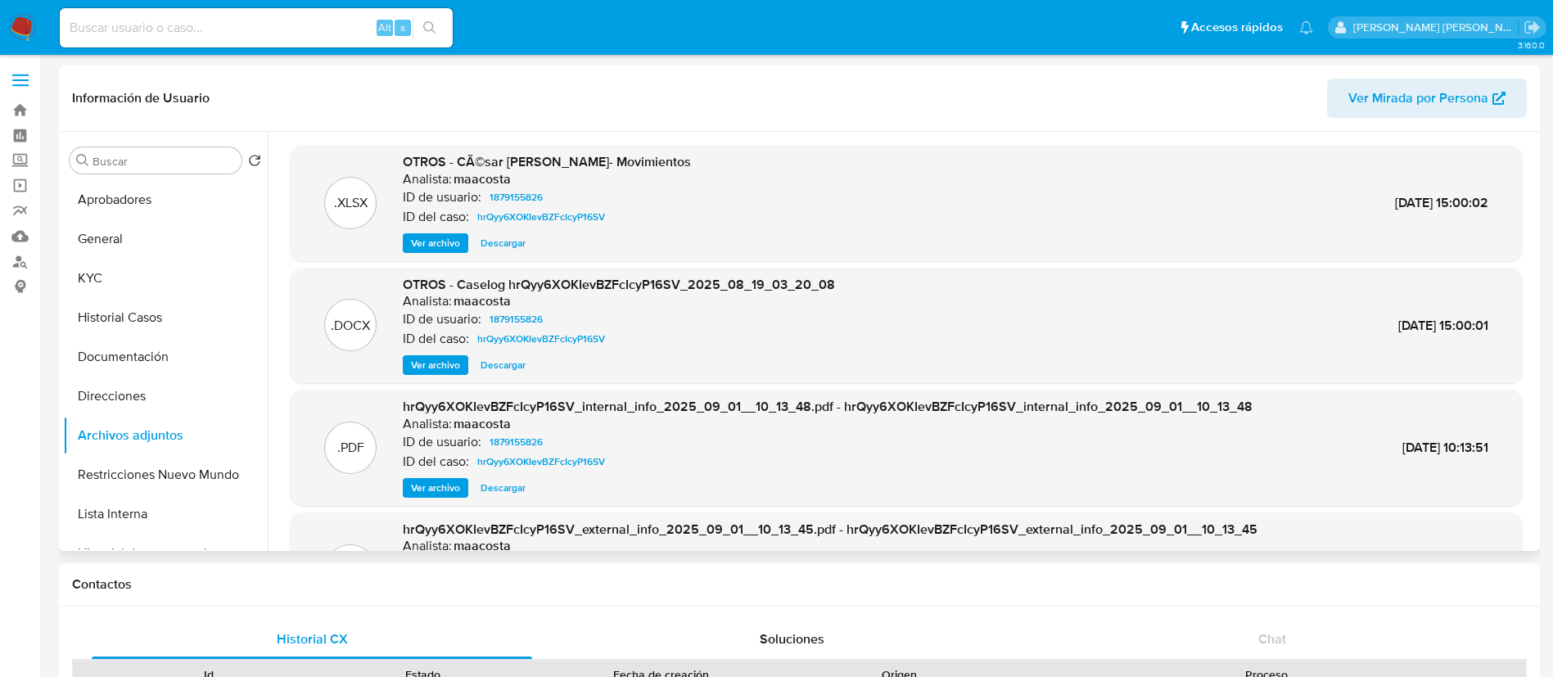
click at [428, 361] on span "Ver archivo" at bounding box center [435, 365] width 49 height 16
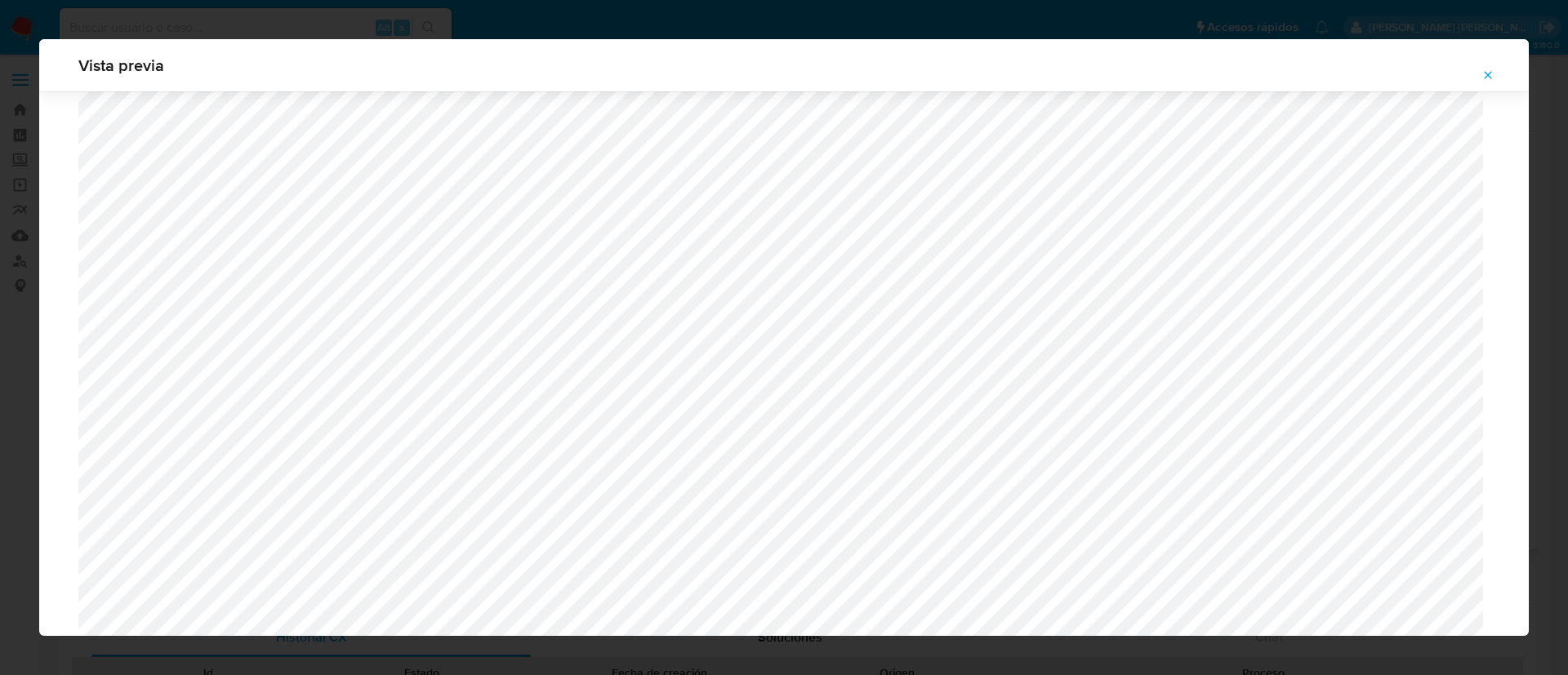
scroll to position [961, 0]
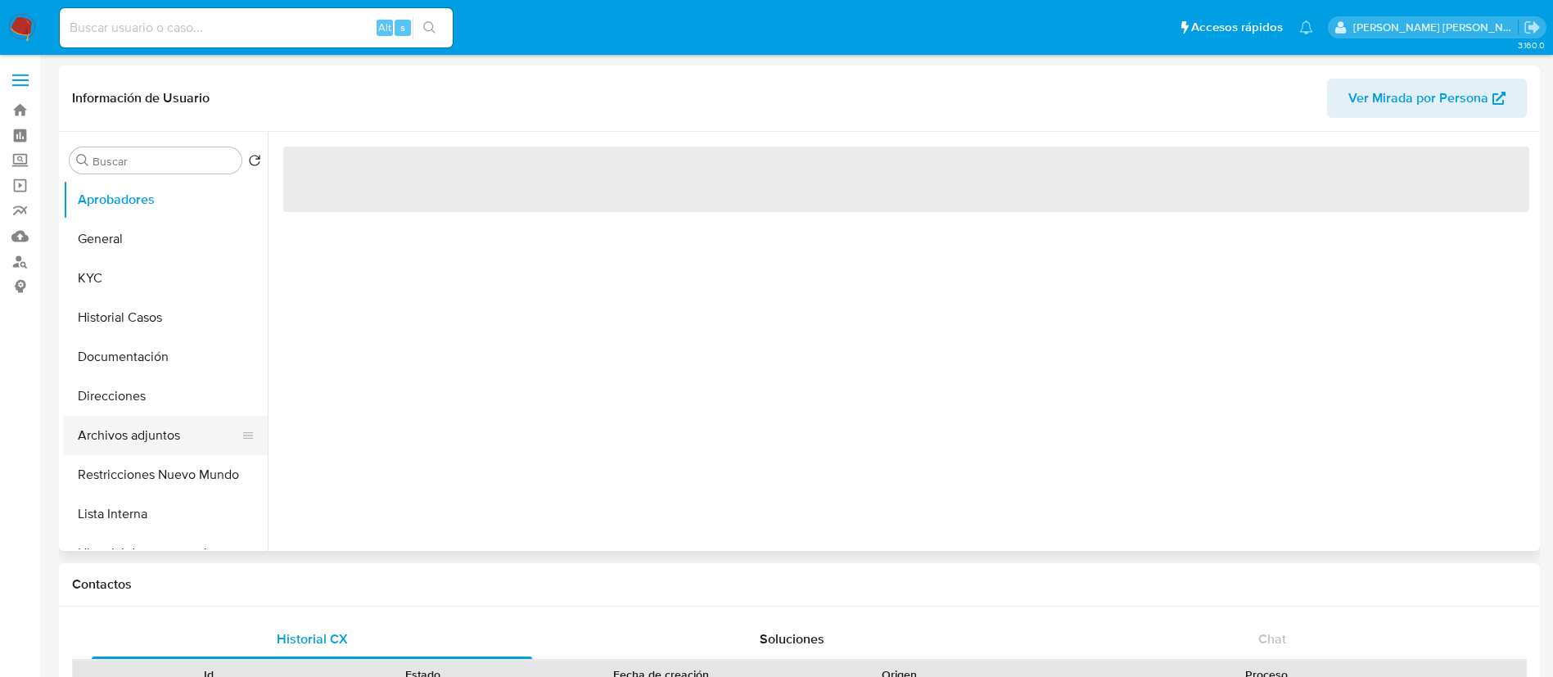
click at [160, 431] on button "Archivos adjuntos" at bounding box center [159, 435] width 192 height 39
select select "10"
